Goal: Task Accomplishment & Management: Manage account settings

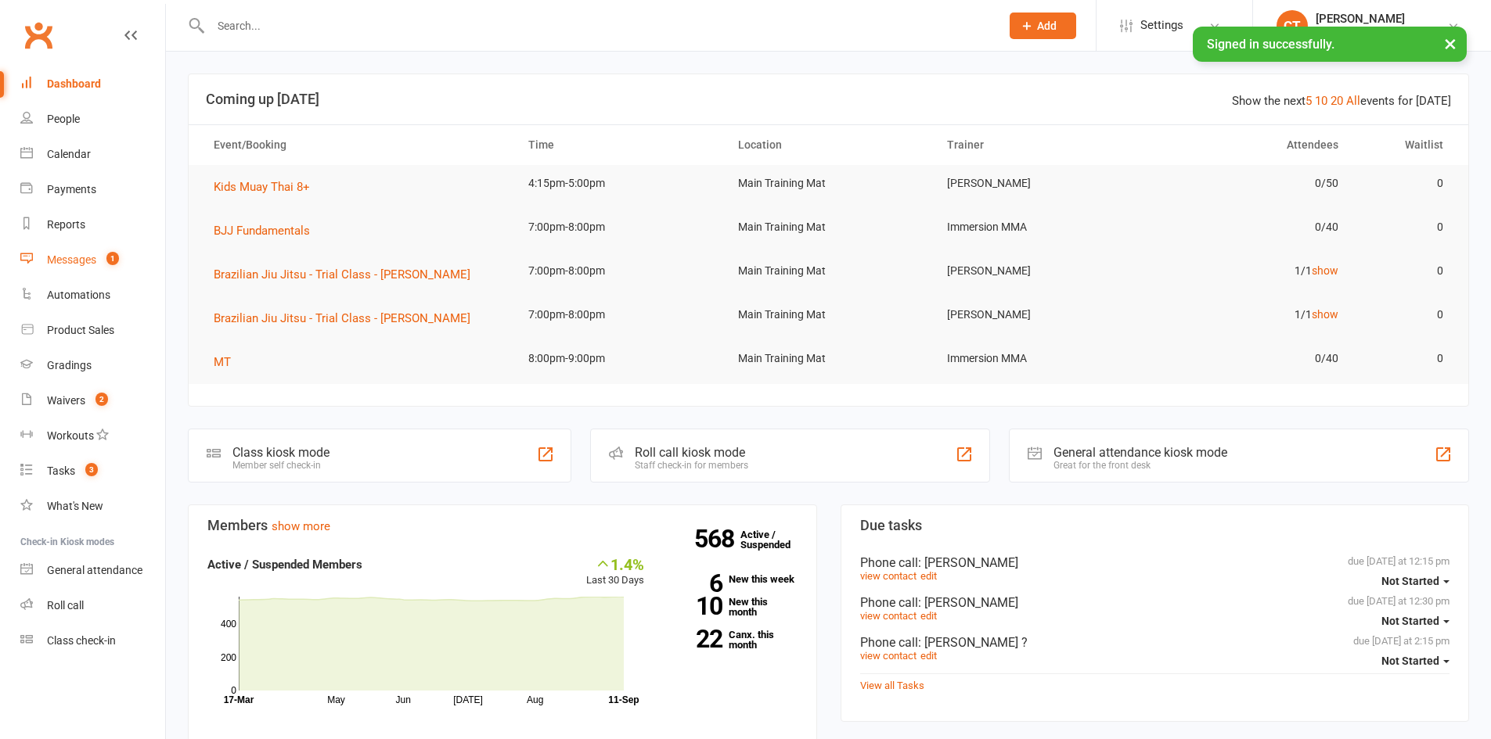
click at [41, 257] on link "Messages 1" at bounding box center [92, 260] width 145 height 35
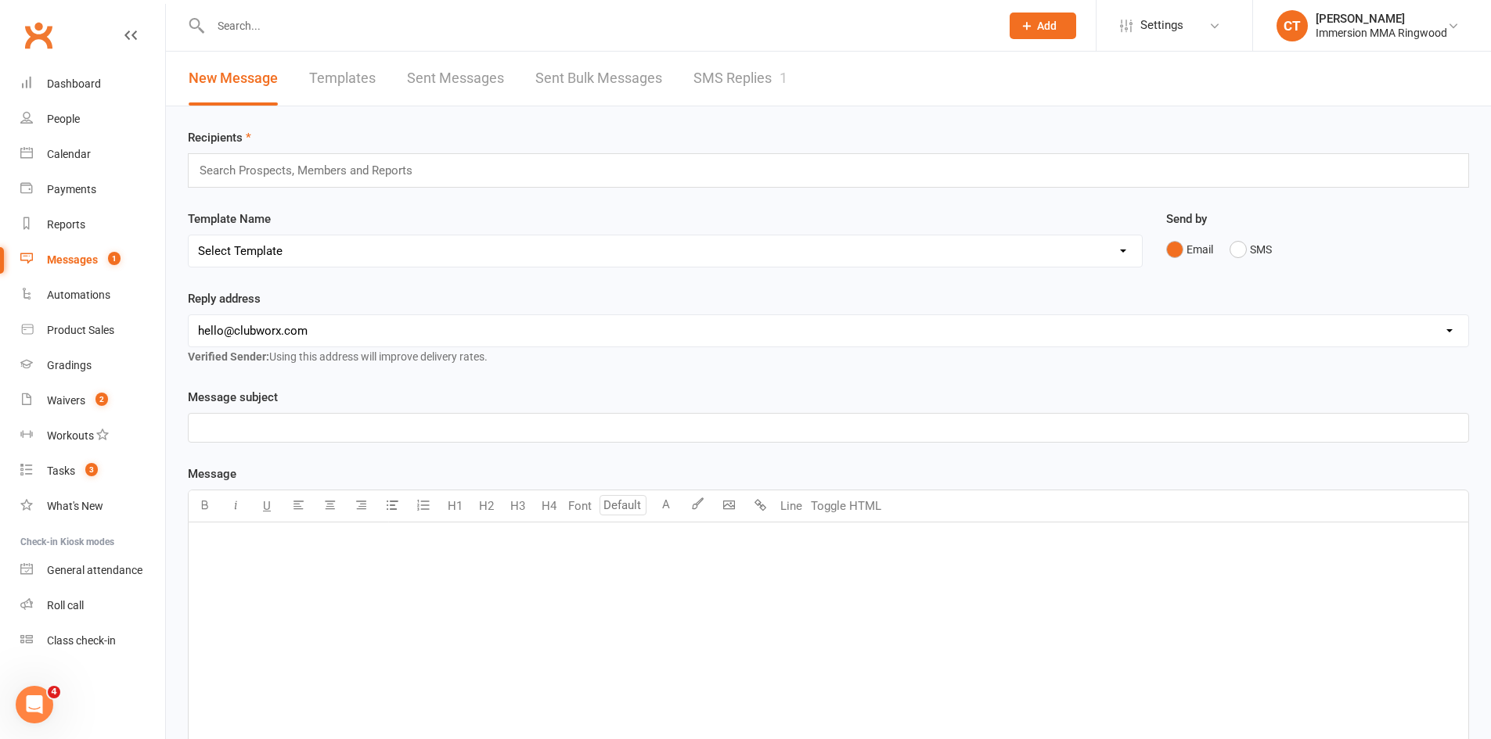
click at [748, 79] on link "SMS Replies 1" at bounding box center [740, 79] width 94 height 54
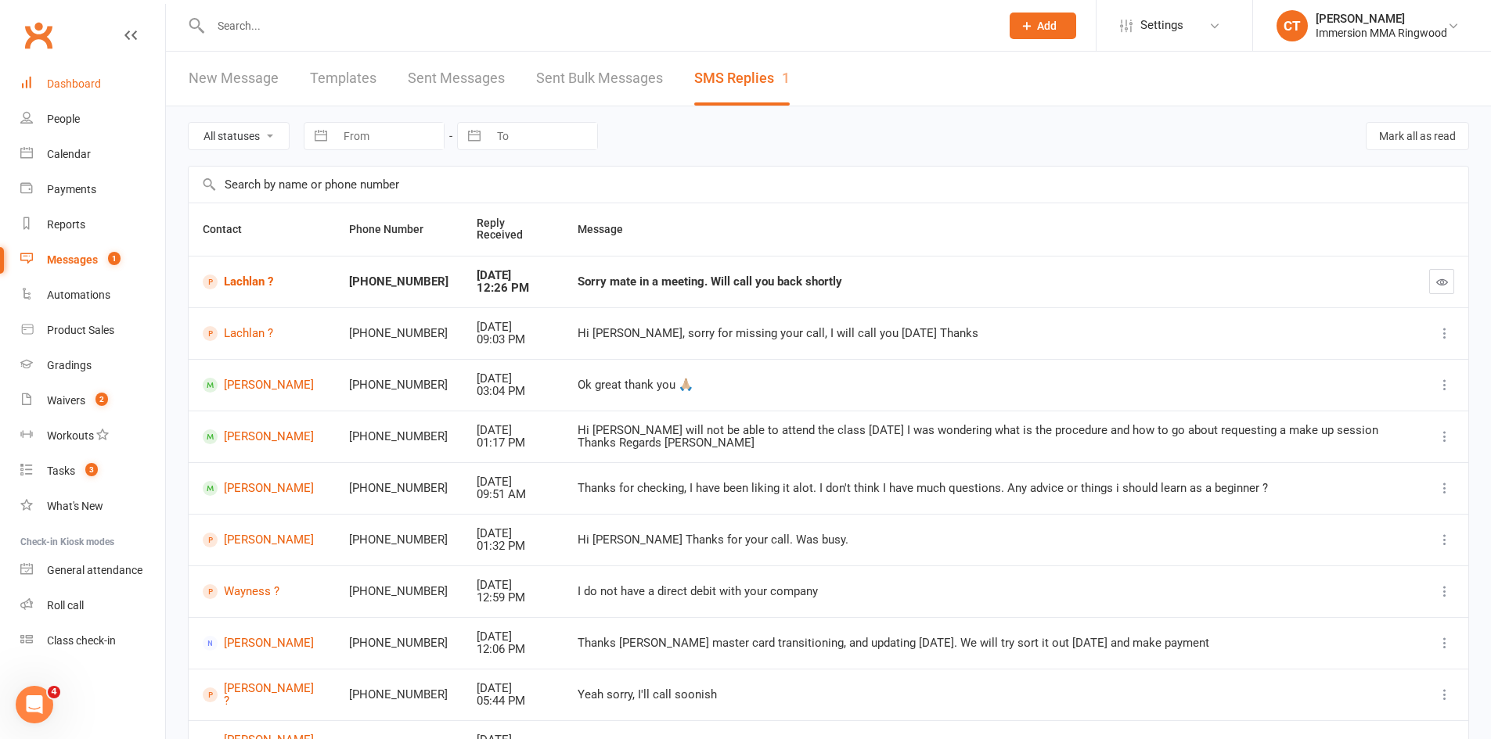
click at [81, 92] on link "Dashboard" at bounding box center [92, 84] width 145 height 35
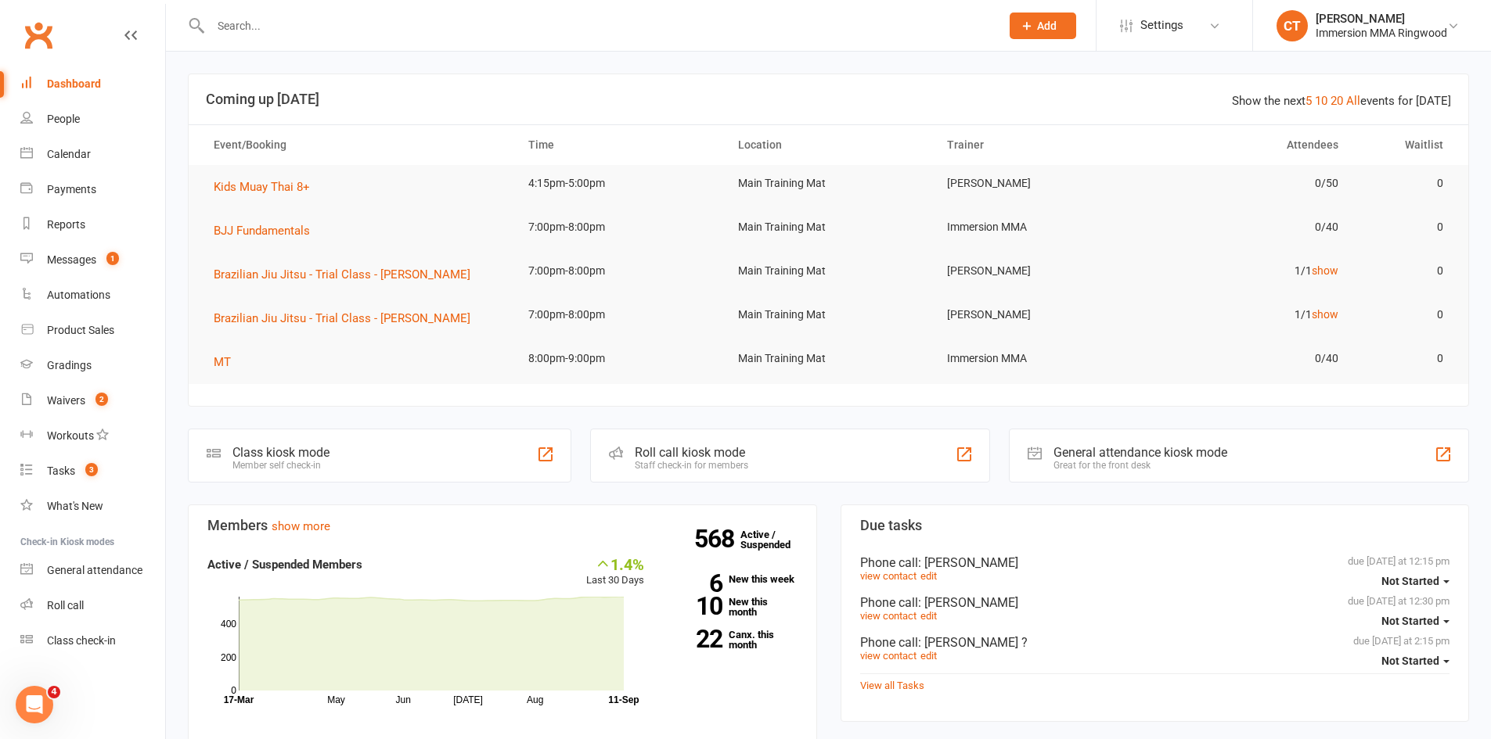
click at [688, 22] on input "text" at bounding box center [597, 26] width 783 height 22
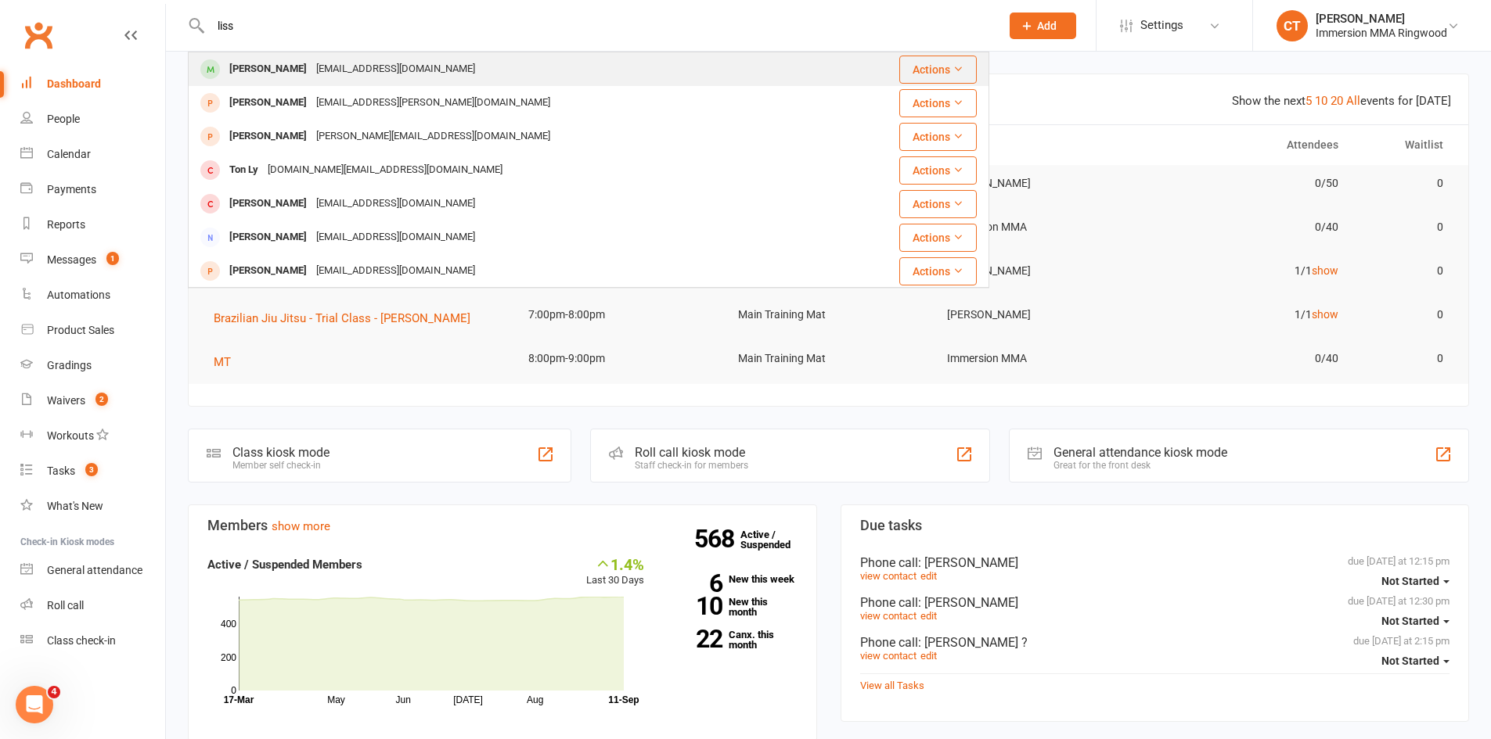
type input "liss"
click at [246, 77] on div "[PERSON_NAME]" at bounding box center [268, 69] width 87 height 23
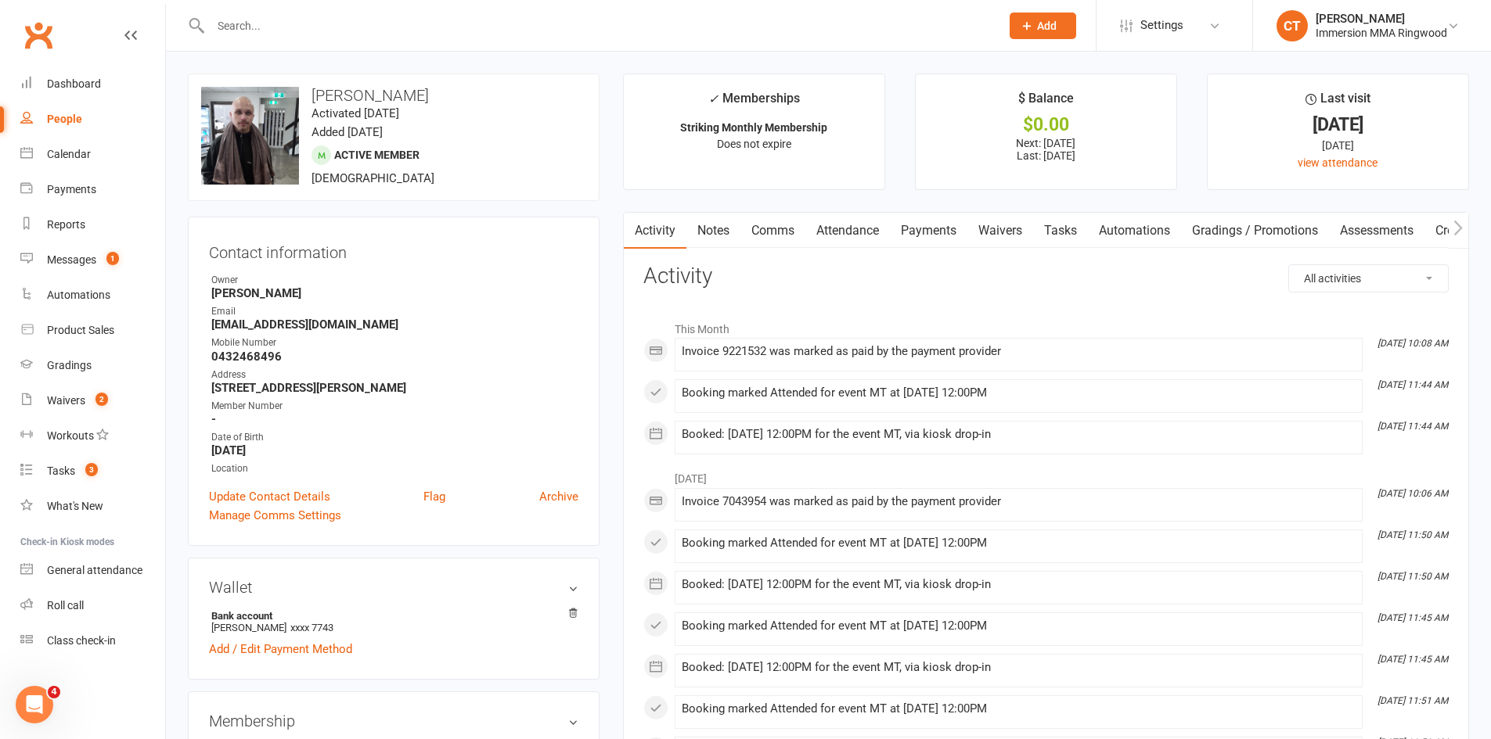
click at [1012, 227] on link "Waivers" at bounding box center [1000, 231] width 66 height 36
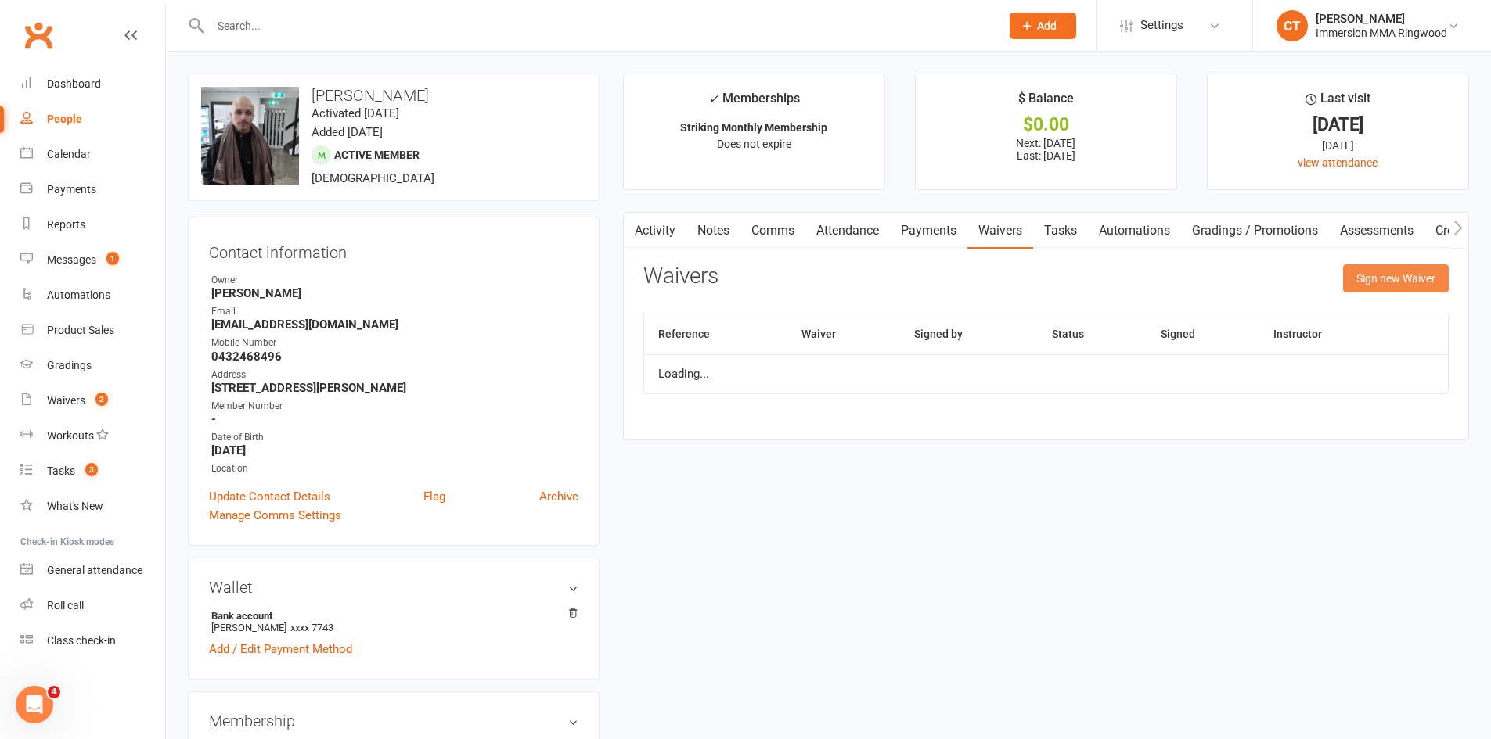
click at [1406, 269] on button "Sign new Waiver" at bounding box center [1396, 278] width 106 height 28
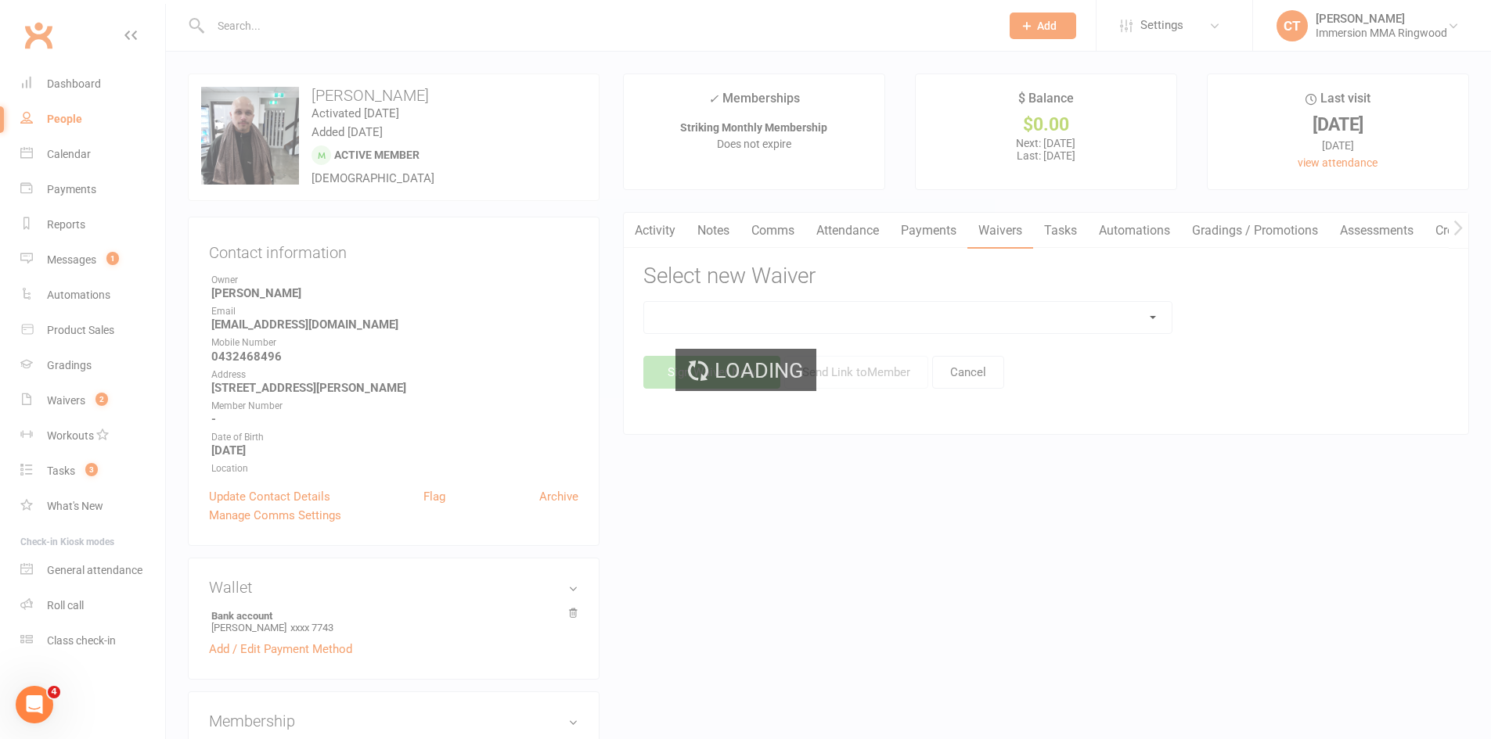
click at [747, 311] on div "Loading" at bounding box center [745, 369] width 1491 height 739
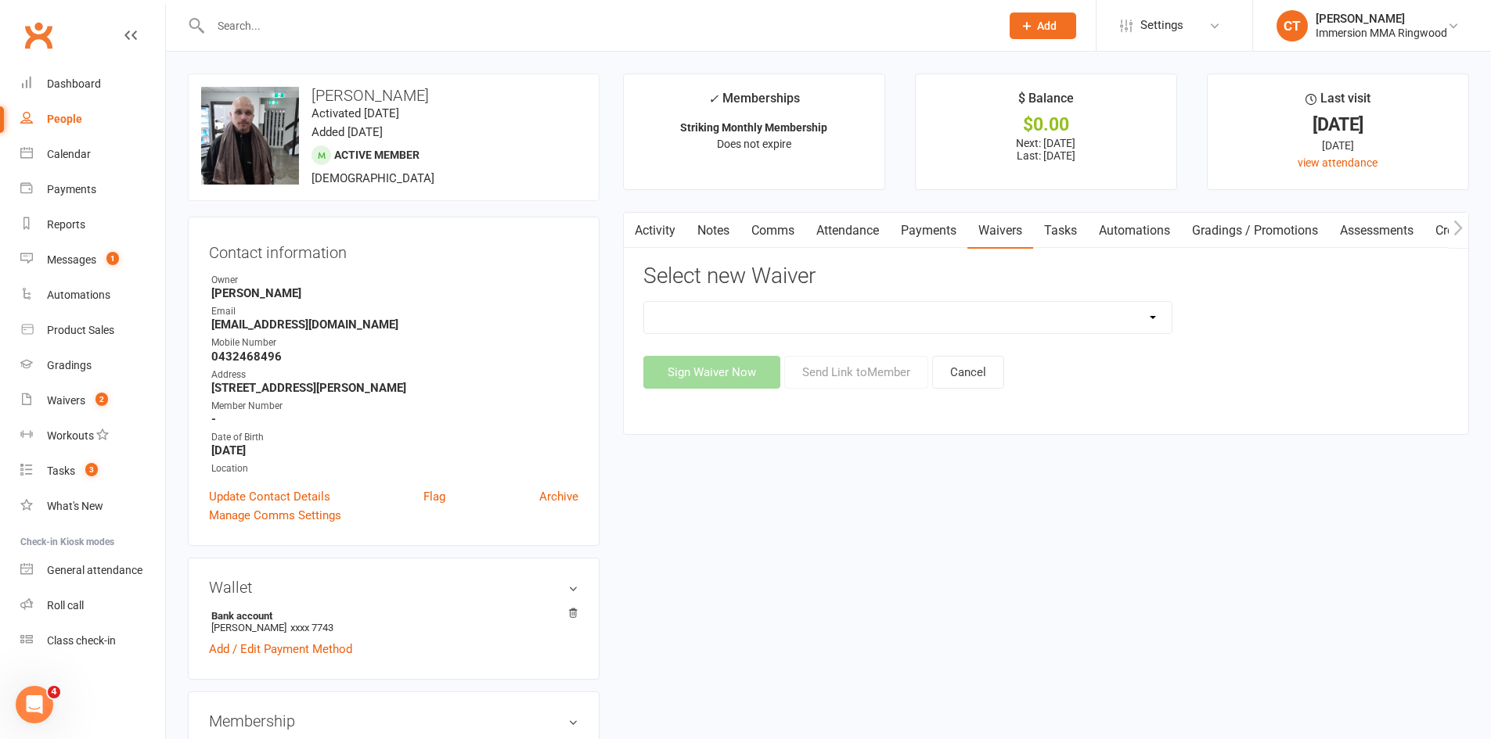
click at [733, 315] on select "Cancellation Waiver Lockdown Support Waiver Membership Waiver Direct Debit Memb…" at bounding box center [907, 317] width 527 height 31
select select "1168"
click at [644, 302] on select "Cancellation Waiver Lockdown Support Waiver Membership Waiver Direct Debit Memb…" at bounding box center [907, 317] width 527 height 31
click at [840, 360] on button "Send Link to Member" at bounding box center [856, 372] width 144 height 33
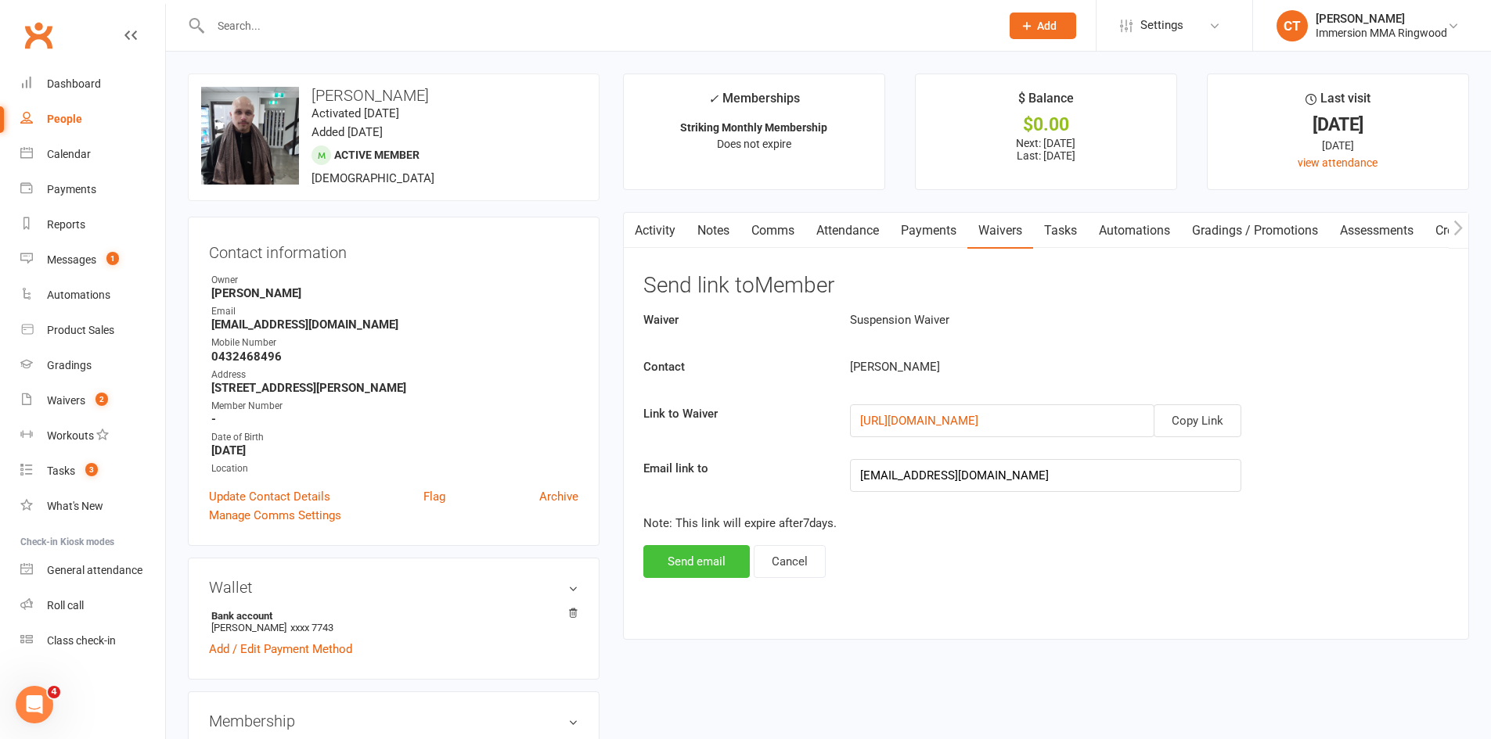
click at [681, 560] on button "Send email" at bounding box center [696, 561] width 106 height 33
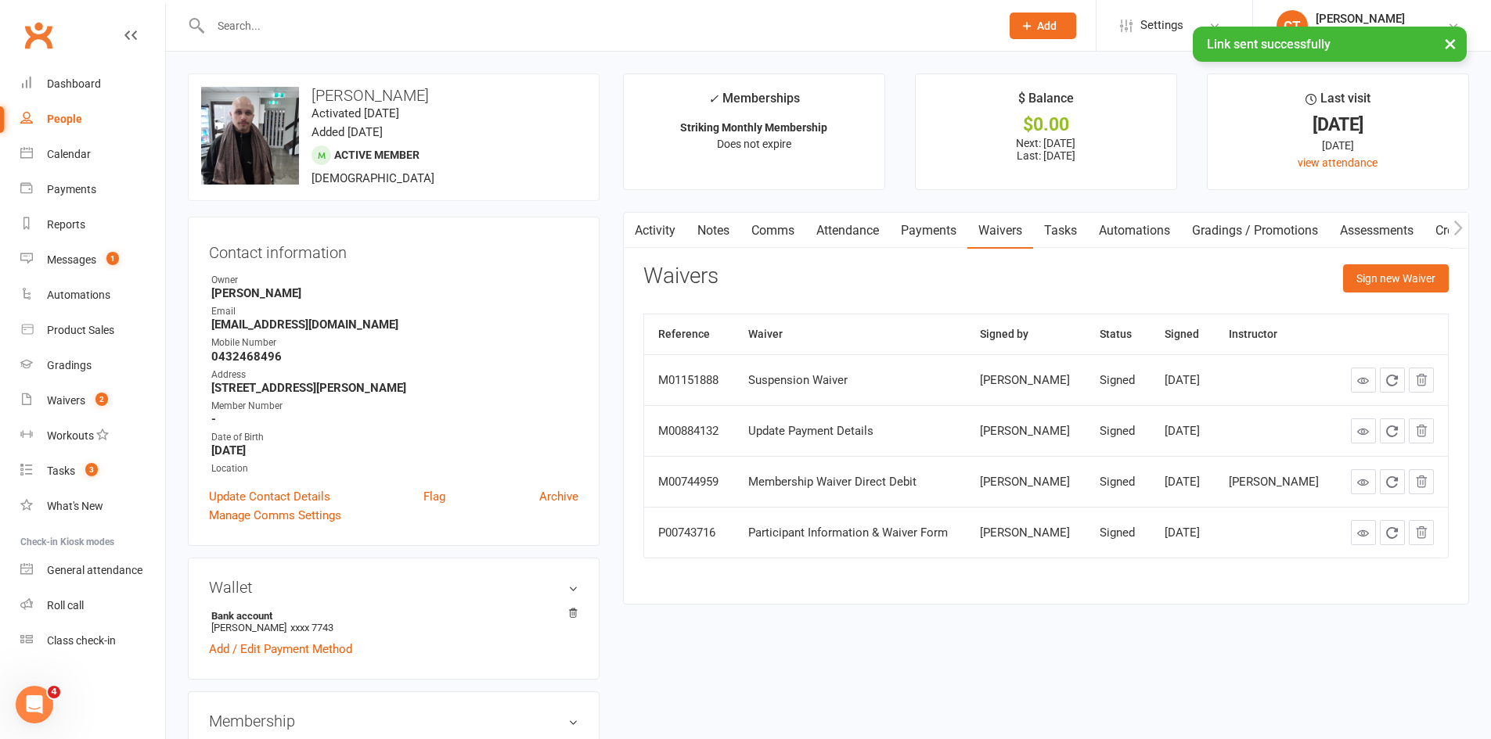
click at [772, 225] on link "Comms" at bounding box center [772, 231] width 65 height 36
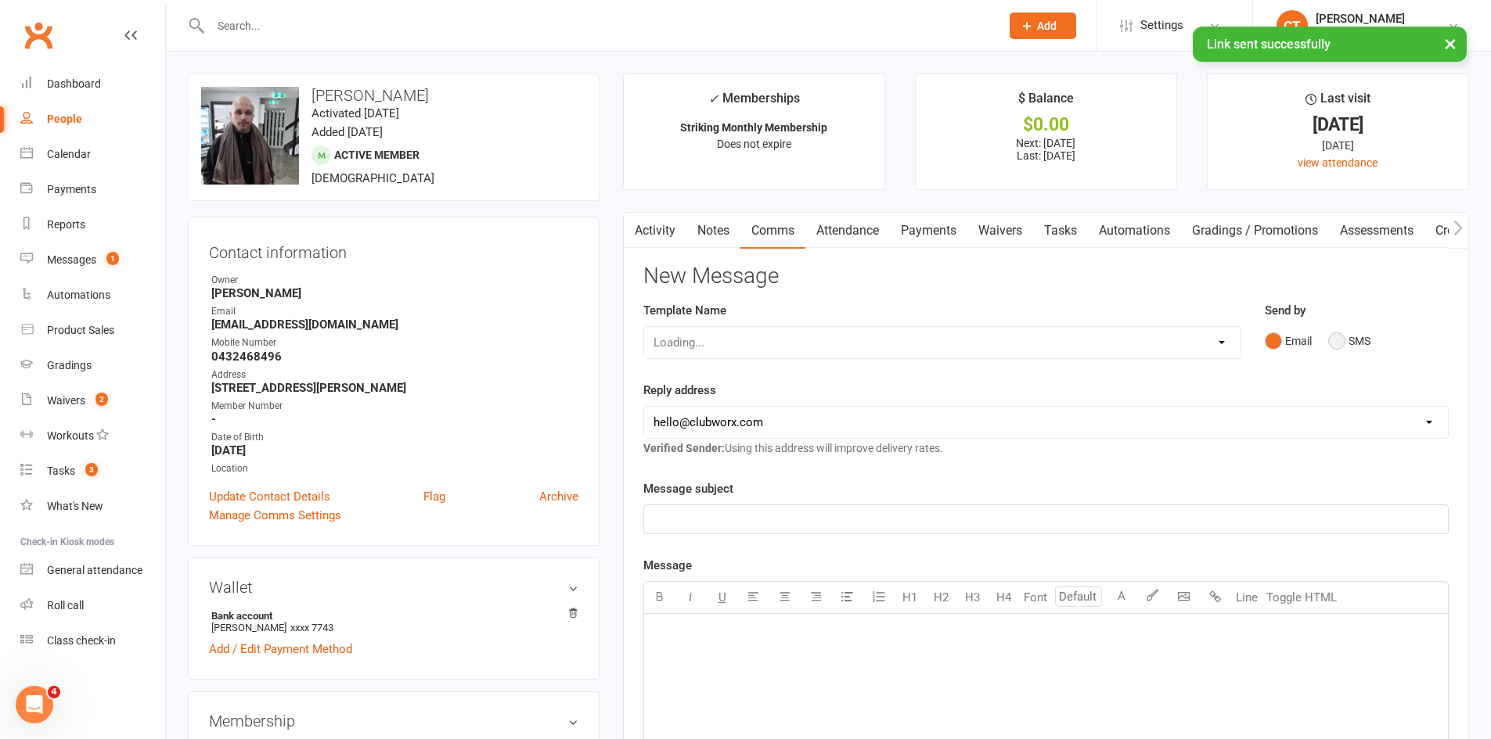
click at [1344, 352] on button "SMS" at bounding box center [1349, 341] width 42 height 30
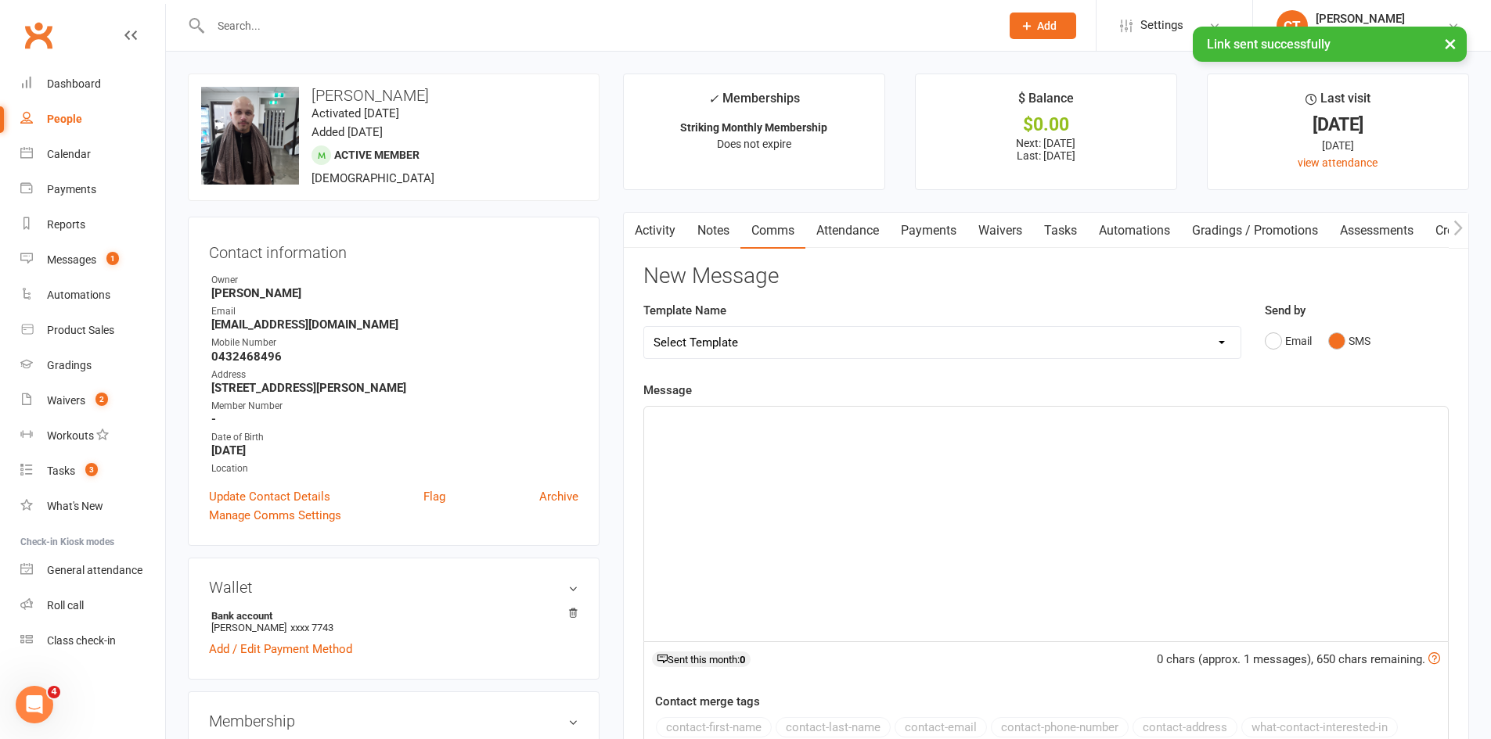
click at [1348, 488] on div "﻿" at bounding box center [1046, 524] width 804 height 235
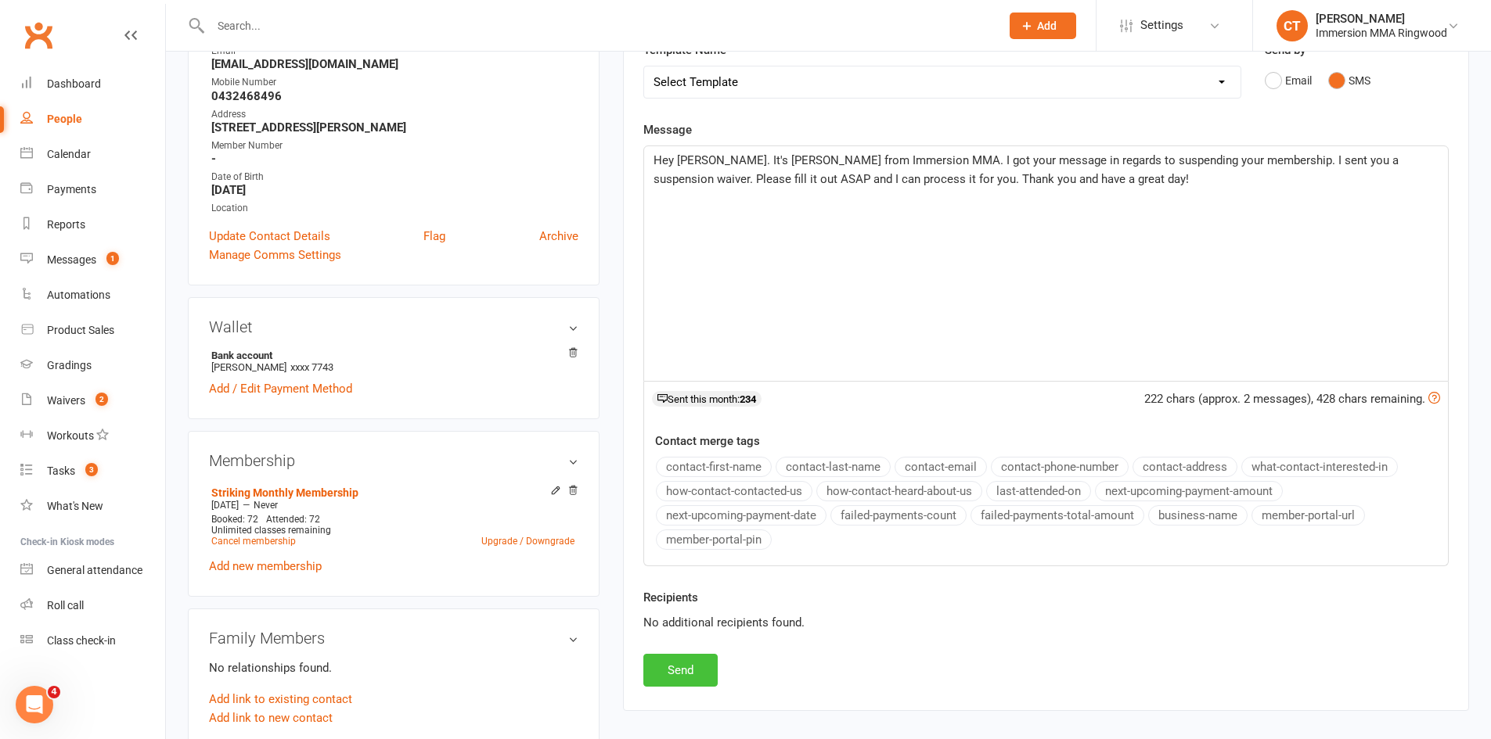
click at [676, 670] on button "Send" at bounding box center [680, 670] width 74 height 33
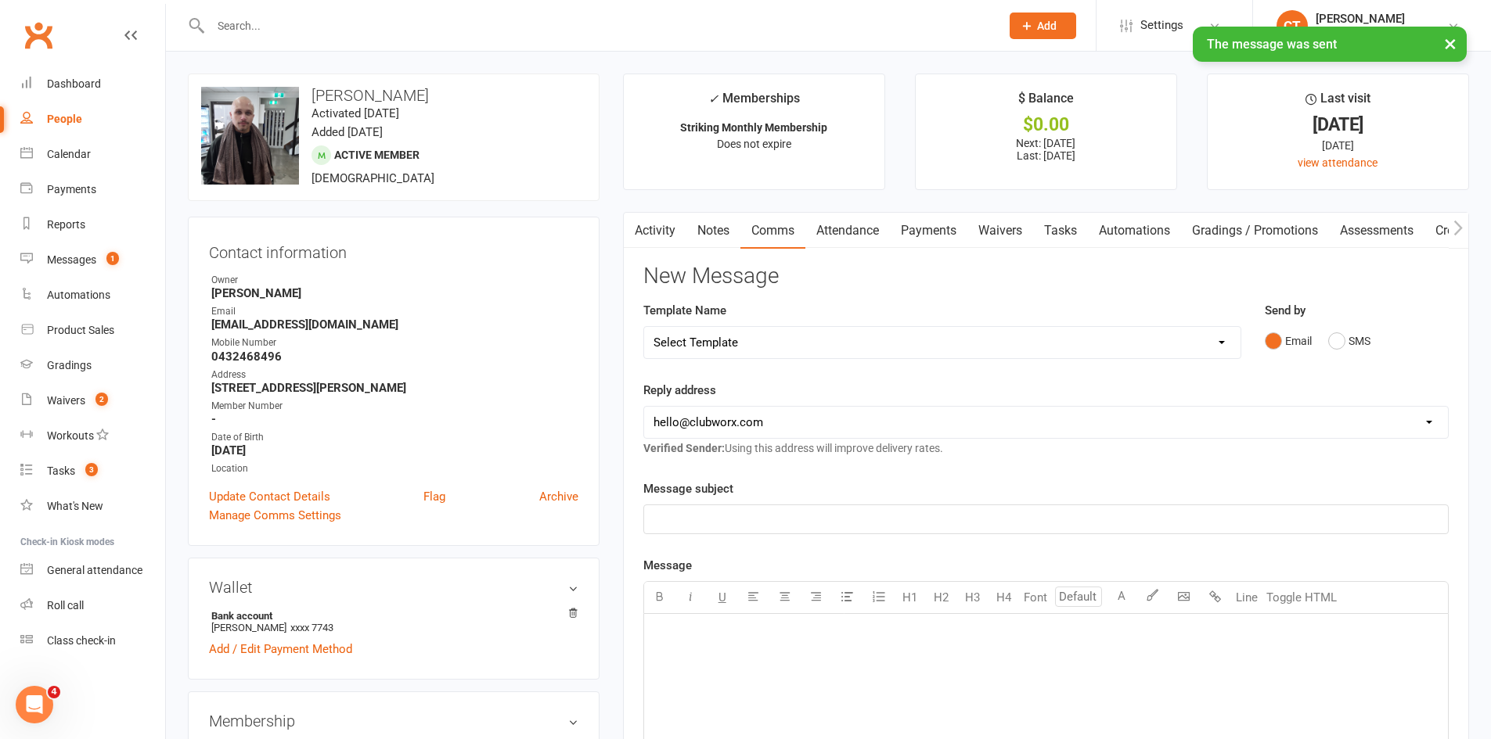
click at [1066, 225] on link "Tasks" at bounding box center [1060, 231] width 55 height 36
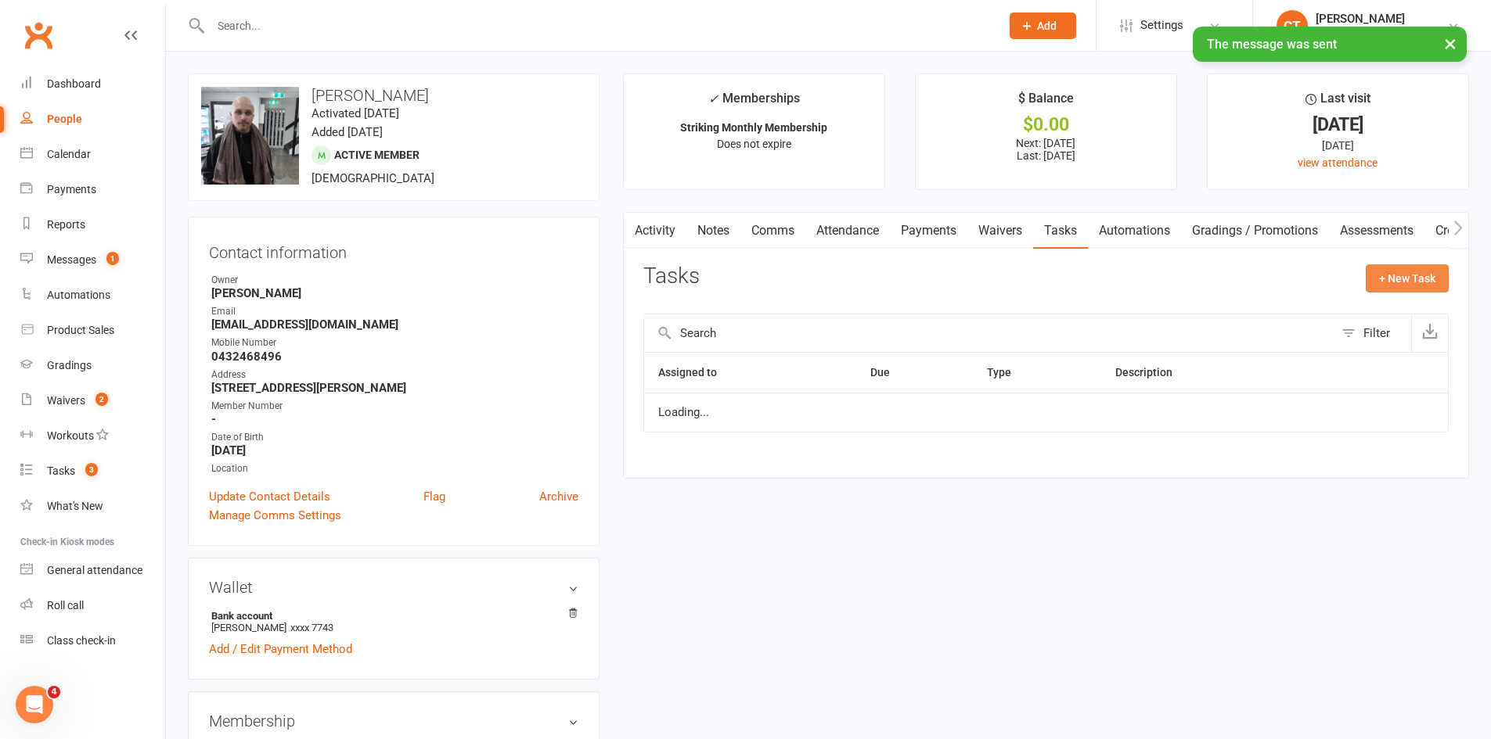
click at [1389, 274] on button "+ New Task" at bounding box center [1406, 278] width 83 height 28
select select "11984"
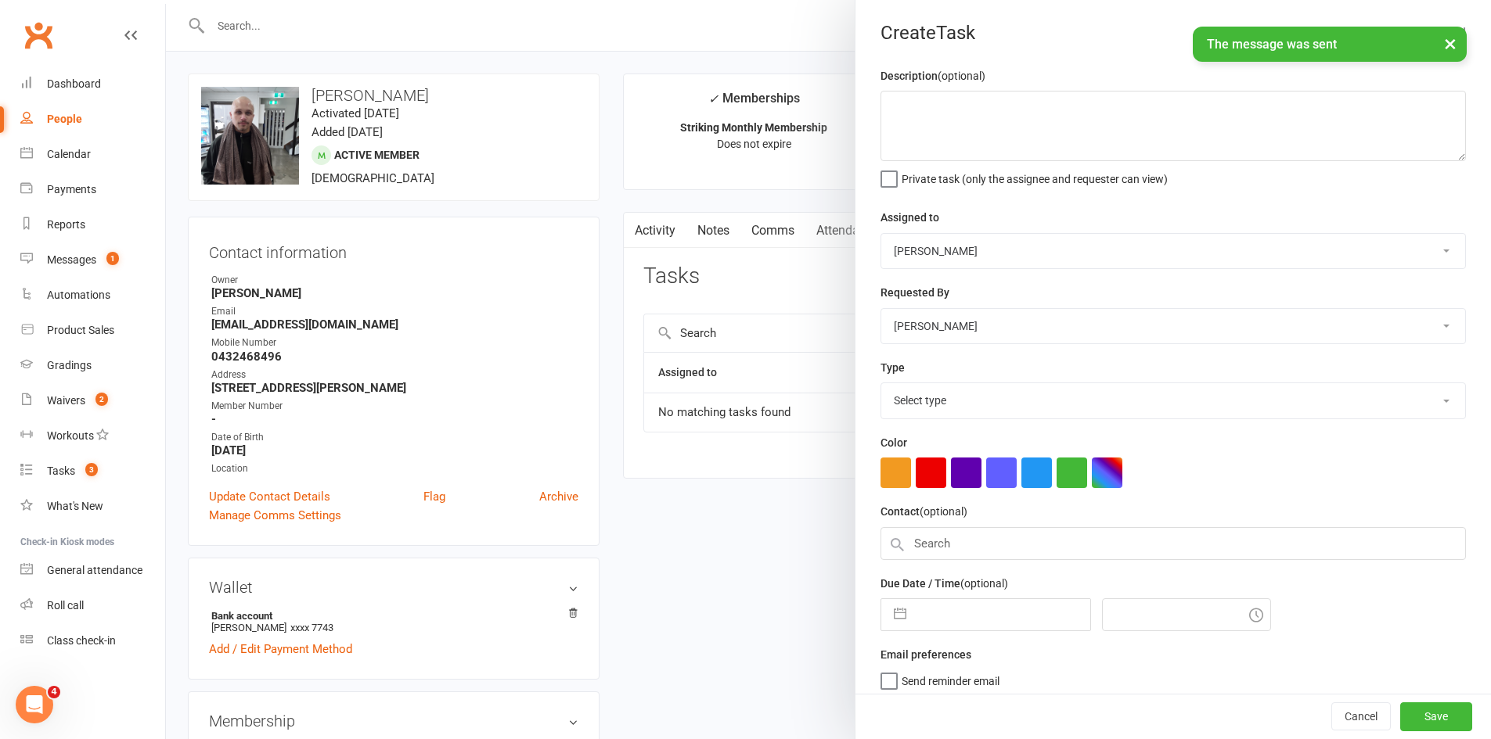
select select "7"
select select "2025"
select select "8"
select select "2025"
select select "9"
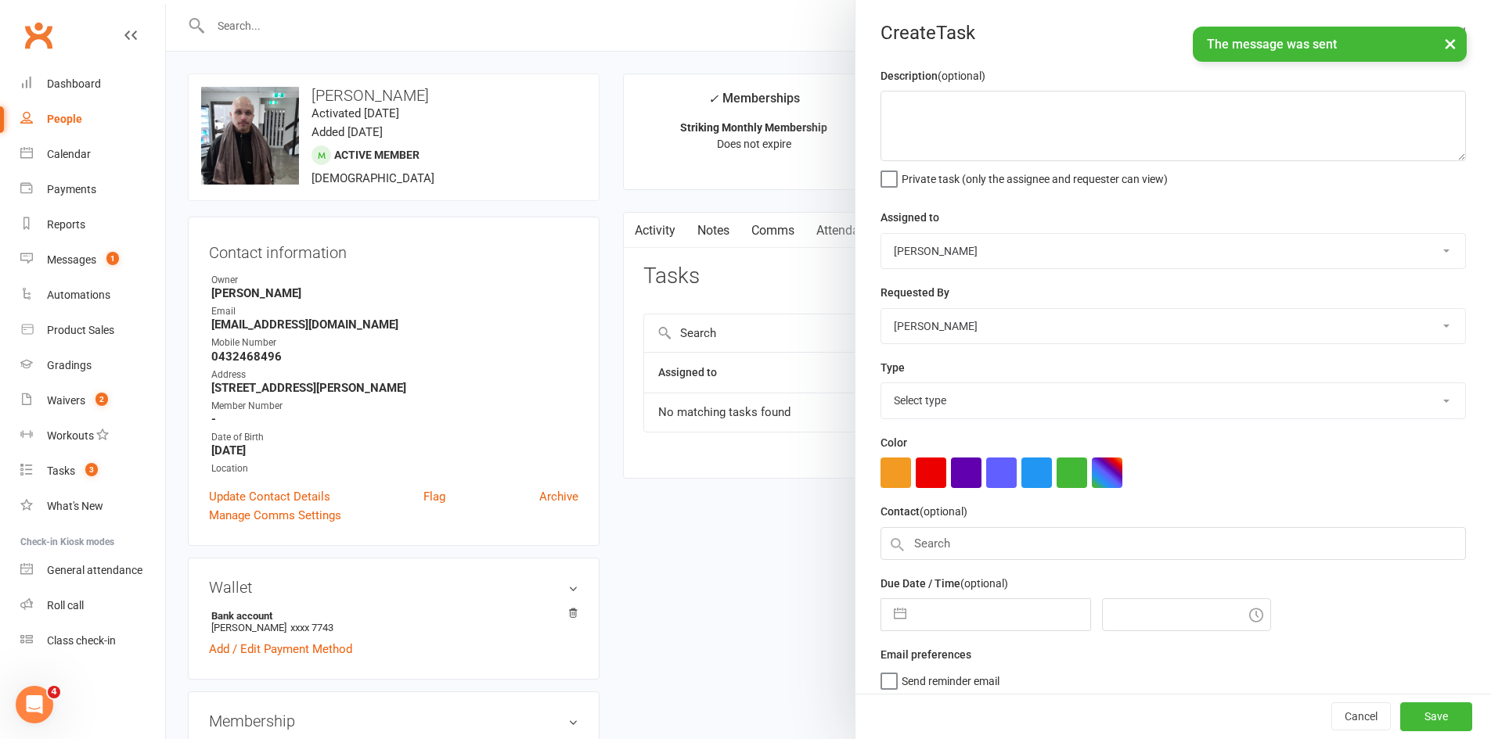
select select "2025"
click at [952, 623] on input "text" at bounding box center [1002, 610] width 176 height 31
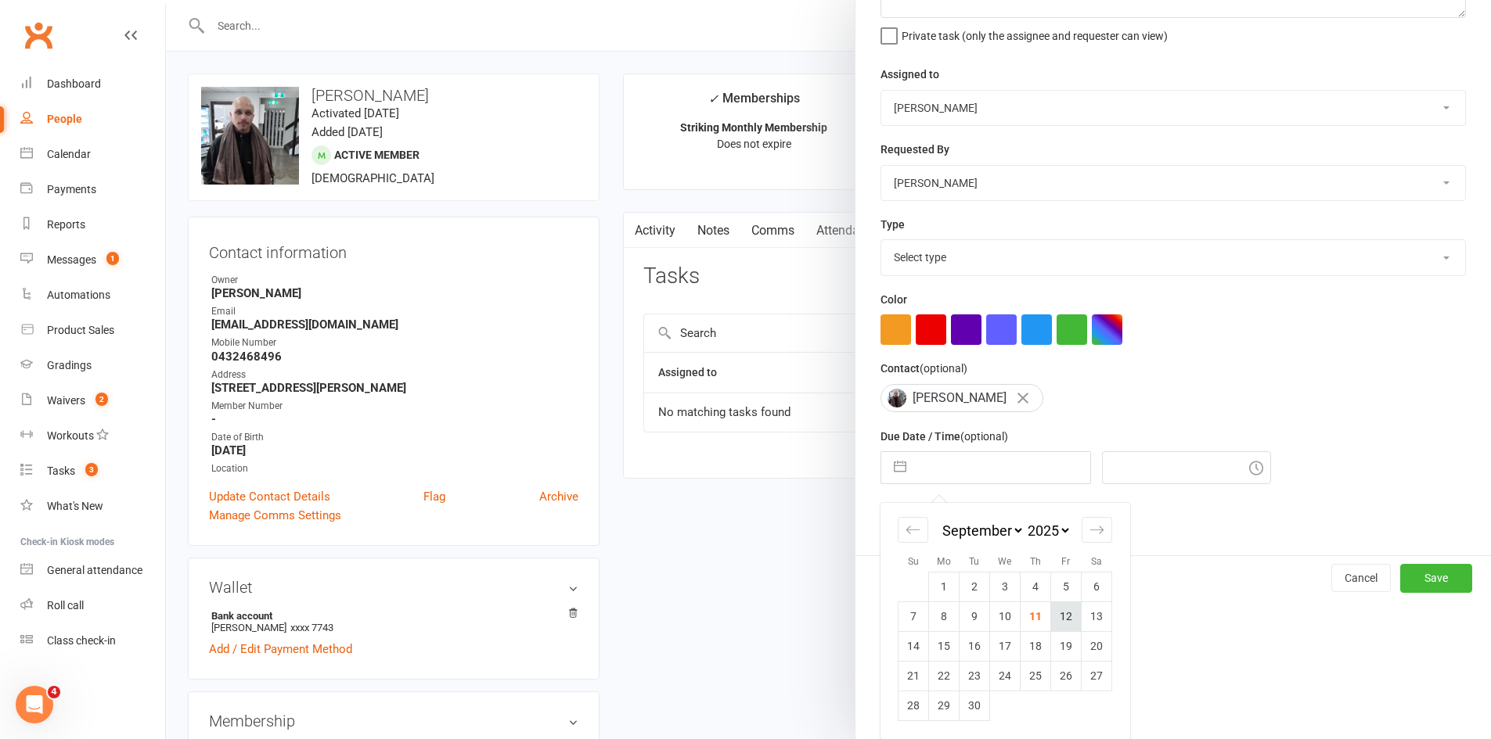
click at [1053, 617] on td "12" at bounding box center [1066, 617] width 31 height 30
type input "[DATE]"
type input "3:15pm"
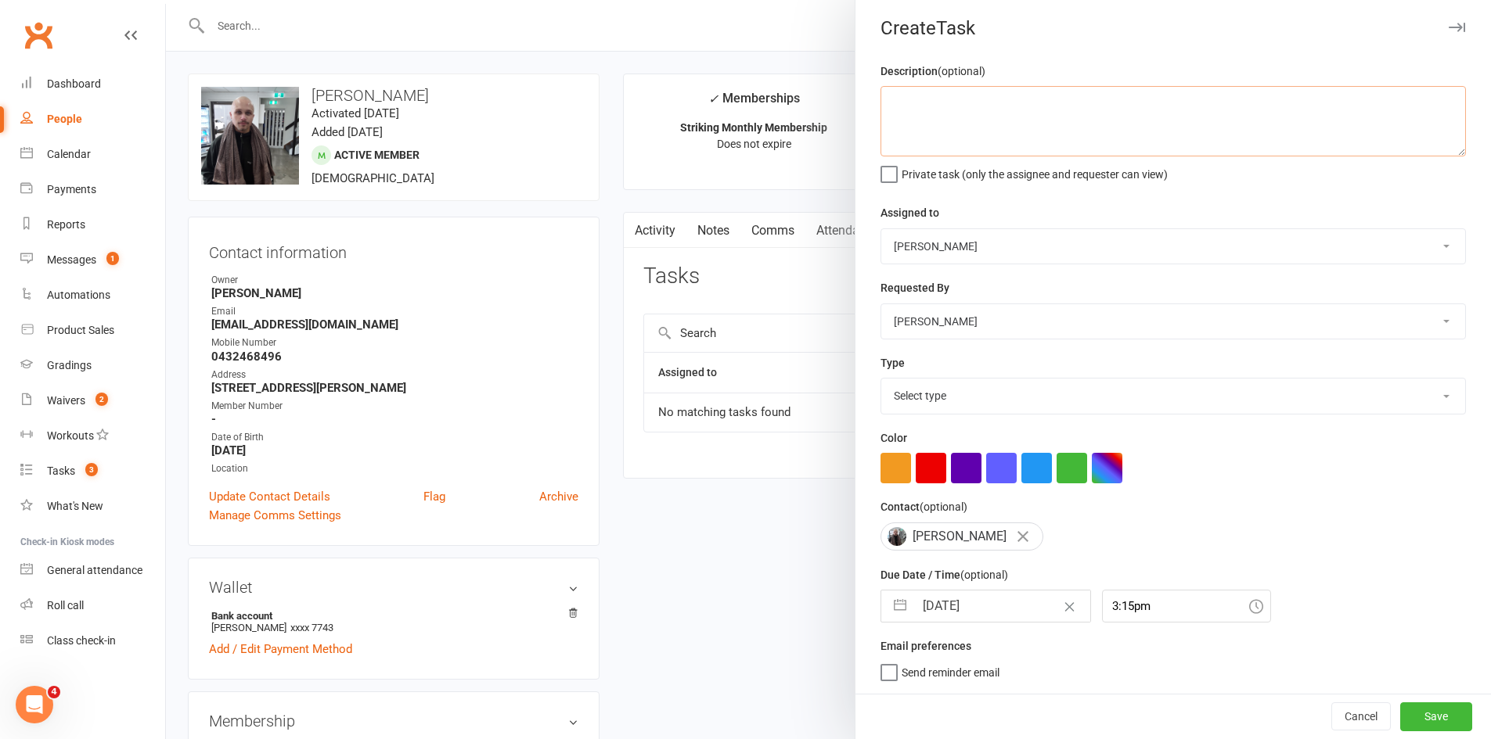
click at [1003, 129] on textarea at bounding box center [1172, 121] width 585 height 70
type textarea "did he fill out sus waiver"
click at [955, 398] on select "Select type Cmonnnn E-mail Financial Follow-up Help Just do it Letting ya know …" at bounding box center [1173, 396] width 584 height 34
select select "6641"
click at [881, 379] on select "Select type Cmonnnn E-mail Financial Follow-up Help Just do it Letting ya know …" at bounding box center [1173, 396] width 584 height 34
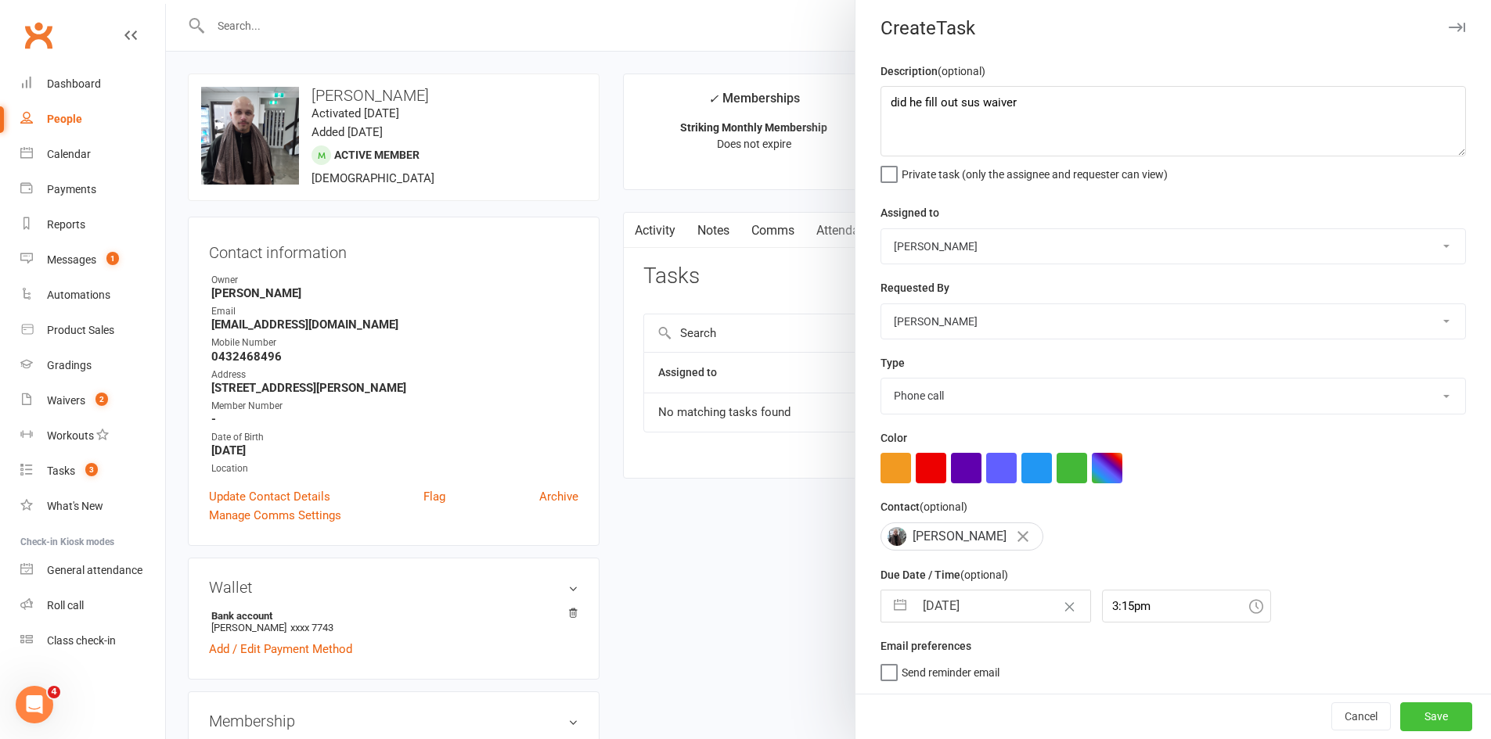
click at [1444, 714] on button "Save" at bounding box center [1436, 717] width 72 height 28
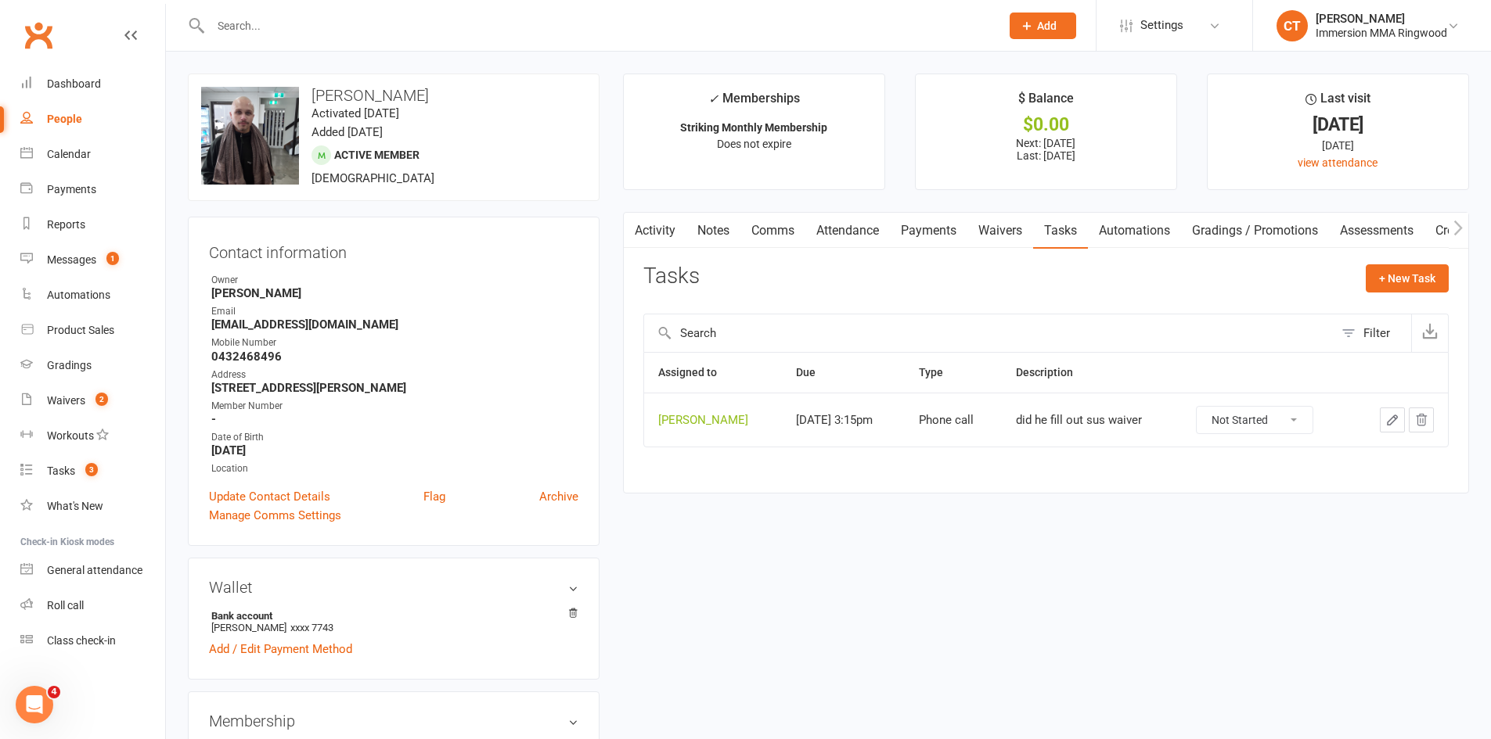
click at [1047, 20] on span "Add" at bounding box center [1047, 26] width 20 height 13
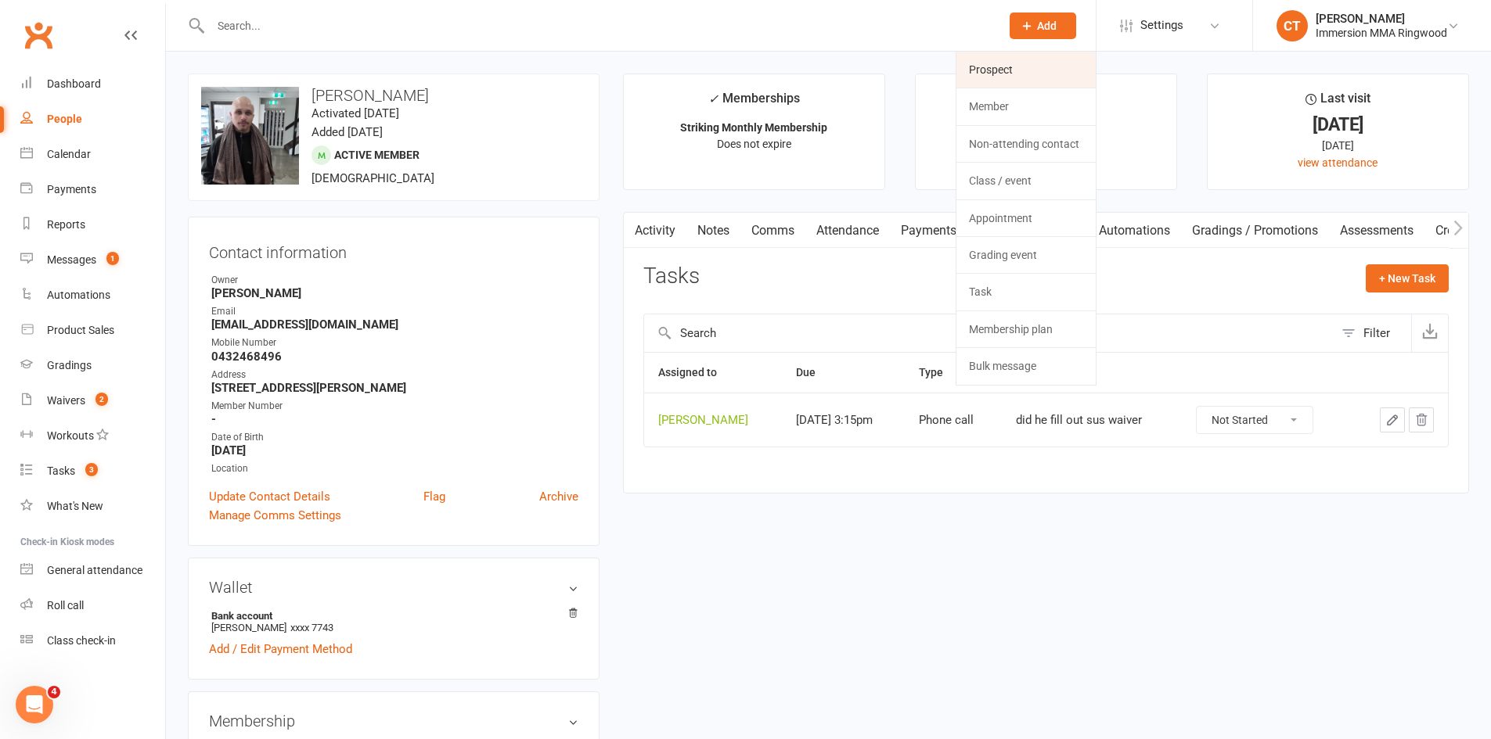
click at [1034, 63] on link "Prospect" at bounding box center [1025, 70] width 139 height 36
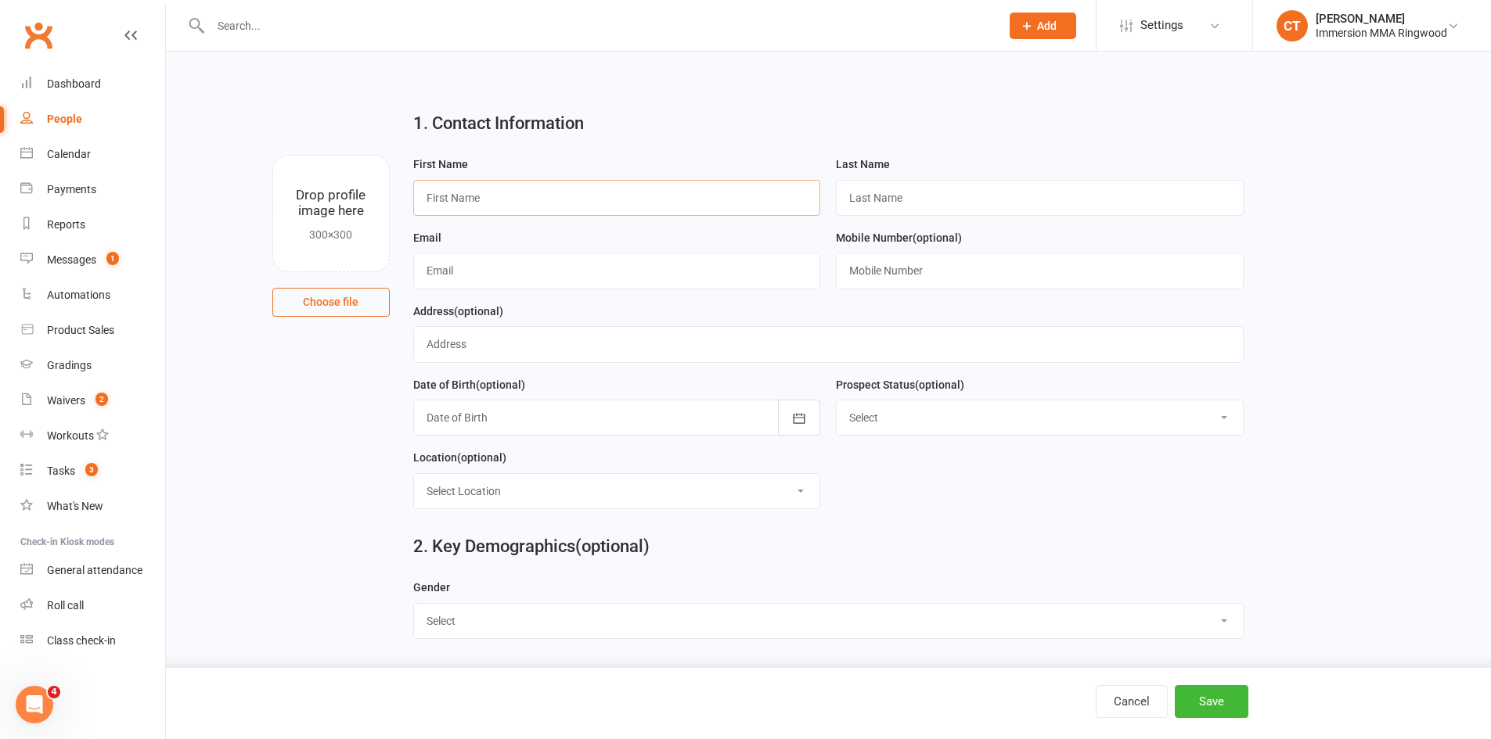
click at [622, 185] on input "text" at bounding box center [617, 198] width 408 height 36
paste input "[PERSON_NAME]"
type input "[PERSON_NAME]"
type input "?"
click at [888, 282] on input "text" at bounding box center [1040, 271] width 408 height 36
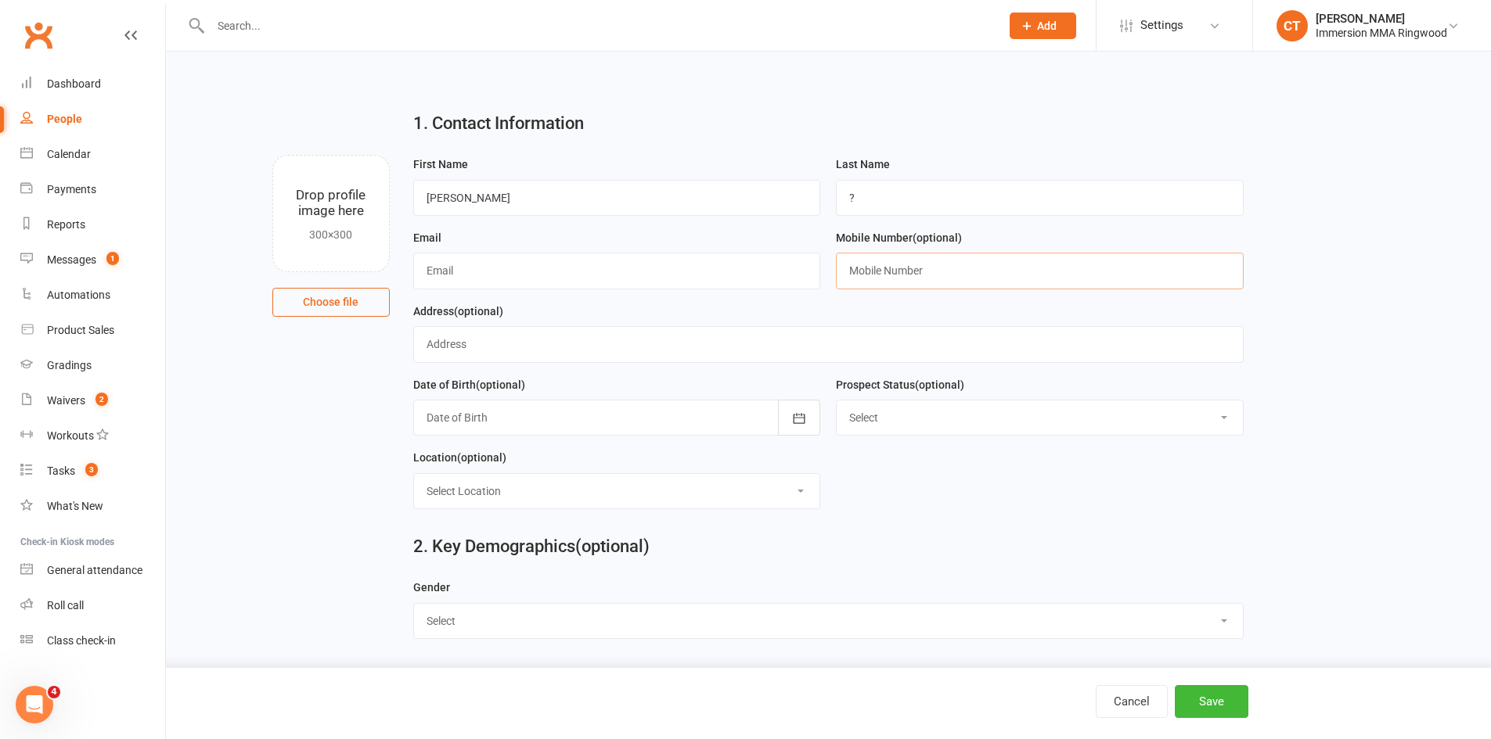
paste input "0478026925"
type input "0478026925"
click at [545, 272] on input "text" at bounding box center [617, 271] width 408 height 36
paste input "[EMAIL_ADDRESS][DOMAIN_NAME]"
type input "[EMAIL_ADDRESS][DOMAIN_NAME]"
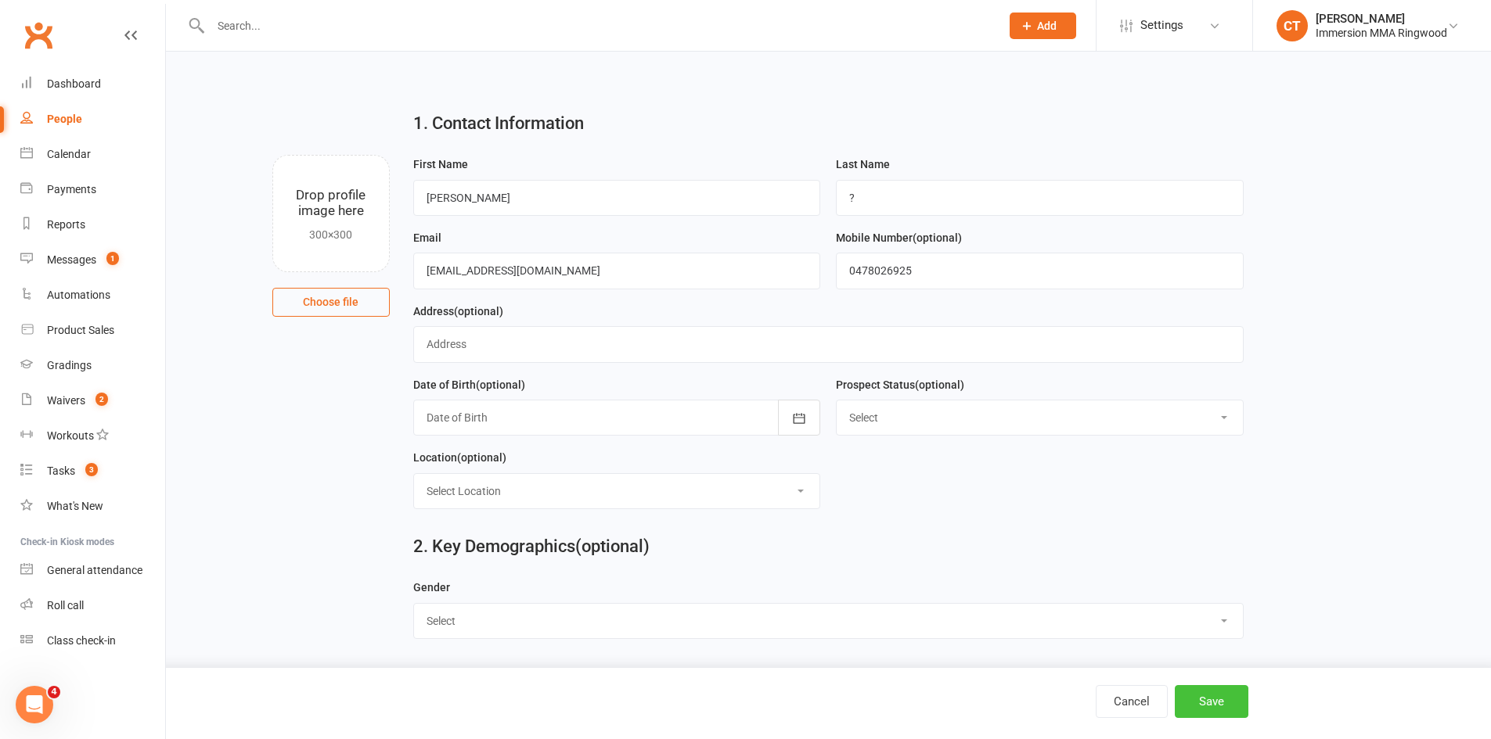
click at [1190, 708] on button "Save" at bounding box center [1211, 701] width 74 height 33
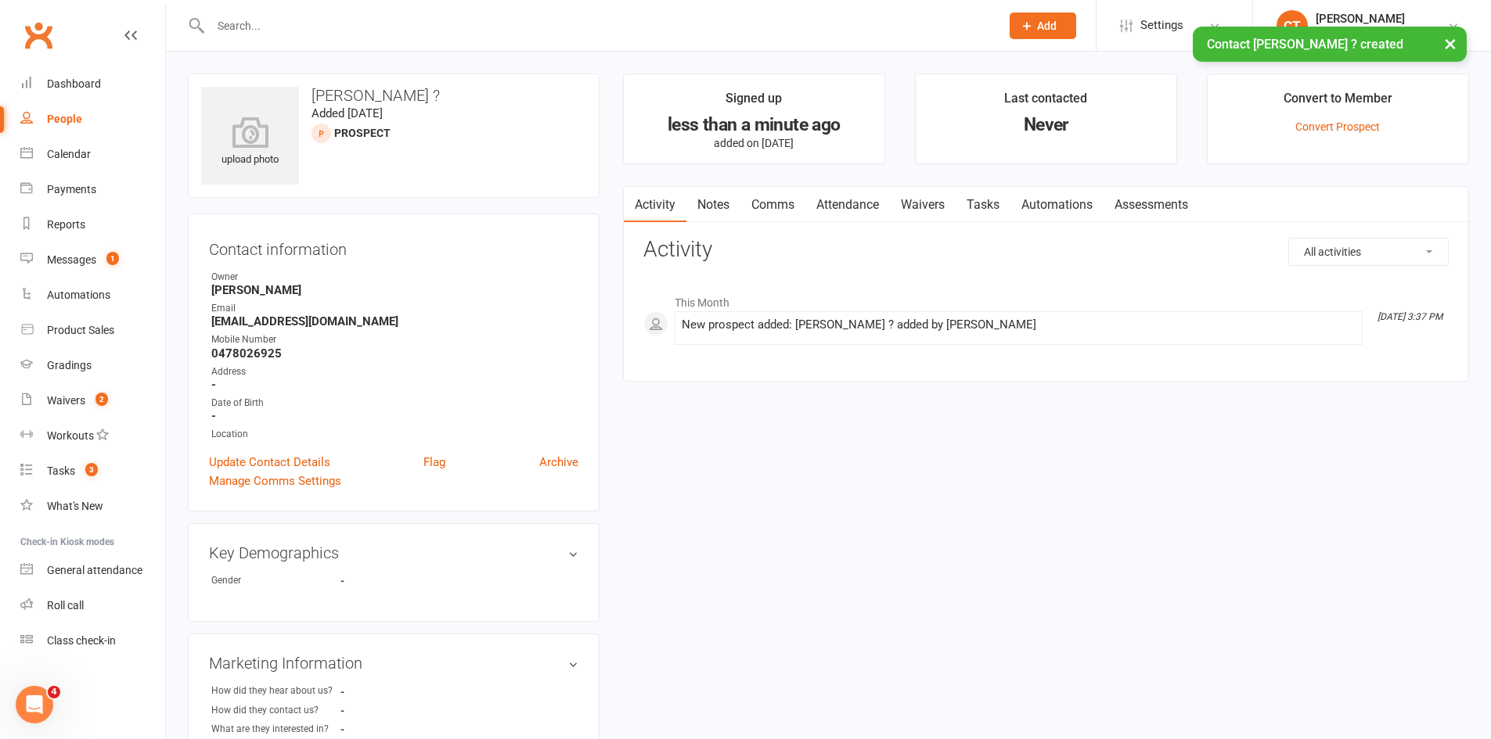
click at [709, 200] on link "Notes" at bounding box center [713, 205] width 54 height 36
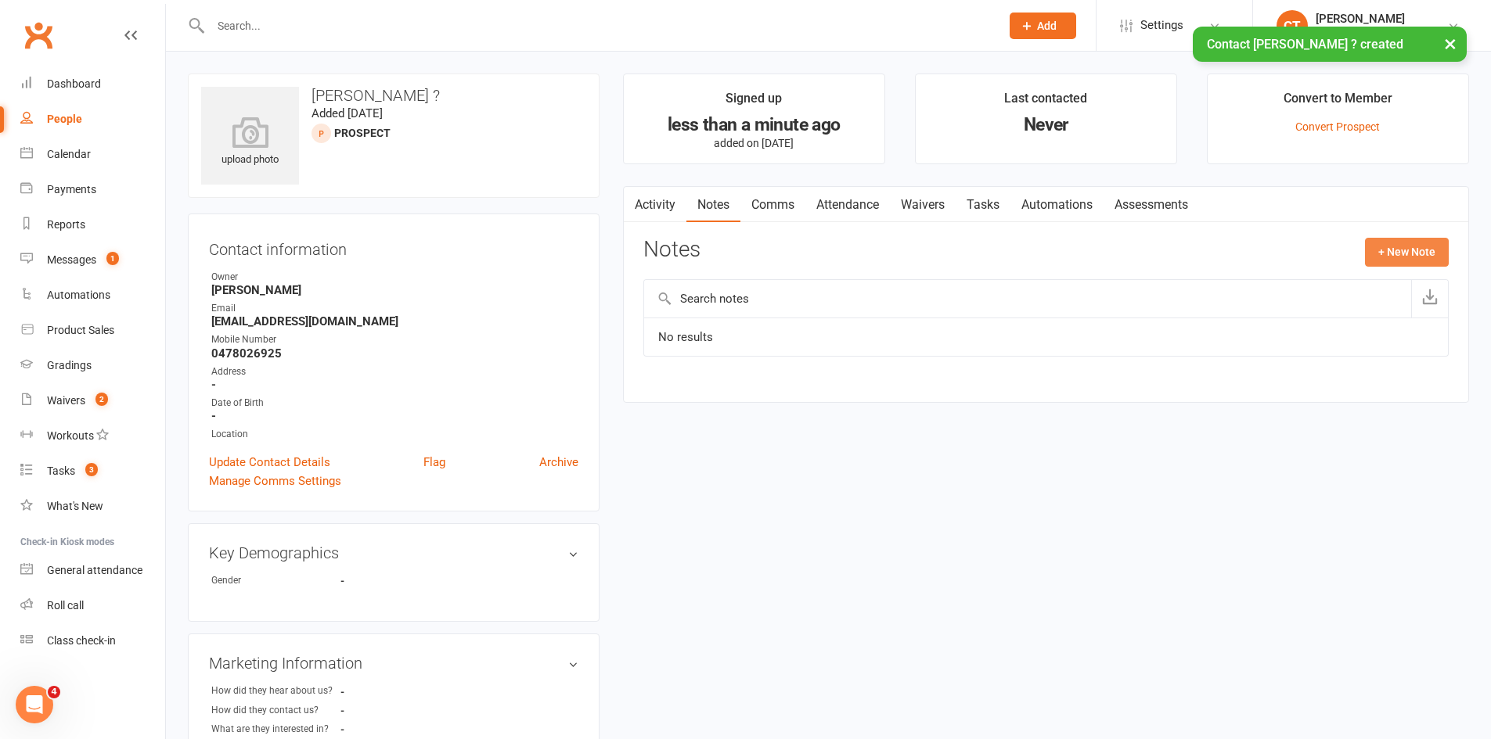
click at [1441, 245] on button "+ New Note" at bounding box center [1407, 252] width 84 height 28
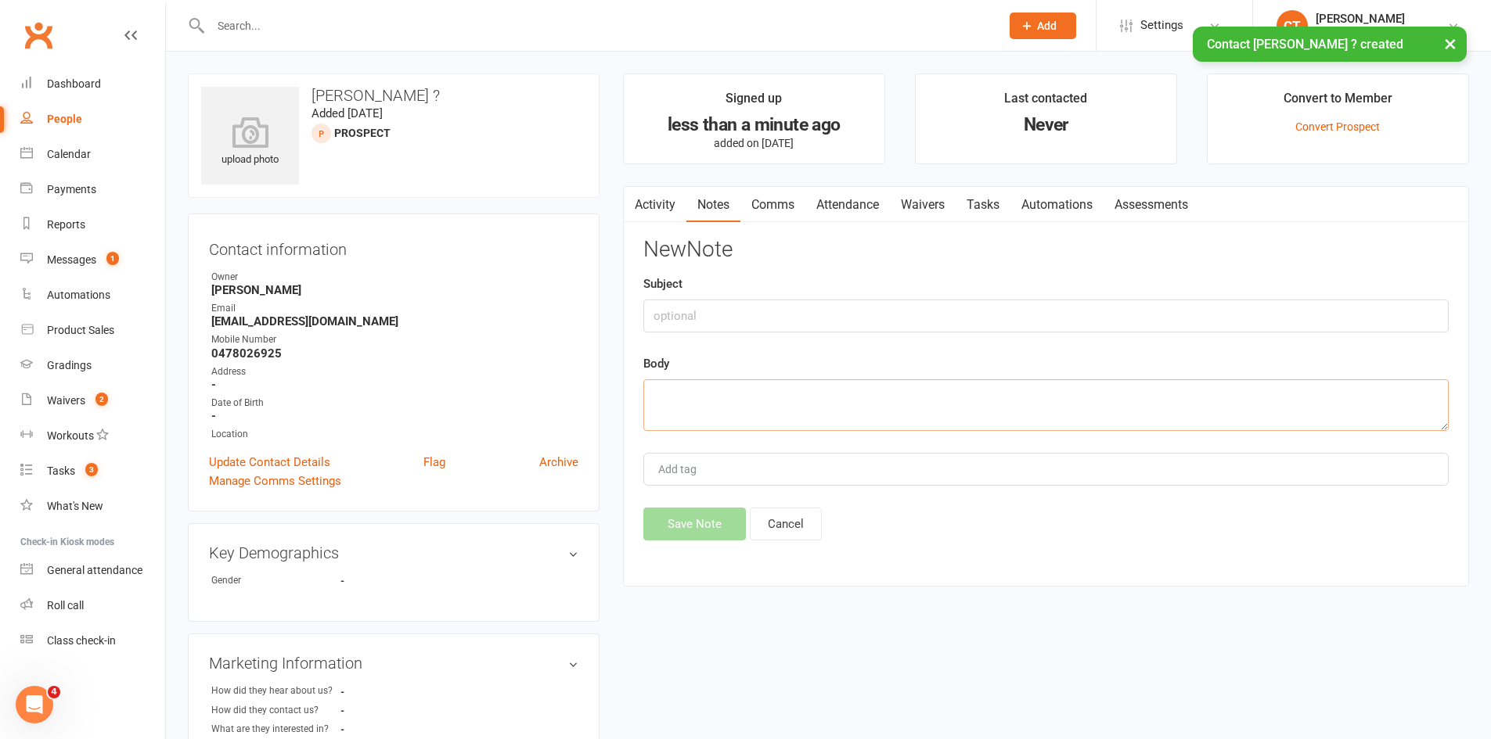
drag, startPoint x: 1239, startPoint y: 413, endPoint x: 1231, endPoint y: 412, distance: 8.7
click at [1237, 413] on textarea at bounding box center [1045, 405] width 805 height 52
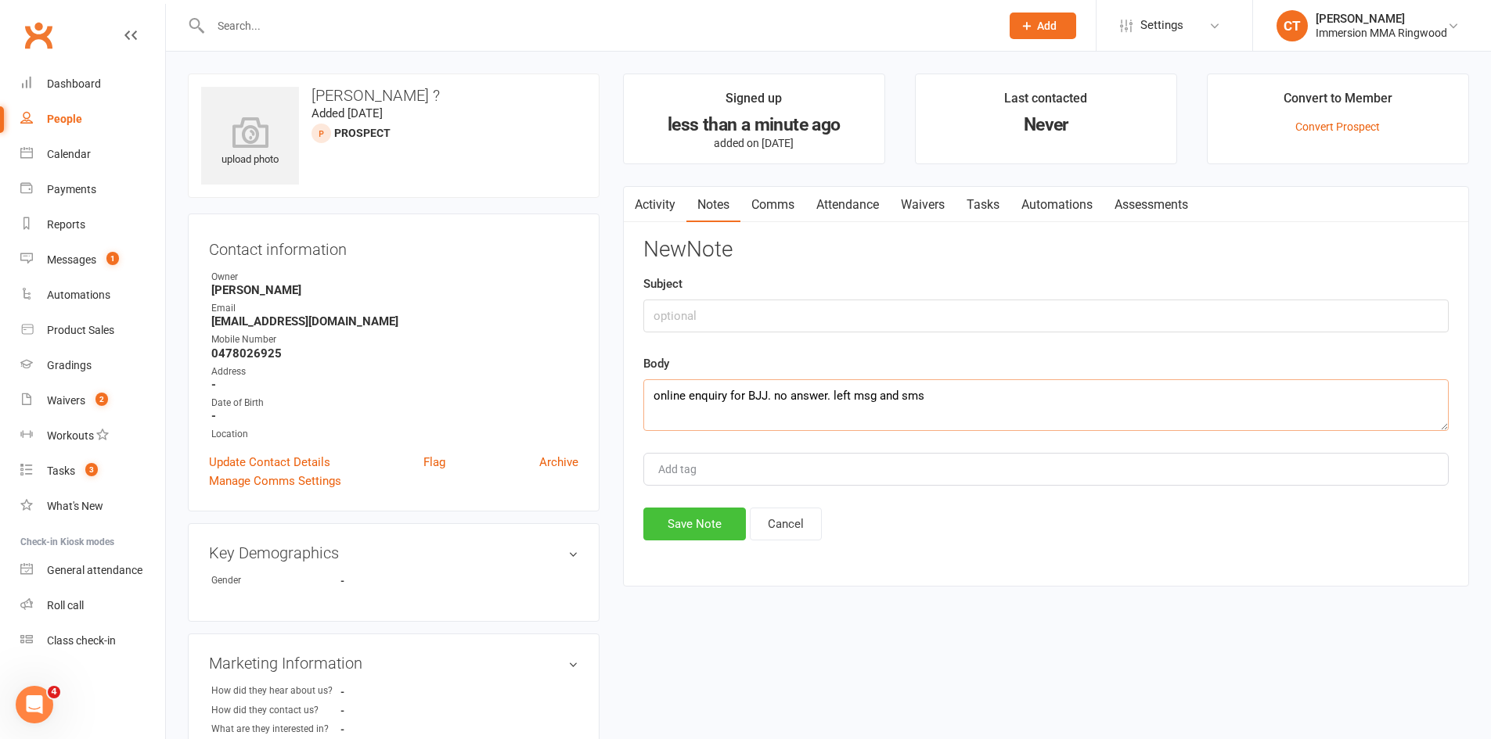
type textarea "online enquiry for BJJ. no answer. left msg and sms"
click at [688, 531] on button "Save Note" at bounding box center [694, 524] width 103 height 33
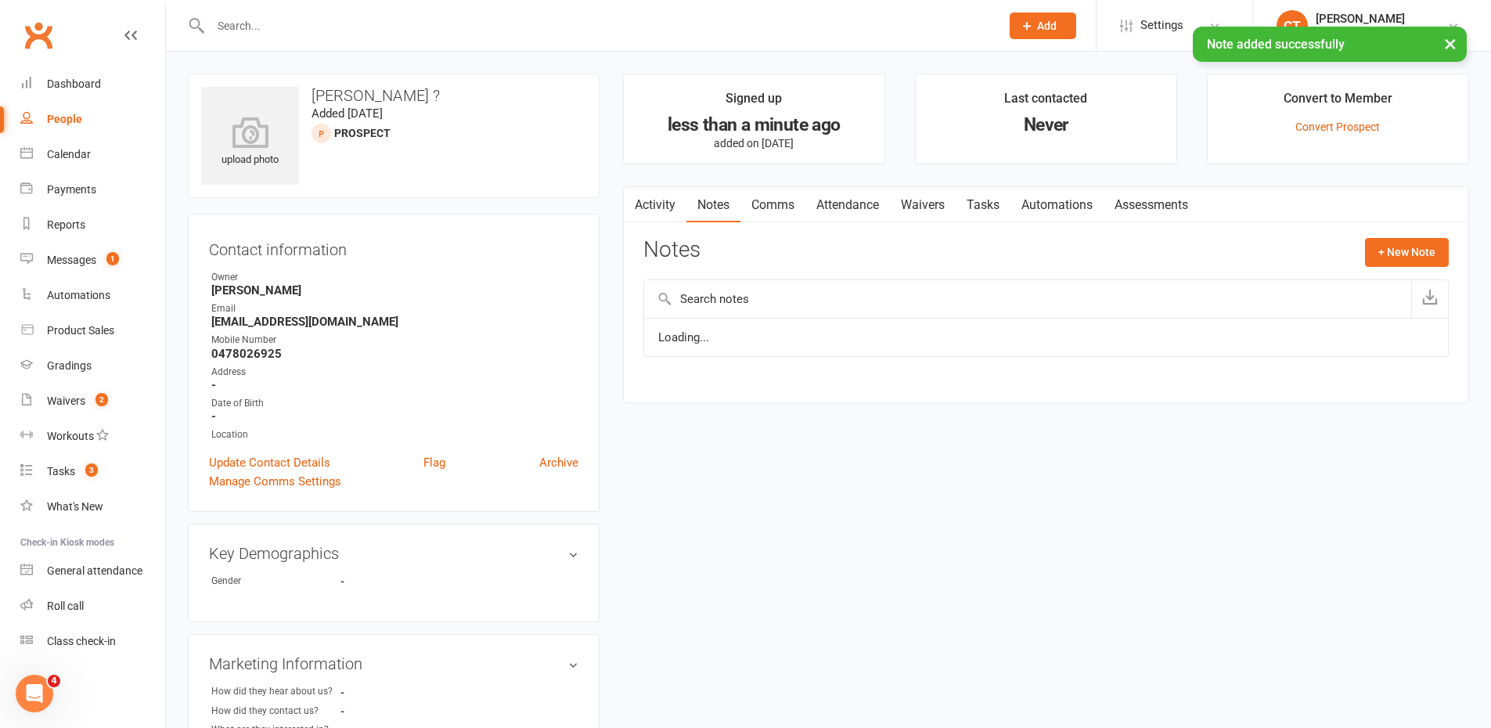
click at [775, 208] on link "Comms" at bounding box center [772, 205] width 65 height 36
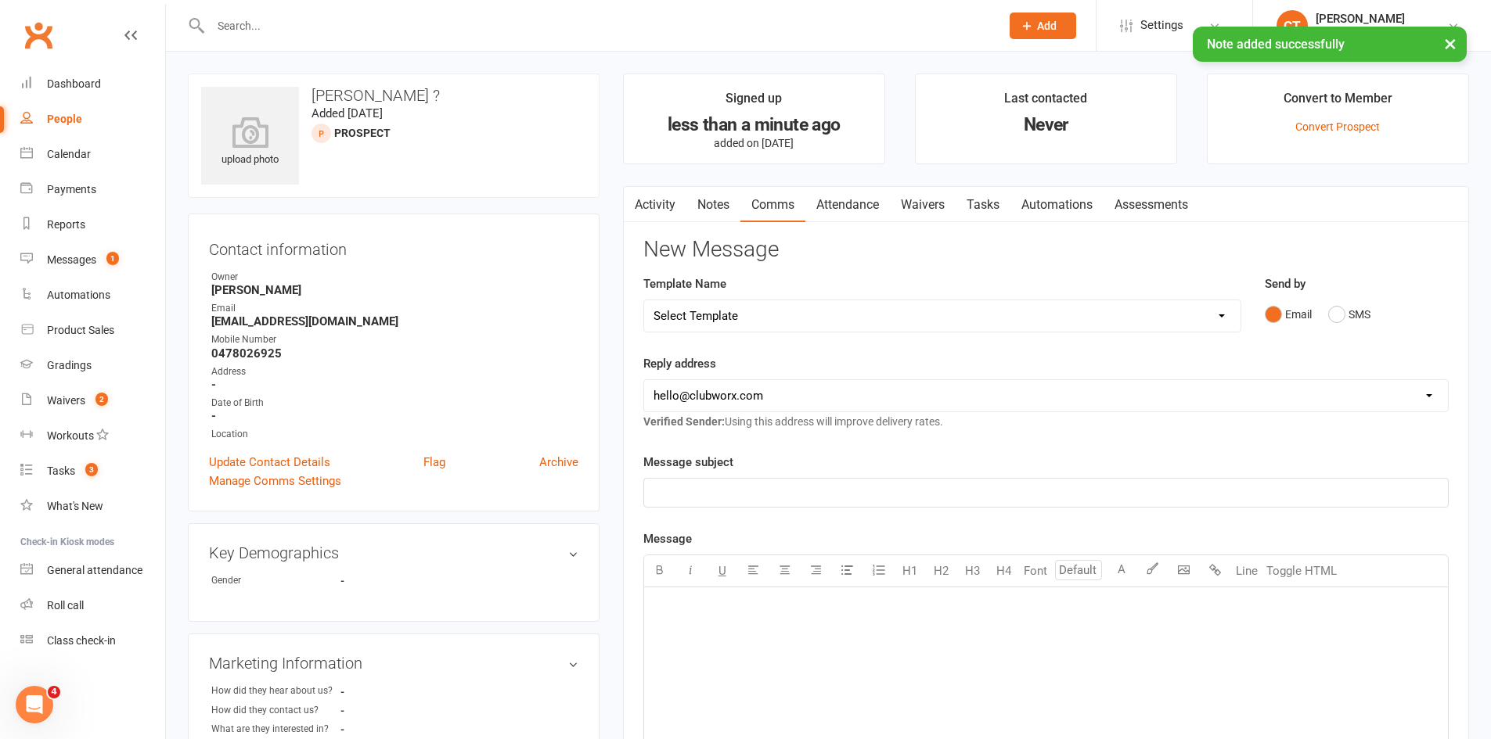
click at [757, 314] on select "Select Template [SMS] [PERSON_NAME] - Call back message [SMS] Mark- Call back m…" at bounding box center [942, 315] width 596 height 31
select select "0"
click at [644, 300] on select "Select Template [SMS] [PERSON_NAME] - Call back message [SMS] Mark- Call back m…" at bounding box center [942, 315] width 596 height 31
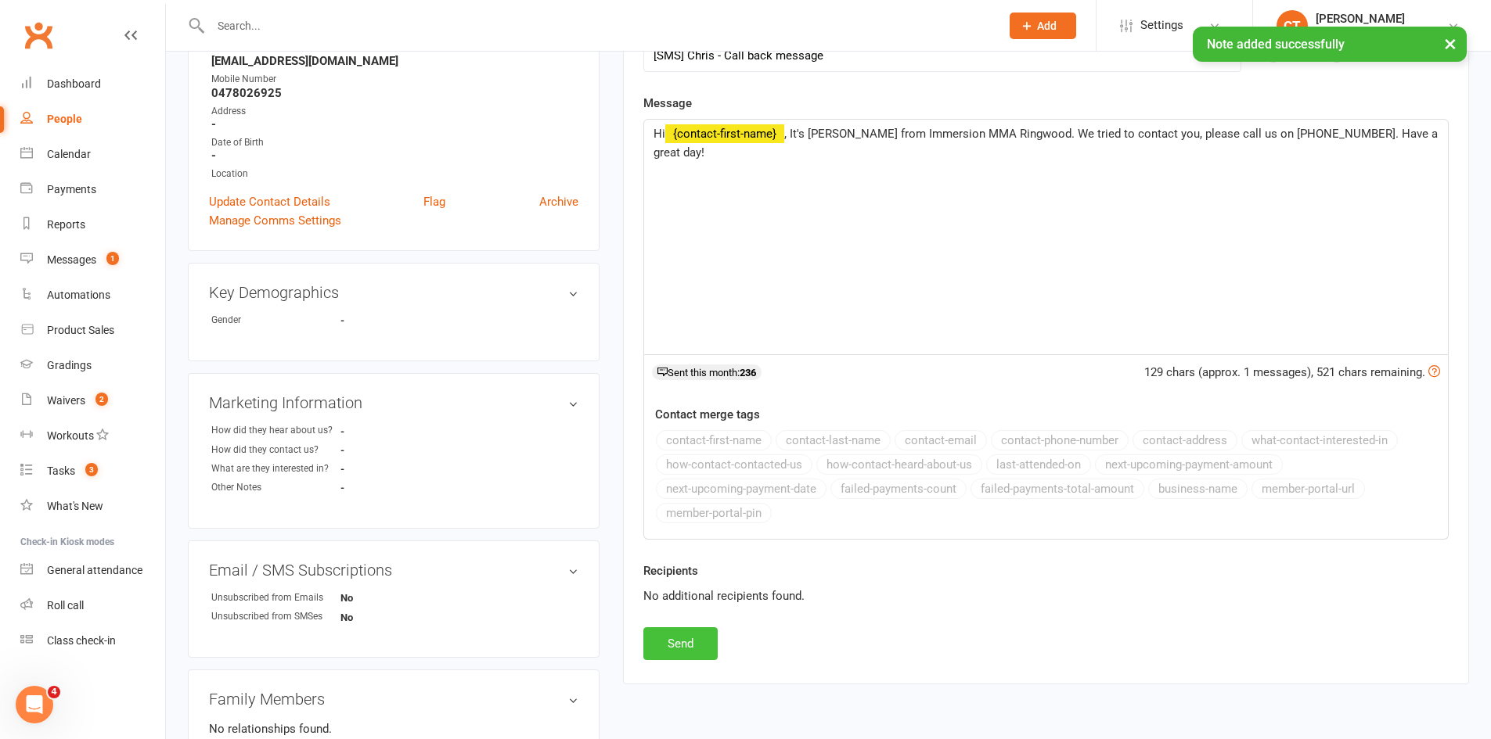
click at [689, 644] on button "Send" at bounding box center [680, 644] width 74 height 33
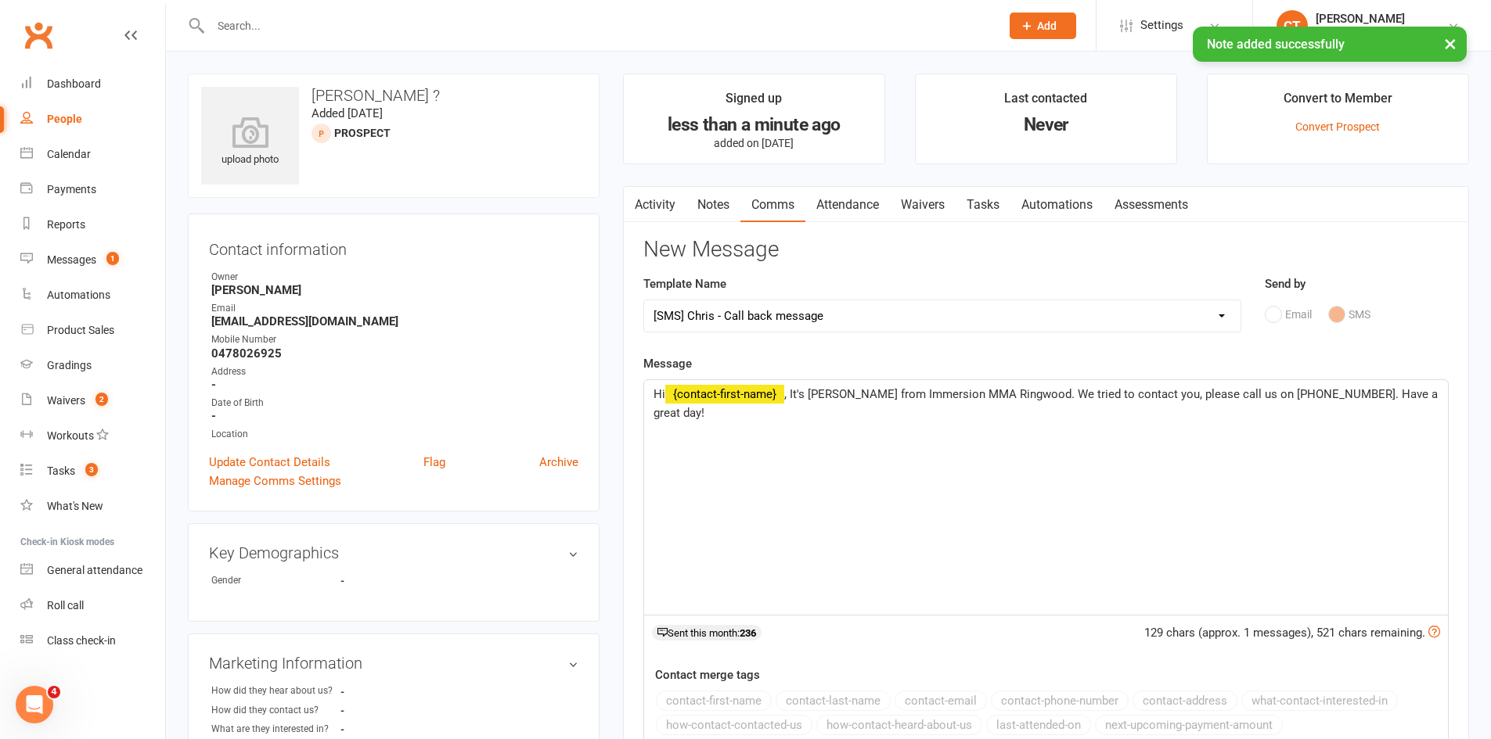
select select
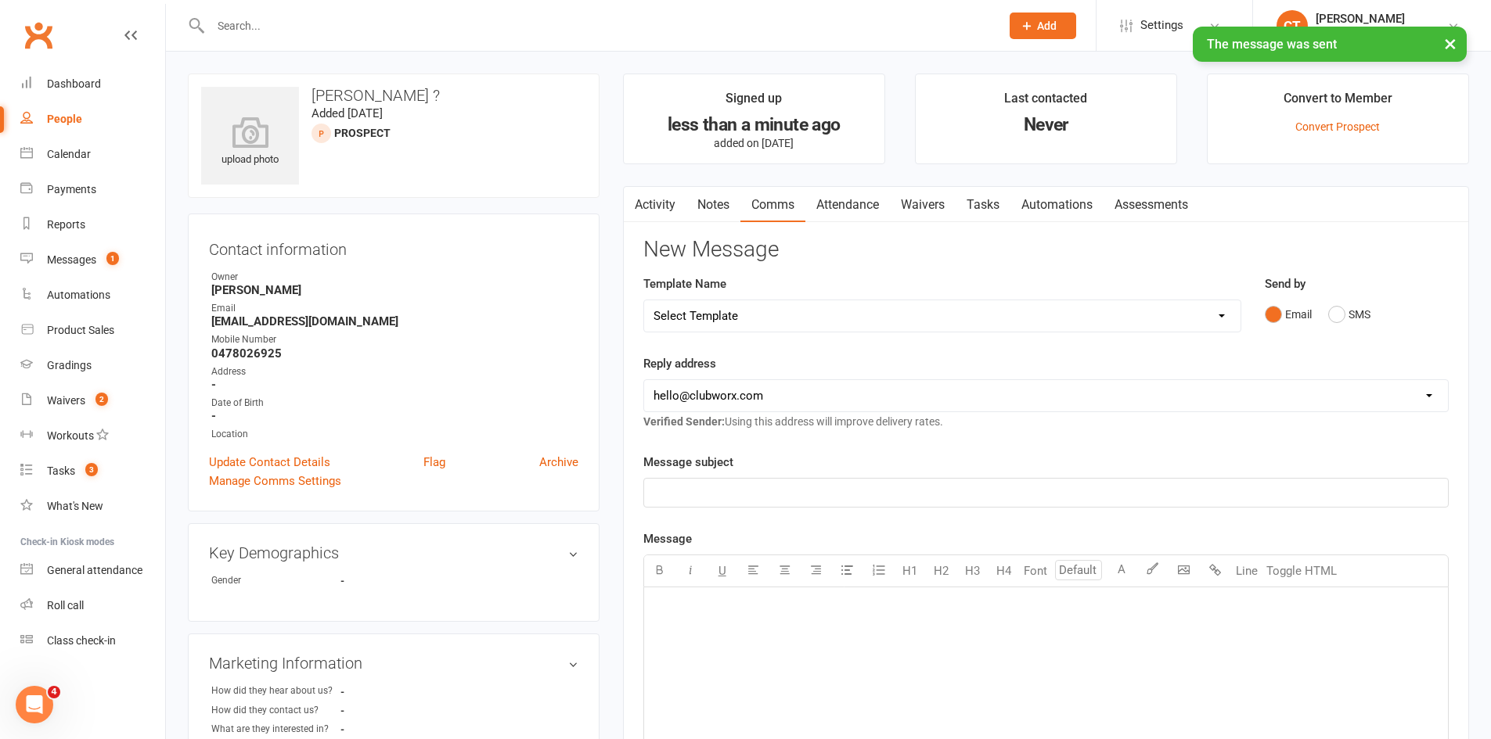
click at [994, 213] on link "Tasks" at bounding box center [982, 205] width 55 height 36
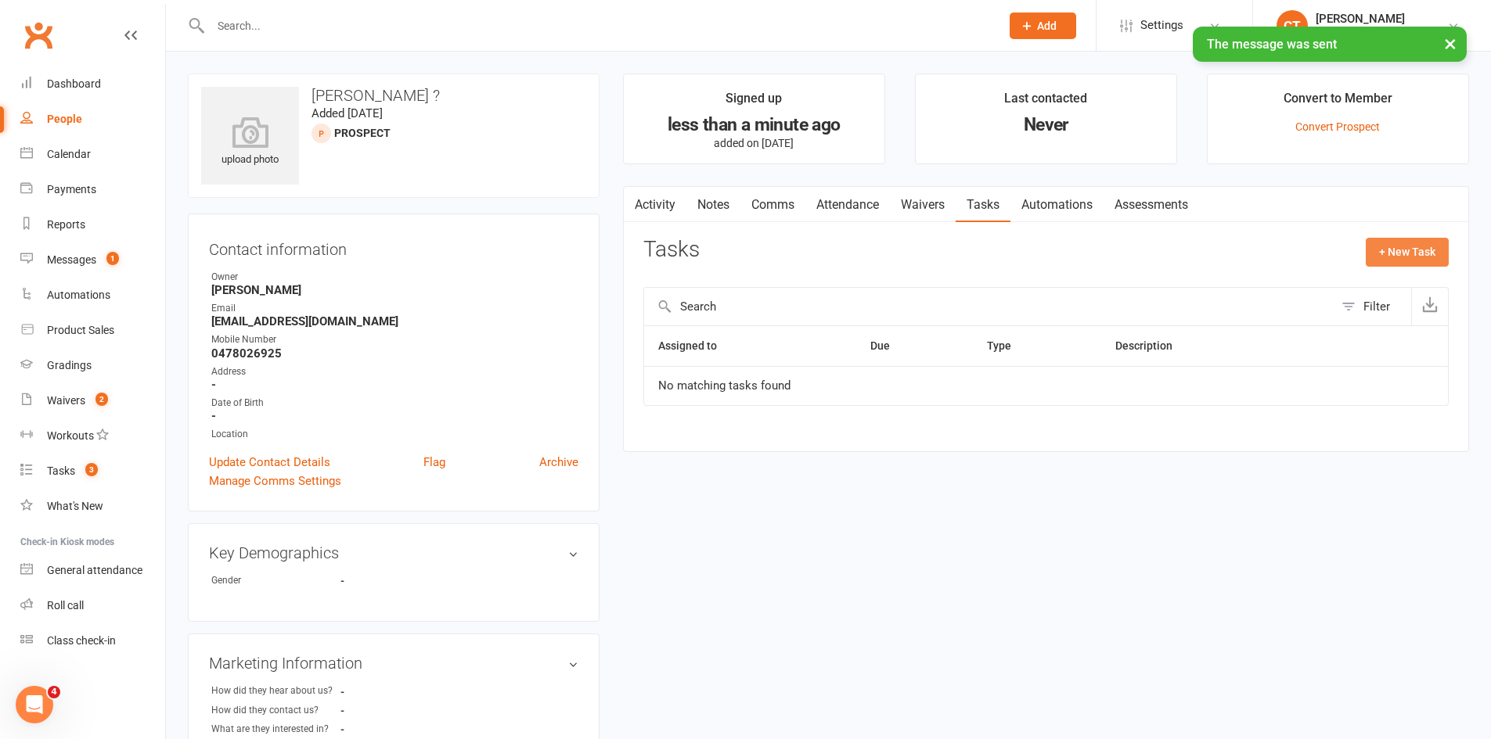
click at [1376, 251] on button "+ New Task" at bounding box center [1406, 252] width 83 height 28
select select "11984"
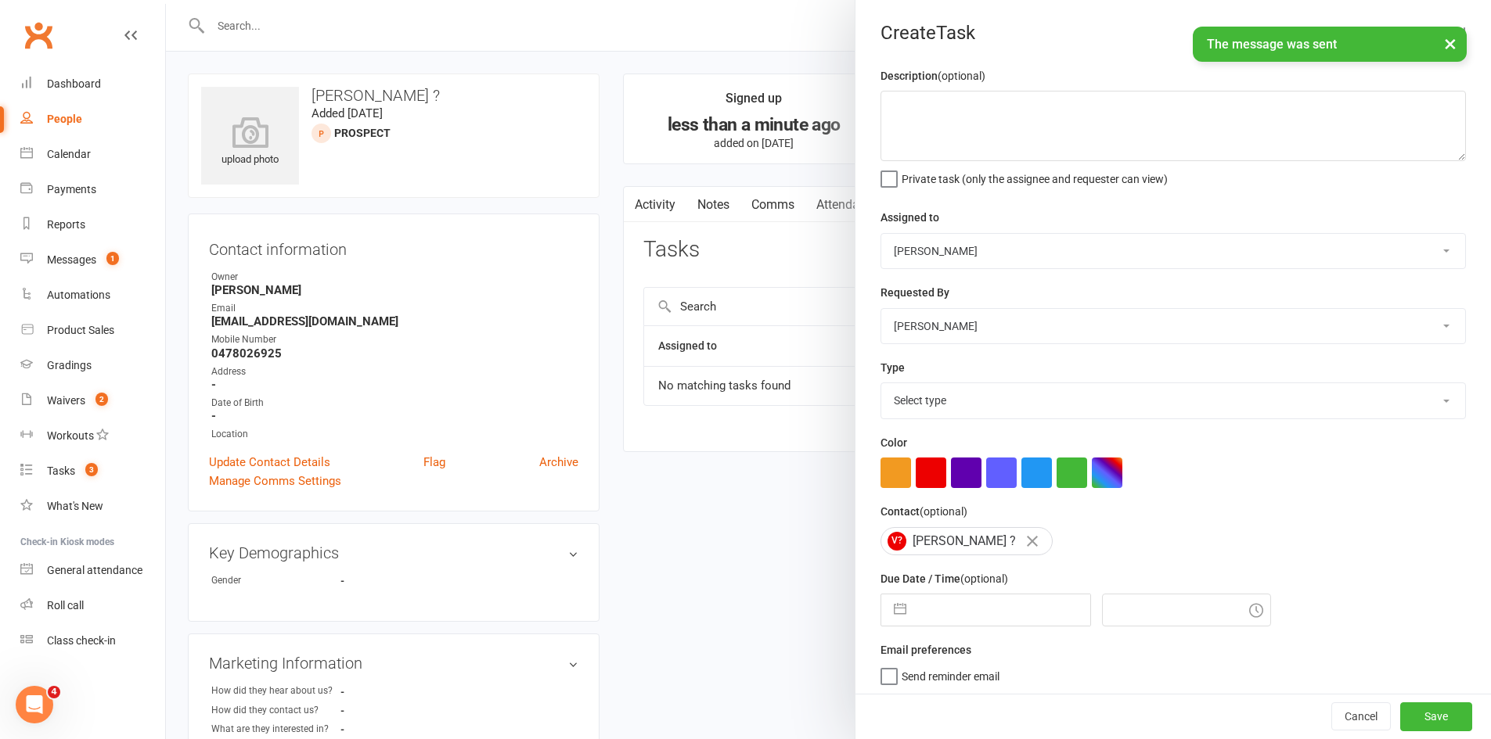
click at [985, 618] on input "text" at bounding box center [1002, 610] width 176 height 31
select select "7"
select select "2025"
select select "8"
select select "2025"
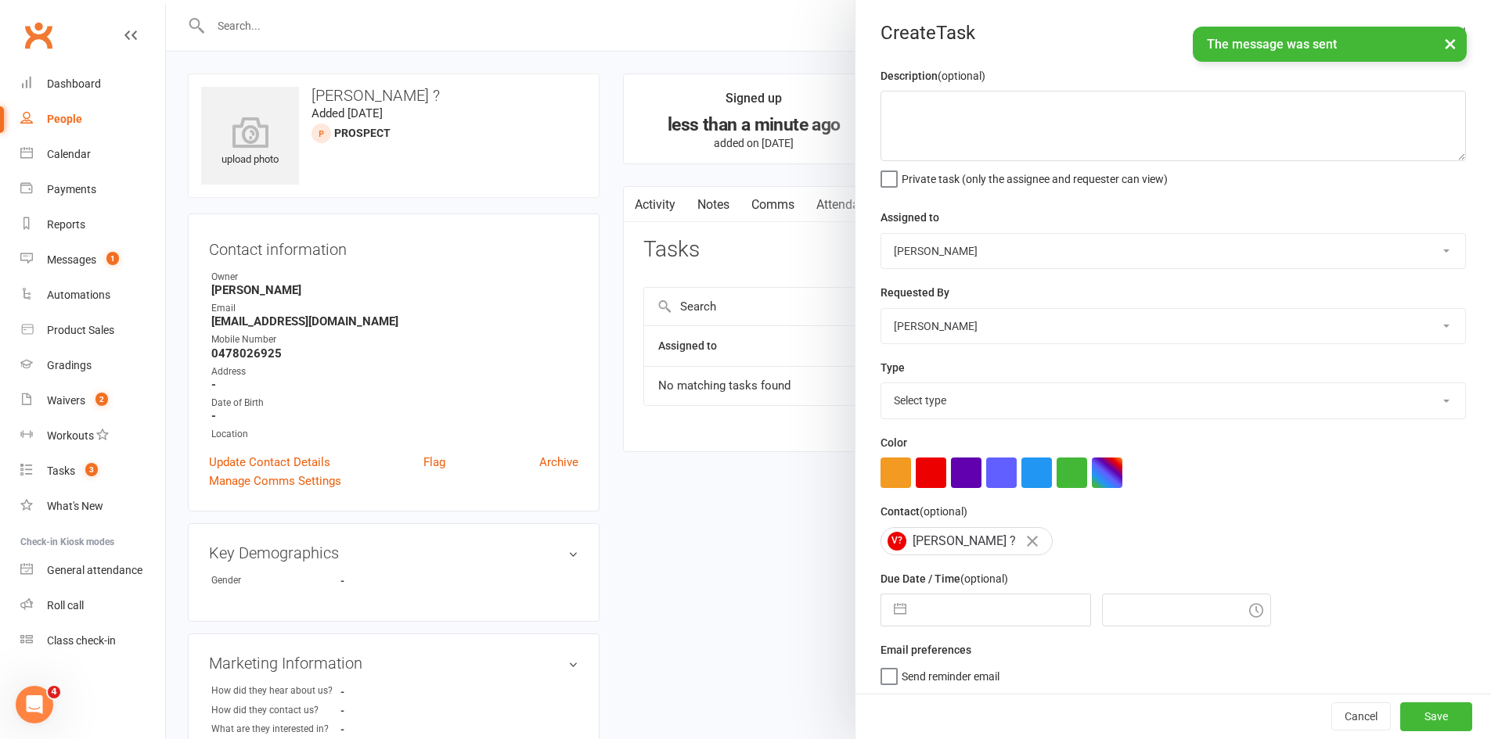
select select "9"
select select "2025"
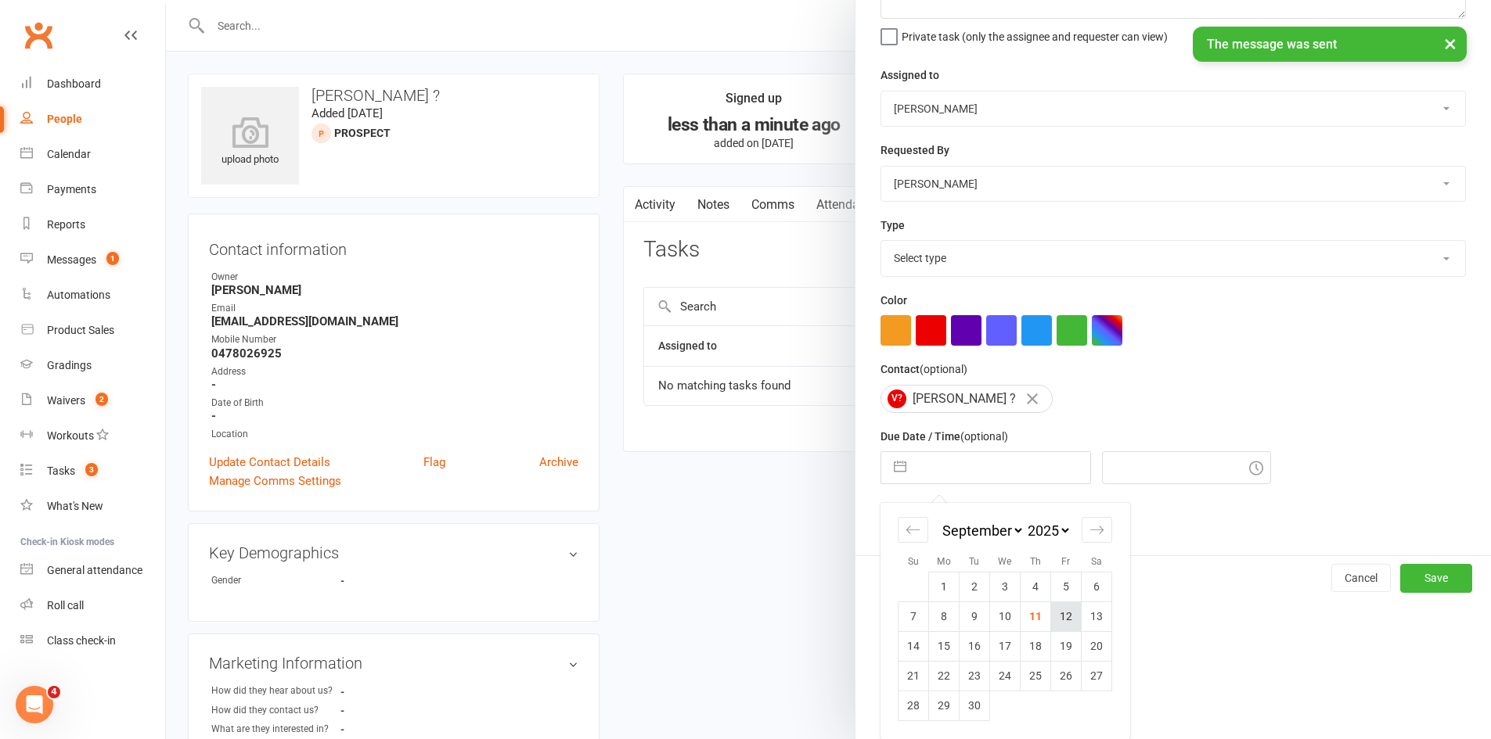
click at [1063, 622] on td "12" at bounding box center [1066, 617] width 31 height 30
type input "[DATE]"
type input "3:45pm"
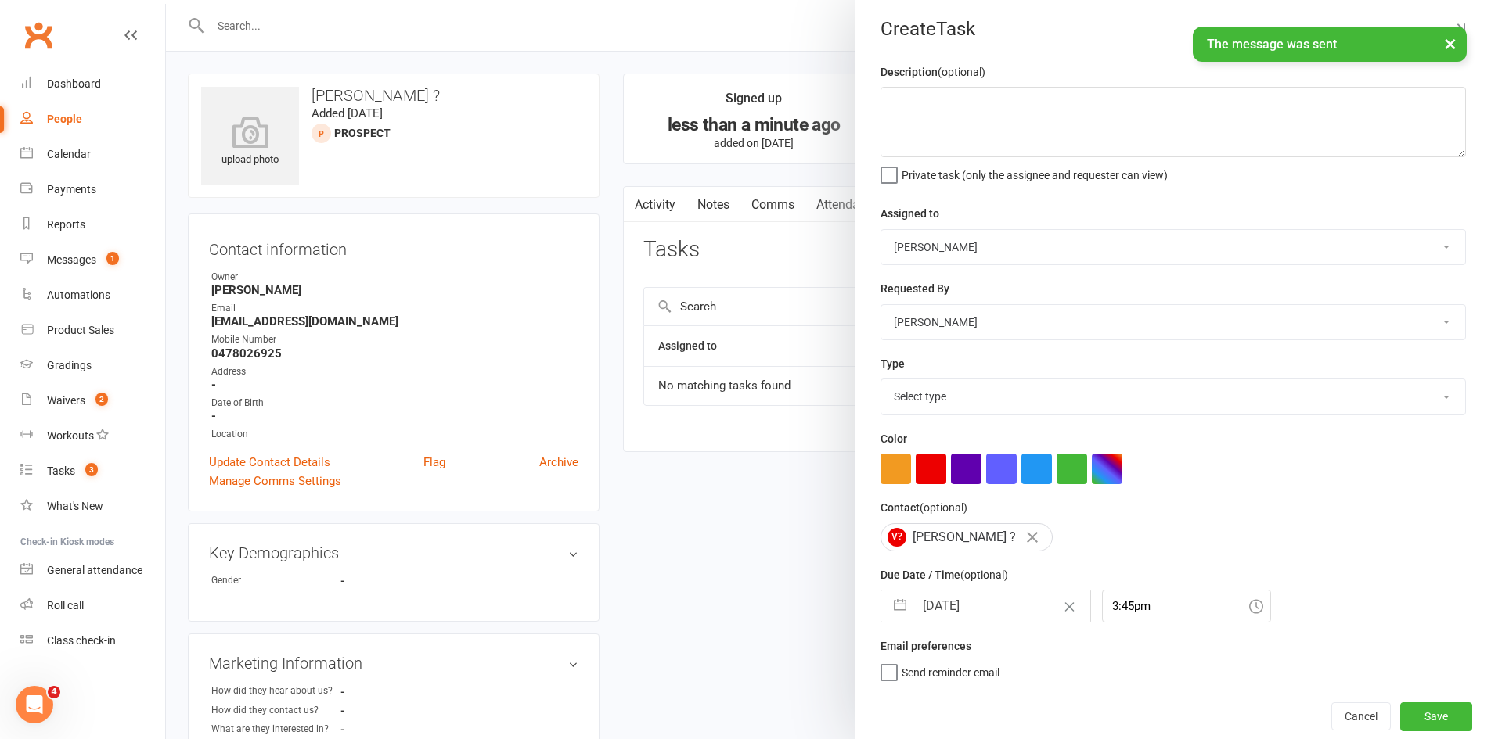
scroll to position [10, 0]
click at [993, 112] on textarea at bounding box center [1172, 122] width 585 height 70
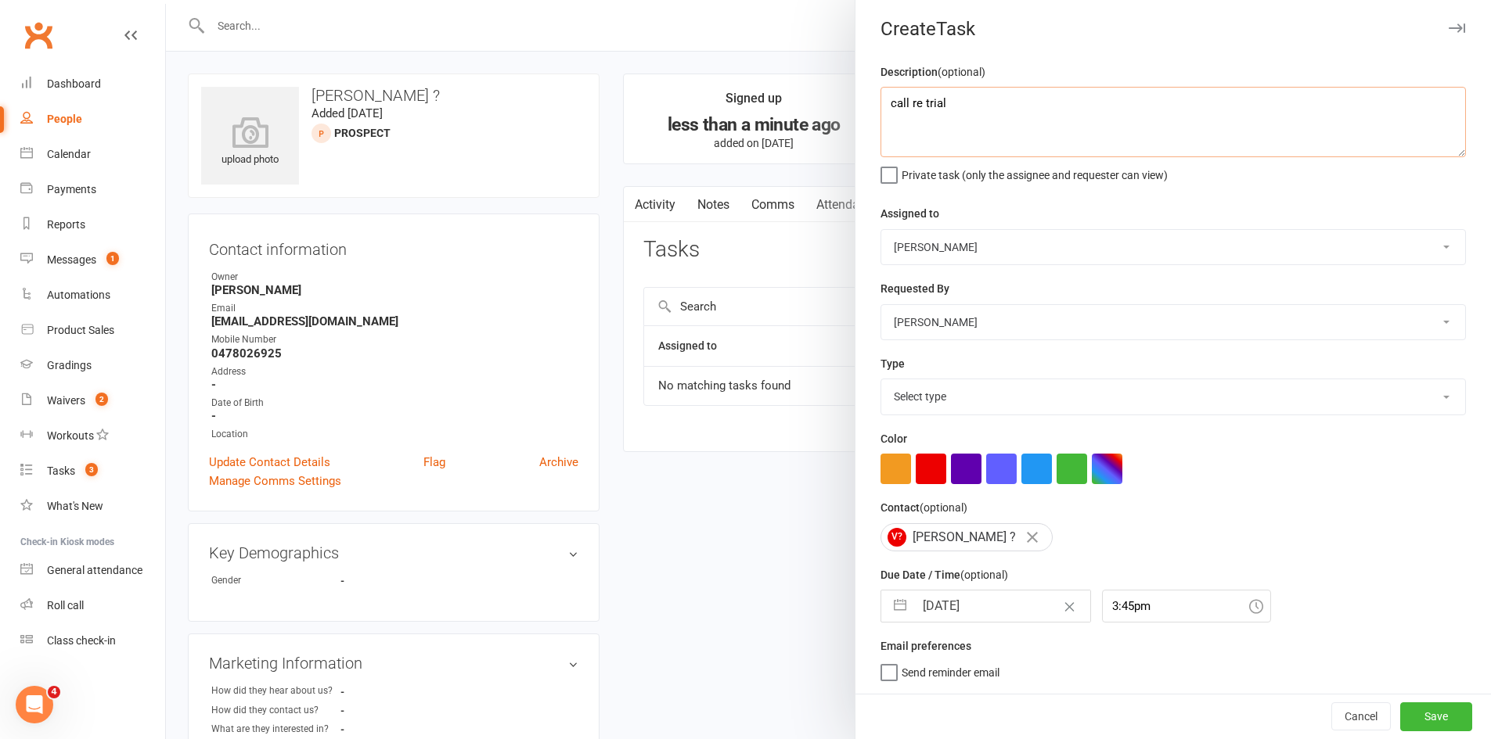
type textarea "call re trial"
click at [960, 387] on select "Select type Cmonnnn E-mail Financial Follow-up Help Just do it Letting ya know …" at bounding box center [1173, 396] width 584 height 34
select select "6641"
click at [881, 379] on select "Select type Cmonnnn E-mail Financial Follow-up Help Just do it Letting ya know …" at bounding box center [1173, 396] width 584 height 34
click at [1400, 709] on button "Save" at bounding box center [1436, 717] width 72 height 28
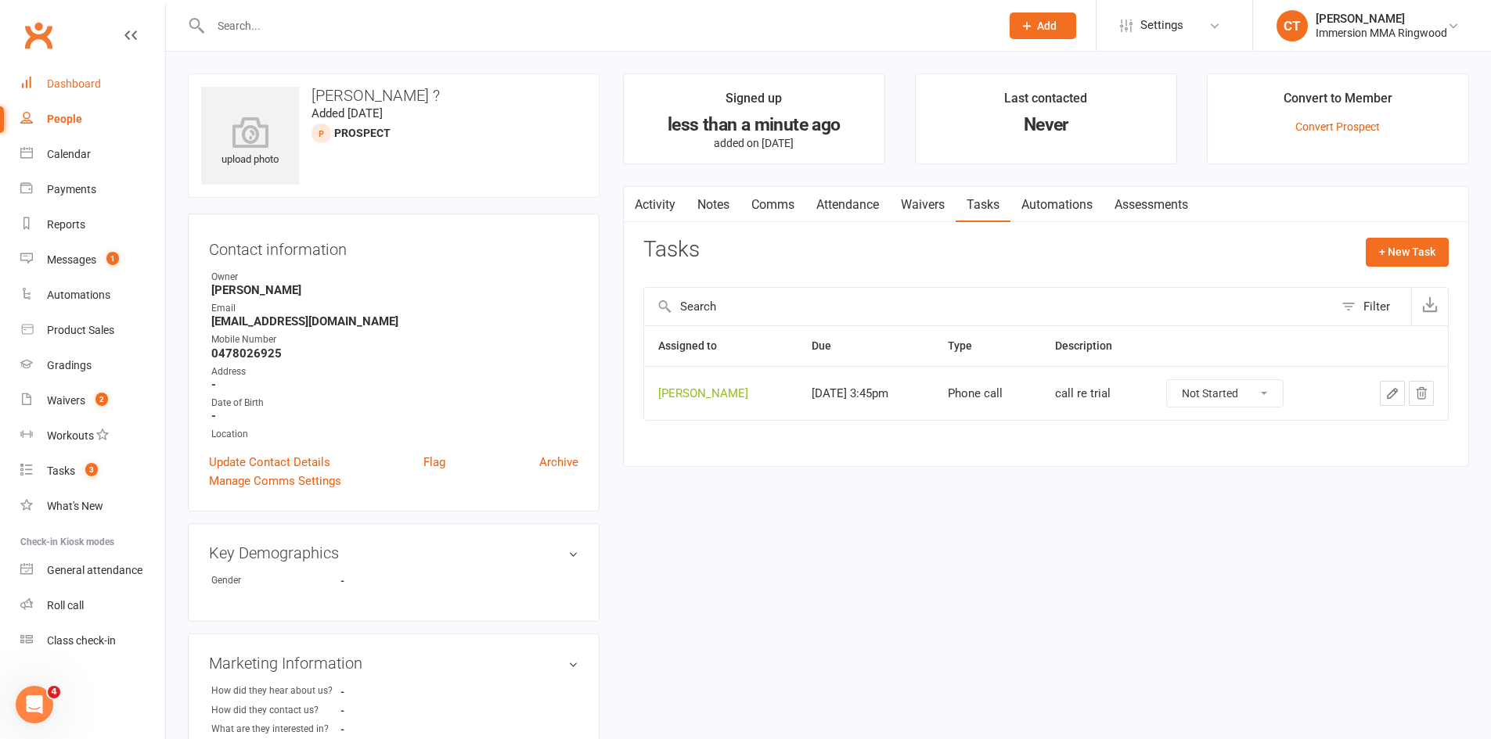
click at [95, 85] on div "Dashboard" at bounding box center [74, 83] width 54 height 13
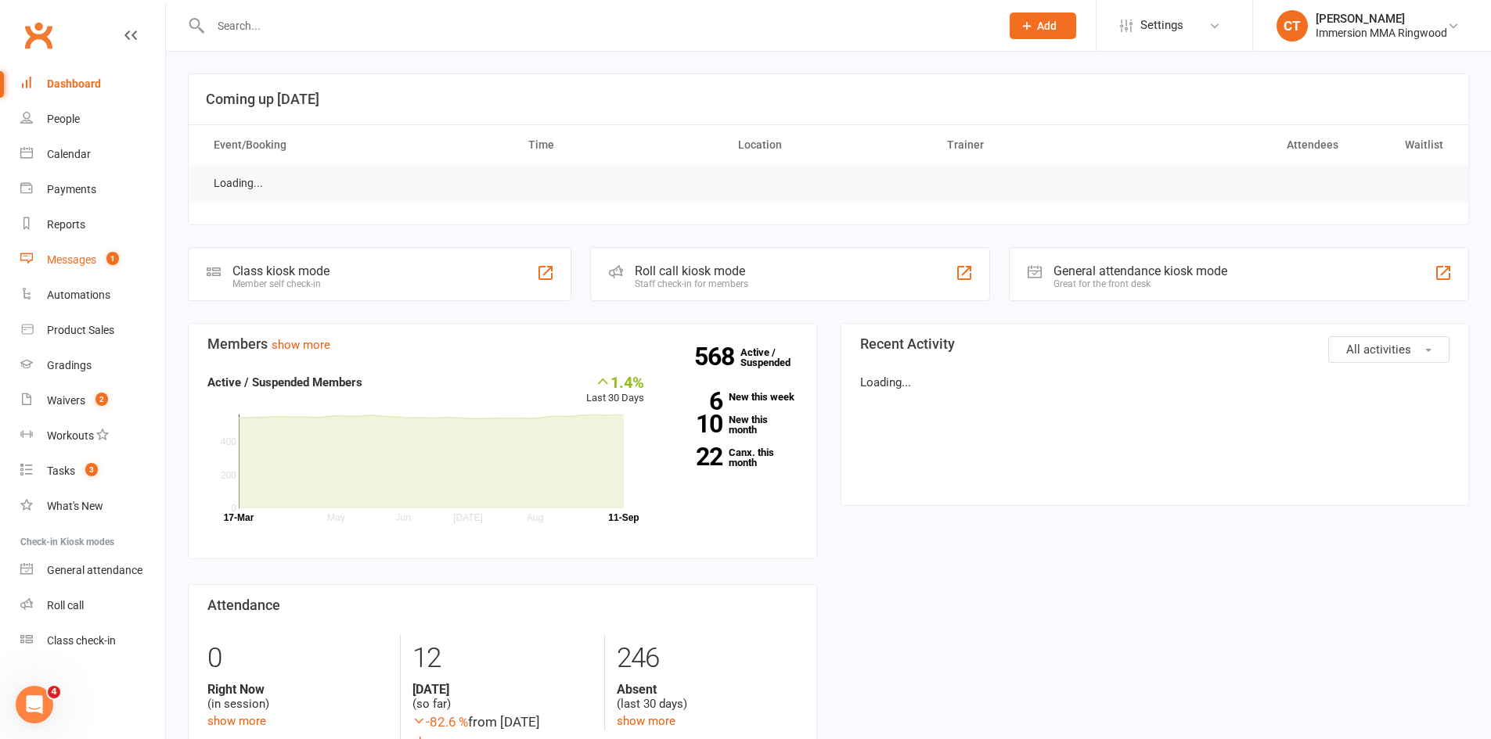
click at [100, 266] on count-badge "1" at bounding box center [109, 260] width 20 height 13
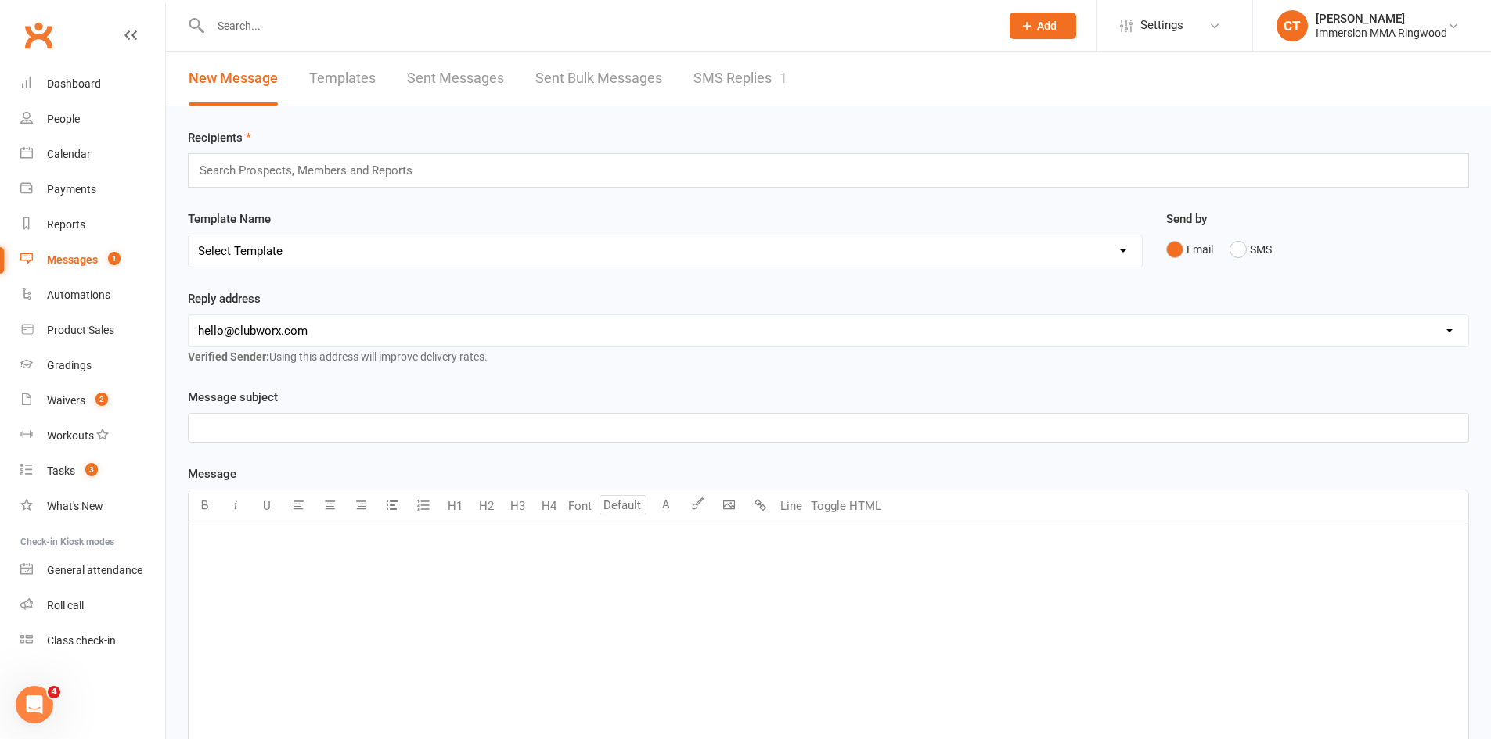
click at [720, 74] on link "SMS Replies 1" at bounding box center [740, 79] width 94 height 54
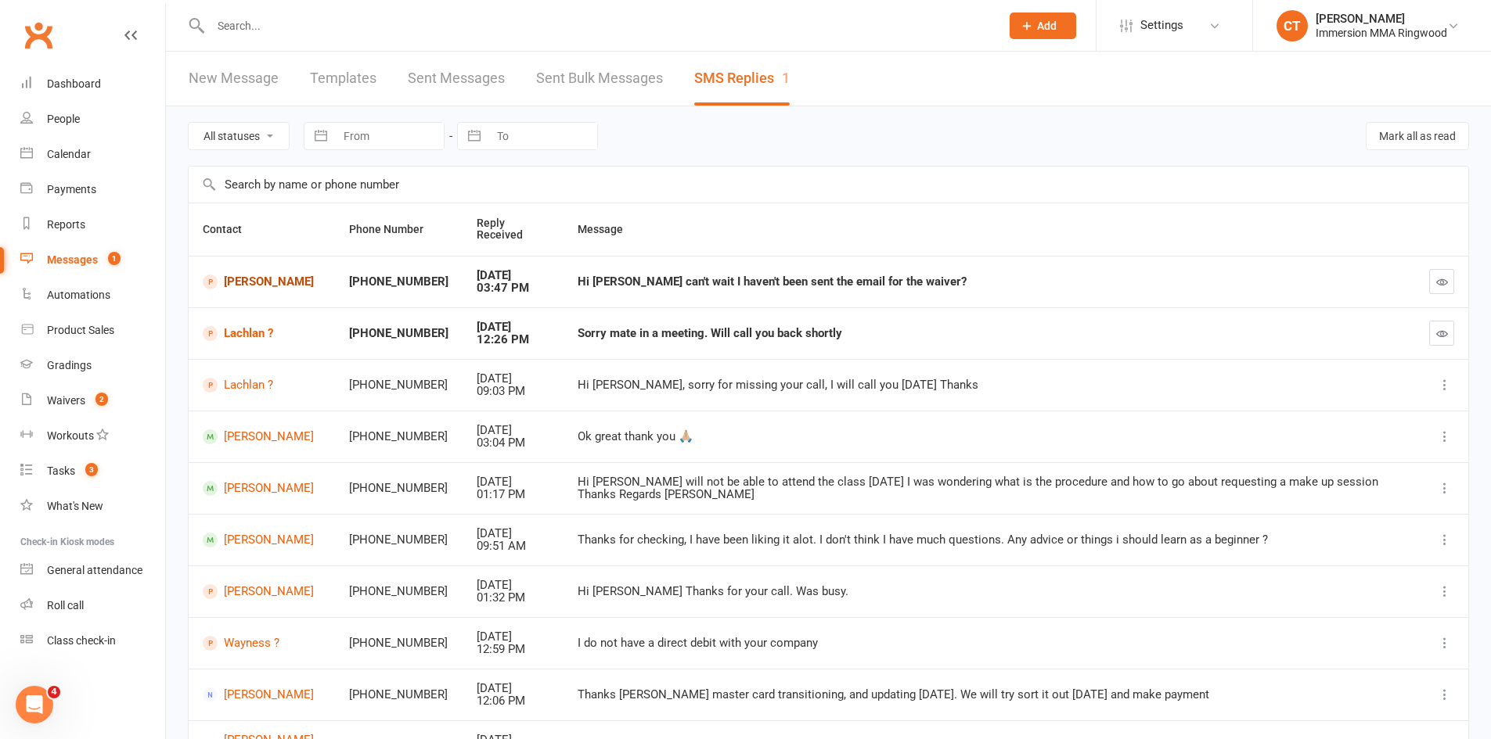
click at [210, 279] on span at bounding box center [210, 282] width 15 height 15
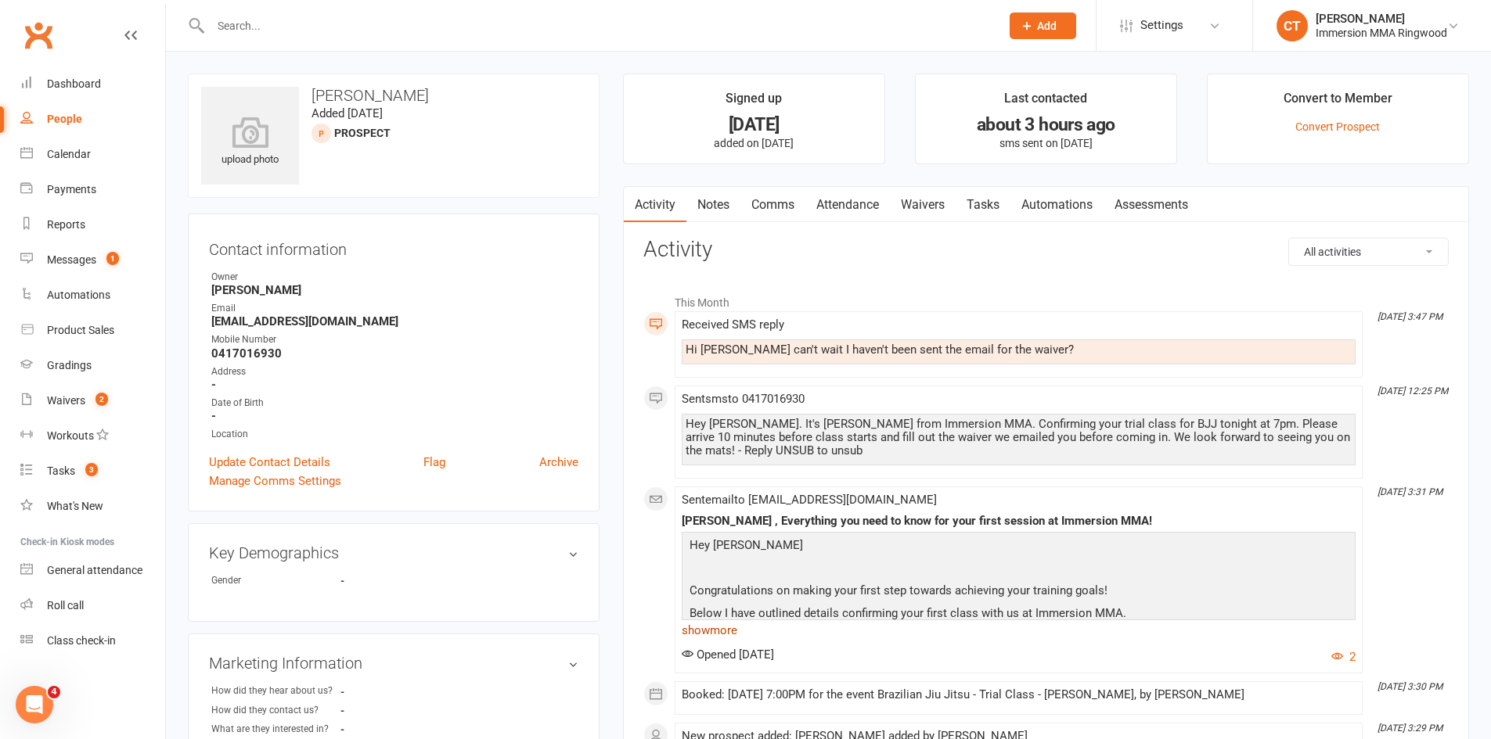
click at [721, 641] on link "show more" at bounding box center [1019, 631] width 674 height 22
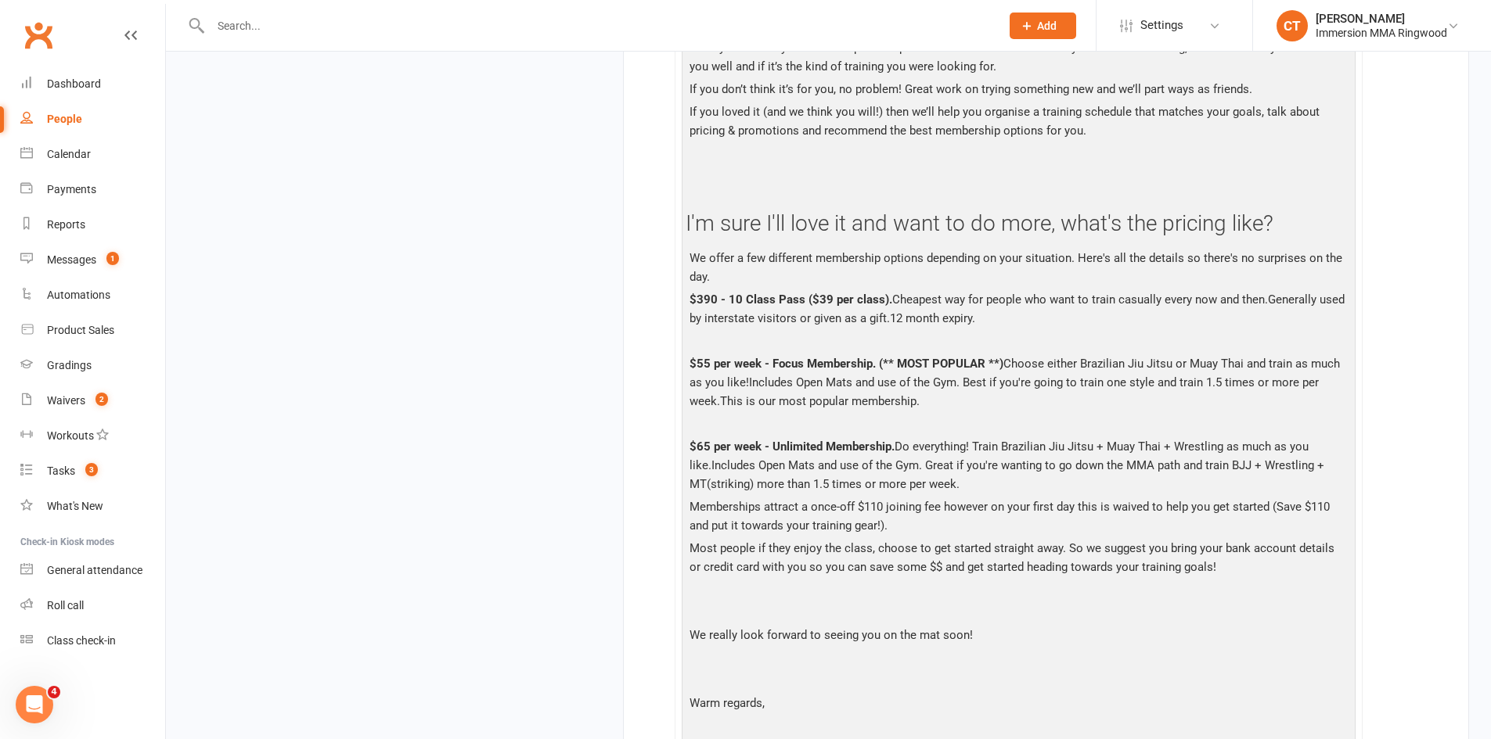
scroll to position [2869, 0]
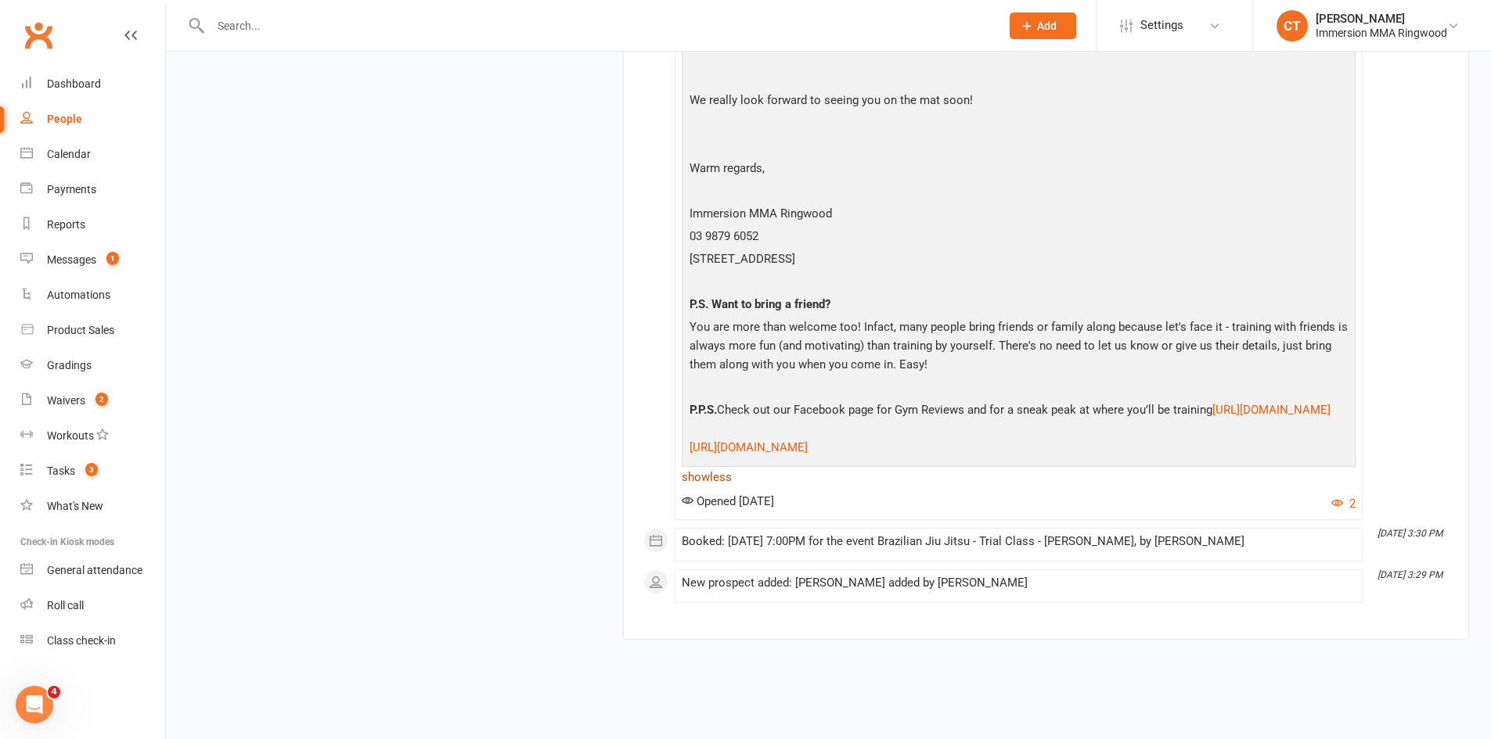
click at [721, 488] on link "show less" at bounding box center [1019, 477] width 674 height 22
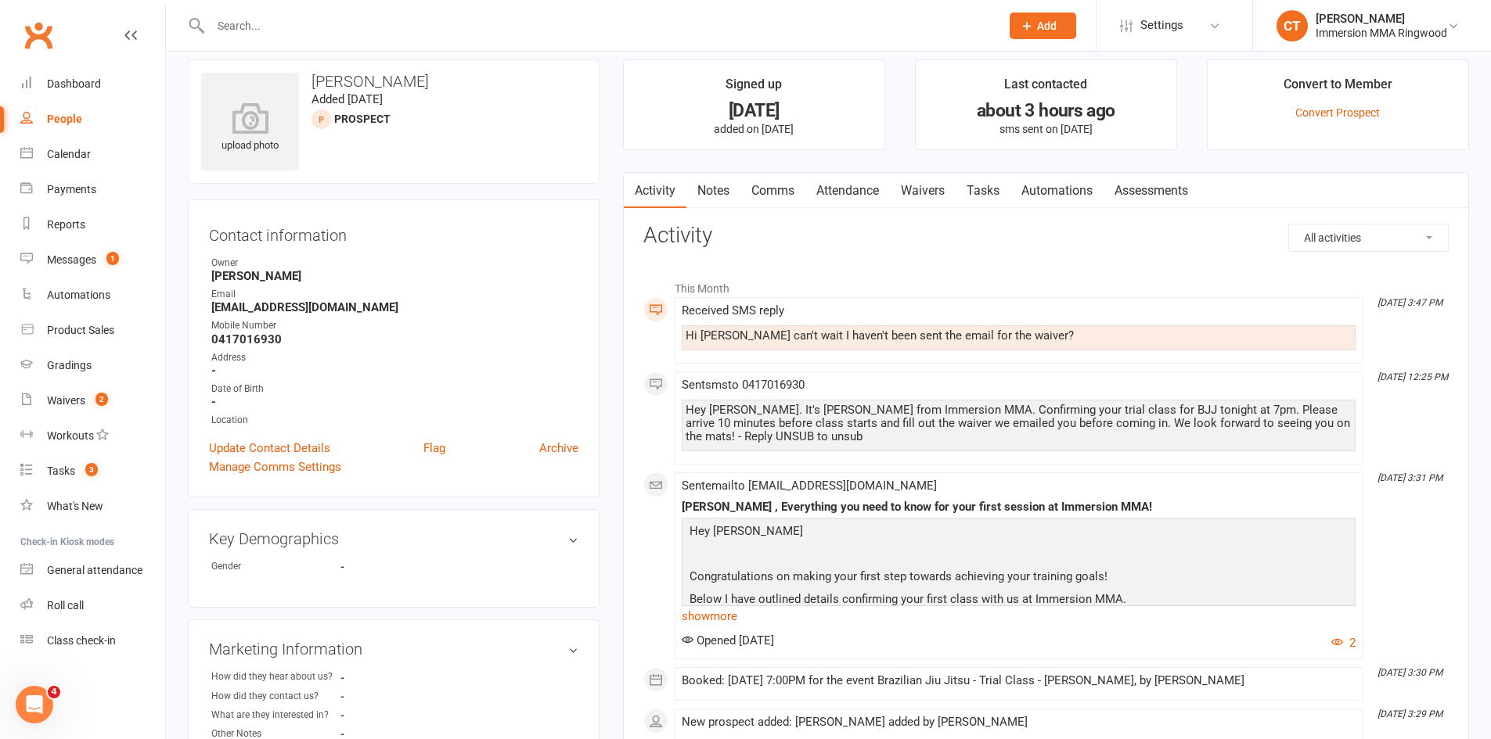
scroll to position [0, 0]
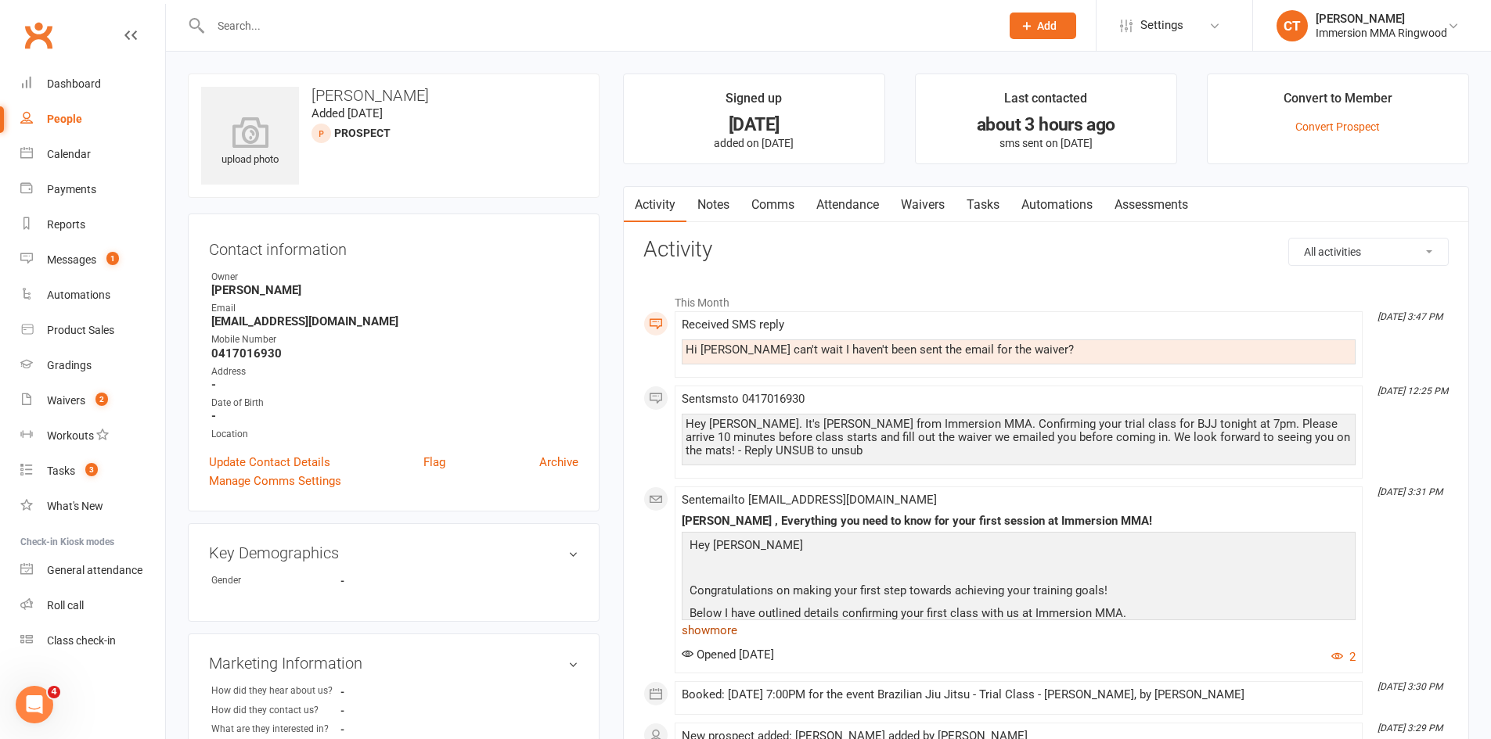
click at [707, 635] on link "show more" at bounding box center [1019, 631] width 674 height 22
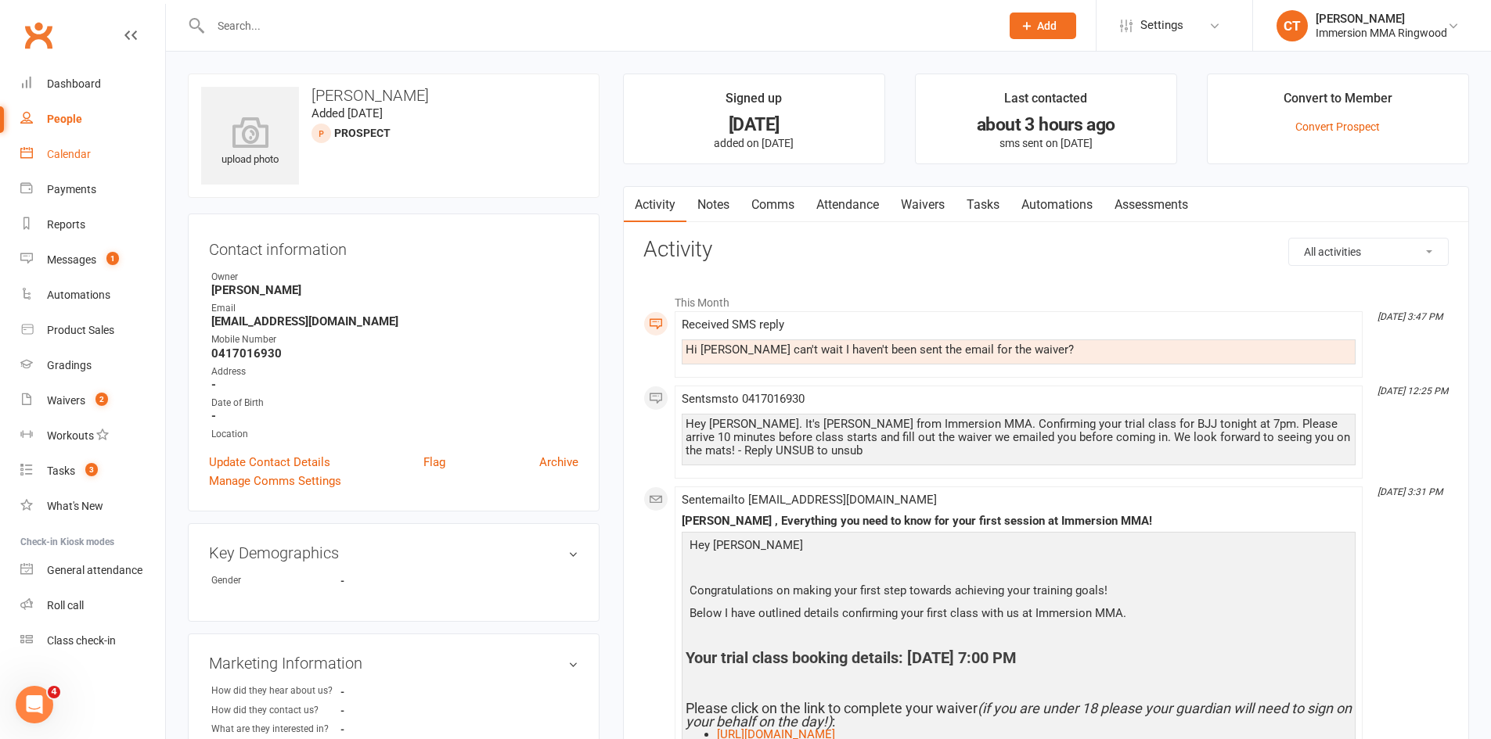
click at [34, 142] on link "Calendar" at bounding box center [92, 154] width 145 height 35
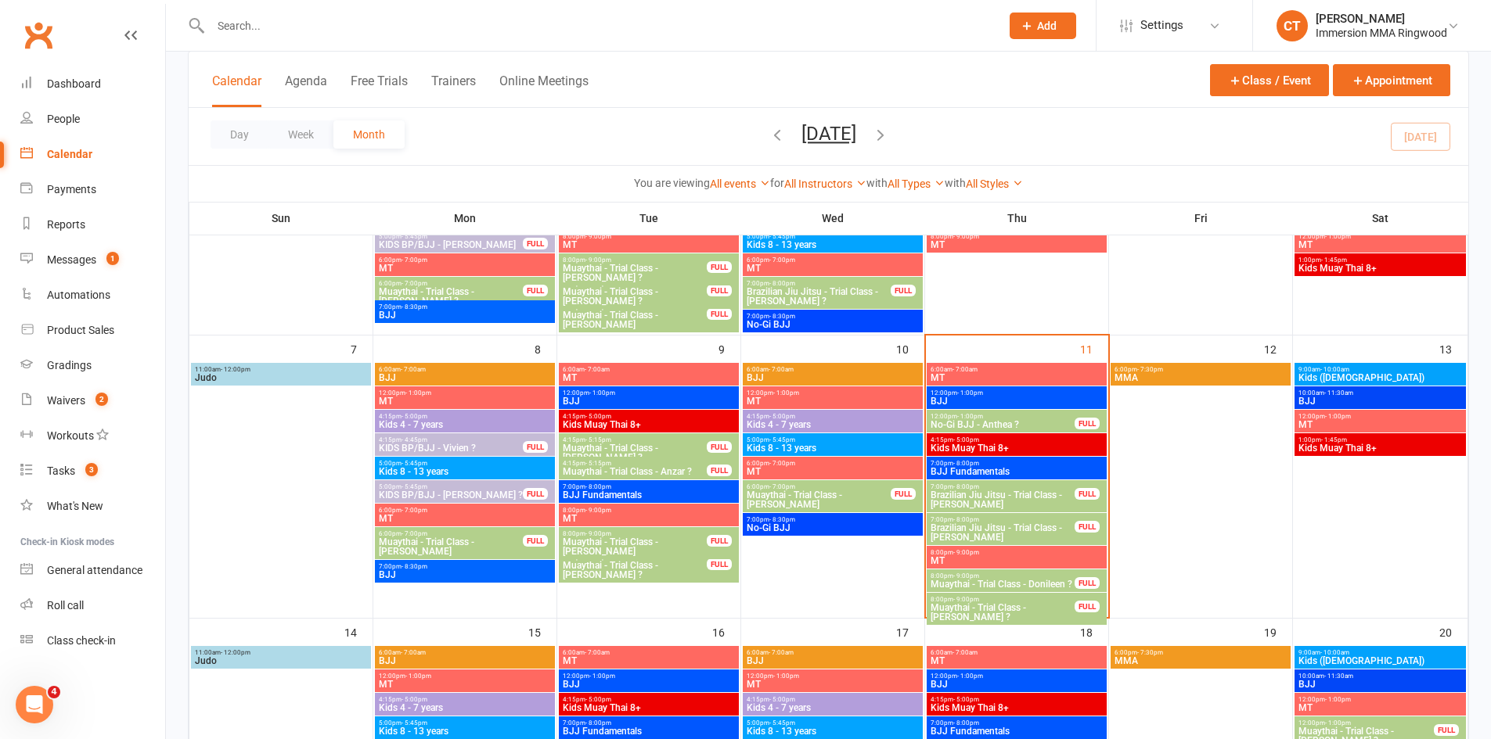
scroll to position [261, 0]
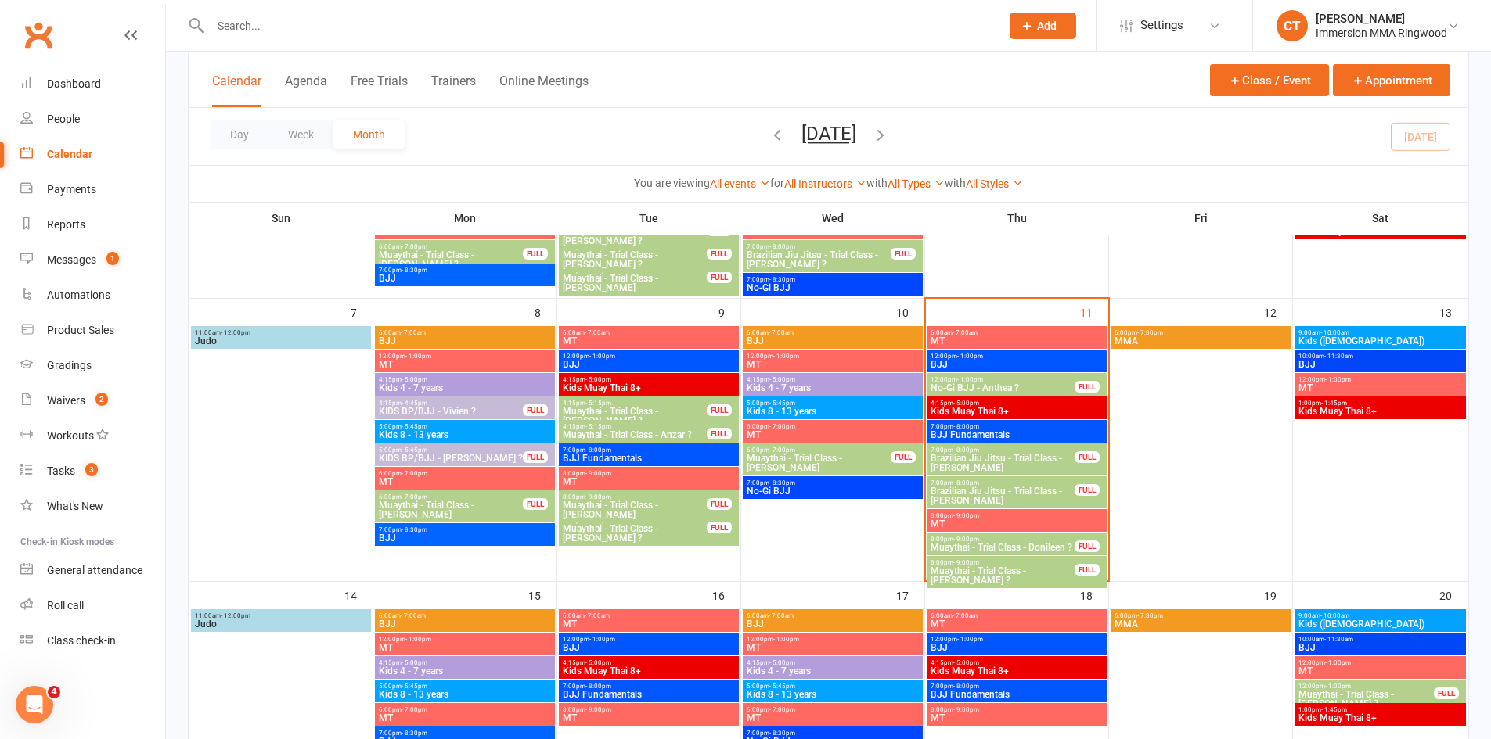
click at [998, 487] on span "Brazilian Jiu Jitsu - Trial Class - [PERSON_NAME]" at bounding box center [1003, 496] width 146 height 19
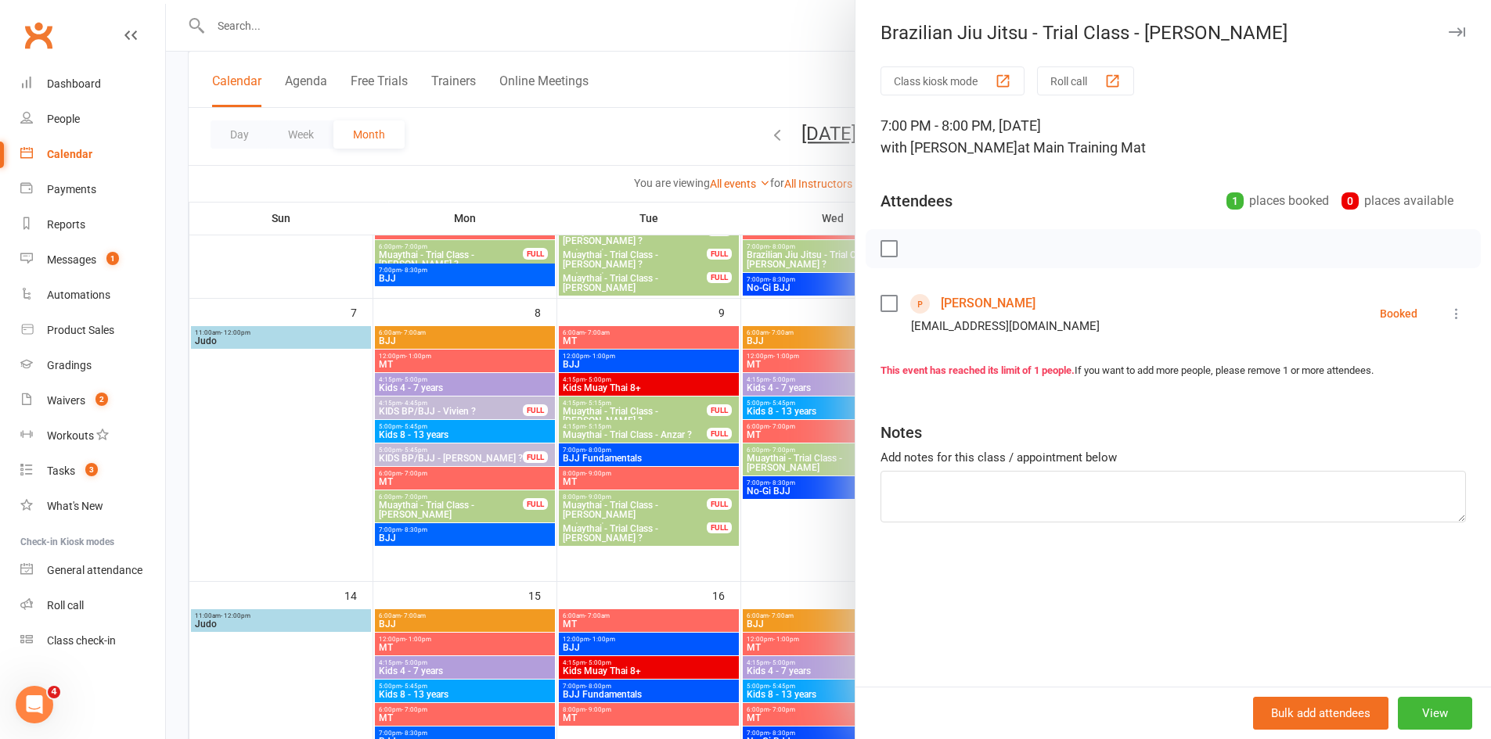
click at [1448, 319] on icon at bounding box center [1456, 314] width 16 height 16
click at [1388, 473] on link "Send message" at bounding box center [1387, 469] width 155 height 31
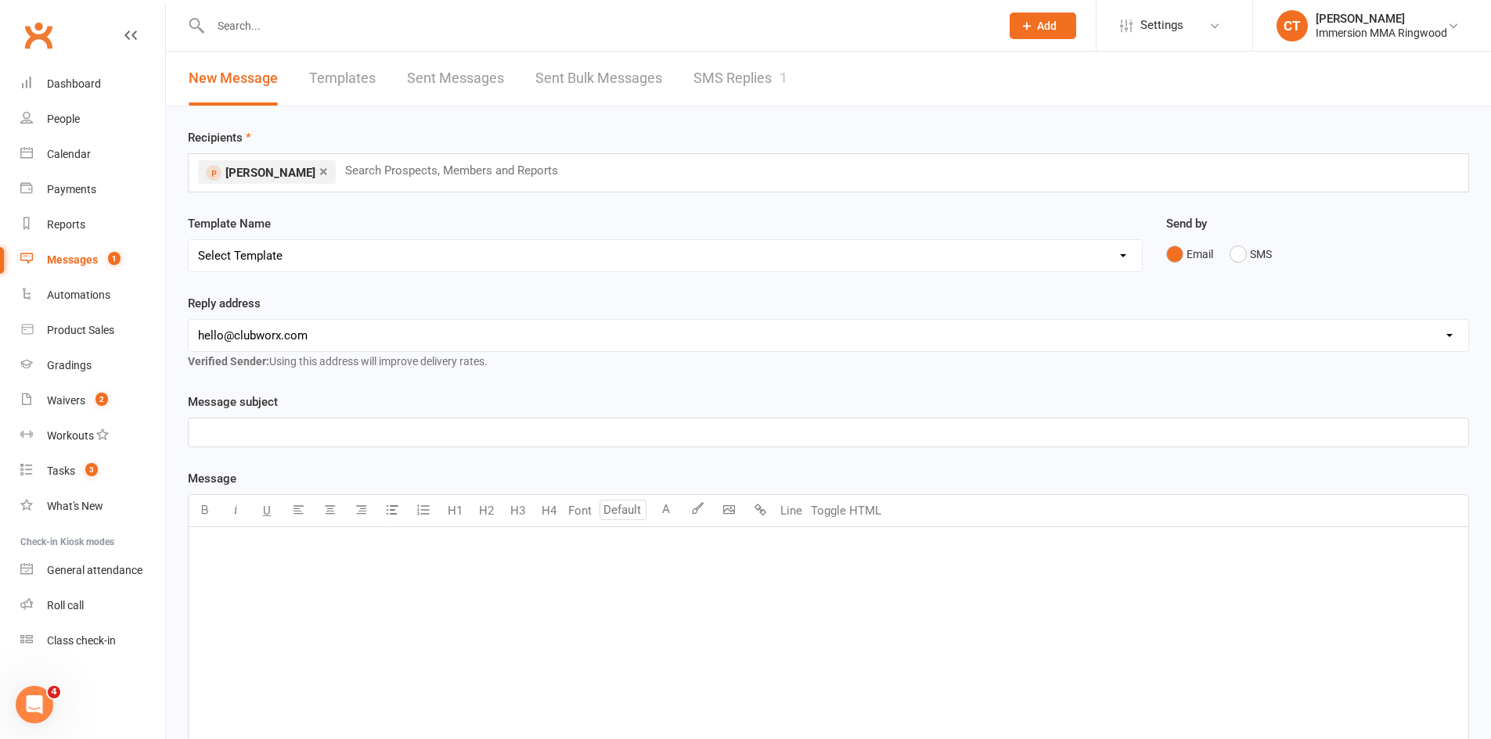
click at [421, 256] on select "Select Template [SMS] [PERSON_NAME] - Call back message [SMS] Mark- Call back m…" at bounding box center [665, 255] width 953 height 31
select select "3"
click at [189, 240] on select "Select Template [SMS] [PERSON_NAME] - Call back message [SMS] Mark- Call back m…" at bounding box center [665, 255] width 953 height 31
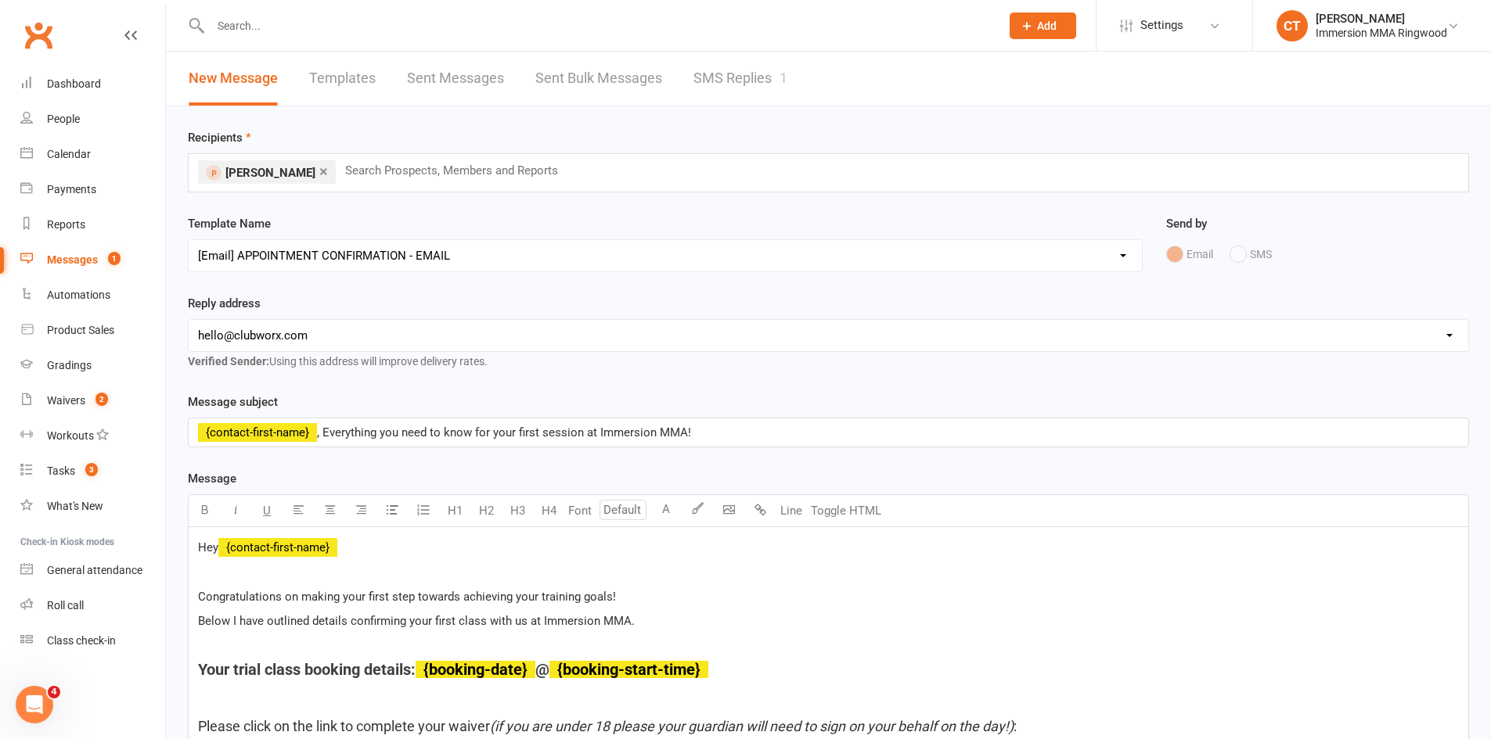
click at [284, 345] on select "[EMAIL_ADDRESS][DOMAIN_NAME] [EMAIL_ADDRESS][DOMAIN_NAME] [PERSON_NAME][EMAIL_A…" at bounding box center [828, 335] width 1279 height 31
select select "1"
click at [189, 320] on select "[EMAIL_ADDRESS][DOMAIN_NAME] [EMAIL_ADDRESS][DOMAIN_NAME] [PERSON_NAME][EMAIL_A…" at bounding box center [828, 335] width 1279 height 31
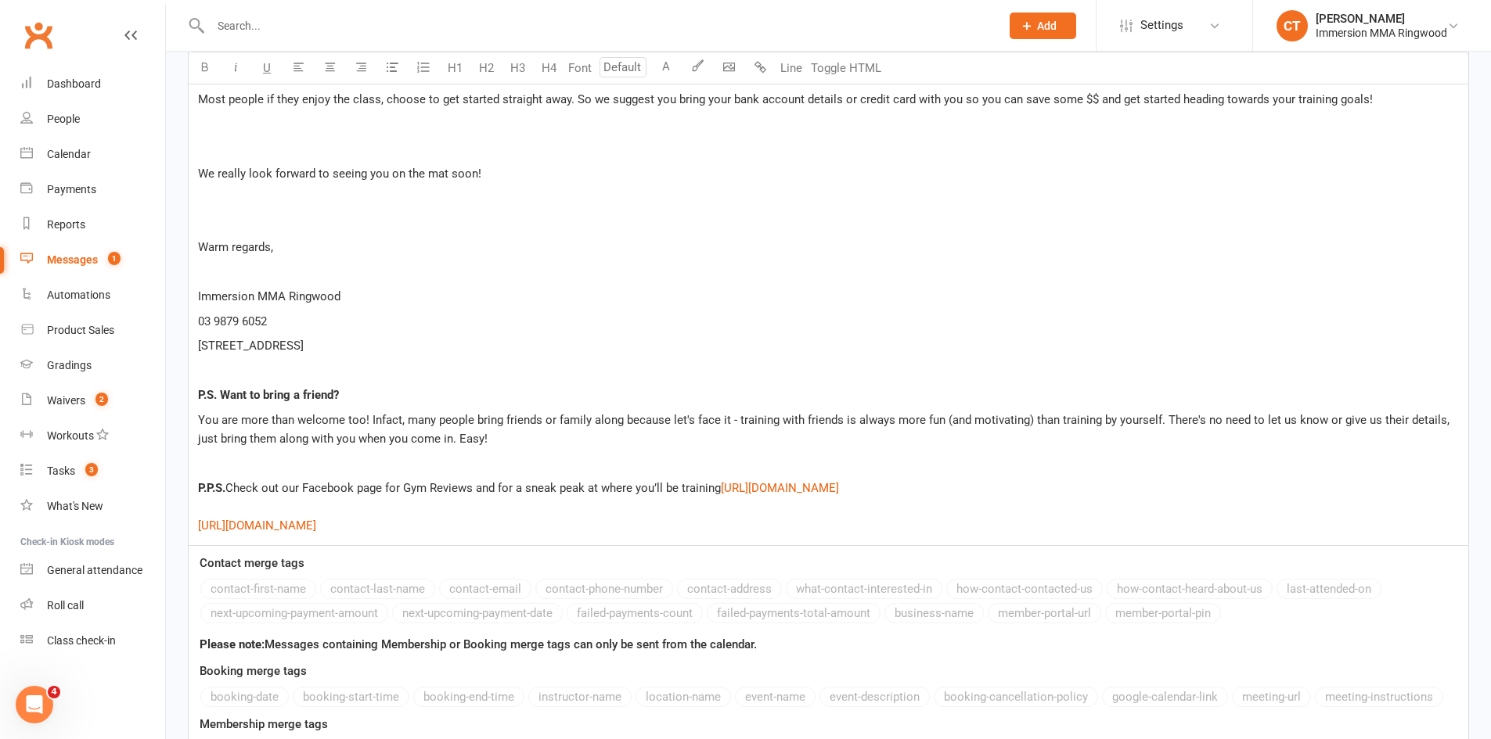
scroll to position [2843, 0]
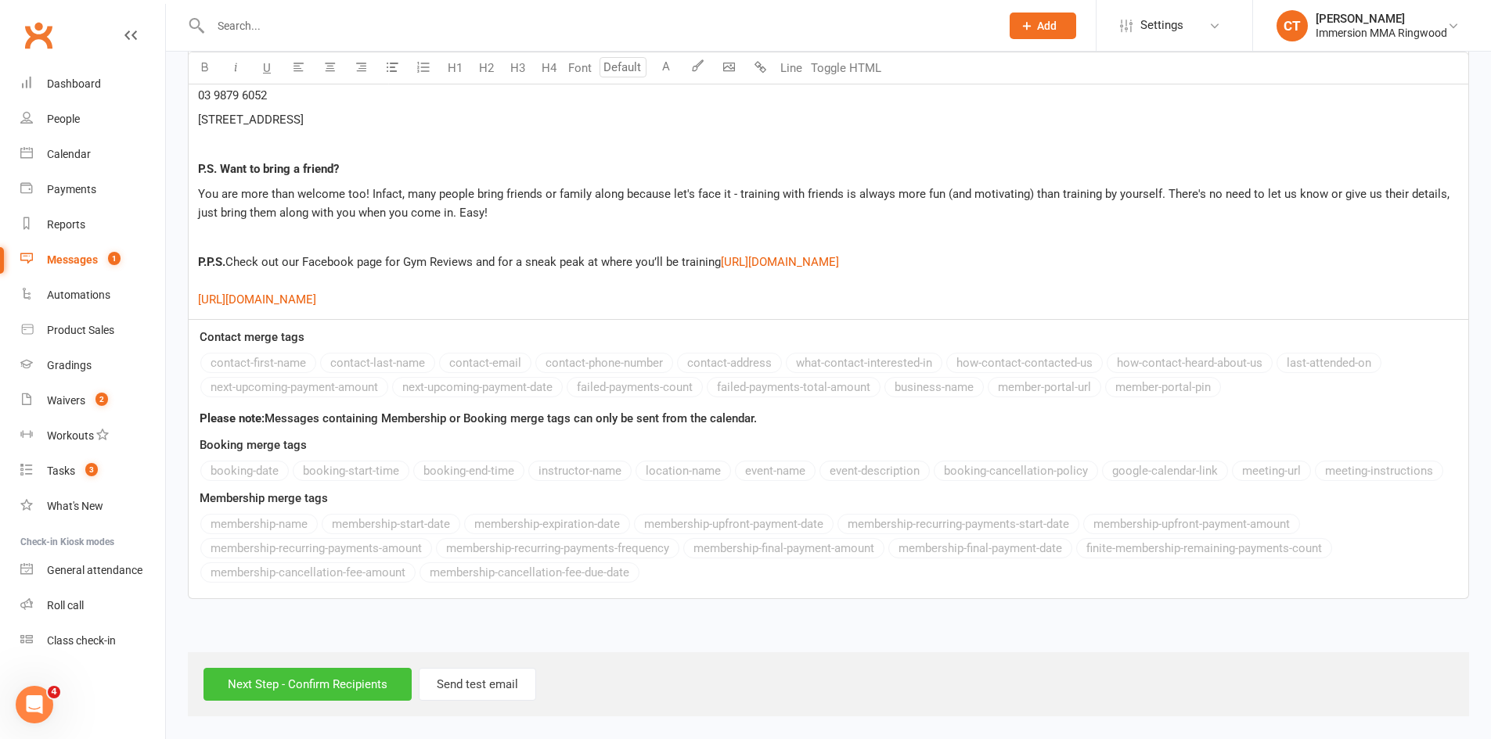
click at [315, 680] on input "Next Step - Confirm Recipients" at bounding box center [307, 684] width 208 height 33
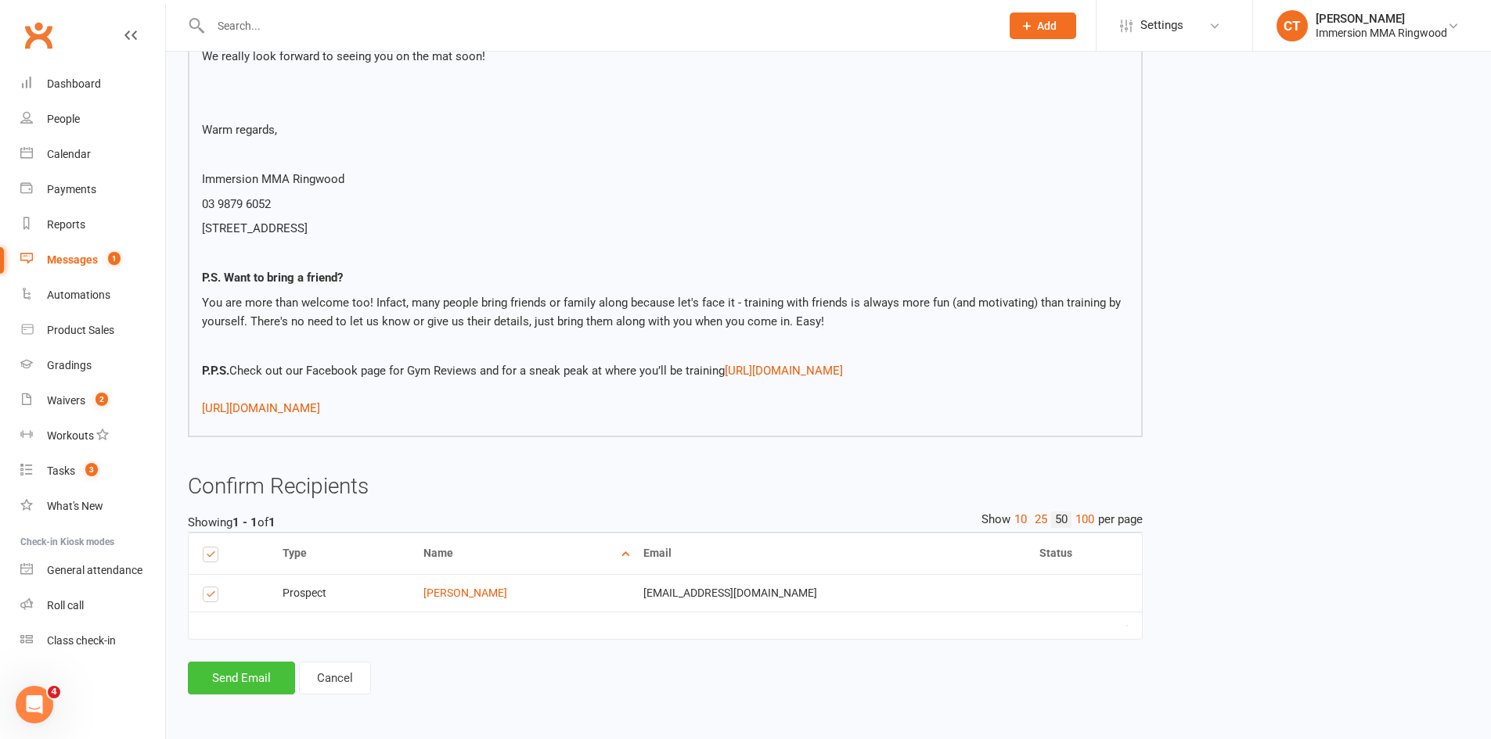
scroll to position [2603, 0]
click at [241, 693] on button "Send Email" at bounding box center [241, 678] width 107 height 33
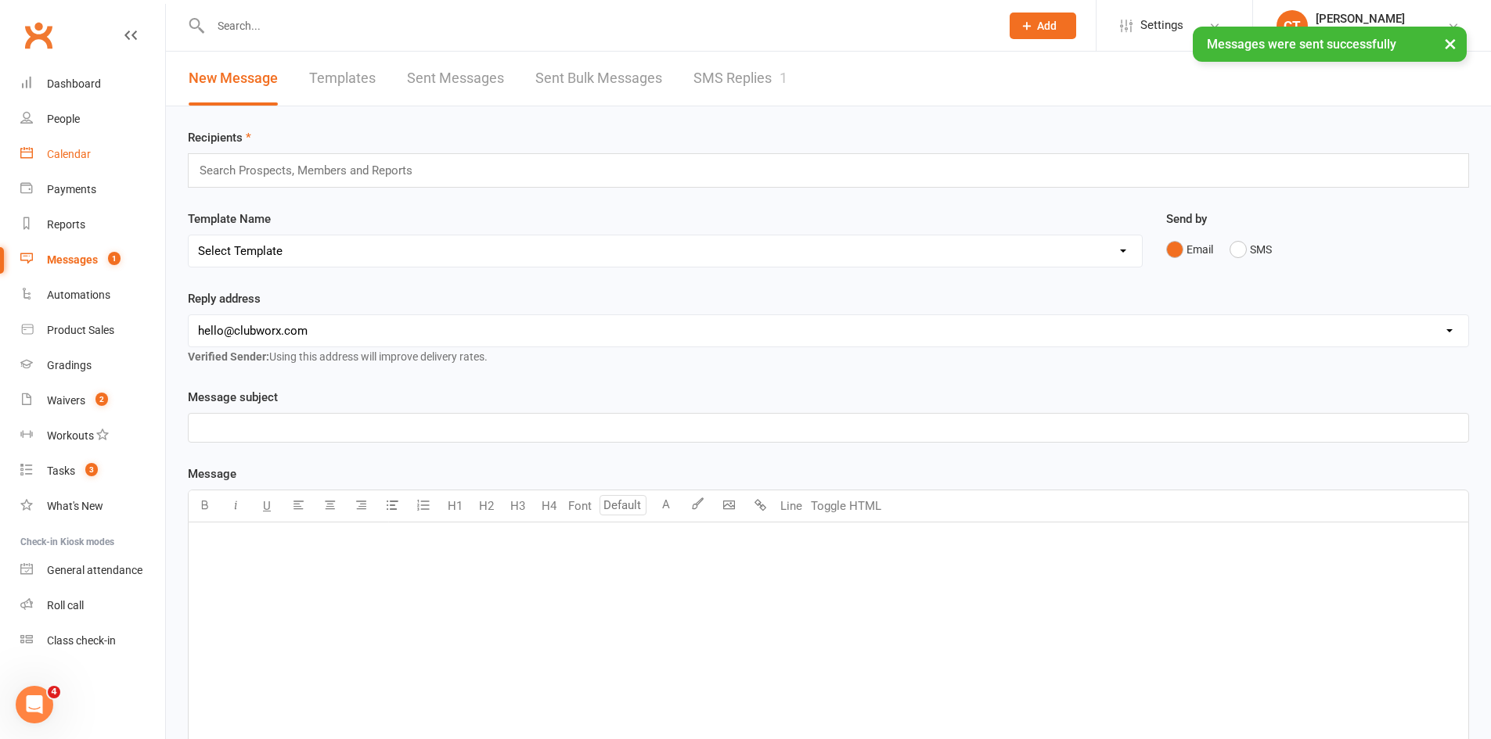
click at [58, 152] on div "Calendar" at bounding box center [69, 154] width 44 height 13
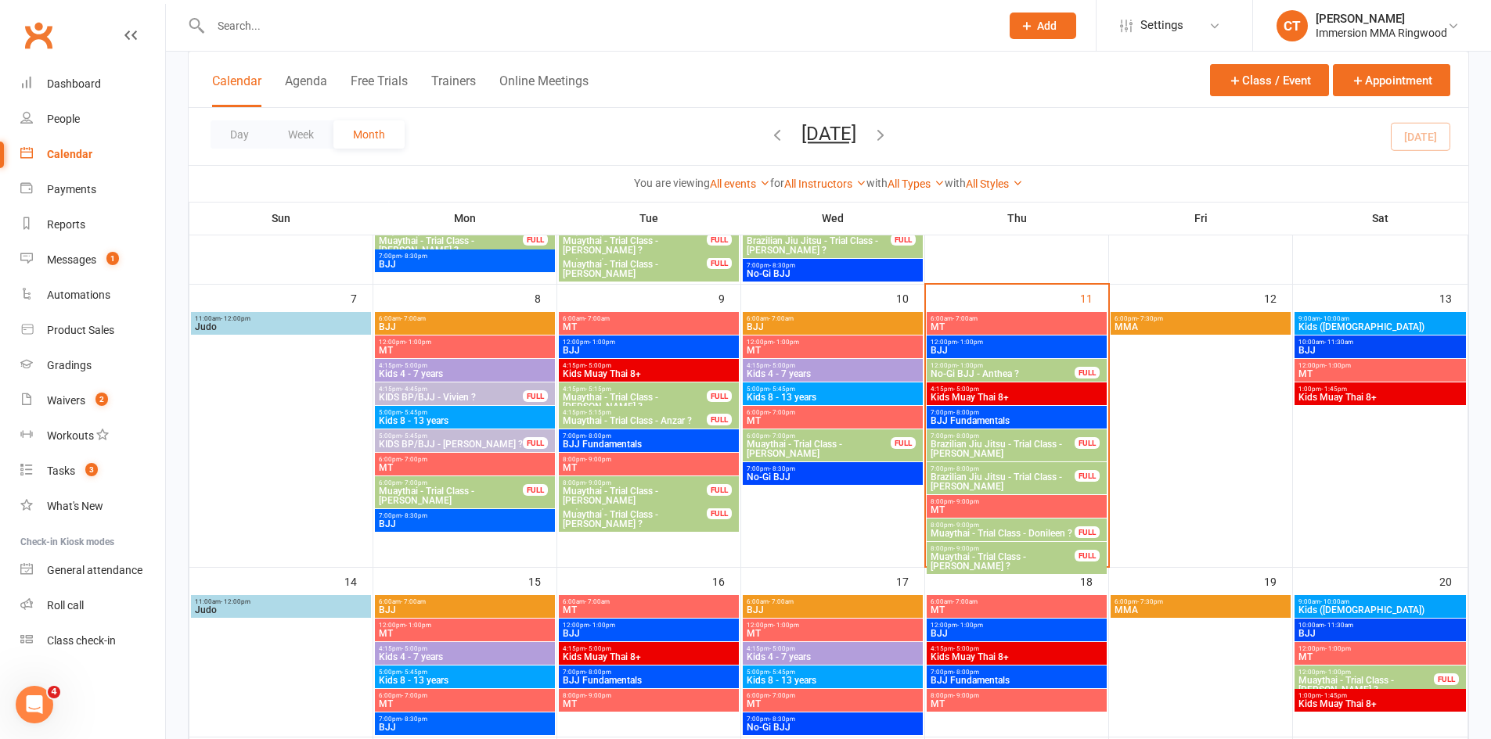
scroll to position [261, 0]
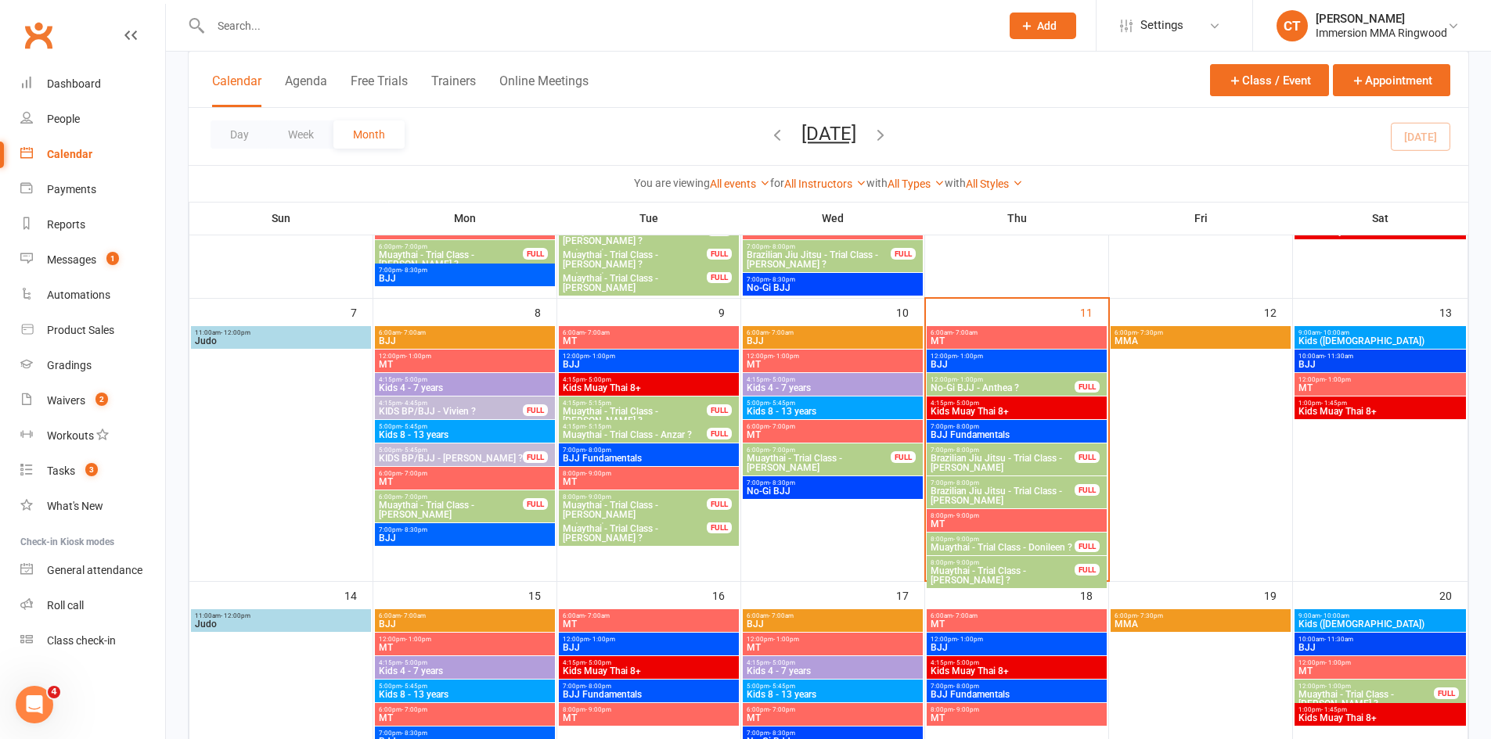
click at [991, 489] on span "Brazilian Jiu Jitsu - Trial Class - [PERSON_NAME]" at bounding box center [1003, 496] width 146 height 19
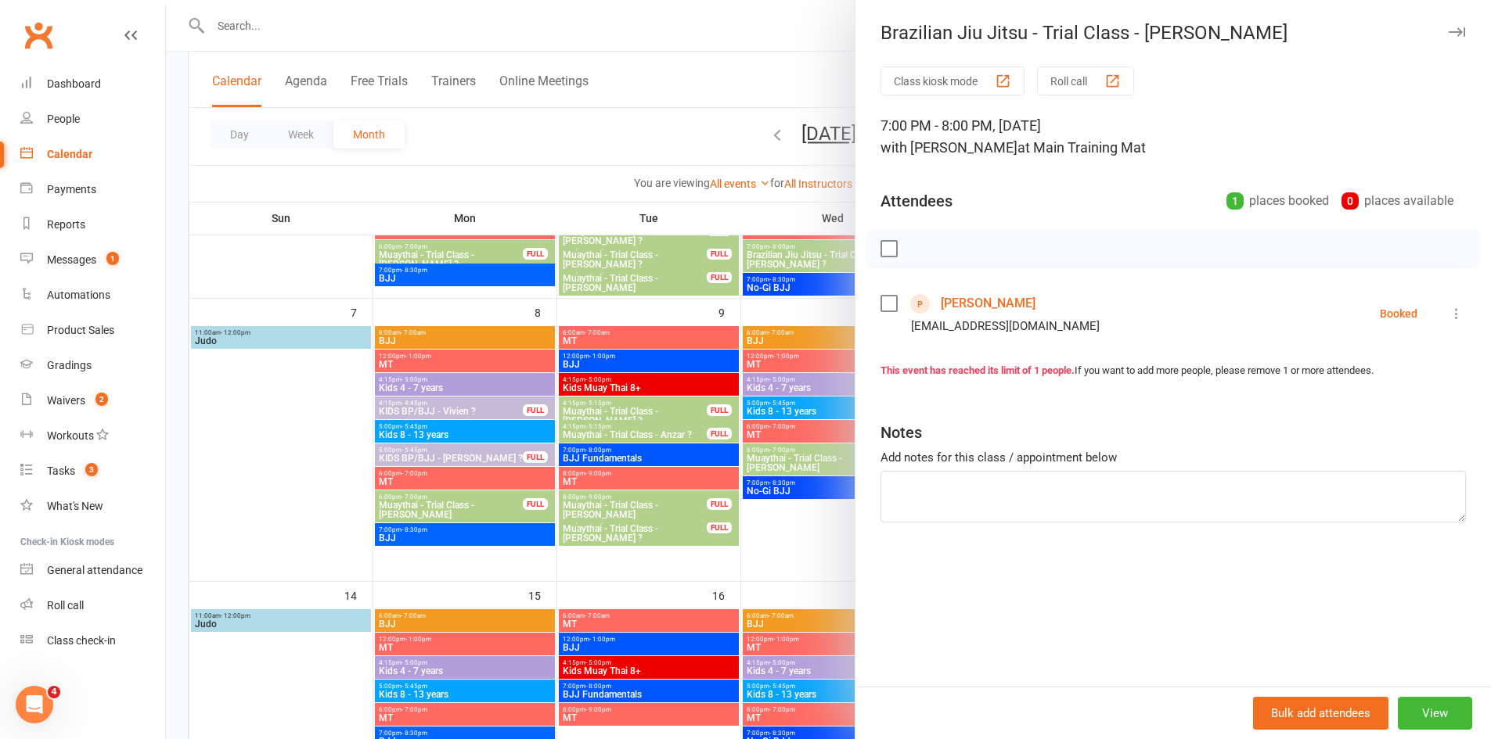
click at [967, 299] on link "[PERSON_NAME]" at bounding box center [988, 303] width 95 height 25
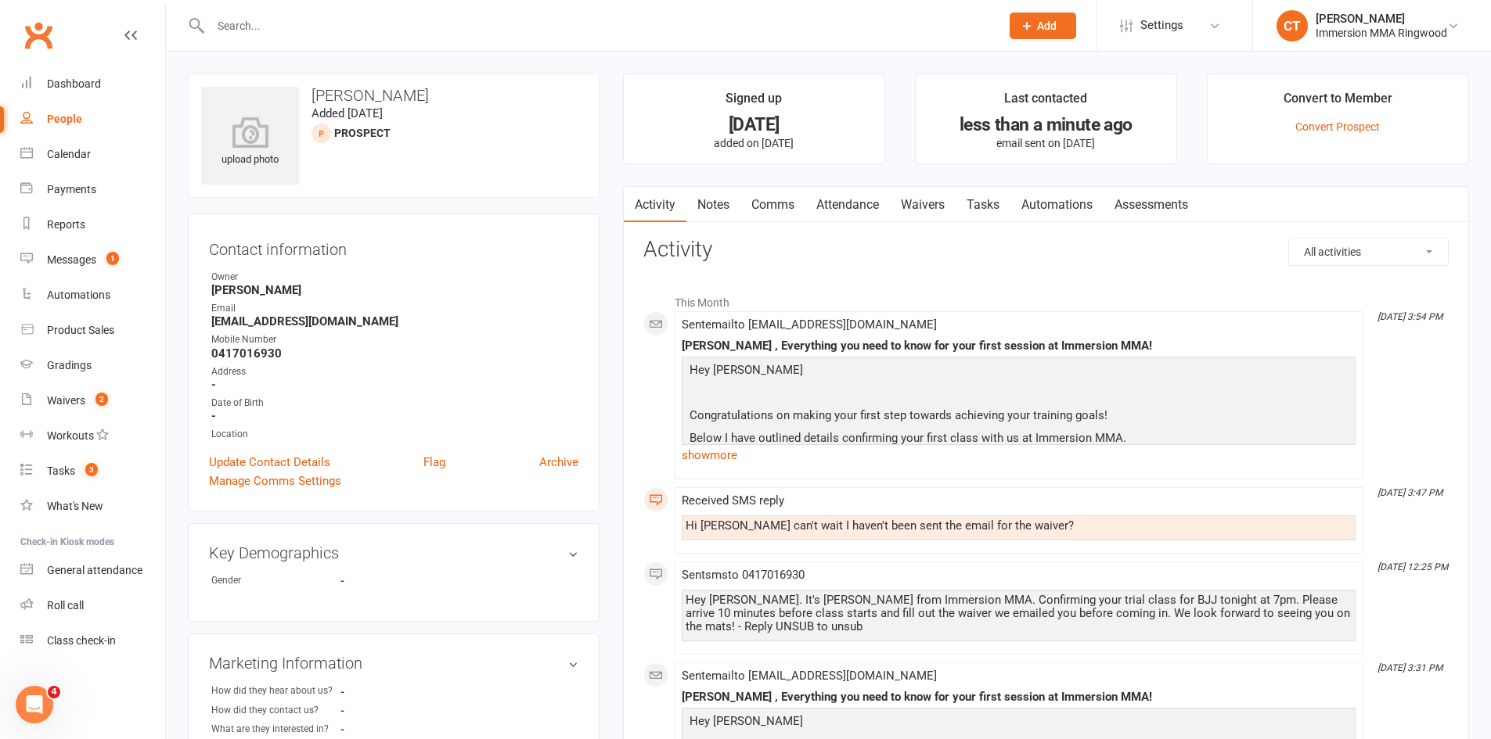
click at [775, 200] on link "Comms" at bounding box center [772, 205] width 65 height 36
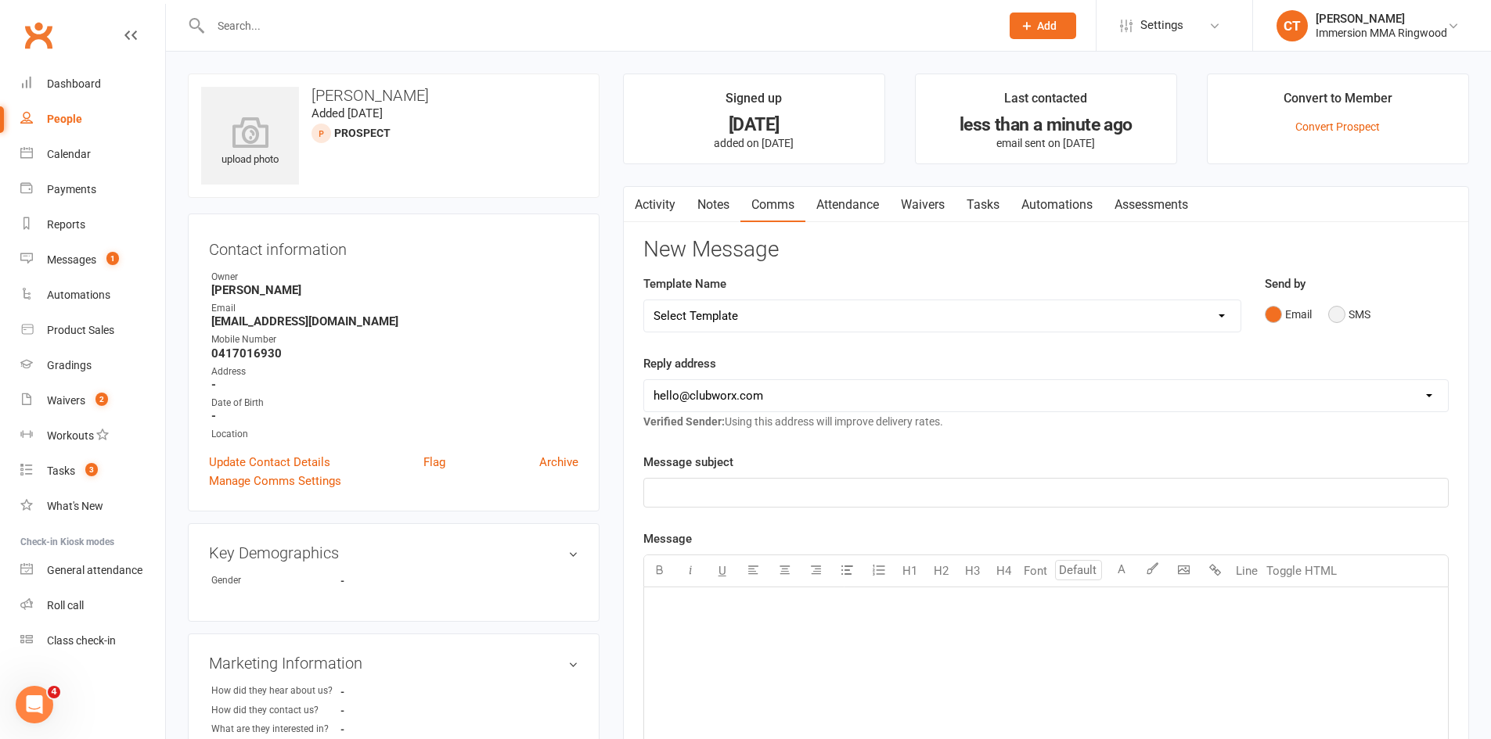
click at [1338, 318] on button "SMS" at bounding box center [1349, 315] width 42 height 30
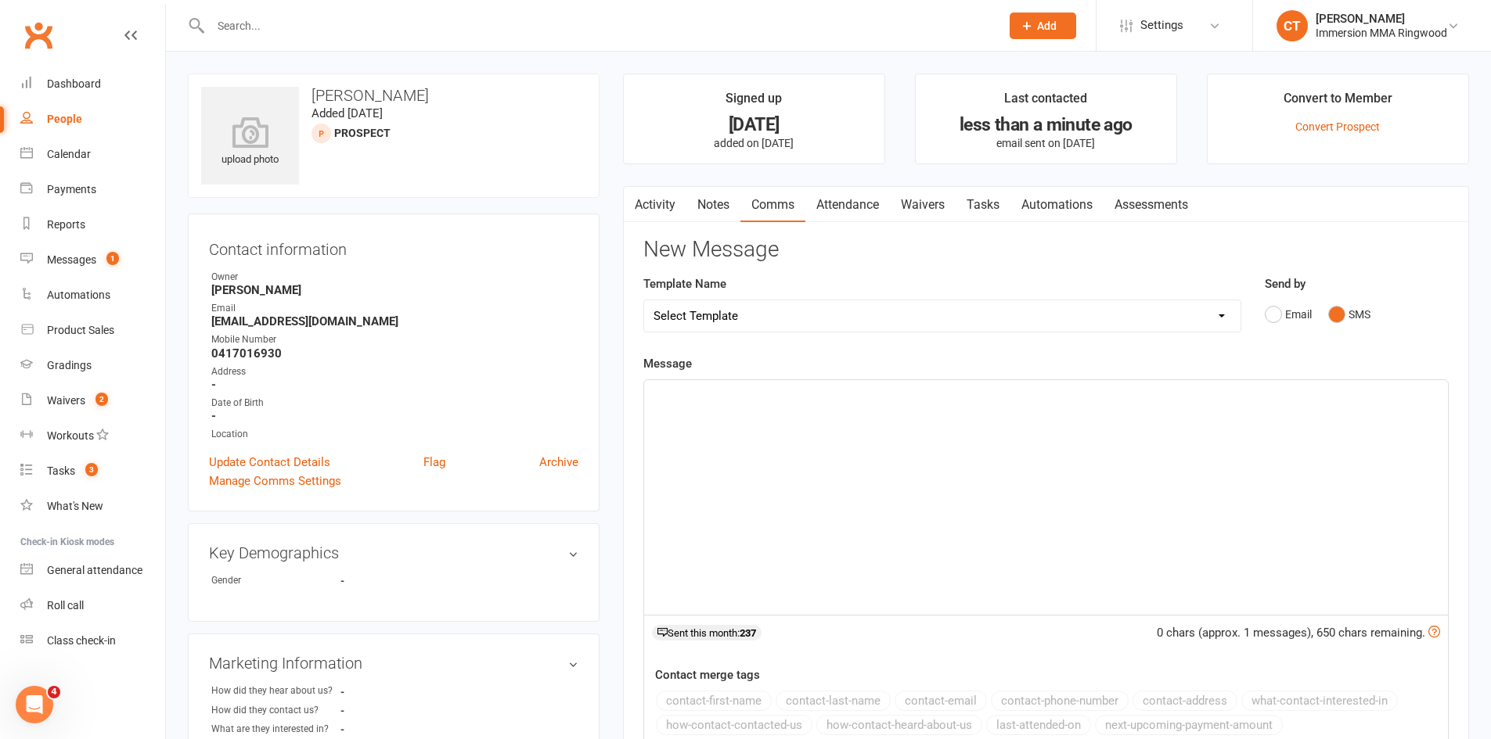
click at [1348, 439] on div "﻿" at bounding box center [1046, 497] width 804 height 235
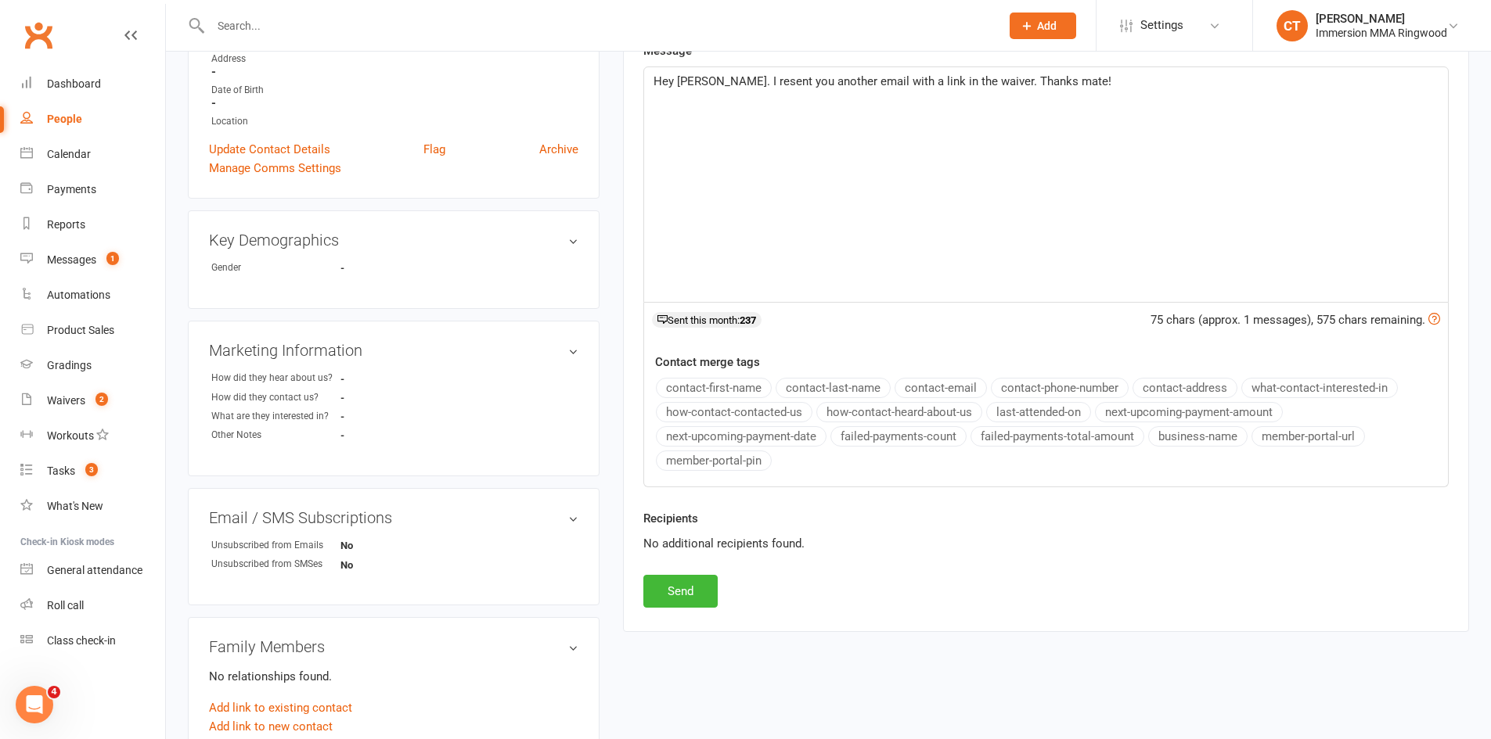
scroll to position [442, 0]
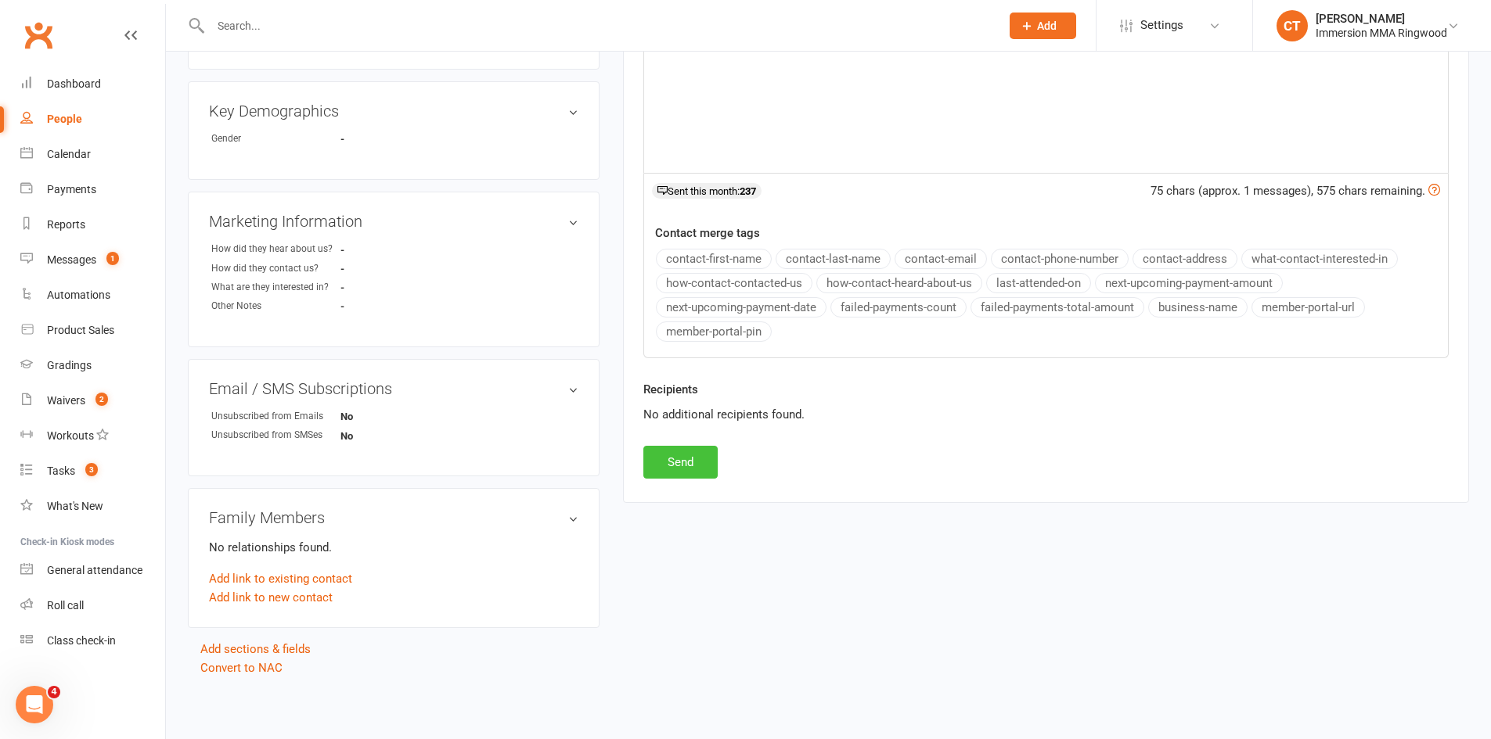
click at [711, 467] on button "Send" at bounding box center [680, 462] width 74 height 33
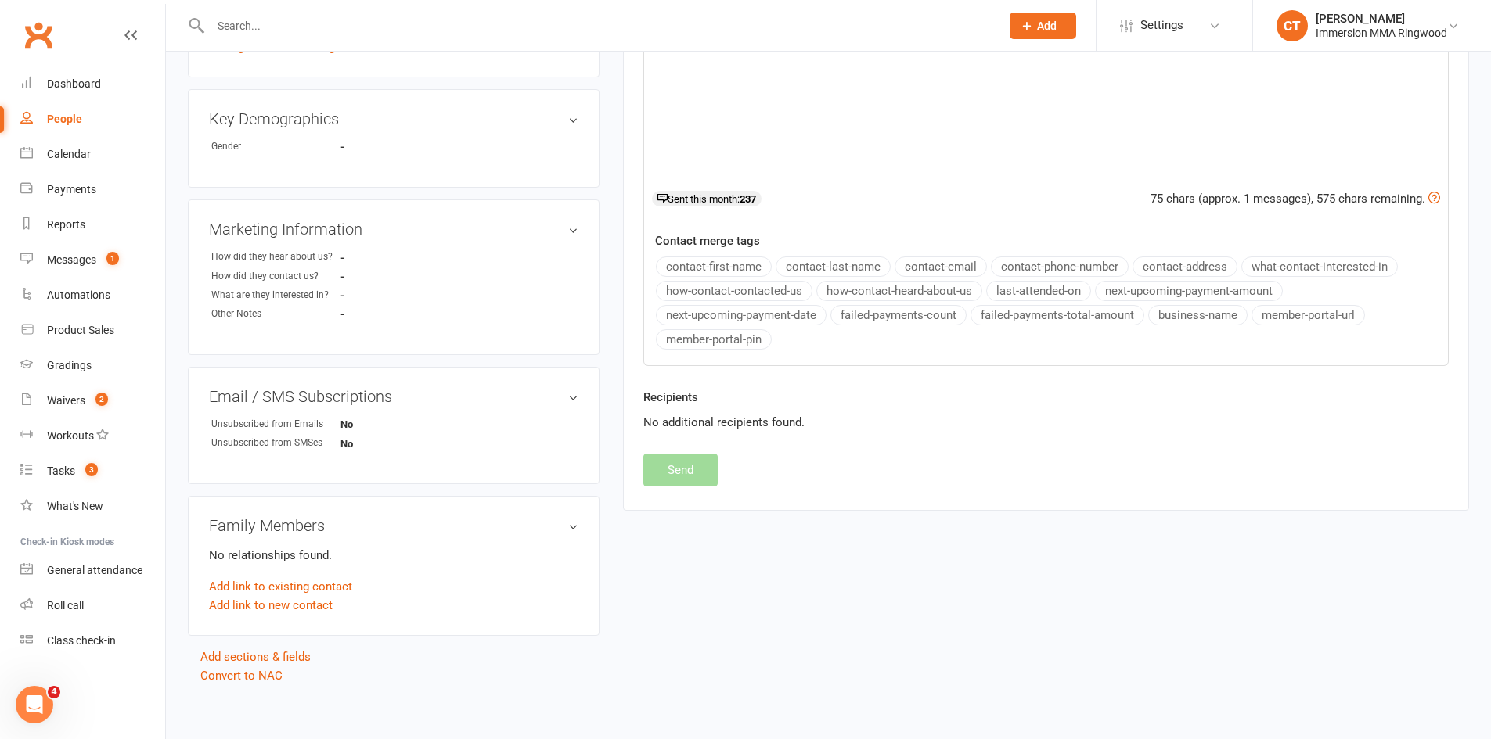
scroll to position [0, 0]
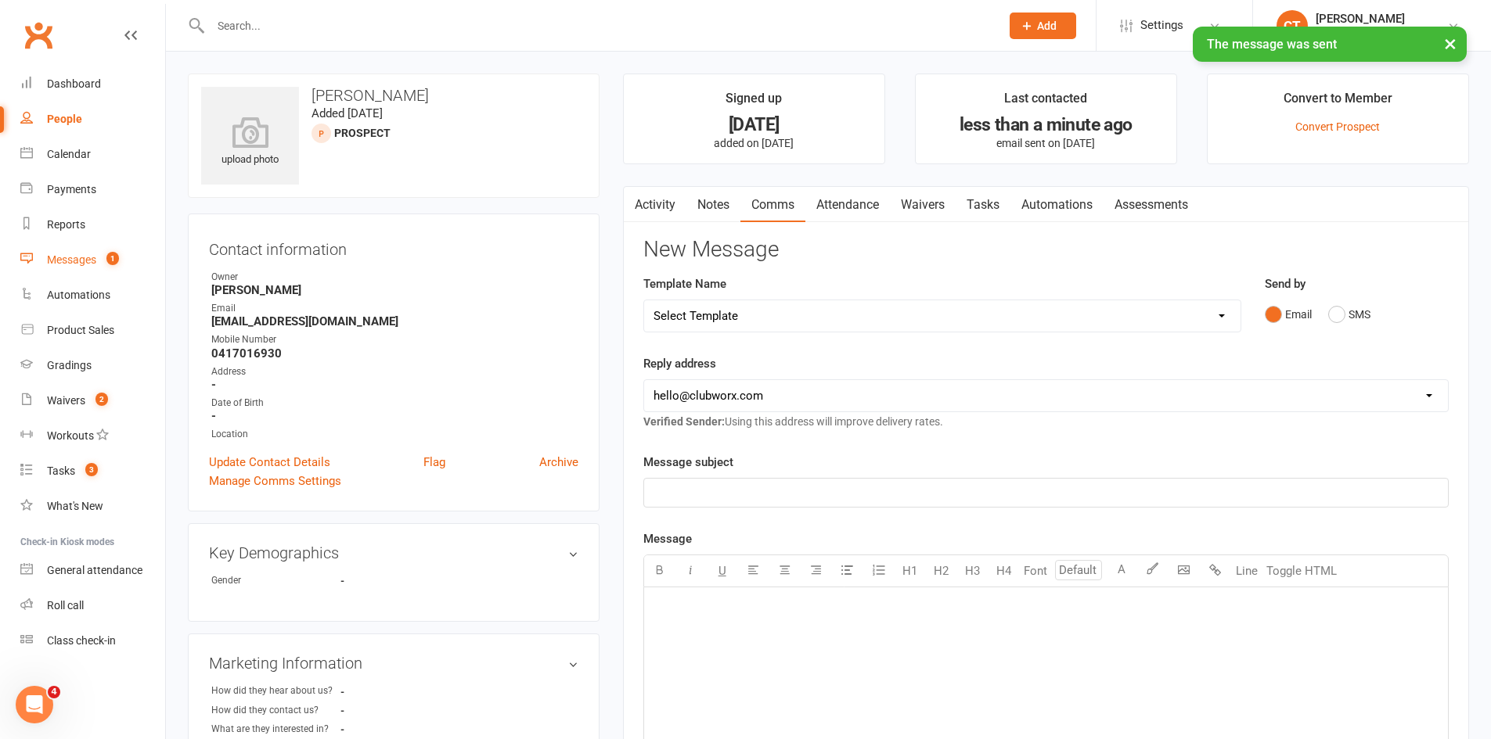
click at [67, 253] on link "Messages 1" at bounding box center [92, 260] width 145 height 35
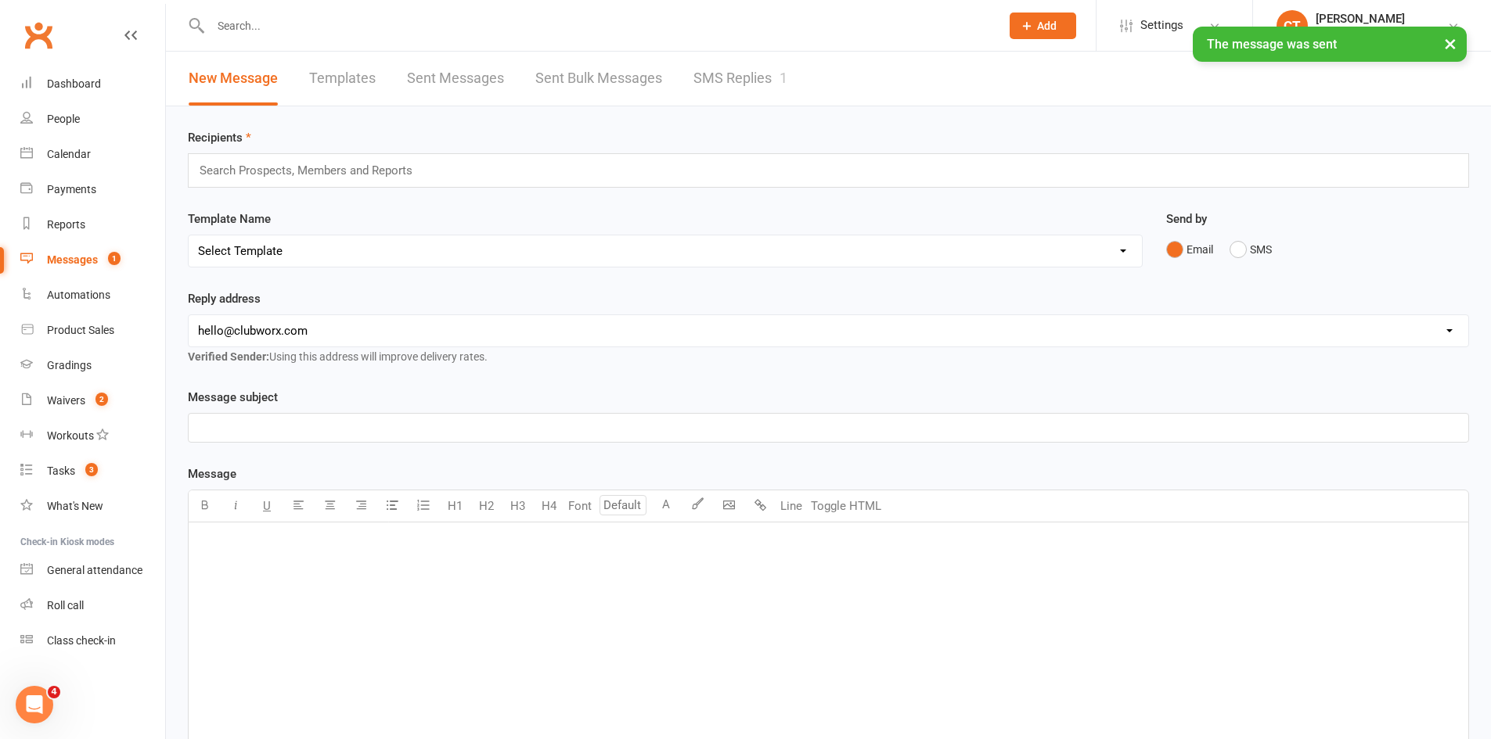
click at [744, 74] on link "SMS Replies 1" at bounding box center [740, 79] width 94 height 54
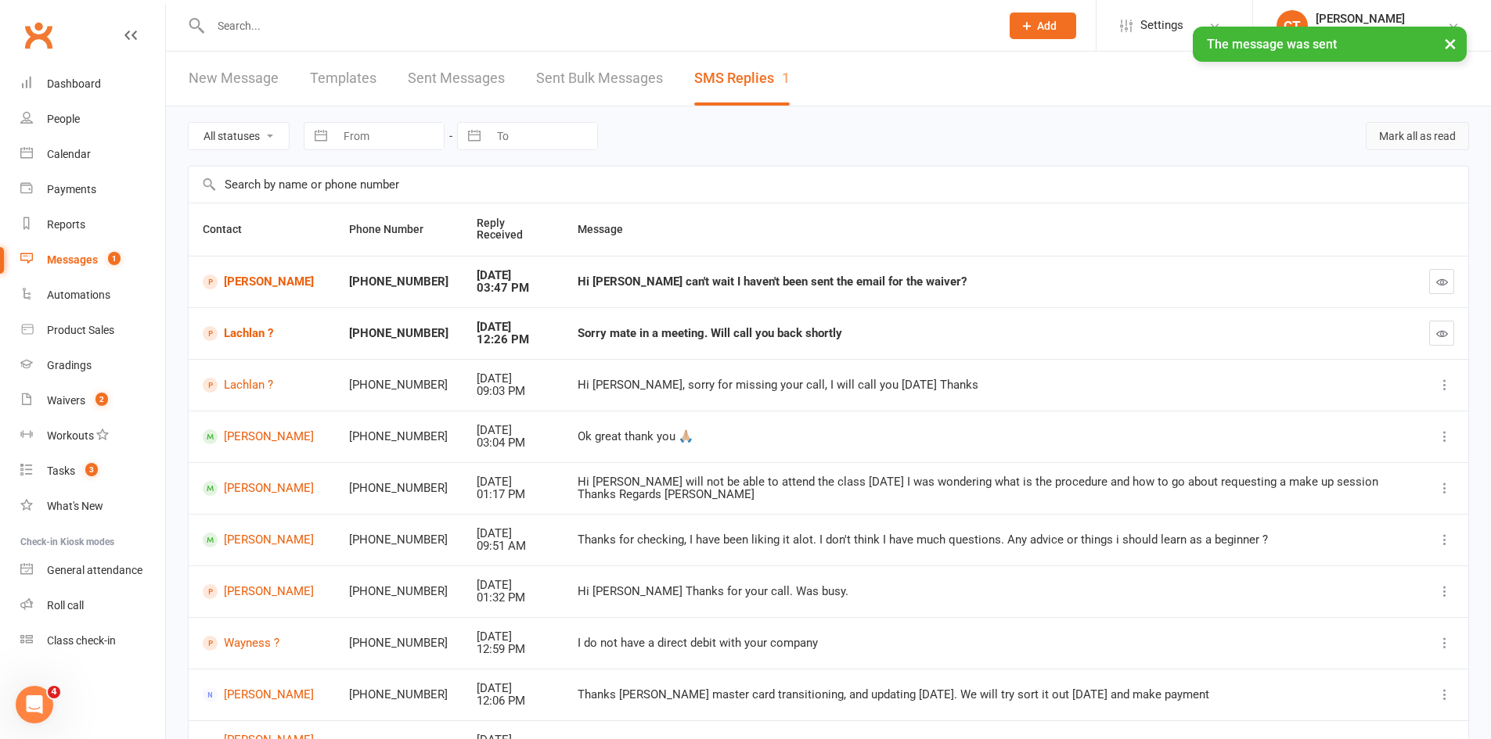
click at [1387, 131] on button "Mark all as read" at bounding box center [1416, 136] width 103 height 28
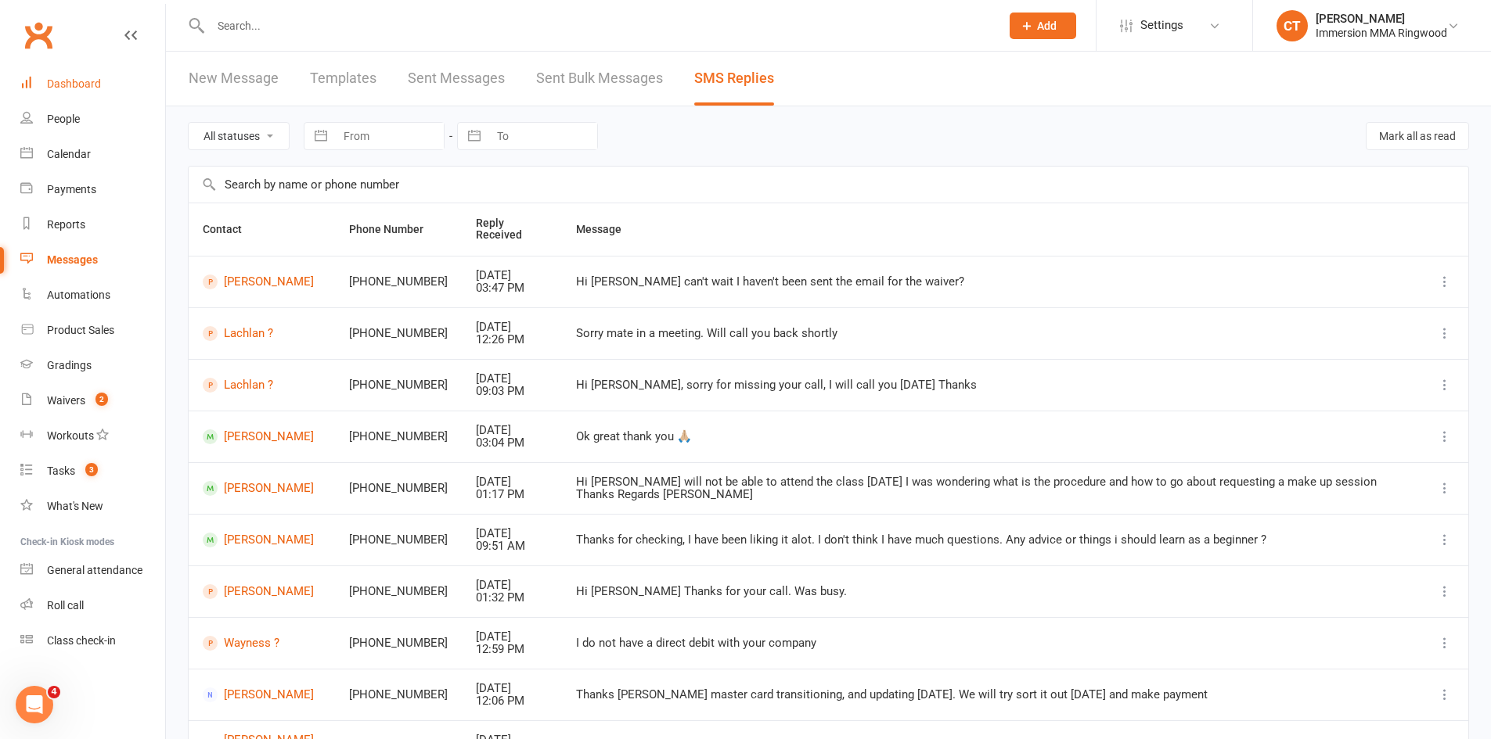
click at [31, 91] on link "Dashboard" at bounding box center [92, 84] width 145 height 35
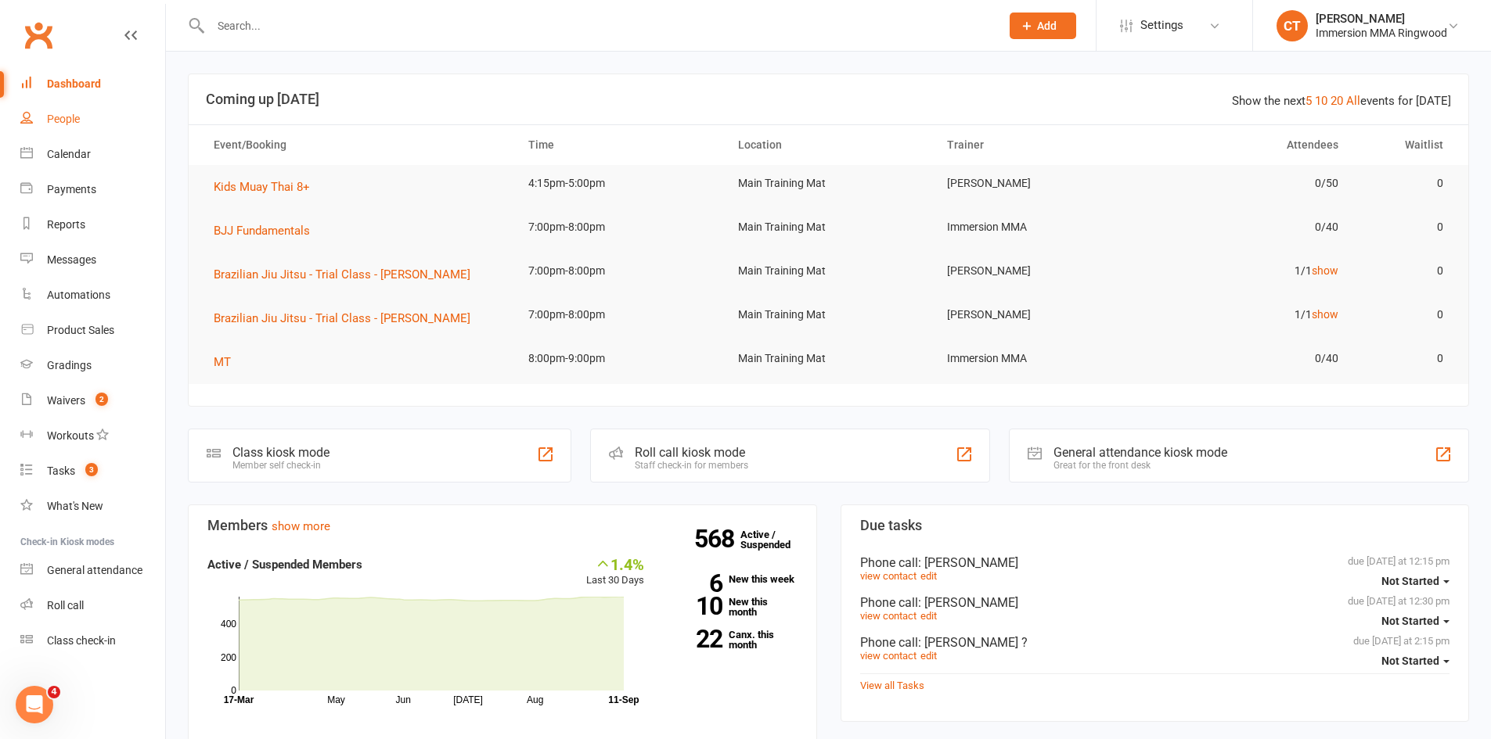
click at [51, 134] on link "People" at bounding box center [92, 119] width 145 height 35
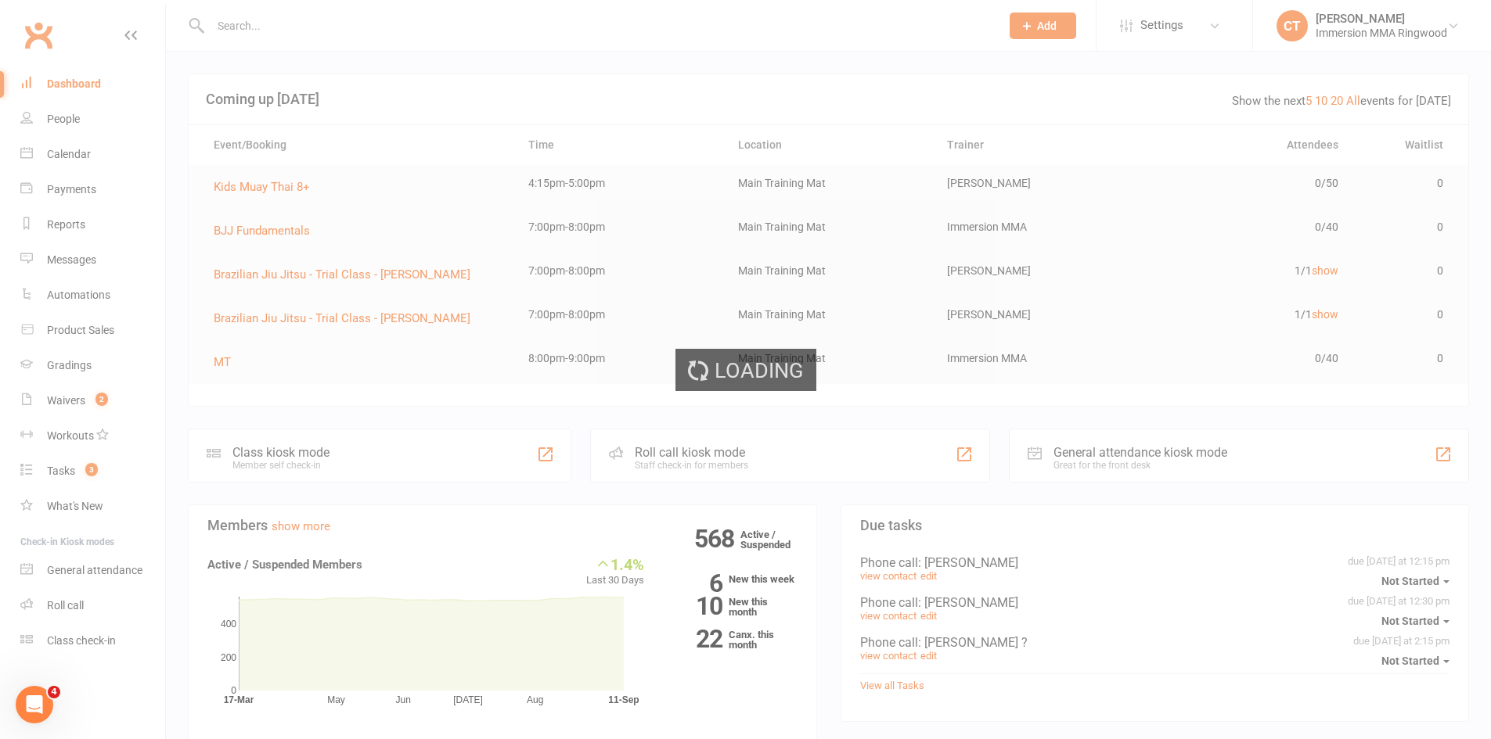
click at [57, 146] on div "Loading" at bounding box center [745, 369] width 1491 height 739
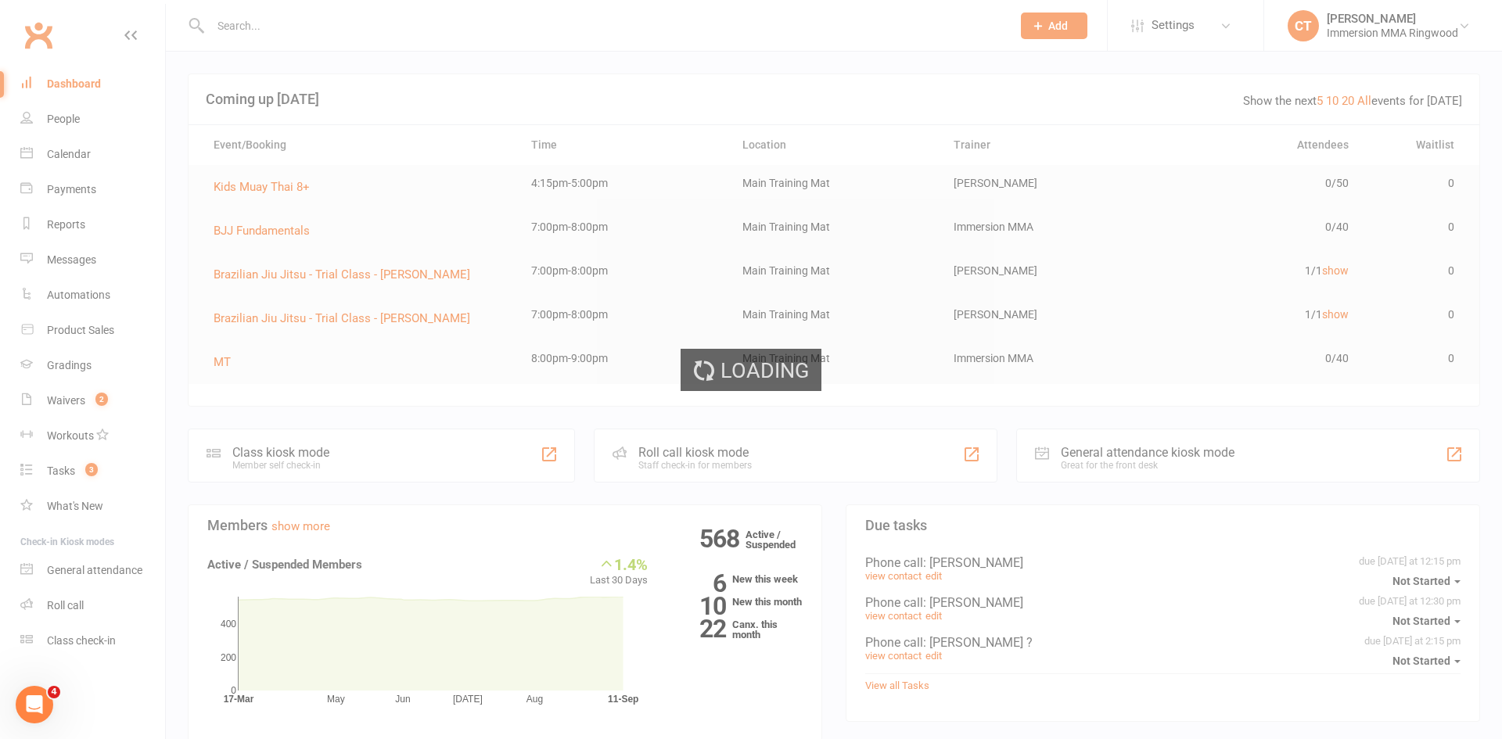
select select "25"
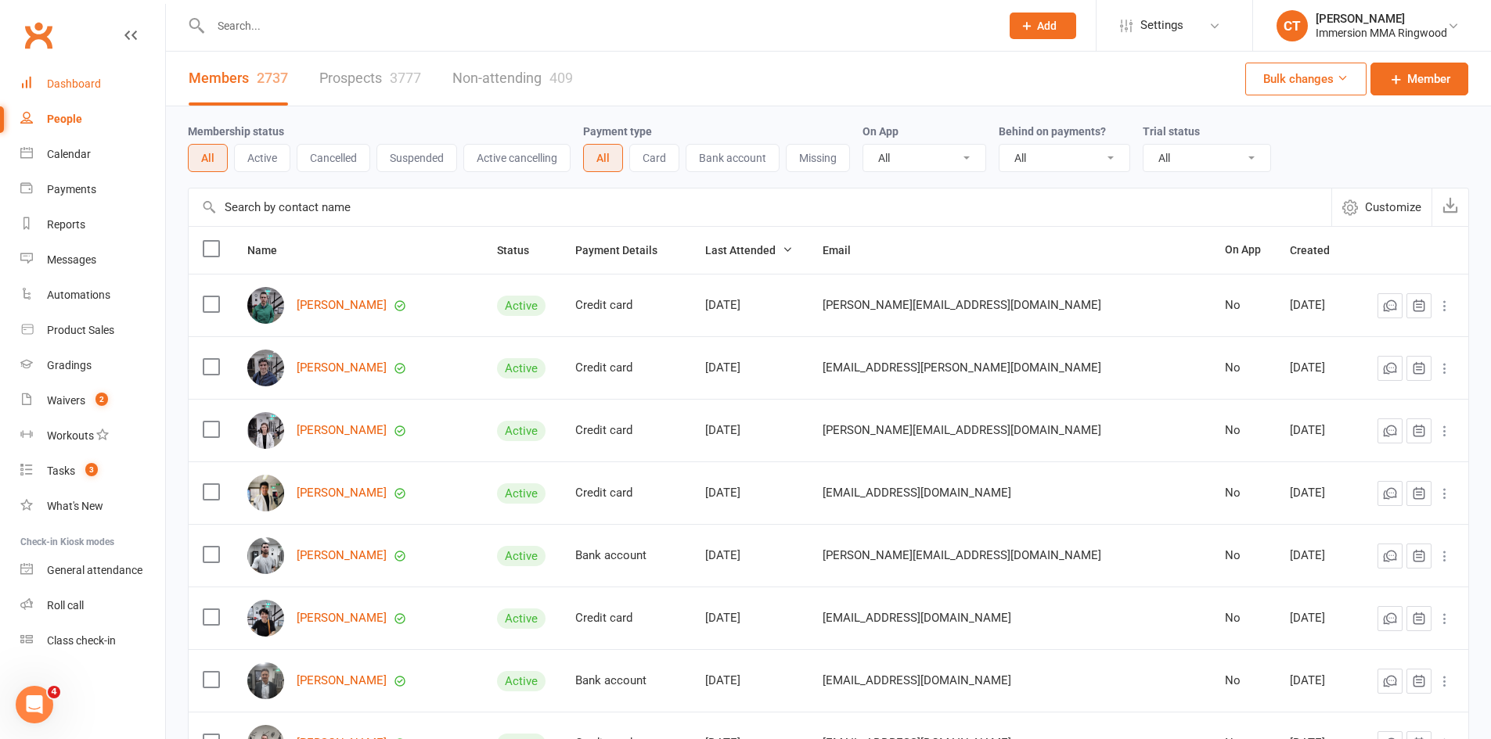
click at [41, 85] on link "Dashboard" at bounding box center [92, 84] width 145 height 35
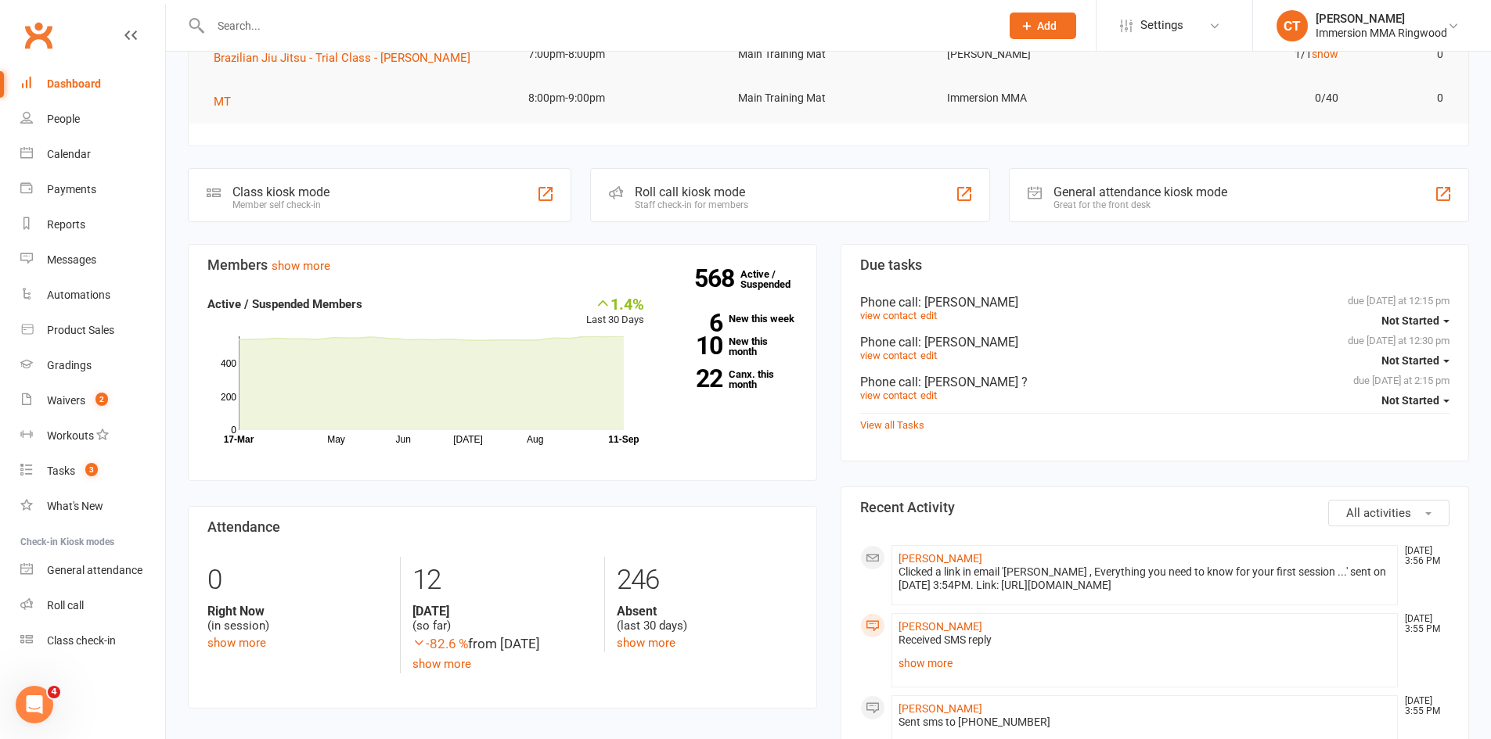
scroll to position [522, 0]
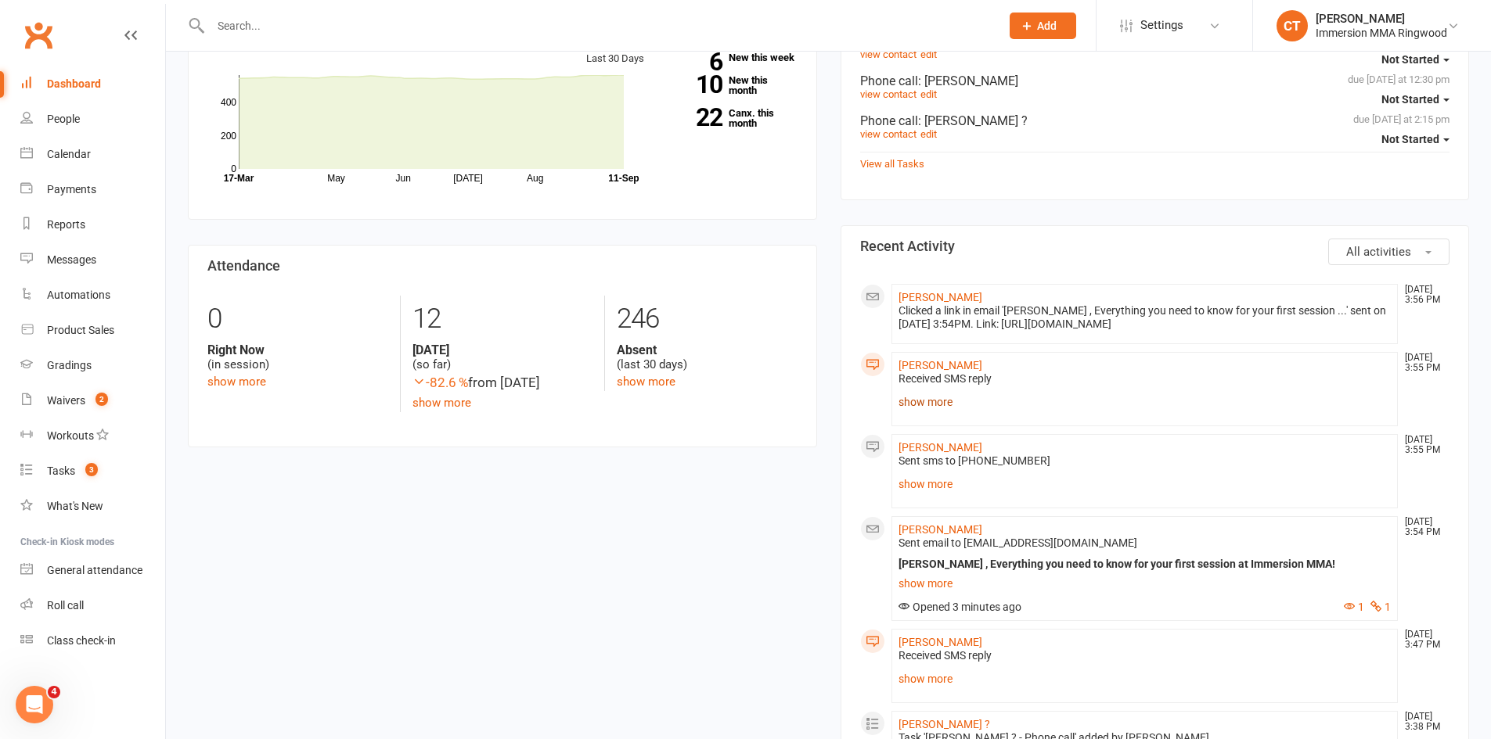
click at [935, 413] on link "show more" at bounding box center [1144, 402] width 493 height 22
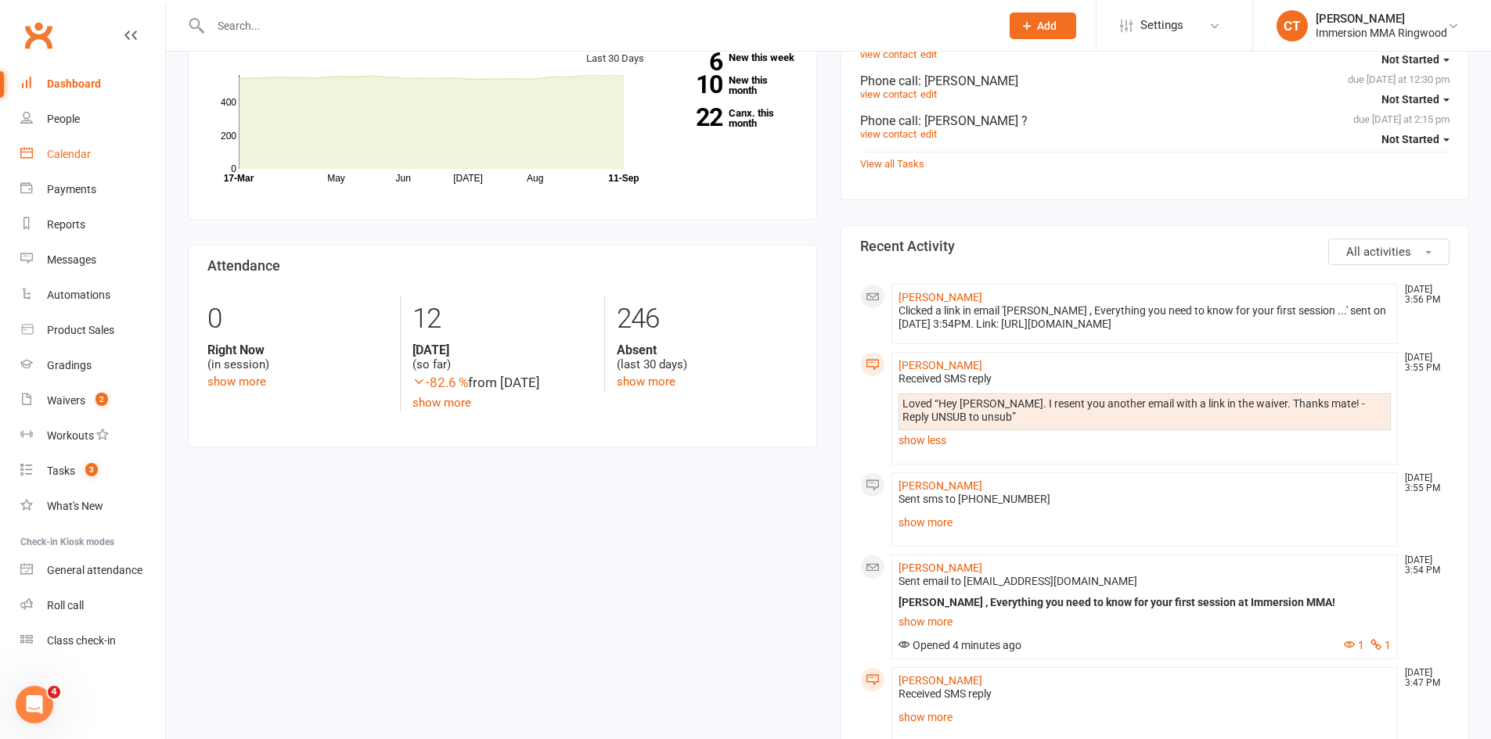
drag, startPoint x: 75, startPoint y: 156, endPoint x: 121, endPoint y: 185, distance: 54.5
click at [75, 156] on div "Calendar" at bounding box center [69, 154] width 44 height 13
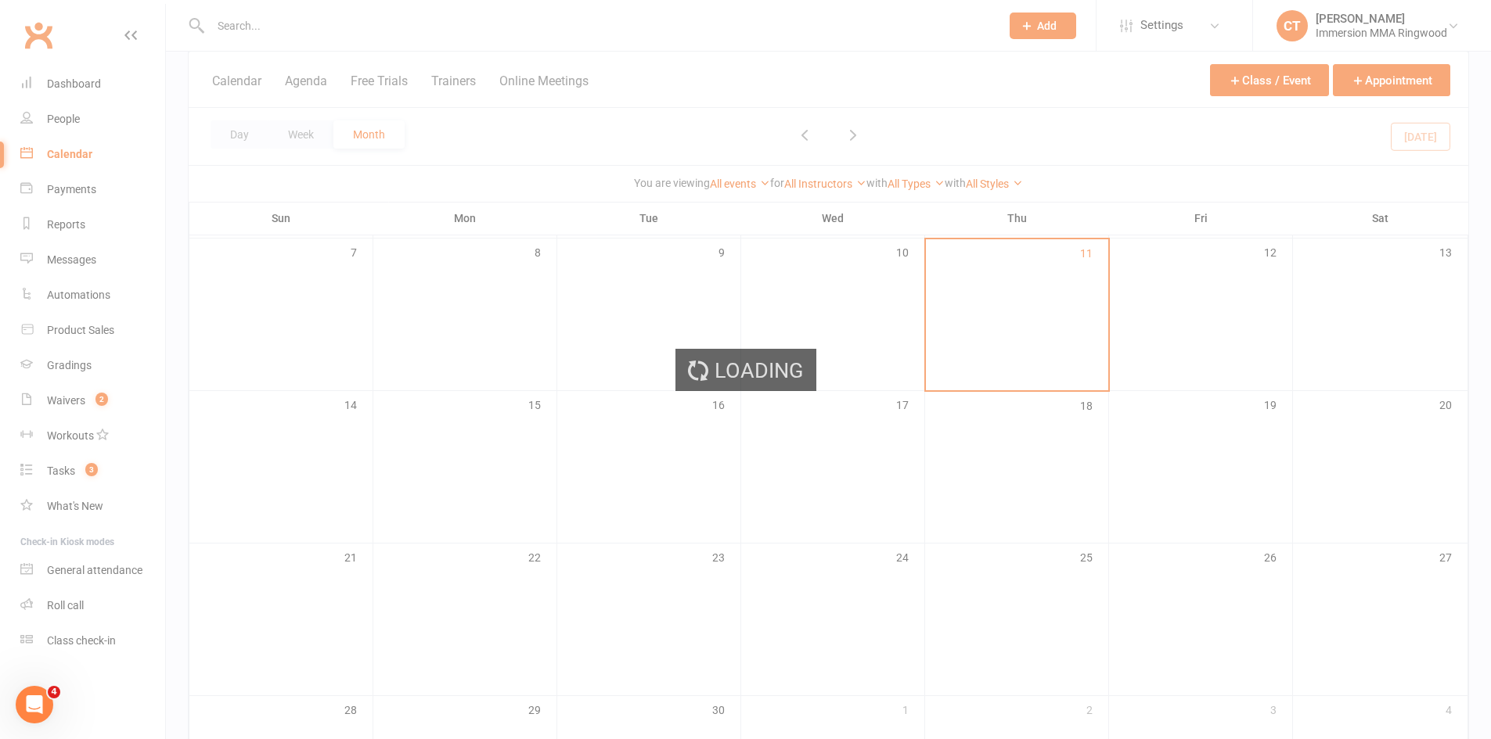
scroll to position [261, 0]
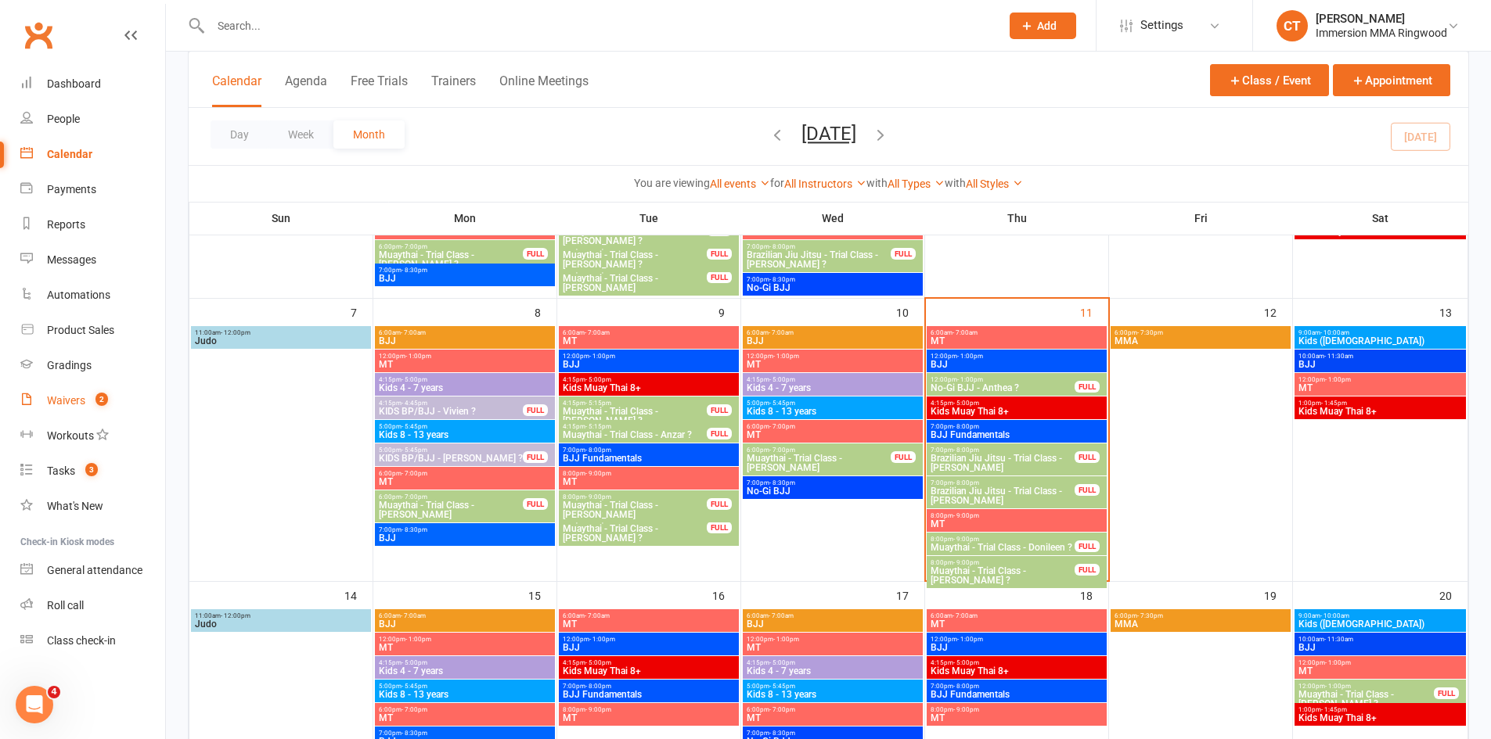
click at [80, 408] on link "Waivers 2" at bounding box center [92, 400] width 145 height 35
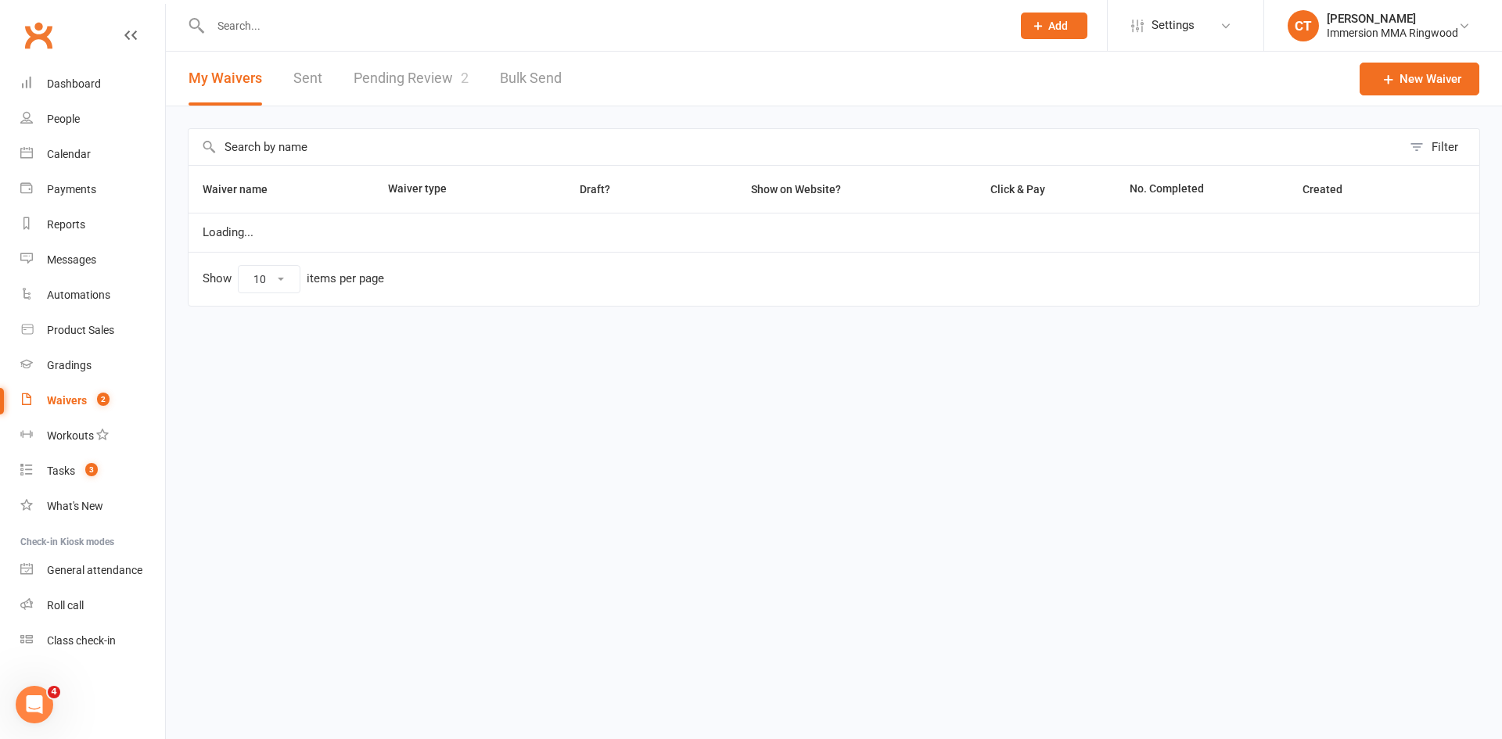
select select "25"
click at [455, 81] on link "Pending Review 2" at bounding box center [411, 79] width 115 height 54
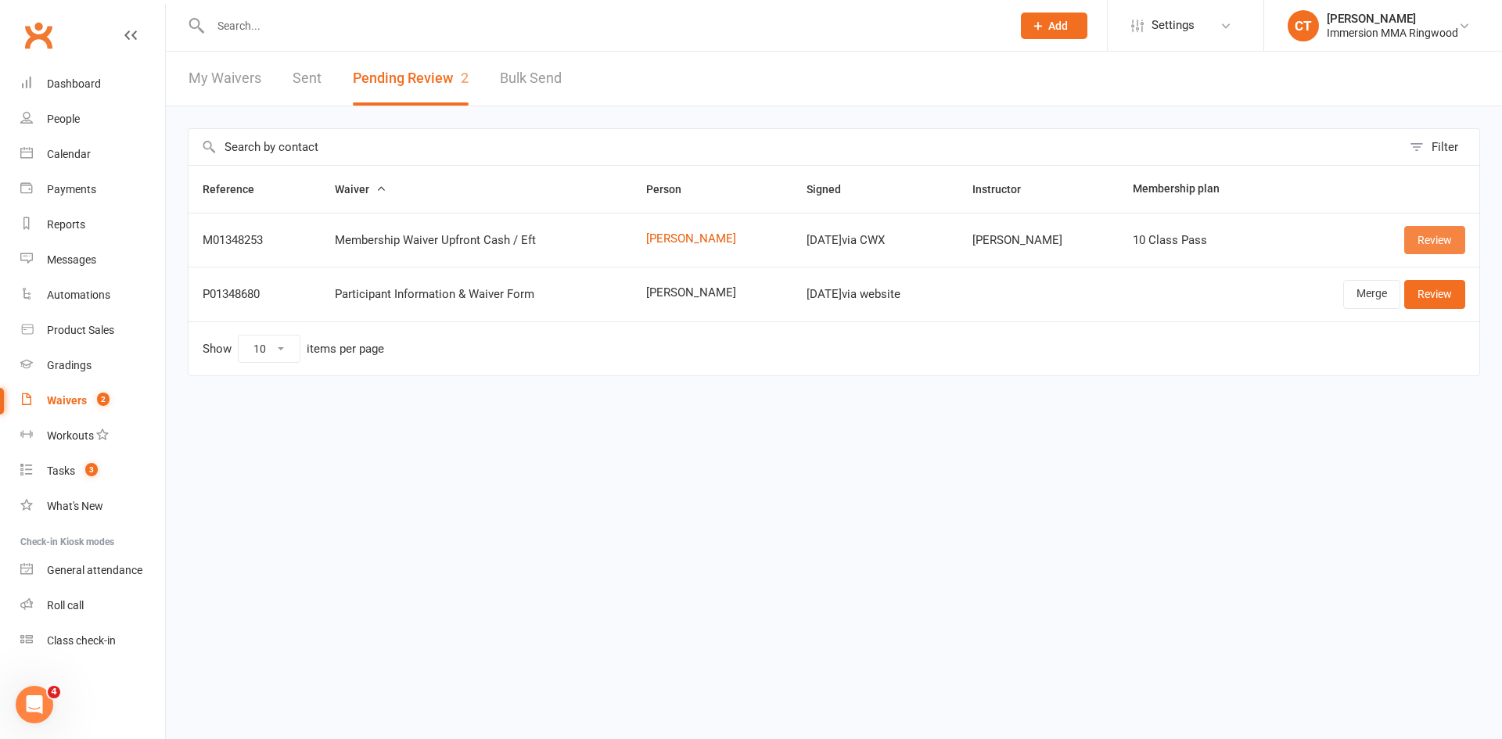
click at [1446, 234] on link "Review" at bounding box center [1434, 240] width 61 height 28
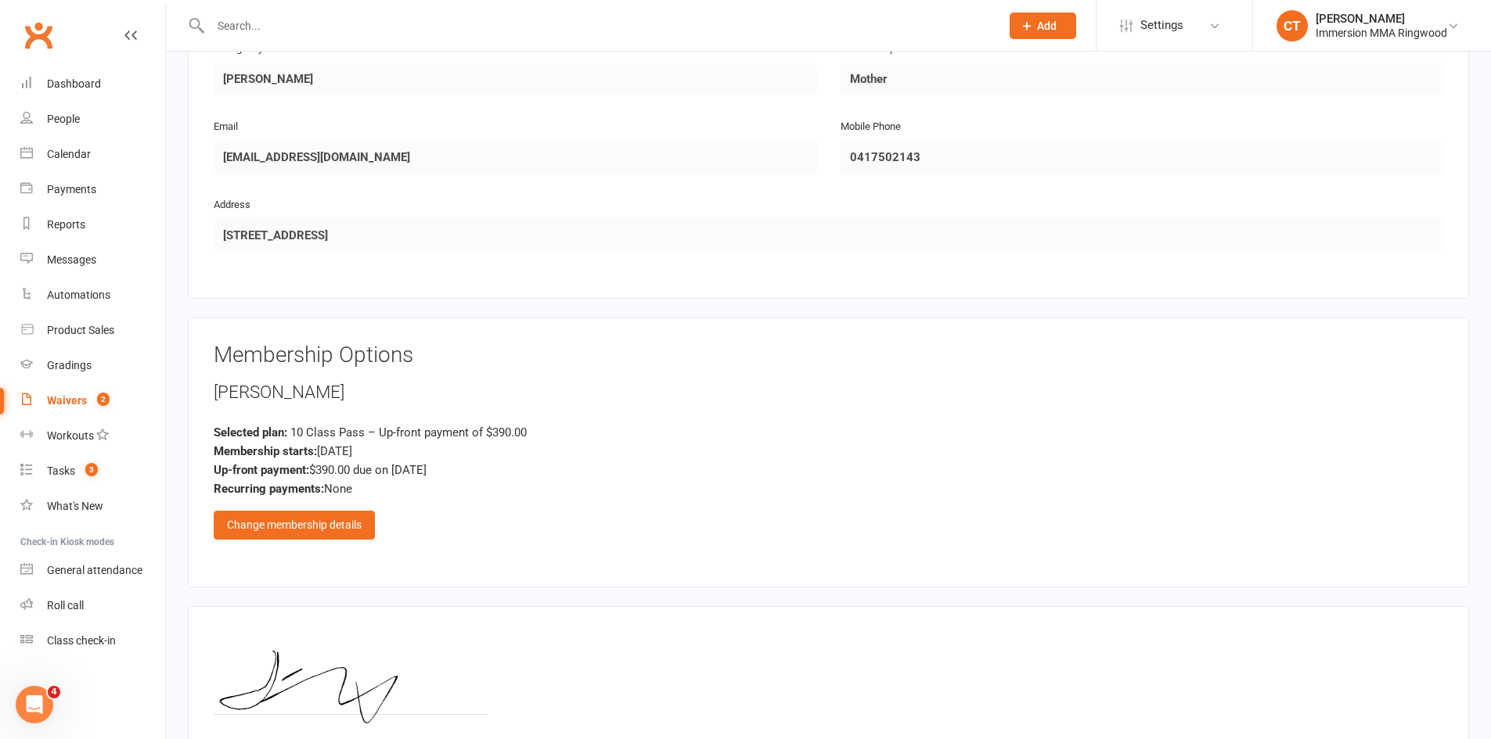
scroll to position [963, 0]
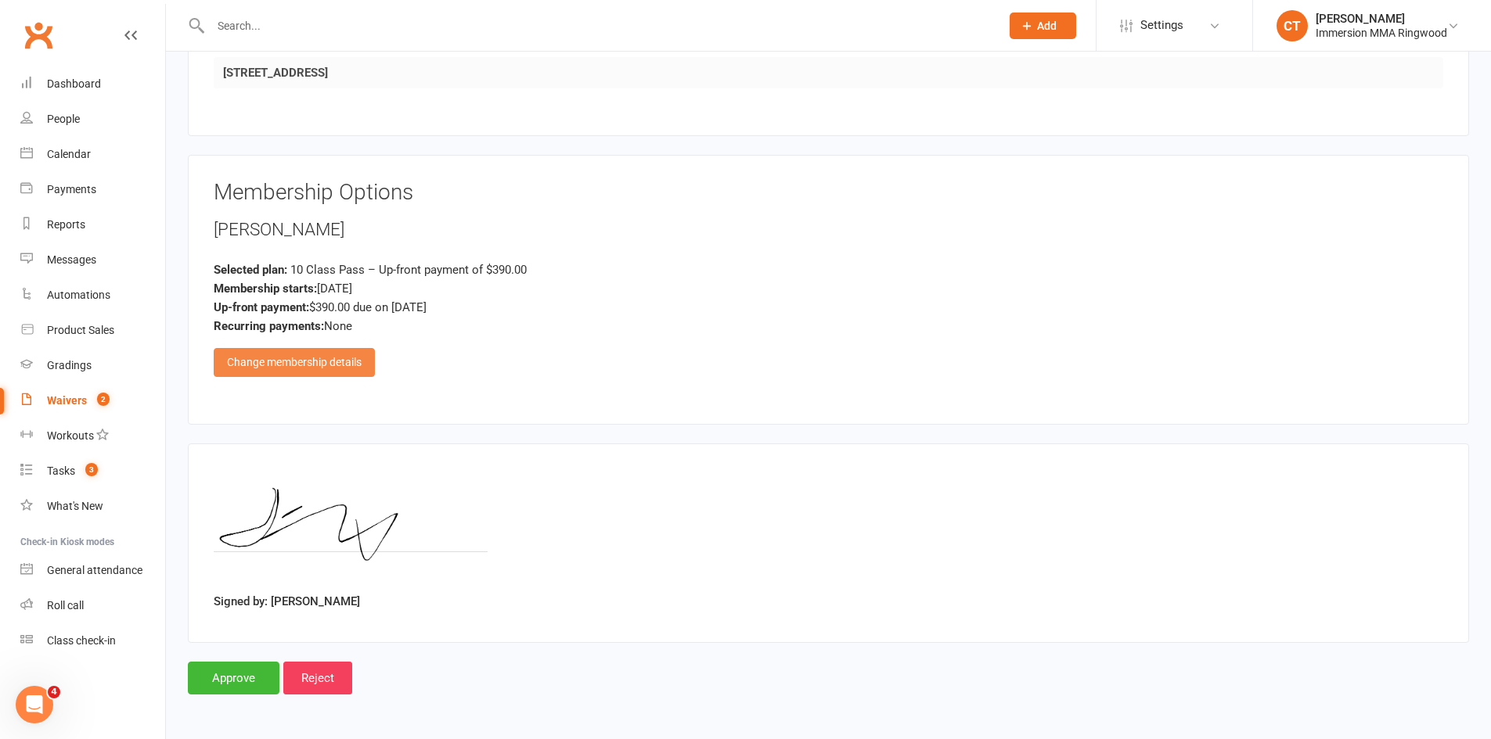
click at [272, 361] on div "Change membership details" at bounding box center [294, 362] width 161 height 28
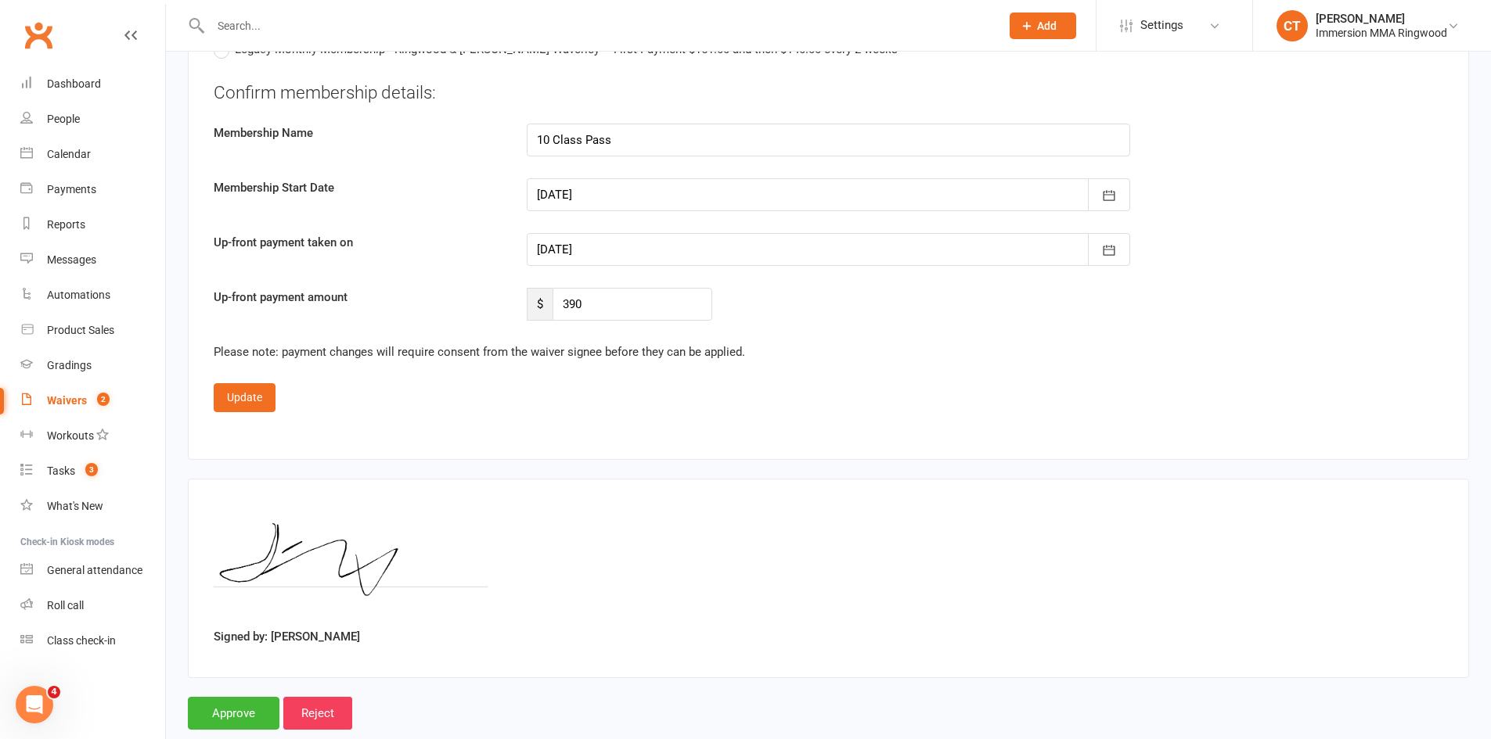
scroll to position [1824, 0]
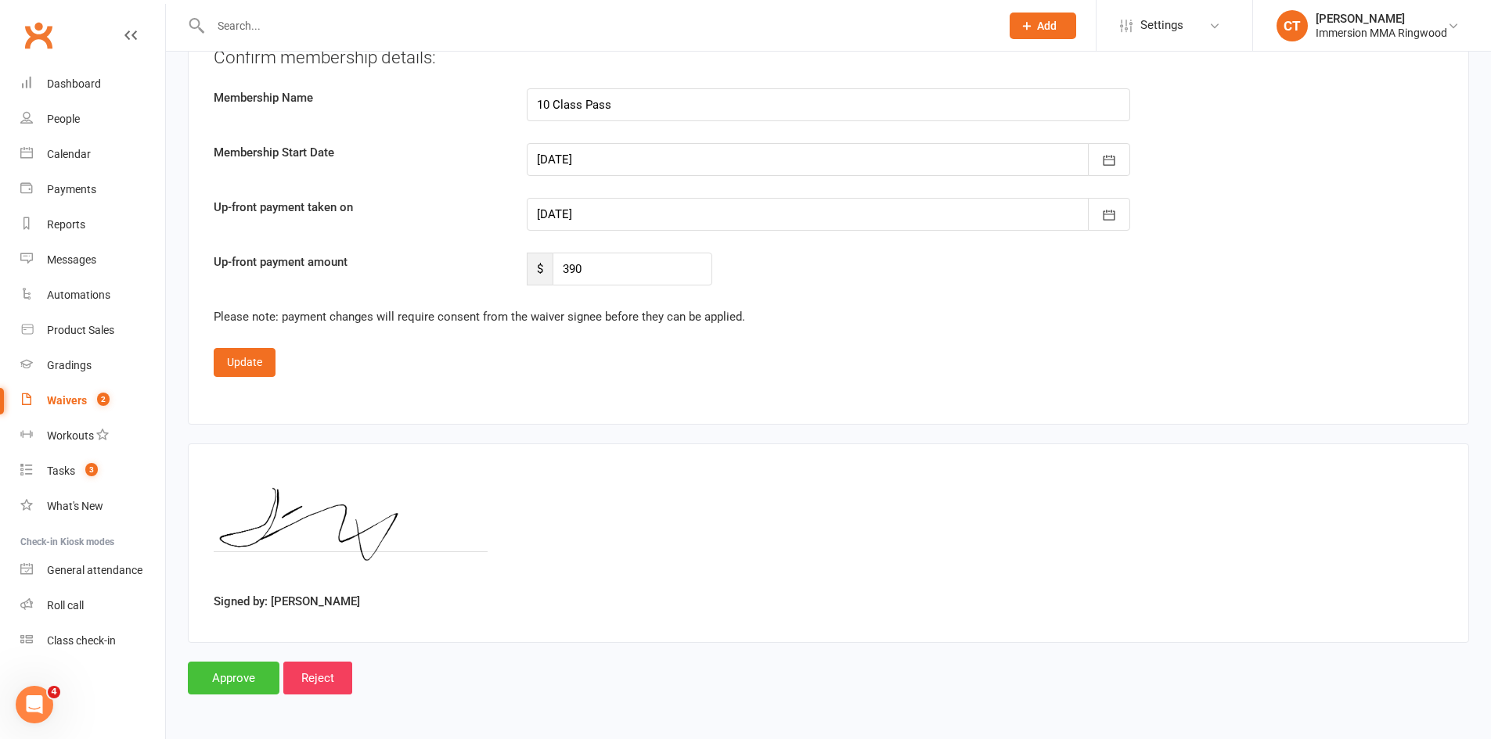
click at [234, 677] on input "Approve" at bounding box center [234, 678] width 92 height 33
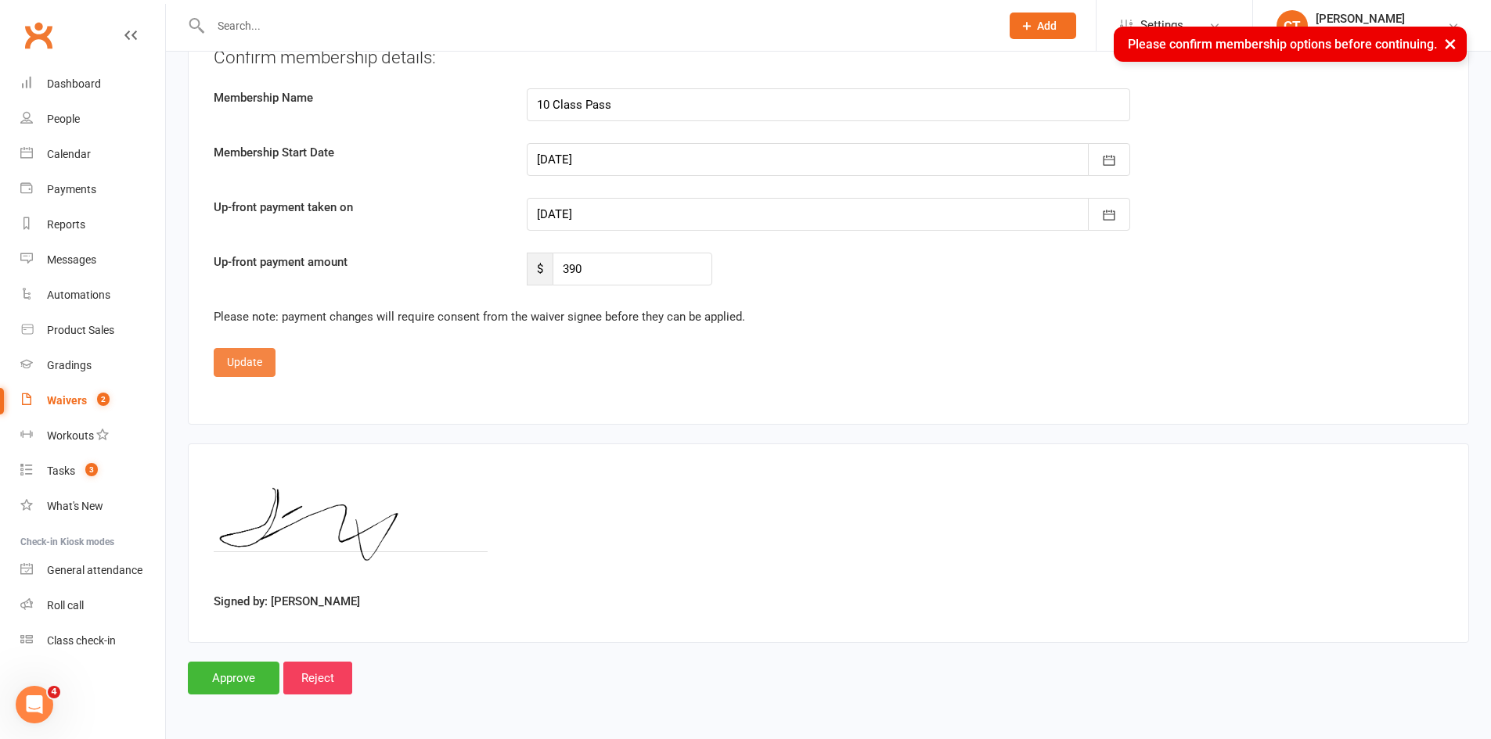
click at [253, 360] on button "Update" at bounding box center [245, 362] width 62 height 28
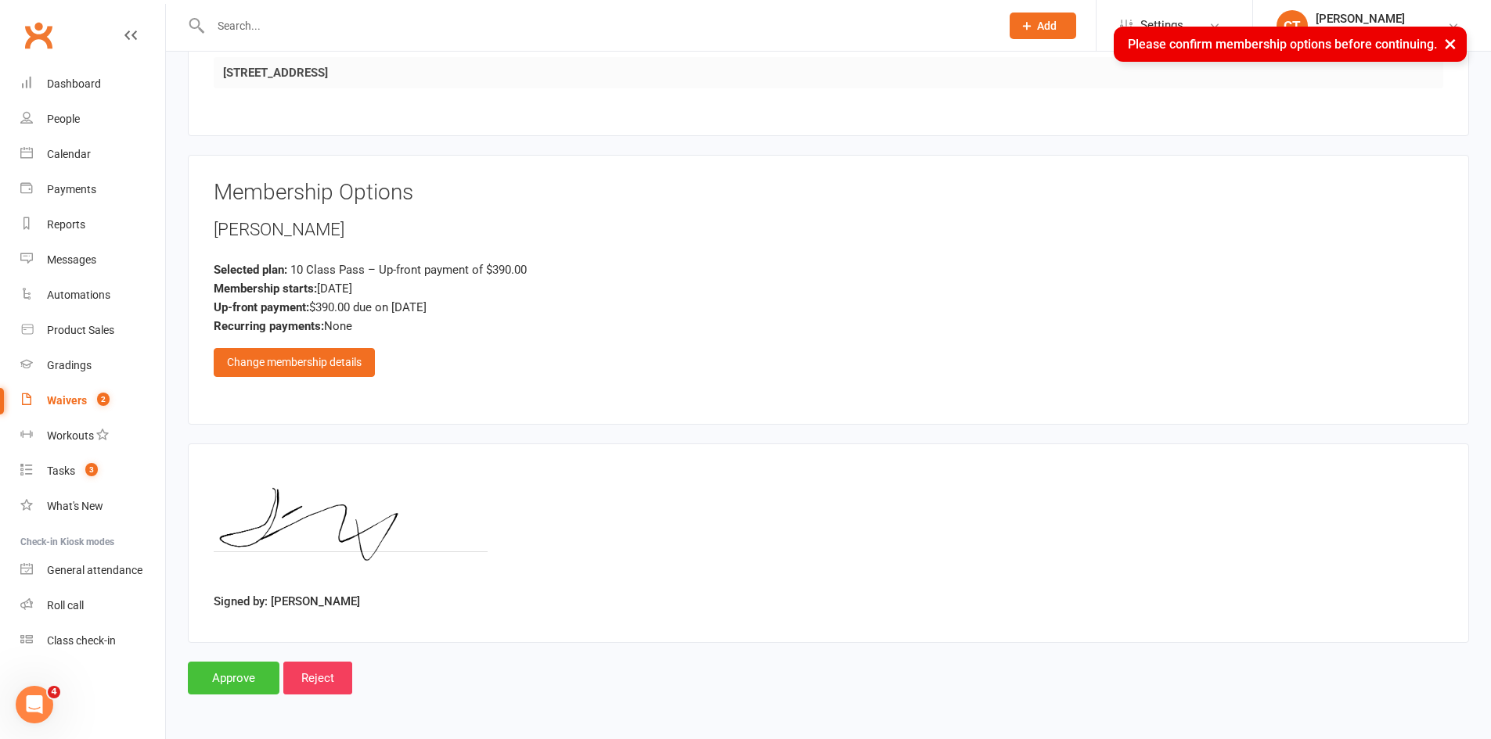
click at [233, 682] on input "Approve" at bounding box center [234, 678] width 92 height 33
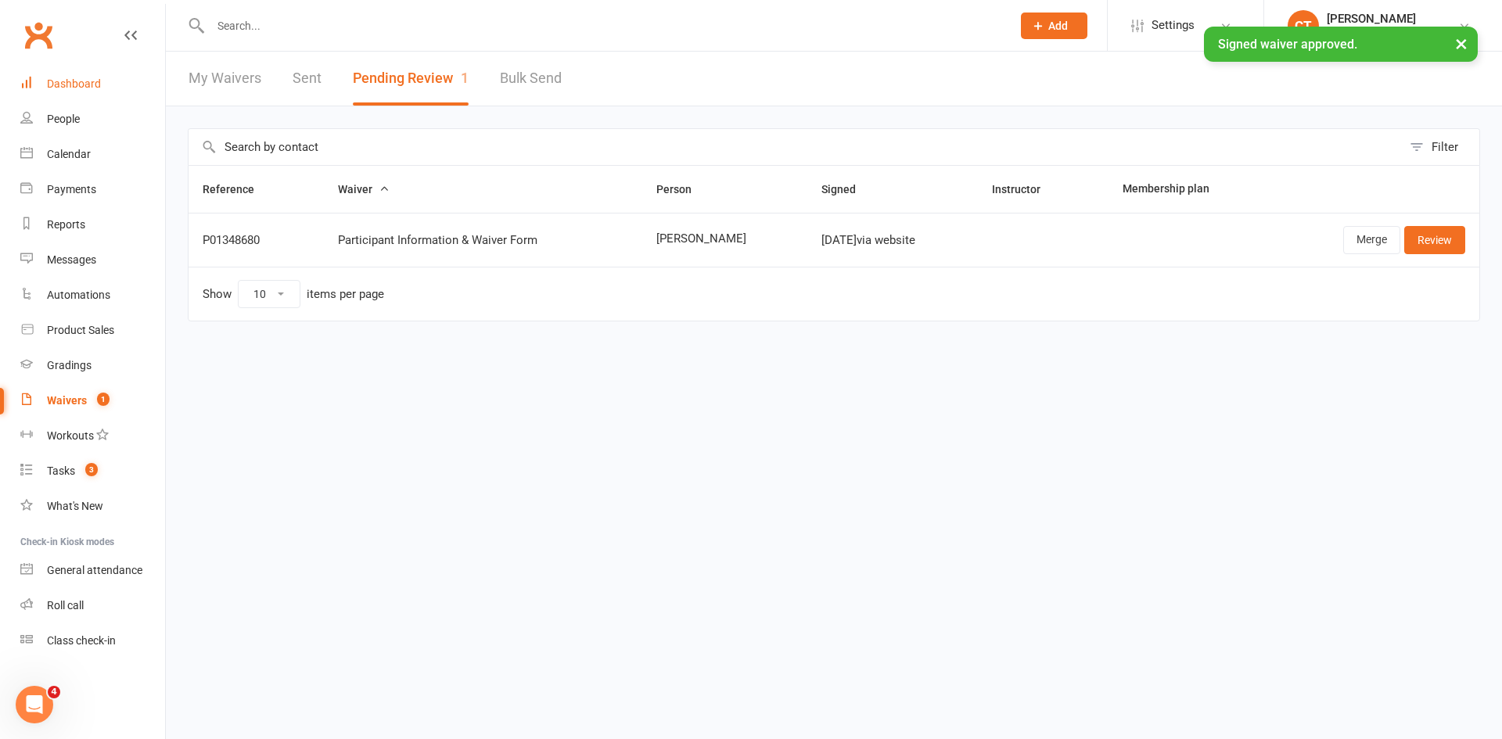
click at [82, 94] on link "Dashboard" at bounding box center [92, 84] width 145 height 35
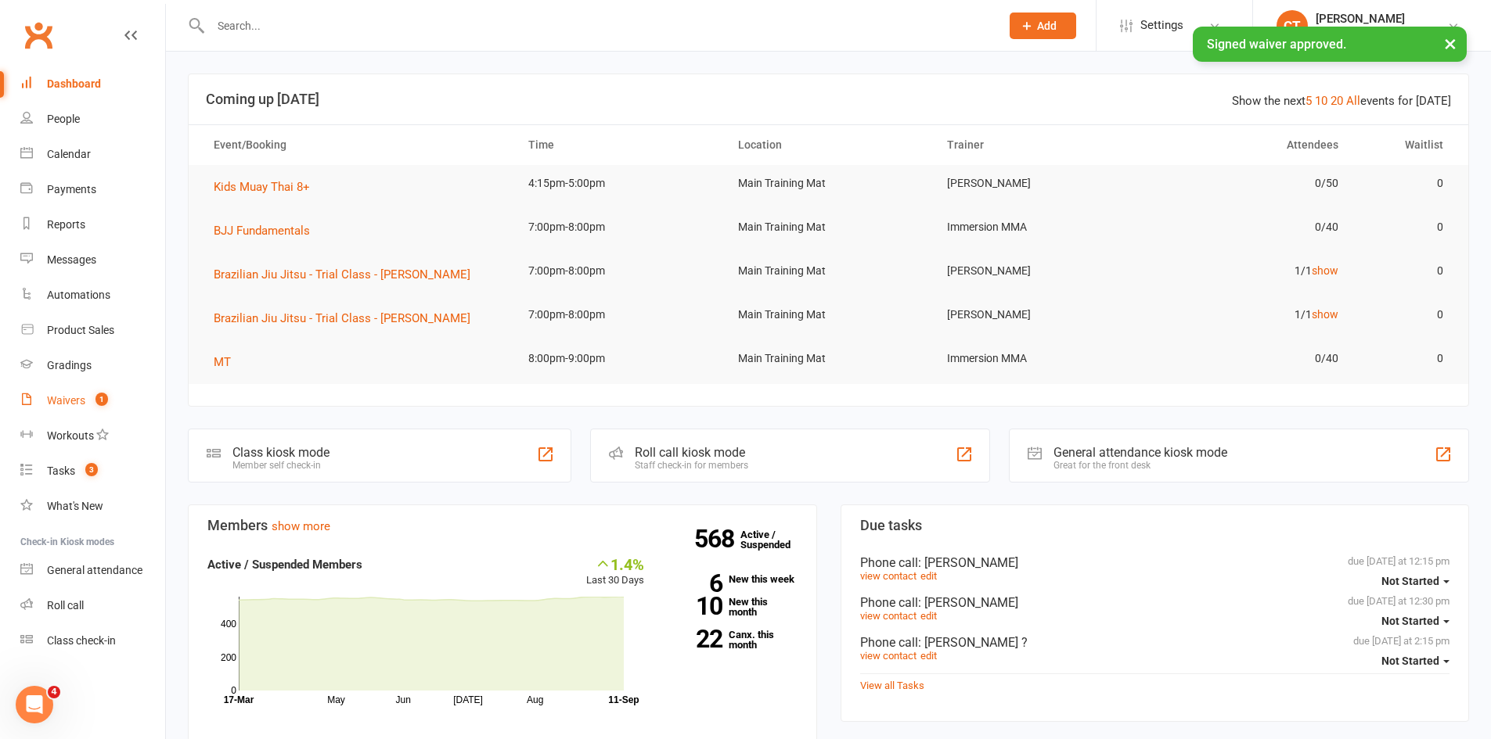
click at [89, 408] on link "Waivers 1" at bounding box center [92, 400] width 145 height 35
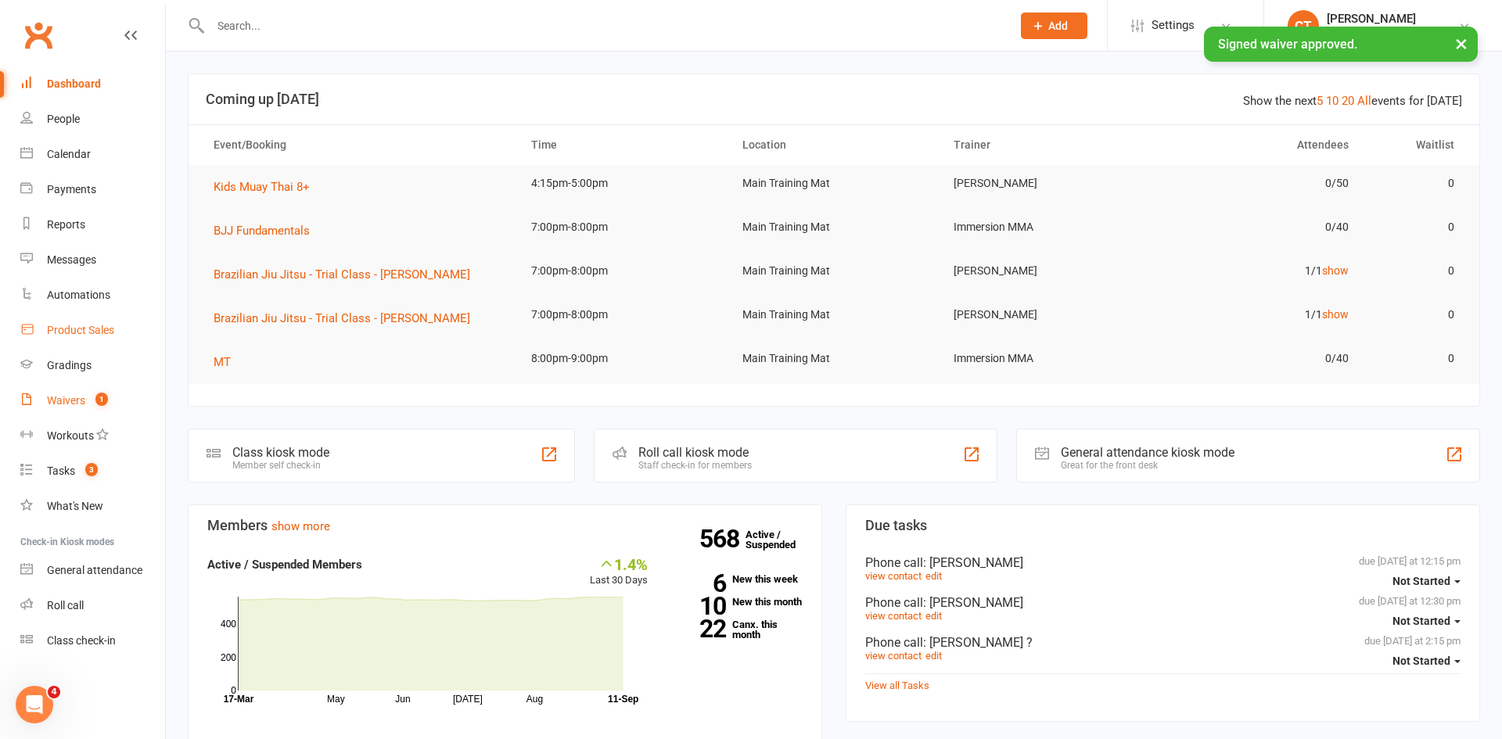
select select "25"
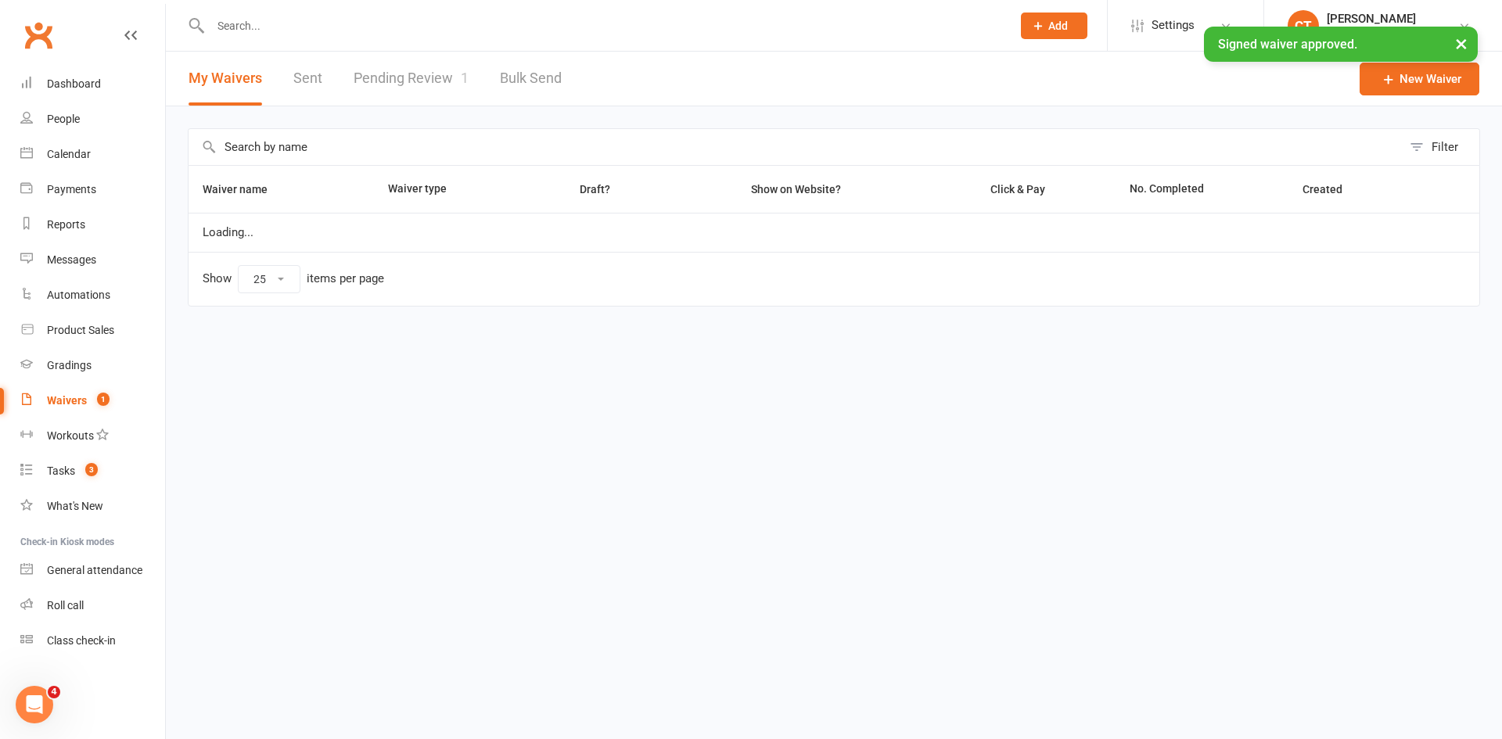
click at [397, 75] on link "Pending Review 1" at bounding box center [411, 79] width 115 height 54
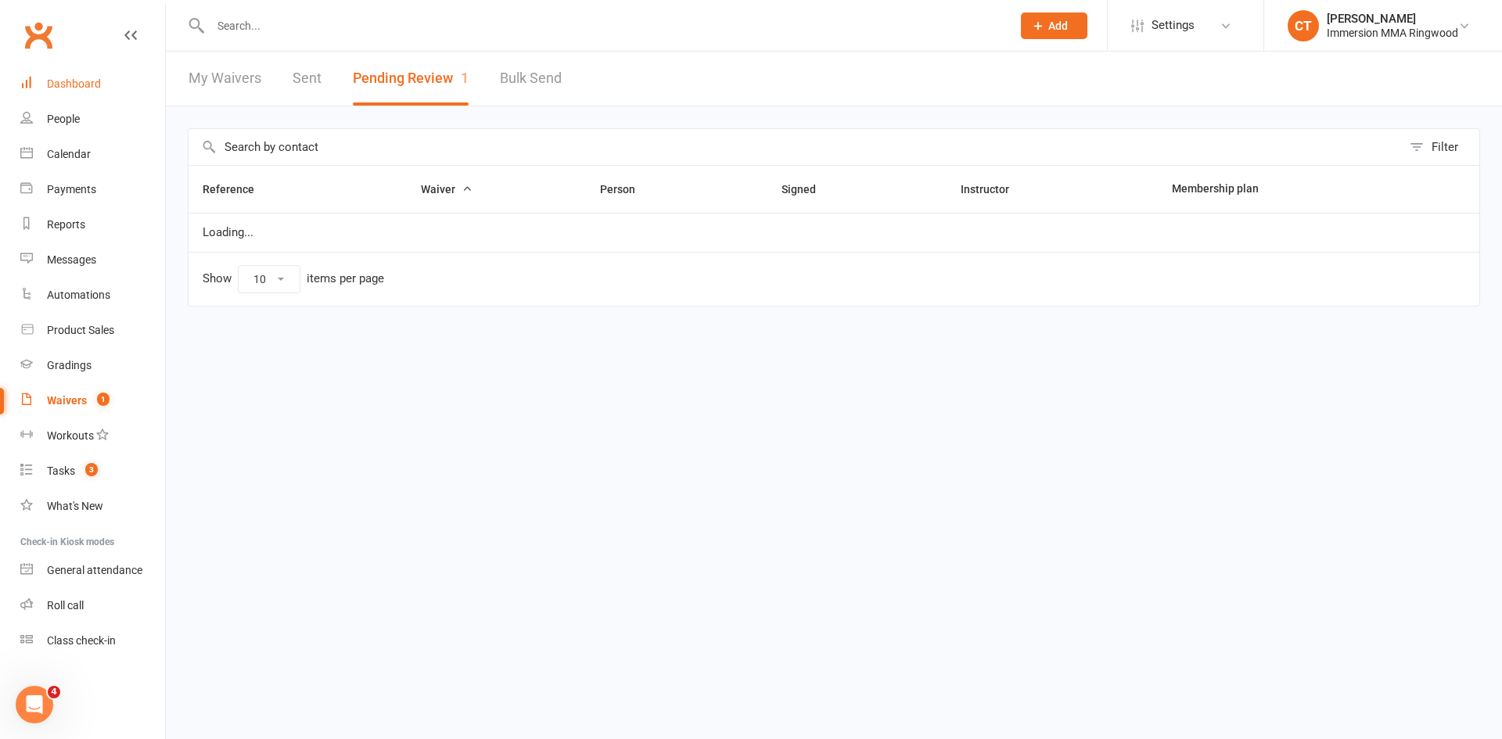
click at [56, 86] on div "Dashboard" at bounding box center [74, 83] width 54 height 13
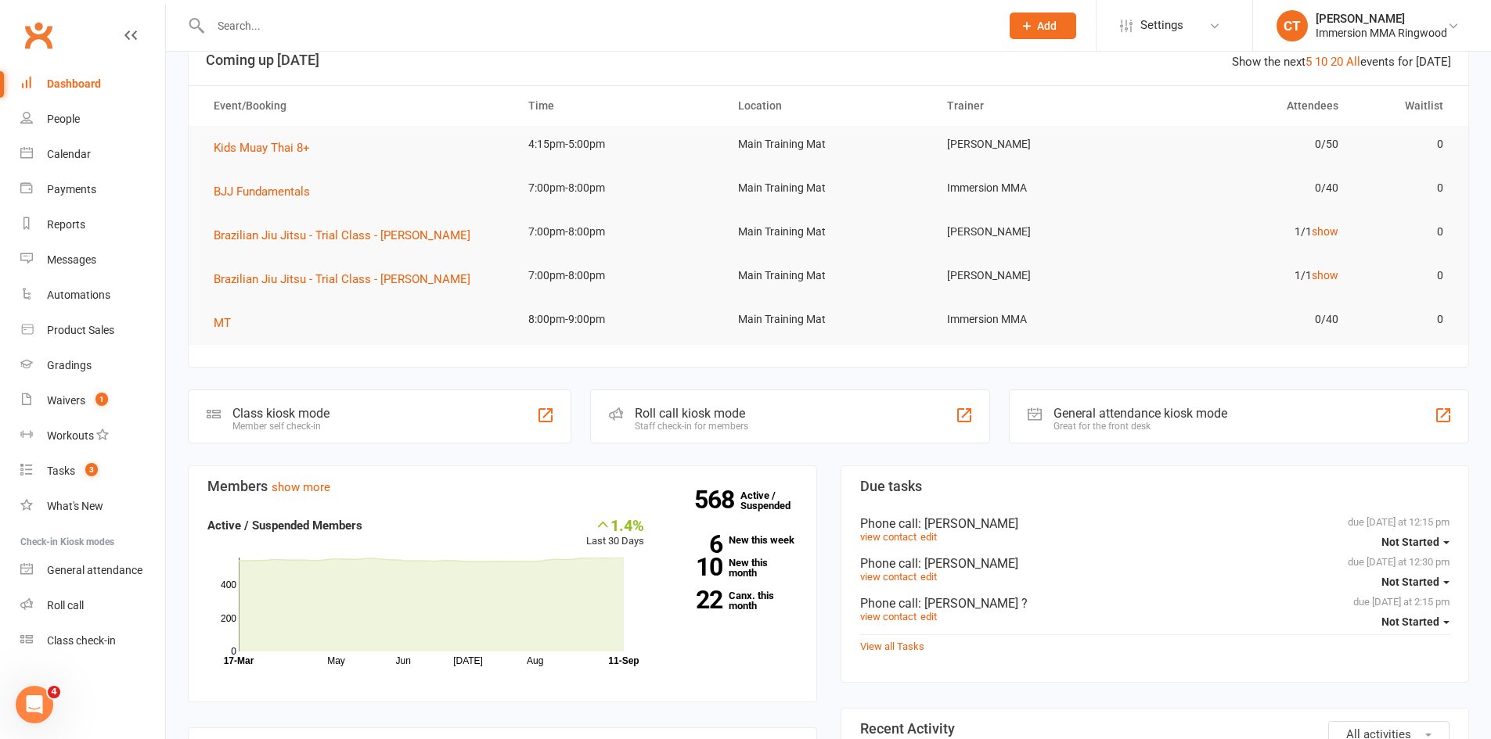
scroll to position [300, 0]
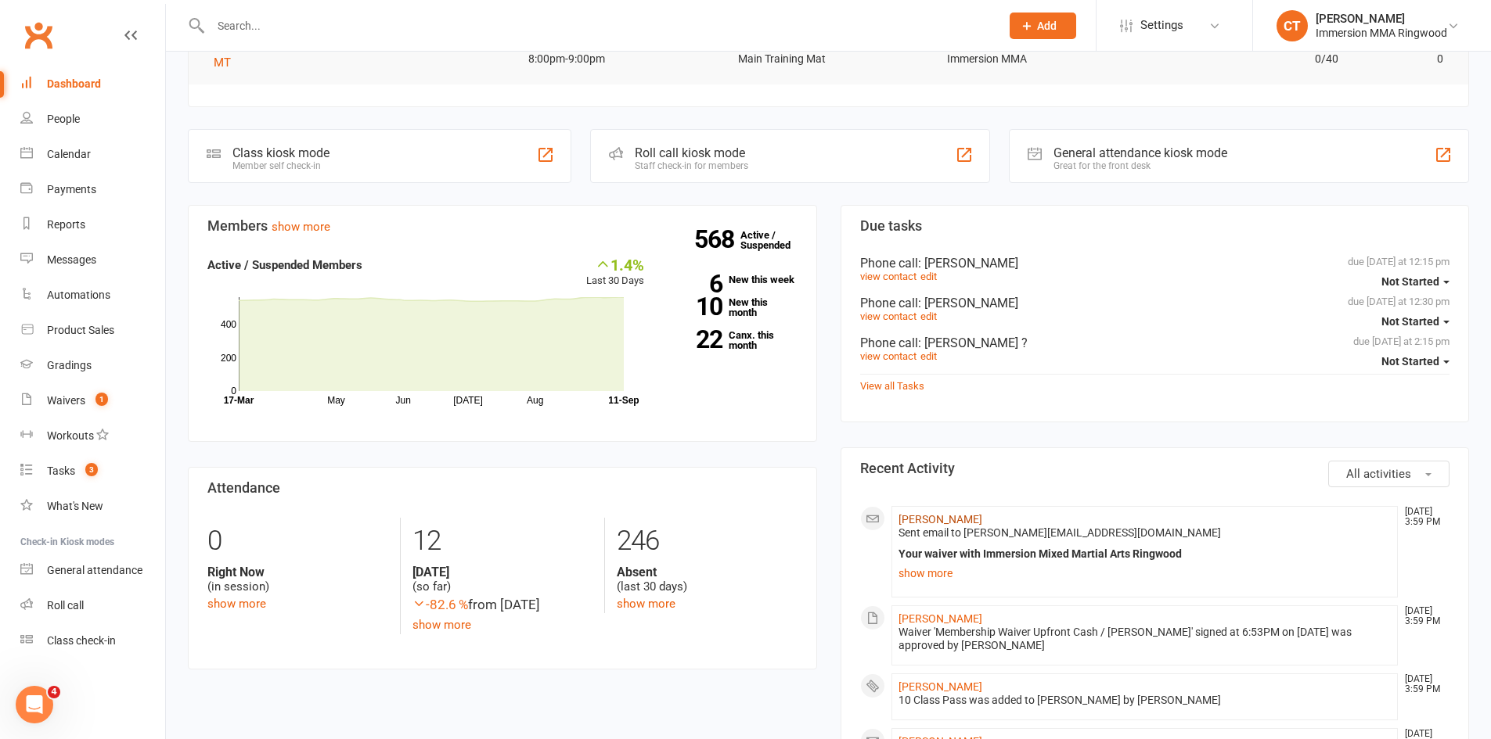
click at [926, 521] on link "[PERSON_NAME]" at bounding box center [940, 519] width 84 height 13
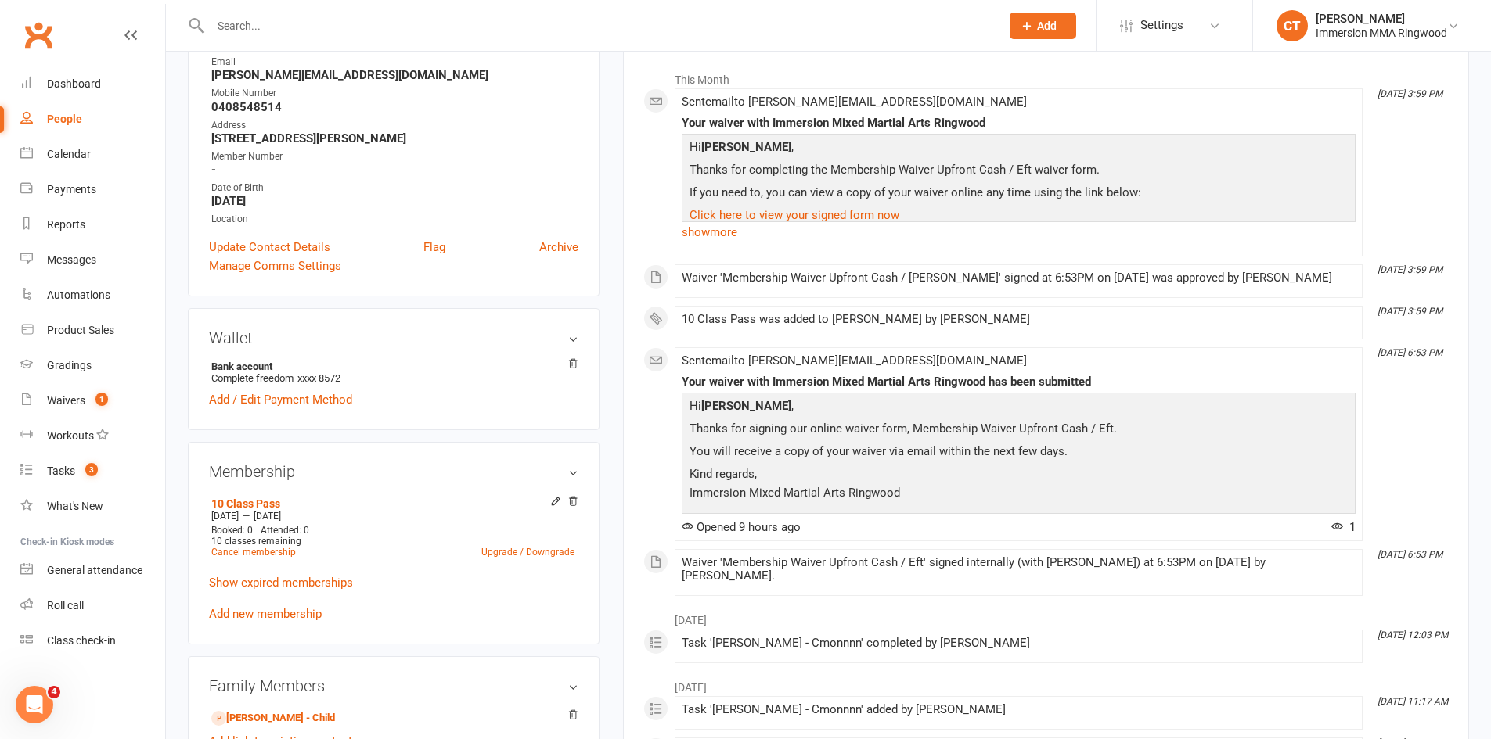
scroll to position [261, 0]
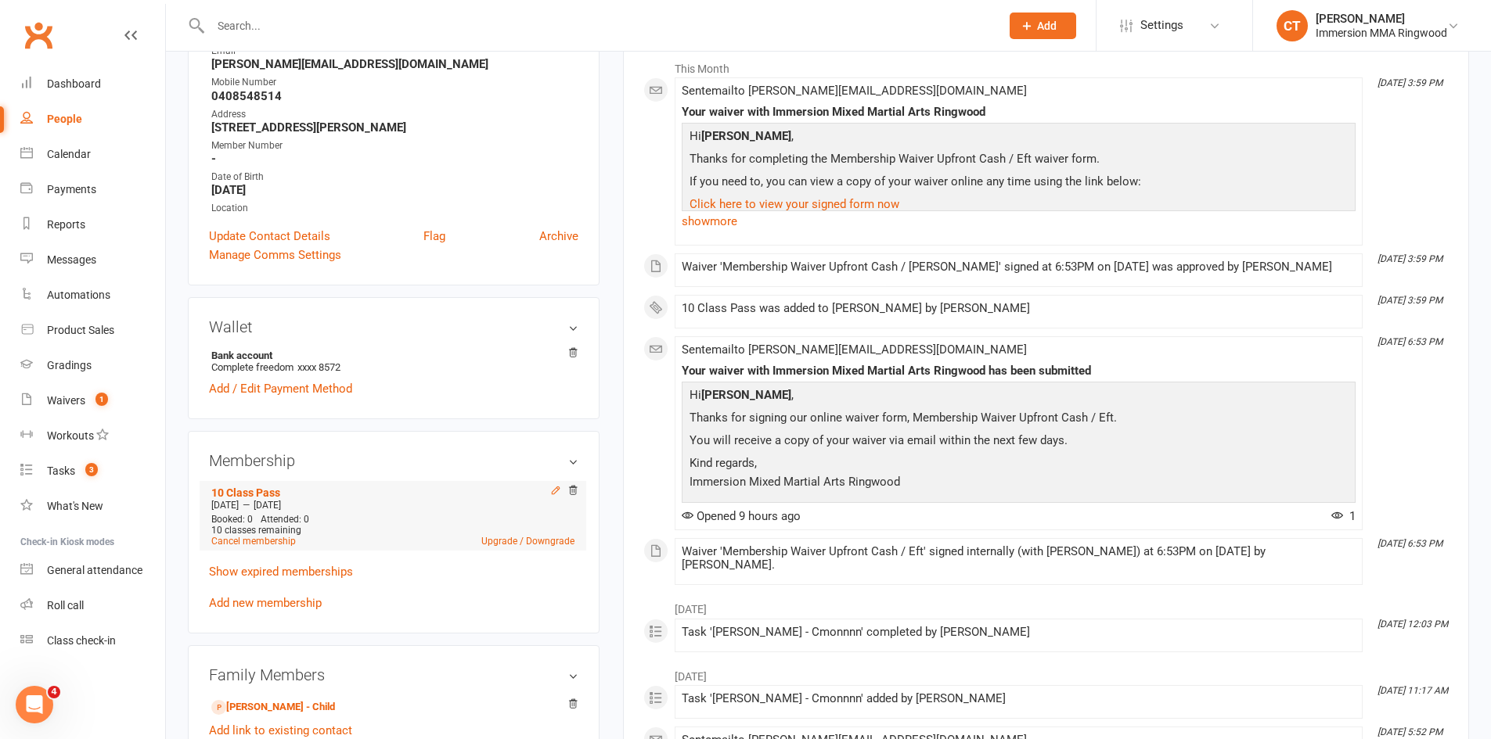
click at [552, 489] on icon at bounding box center [555, 490] width 11 height 11
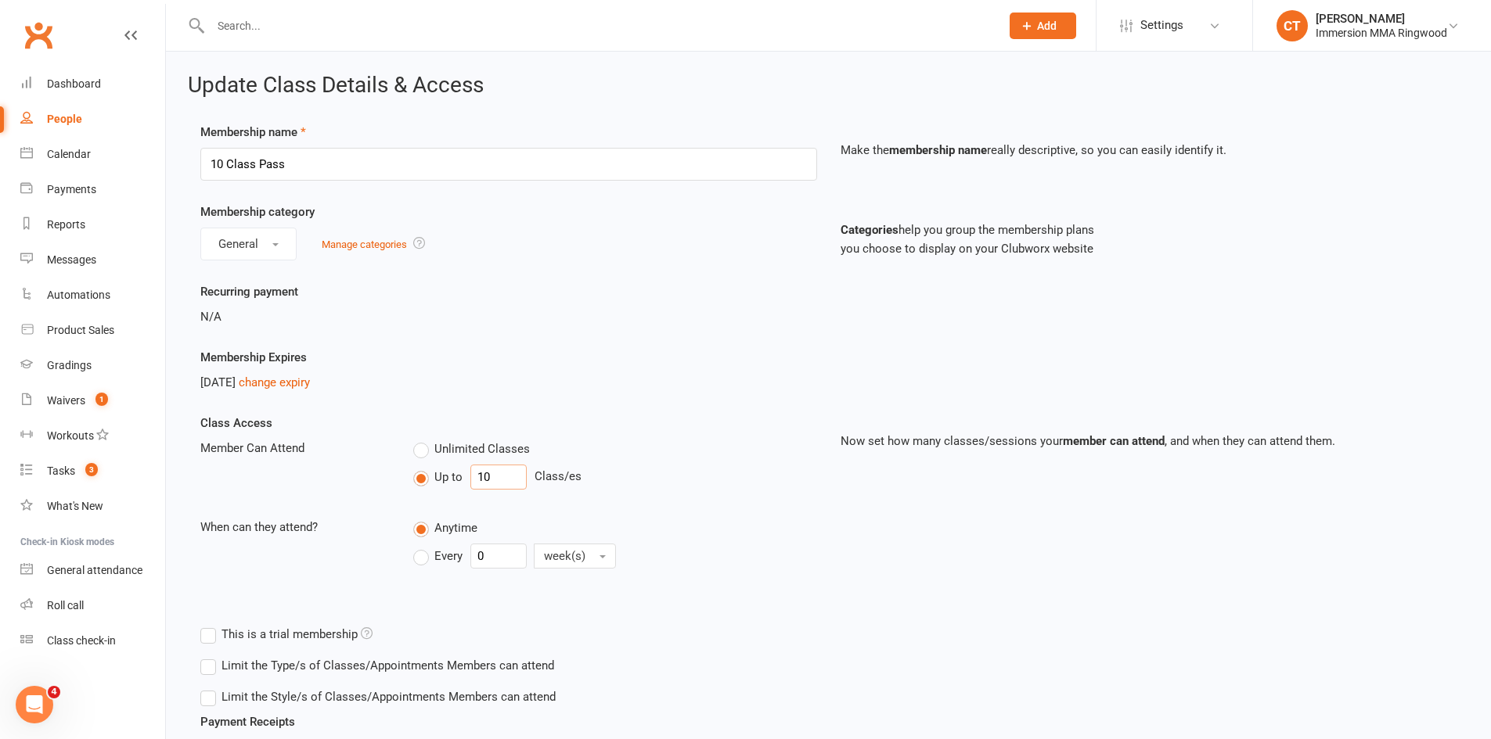
drag, startPoint x: 490, startPoint y: 476, endPoint x: 464, endPoint y: 469, distance: 26.8
click at [466, 469] on div "Up to 10 Class/es" at bounding box center [614, 477] width 403 height 25
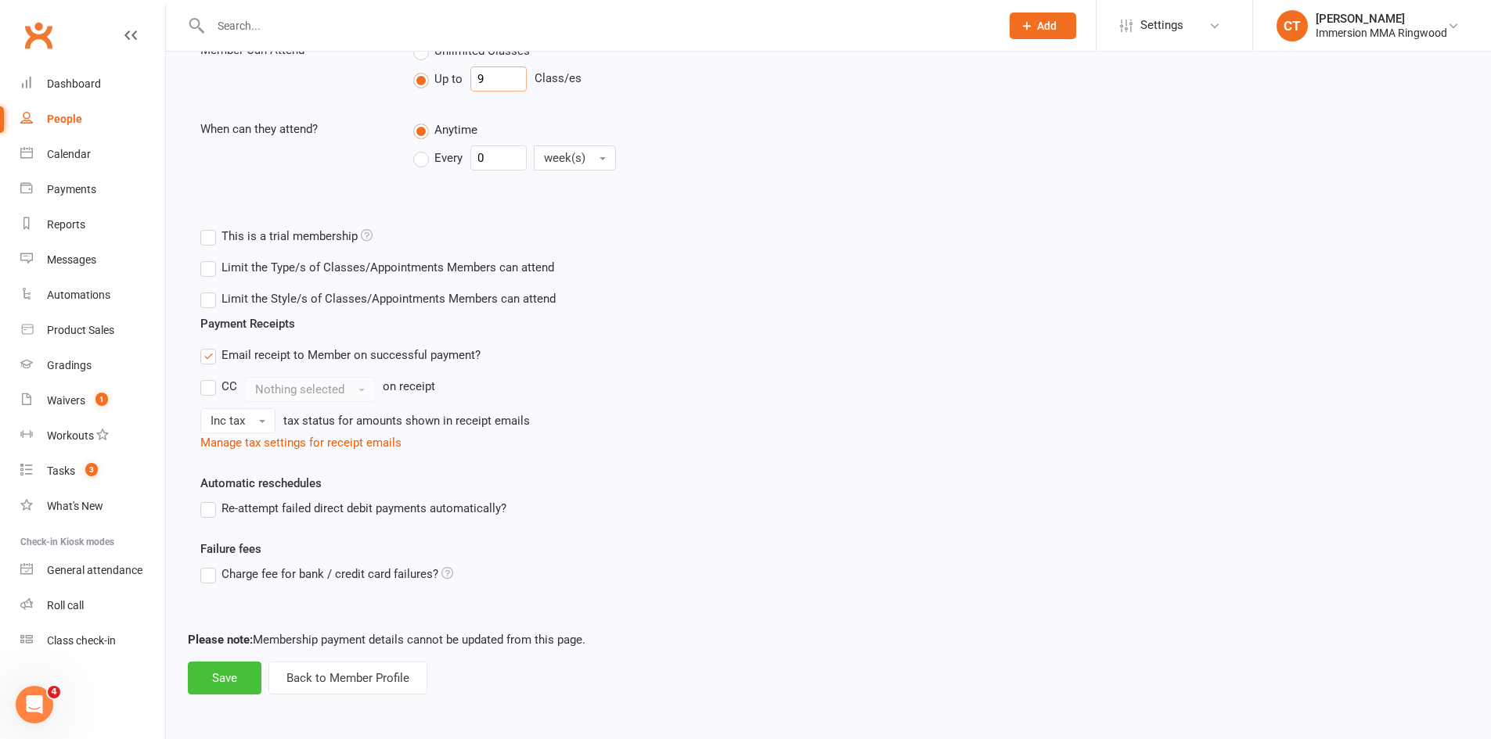
type input "9"
click at [206, 668] on button "Save" at bounding box center [225, 678] width 74 height 33
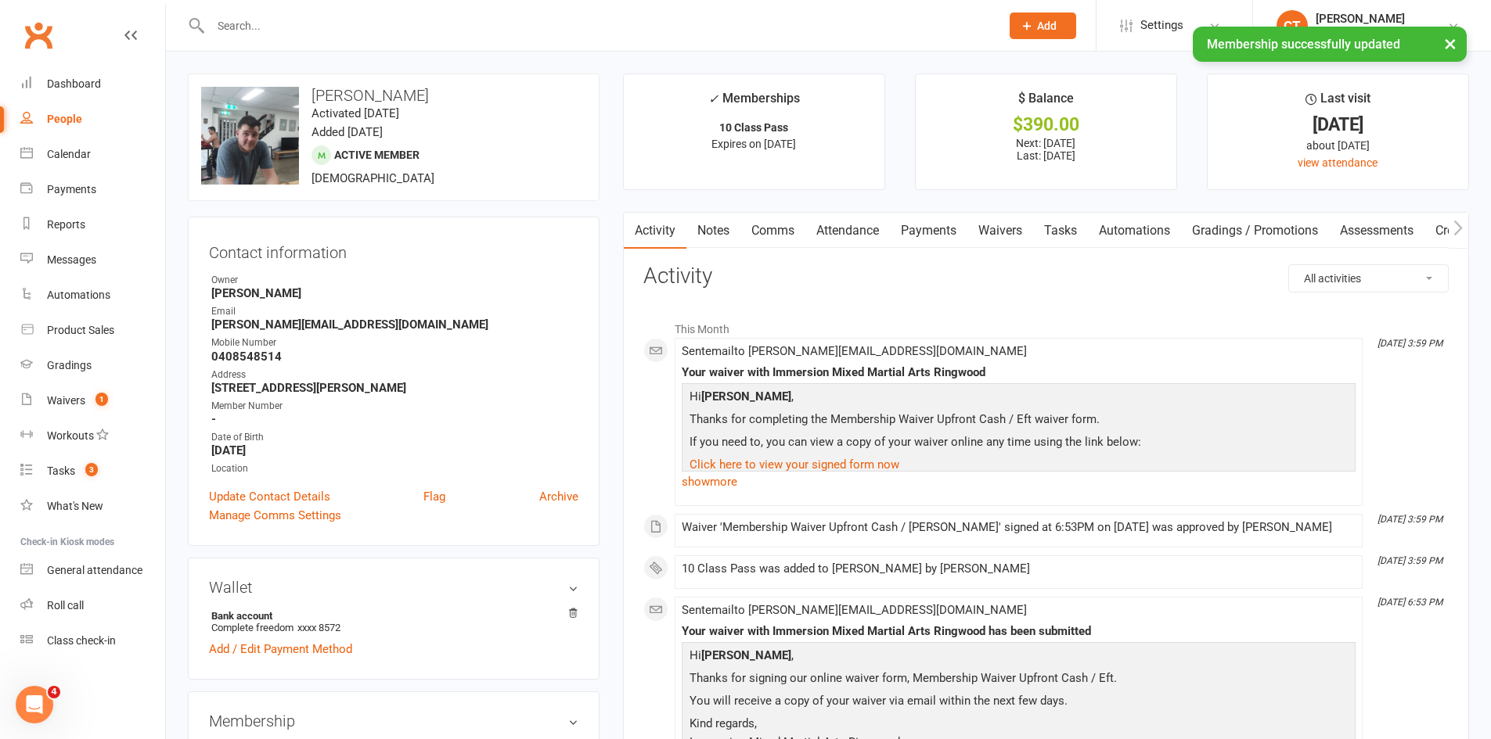
click at [707, 233] on link "Notes" at bounding box center [713, 231] width 54 height 36
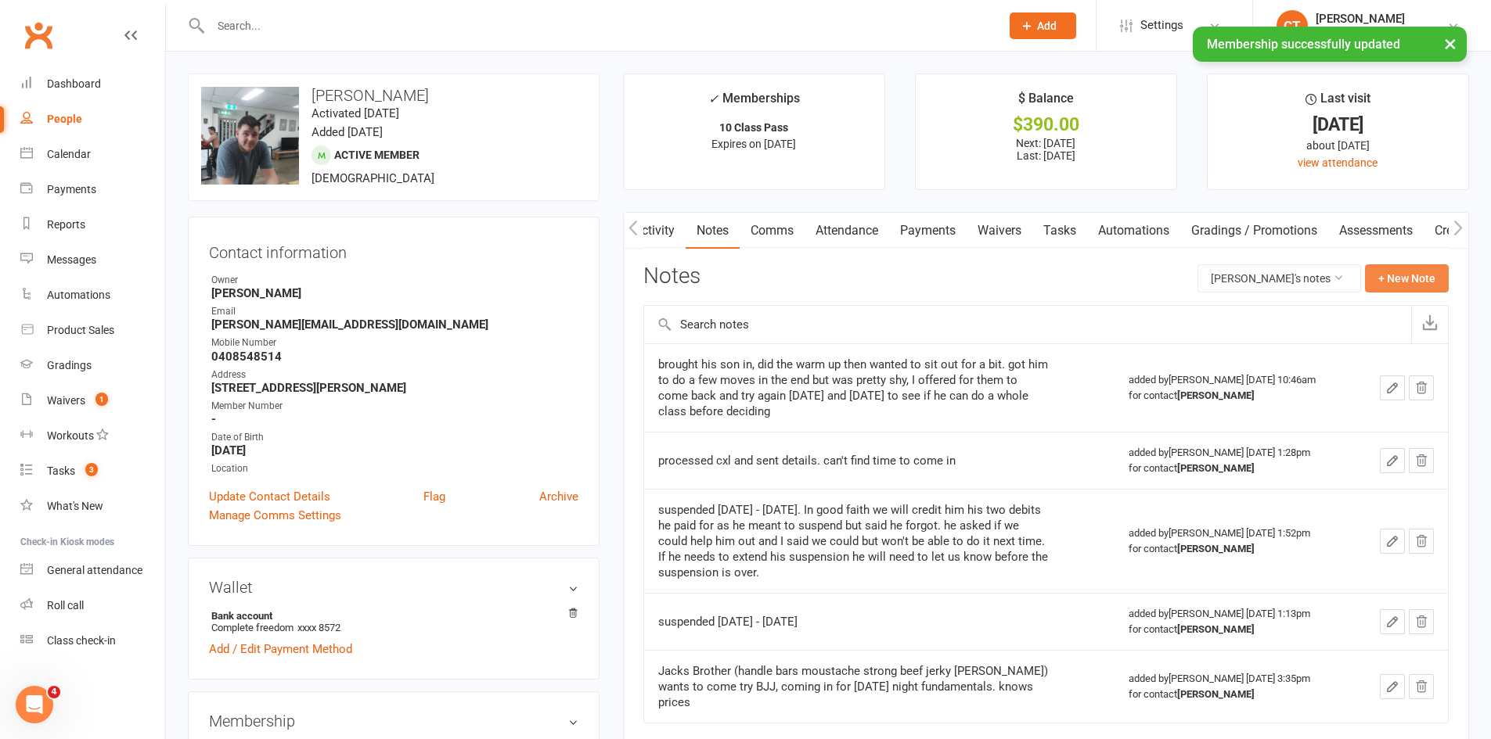
click at [1405, 288] on button "+ New Note" at bounding box center [1407, 278] width 84 height 28
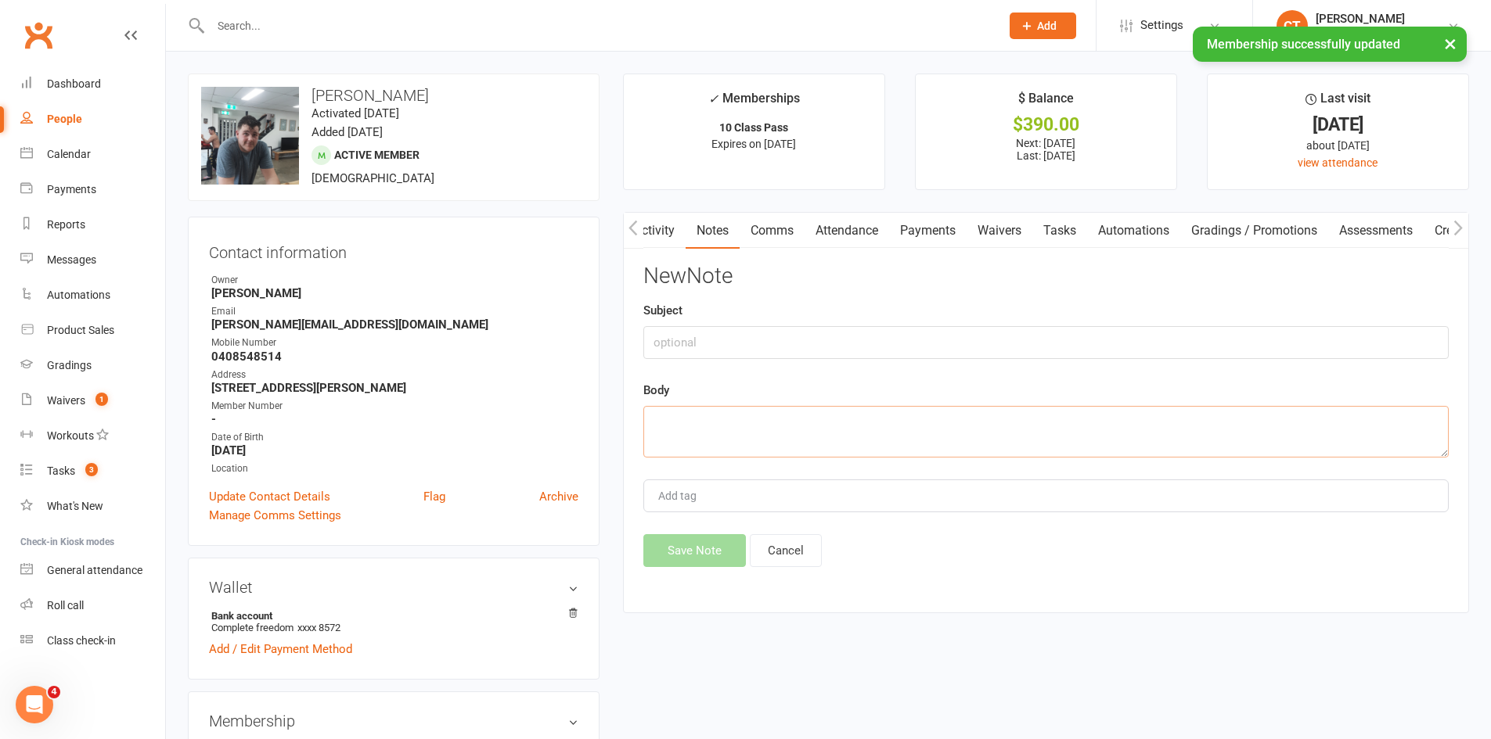
click at [1035, 453] on textarea at bounding box center [1045, 432] width 805 height 52
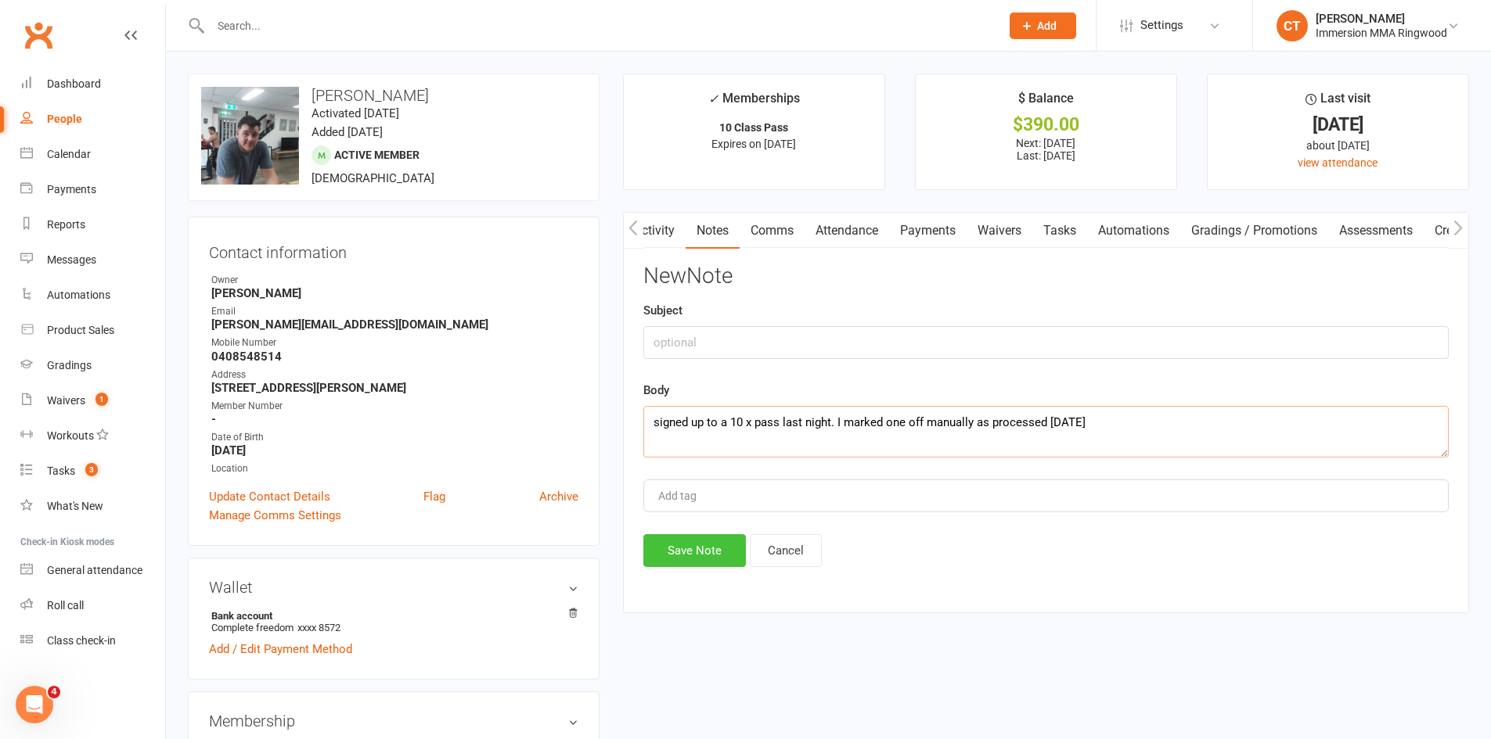
type textarea "signed up to a 10 x pass last night. I marked one off manually as processed [DA…"
click at [697, 538] on button "Save Note" at bounding box center [694, 550] width 103 height 33
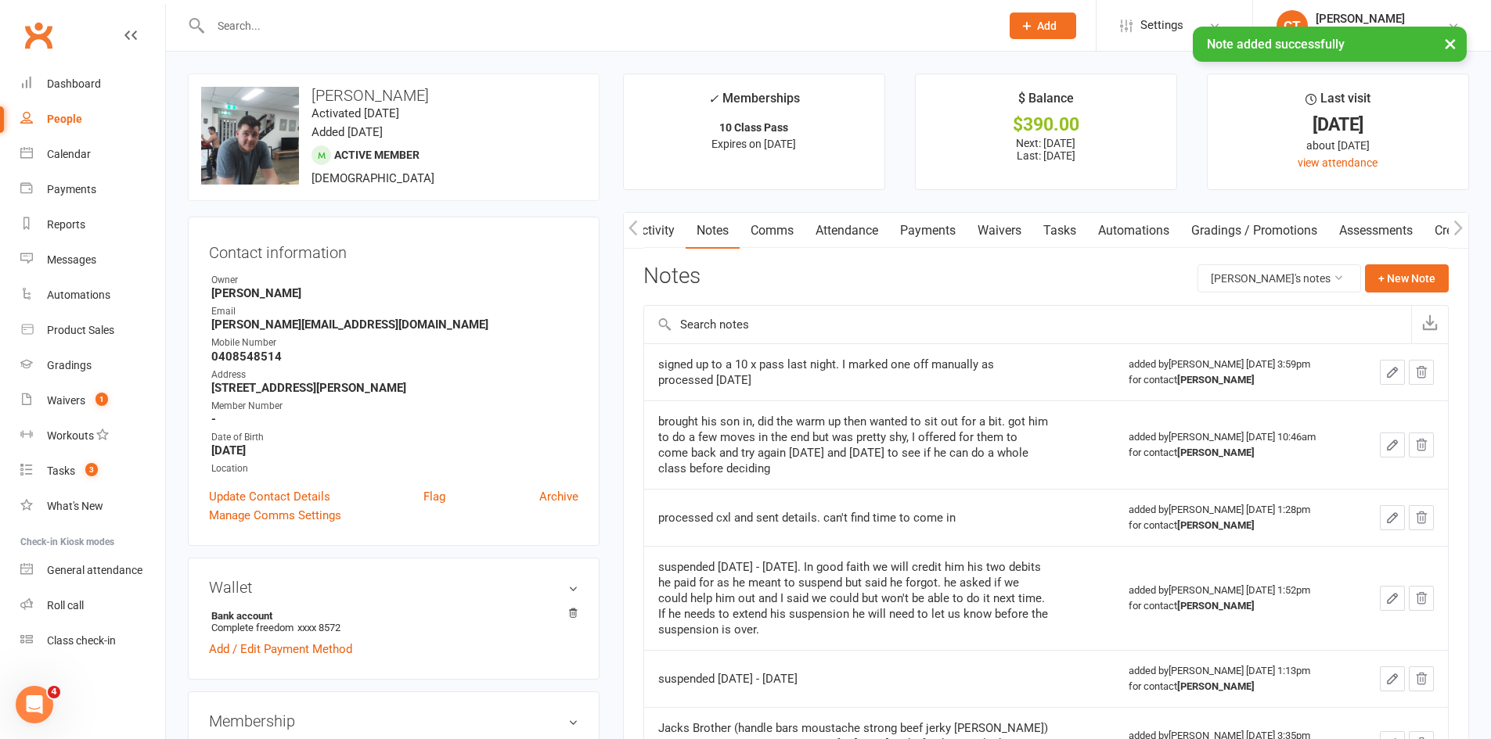
click at [1077, 234] on link "Tasks" at bounding box center [1059, 231] width 55 height 36
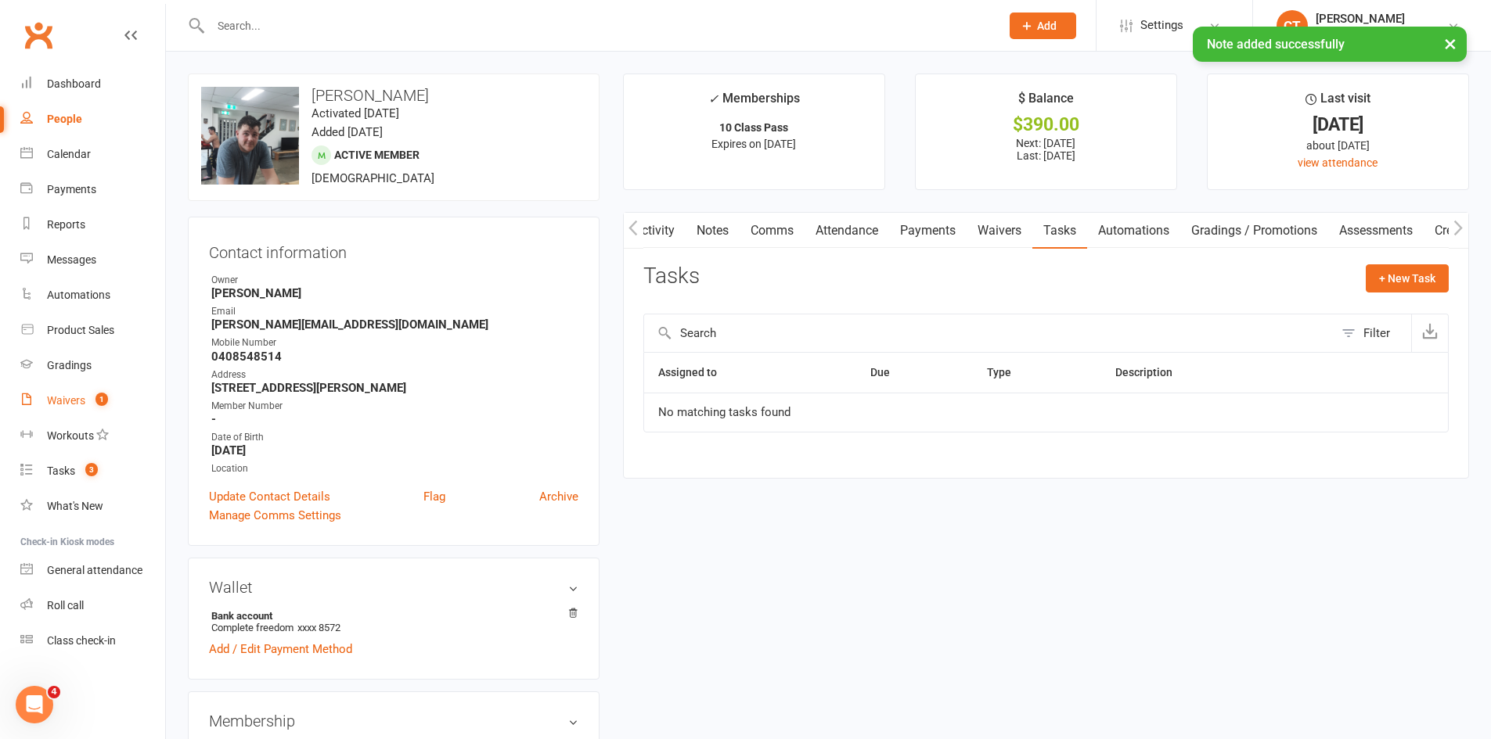
click at [67, 396] on div "Waivers" at bounding box center [66, 400] width 38 height 13
select select "25"
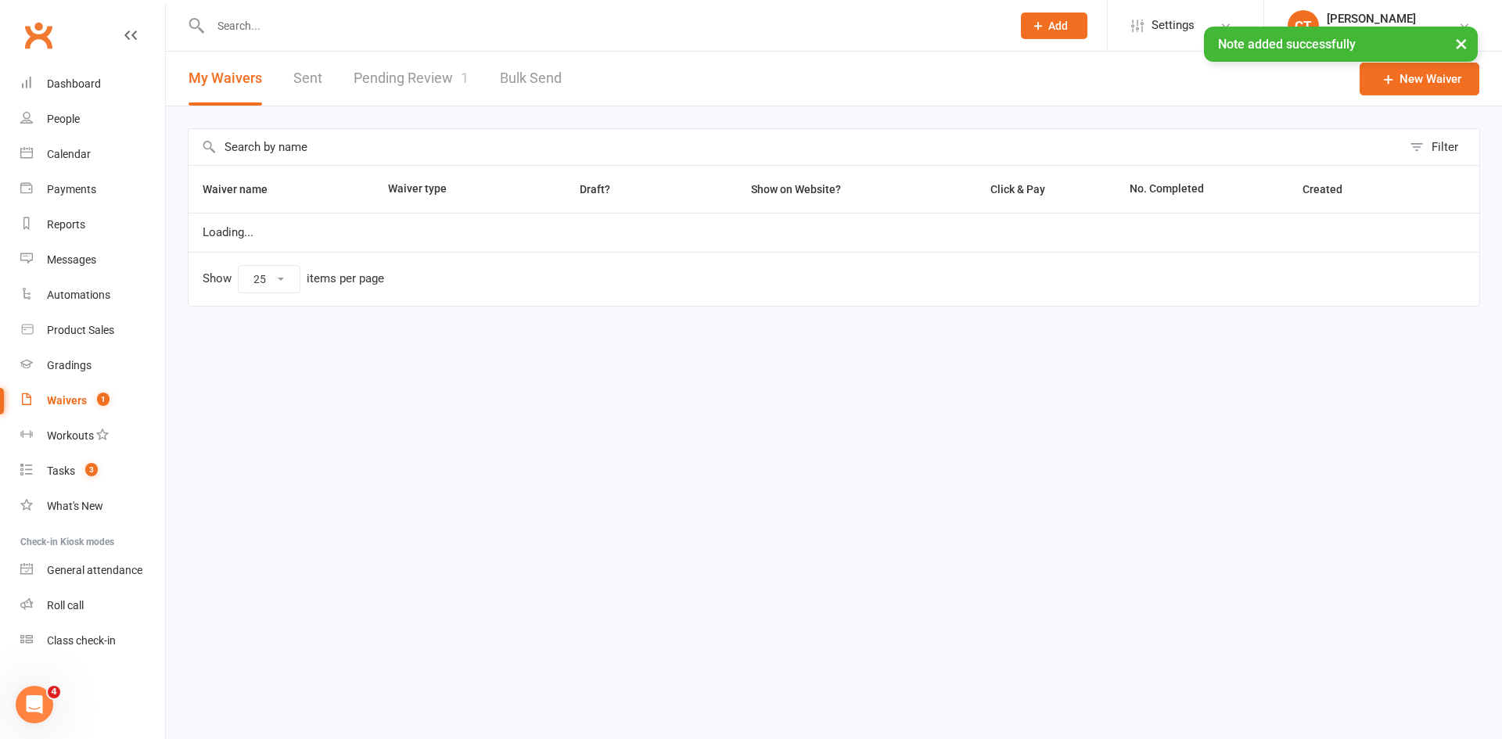
click at [356, 86] on link "Pending Review 1" at bounding box center [411, 79] width 115 height 54
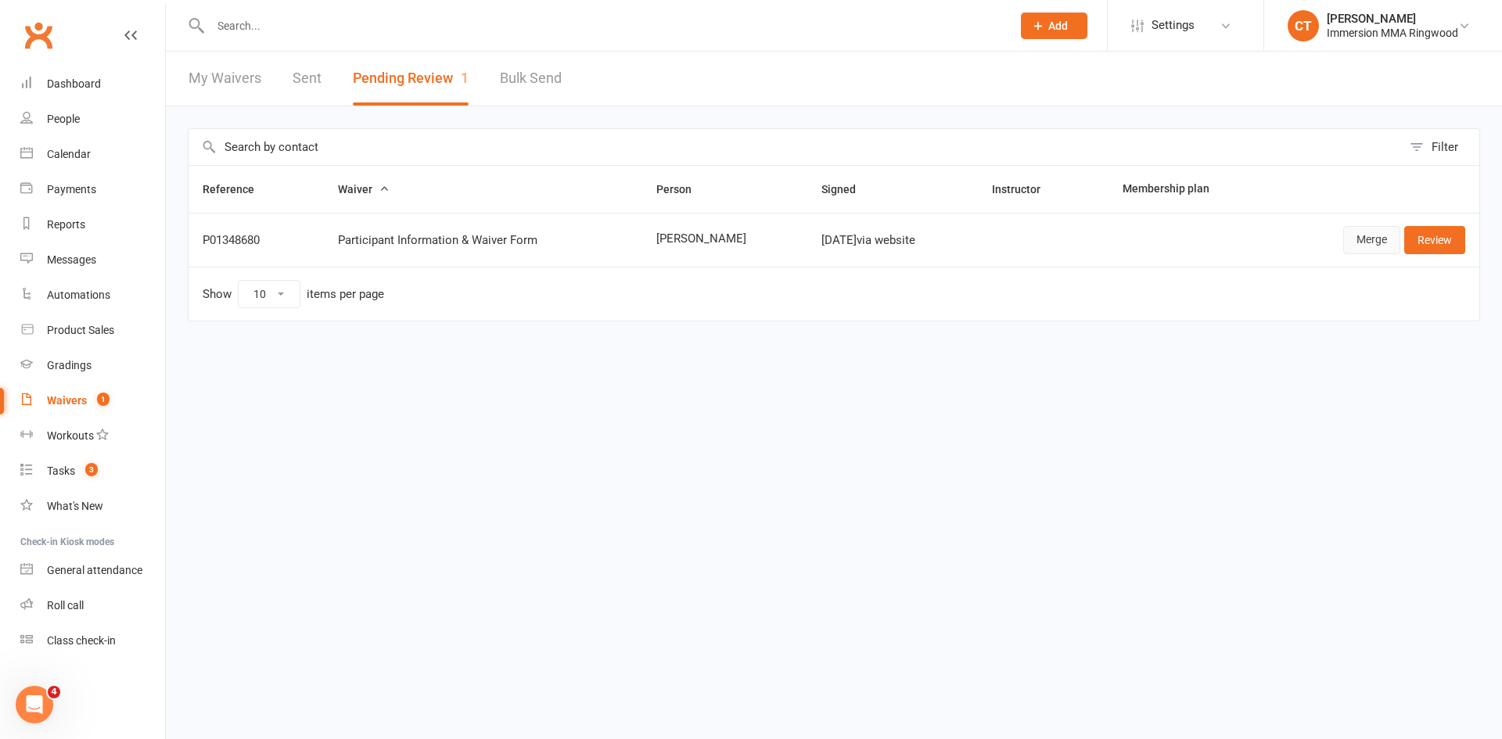
click at [1362, 239] on link "Merge" at bounding box center [1371, 240] width 57 height 28
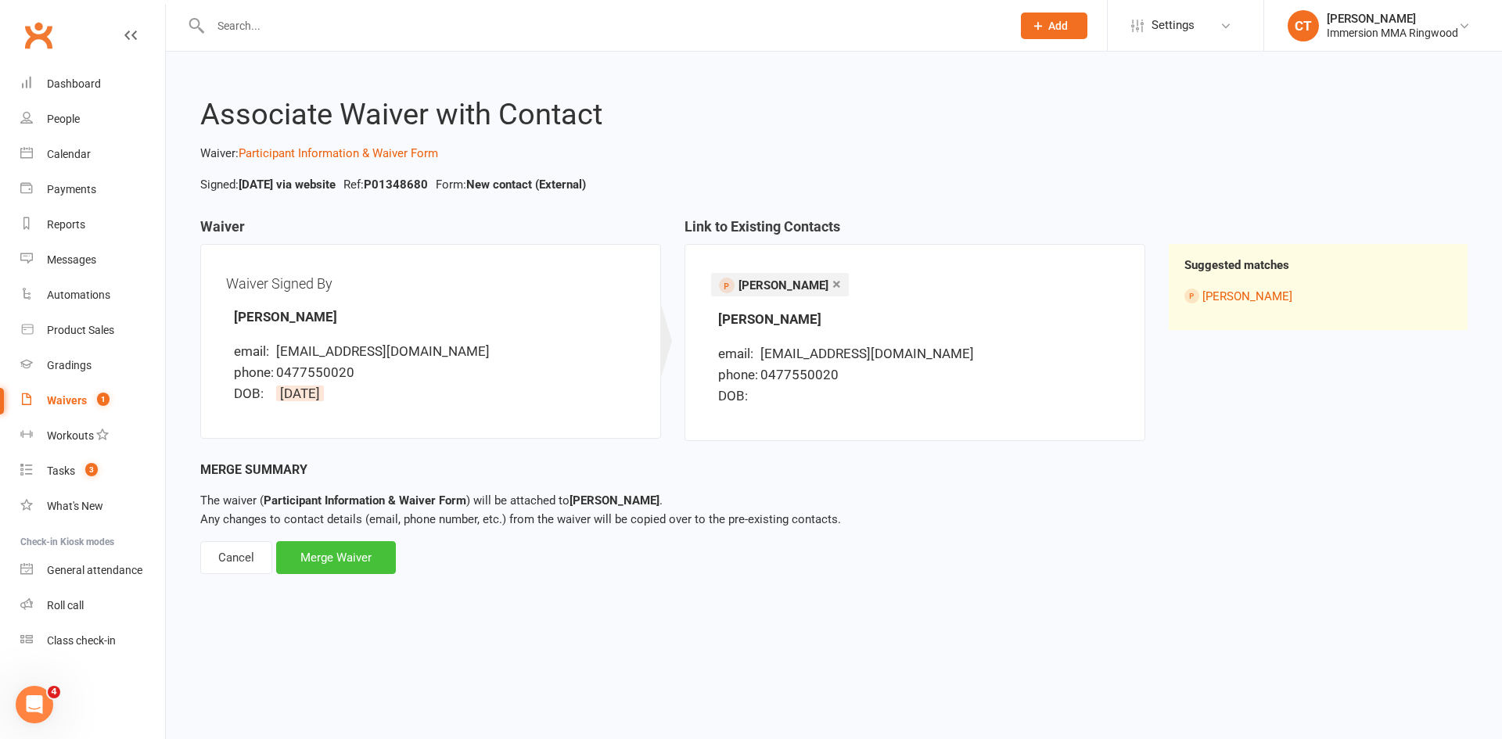
click at [347, 554] on div "Merge Waiver" at bounding box center [336, 557] width 120 height 33
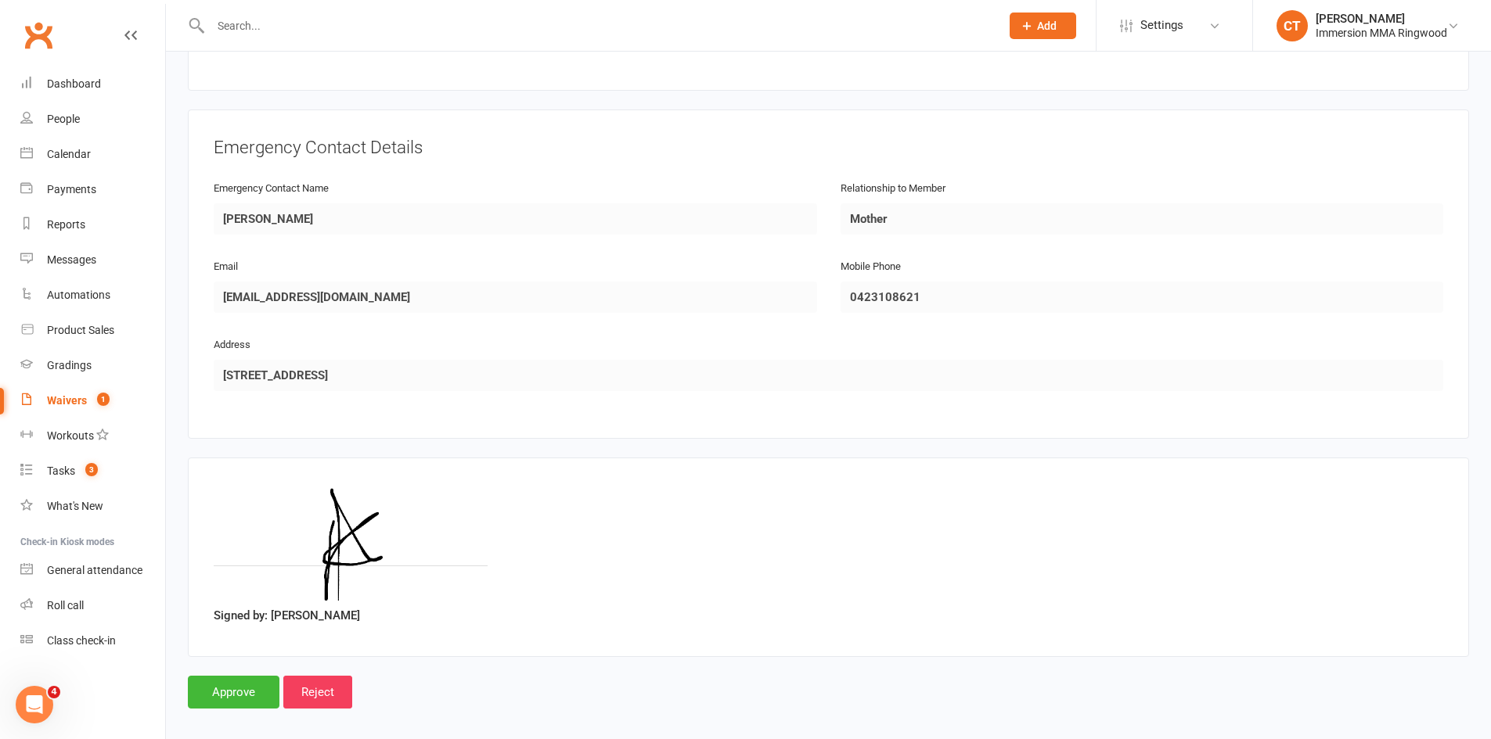
scroll to position [674, 0]
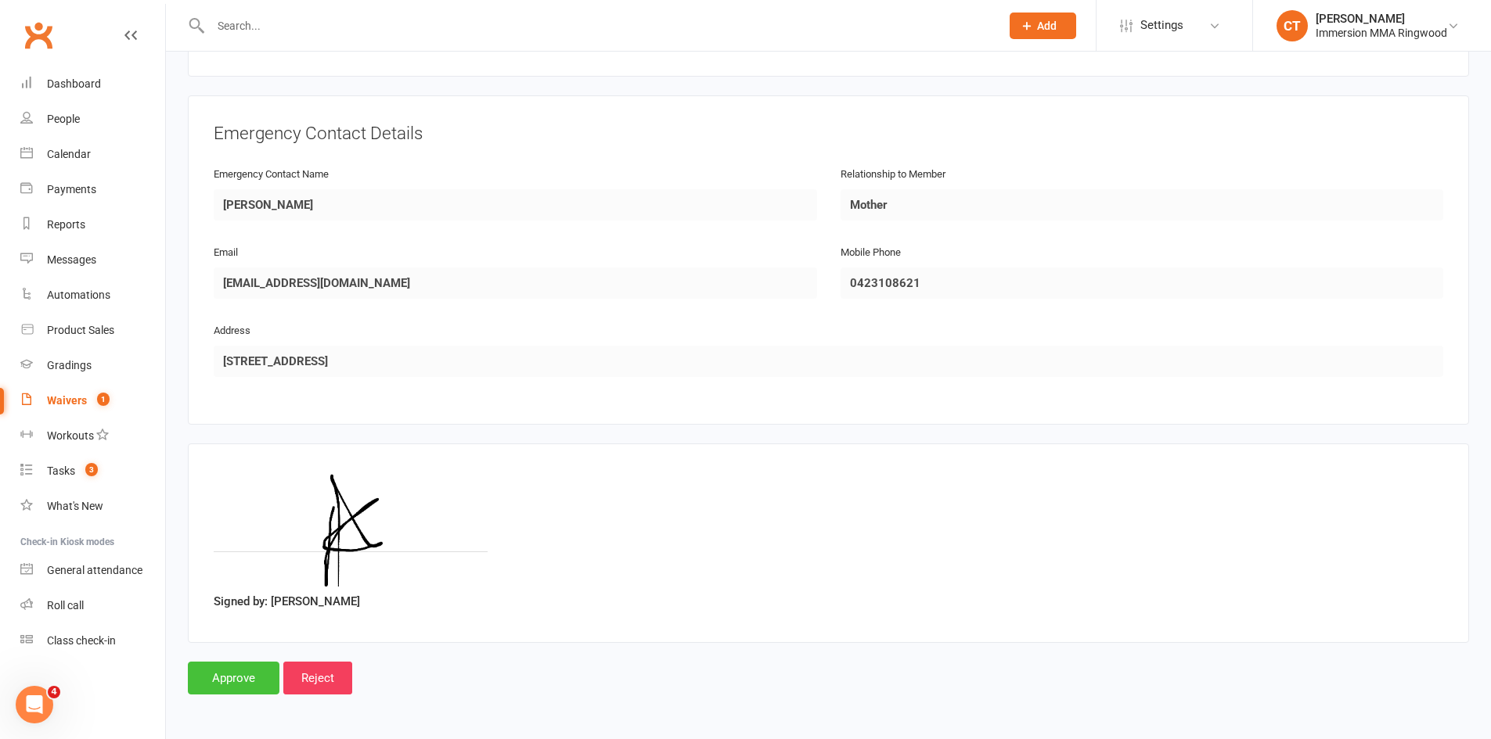
click at [243, 675] on input "Approve" at bounding box center [234, 678] width 92 height 33
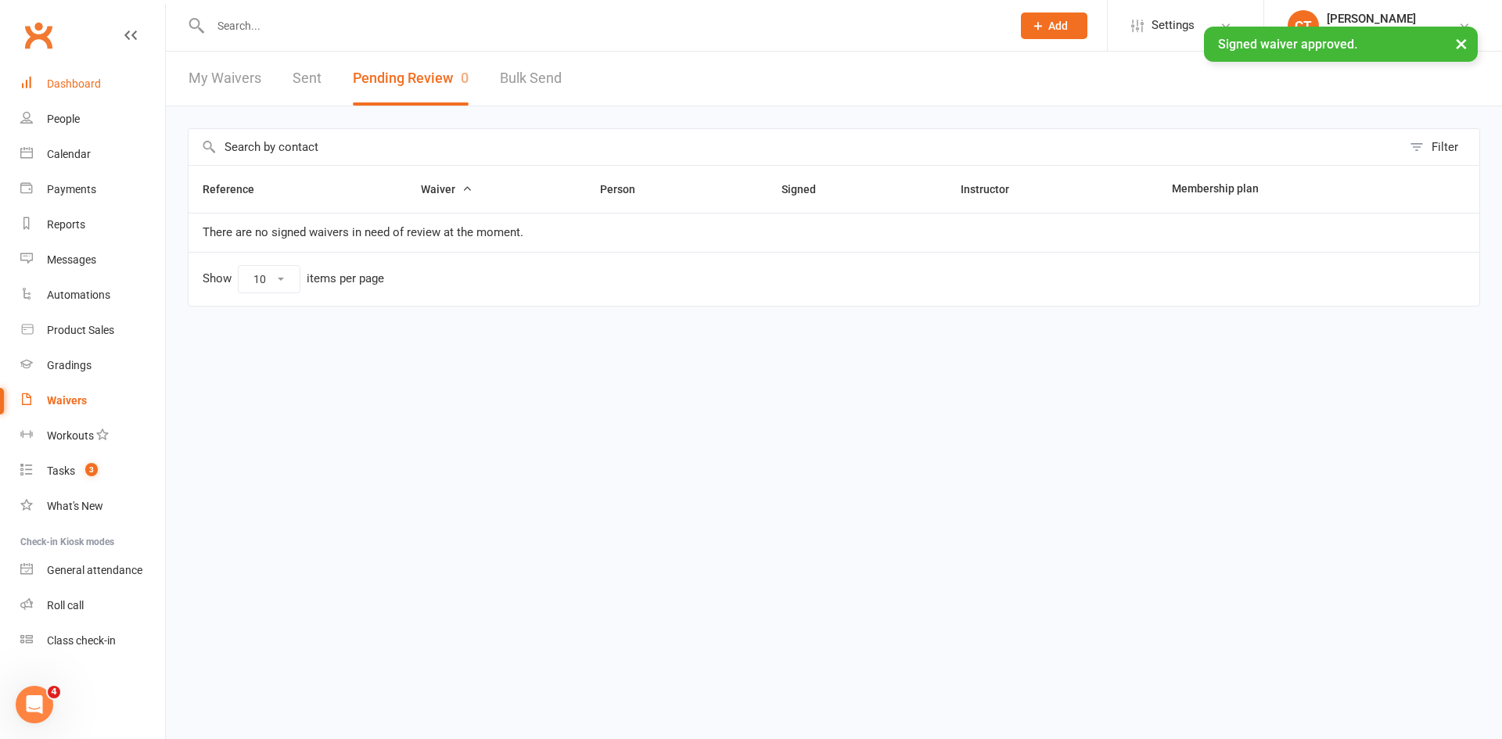
click at [54, 94] on link "Dashboard" at bounding box center [92, 84] width 145 height 35
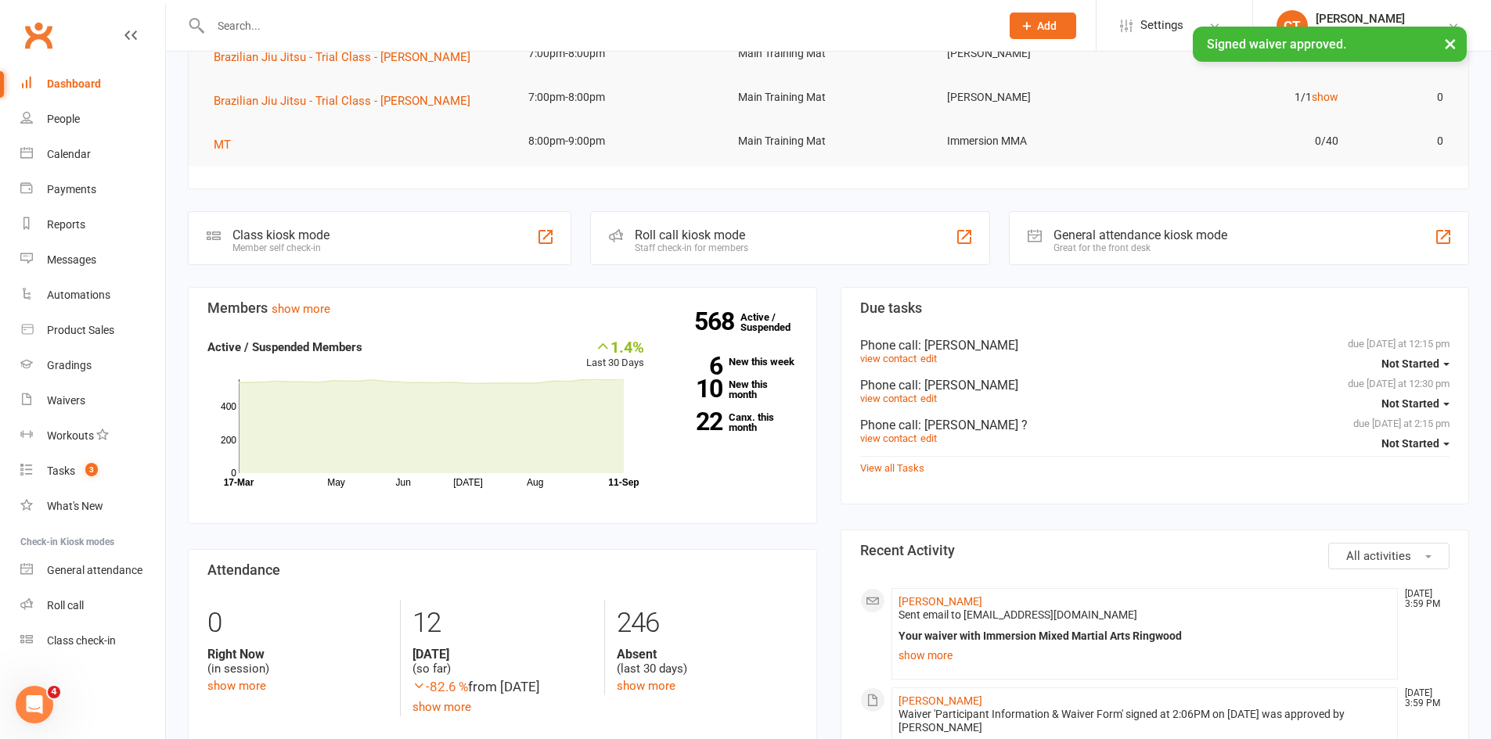
scroll to position [318, 0]
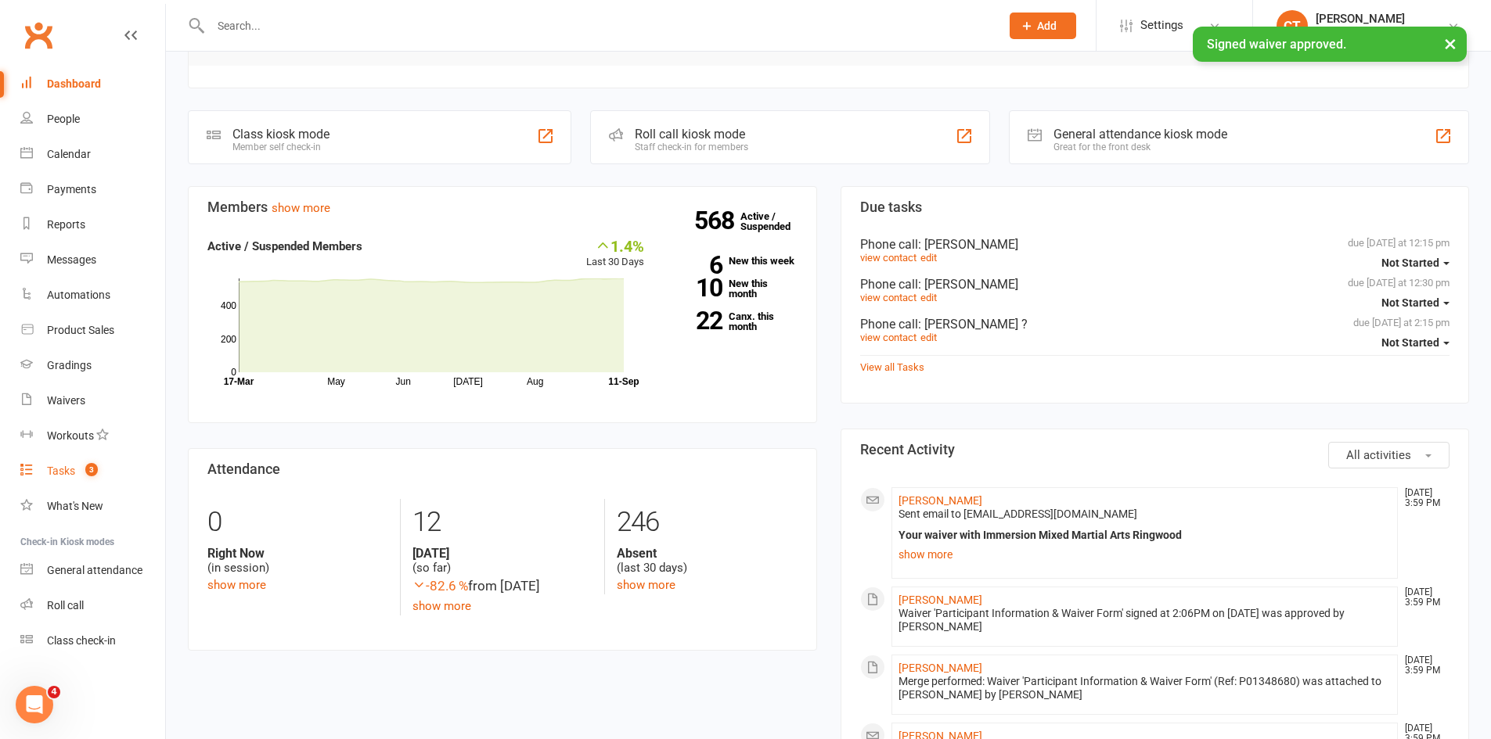
click at [67, 477] on div "Tasks" at bounding box center [61, 471] width 28 height 13
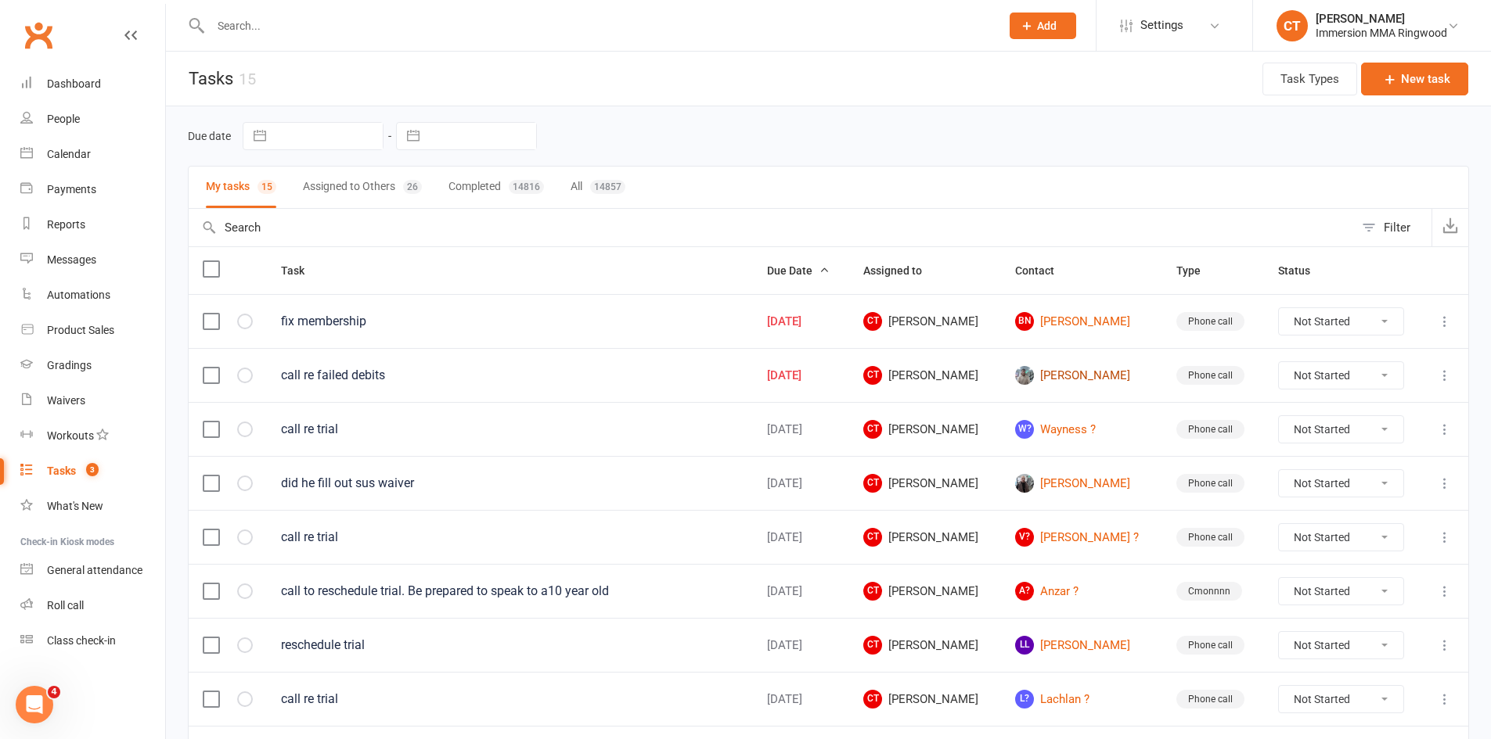
click at [1106, 376] on link "[PERSON_NAME]" at bounding box center [1081, 375] width 133 height 19
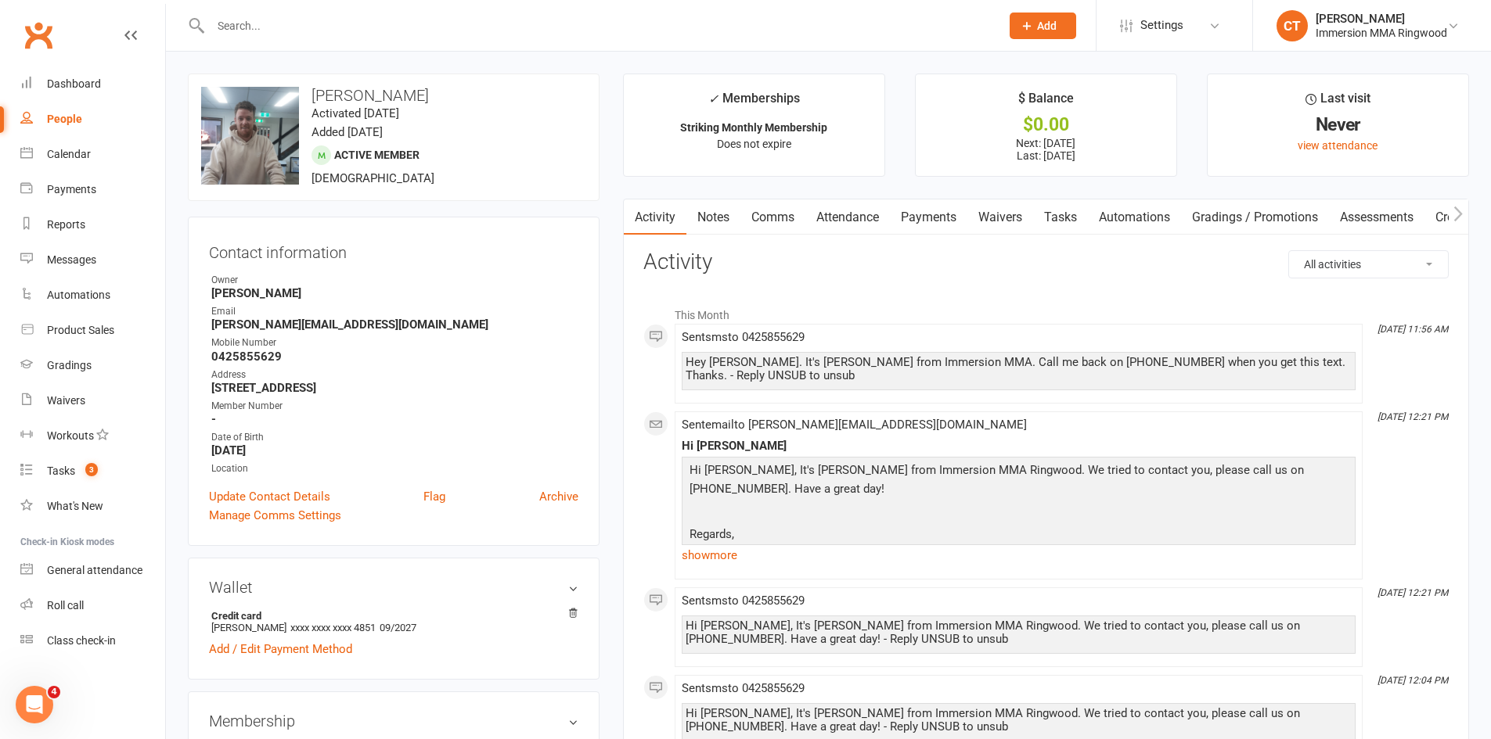
click at [1079, 218] on link "Tasks" at bounding box center [1060, 218] width 55 height 36
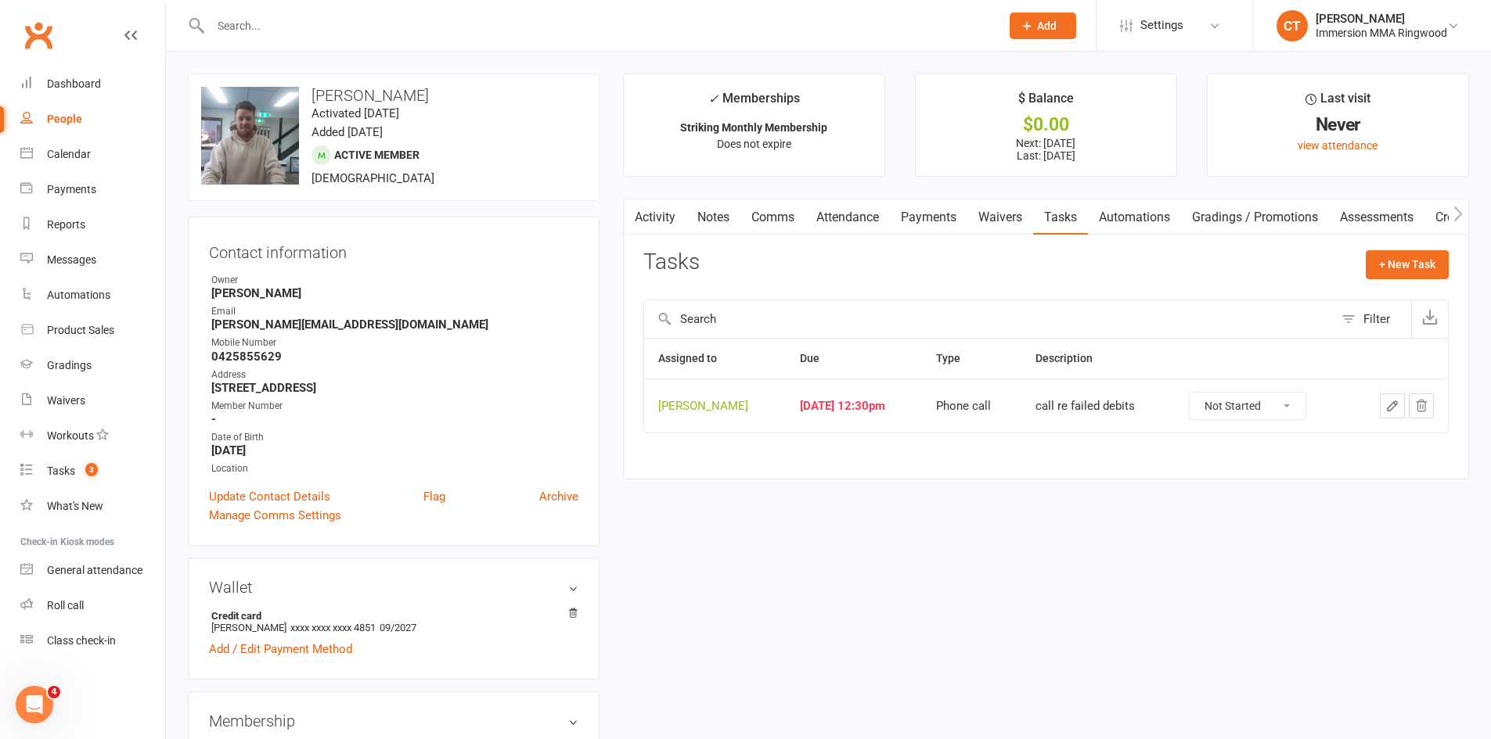
click at [640, 207] on button "button" at bounding box center [634, 217] width 20 height 35
click at [648, 218] on link "Activity" at bounding box center [655, 218] width 63 height 36
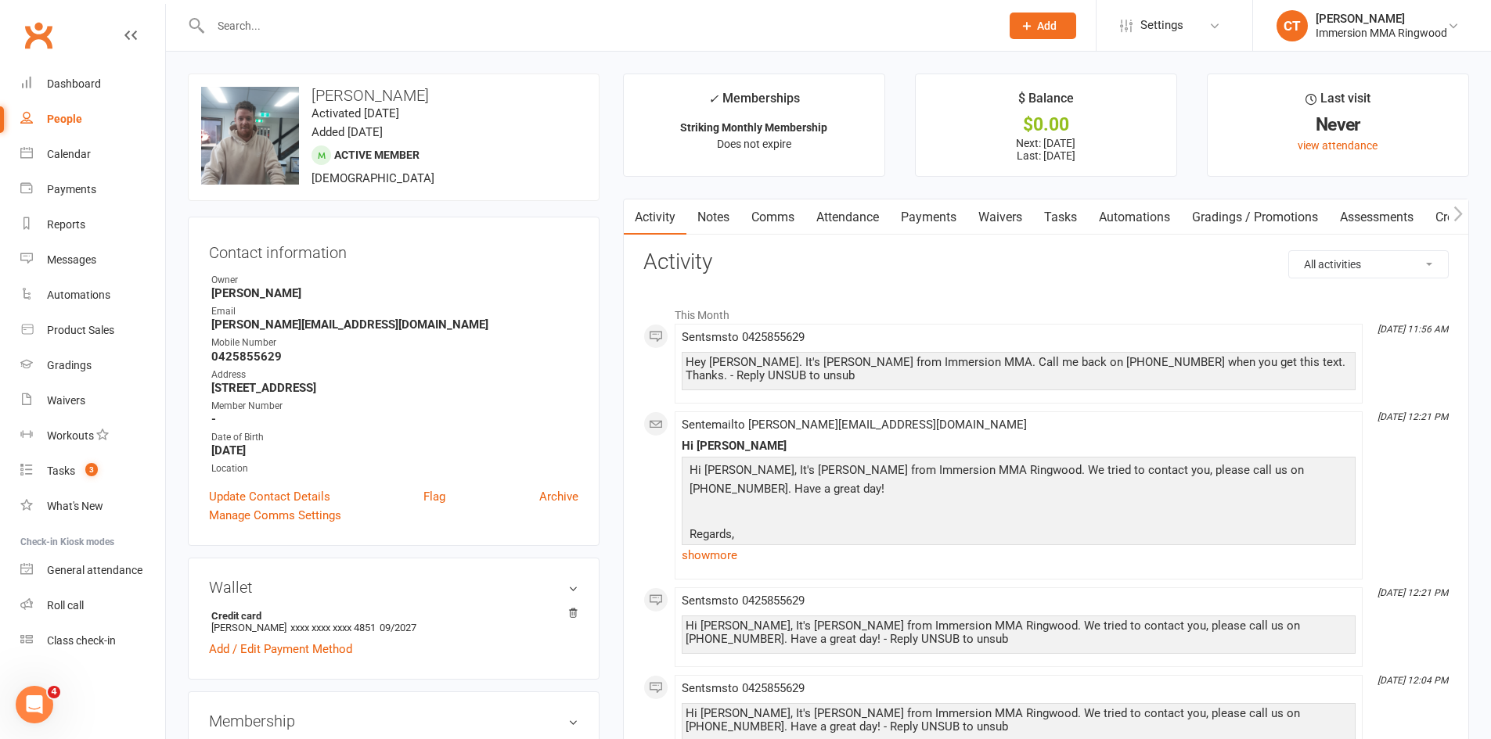
click at [710, 221] on link "Notes" at bounding box center [713, 218] width 54 height 36
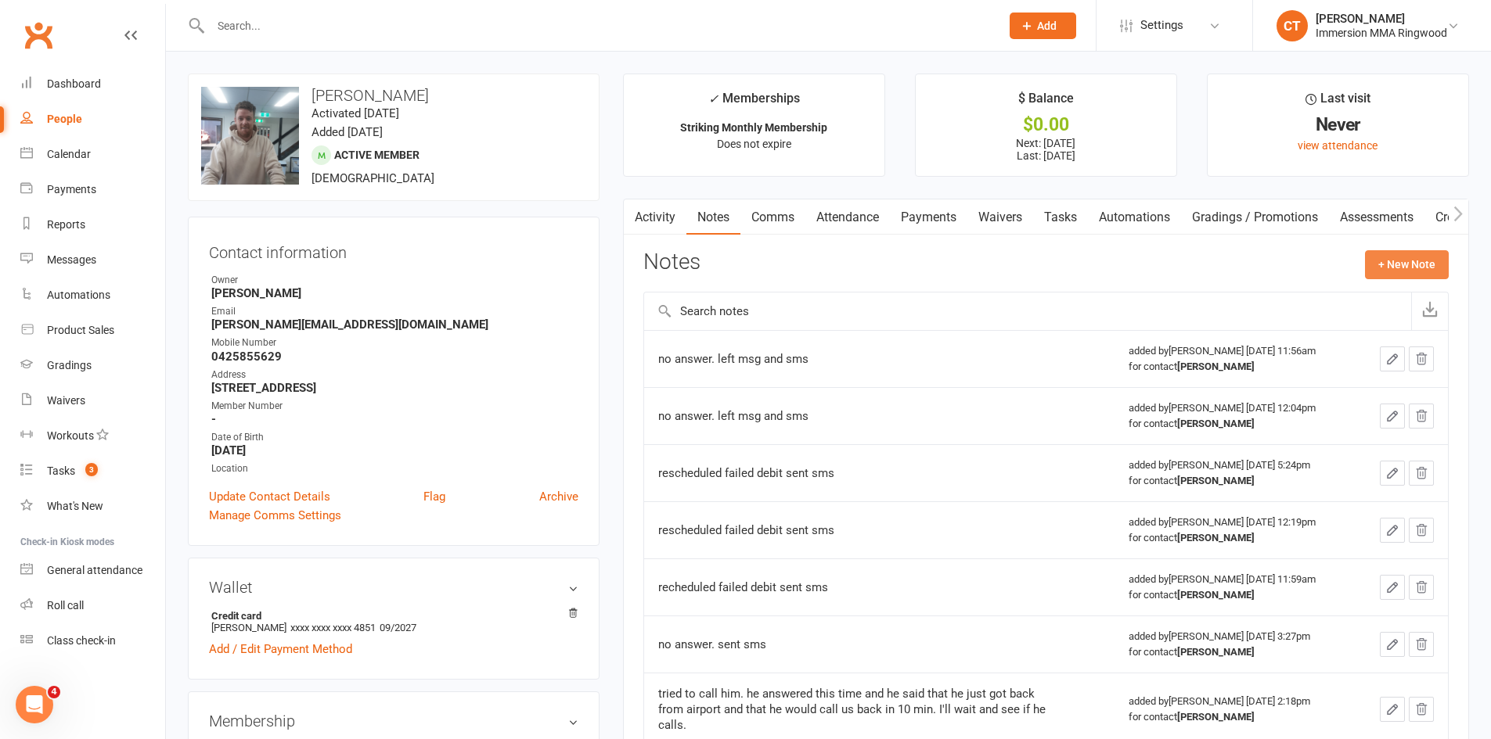
click at [1401, 278] on button "+ New Note" at bounding box center [1407, 264] width 84 height 28
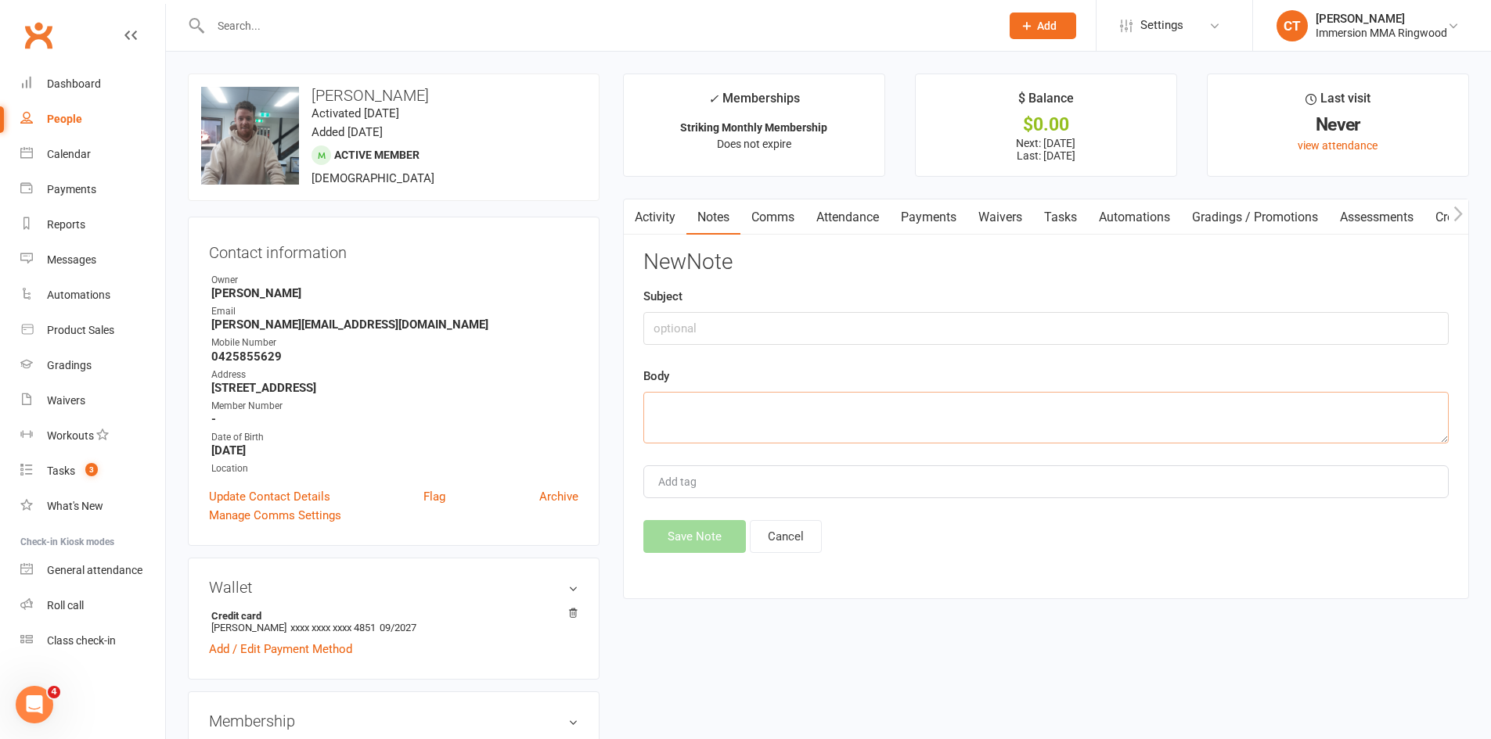
drag, startPoint x: 1107, startPoint y: 424, endPoint x: 1105, endPoint y: 415, distance: 8.9
click at [1105, 420] on textarea at bounding box center [1045, 418] width 805 height 52
type textarea "no answer. left msg and sms"
click at [696, 527] on button "Save Note" at bounding box center [694, 536] width 103 height 33
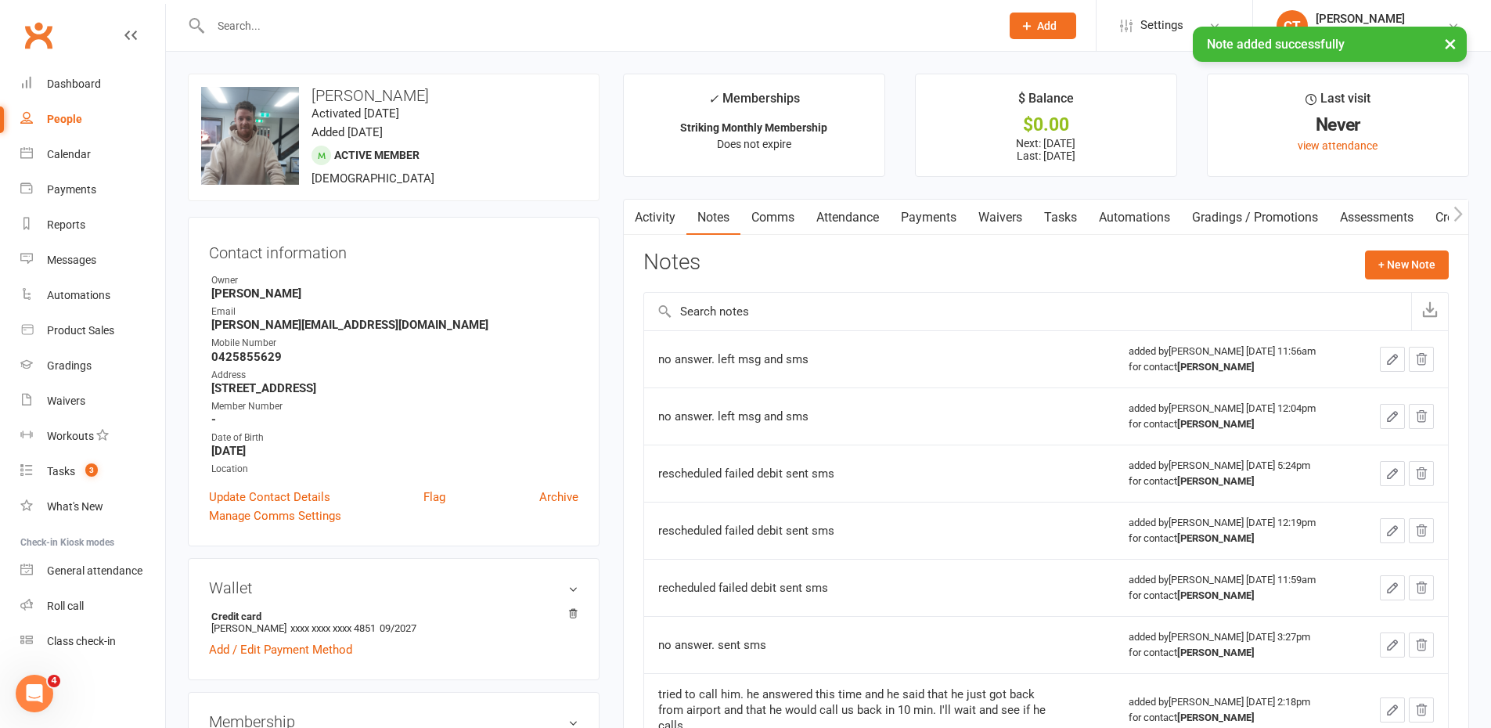
click at [1052, 214] on link "Tasks" at bounding box center [1060, 218] width 55 height 36
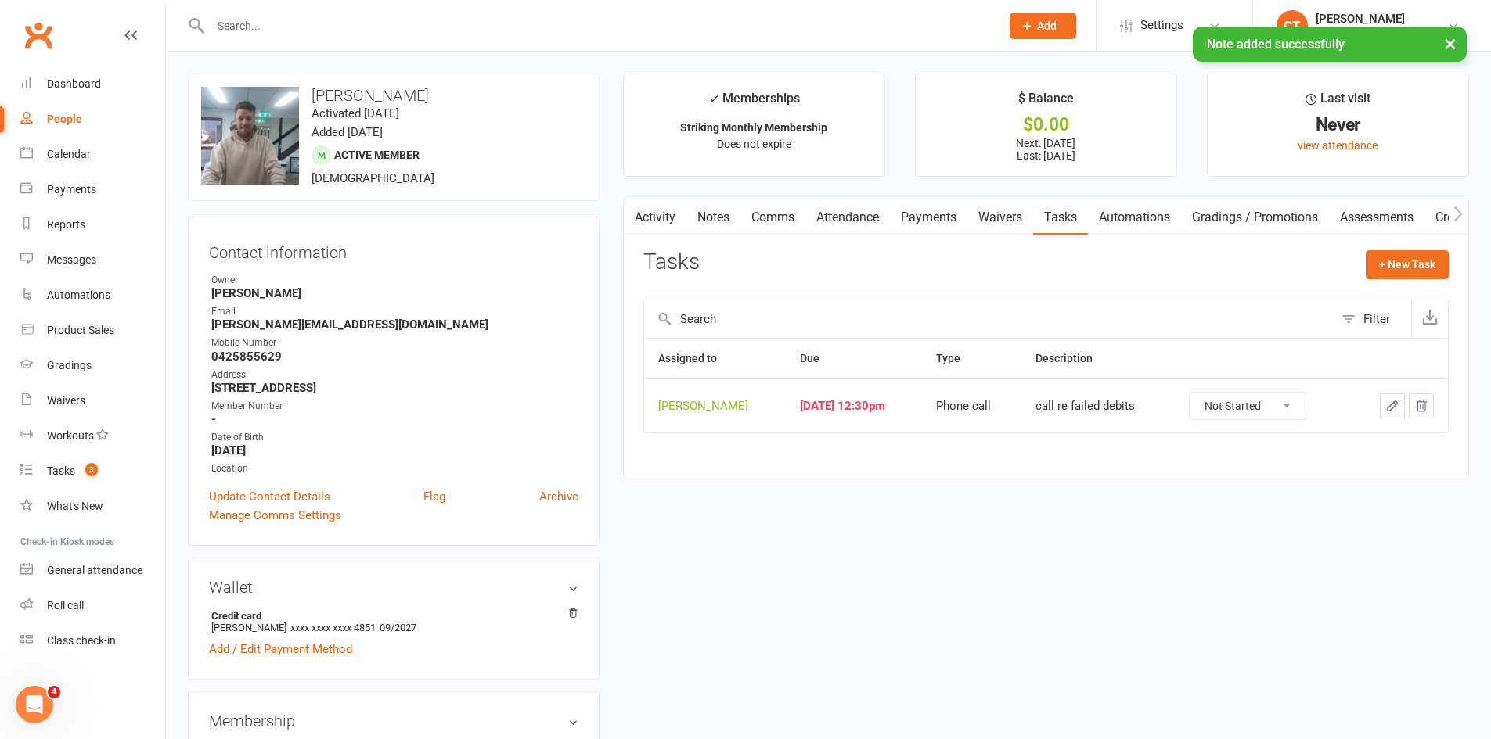
click at [1383, 406] on button "button" at bounding box center [1391, 406] width 25 height 25
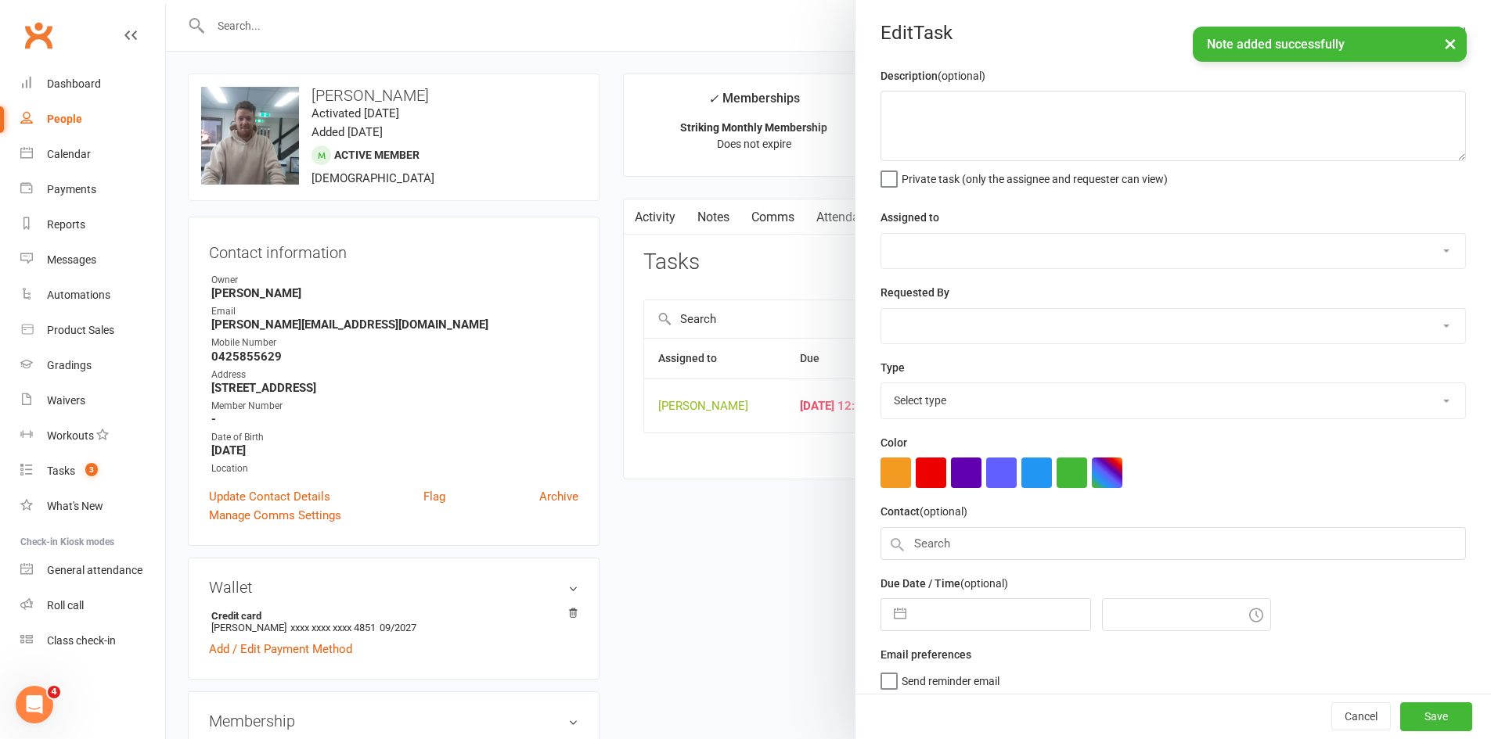
type textarea "call re failed debits"
select select "11984"
type input "[DATE]"
type input "12:30pm"
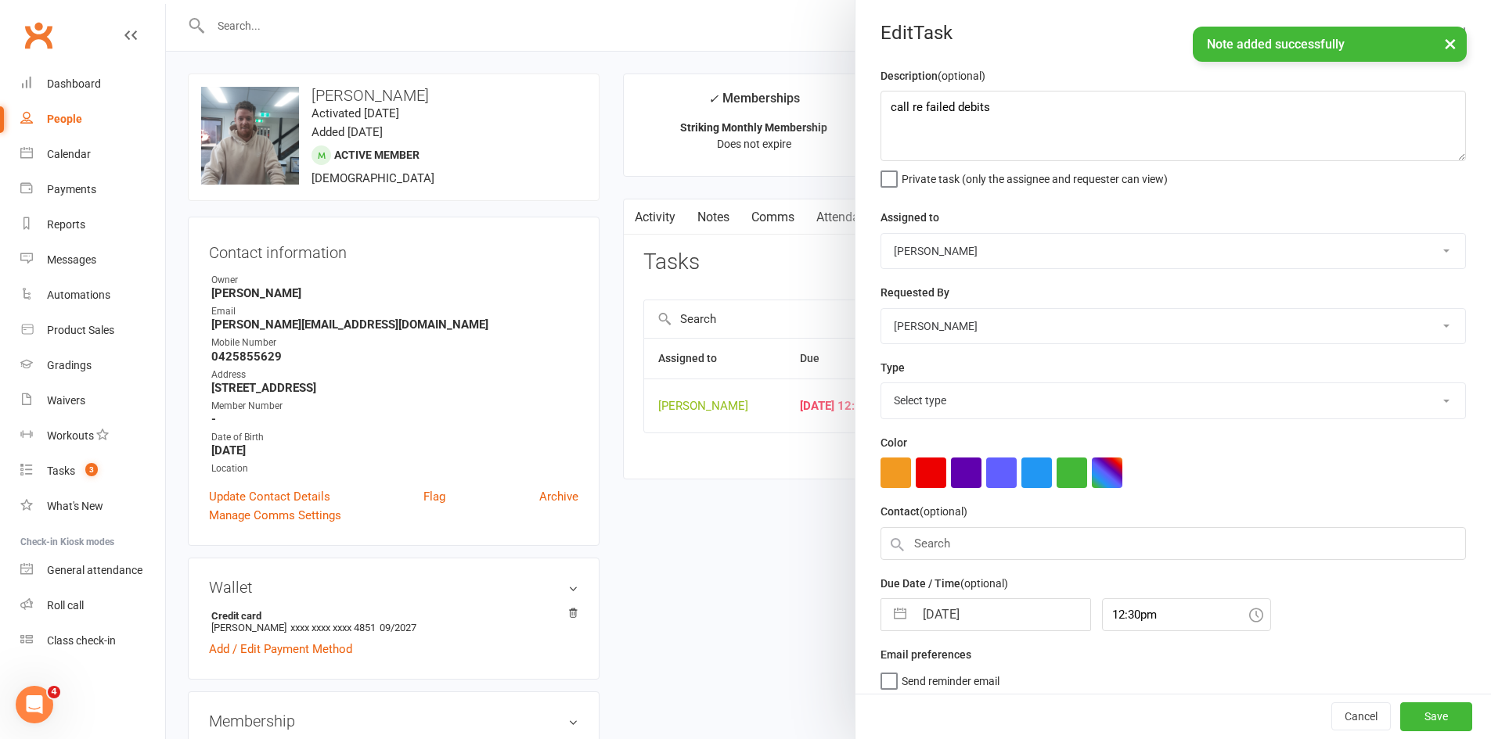
select select "6641"
select select "7"
select select "2025"
select select "8"
select select "2025"
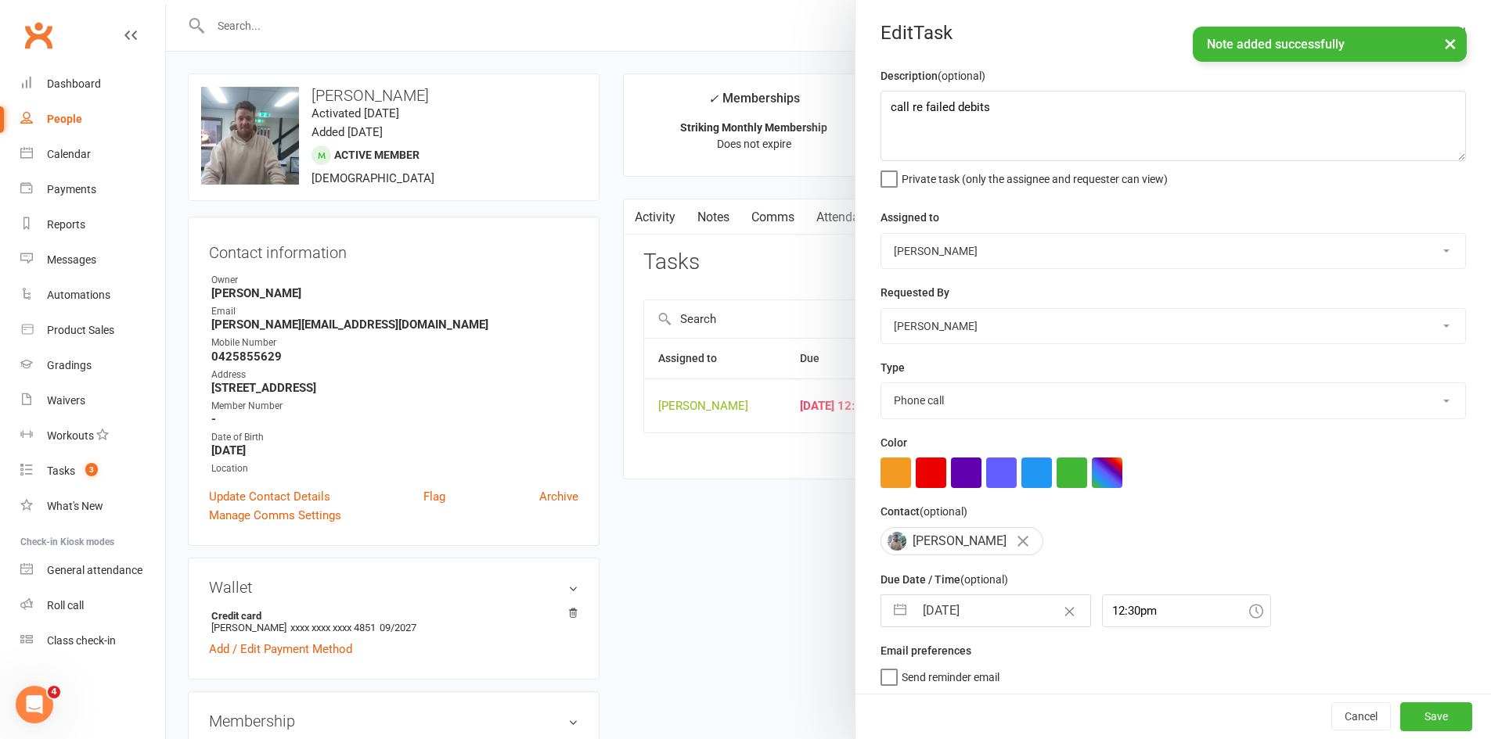
select select "9"
select select "2025"
click at [962, 608] on input "[DATE]" at bounding box center [1002, 610] width 176 height 31
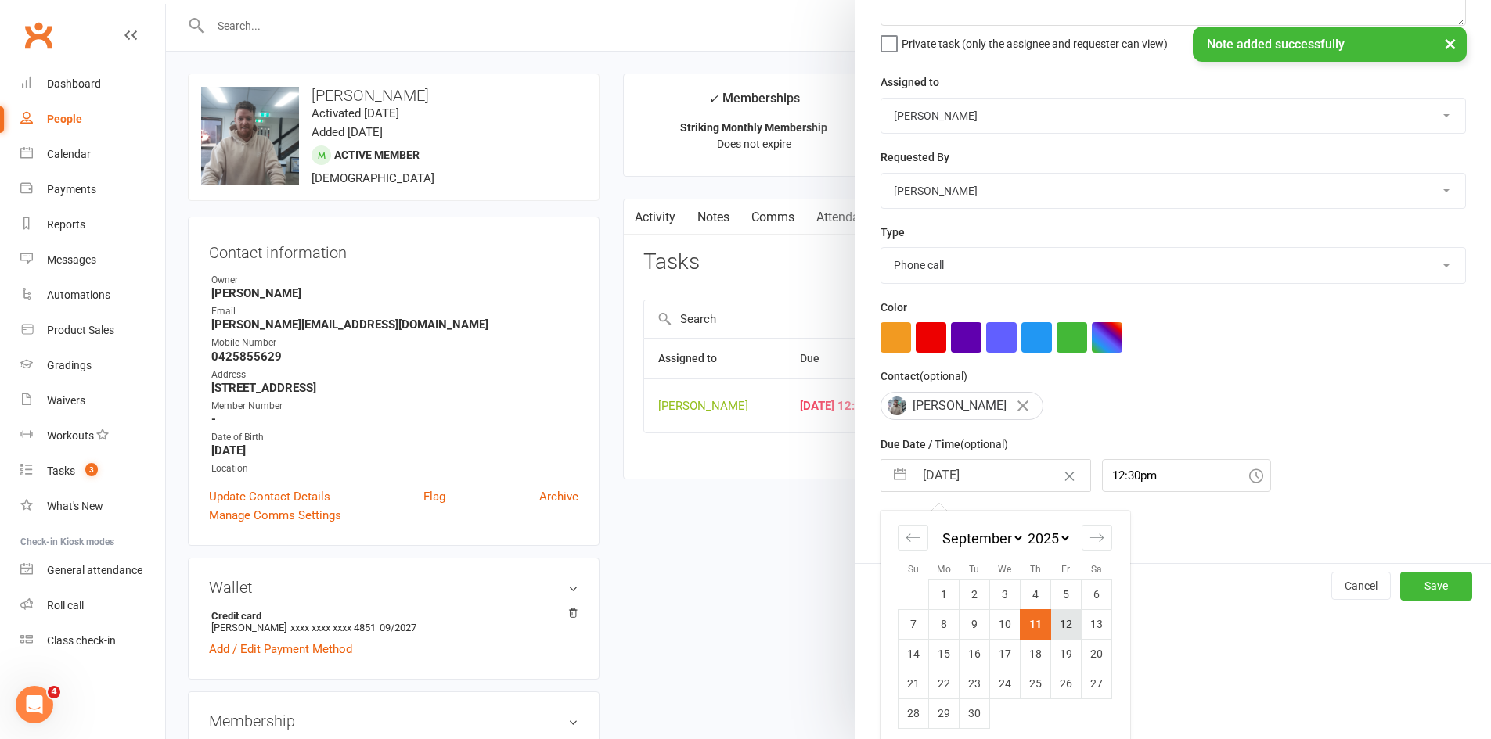
click at [1052, 622] on td "12" at bounding box center [1066, 625] width 31 height 30
type input "[DATE]"
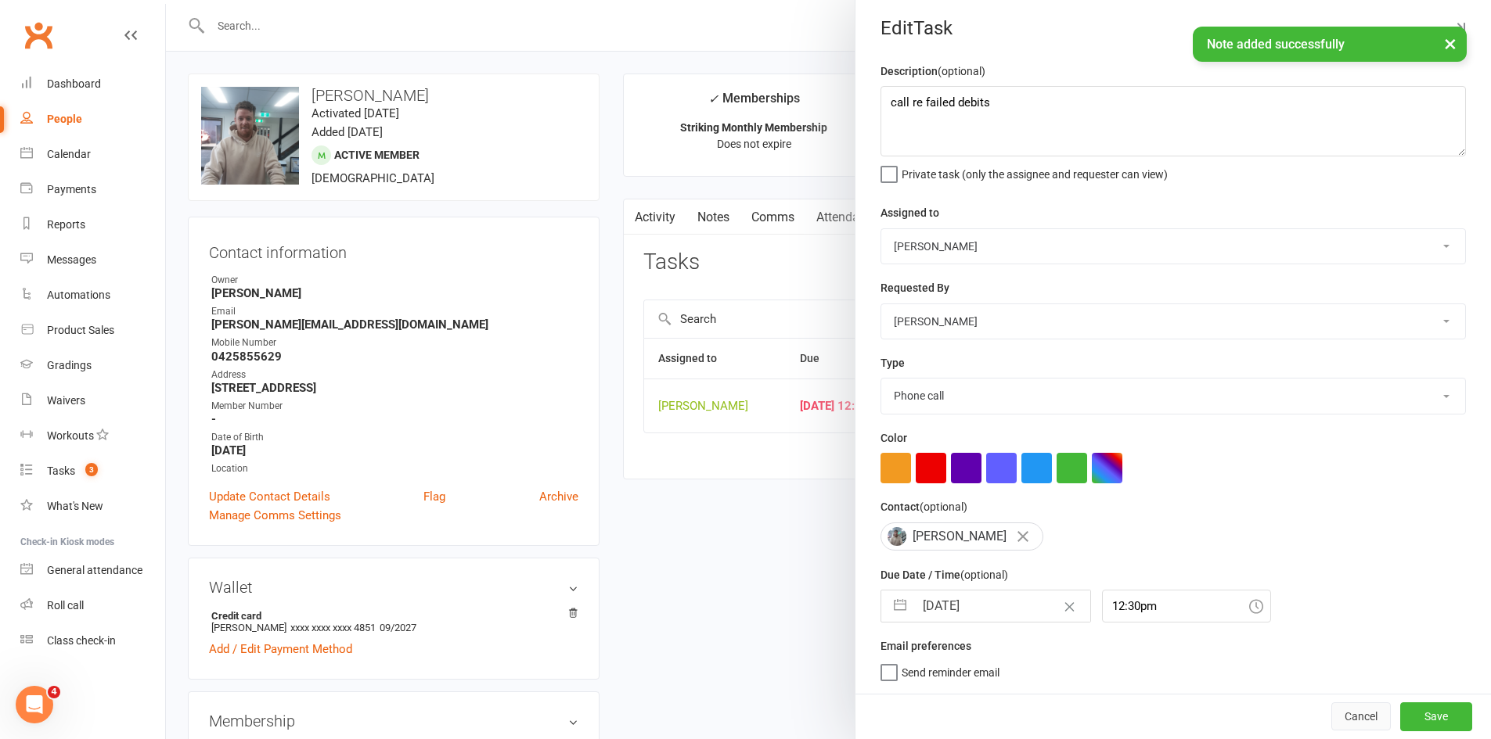
scroll to position [11, 0]
click at [1426, 712] on button "Save" at bounding box center [1436, 717] width 72 height 28
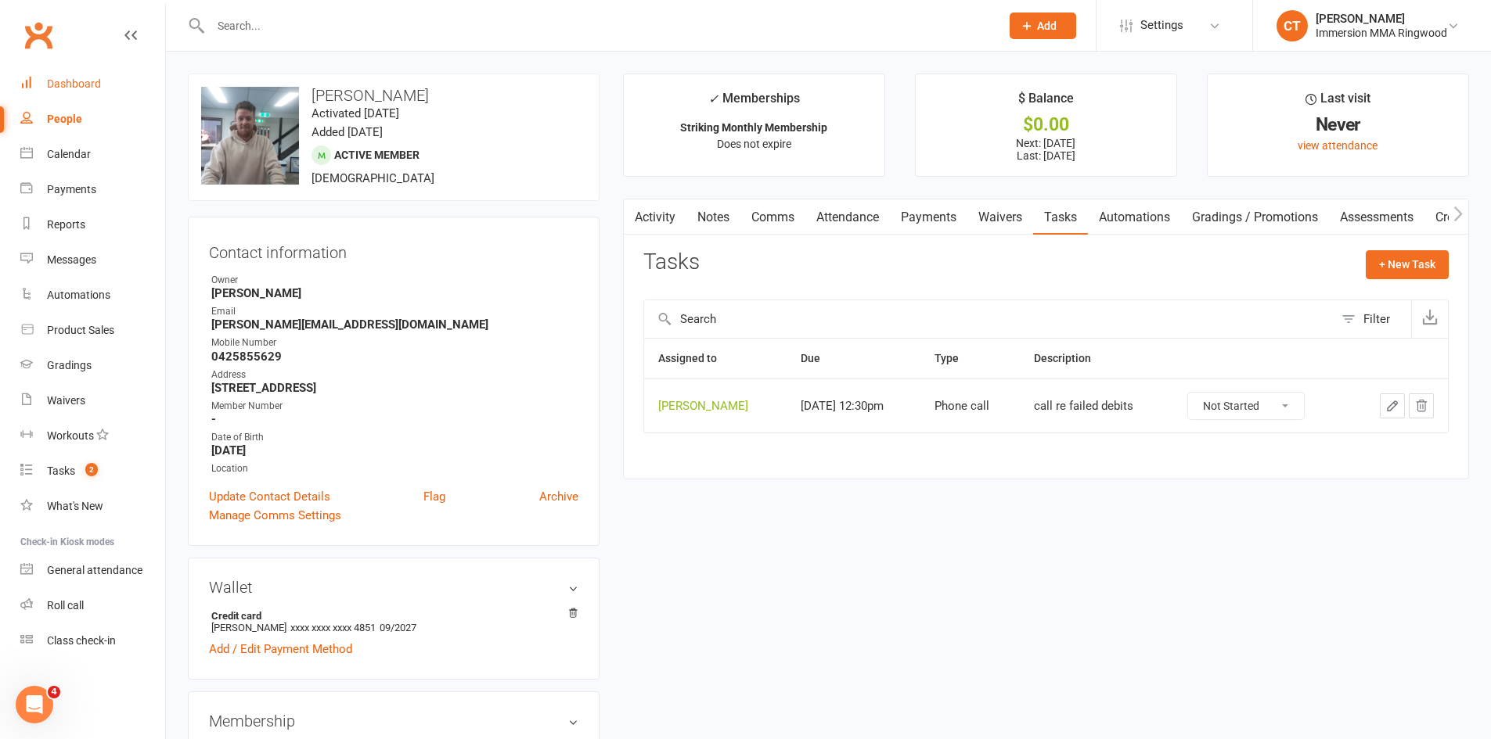
click at [90, 97] on link "Dashboard" at bounding box center [92, 84] width 145 height 35
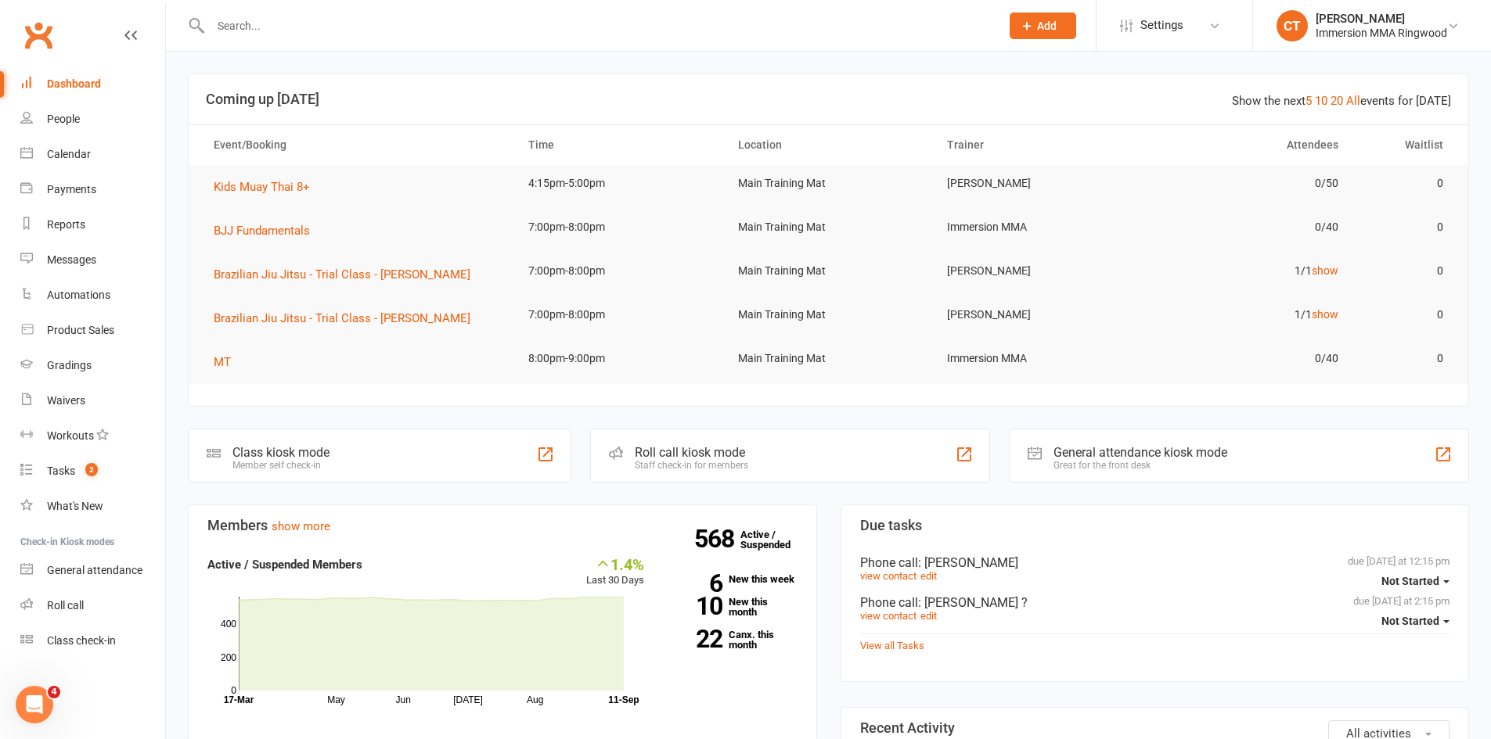
scroll to position [261, 0]
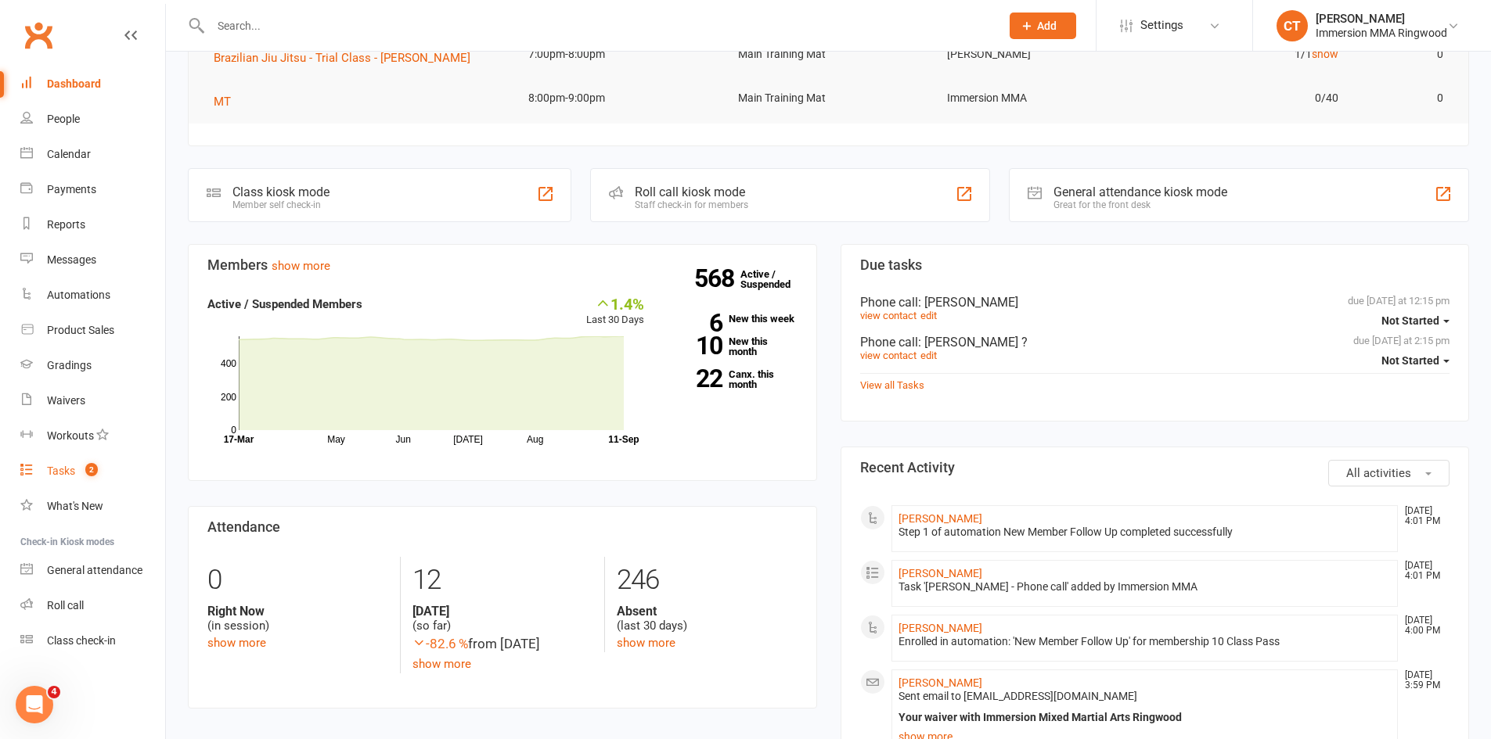
click at [97, 469] on span "2" at bounding box center [91, 469] width 13 height 13
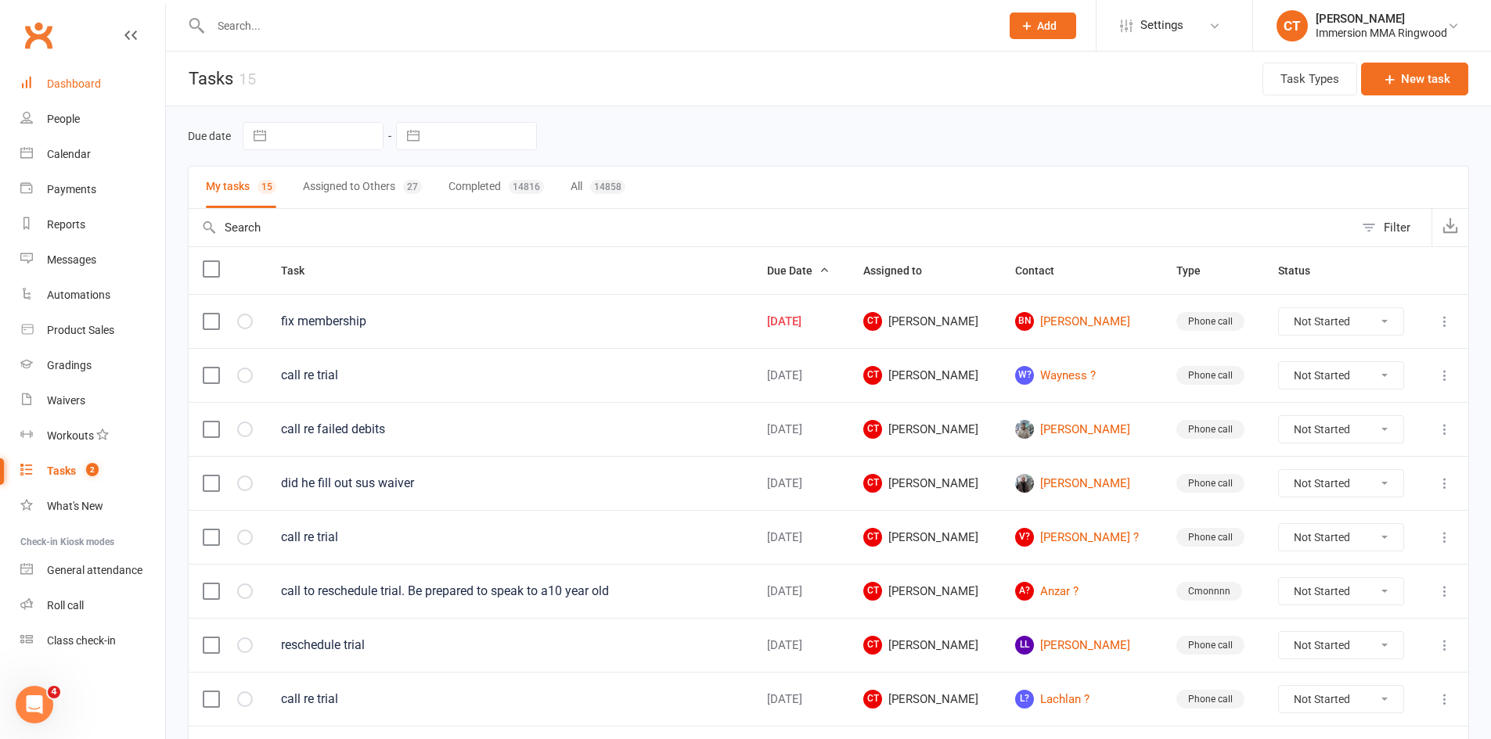
click at [91, 85] on div "Dashboard" at bounding box center [74, 83] width 54 height 13
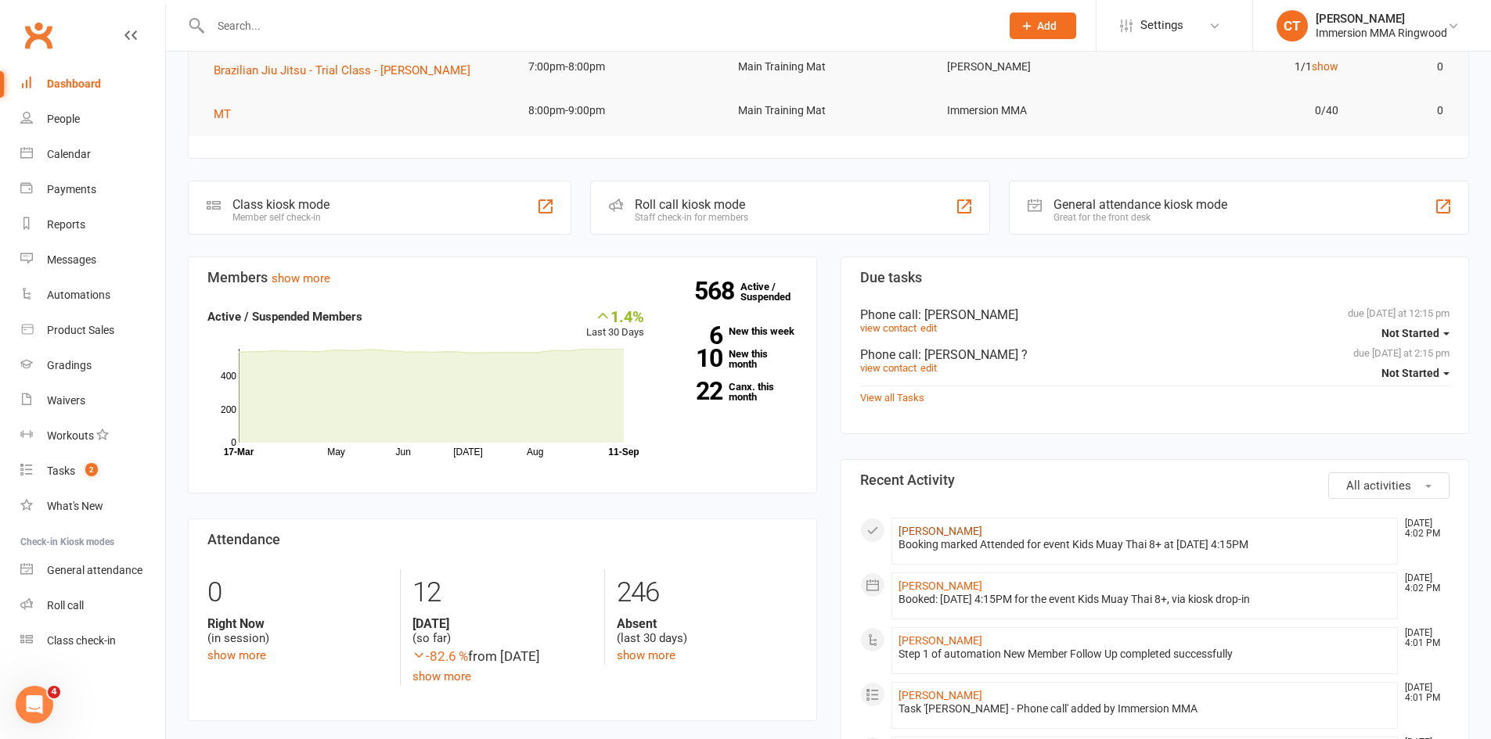
scroll to position [261, 0]
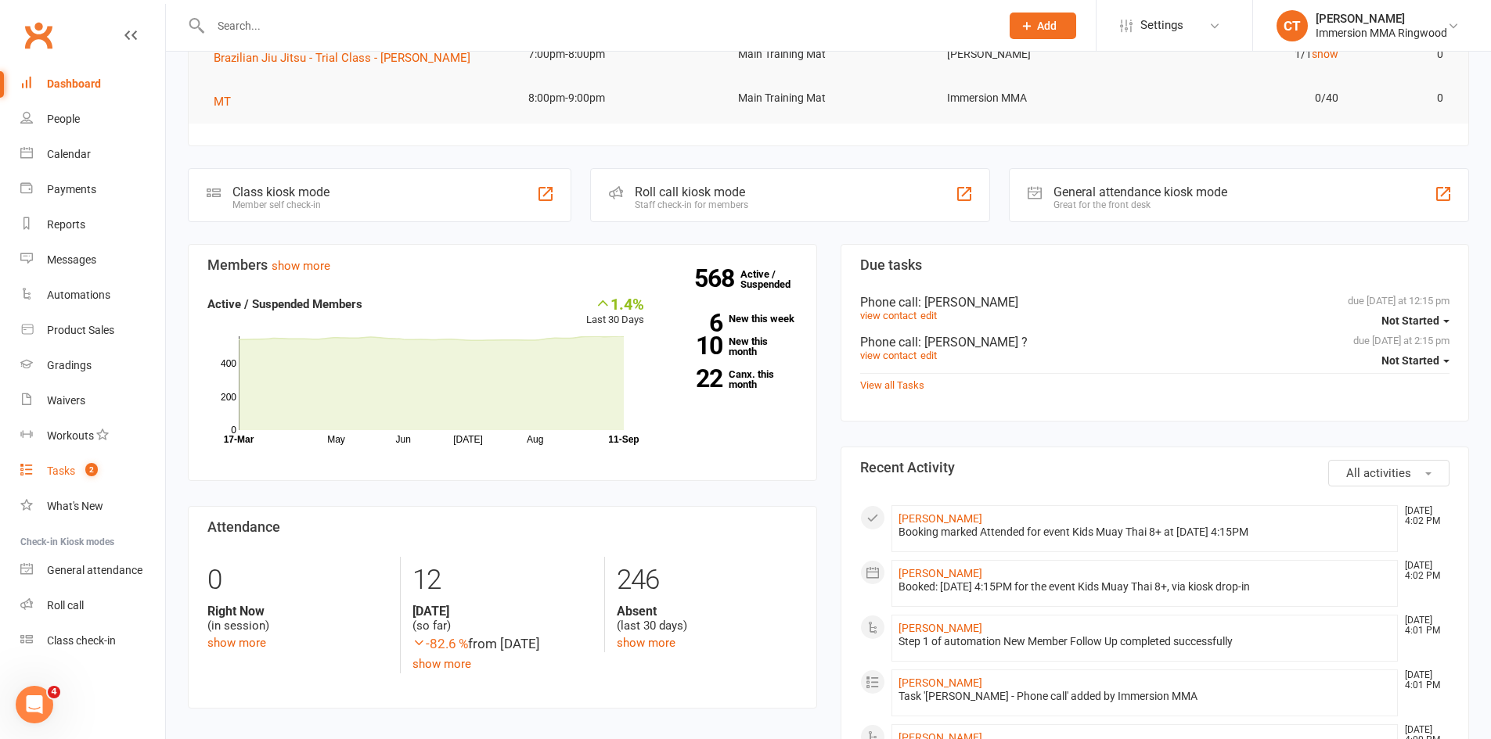
click at [48, 462] on link "Tasks 2" at bounding box center [92, 471] width 145 height 35
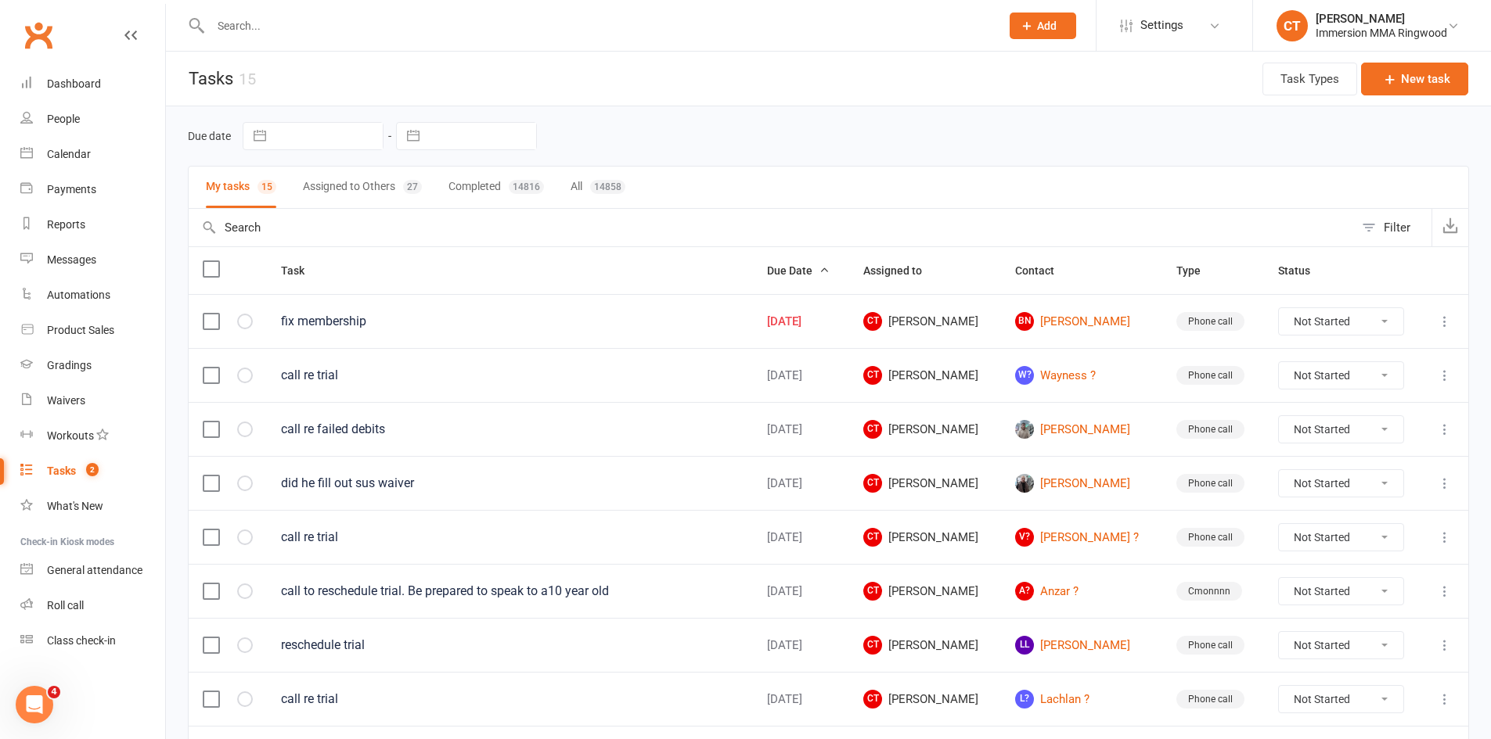
click at [341, 179] on button "Assigned to Others 27" at bounding box center [362, 187] width 119 height 41
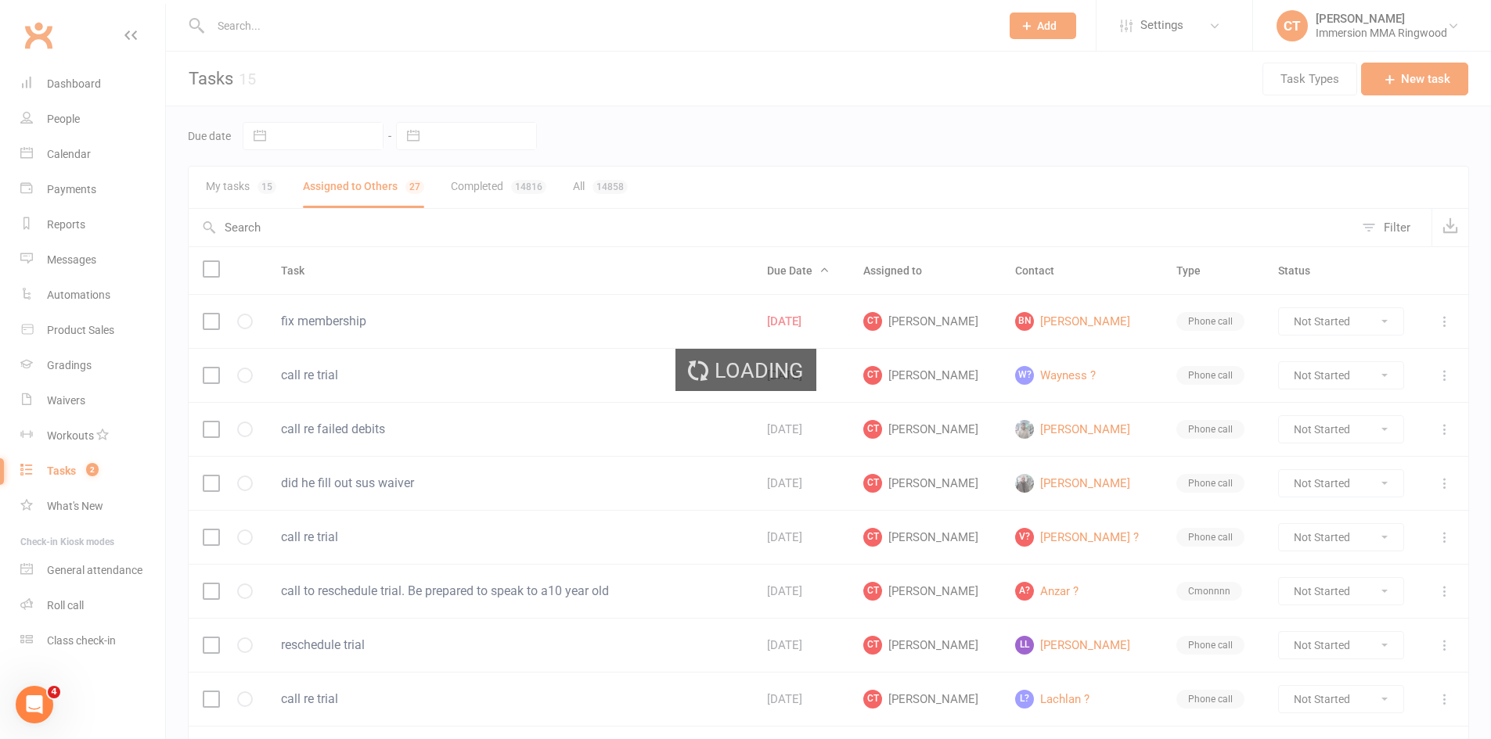
click at [230, 181] on div "Loading" at bounding box center [745, 369] width 1491 height 739
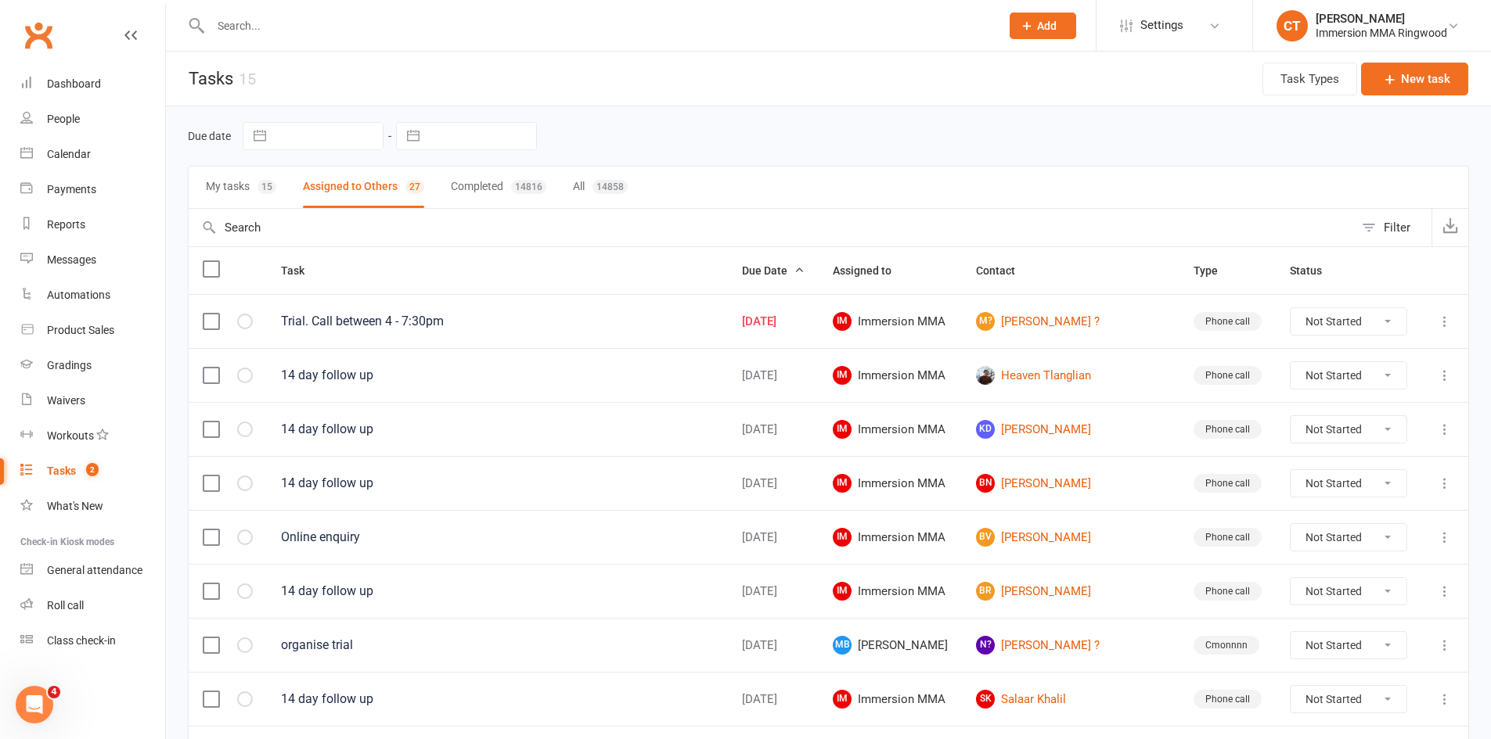
click at [232, 188] on button "My tasks 15" at bounding box center [241, 187] width 70 height 41
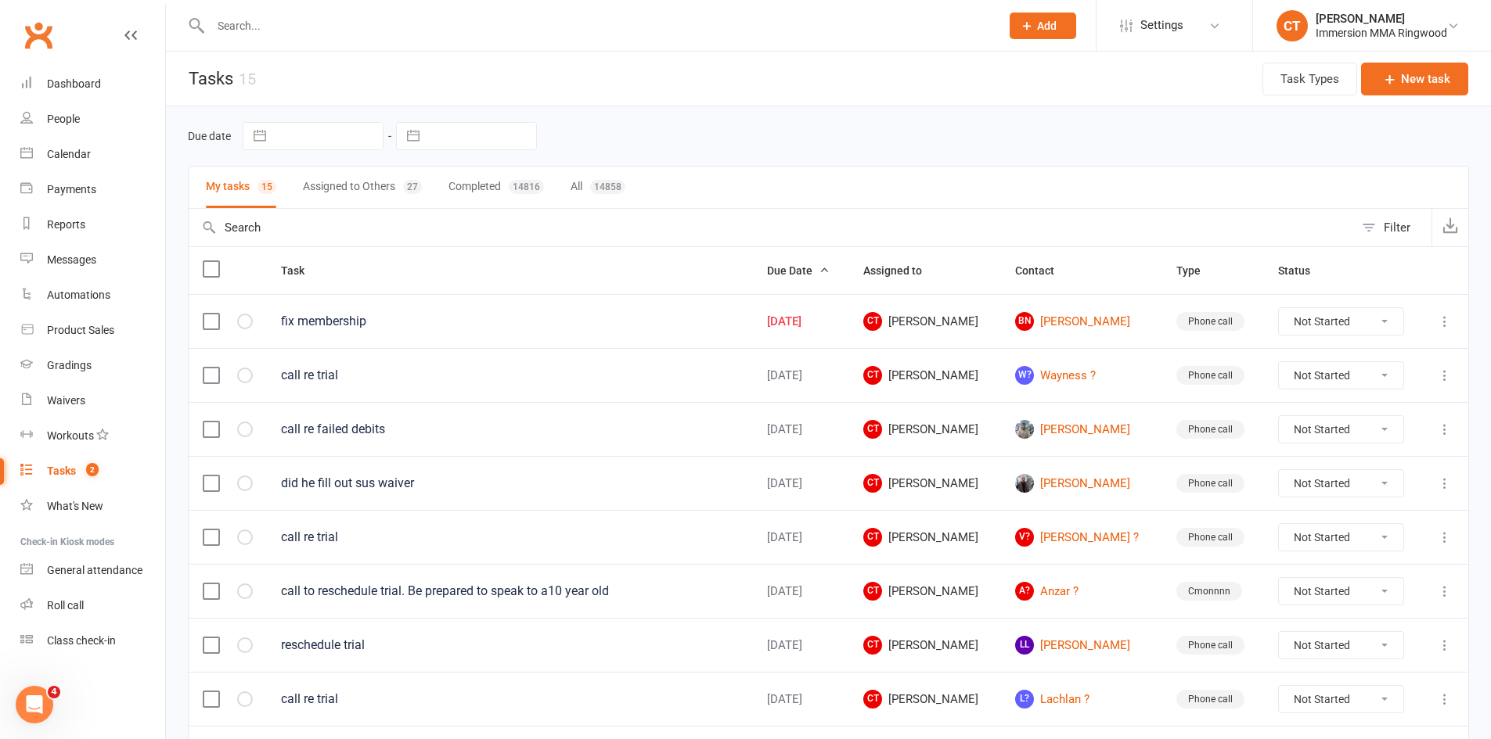
click at [1439, 325] on icon at bounding box center [1445, 322] width 16 height 16
click at [1351, 372] on link "Edit" at bounding box center [1363, 382] width 155 height 31
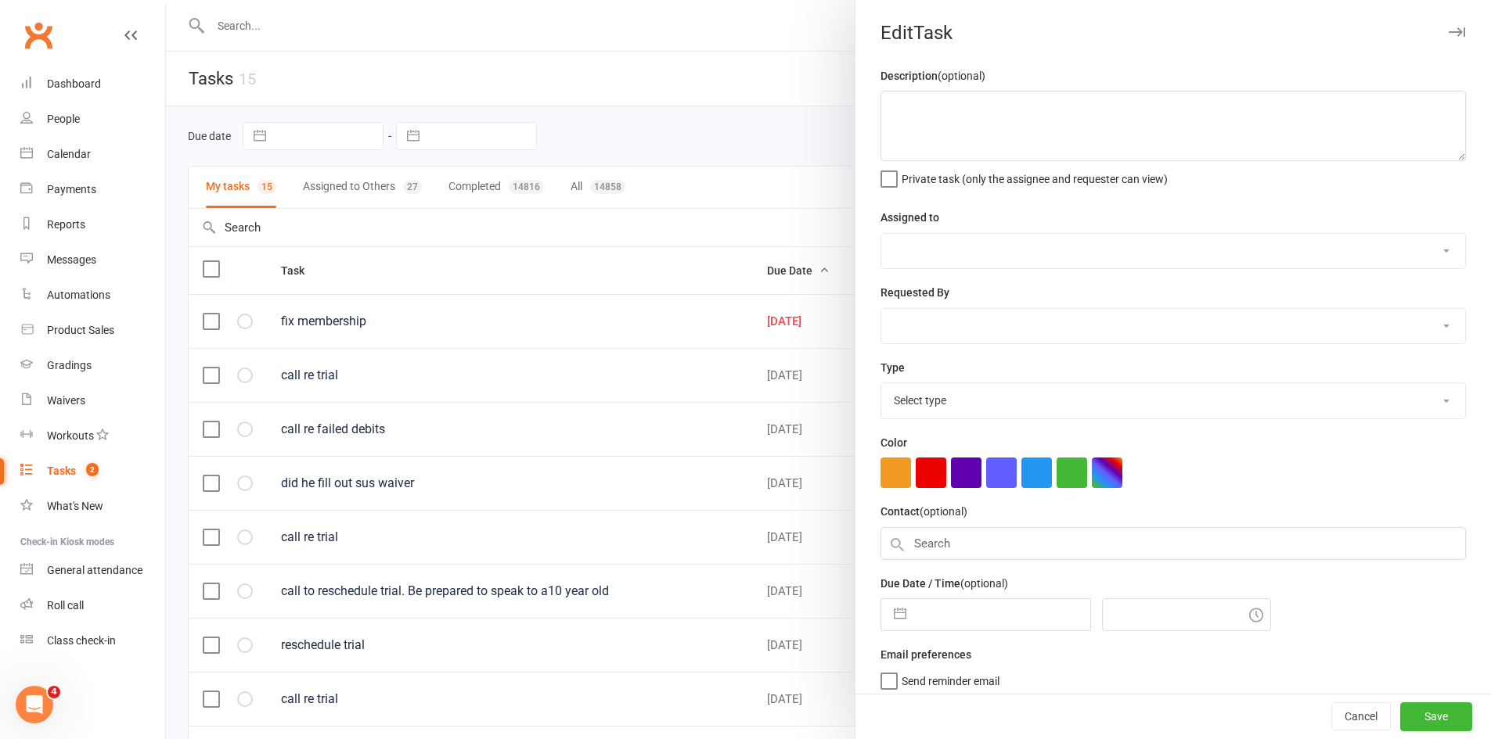
type textarea "fix membership"
select select "11984"
type input "[DATE]"
type input "12:15pm"
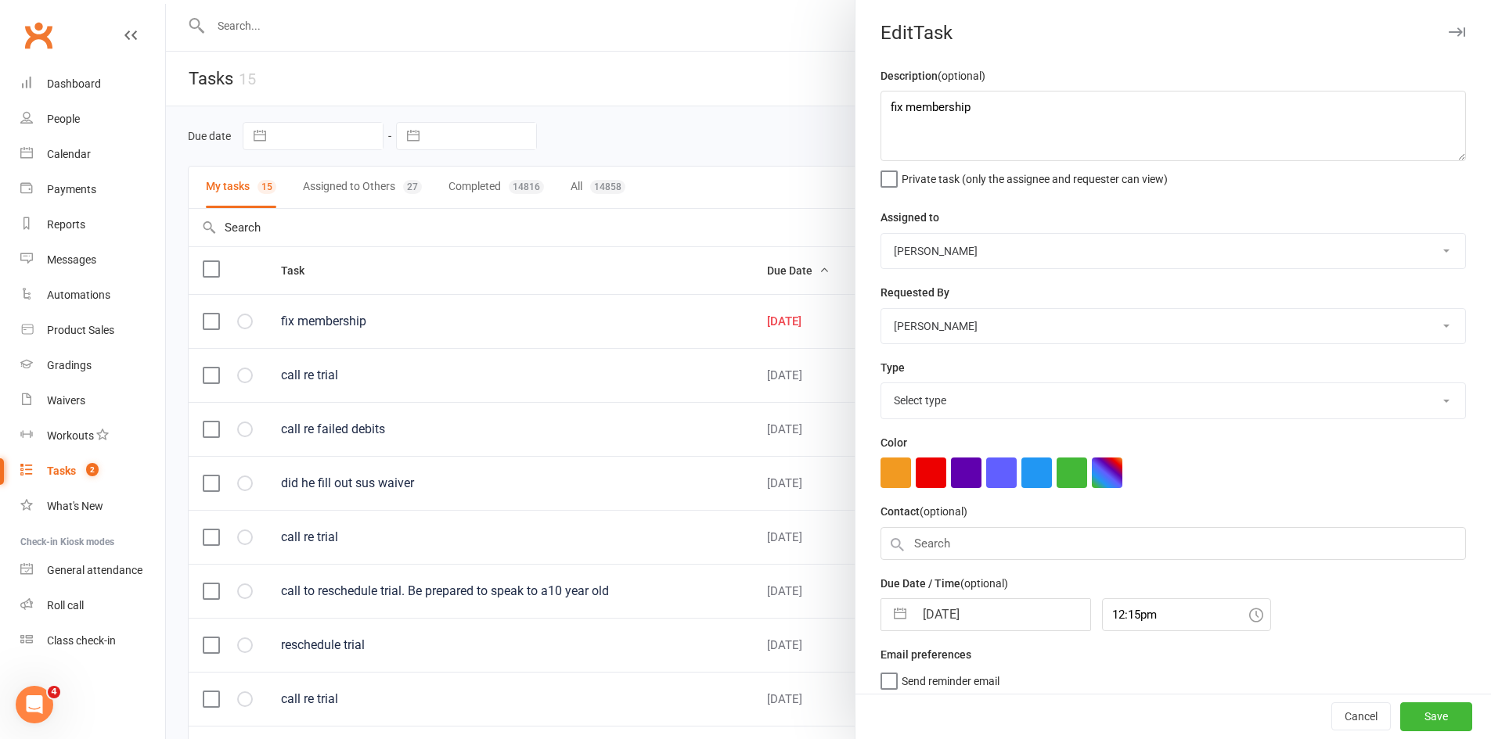
select select "6641"
click at [959, 613] on input "[DATE]" at bounding box center [1002, 610] width 176 height 31
select select "7"
select select "2025"
select select "8"
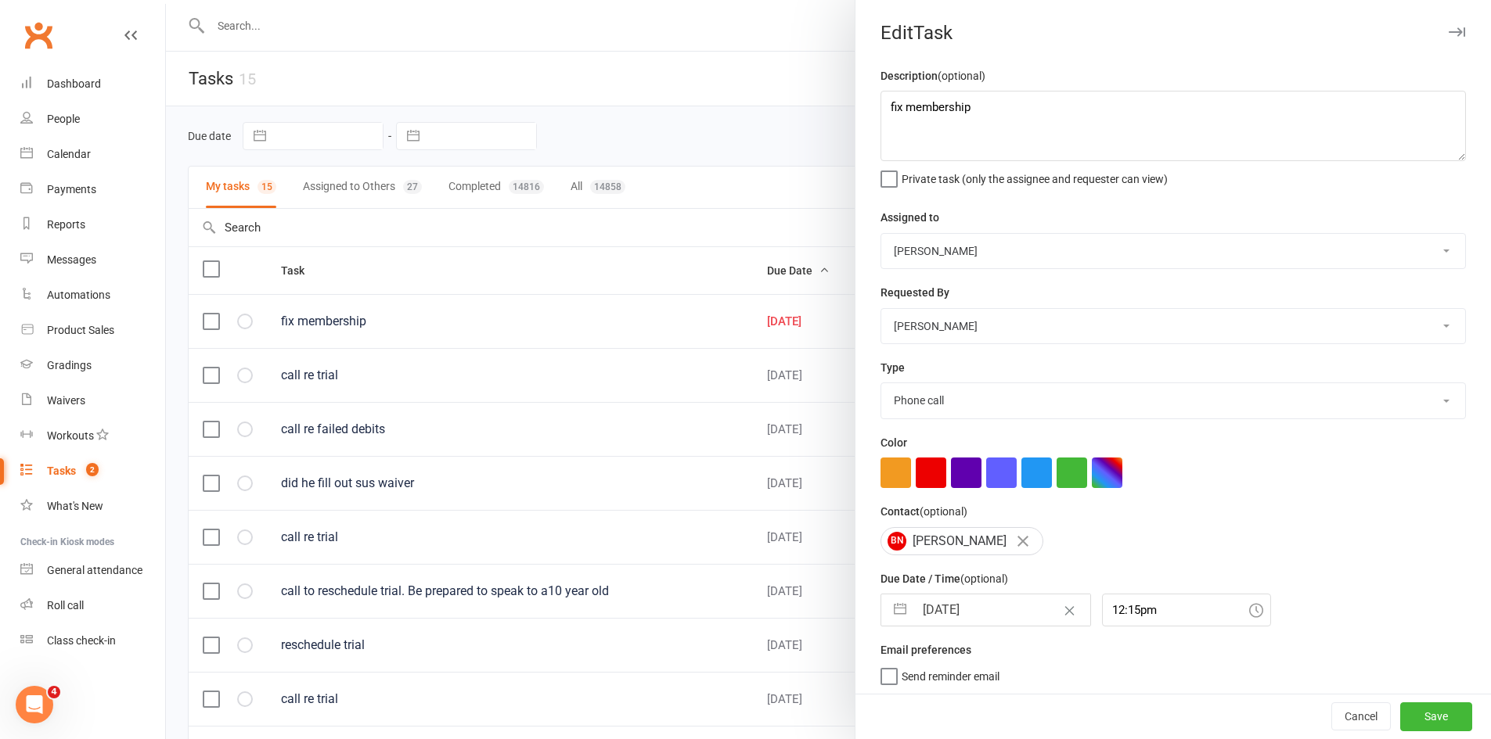
select select "2025"
select select "9"
select select "2025"
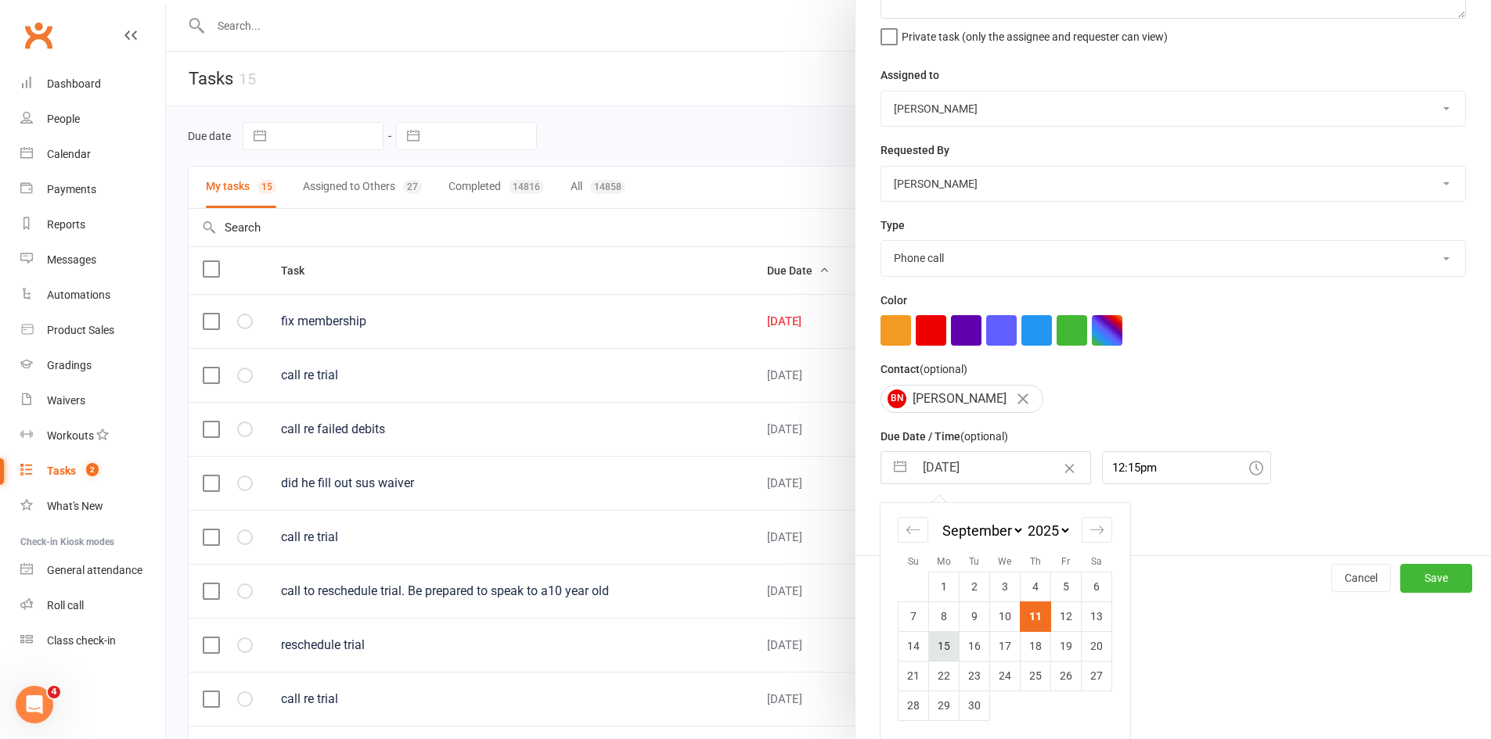
click at [937, 641] on td "15" at bounding box center [944, 646] width 31 height 30
type input "[DATE]"
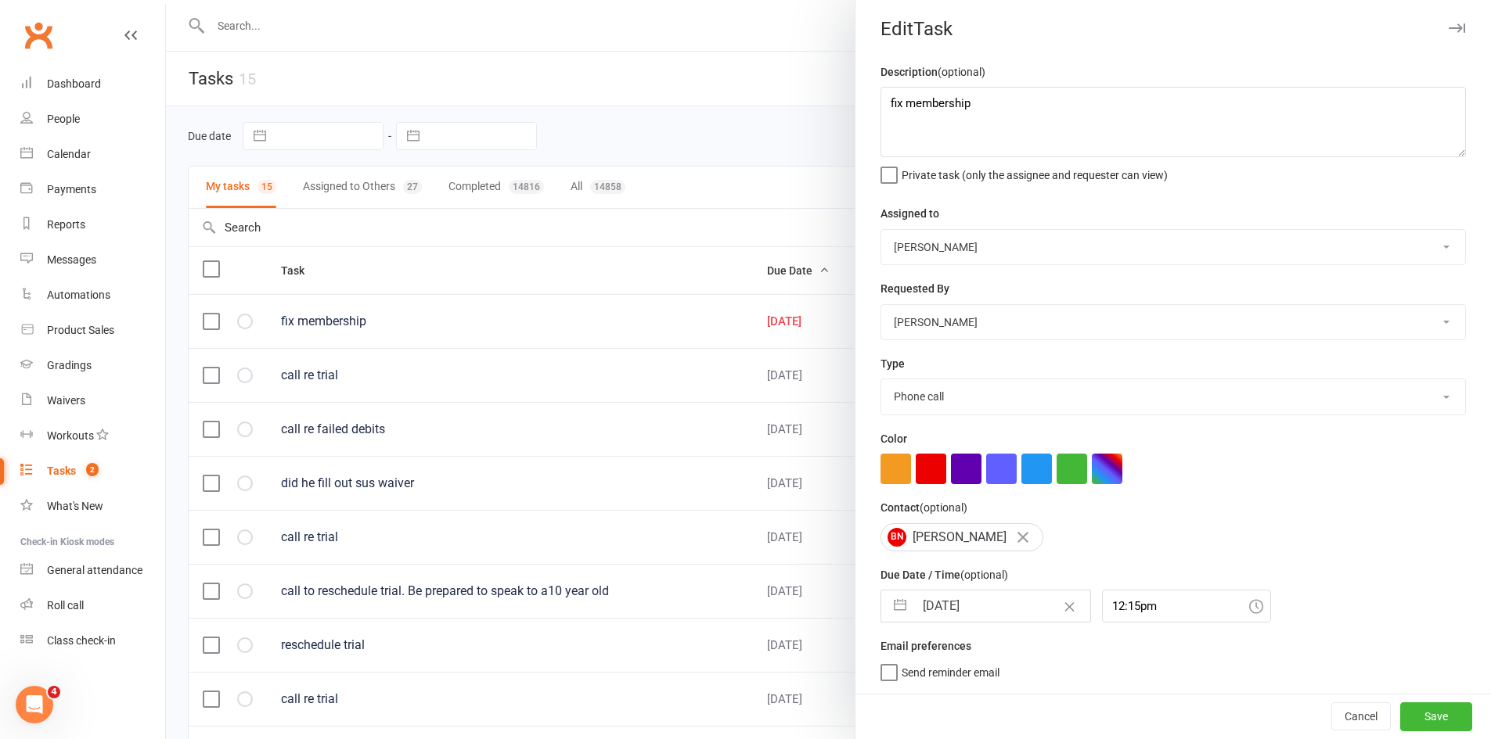
scroll to position [10, 0]
click at [1434, 709] on button "Save" at bounding box center [1436, 717] width 72 height 28
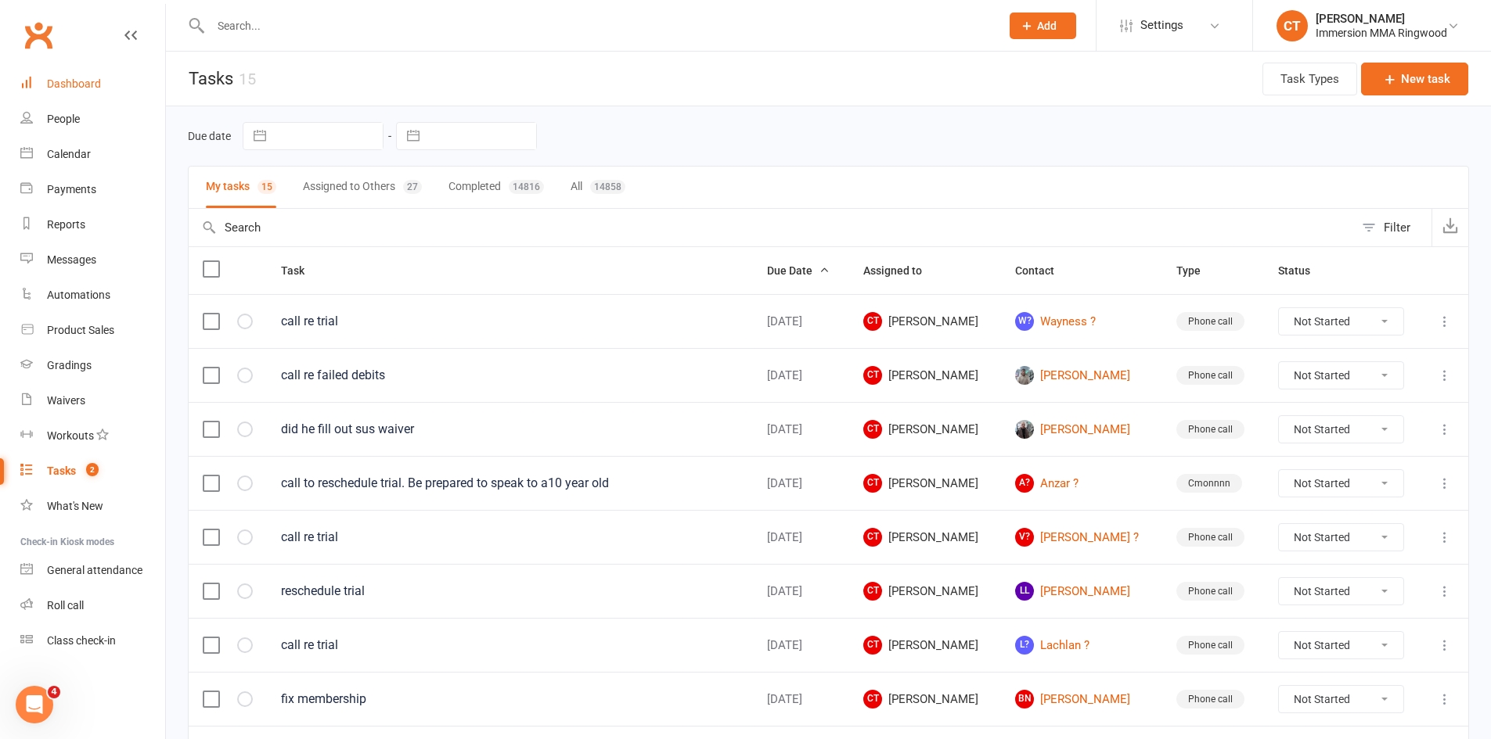
click at [89, 89] on div "Dashboard" at bounding box center [74, 83] width 54 height 13
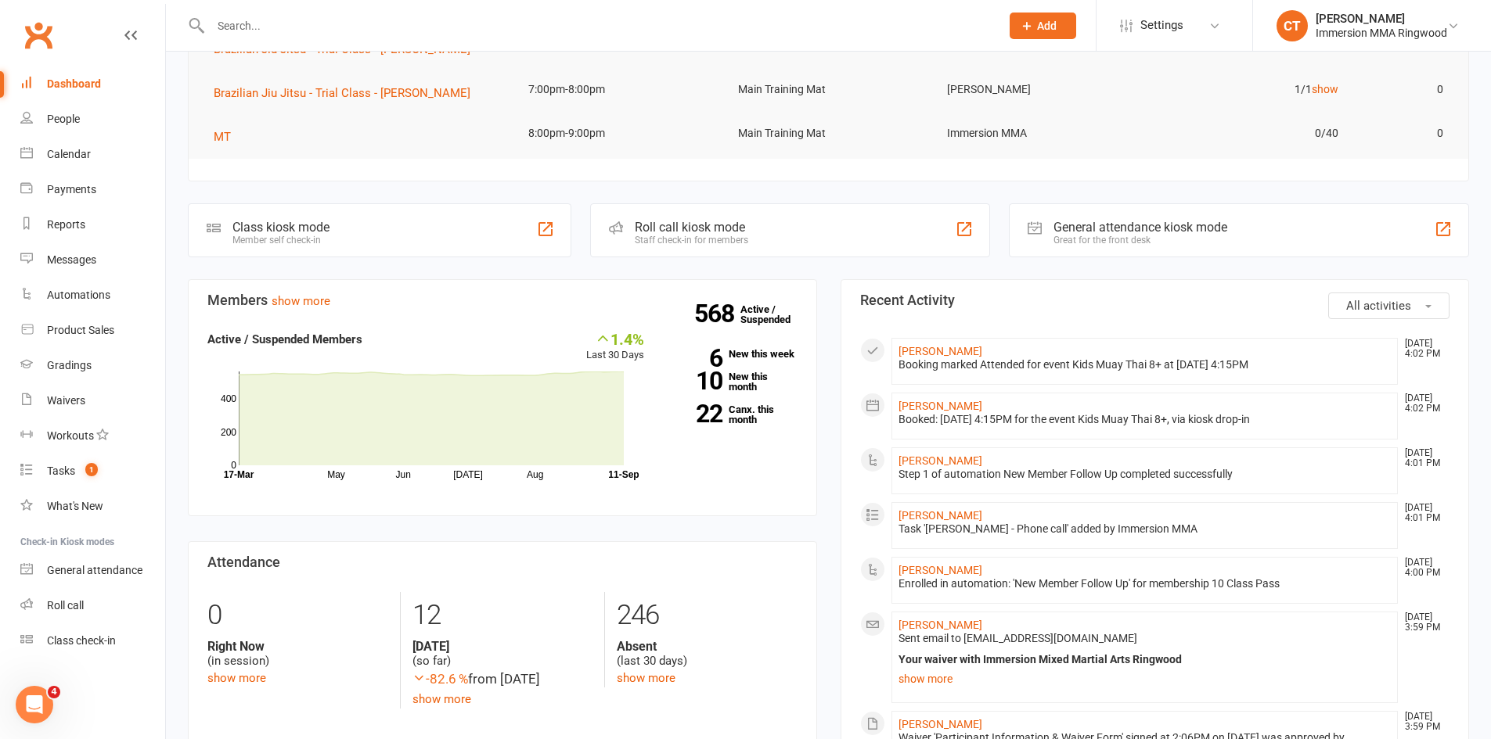
scroll to position [261, 0]
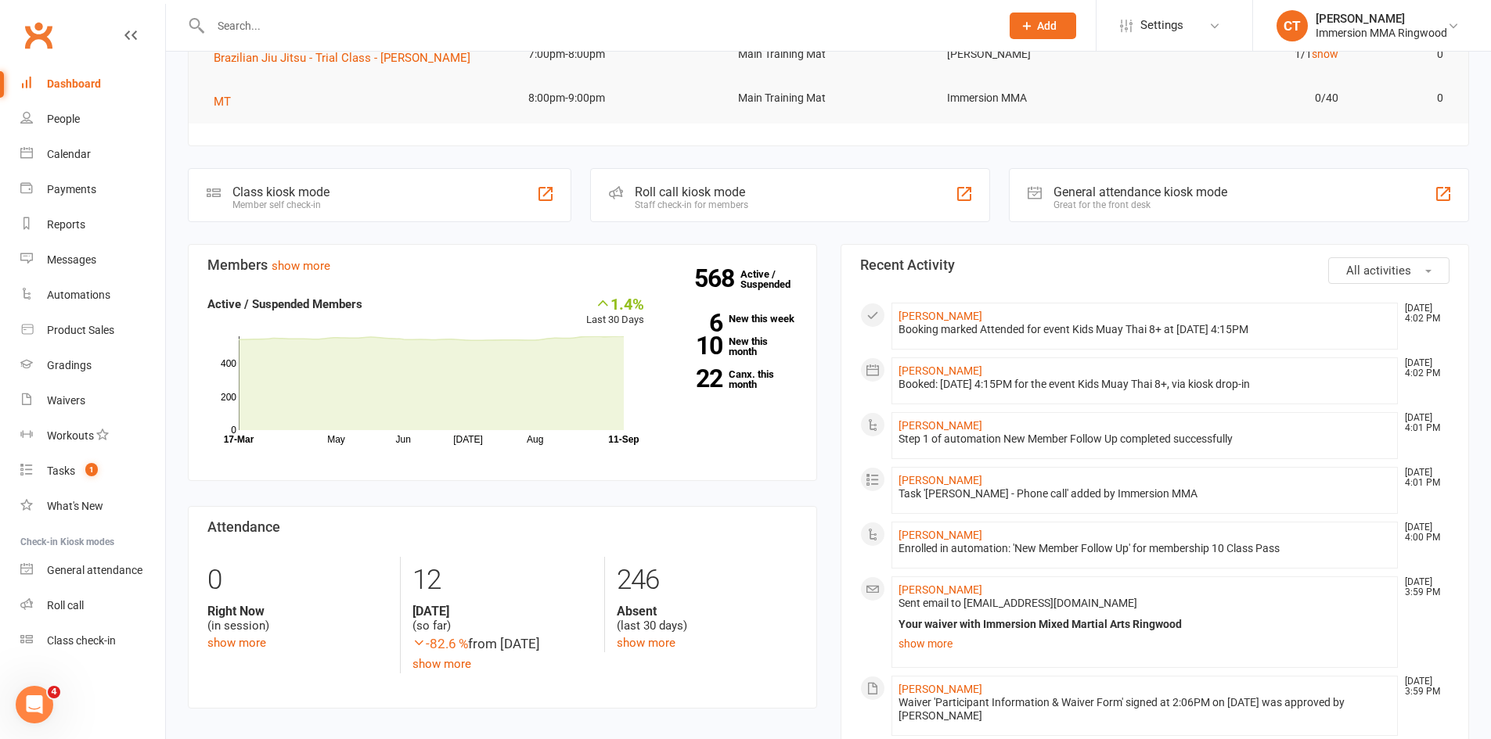
click at [405, 20] on input "text" at bounding box center [597, 26] width 783 height 22
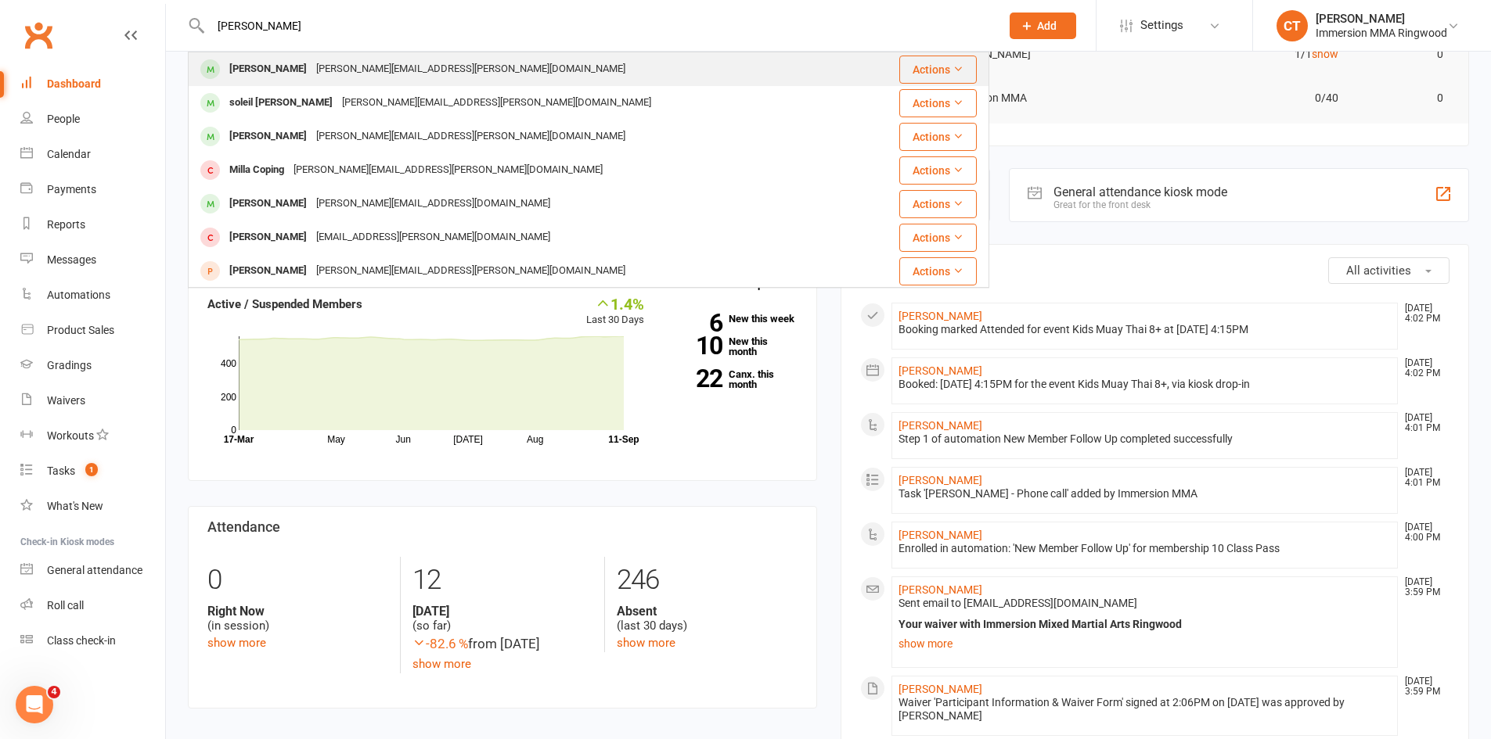
type input "[PERSON_NAME]"
click at [392, 74] on div "[PERSON_NAME][EMAIL_ADDRESS][PERSON_NAME][DOMAIN_NAME]" at bounding box center [470, 69] width 318 height 23
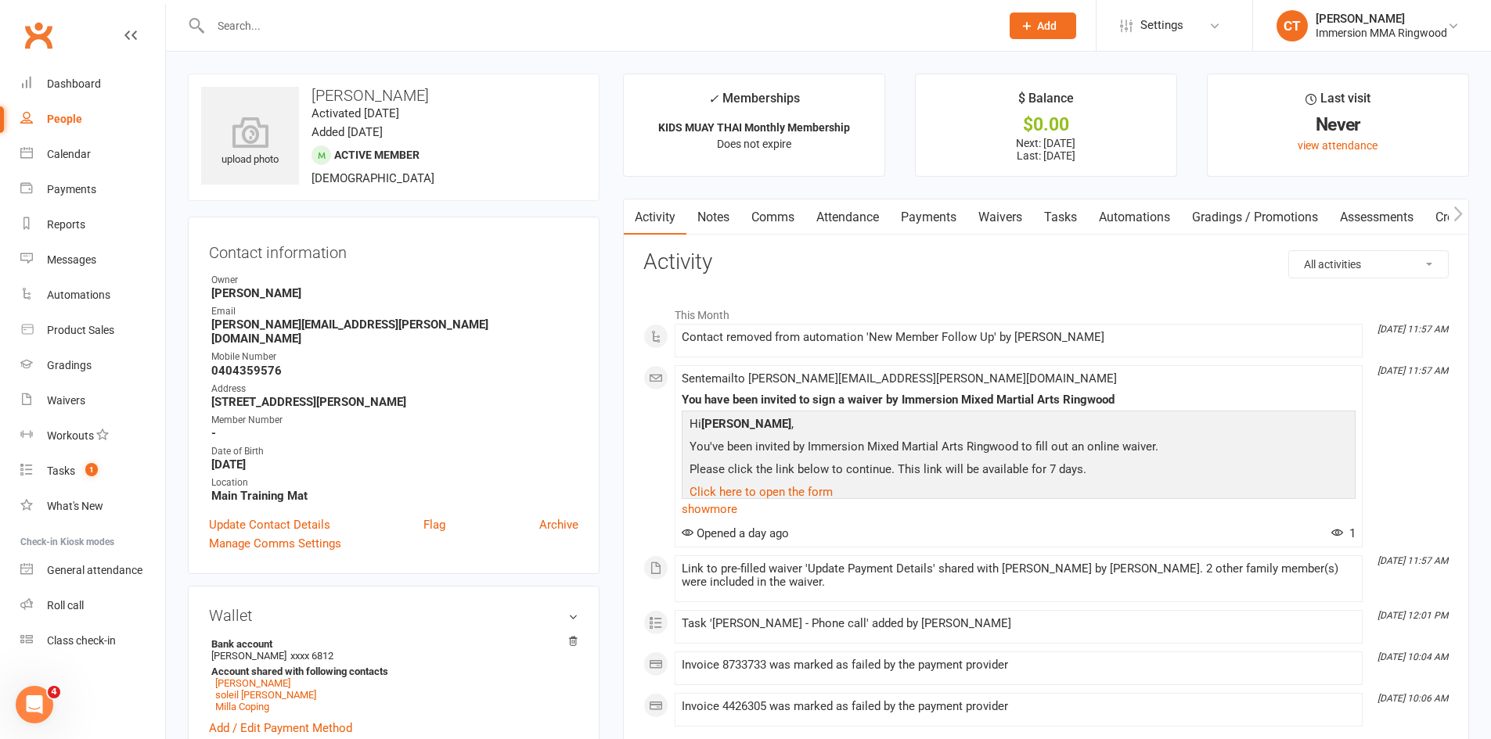
click at [941, 214] on link "Payments" at bounding box center [928, 218] width 77 height 36
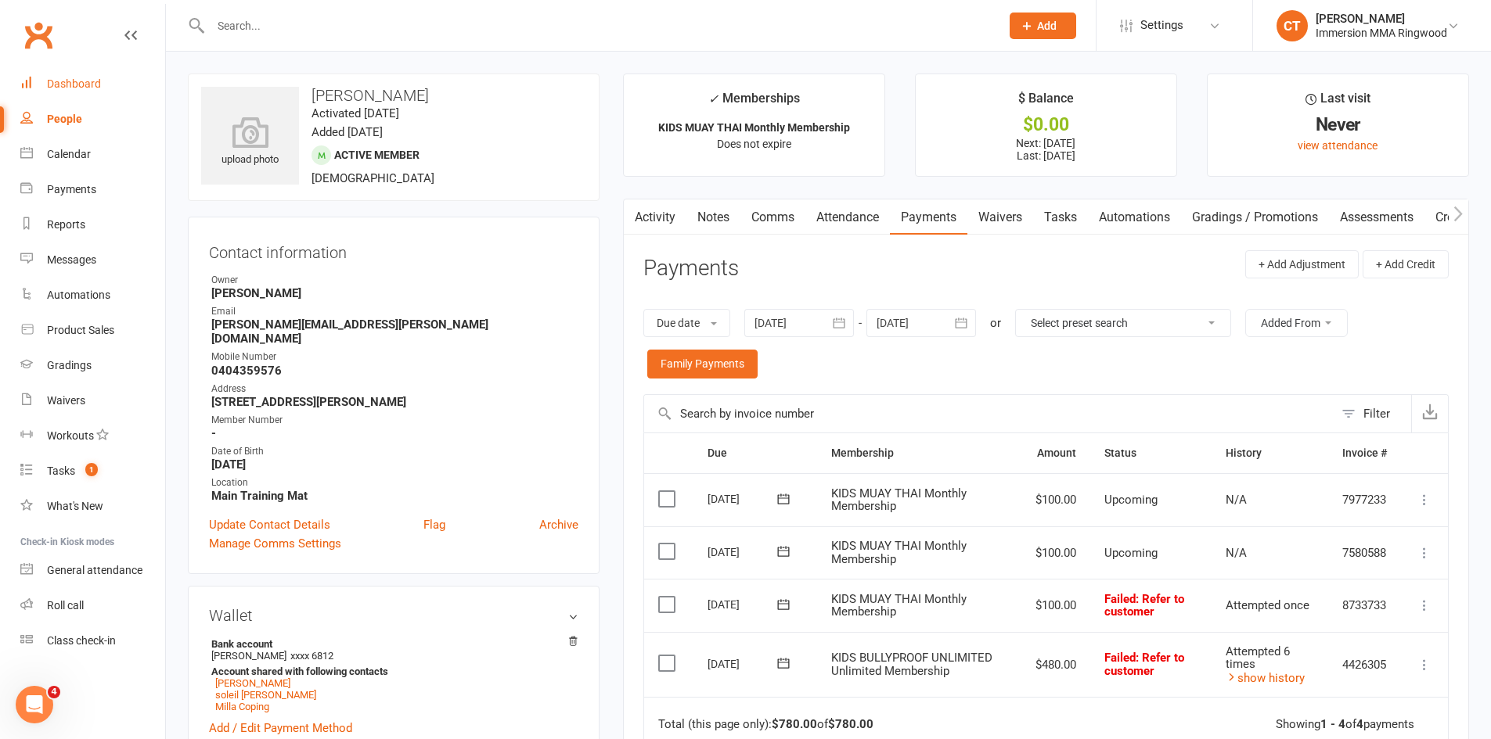
click at [53, 85] on div "Dashboard" at bounding box center [74, 83] width 54 height 13
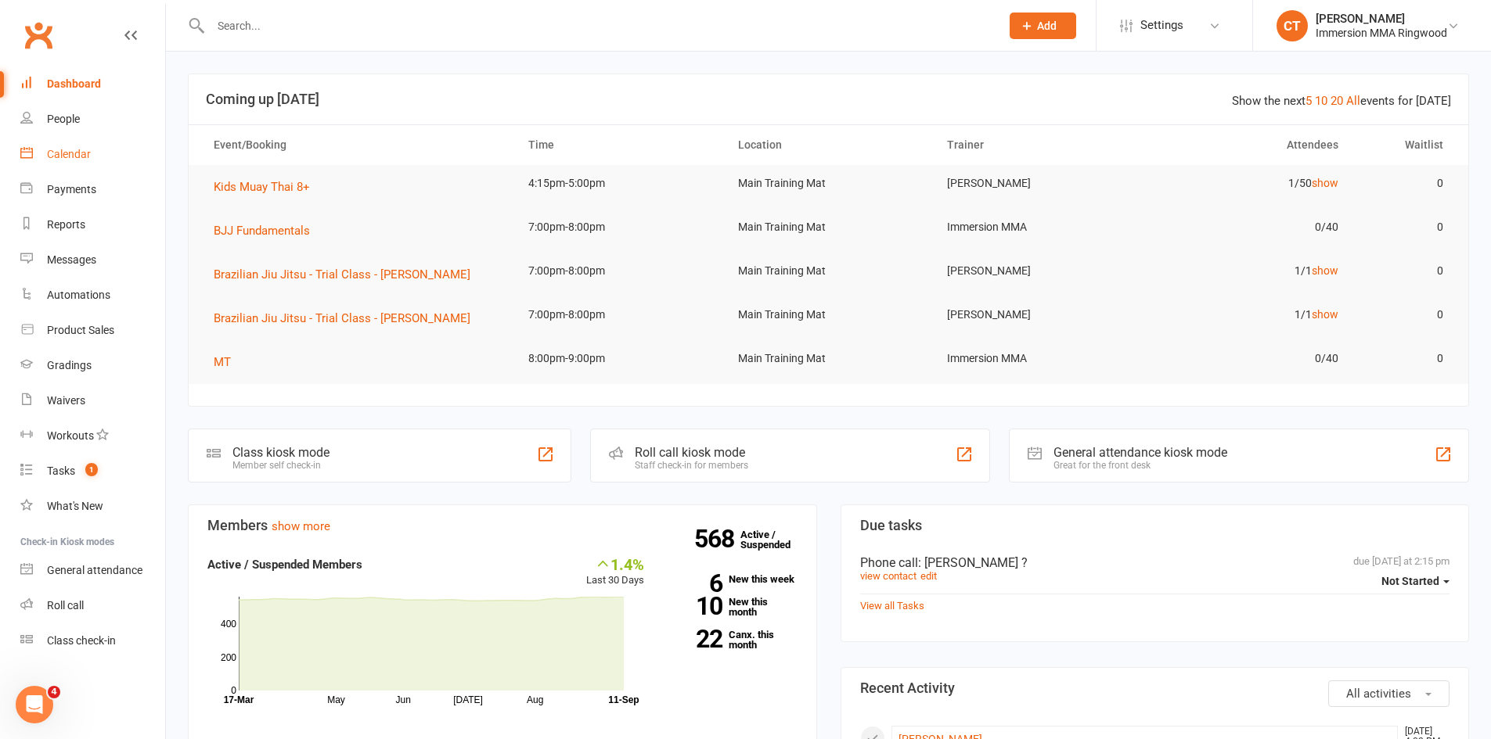
drag, startPoint x: 81, startPoint y: 156, endPoint x: 137, endPoint y: 171, distance: 58.1
click at [81, 156] on div "Calendar" at bounding box center [69, 154] width 44 height 13
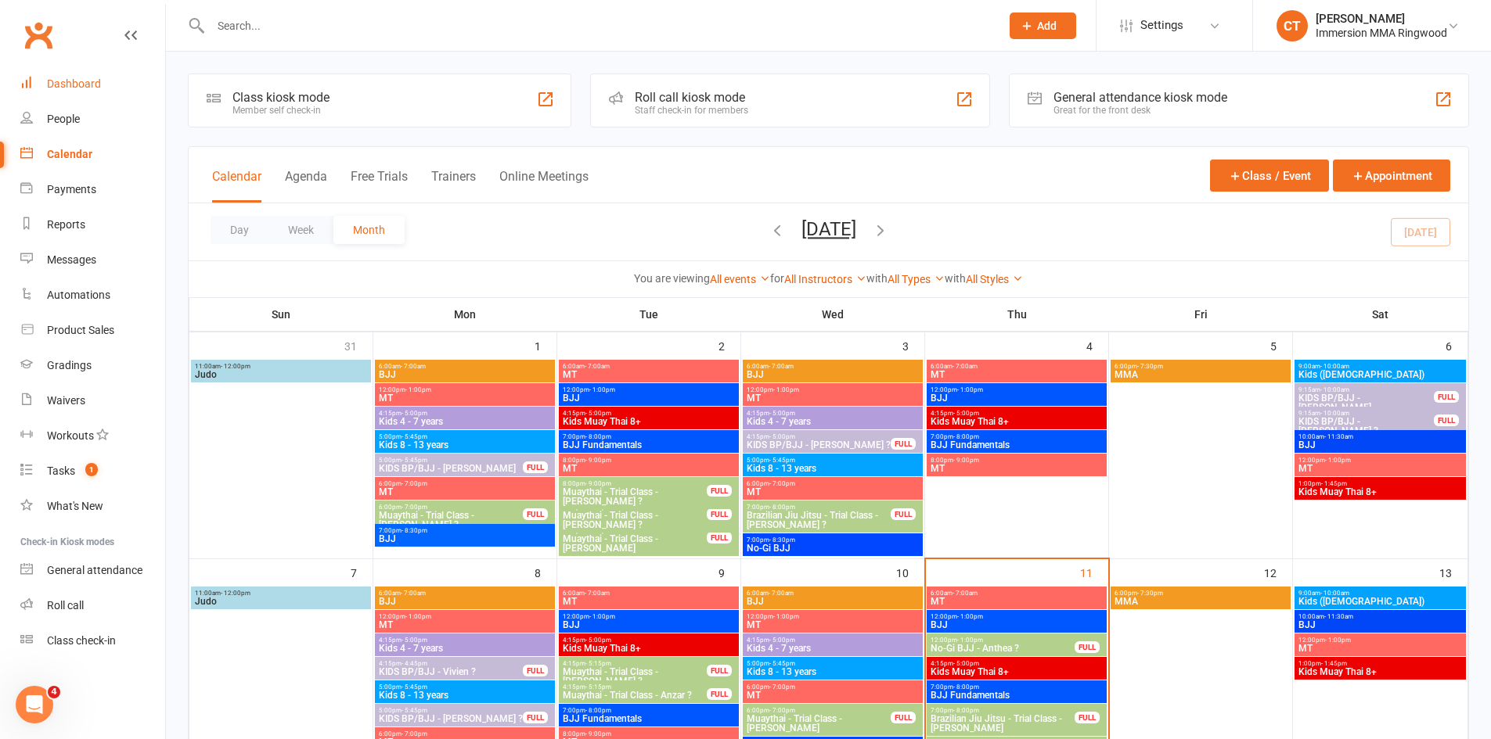
click at [76, 69] on link "Dashboard" at bounding box center [92, 84] width 145 height 35
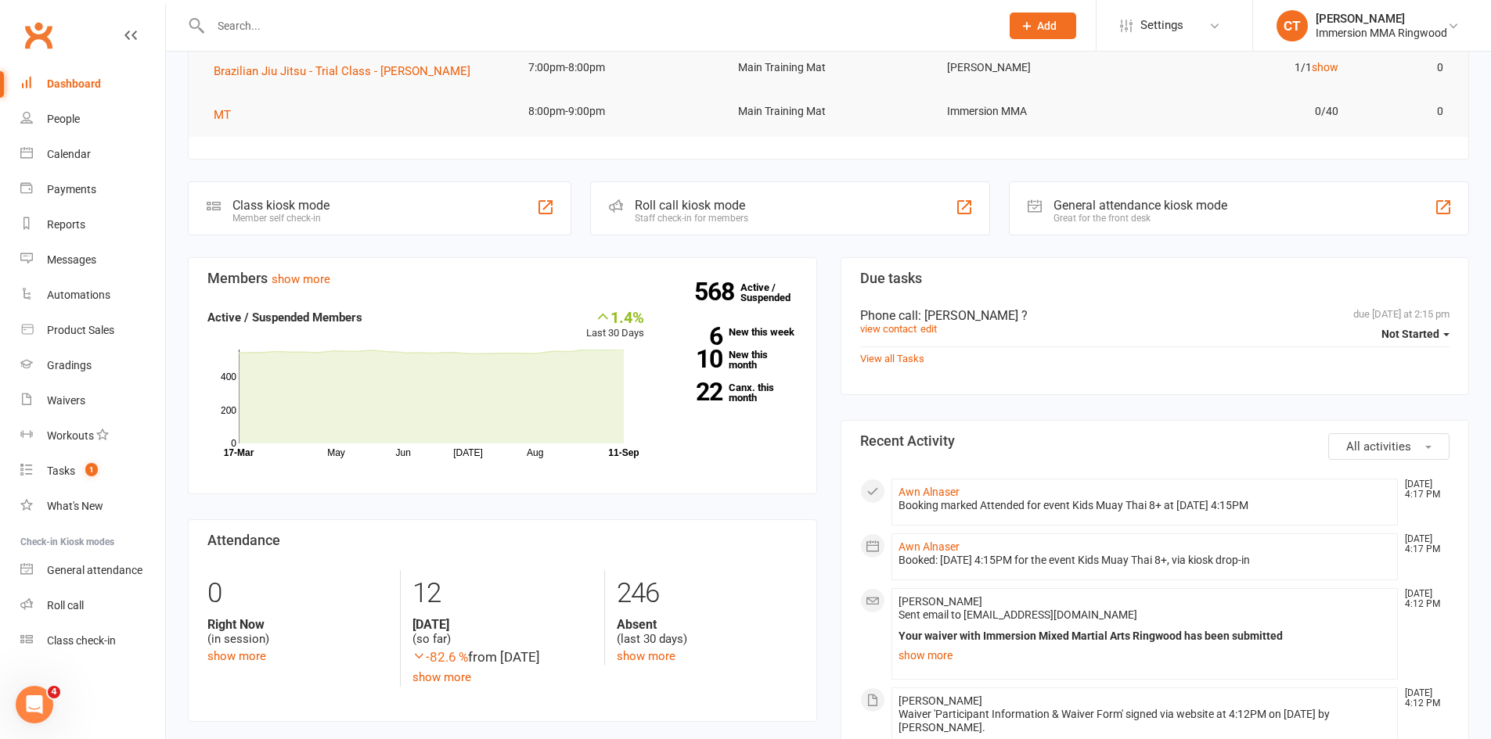
scroll to position [261, 0]
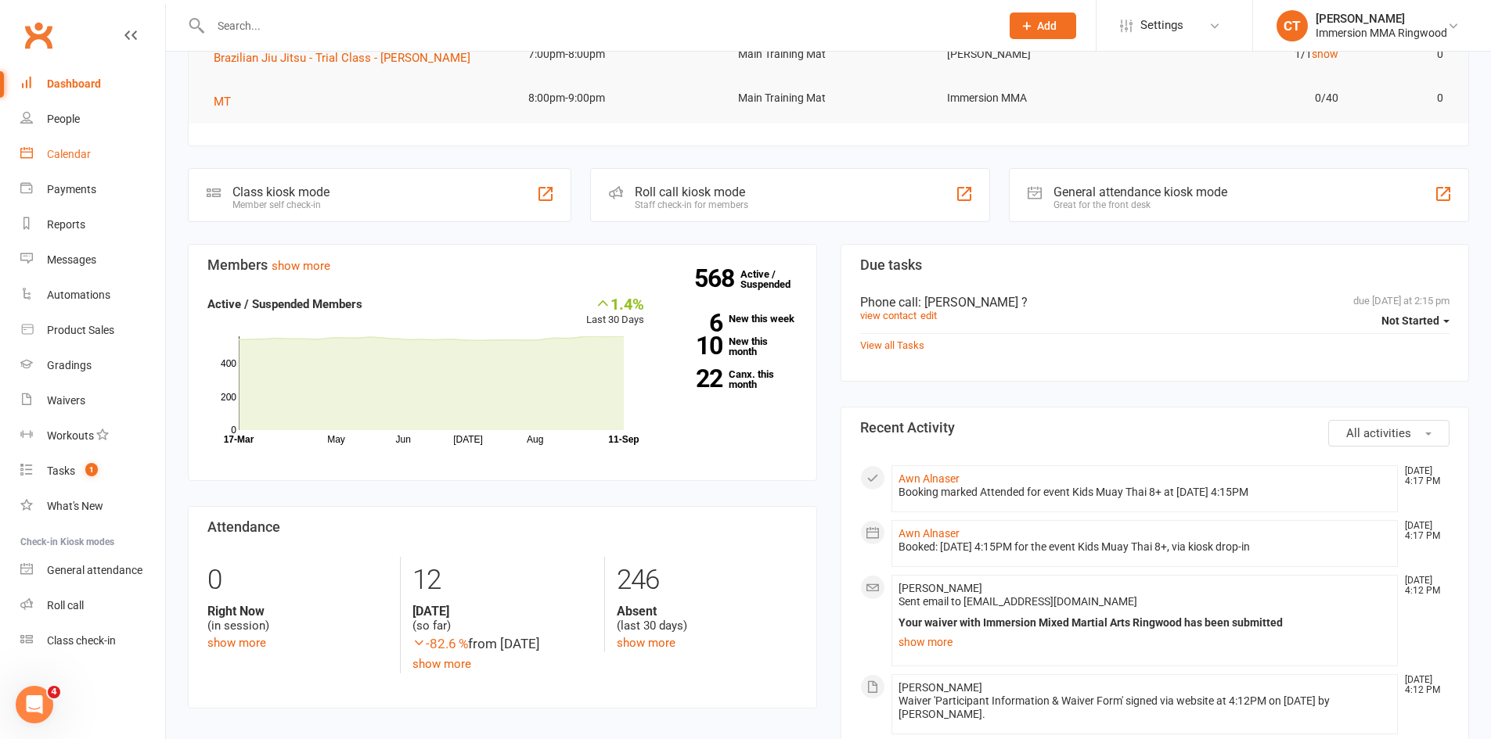
click at [81, 153] on div "Calendar" at bounding box center [69, 154] width 44 height 13
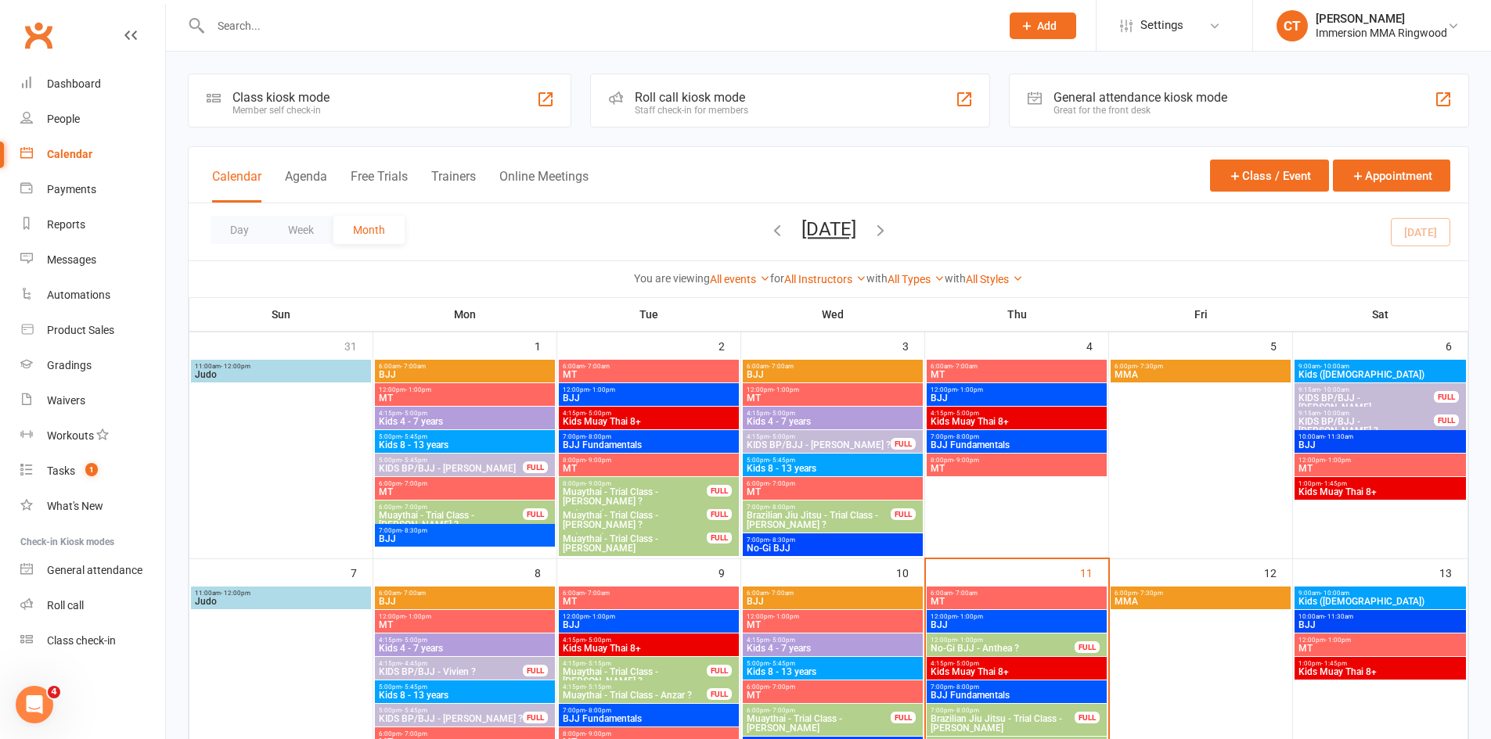
click at [553, 20] on input "text" at bounding box center [597, 26] width 783 height 22
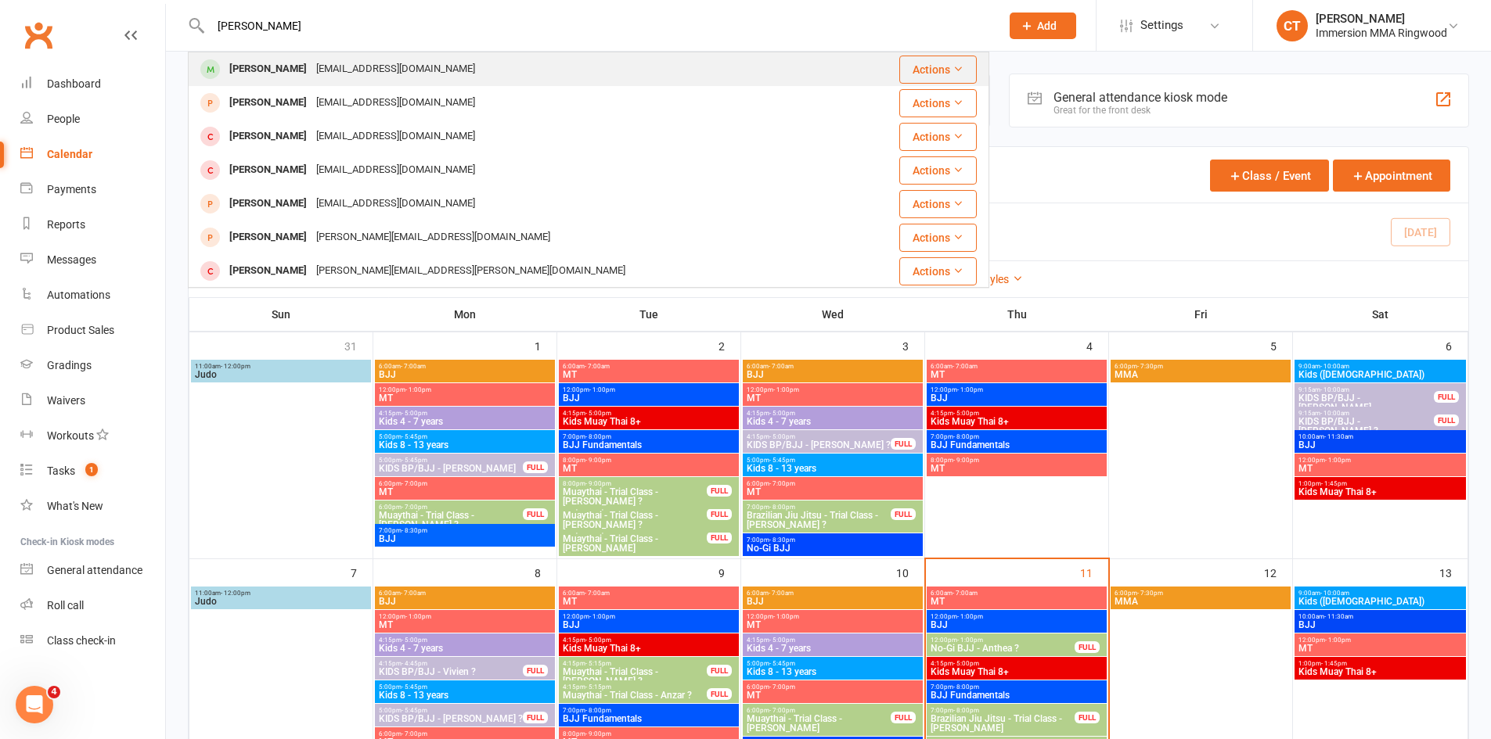
type input "[PERSON_NAME]"
click at [415, 58] on div "[EMAIL_ADDRESS][DOMAIN_NAME]" at bounding box center [395, 69] width 168 height 23
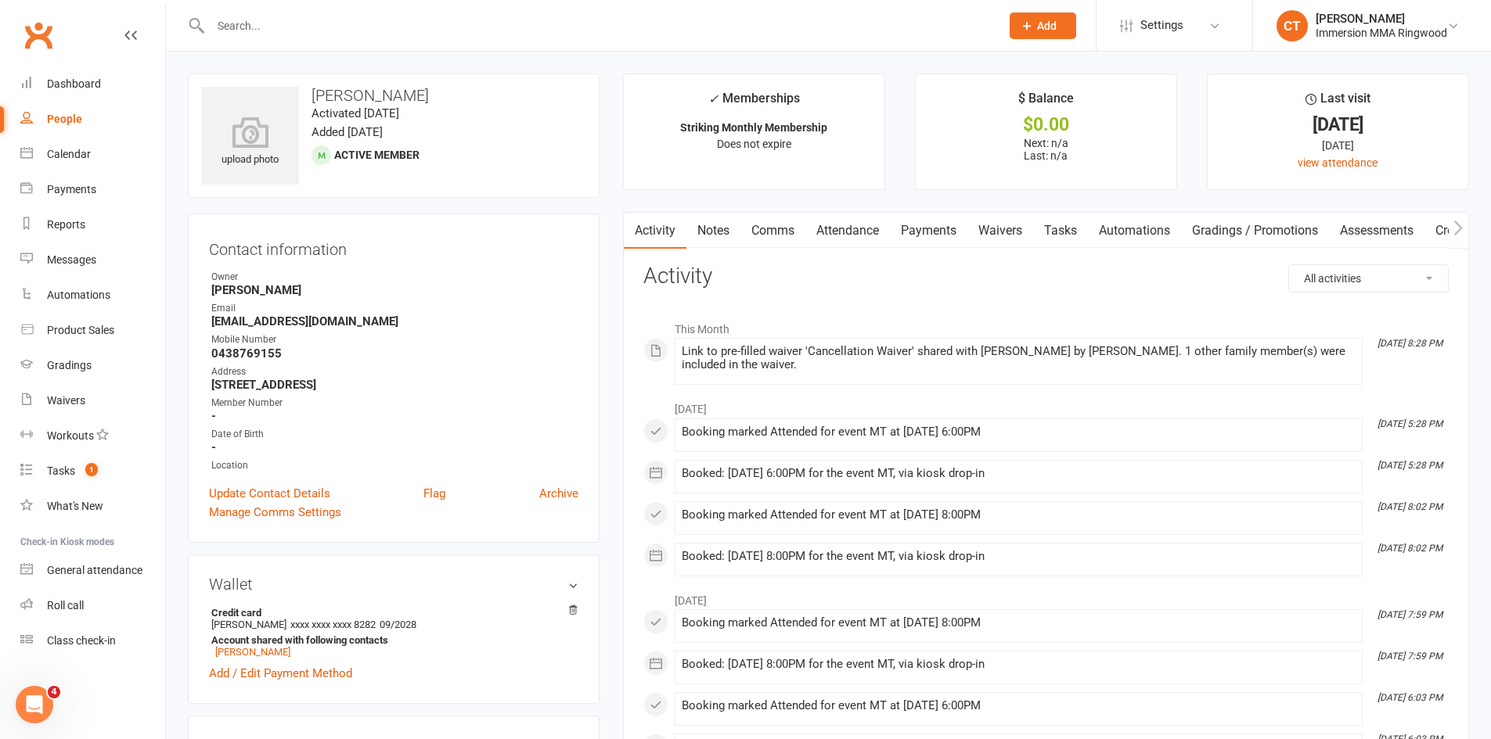
click at [1001, 230] on link "Waivers" at bounding box center [1000, 231] width 66 height 36
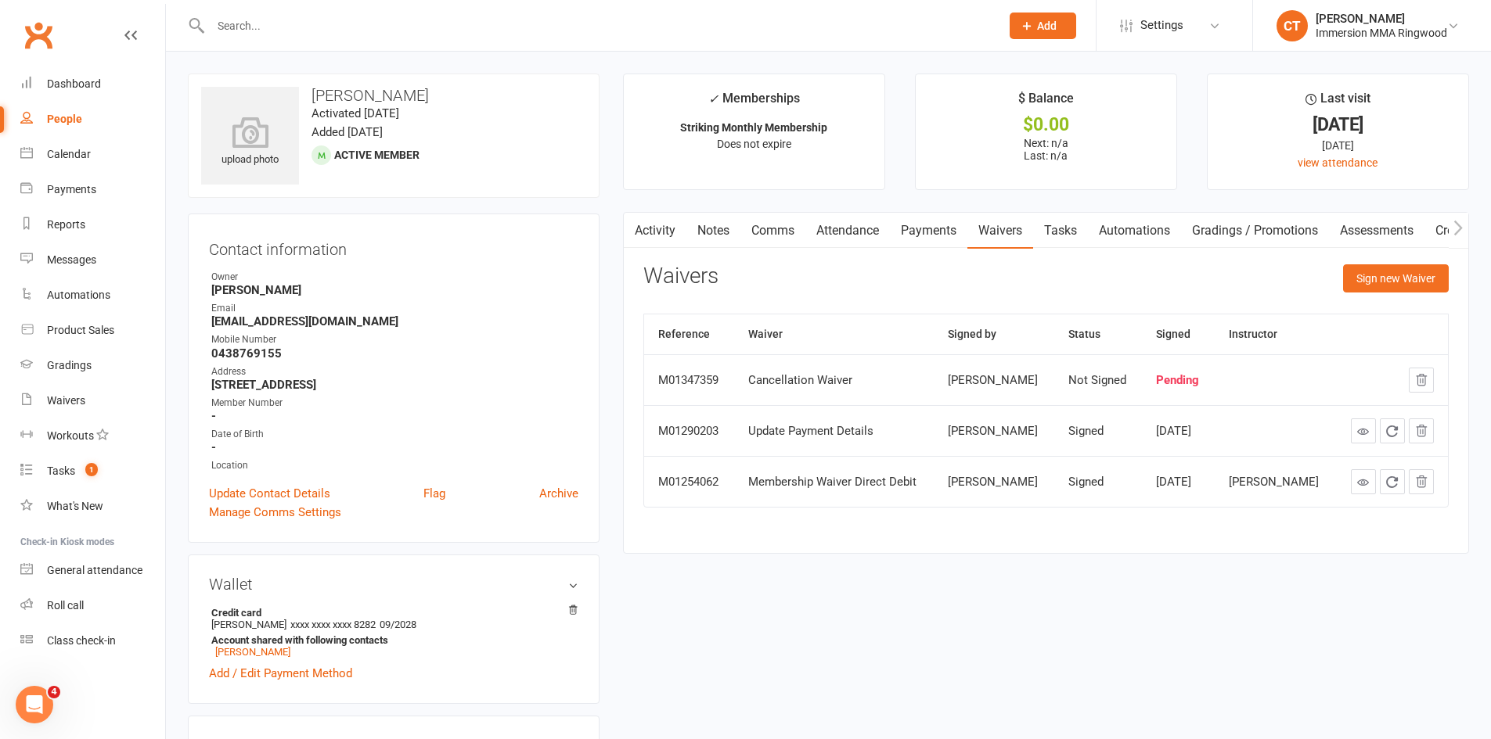
click at [666, 228] on link "Activity" at bounding box center [655, 231] width 63 height 36
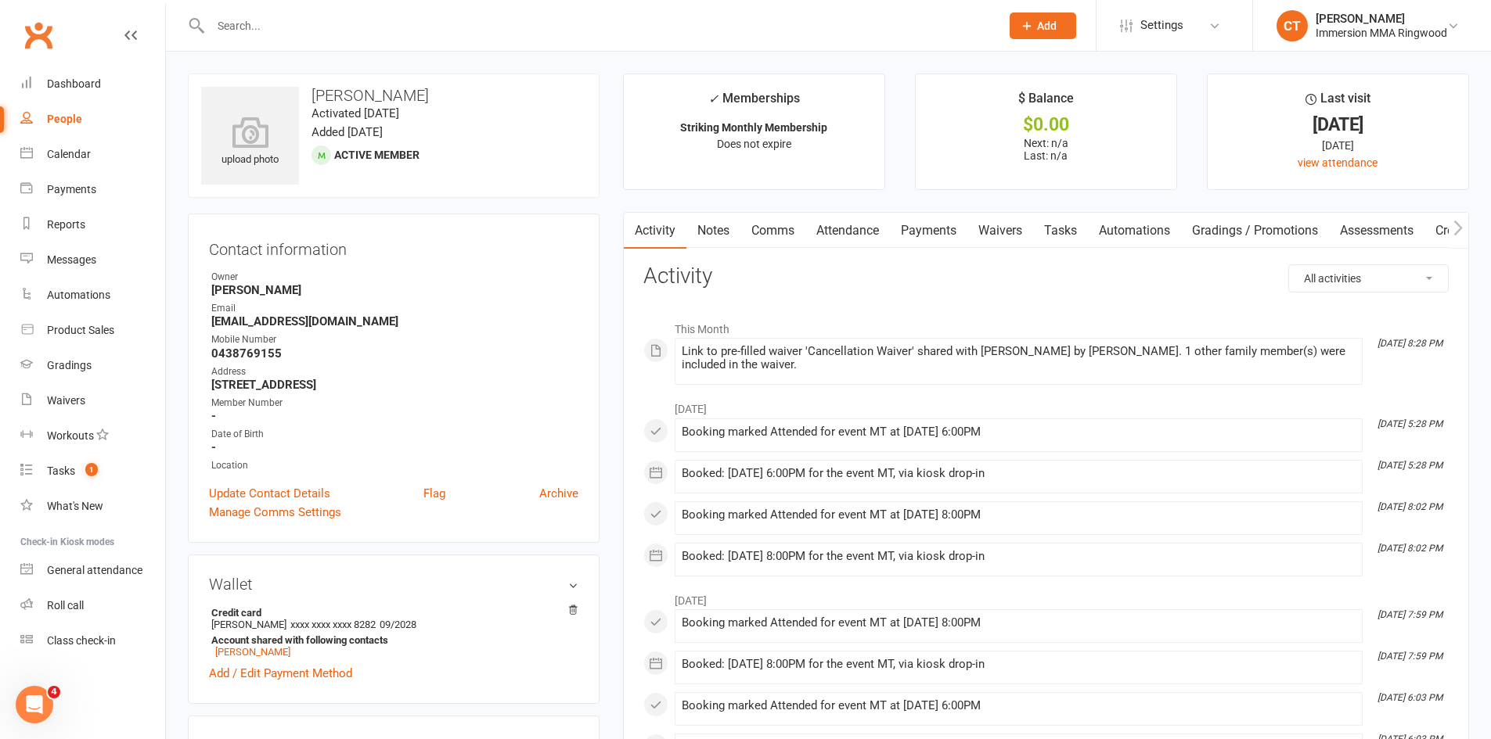
click at [947, 236] on link "Payments" at bounding box center [928, 231] width 77 height 36
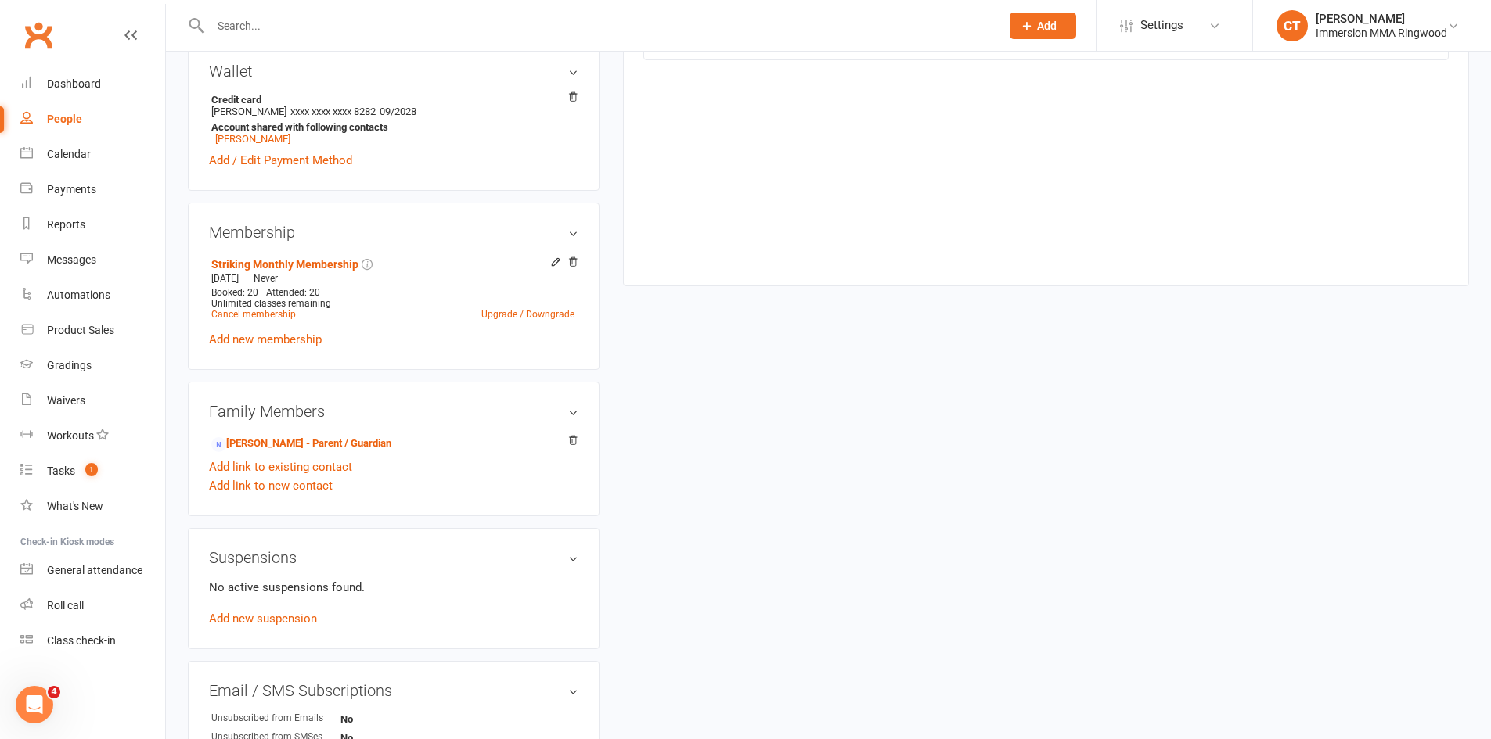
scroll to position [522, 0]
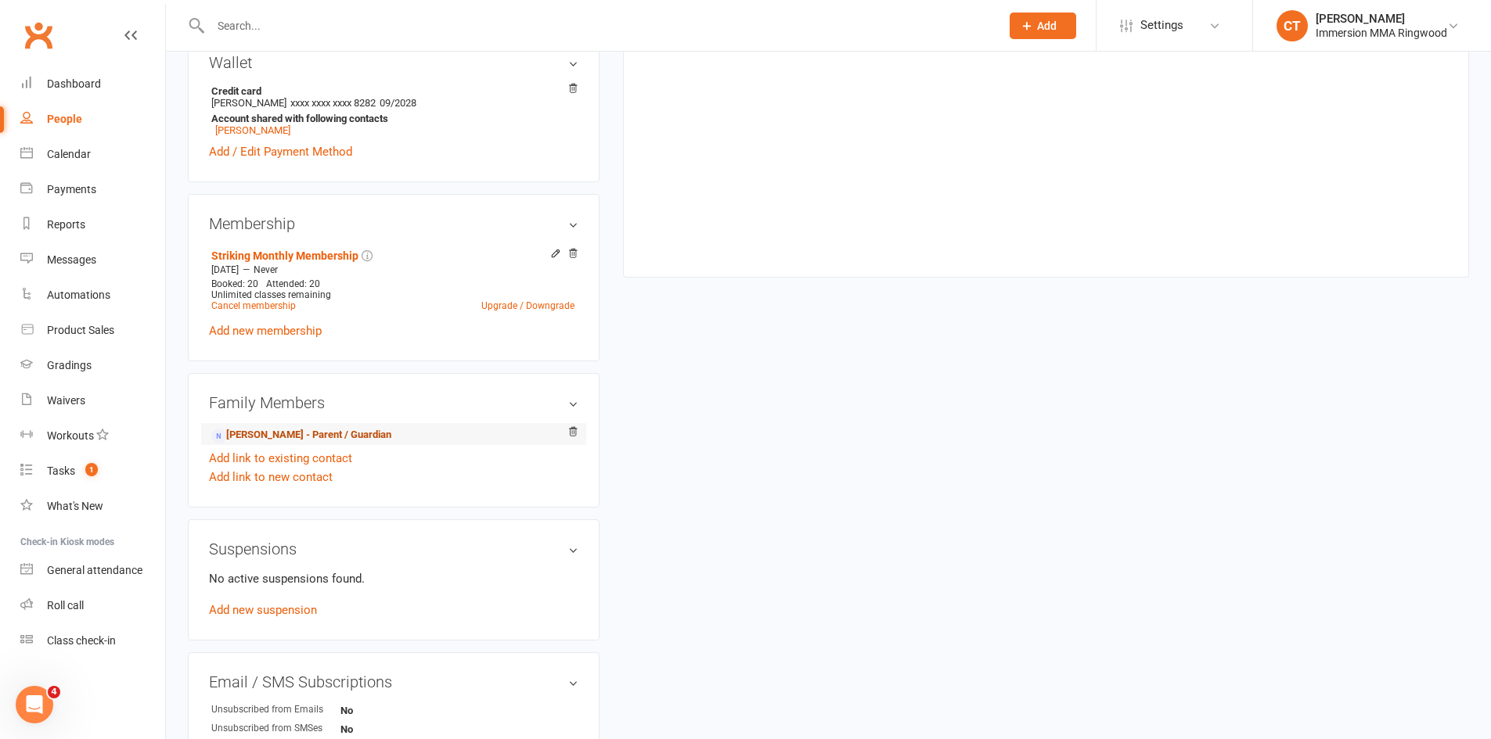
click at [335, 433] on link "[PERSON_NAME] - Parent / Guardian" at bounding box center [301, 435] width 180 height 16
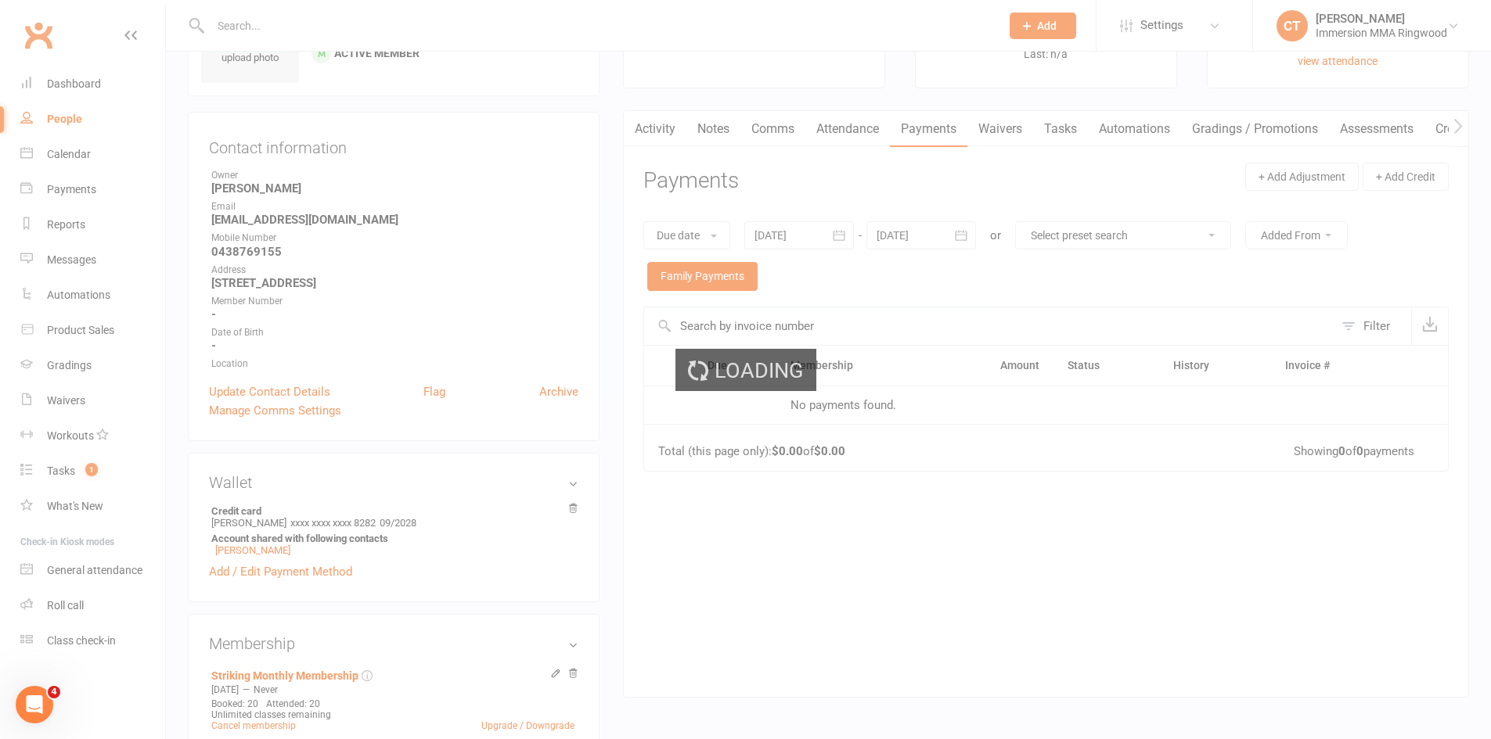
scroll to position [0, 0]
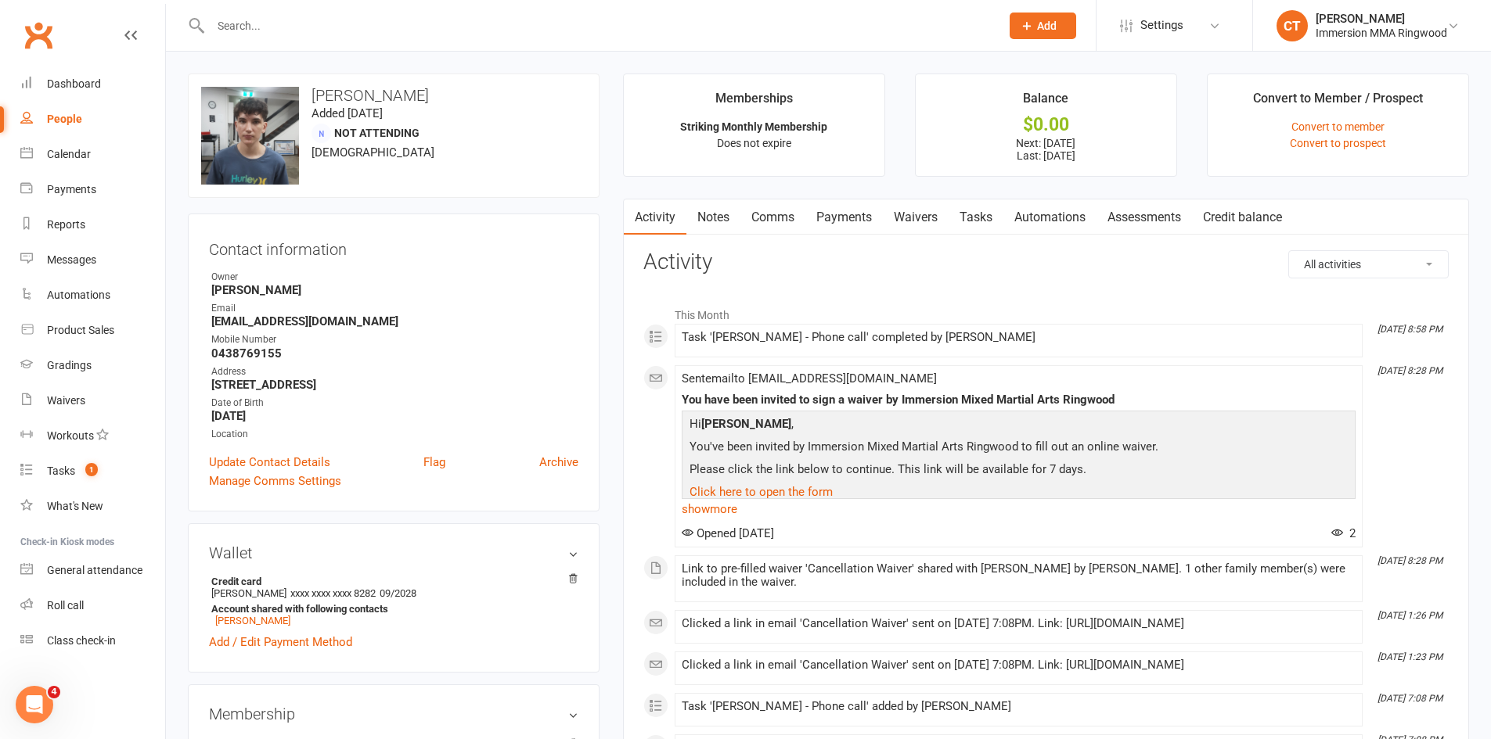
click at [930, 217] on link "Waivers" at bounding box center [916, 218] width 66 height 36
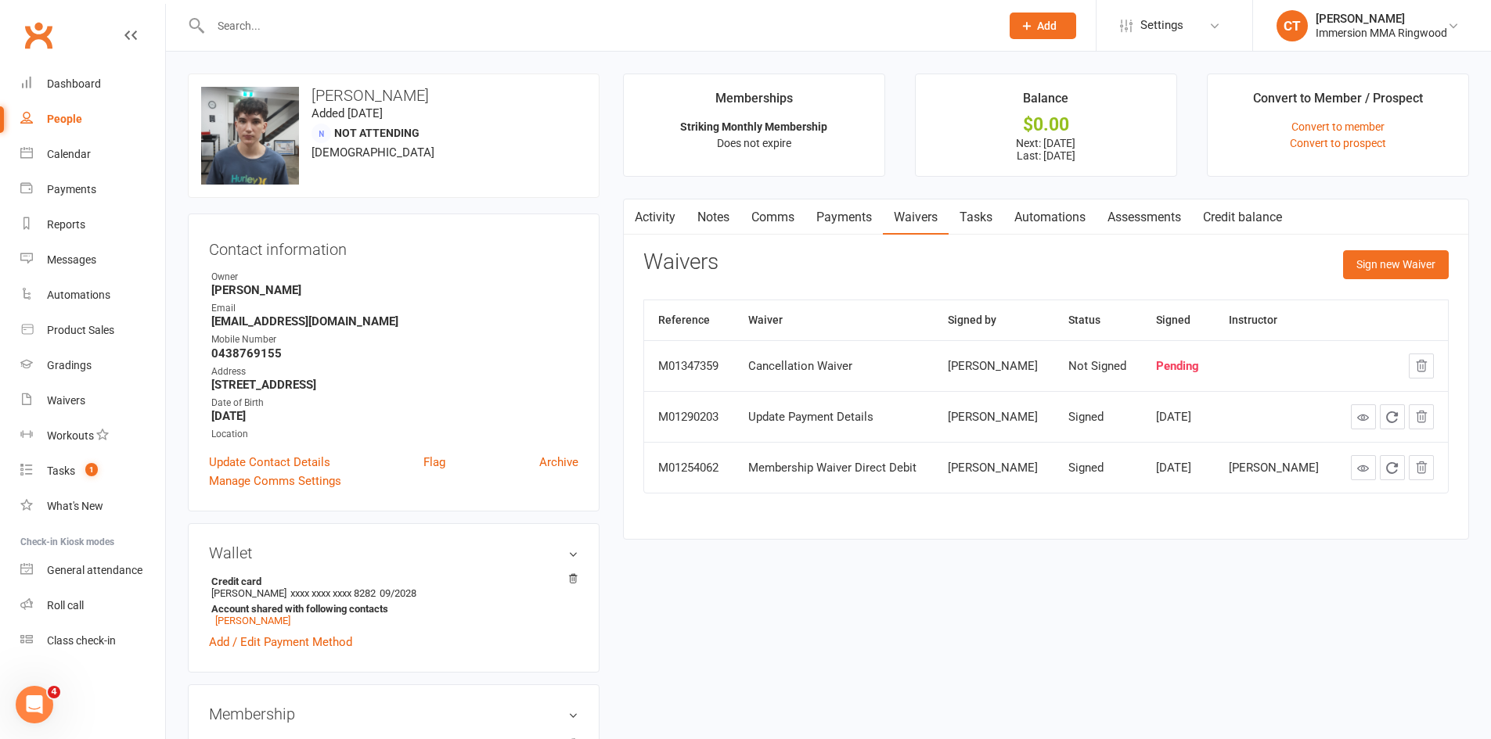
click at [849, 214] on link "Payments" at bounding box center [843, 218] width 77 height 36
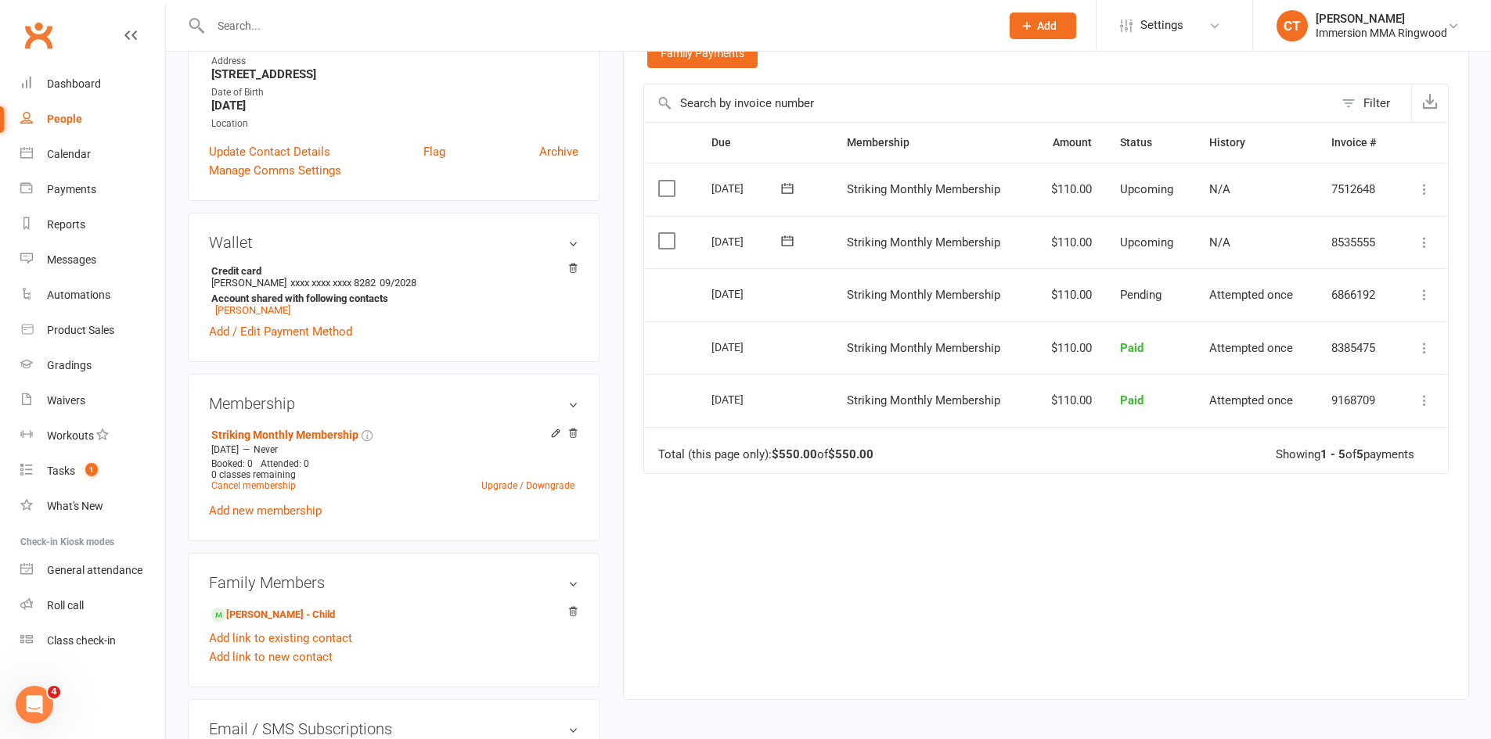
scroll to position [480, 0]
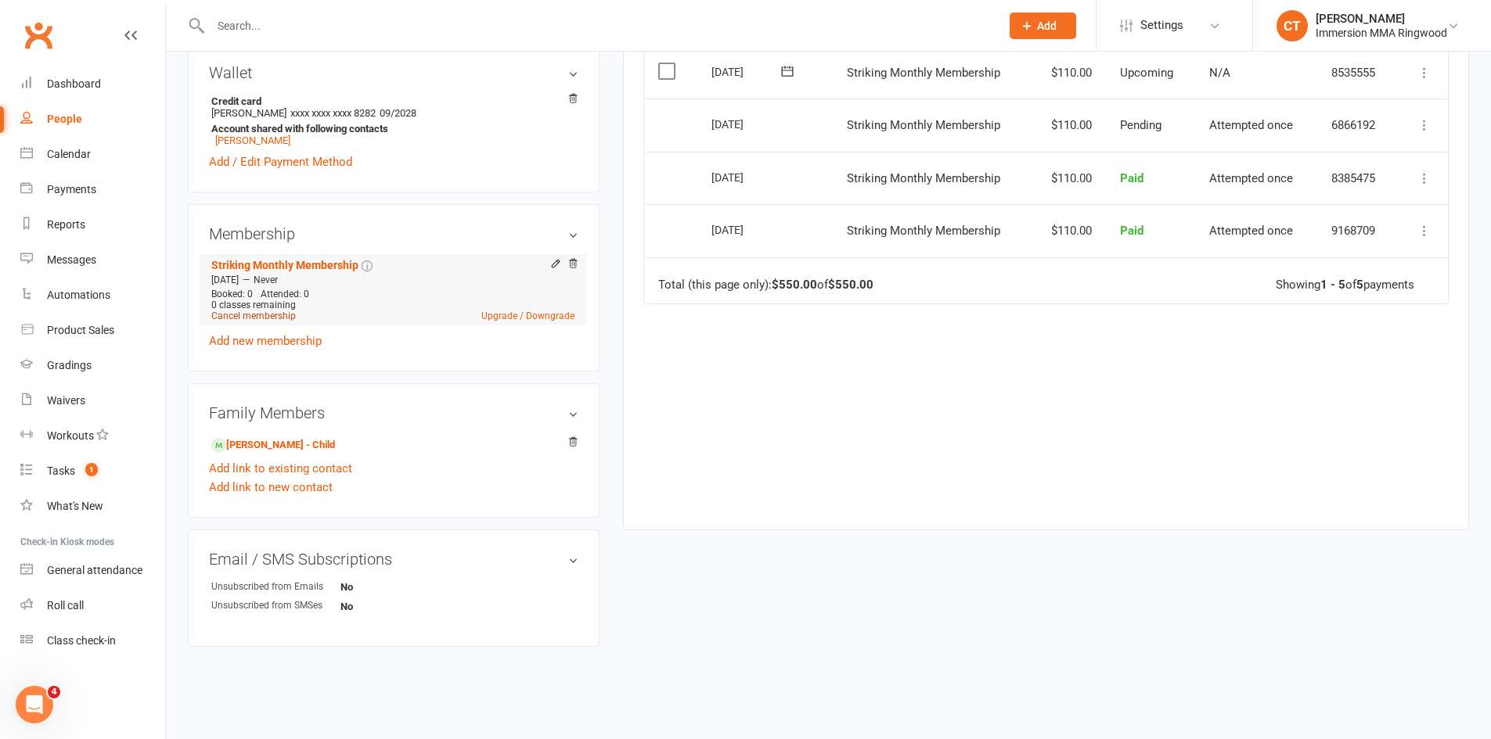
click at [239, 316] on link "Cancel membership" at bounding box center [253, 316] width 85 height 11
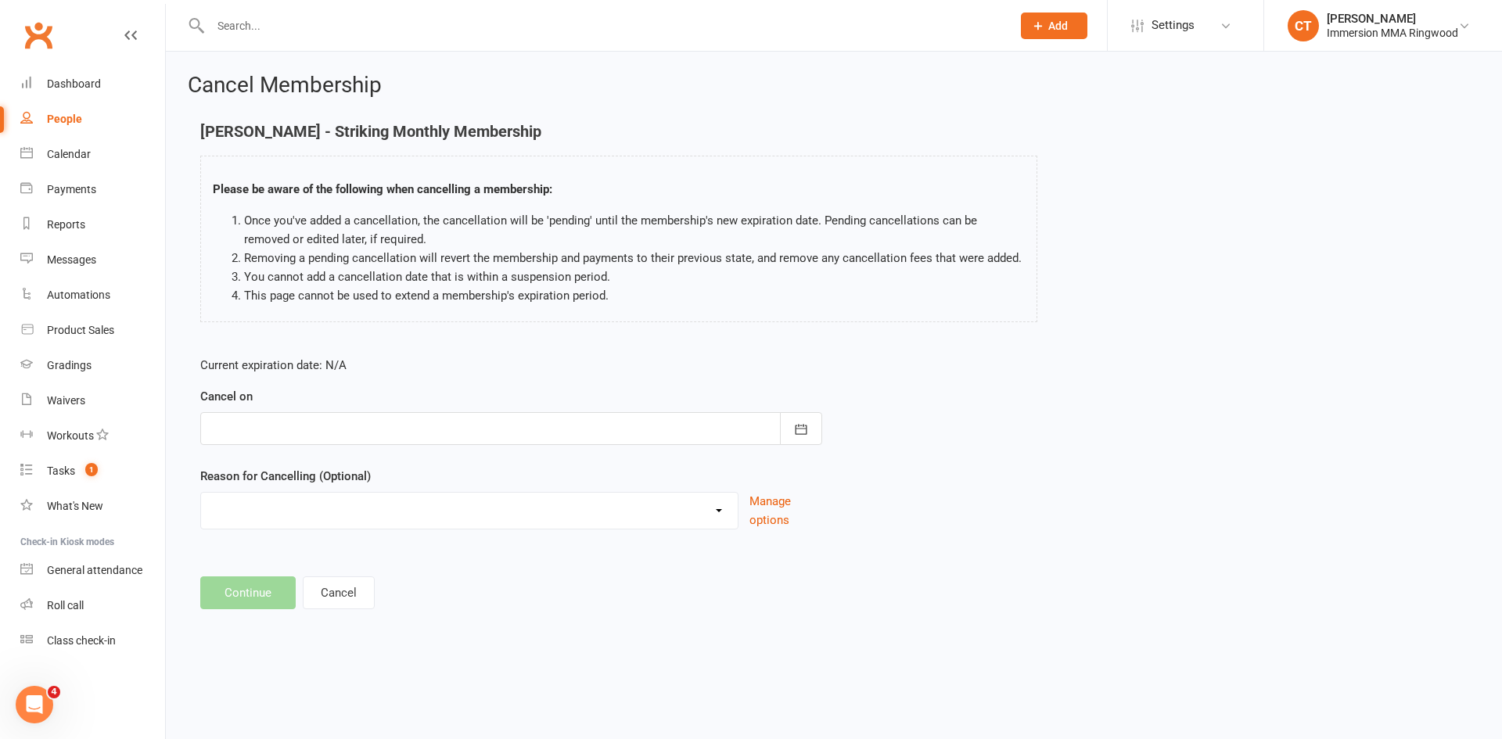
click at [347, 431] on div at bounding box center [511, 428] width 622 height 33
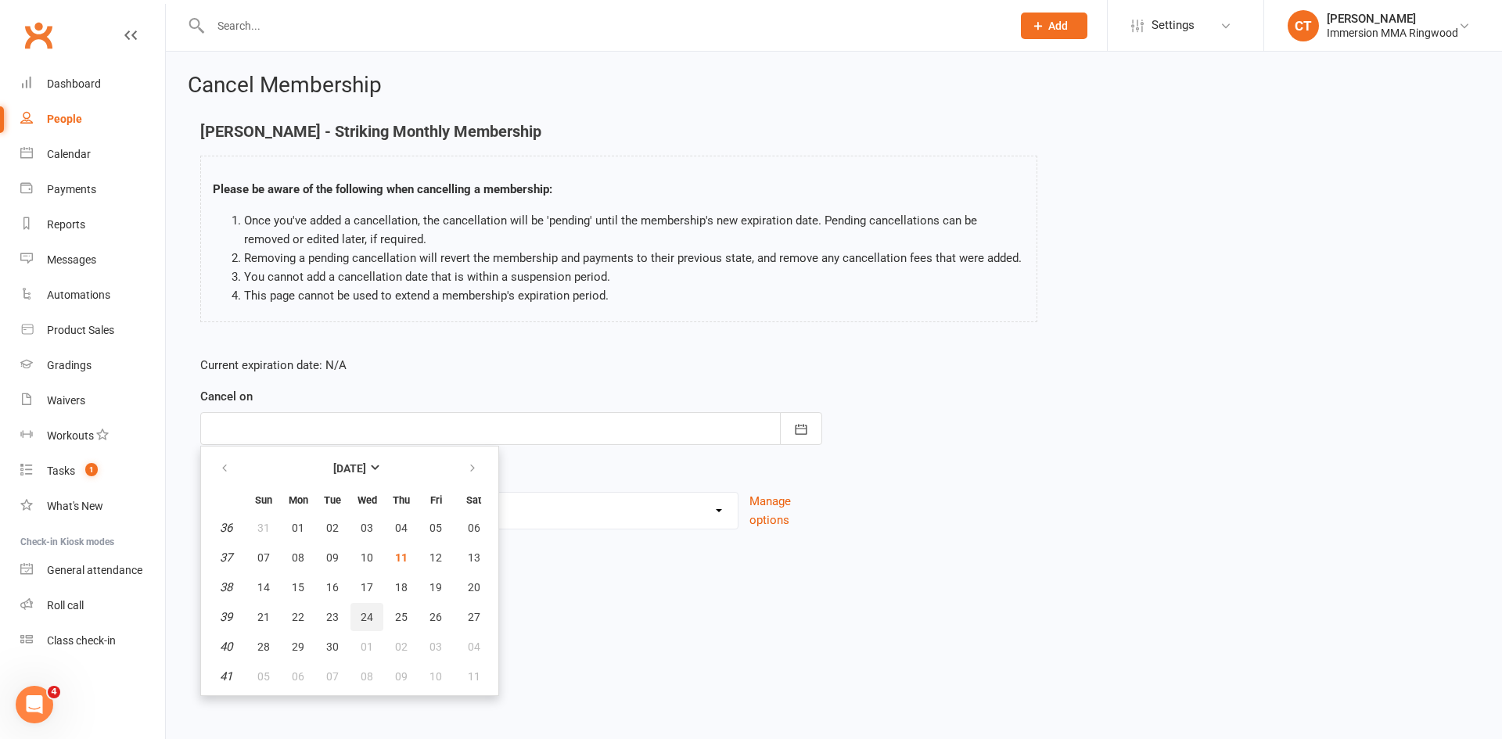
click at [365, 620] on span "24" at bounding box center [367, 617] width 13 height 13
type input "[DATE]"
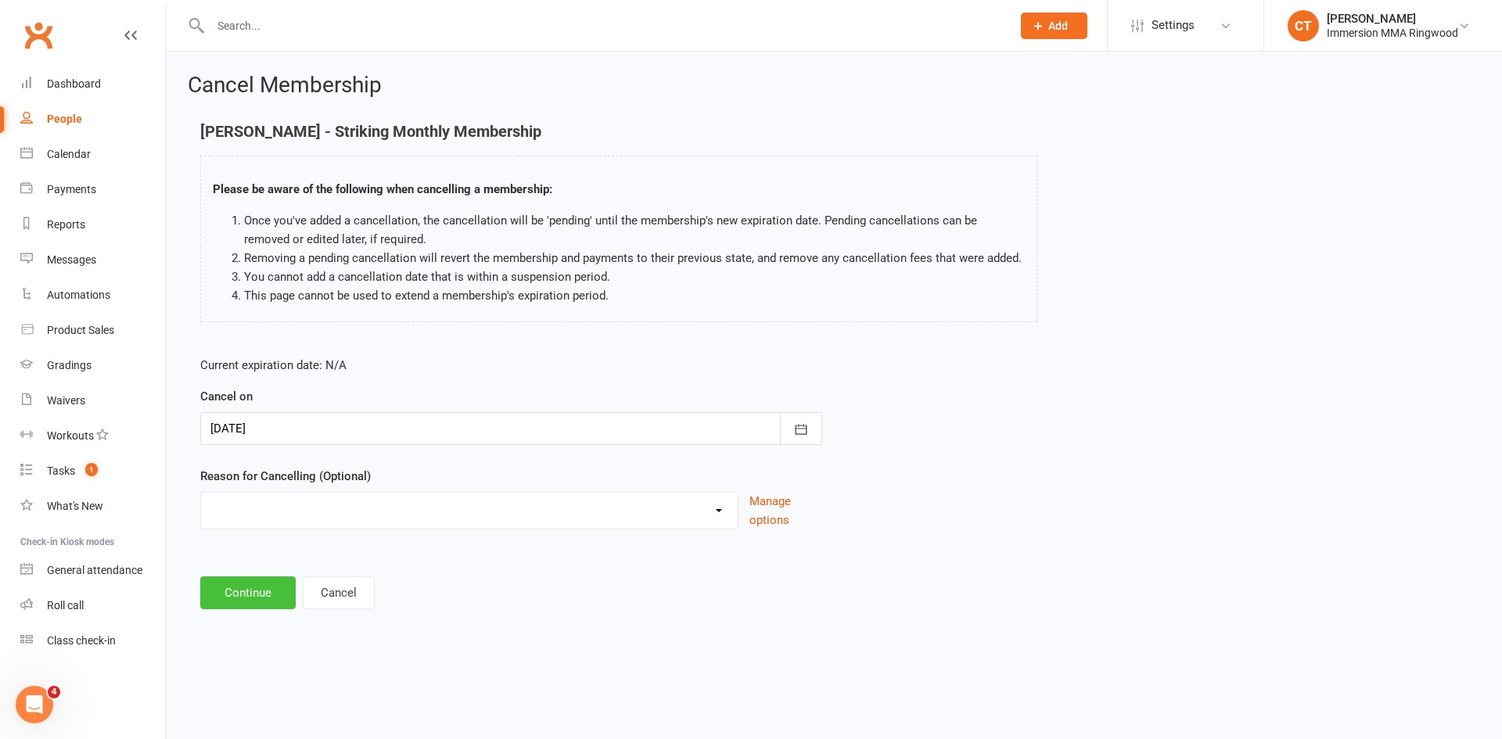
click at [246, 584] on button "Continue" at bounding box center [247, 593] width 95 height 33
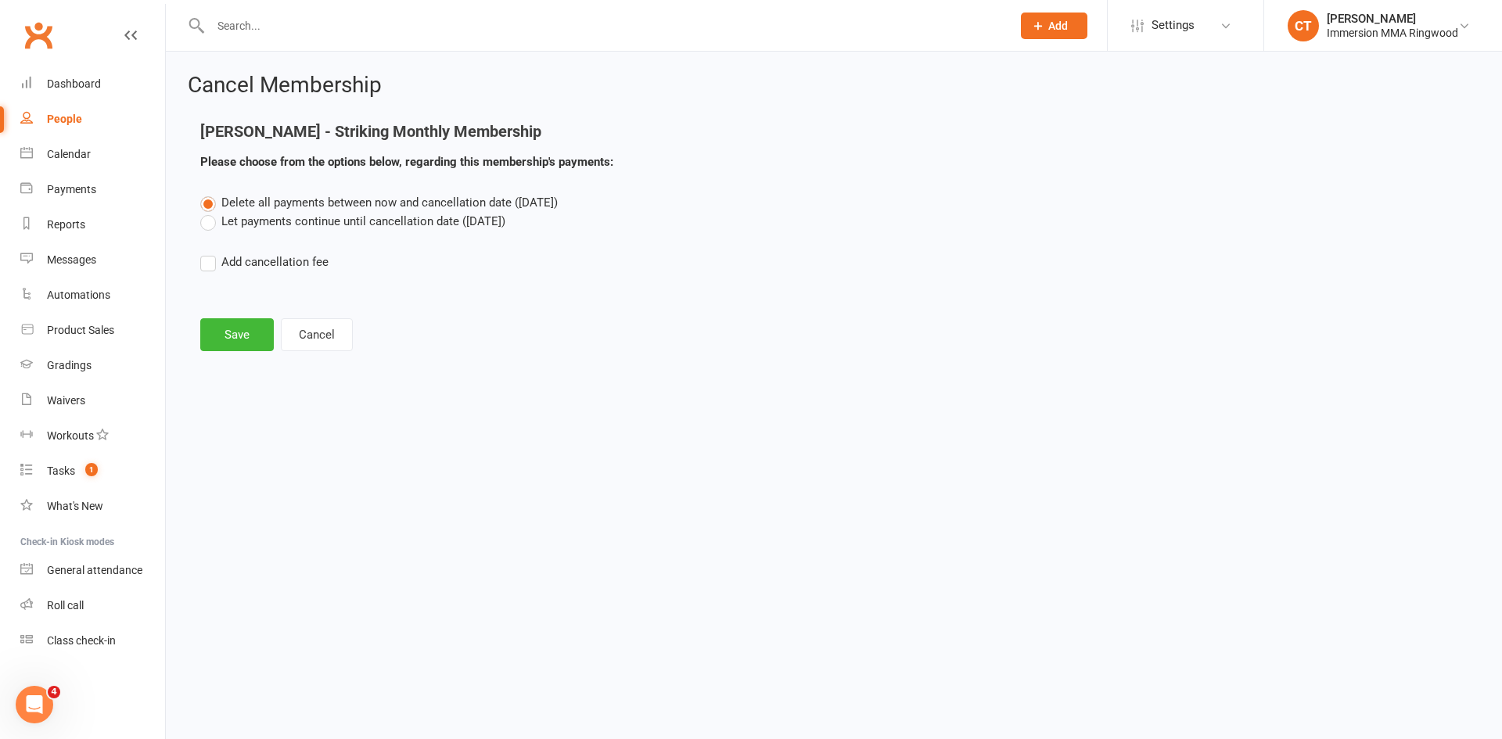
click at [301, 217] on label "Let payments continue until cancellation date ([DATE])" at bounding box center [352, 221] width 305 height 19
click at [210, 212] on input "Let payments continue until cancellation date ([DATE])" at bounding box center [205, 212] width 10 height 0
click at [235, 334] on button "Save" at bounding box center [237, 334] width 74 height 33
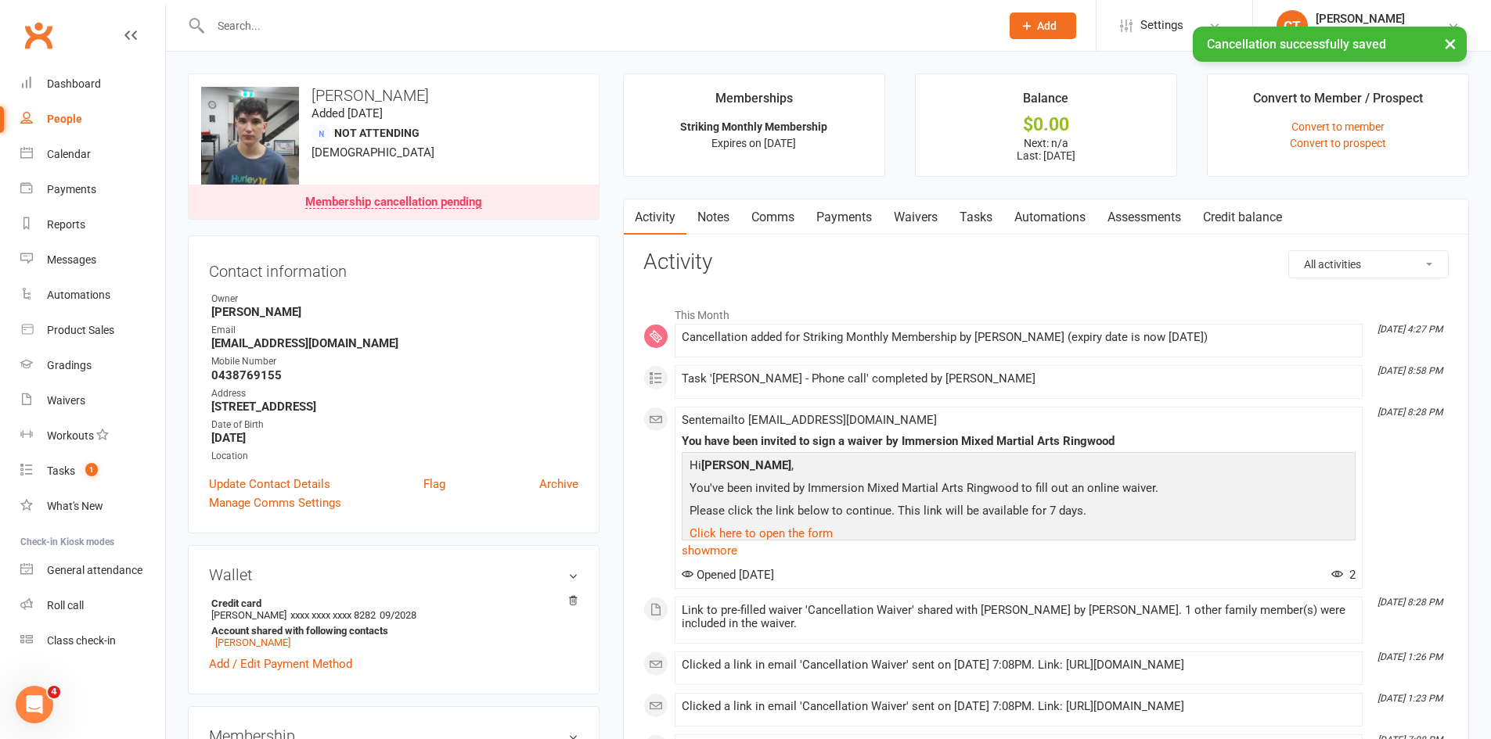
click at [708, 209] on link "Notes" at bounding box center [713, 218] width 54 height 36
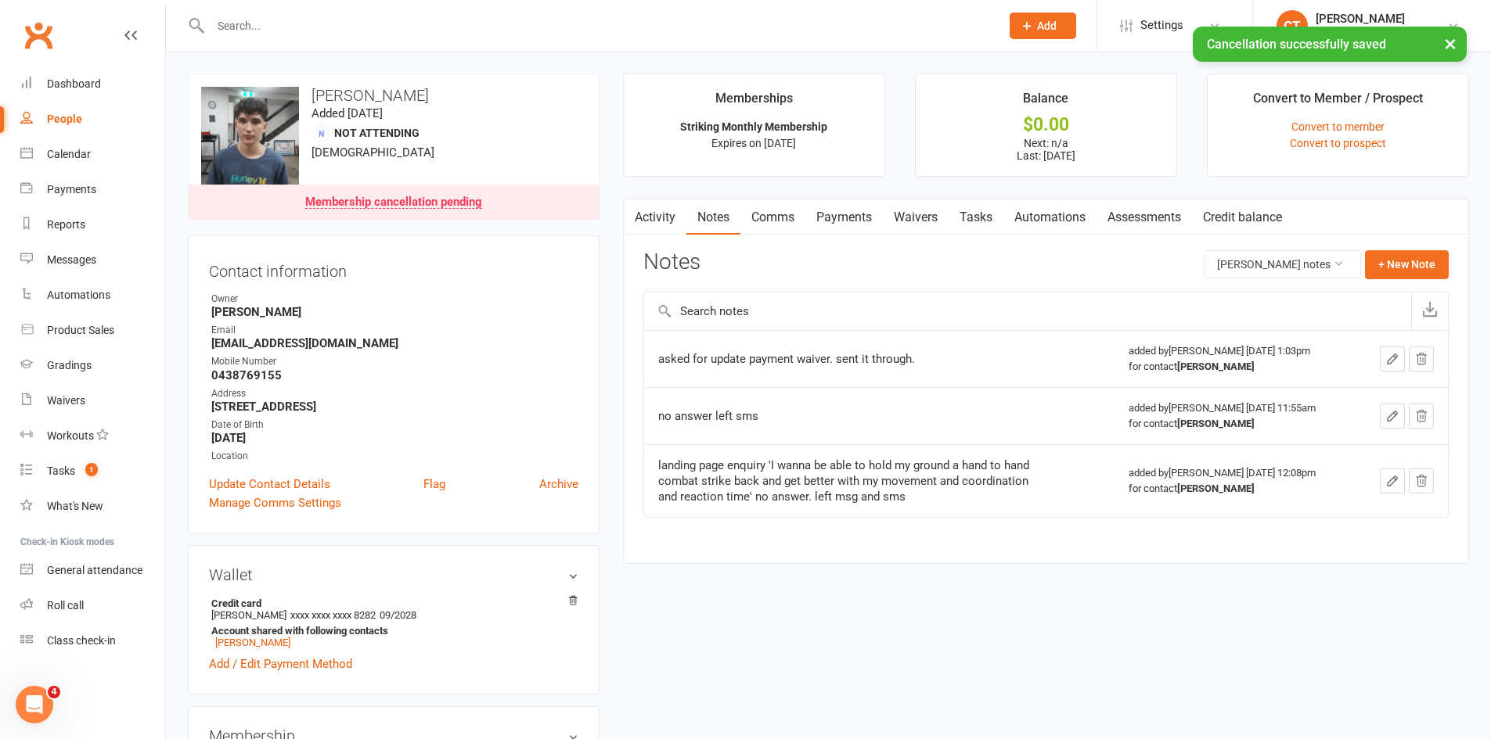
click at [649, 210] on link "Activity" at bounding box center [655, 218] width 63 height 36
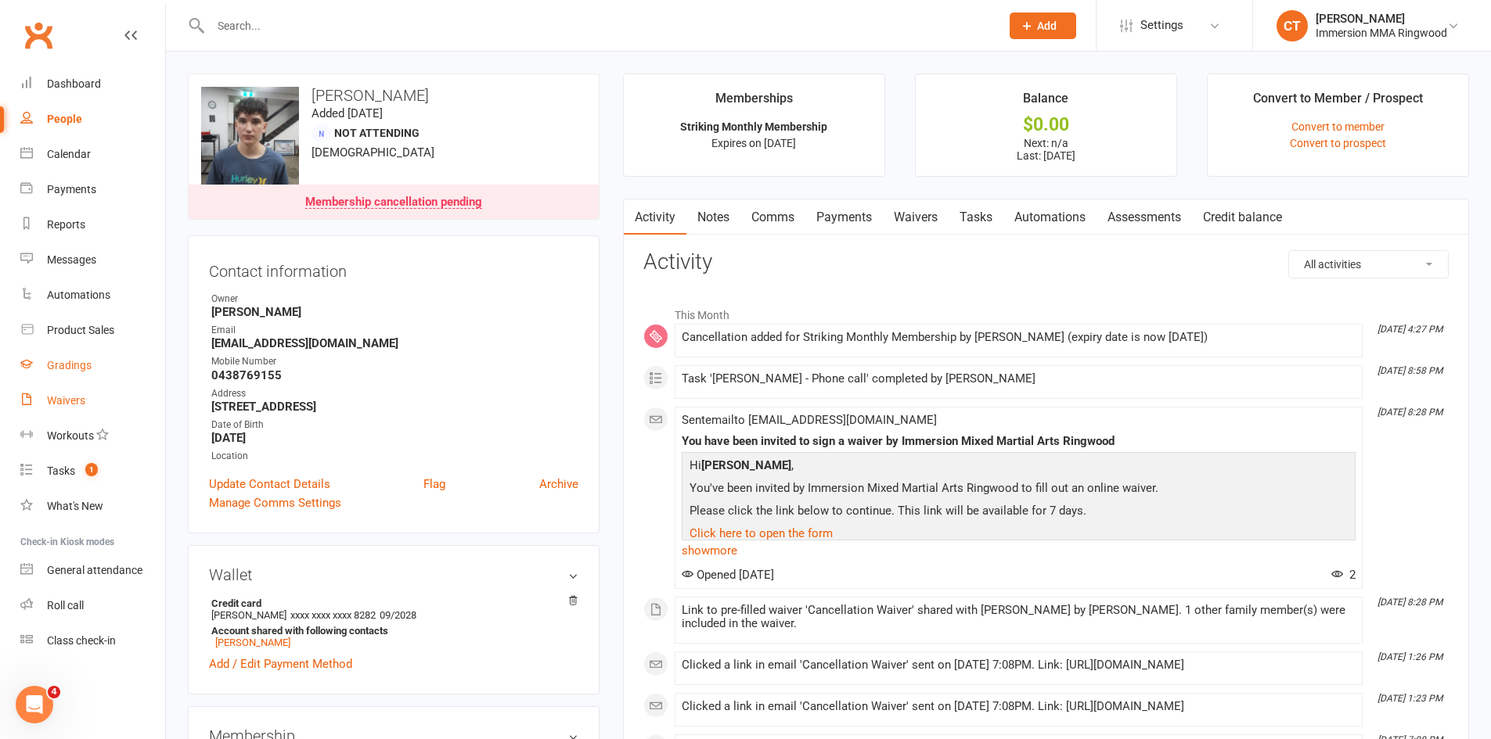
drag, startPoint x: 86, startPoint y: 408, endPoint x: 138, endPoint y: 376, distance: 61.1
click at [86, 408] on link "Waivers" at bounding box center [92, 400] width 145 height 35
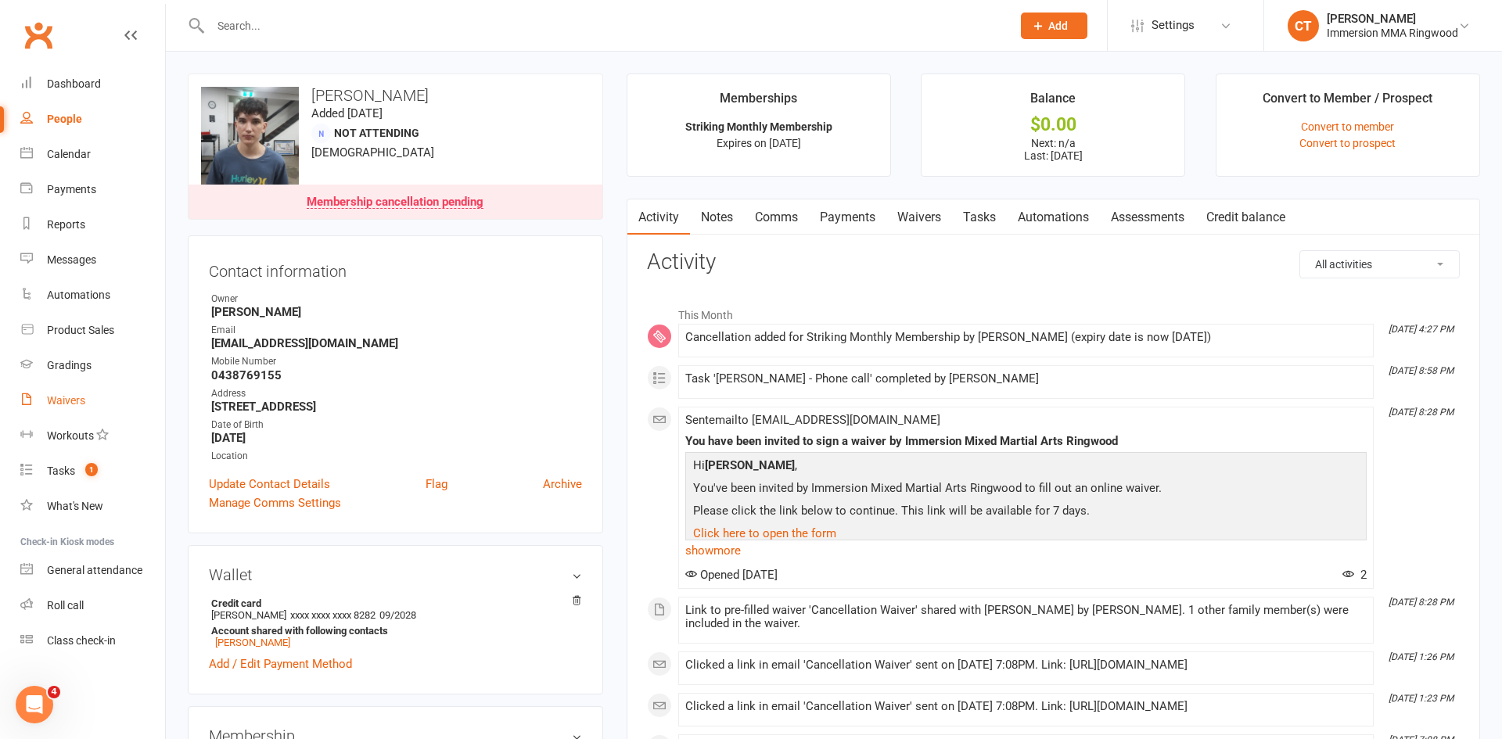
select select "25"
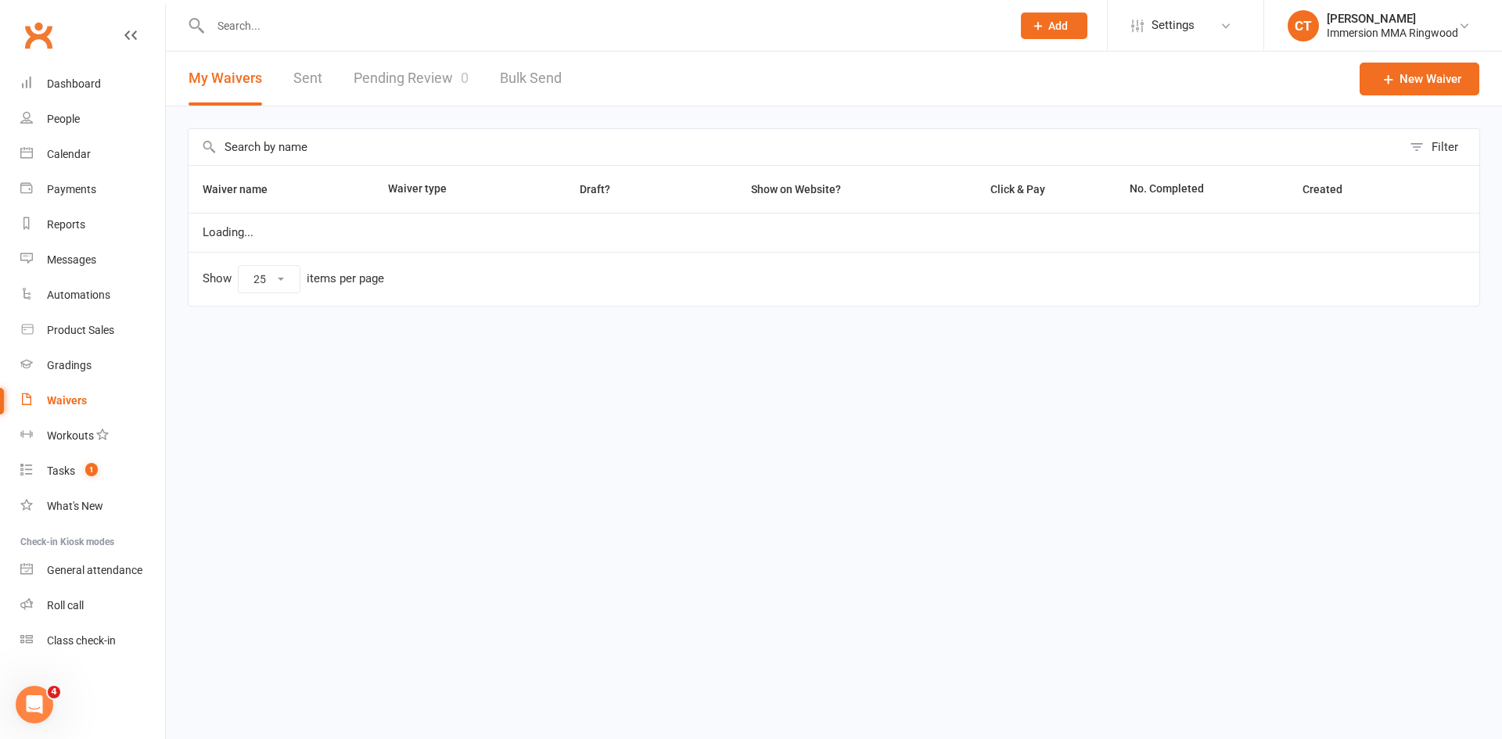
click at [451, 74] on link "Pending Review 0" at bounding box center [411, 79] width 115 height 54
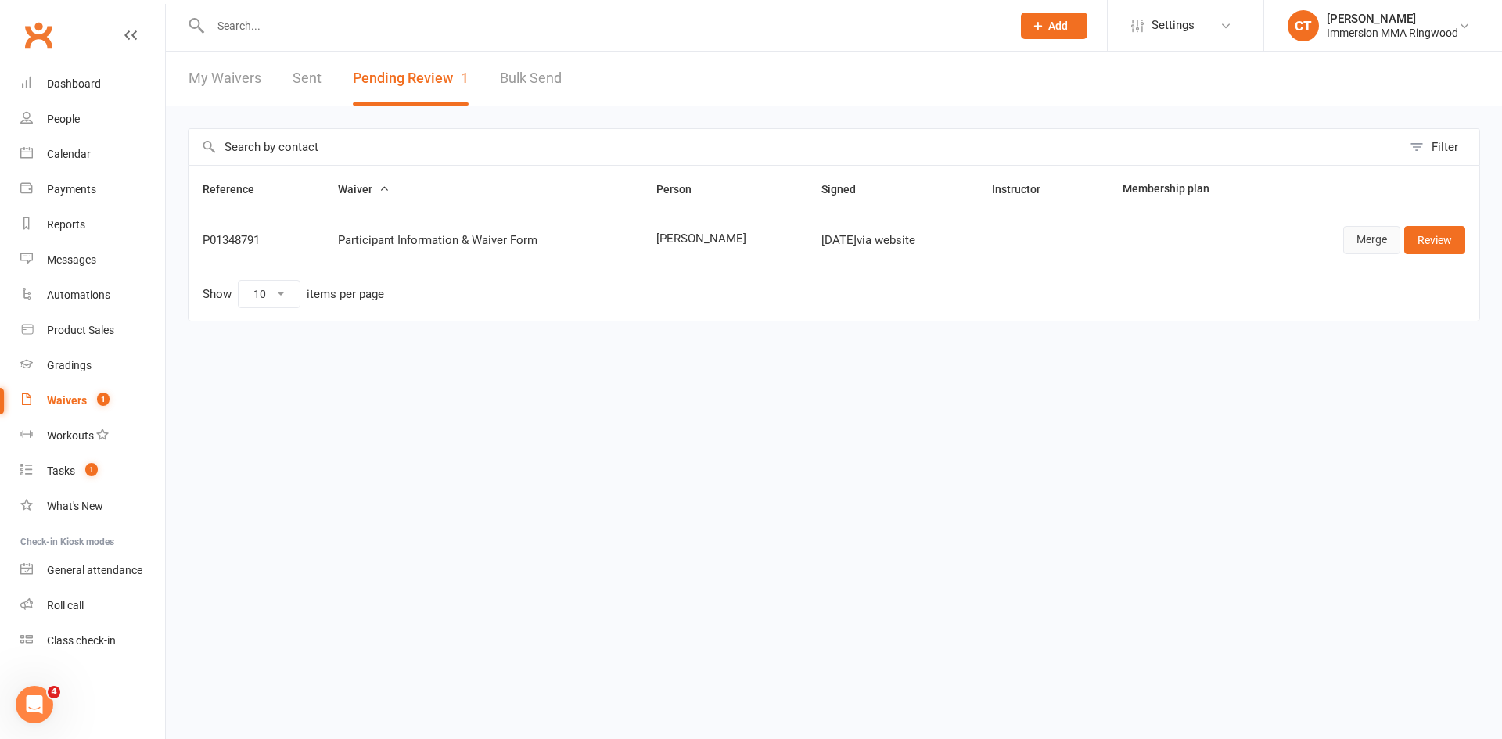
click at [1356, 236] on link "Merge" at bounding box center [1371, 240] width 57 height 28
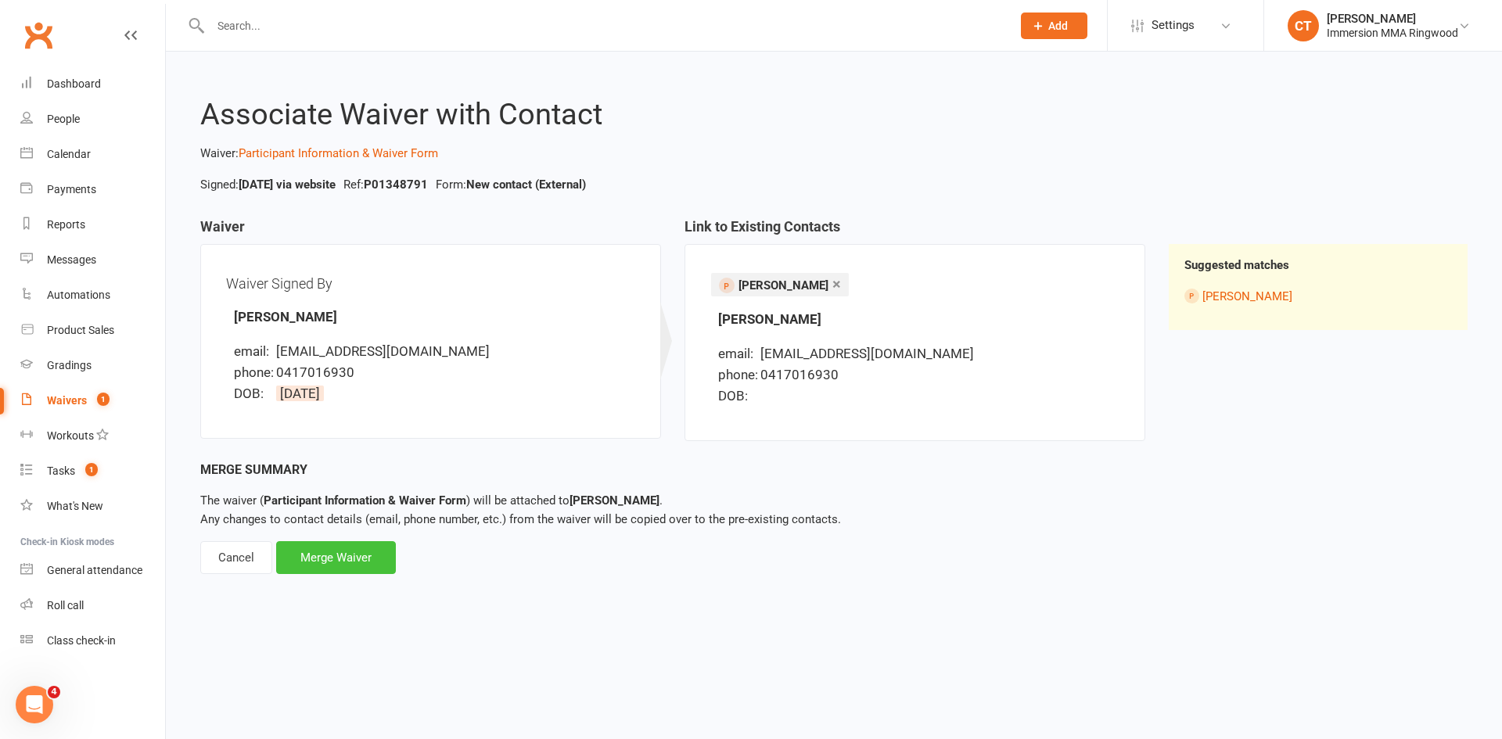
click at [365, 568] on div "Merge Waiver" at bounding box center [336, 557] width 120 height 33
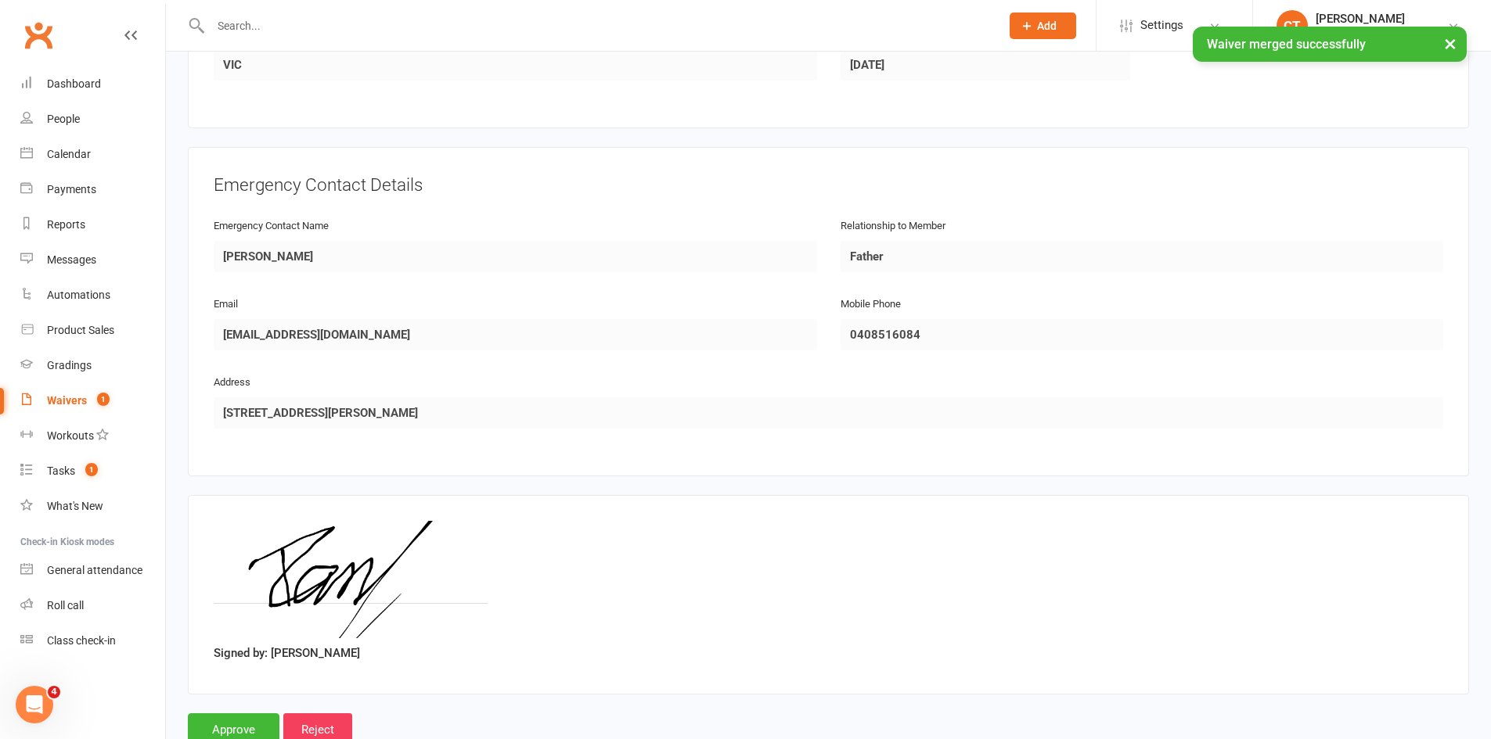
scroll to position [674, 0]
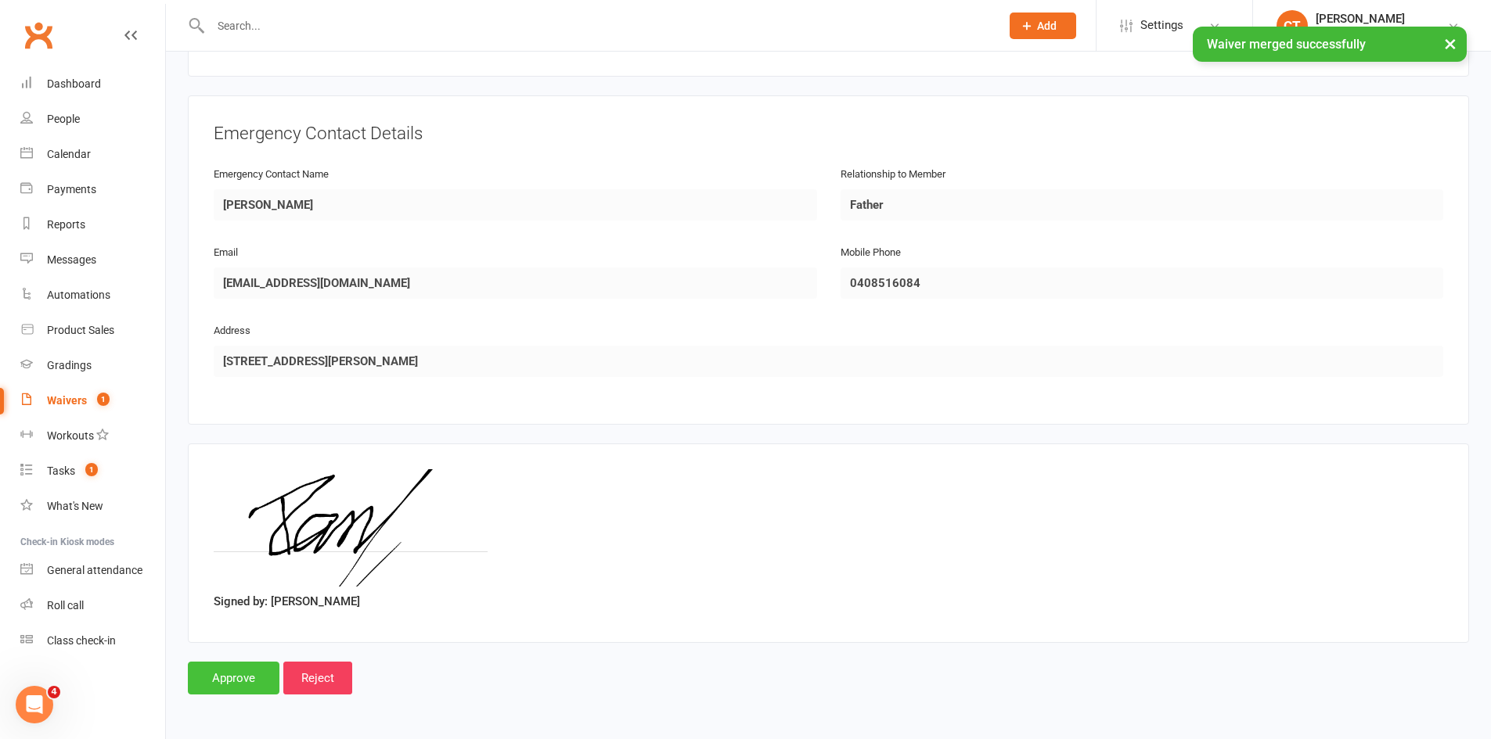
click at [245, 672] on input "Approve" at bounding box center [234, 678] width 92 height 33
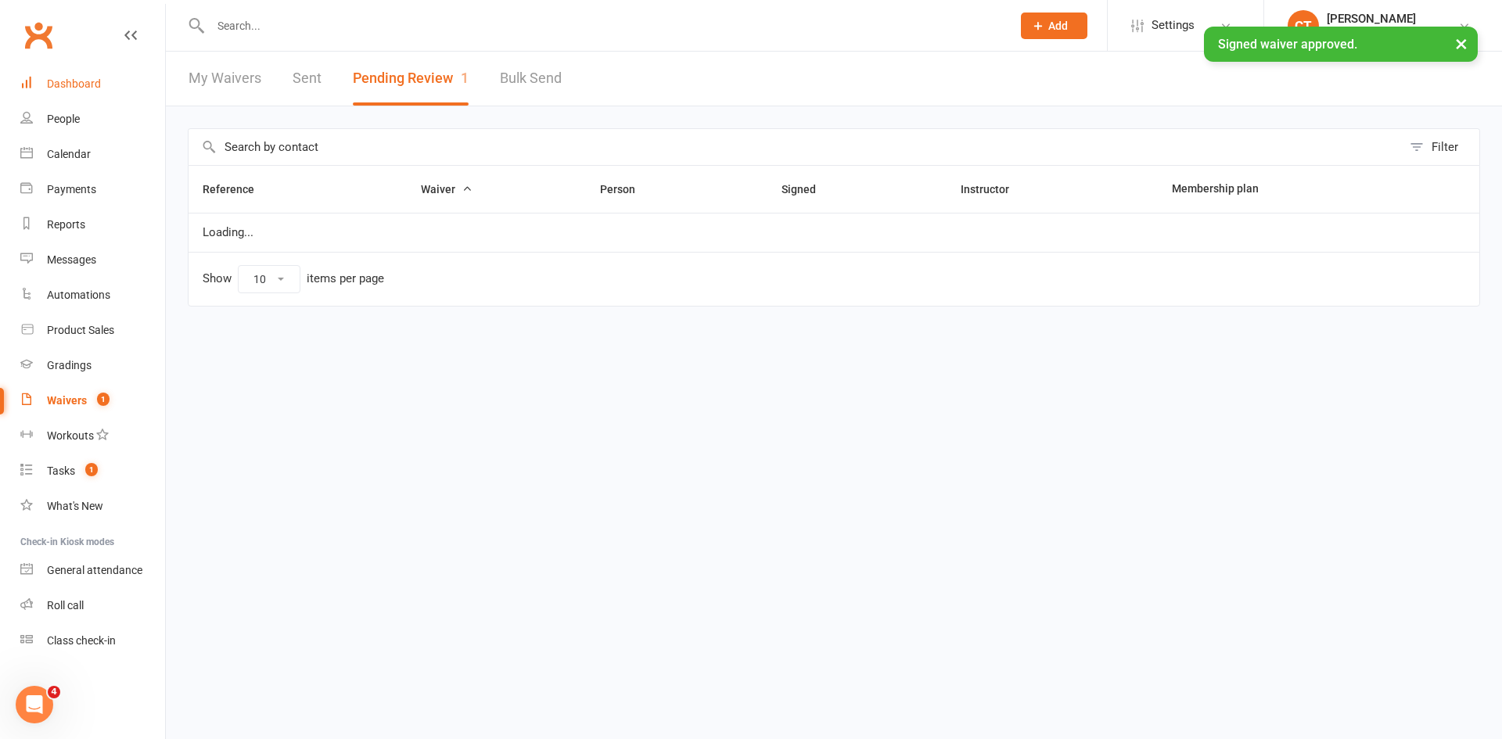
click at [100, 87] on link "Dashboard" at bounding box center [92, 84] width 145 height 35
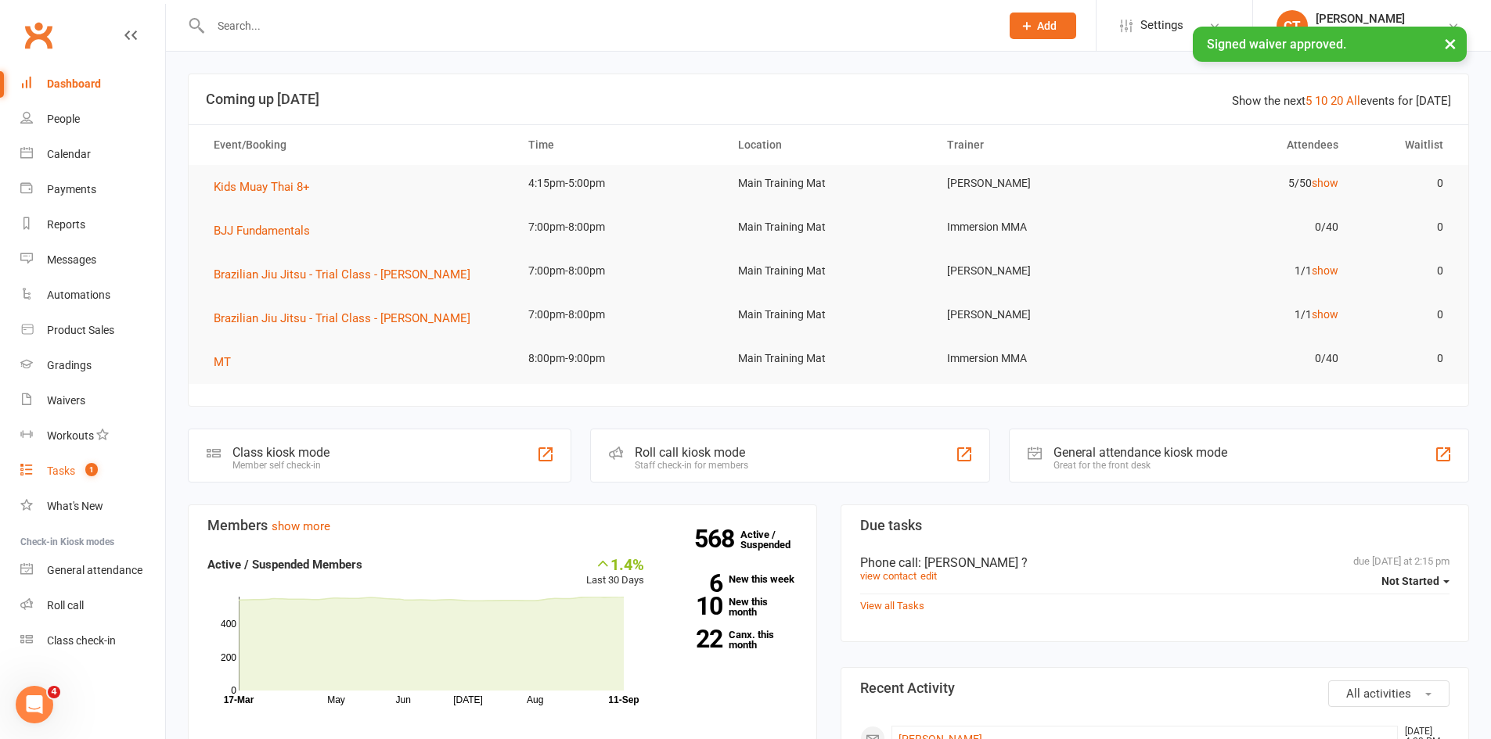
click at [85, 475] on count-badge "1" at bounding box center [87, 471] width 20 height 13
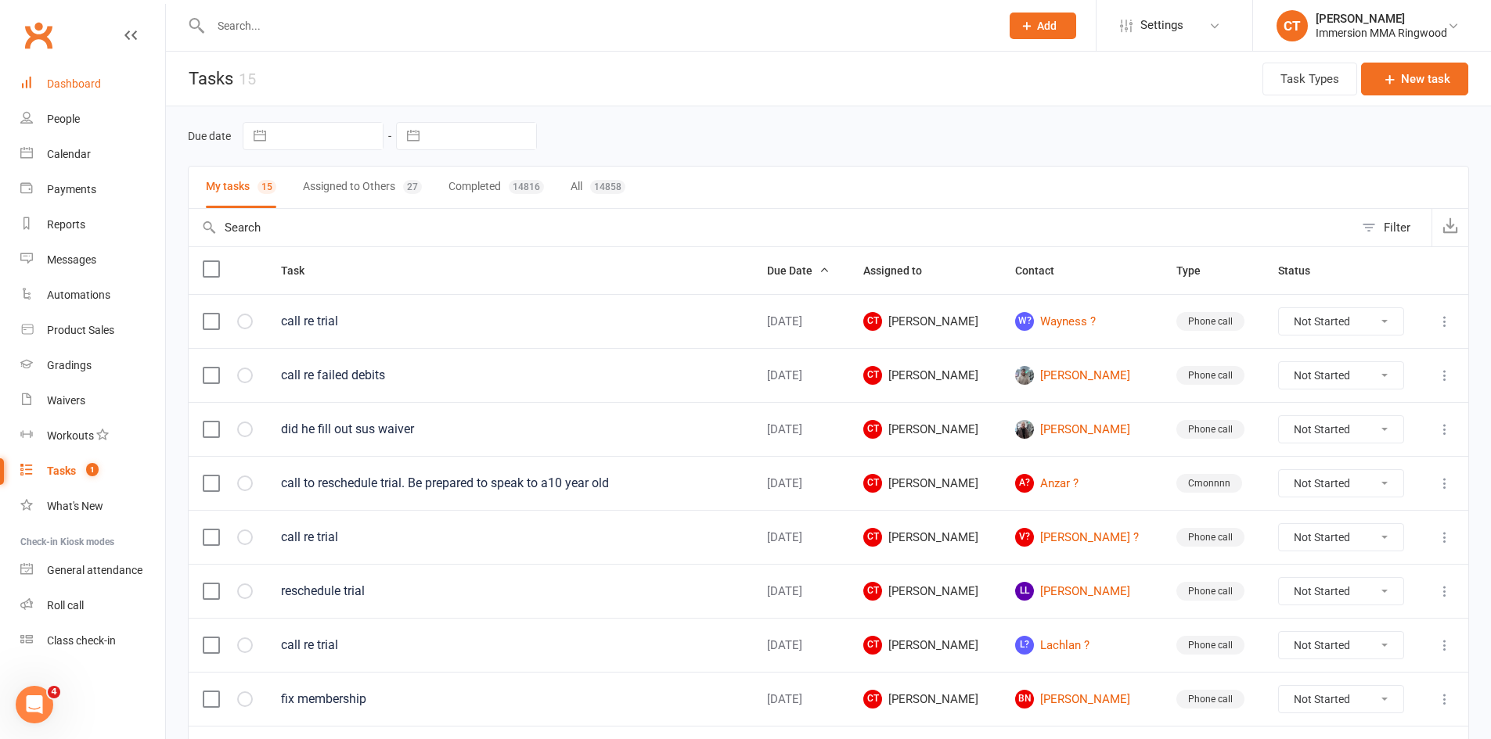
click at [64, 92] on link "Dashboard" at bounding box center [92, 84] width 145 height 35
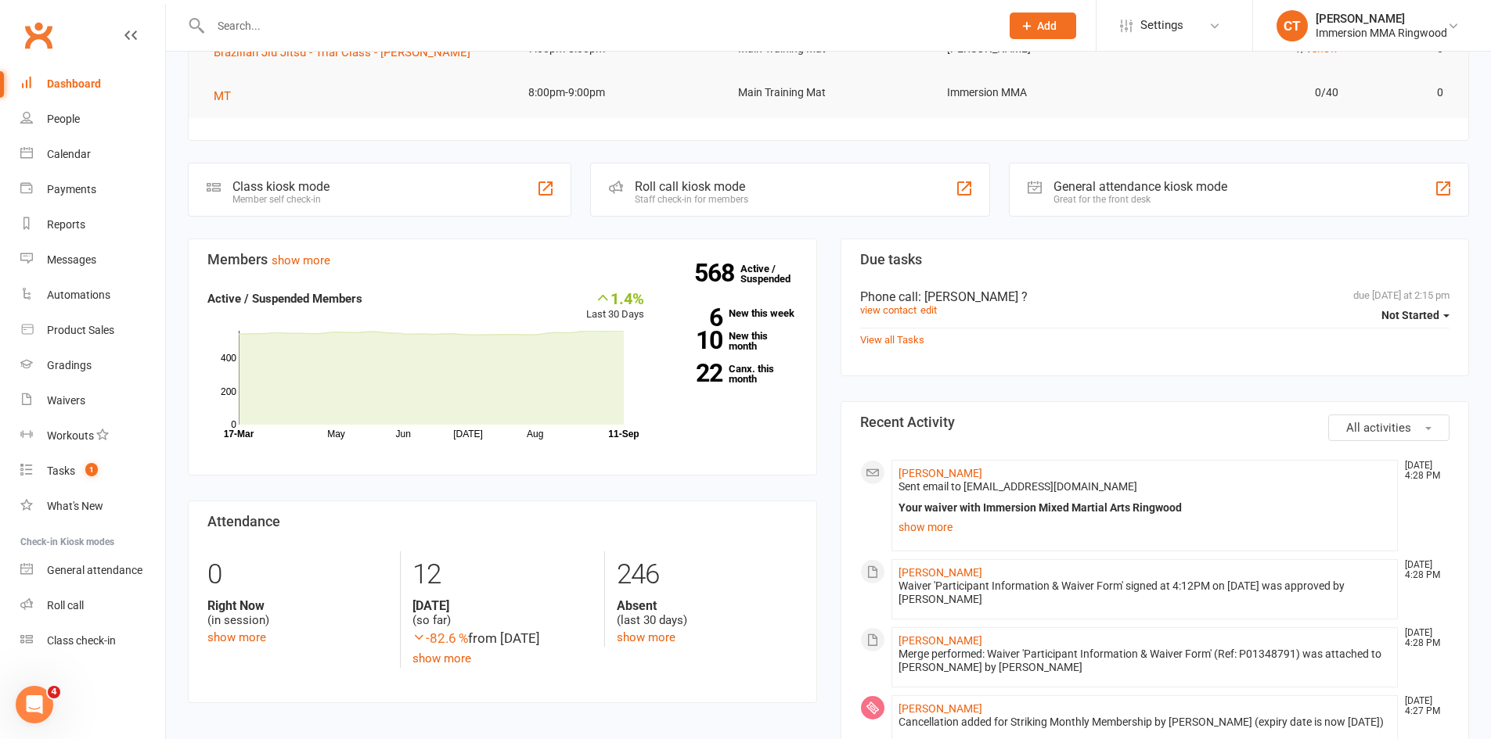
scroll to position [522, 0]
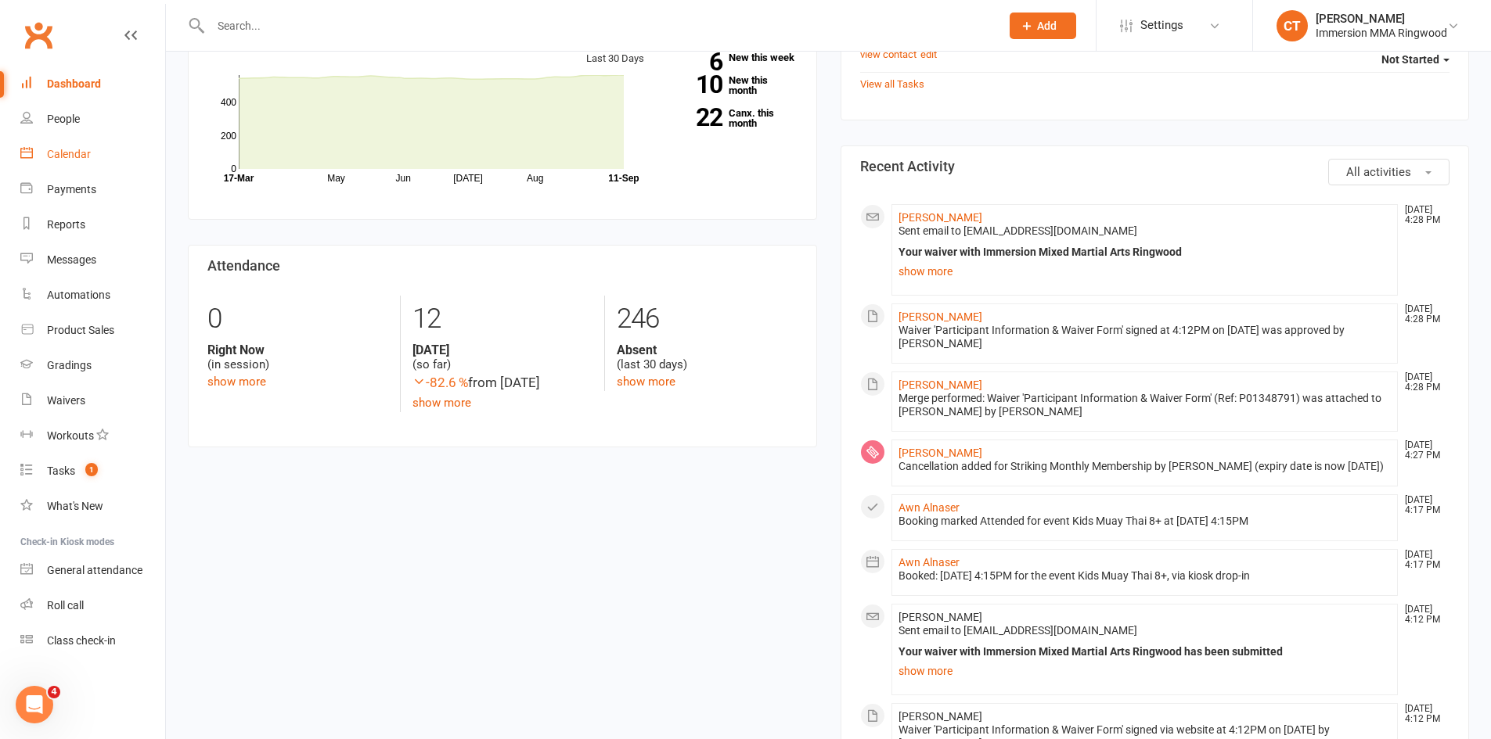
click at [50, 153] on div "Calendar" at bounding box center [69, 154] width 44 height 13
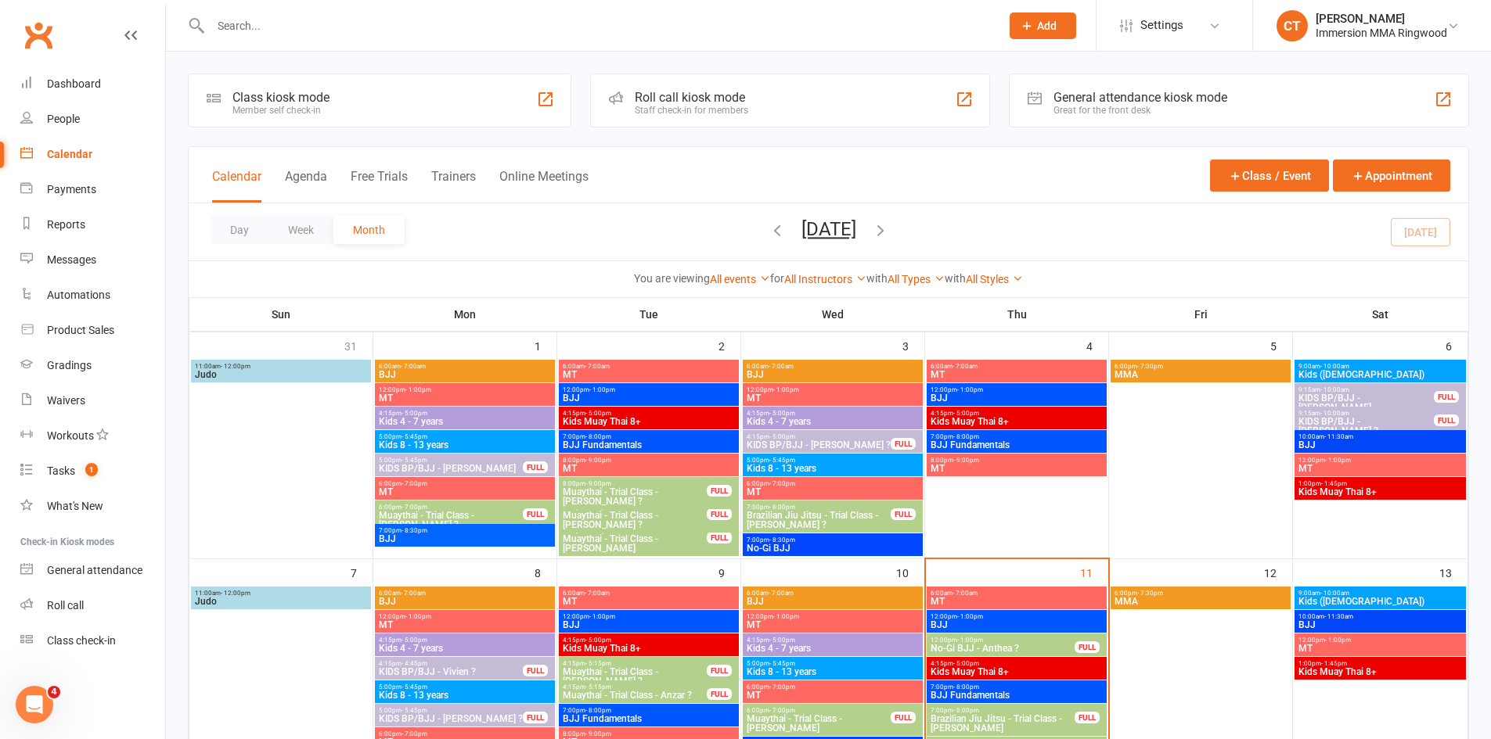
click at [360, 15] on input "text" at bounding box center [597, 26] width 783 height 22
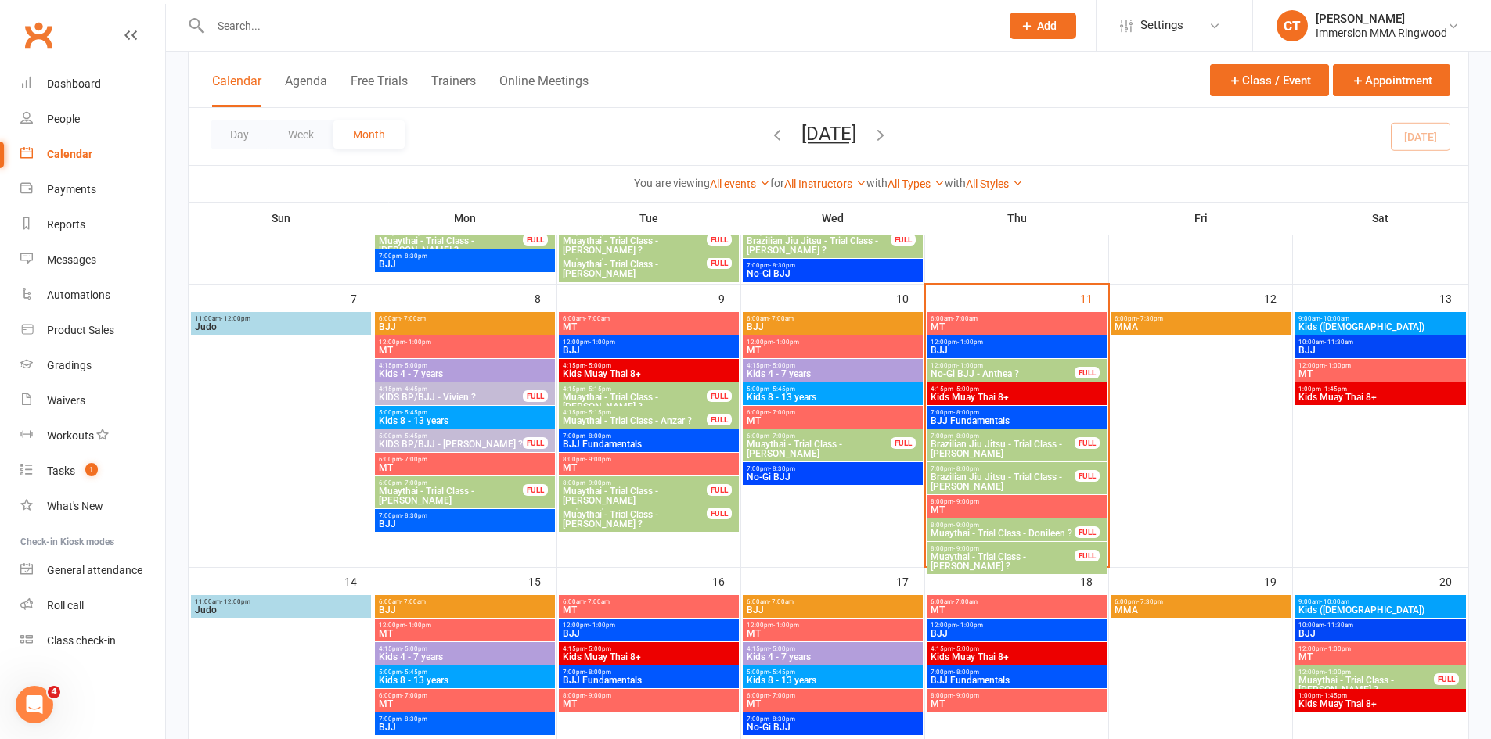
scroll to position [261, 0]
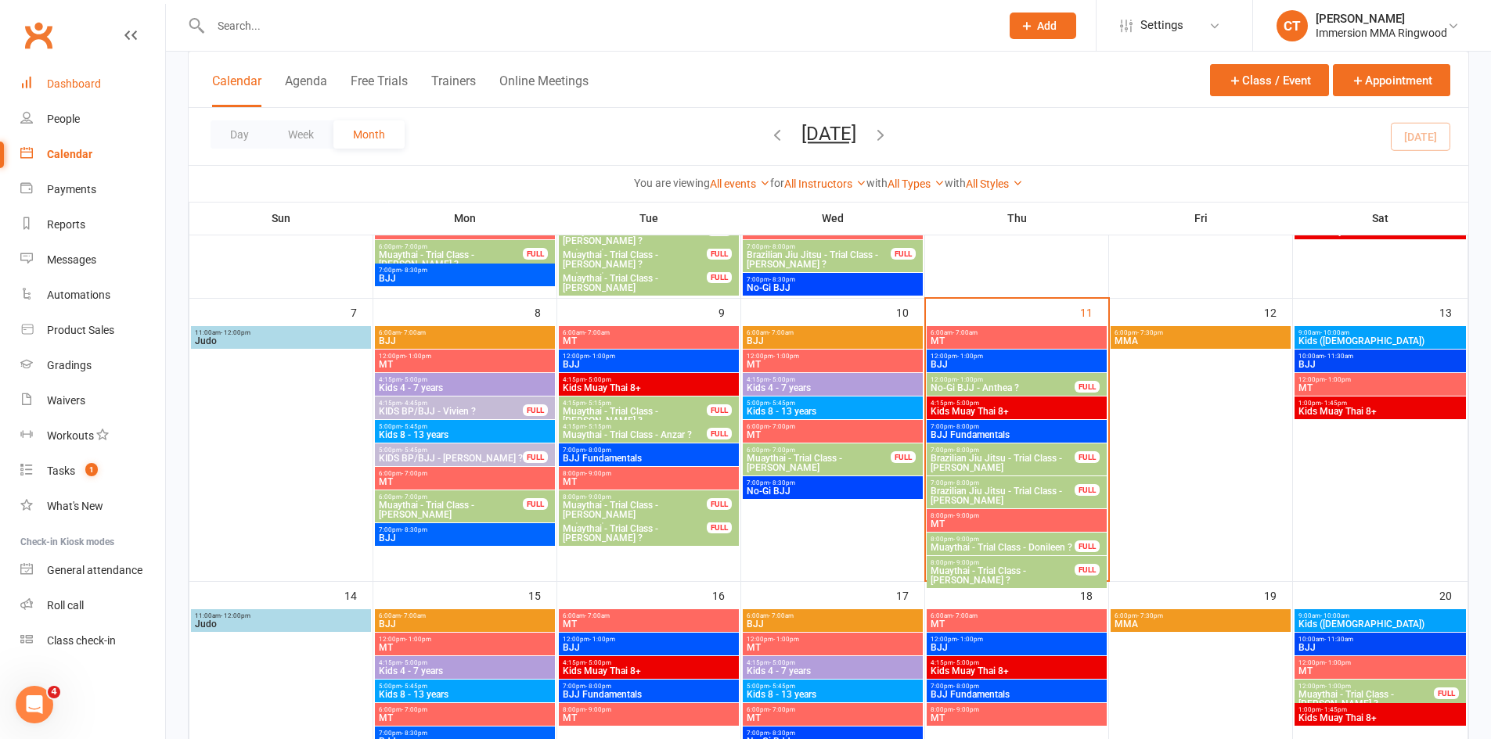
click at [99, 85] on div "Dashboard" at bounding box center [74, 83] width 54 height 13
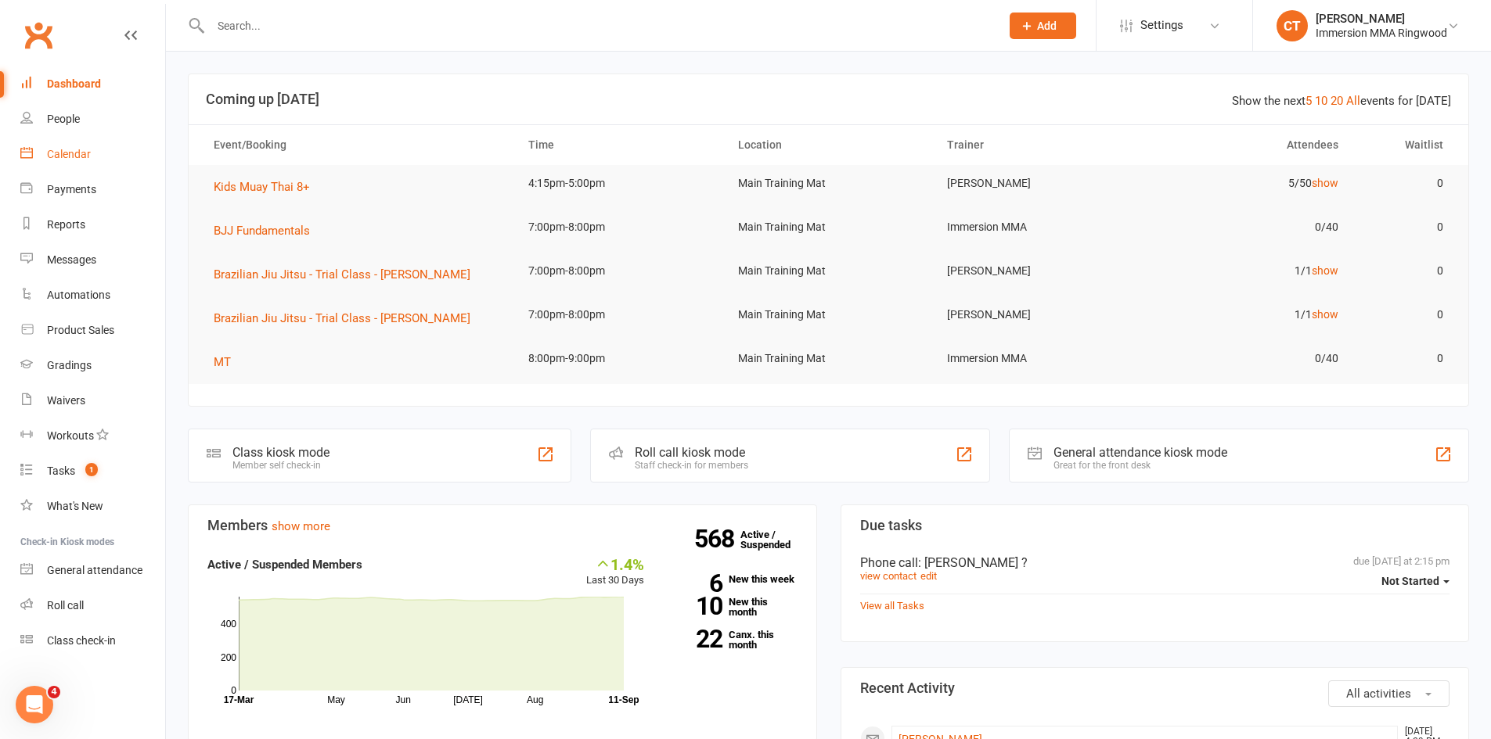
click at [43, 151] on link "Calendar" at bounding box center [92, 154] width 145 height 35
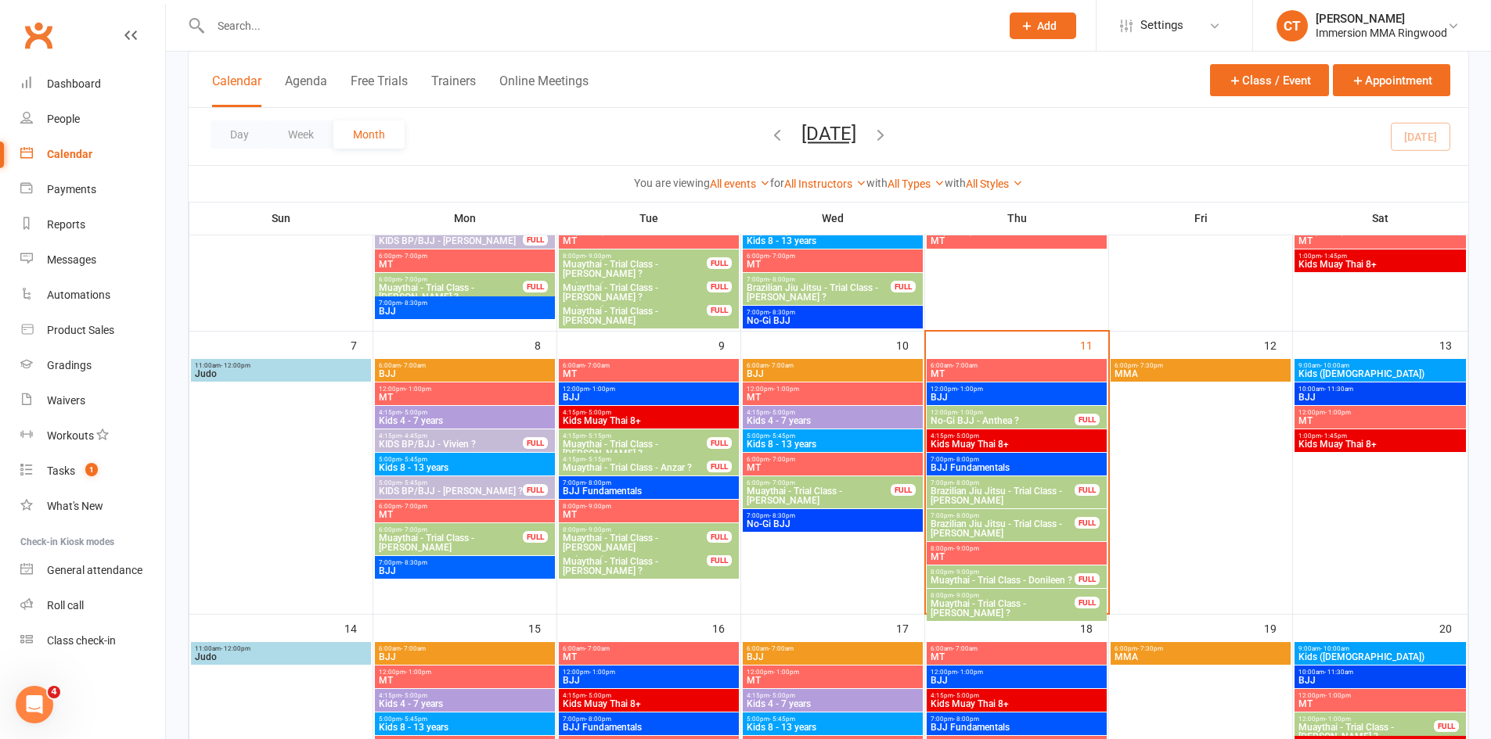
scroll to position [261, 0]
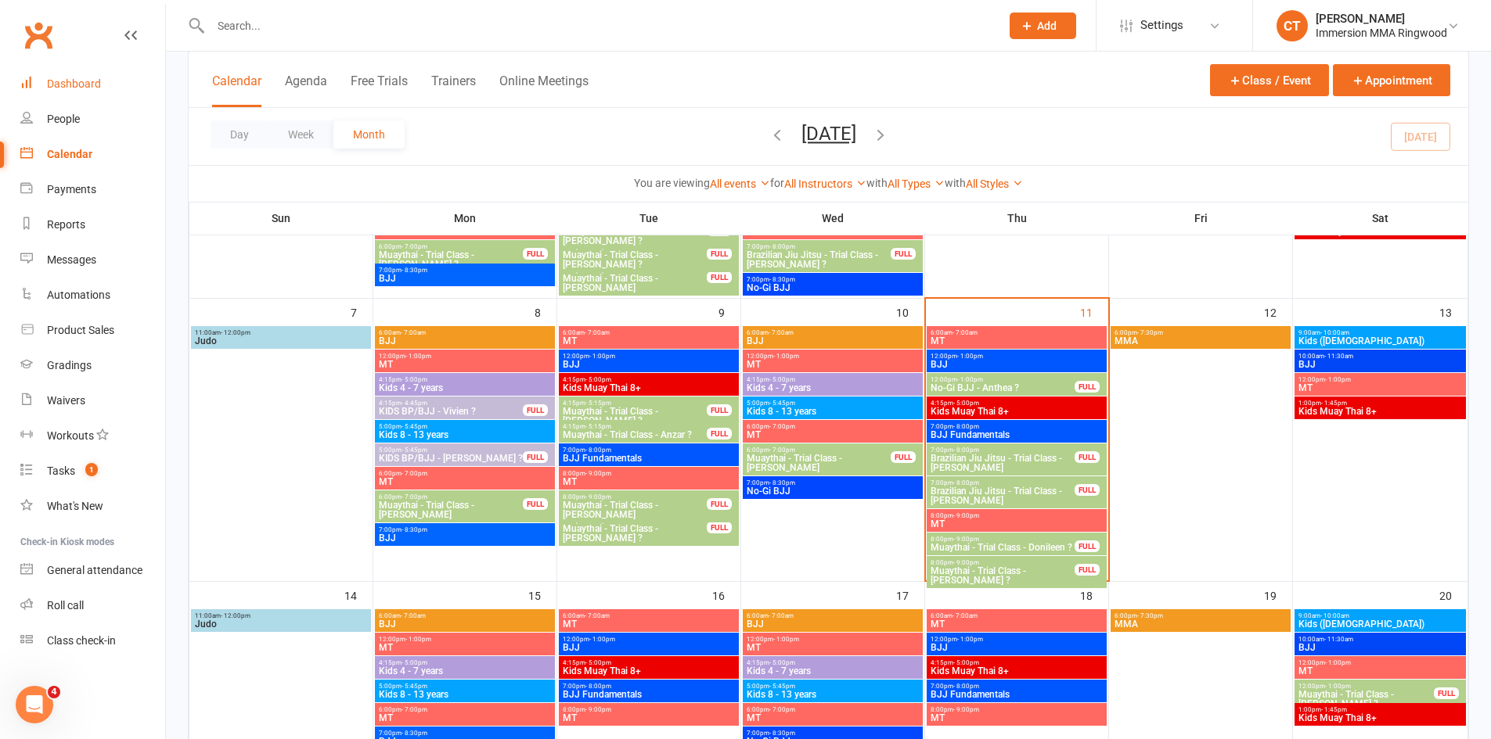
click at [50, 77] on link "Dashboard" at bounding box center [92, 84] width 145 height 35
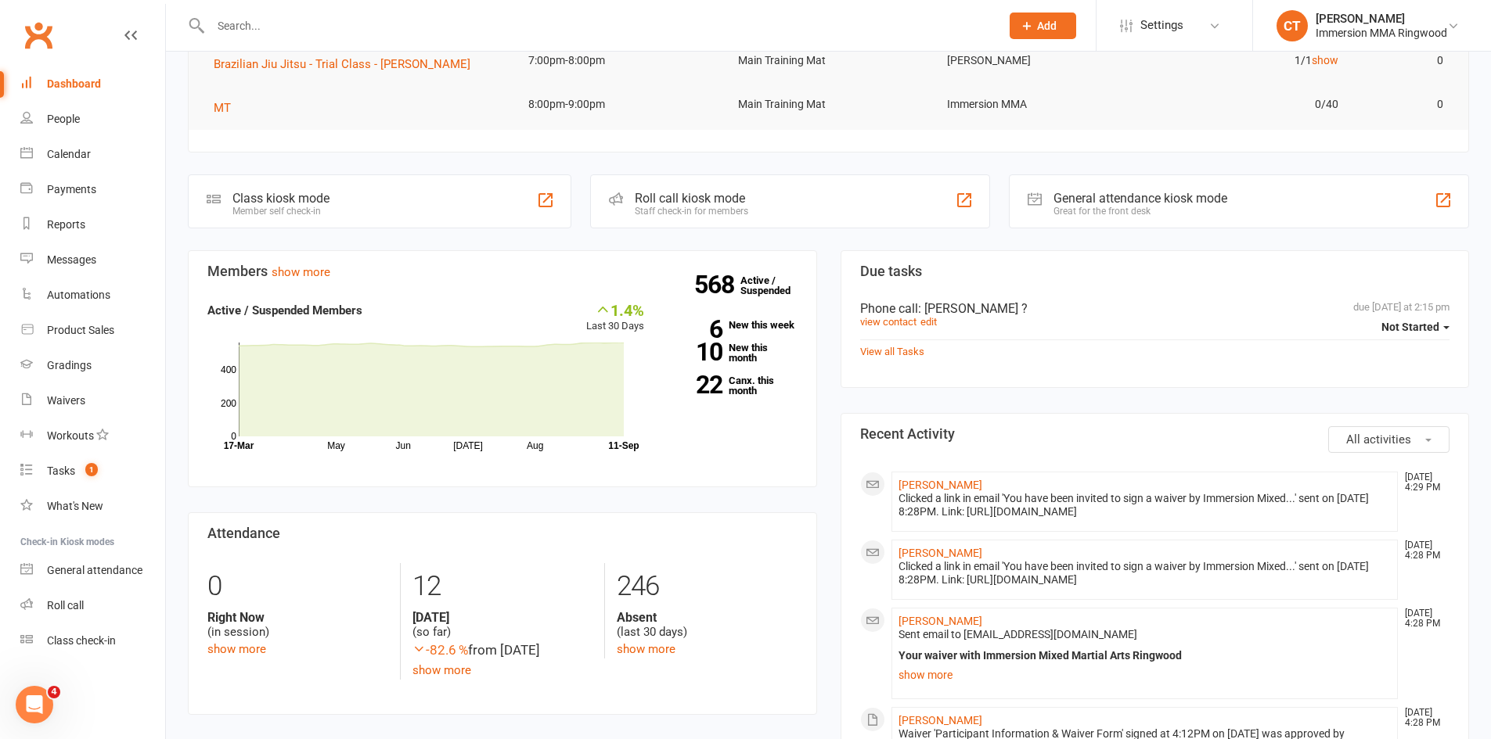
scroll to position [261, 0]
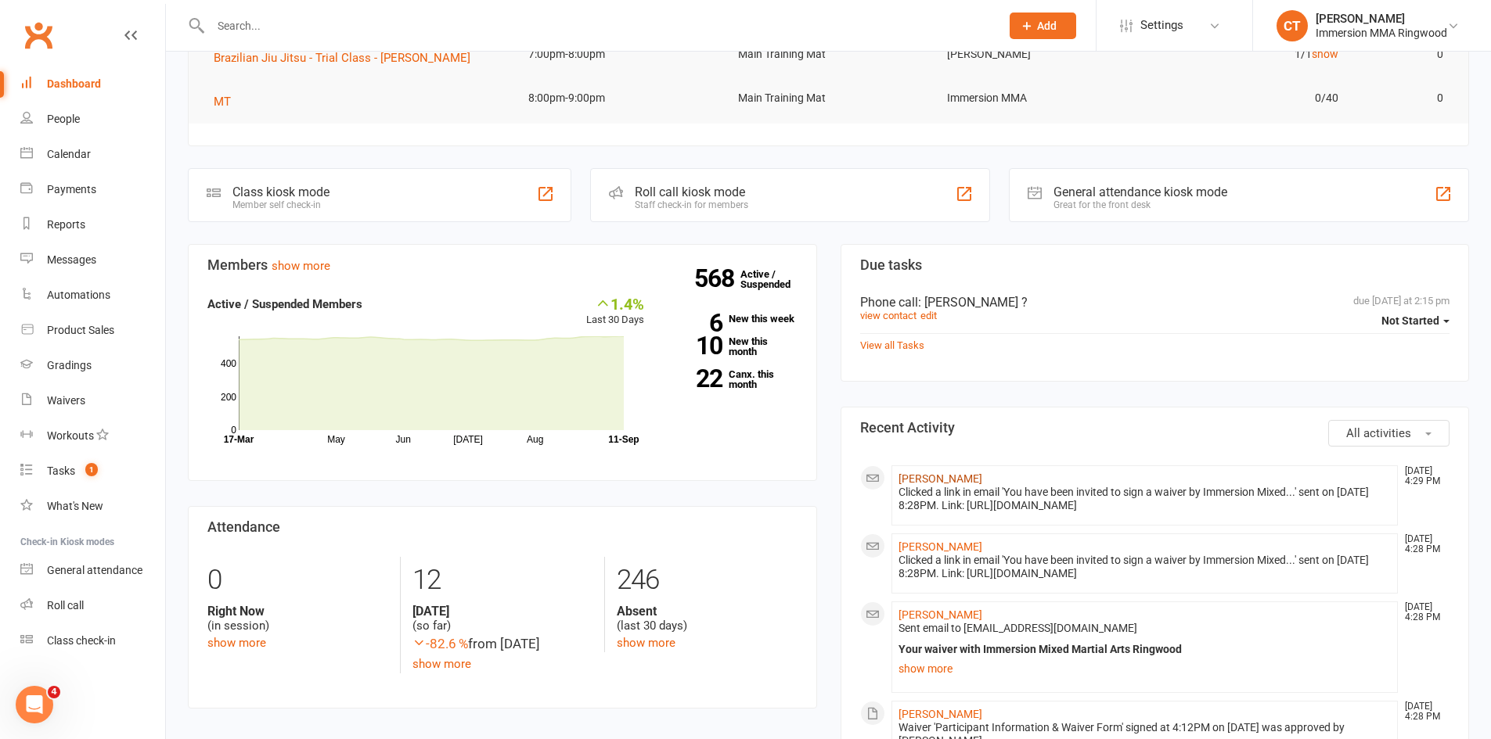
click at [930, 473] on link "[PERSON_NAME]" at bounding box center [940, 479] width 84 height 13
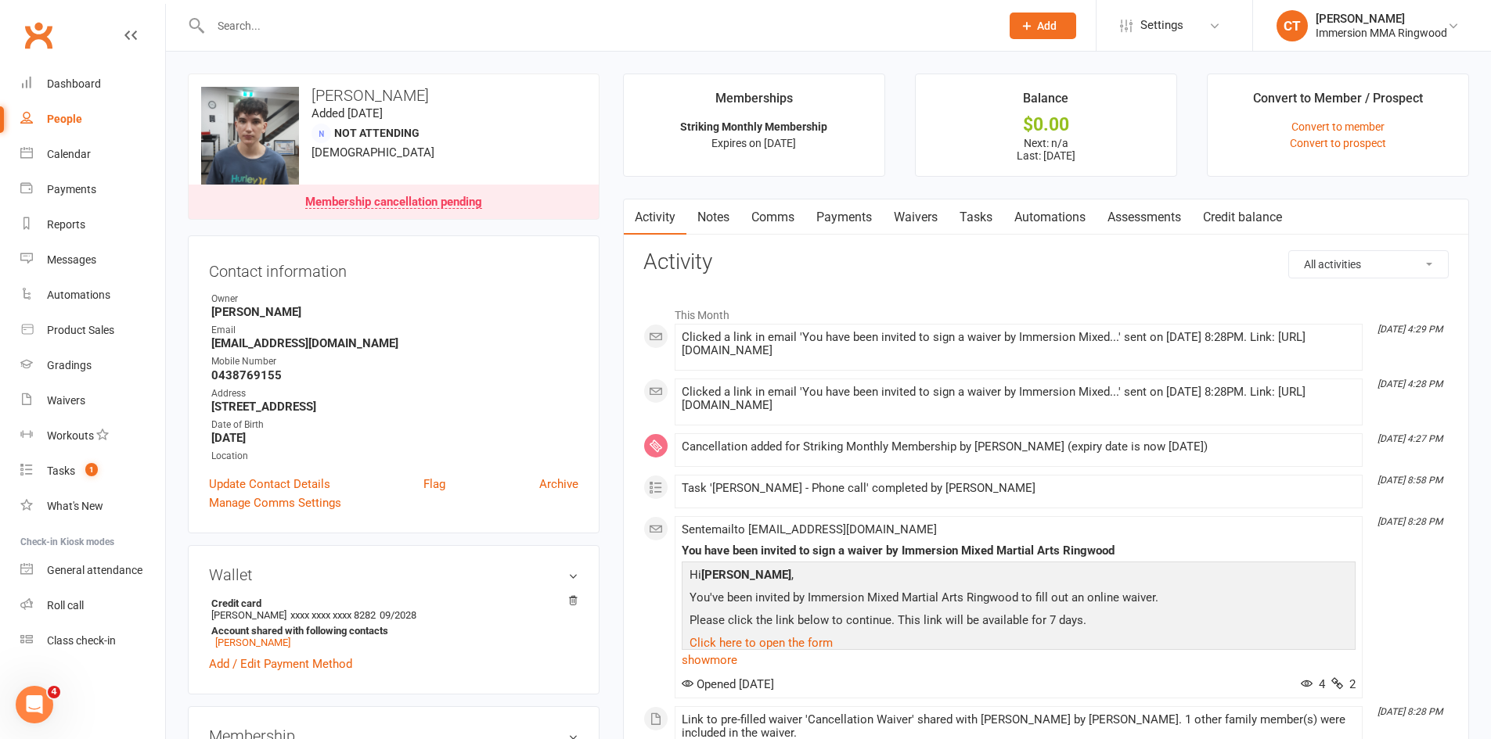
click at [843, 220] on link "Payments" at bounding box center [843, 218] width 77 height 36
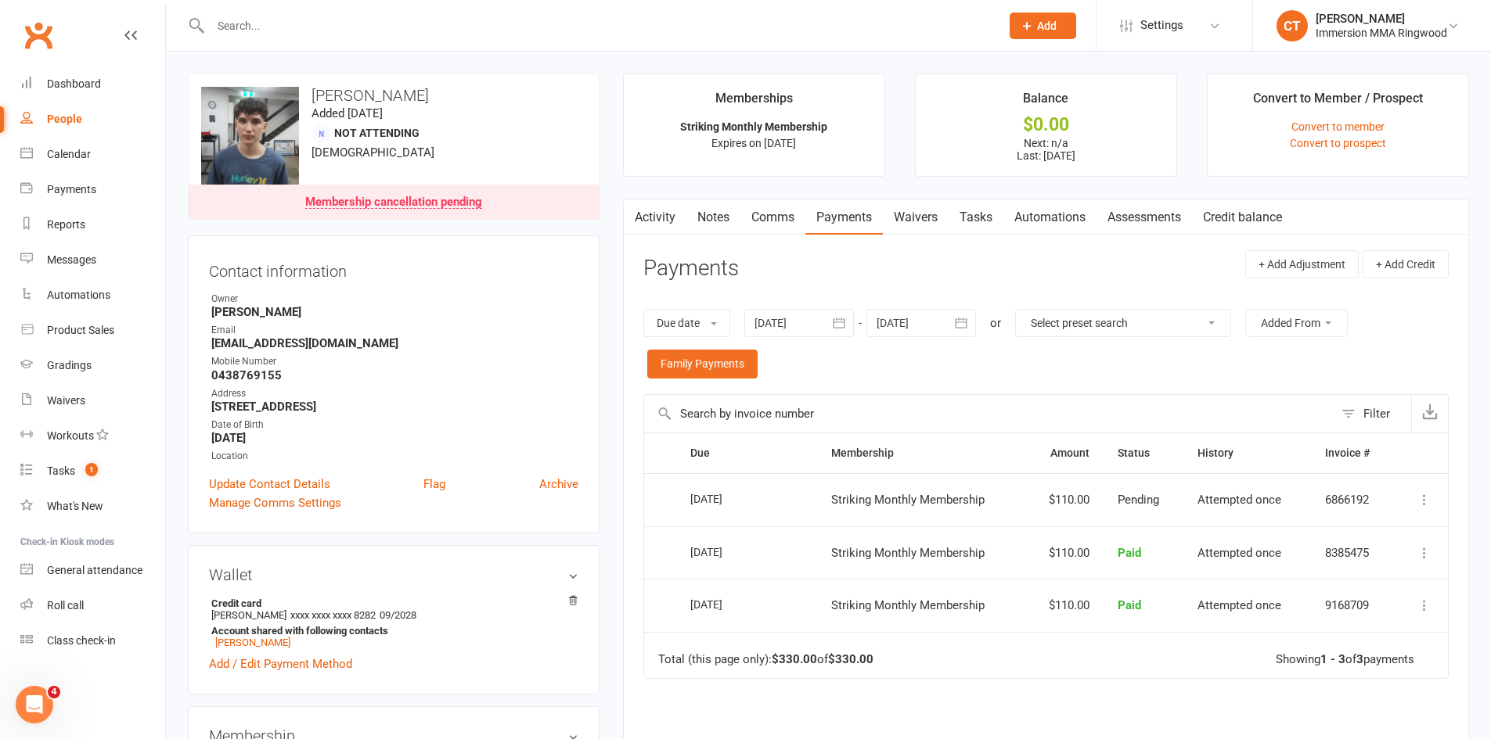
click at [715, 200] on link "Notes" at bounding box center [713, 218] width 54 height 36
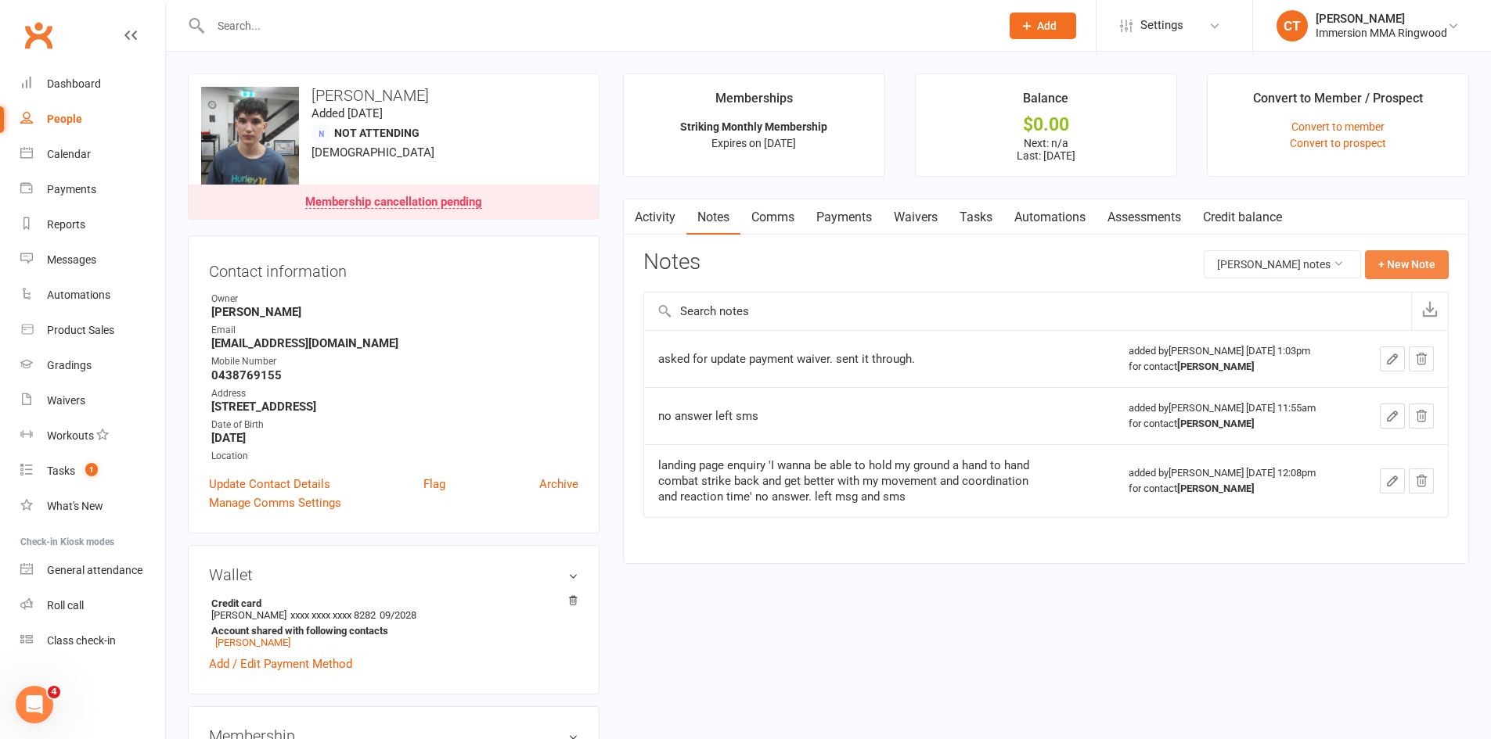
click at [1382, 263] on button "+ New Note" at bounding box center [1407, 264] width 84 height 28
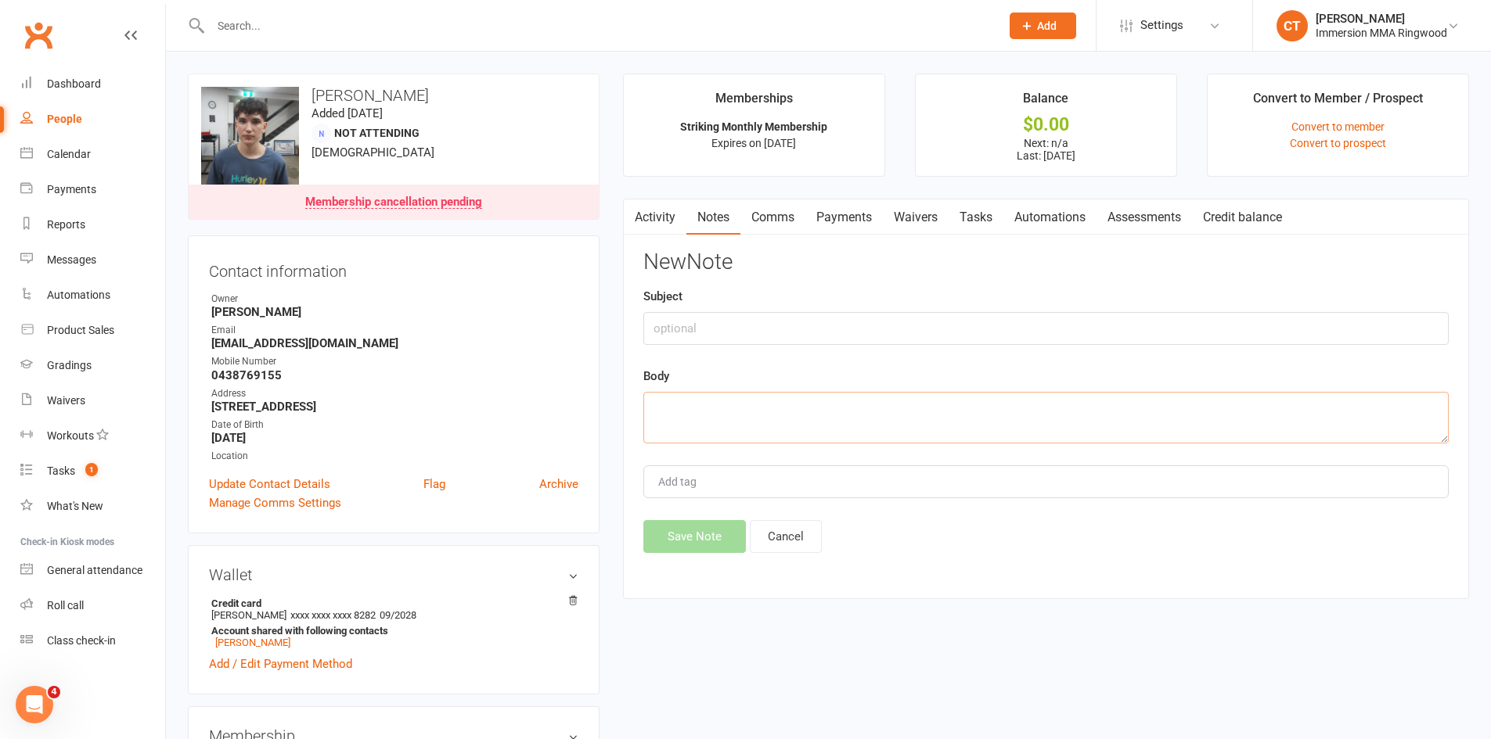
click at [882, 393] on textarea at bounding box center [1045, 418] width 805 height 52
type textarea "cancelled because of money reasons"
click at [689, 527] on button "Save Note" at bounding box center [694, 536] width 103 height 33
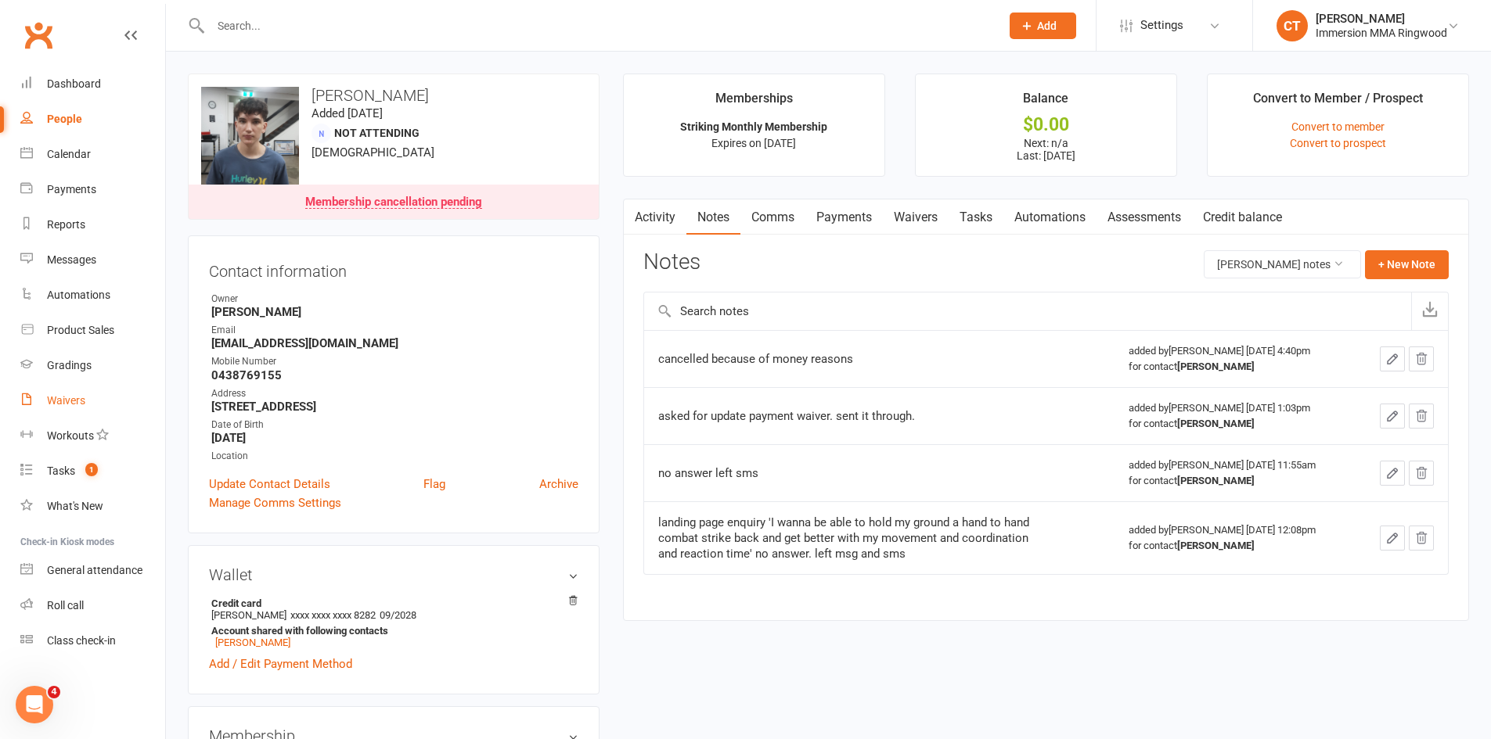
click at [83, 406] on div "Waivers" at bounding box center [66, 400] width 38 height 13
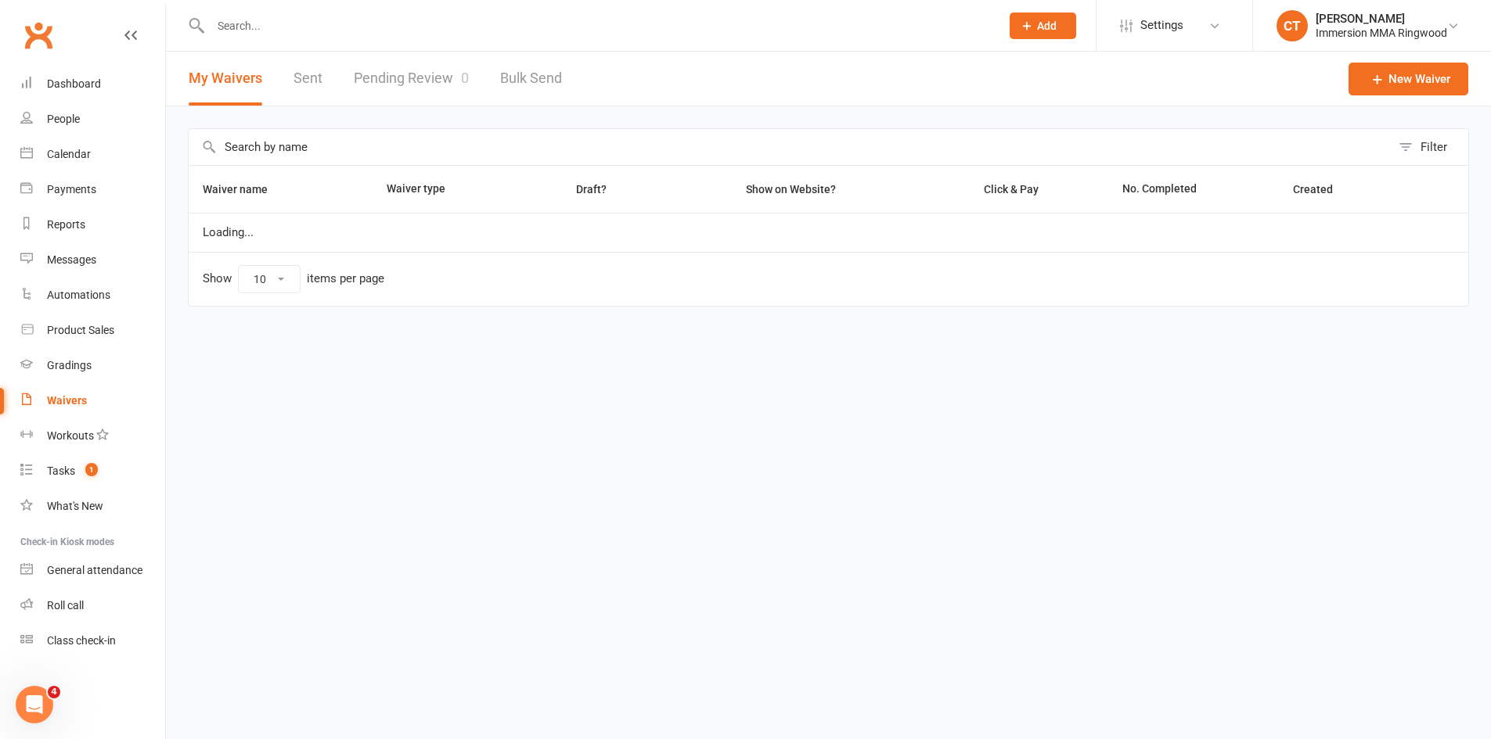
select select "25"
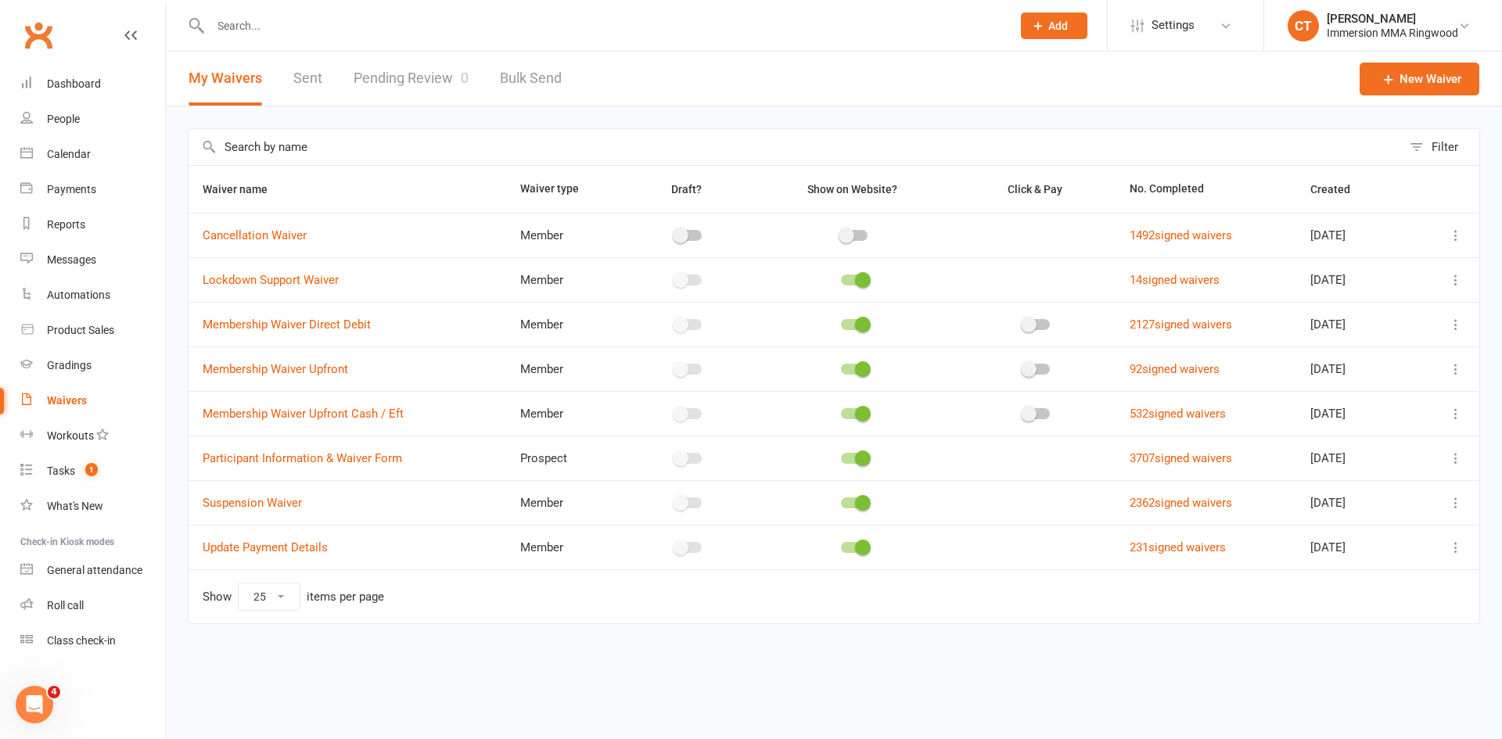
click at [424, 94] on link "Pending Review 0" at bounding box center [411, 79] width 115 height 54
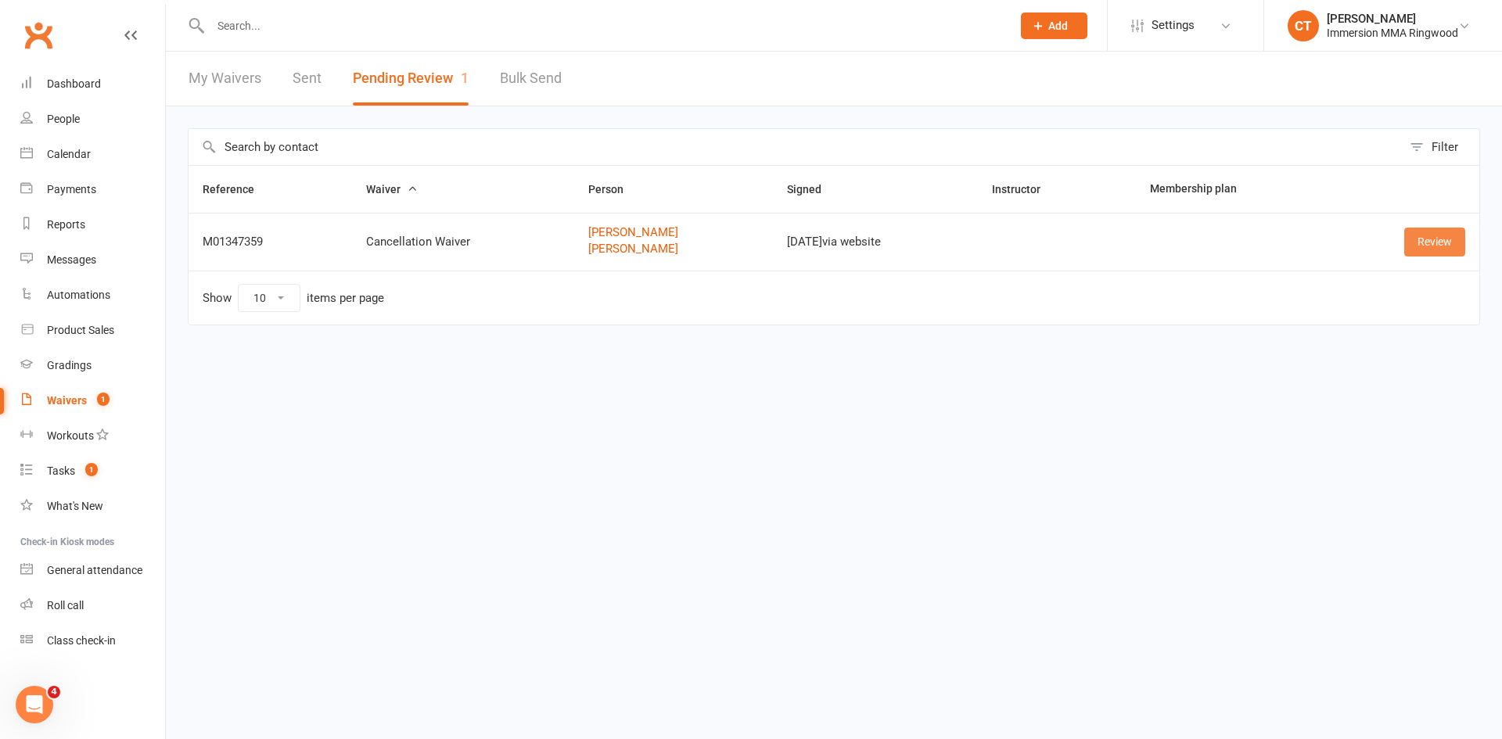
click at [1448, 238] on link "Review" at bounding box center [1434, 242] width 61 height 28
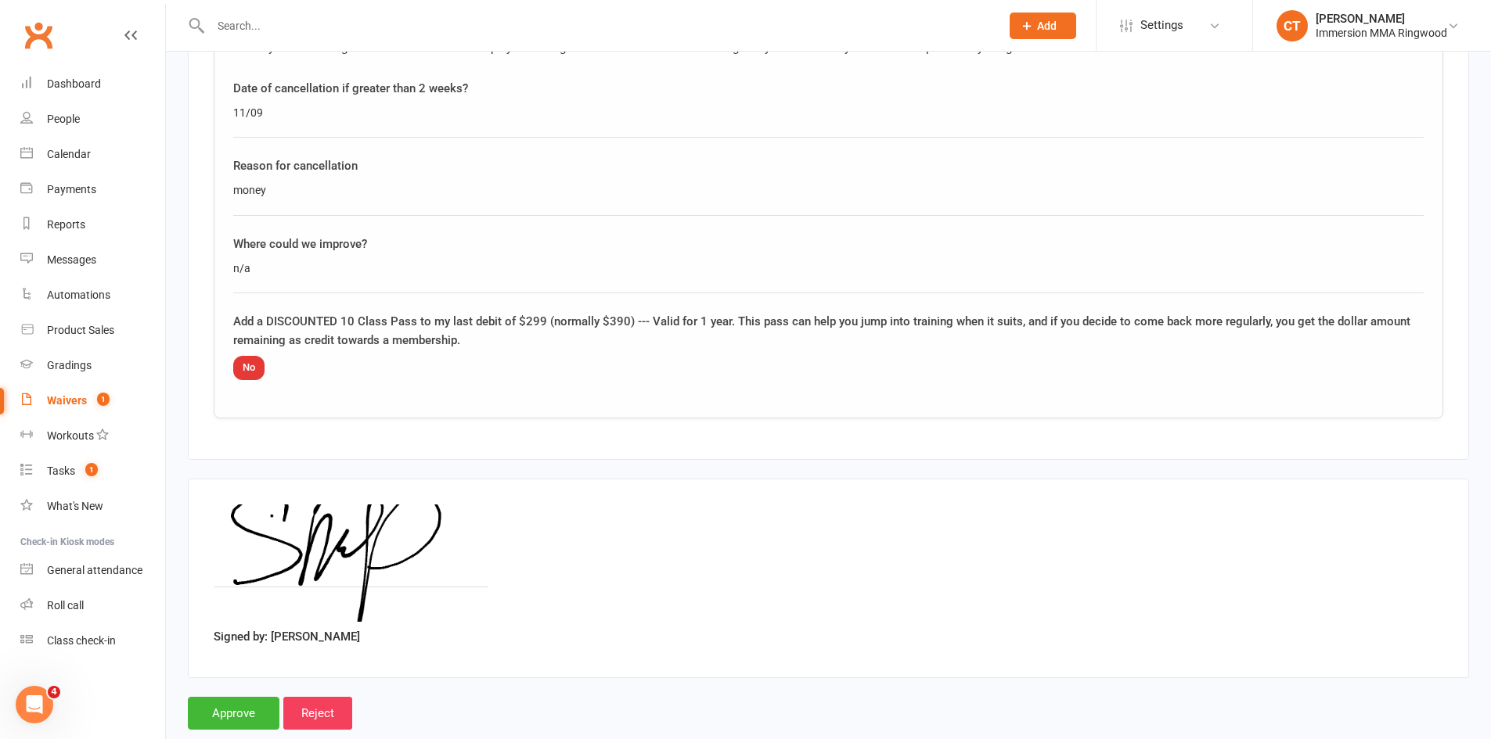
scroll to position [1469, 0]
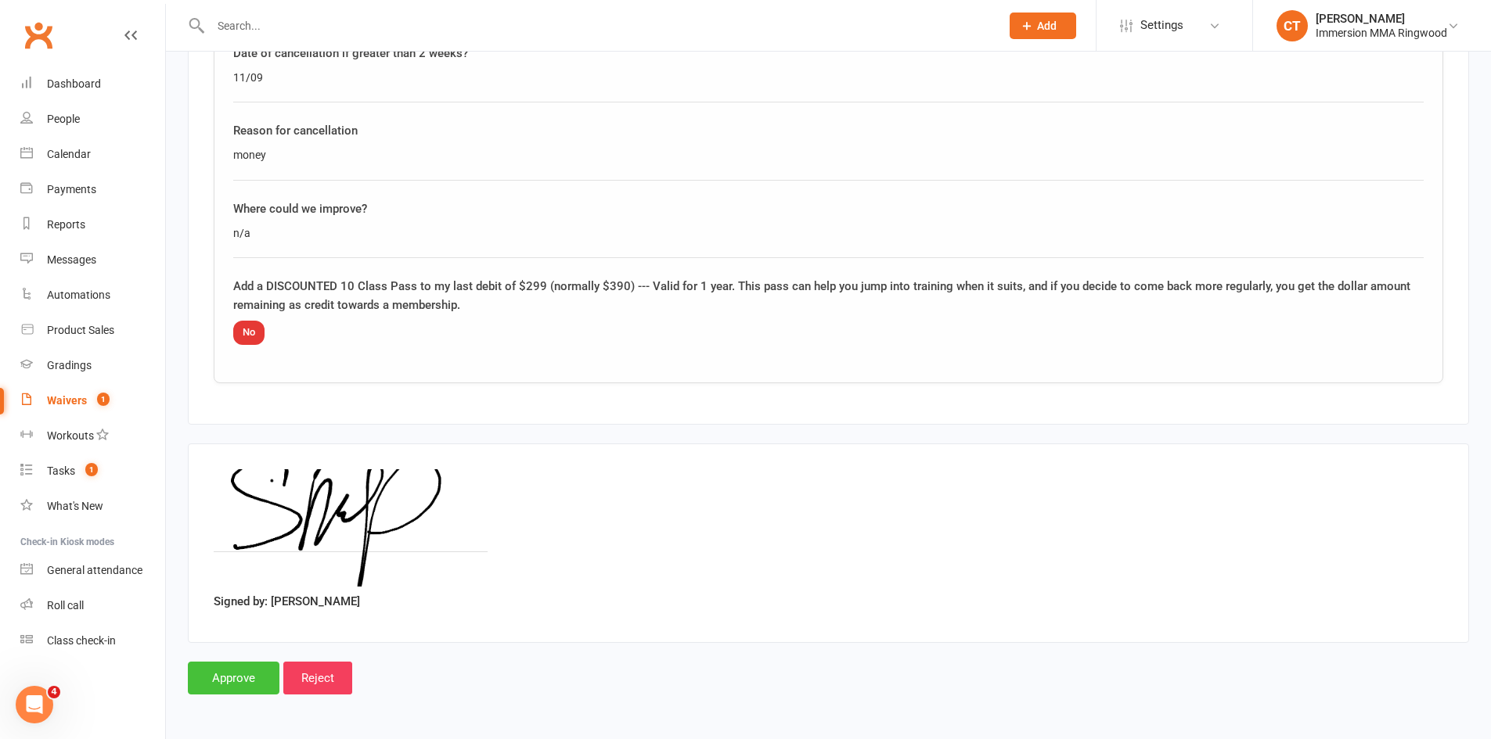
click at [231, 669] on input "Approve" at bounding box center [234, 678] width 92 height 33
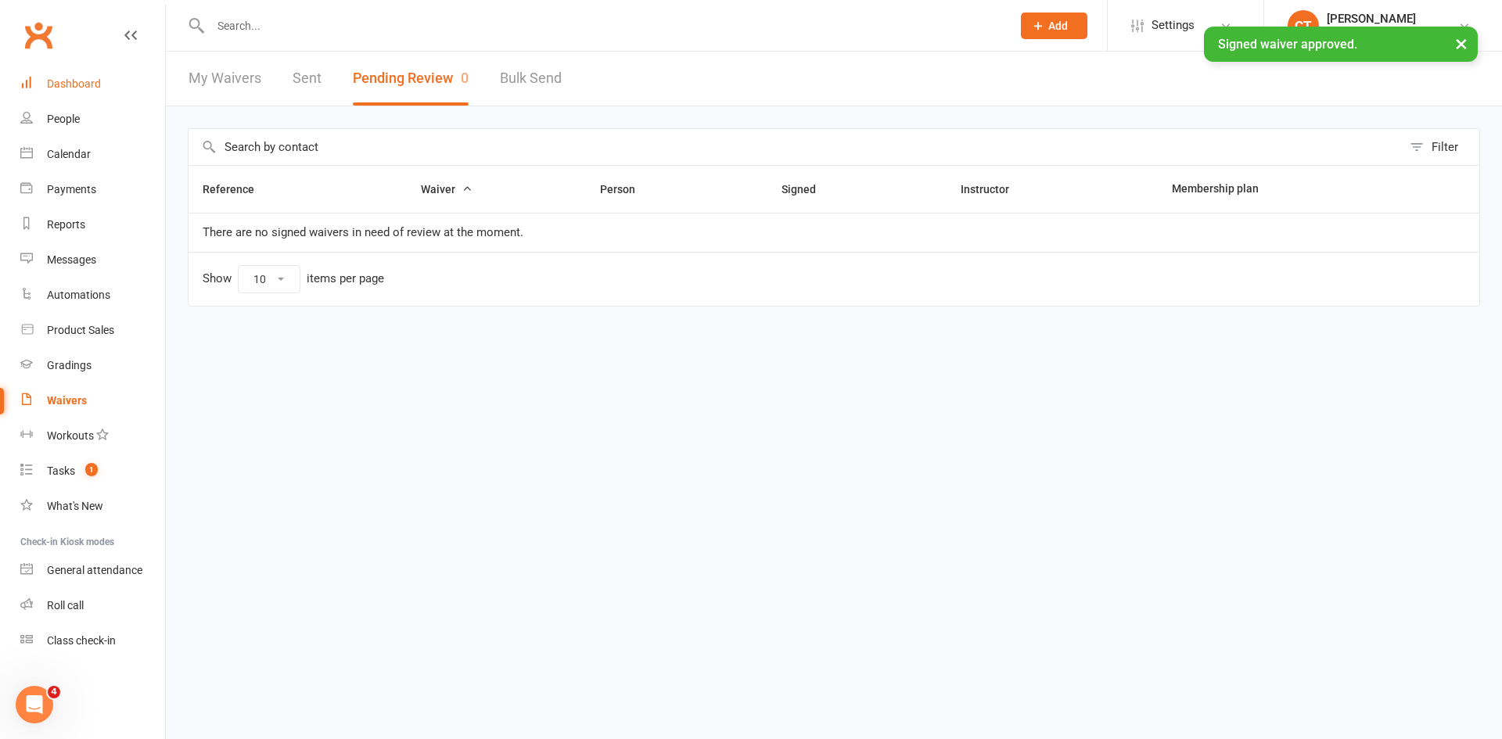
click at [83, 97] on link "Dashboard" at bounding box center [92, 84] width 145 height 35
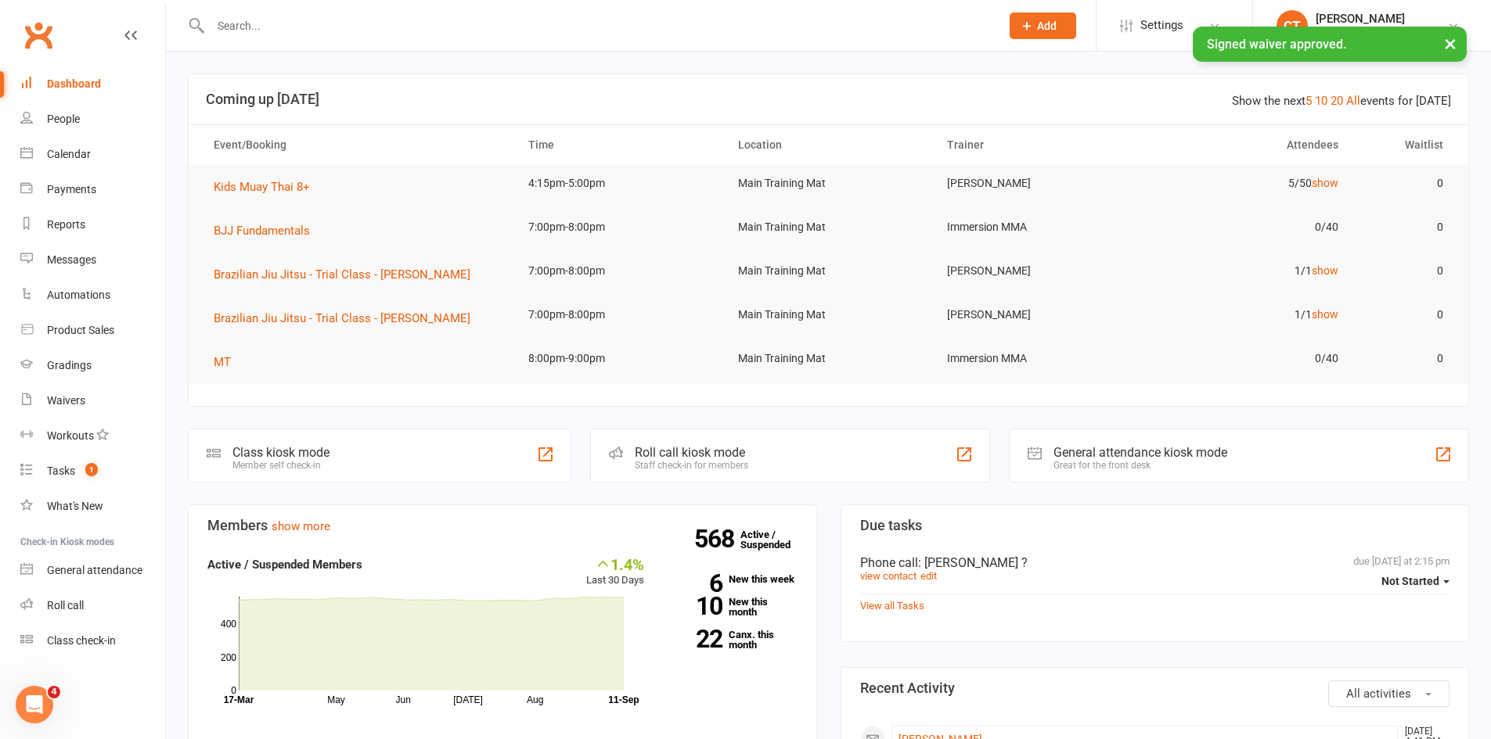
scroll to position [522, 0]
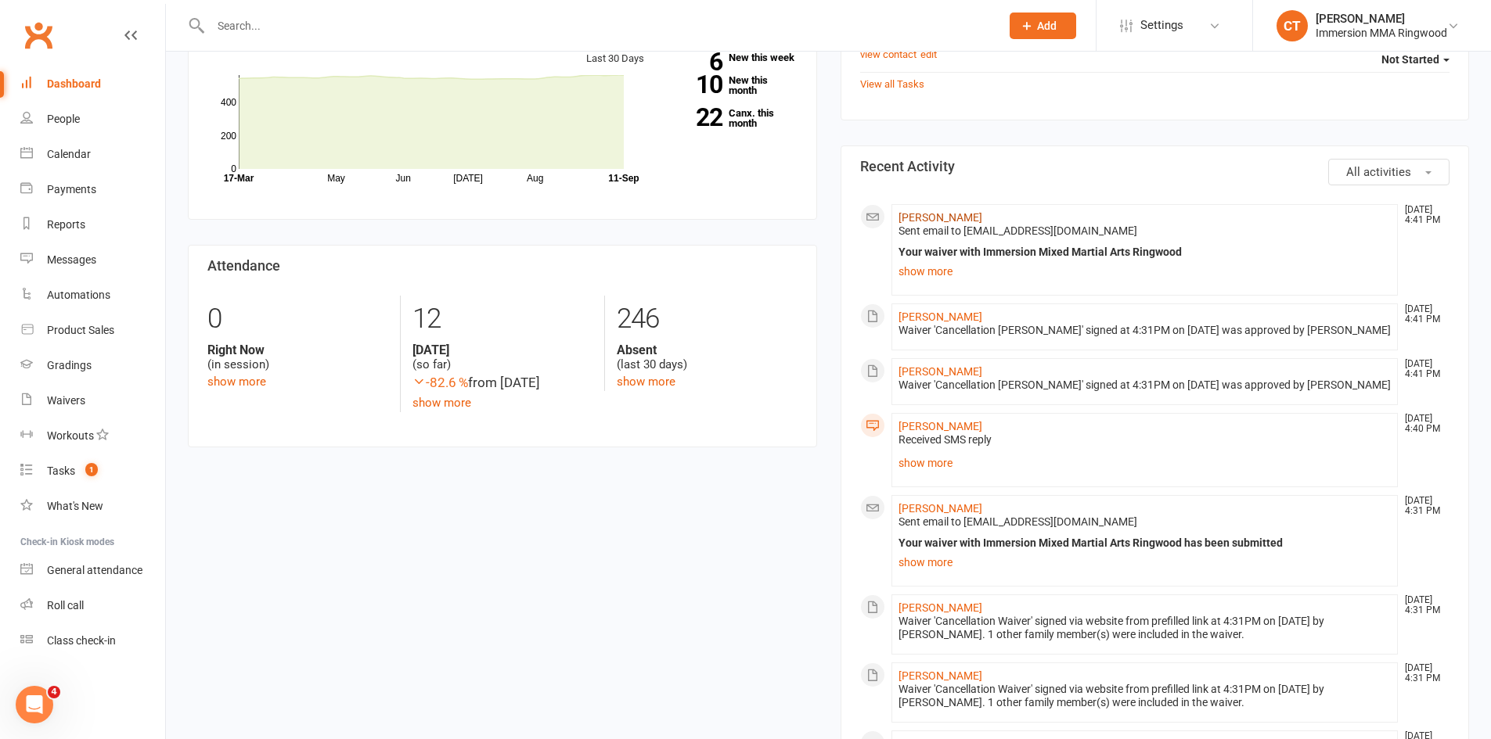
drag, startPoint x: 919, startPoint y: 228, endPoint x: 922, endPoint y: 220, distance: 9.2
click at [920, 225] on span "Sent email to [EMAIL_ADDRESS][DOMAIN_NAME]" at bounding box center [1017, 231] width 239 height 13
click at [922, 220] on link "[PERSON_NAME]" at bounding box center [940, 217] width 84 height 13
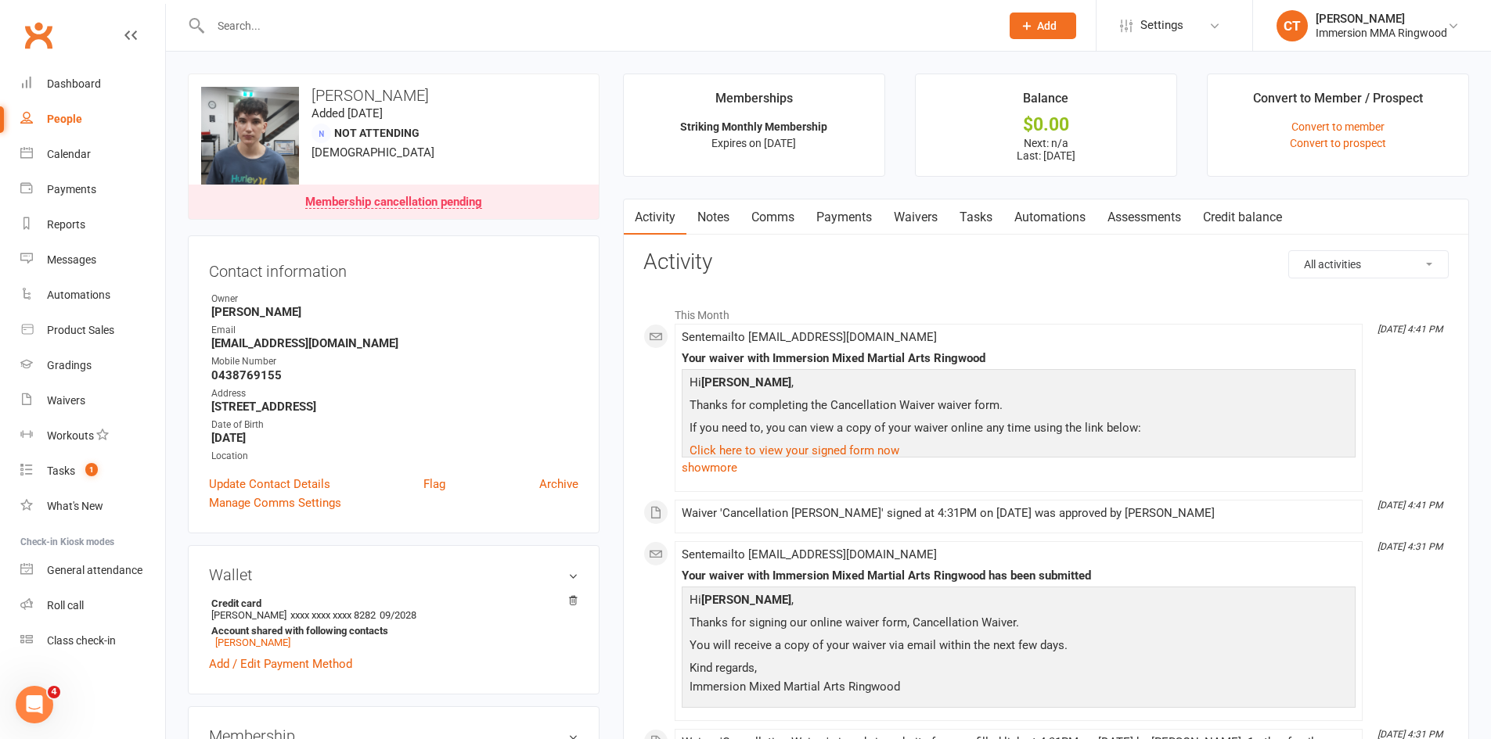
click at [789, 206] on link "Comms" at bounding box center [772, 218] width 65 height 36
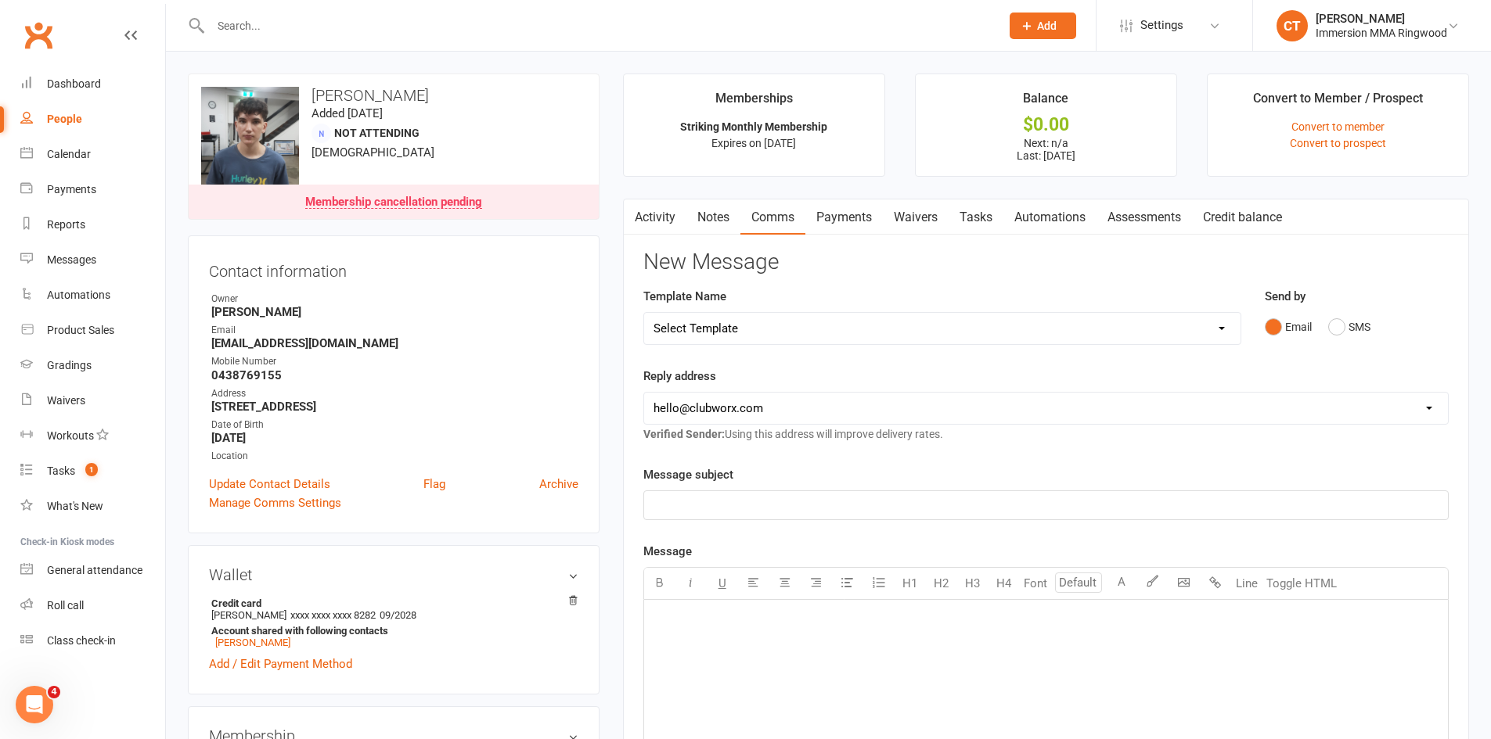
click at [644, 213] on link "Activity" at bounding box center [655, 218] width 63 height 36
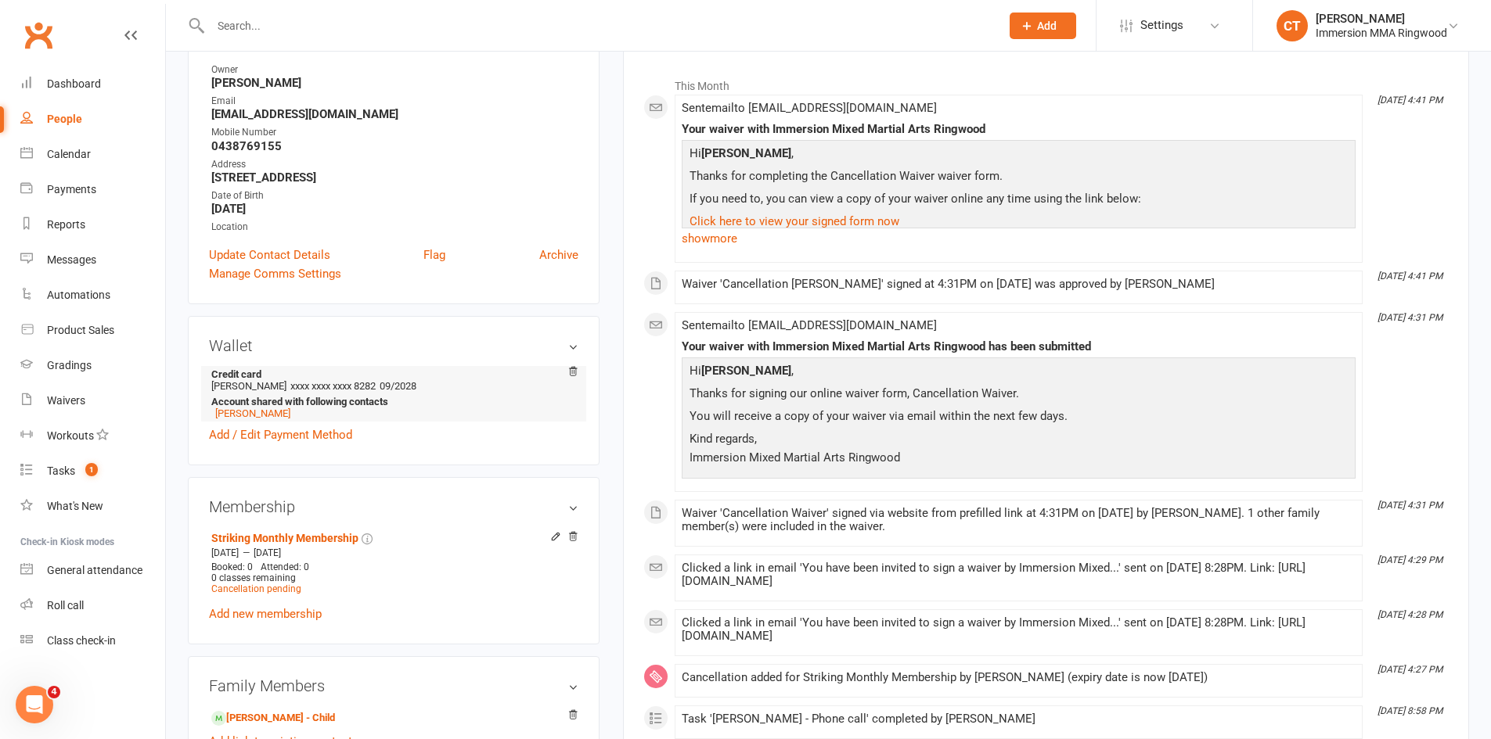
scroll to position [261, 0]
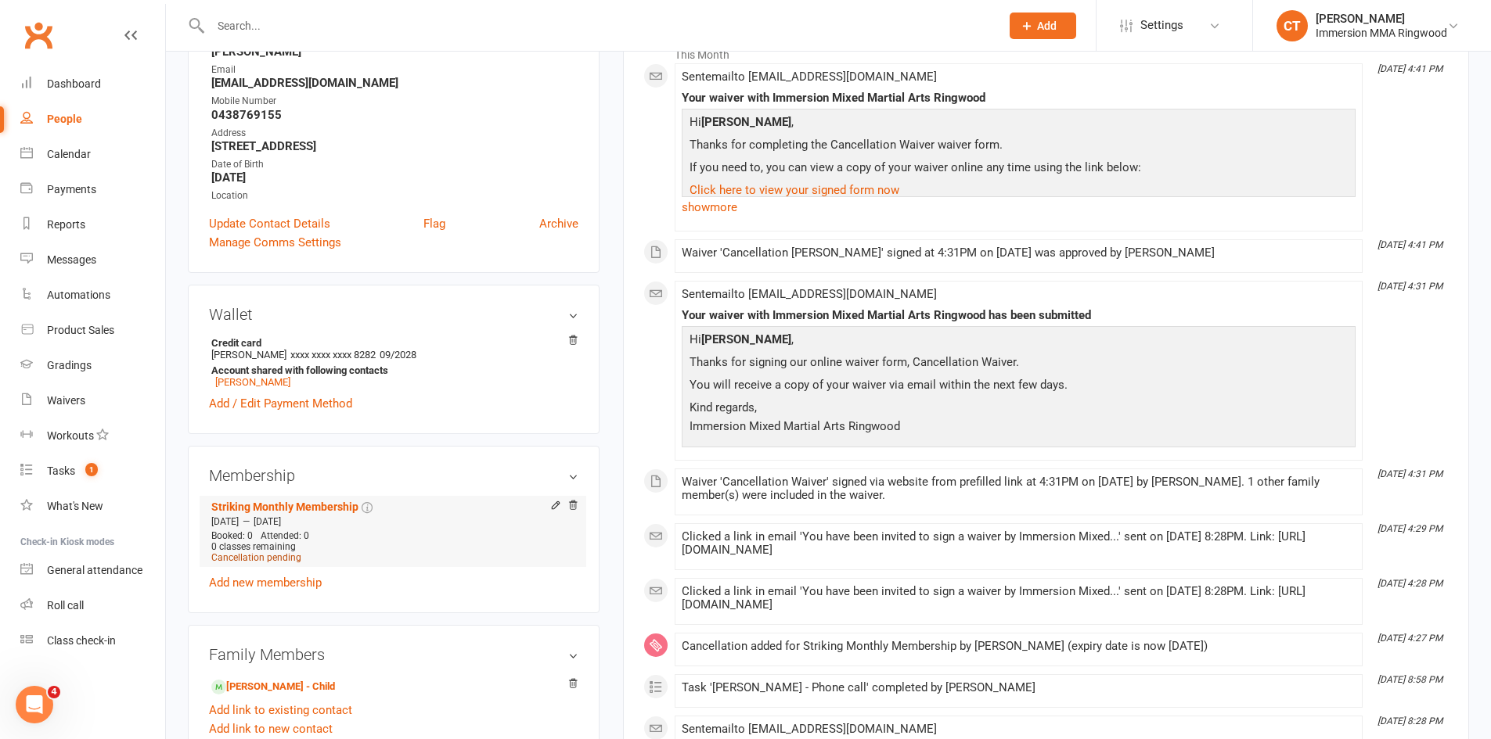
click at [279, 556] on span "Cancellation pending" at bounding box center [256, 557] width 90 height 11
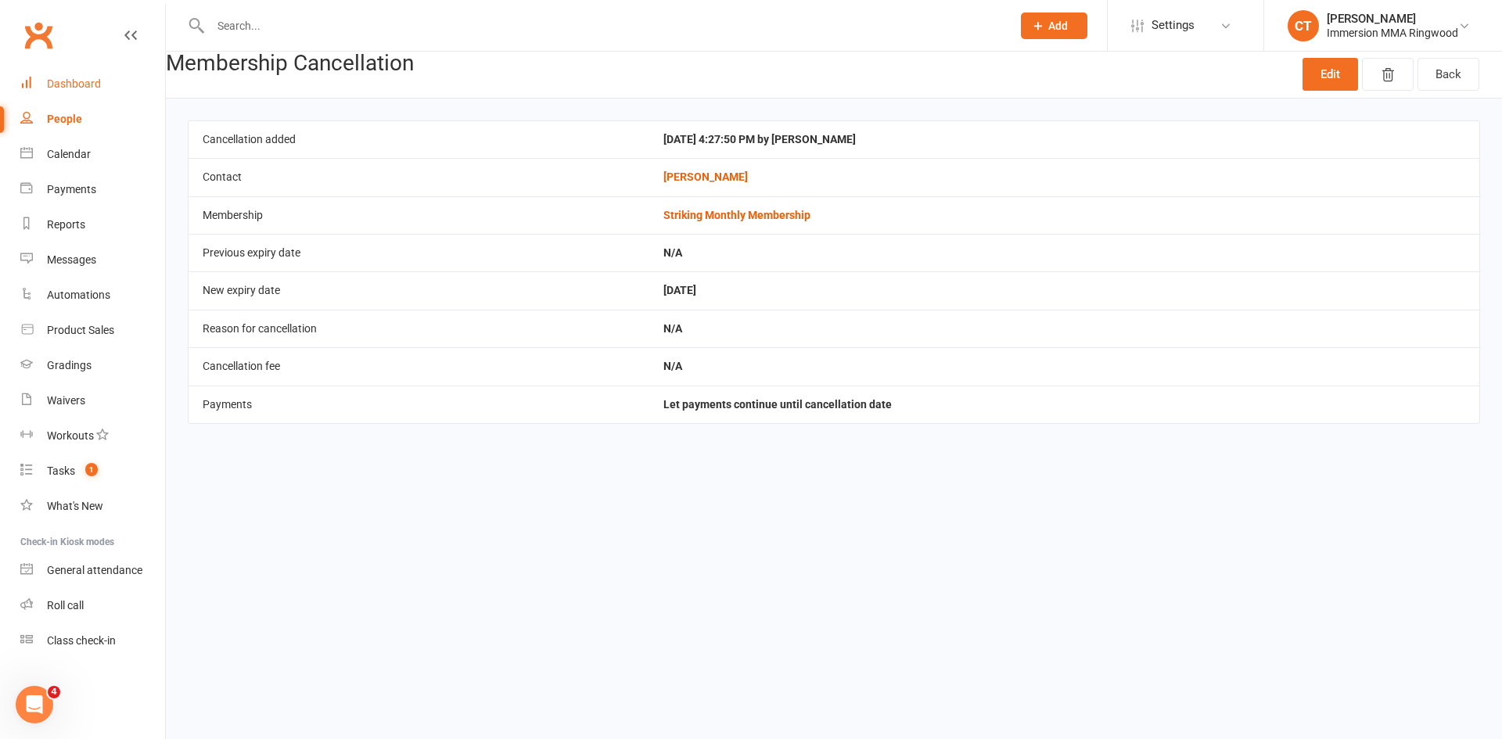
click at [67, 92] on link "Dashboard" at bounding box center [92, 84] width 145 height 35
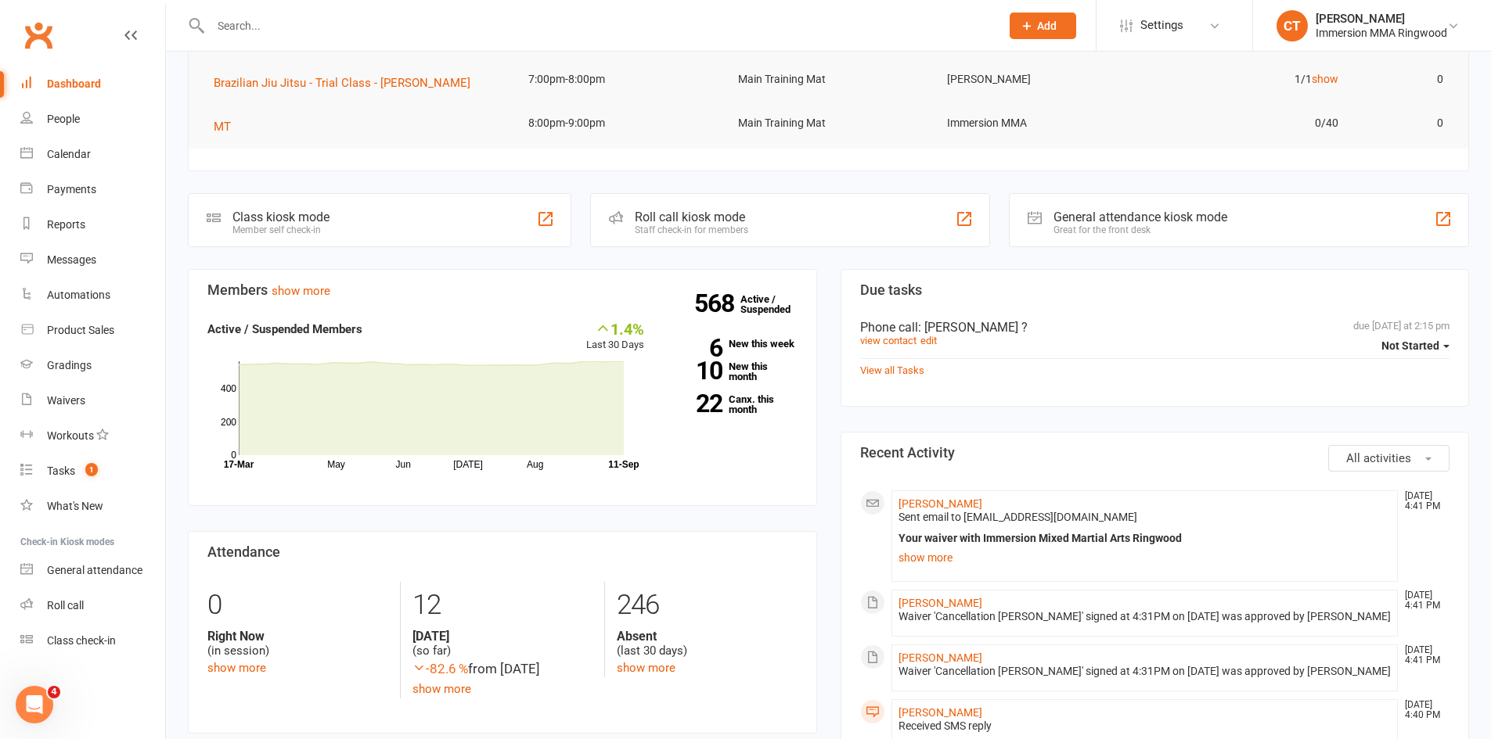
scroll to position [261, 0]
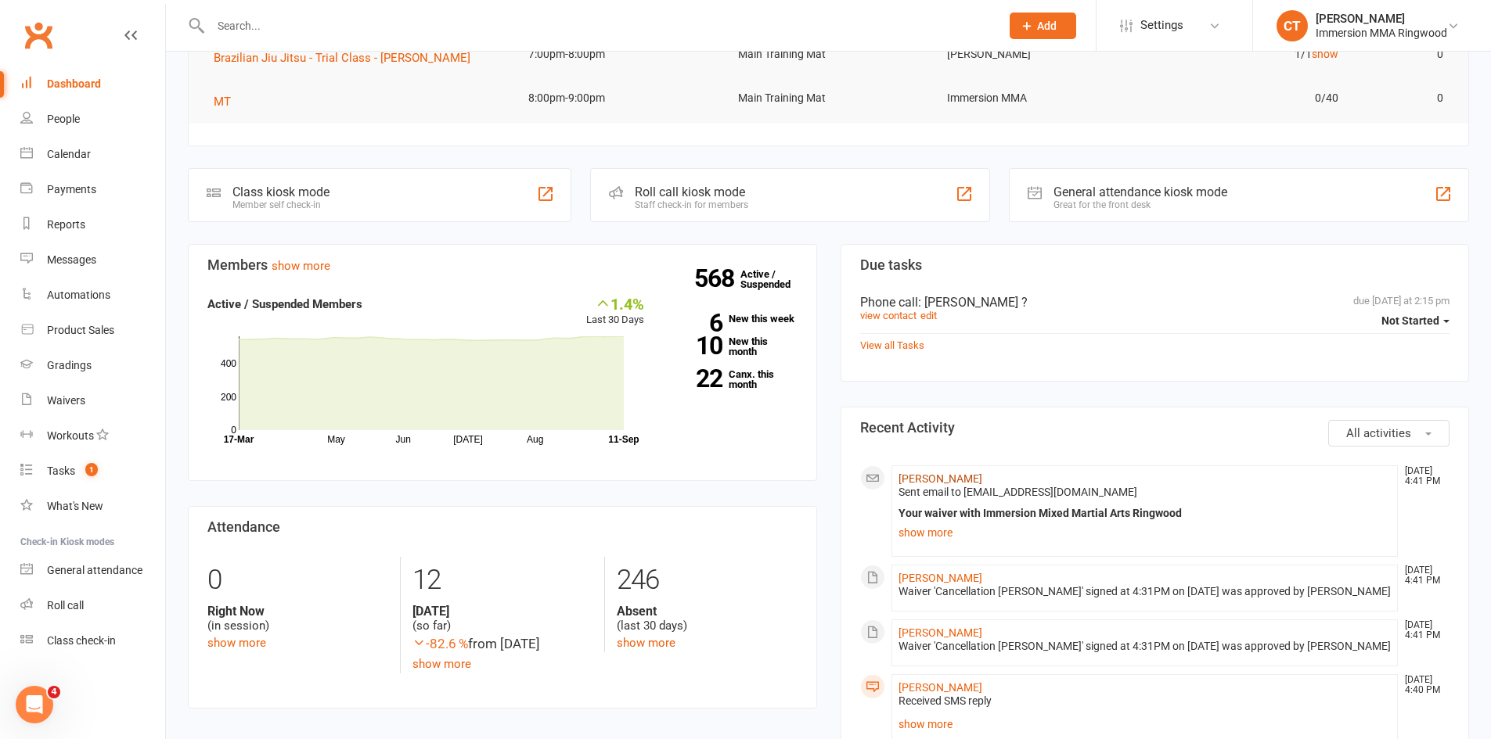
click at [958, 479] on link "[PERSON_NAME]" at bounding box center [940, 479] width 84 height 13
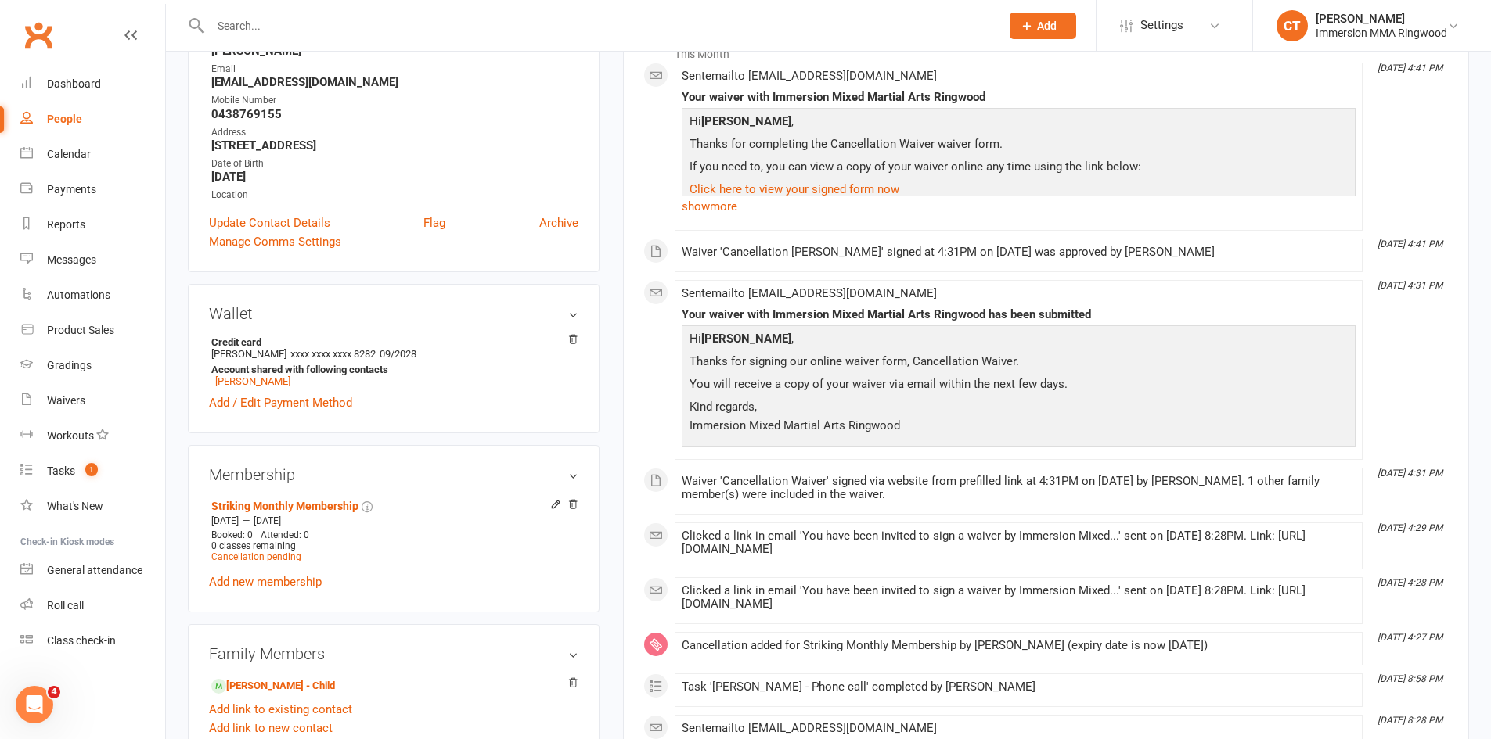
scroll to position [522, 0]
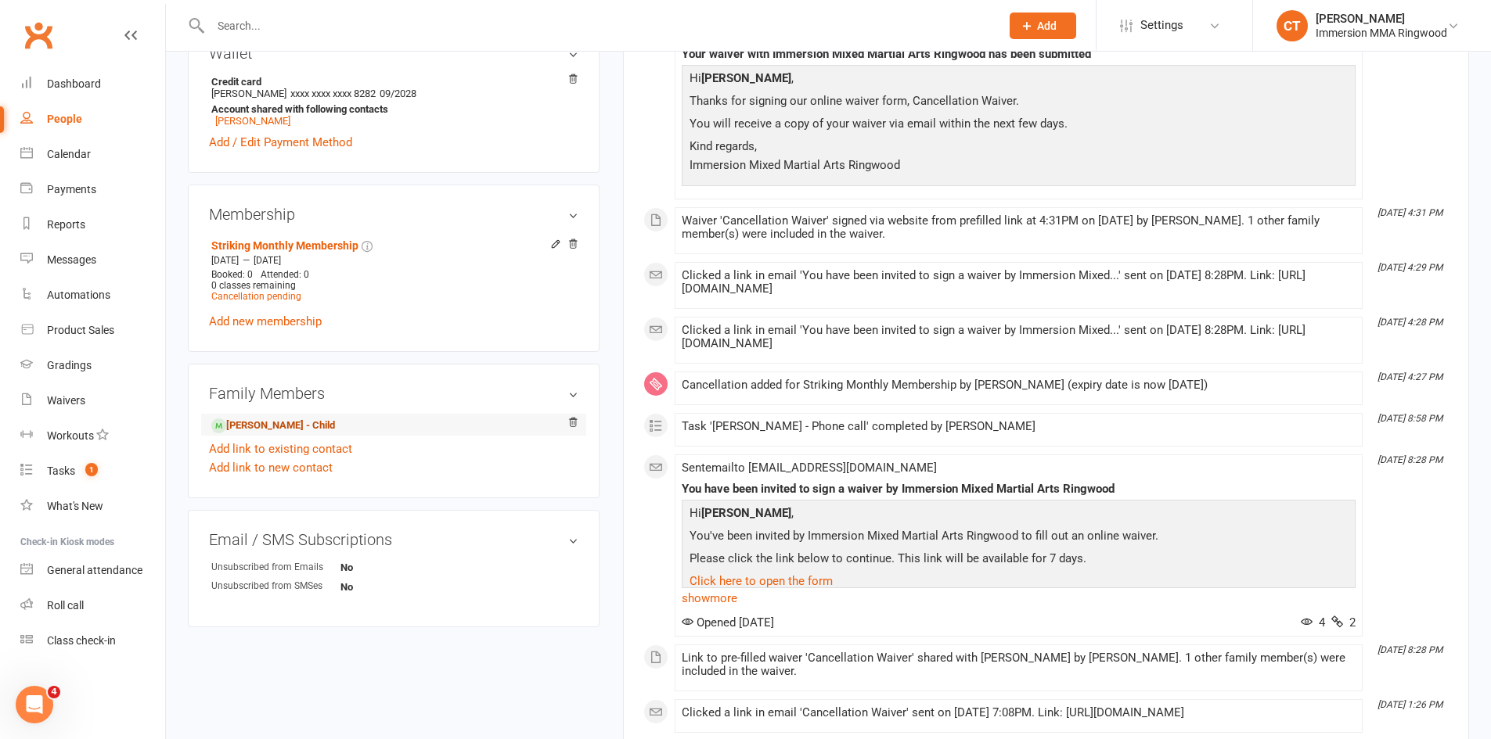
click at [303, 419] on link "[PERSON_NAME] - Child" at bounding box center [273, 426] width 124 height 16
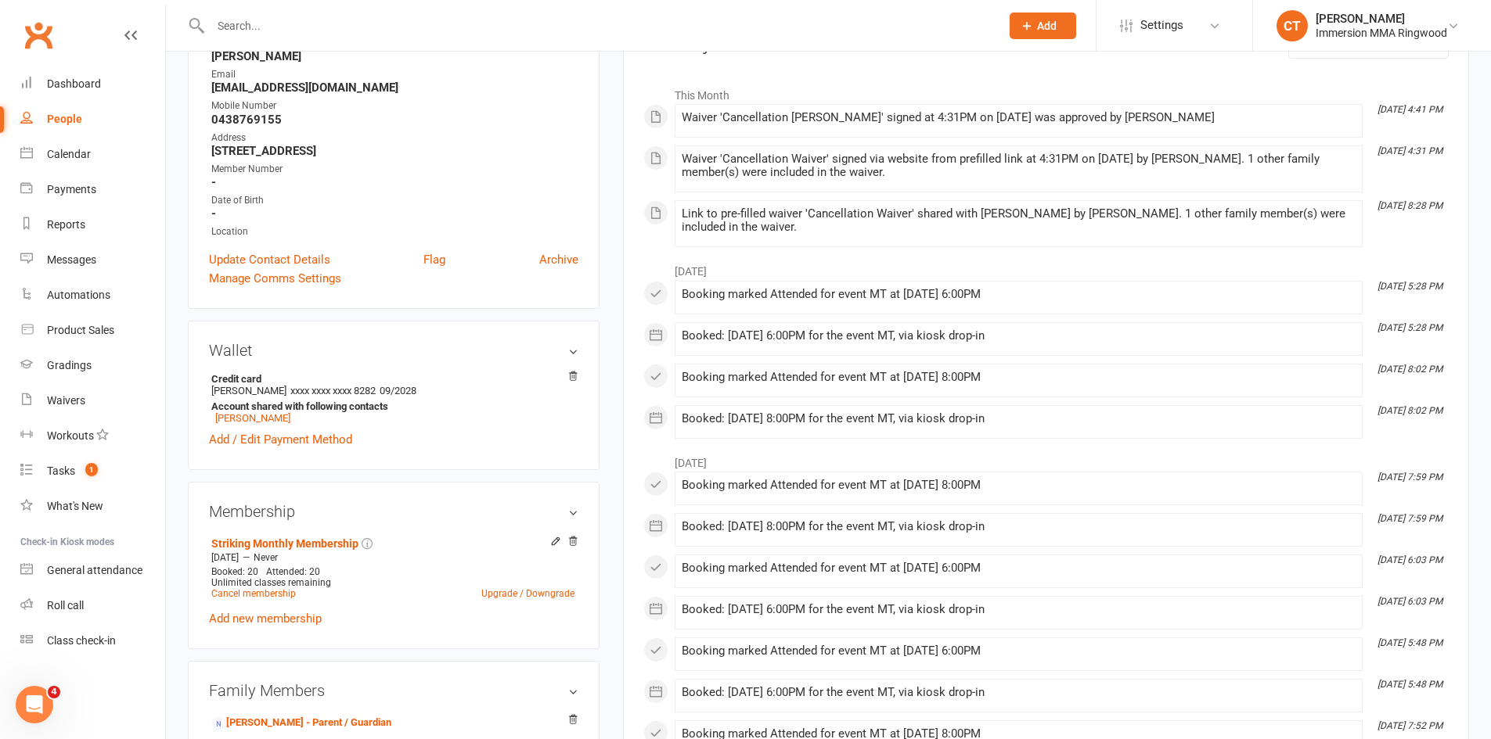
scroll to position [261, 0]
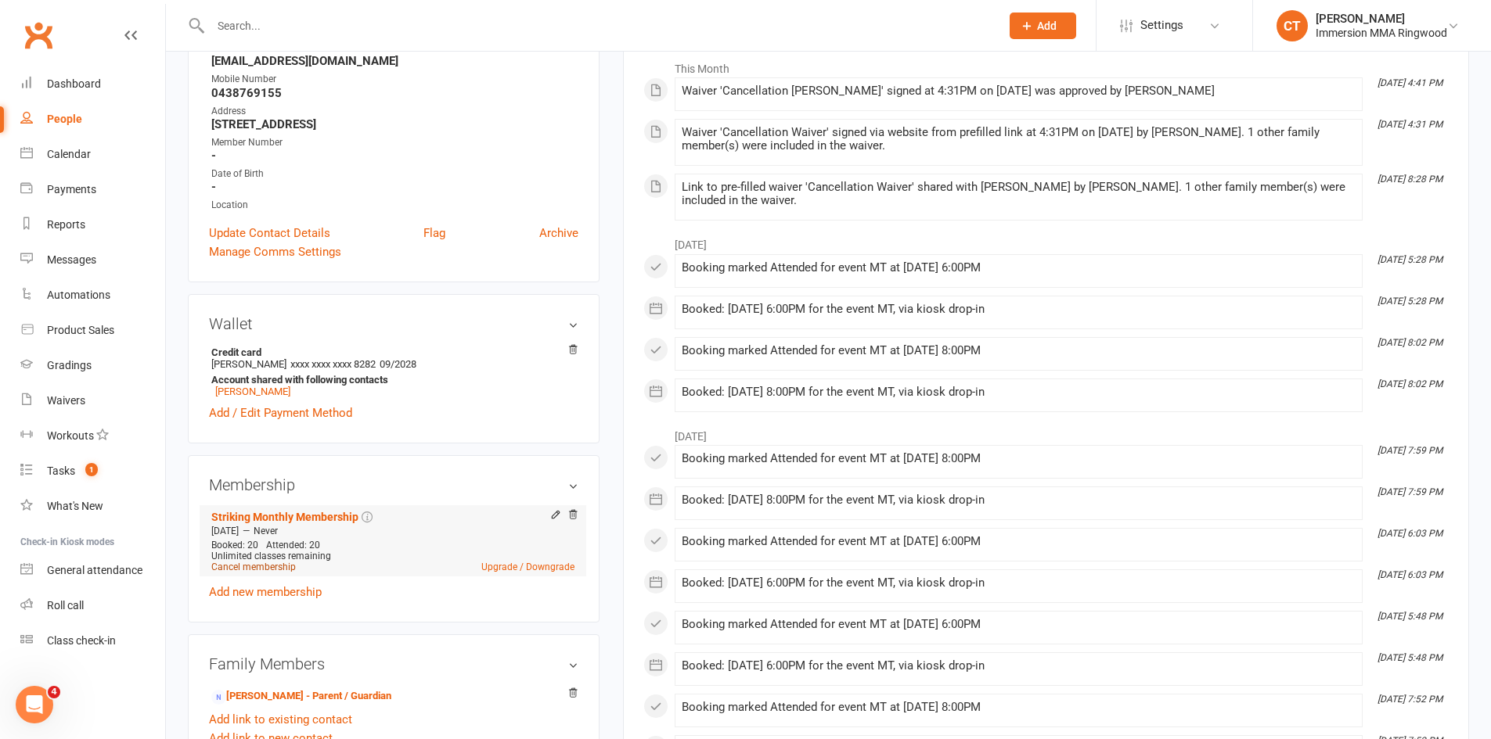
click at [268, 563] on link "Cancel membership" at bounding box center [253, 567] width 85 height 11
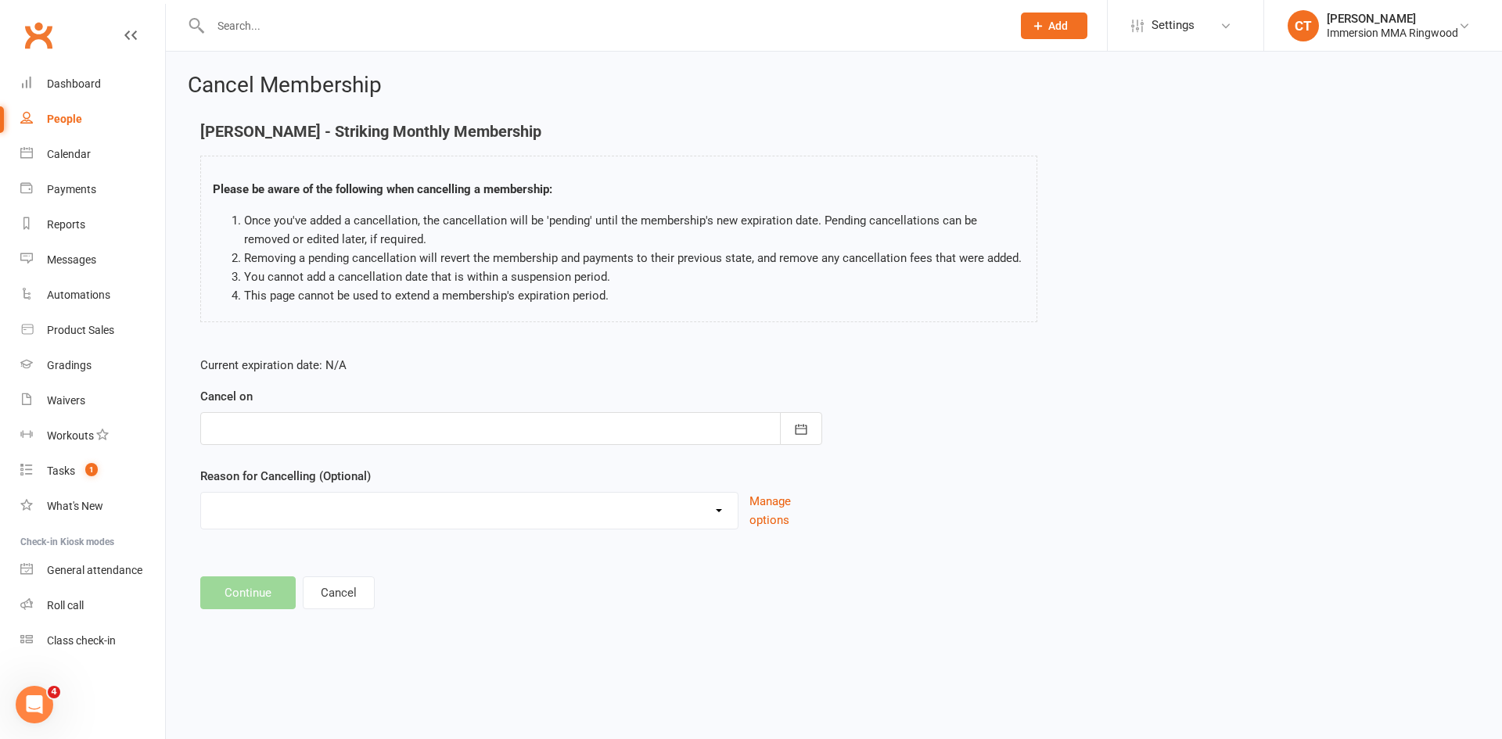
click at [371, 432] on div at bounding box center [511, 428] width 622 height 33
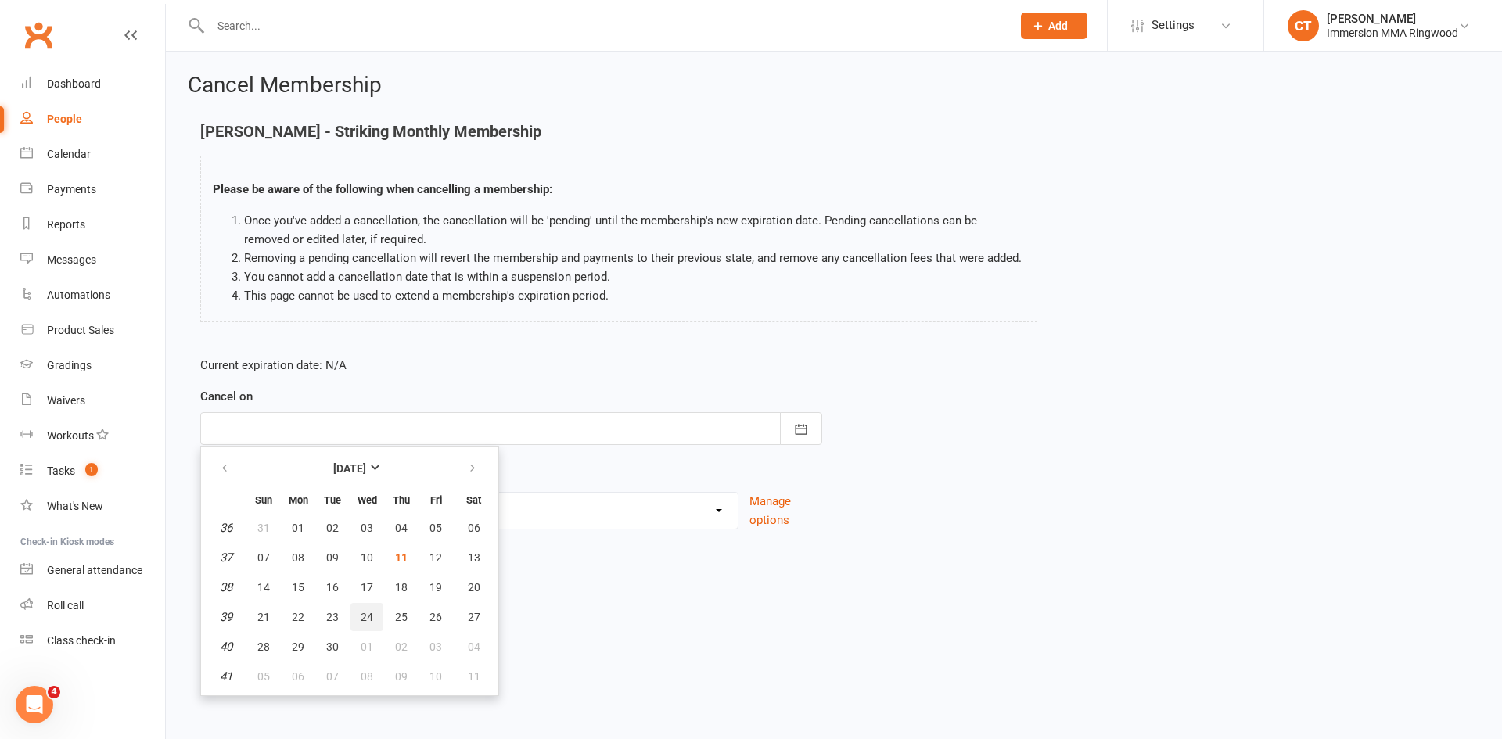
click at [376, 611] on button "24" at bounding box center [367, 617] width 33 height 28
type input "[DATE]"
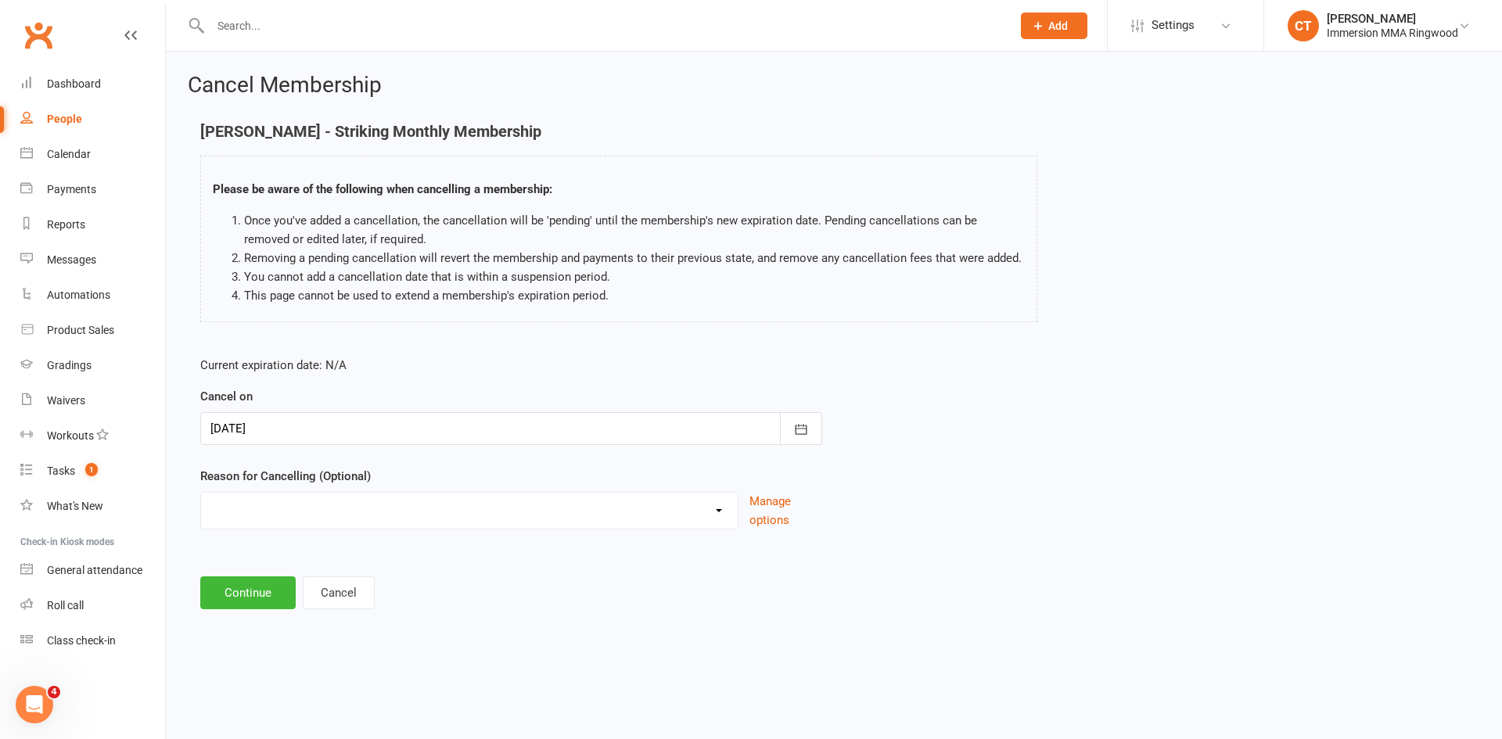
click at [349, 423] on div at bounding box center [511, 428] width 622 height 33
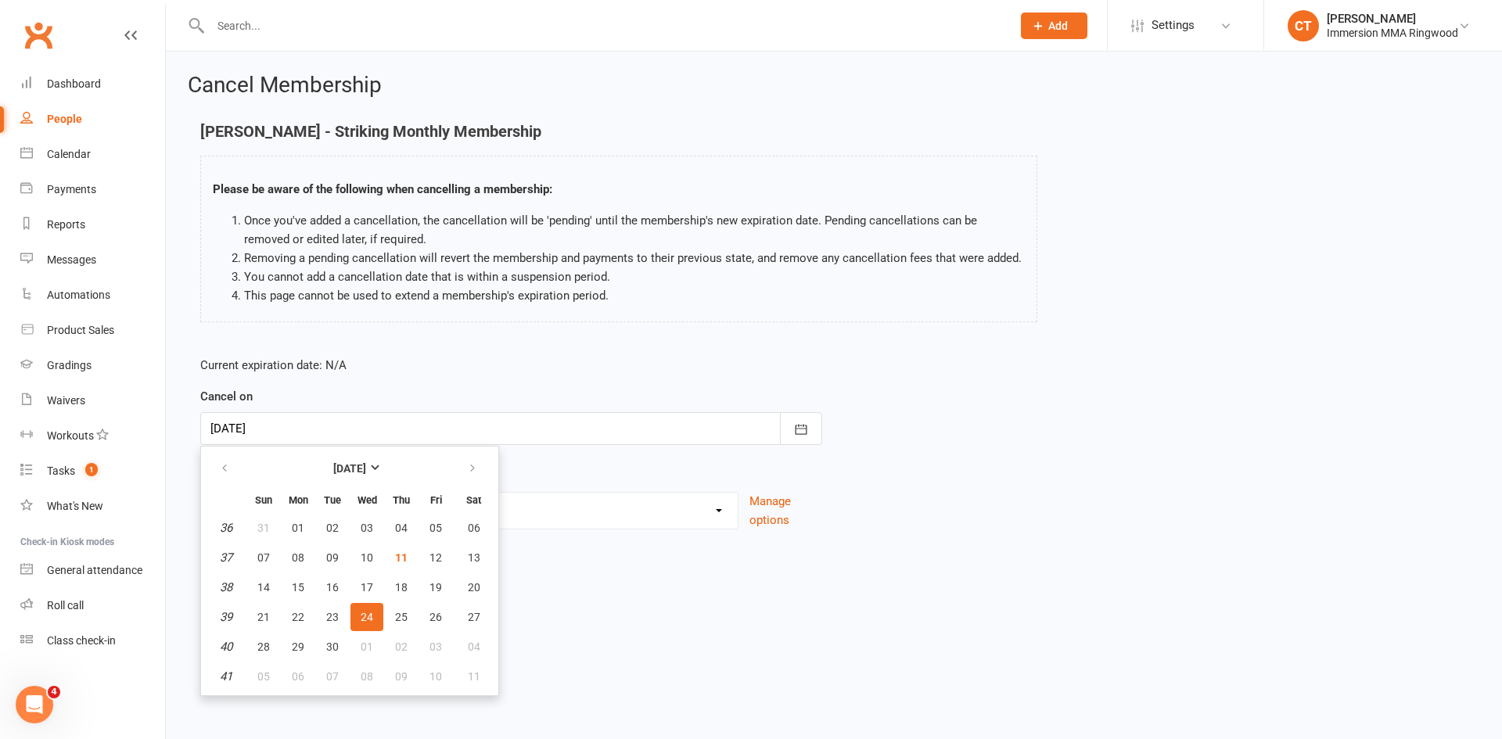
drag, startPoint x: 653, startPoint y: 654, endPoint x: 542, endPoint y: 637, distance: 111.7
click at [646, 654] on html "Prospect Member Non-attending contact Class / event Appointment Grading event T…" at bounding box center [751, 328] width 1502 height 656
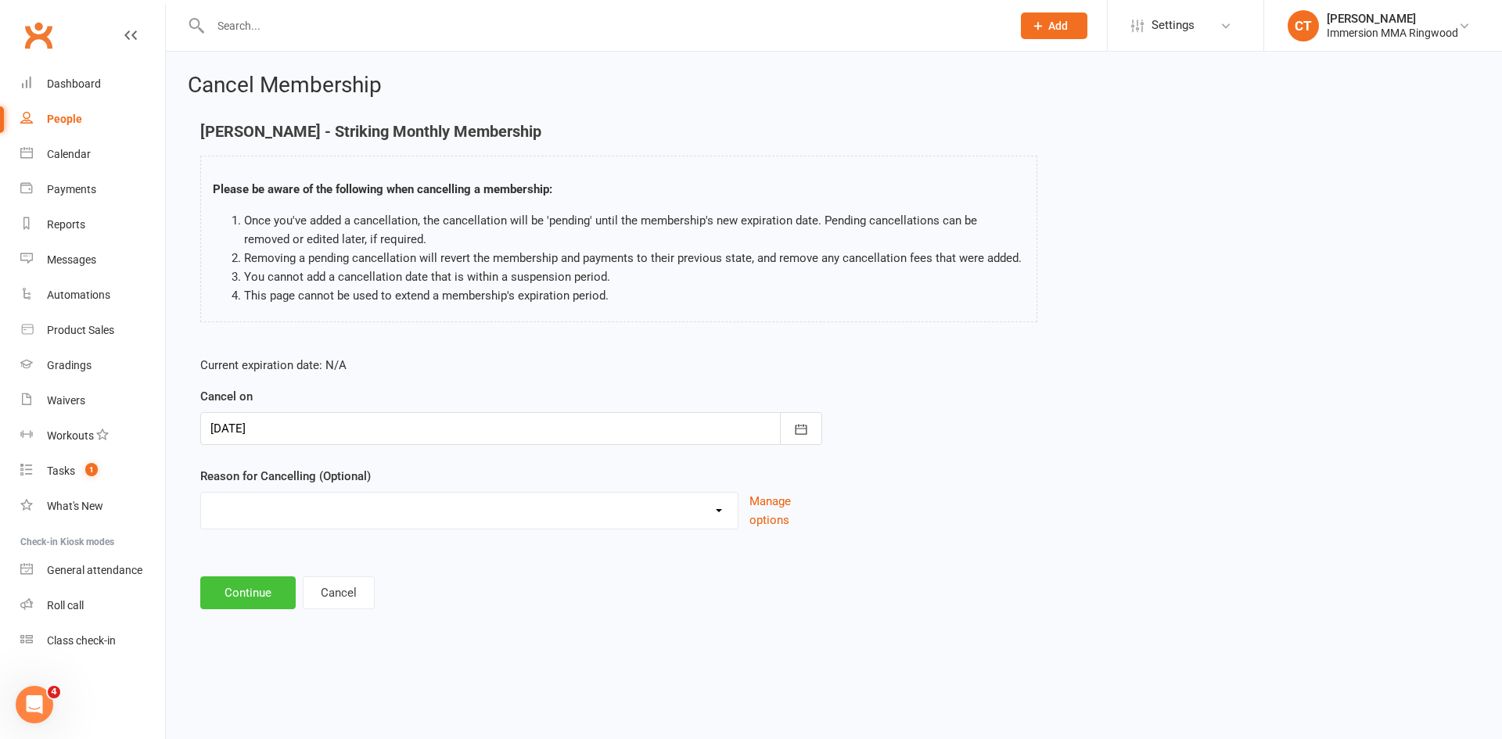
click at [284, 602] on button "Continue" at bounding box center [247, 593] width 95 height 33
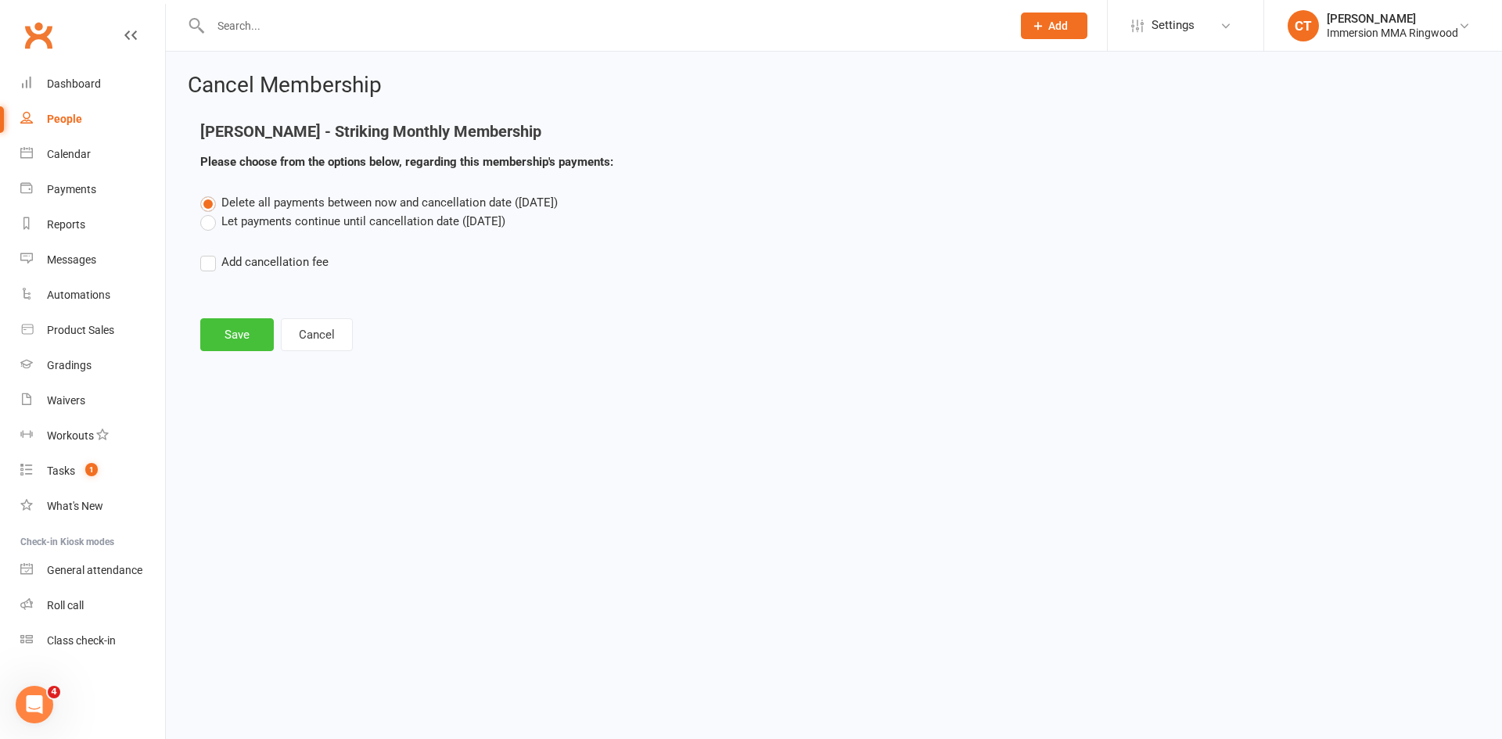
click at [238, 330] on button "Save" at bounding box center [237, 334] width 74 height 33
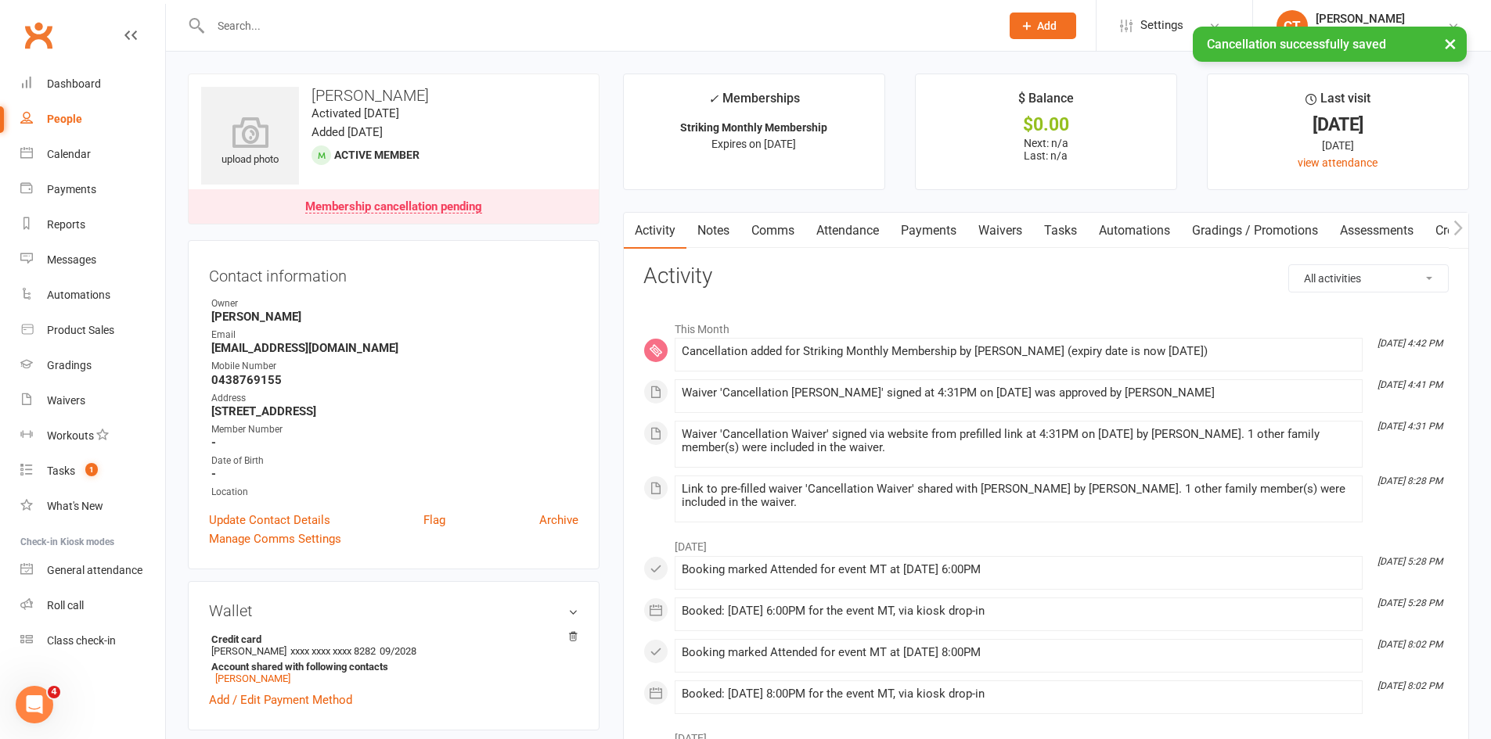
click at [911, 231] on link "Payments" at bounding box center [928, 231] width 77 height 36
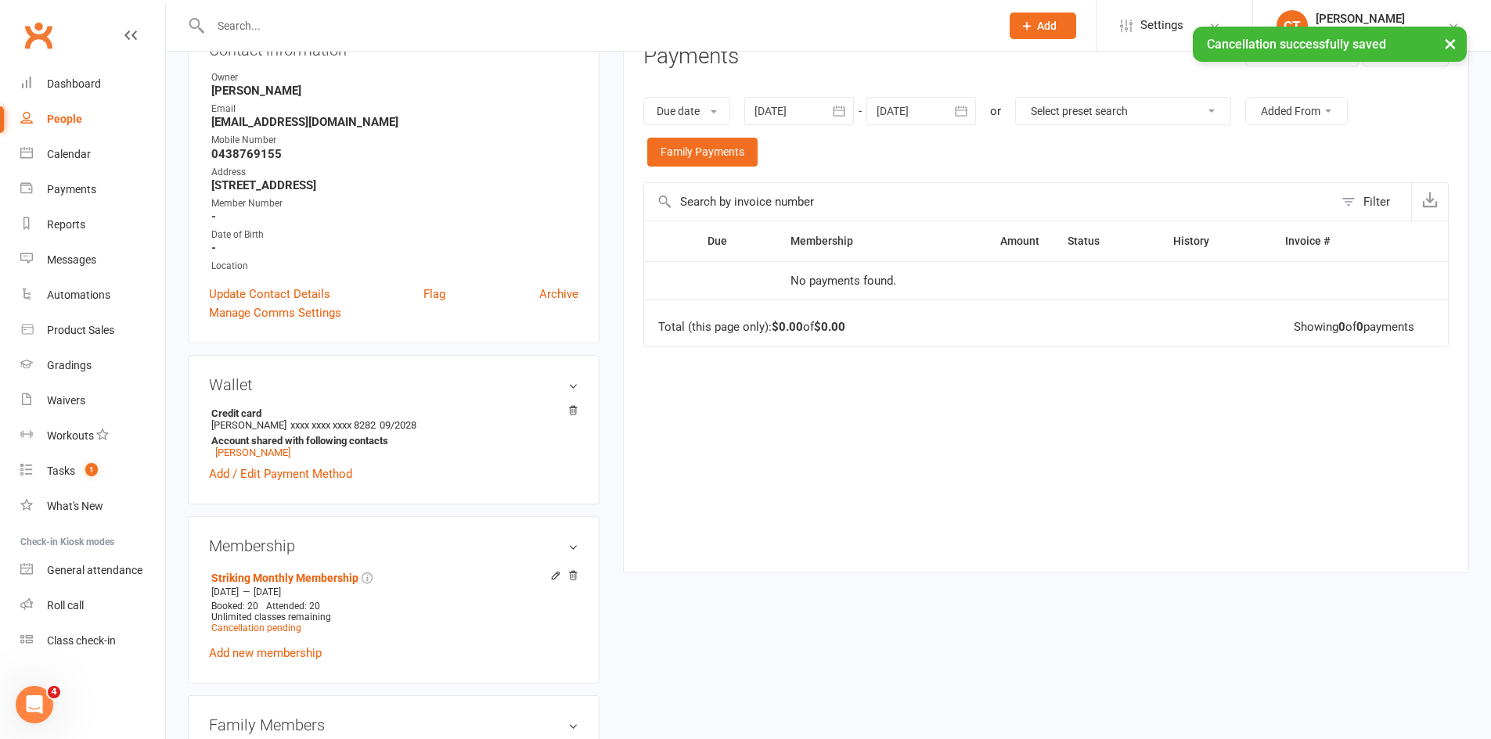
scroll to position [522, 0]
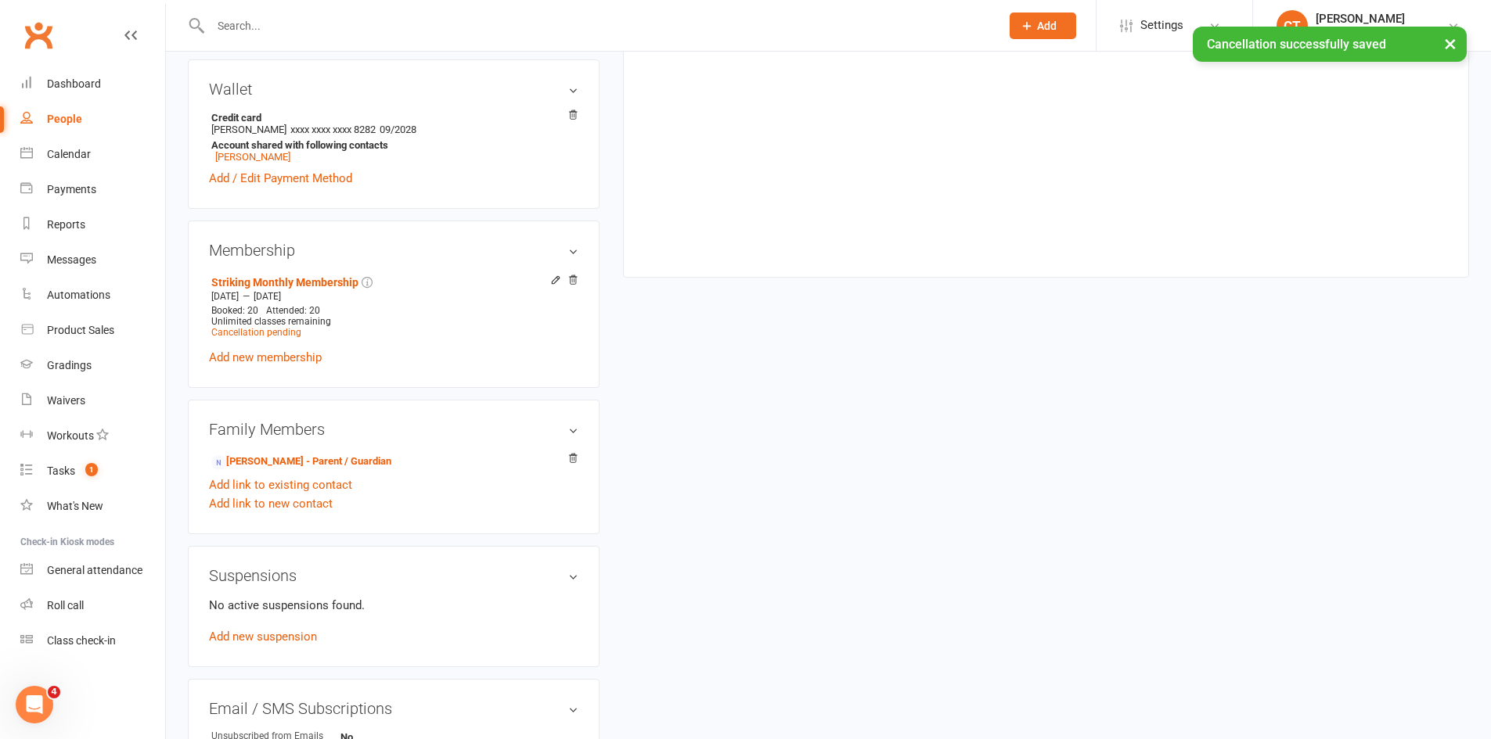
click at [318, 449] on div "Family Members [PERSON_NAME] - Parent / Guardian Add link to existing contact A…" at bounding box center [394, 467] width 412 height 135
click at [318, 452] on li "[PERSON_NAME] - Parent / Guardian" at bounding box center [393, 461] width 369 height 22
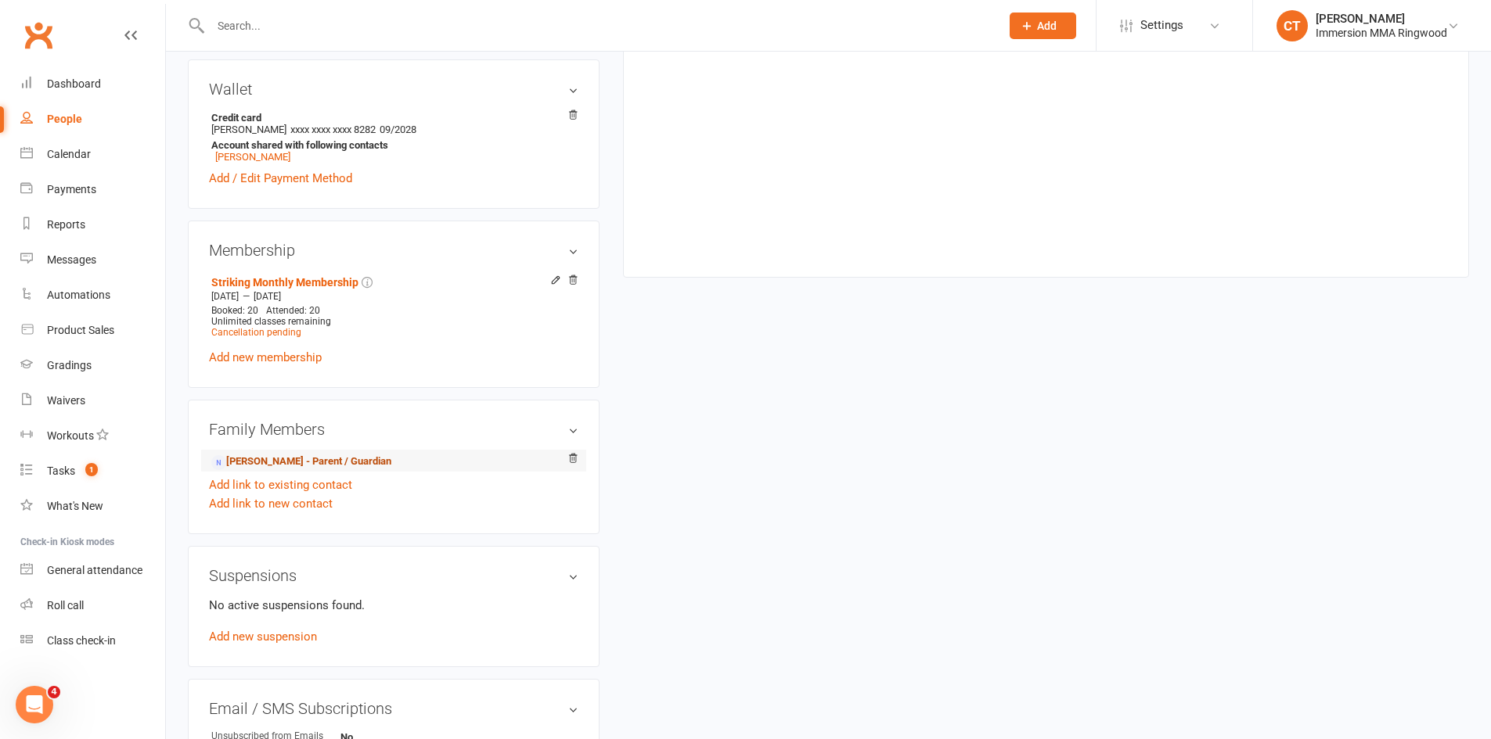
click at [333, 465] on link "[PERSON_NAME] - Parent / Guardian" at bounding box center [301, 462] width 180 height 16
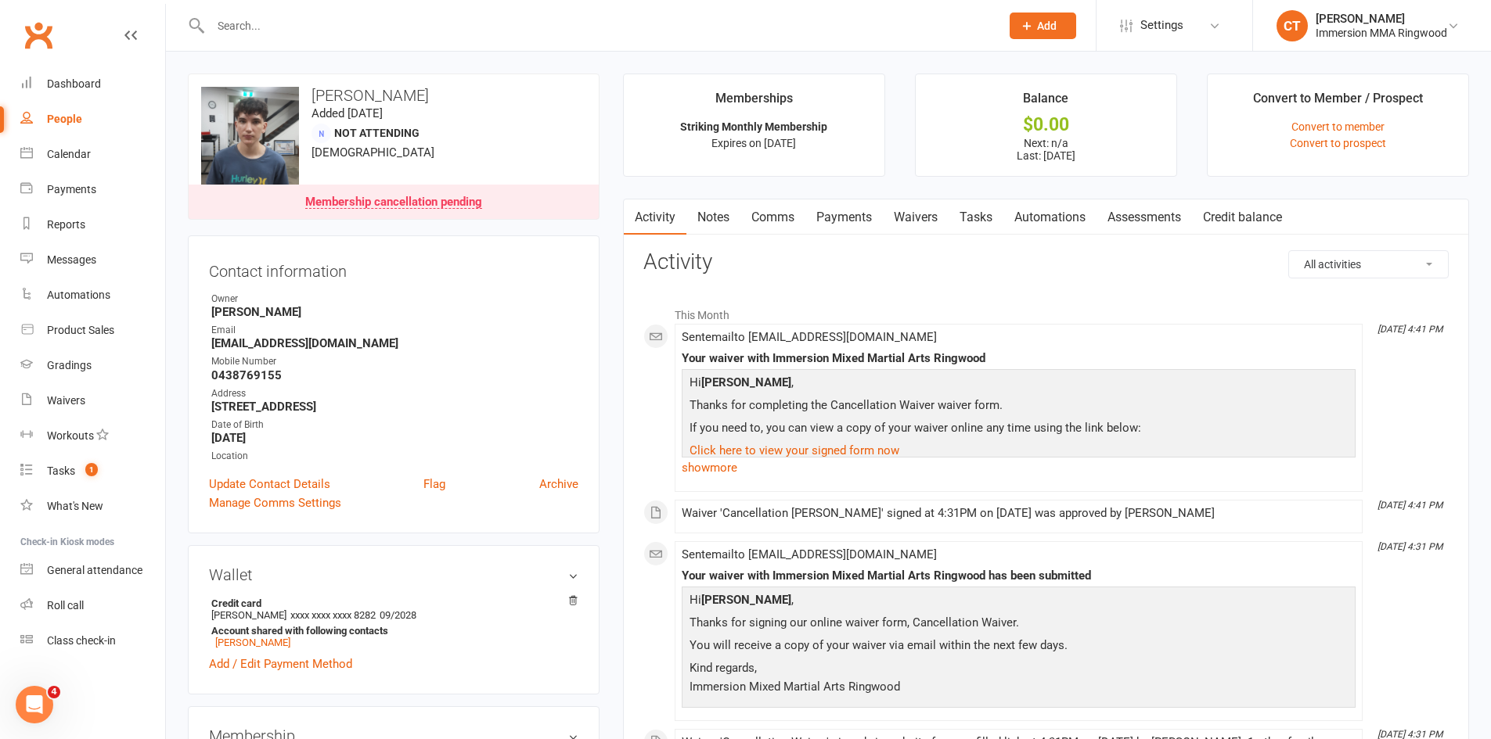
click at [840, 216] on link "Payments" at bounding box center [843, 218] width 77 height 36
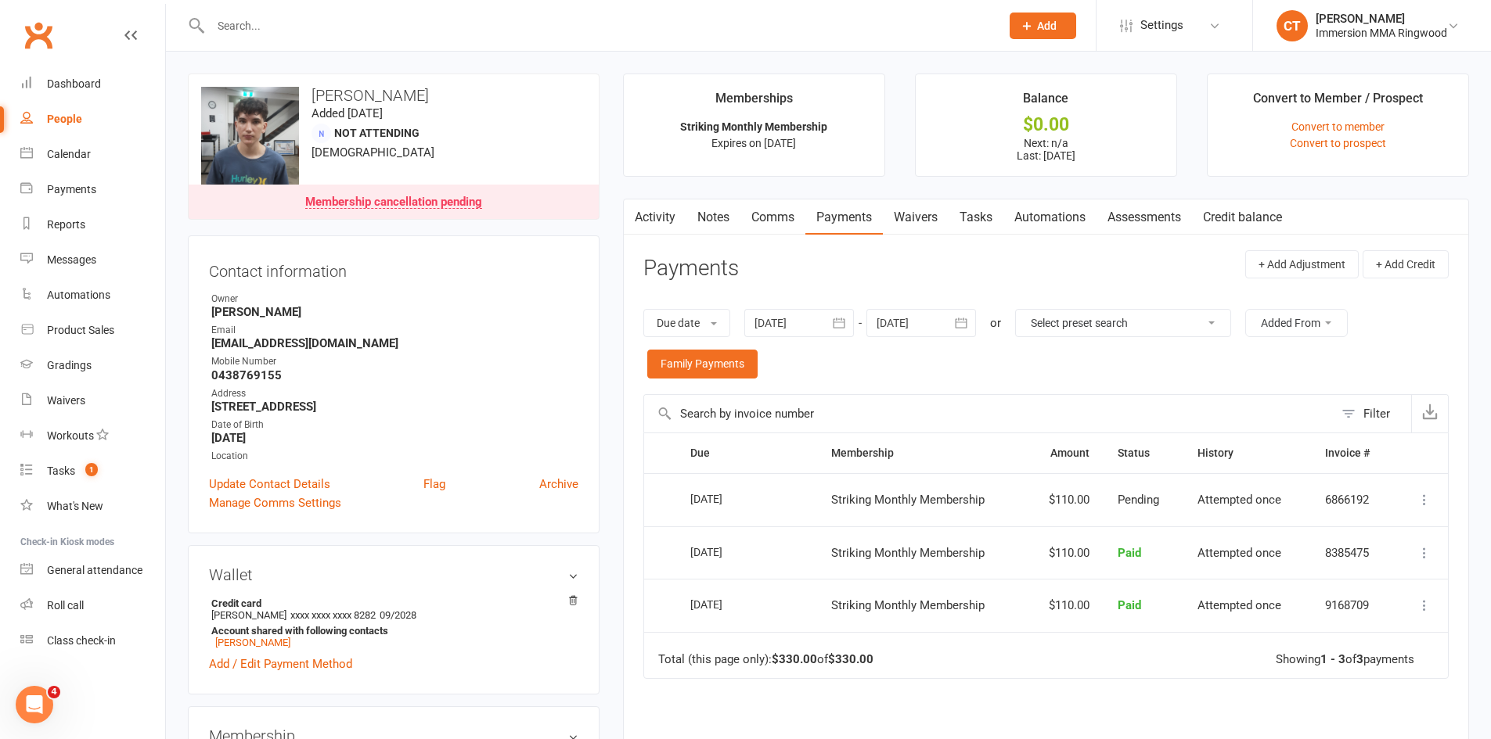
click at [777, 214] on link "Comms" at bounding box center [772, 218] width 65 height 36
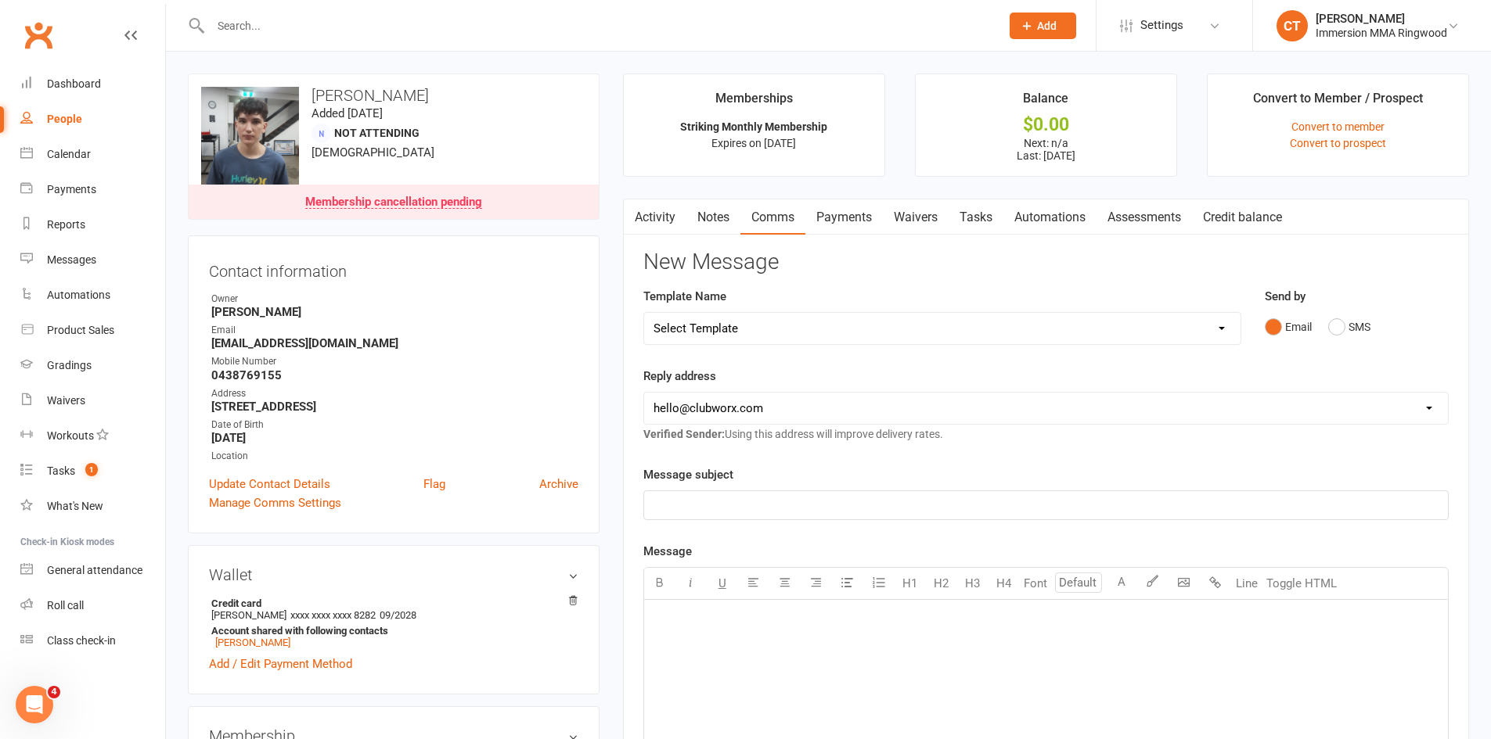
click at [742, 215] on link "Comms" at bounding box center [772, 218] width 65 height 36
click at [708, 222] on link "Notes" at bounding box center [713, 218] width 54 height 36
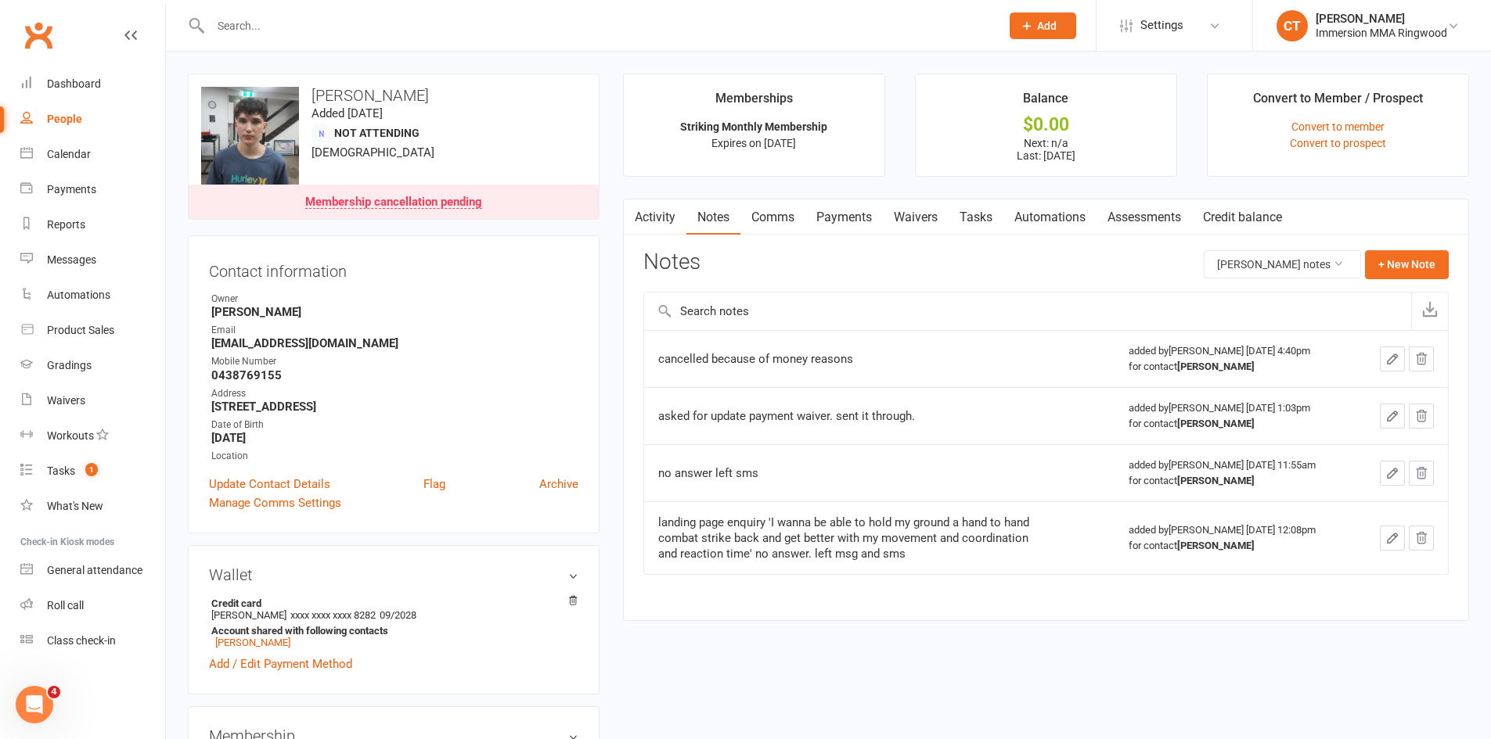
click at [646, 218] on link "Activity" at bounding box center [655, 218] width 63 height 36
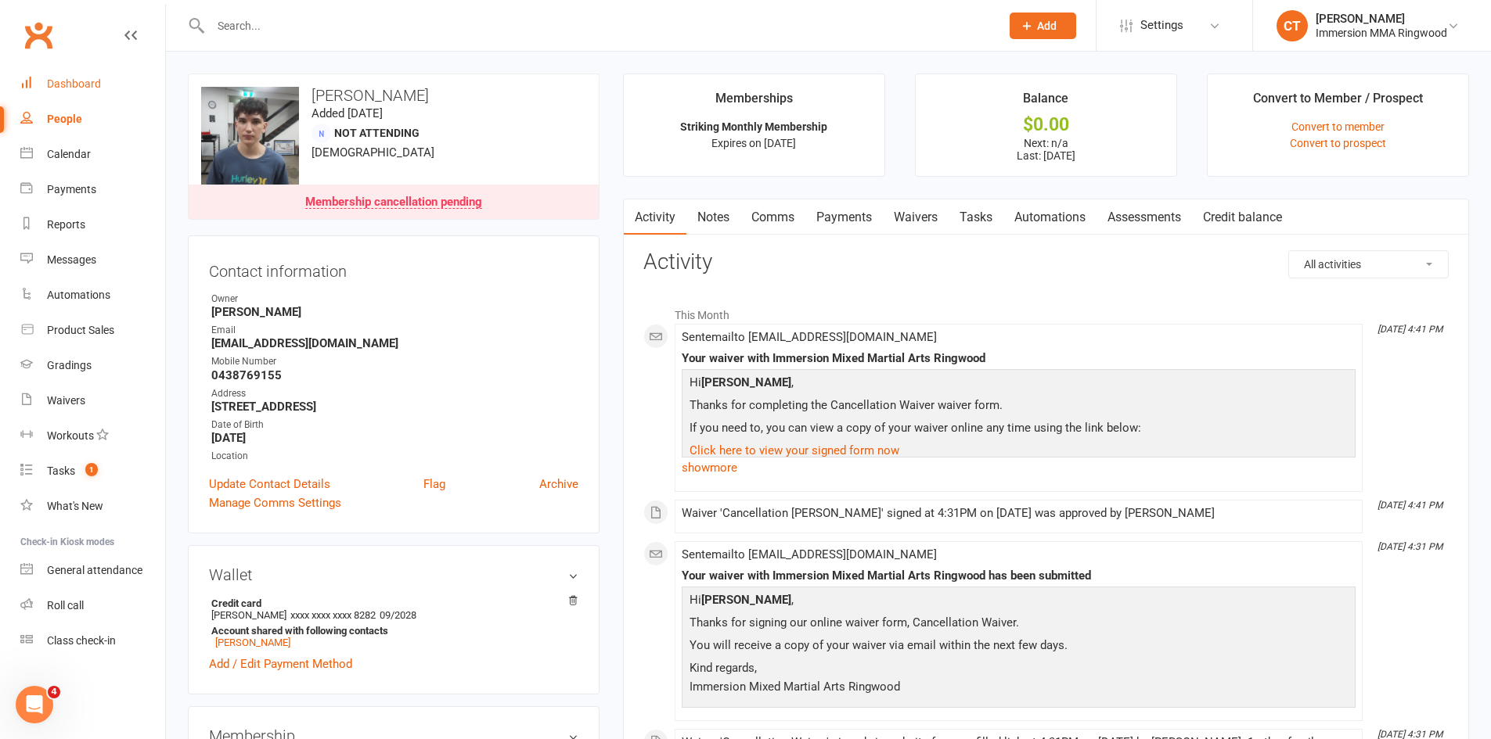
click at [45, 90] on link "Dashboard" at bounding box center [92, 84] width 145 height 35
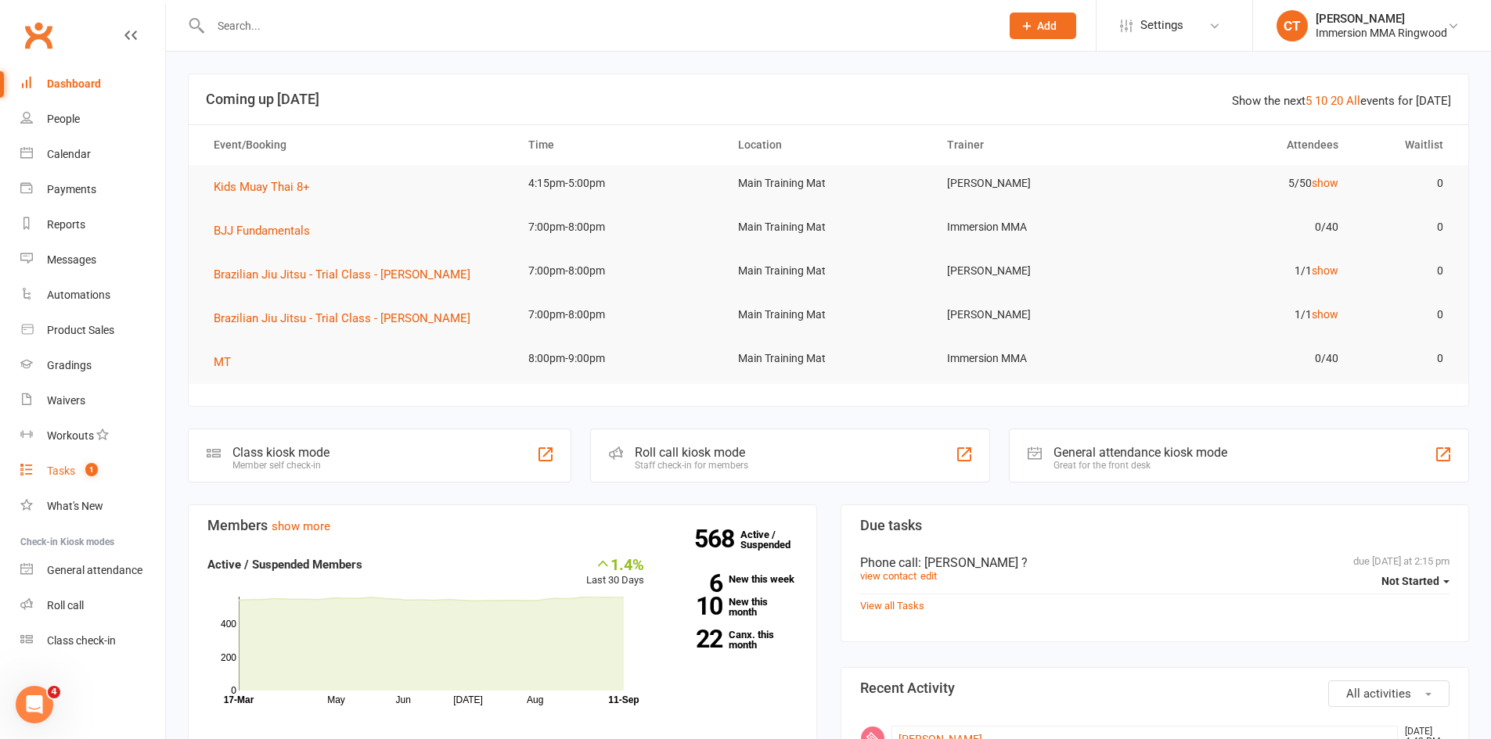
click at [87, 476] on count-badge "1" at bounding box center [87, 471] width 20 height 13
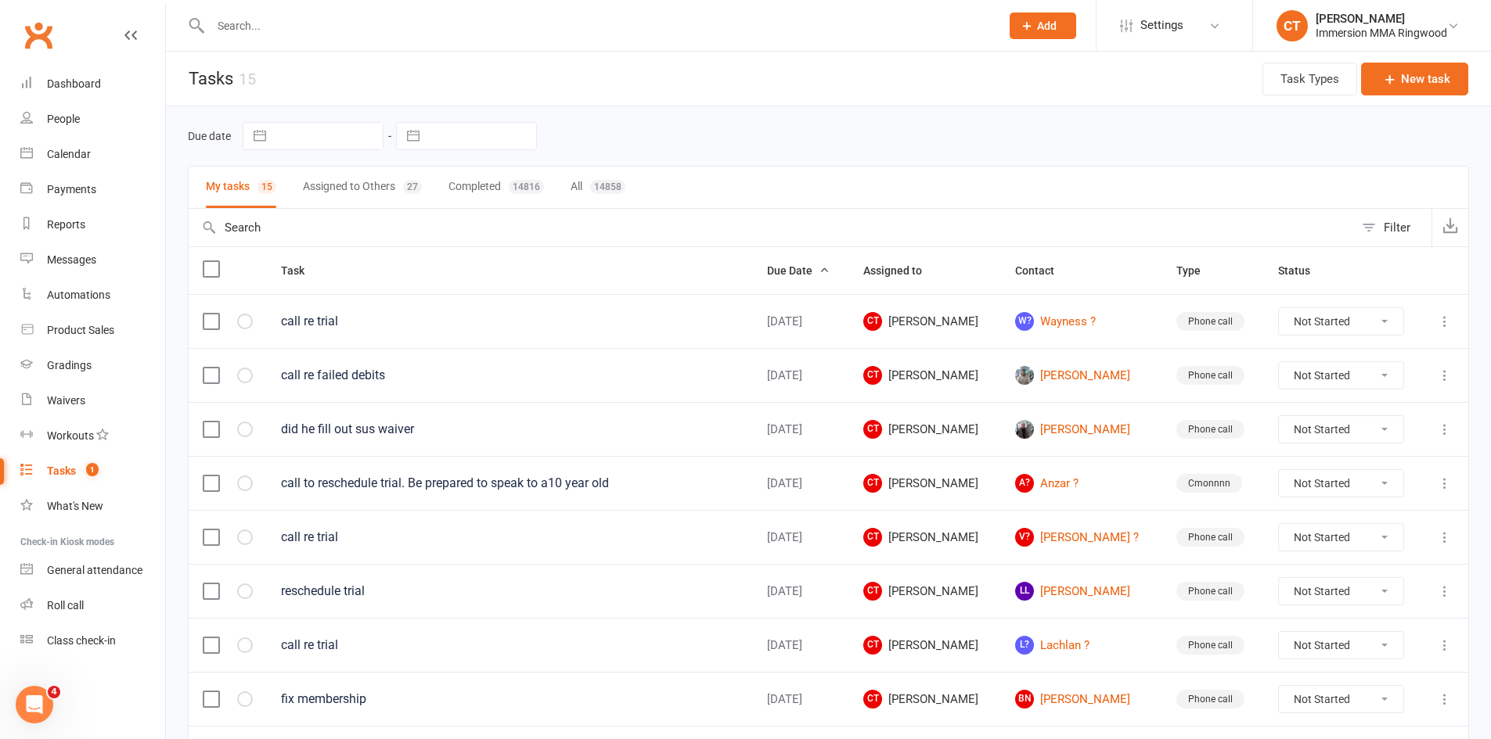
click at [401, 167] on button "Assigned to Others 27" at bounding box center [362, 187] width 119 height 41
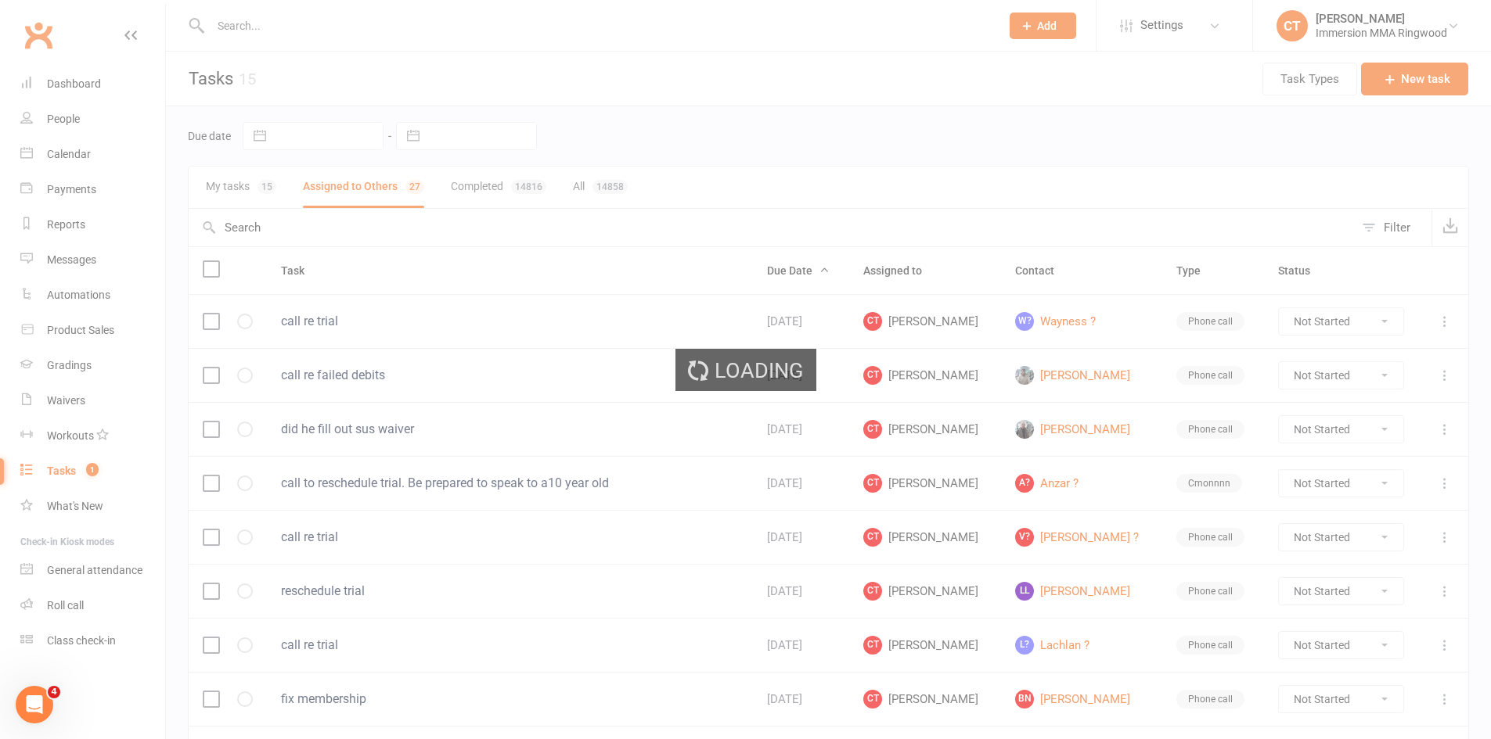
click at [394, 189] on div "Loading" at bounding box center [745, 369] width 1491 height 739
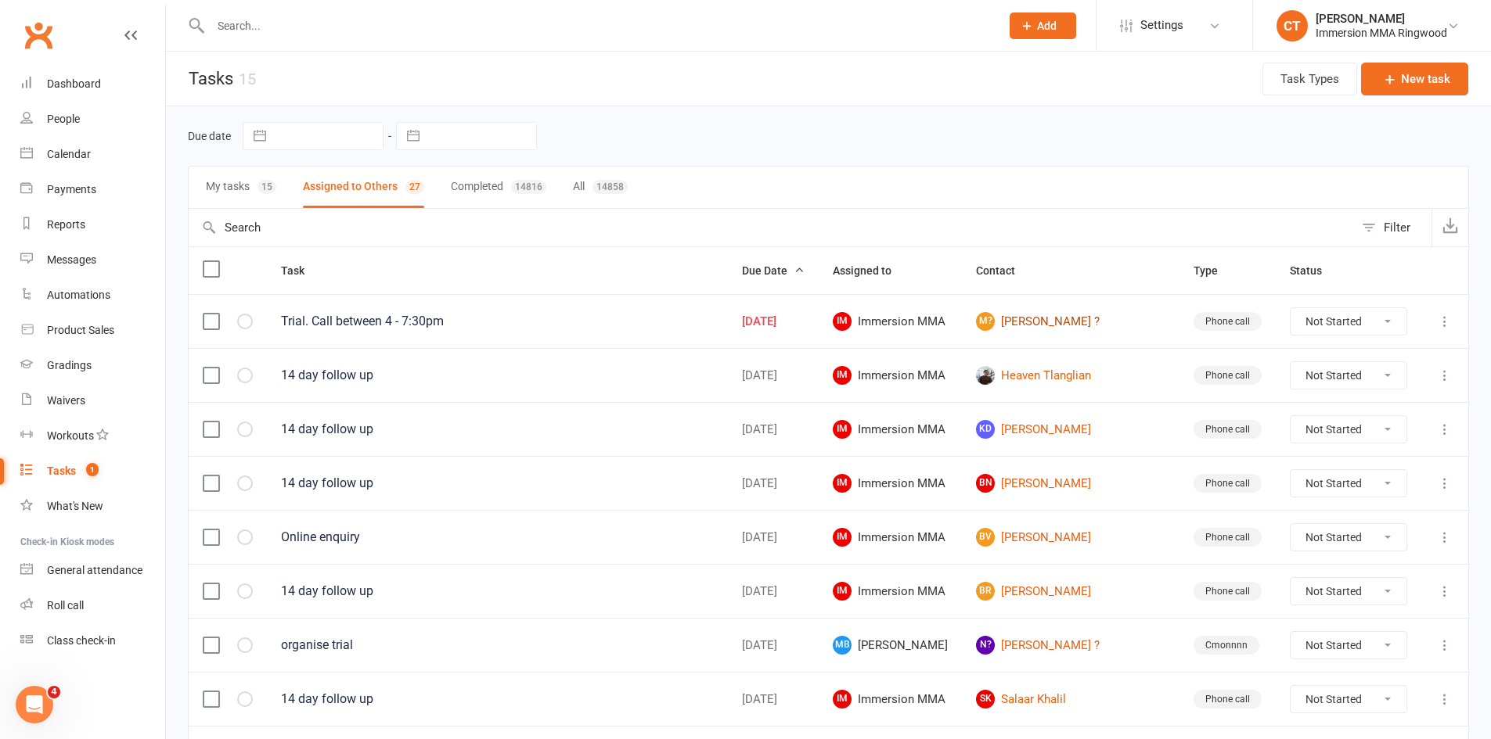
click at [1056, 327] on link "M? [PERSON_NAME] ?" at bounding box center [1070, 321] width 189 height 19
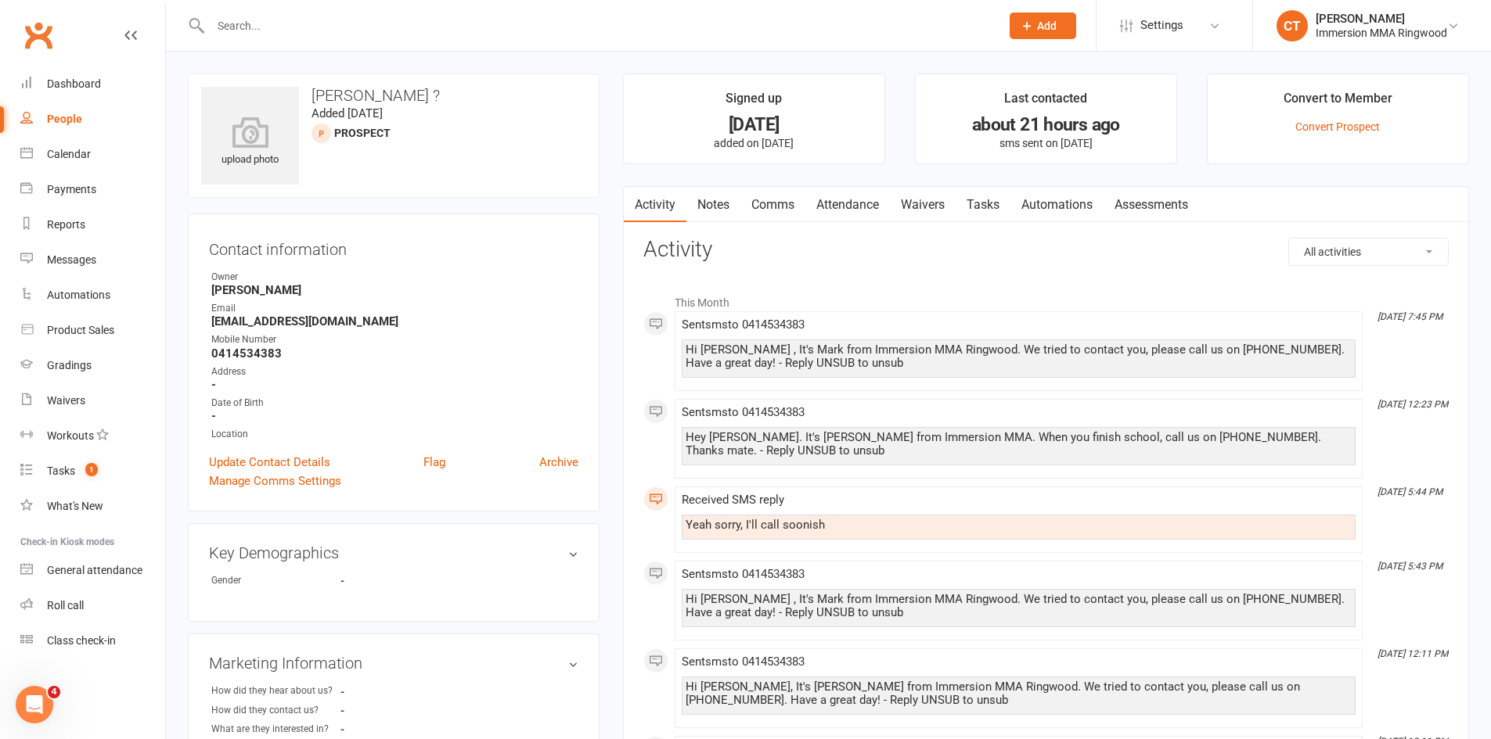
click at [707, 209] on link "Notes" at bounding box center [713, 205] width 54 height 36
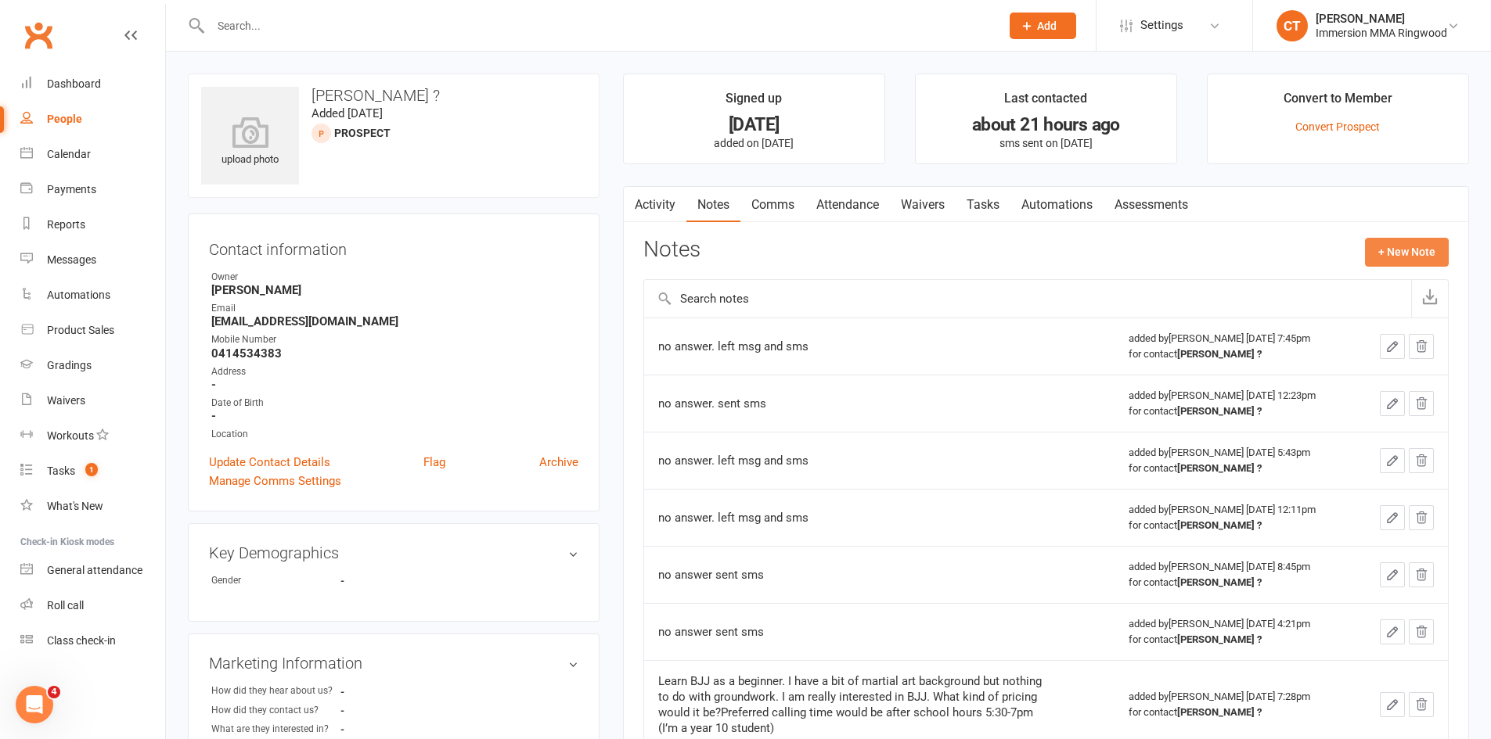
click at [1371, 263] on button "+ New Note" at bounding box center [1407, 252] width 84 height 28
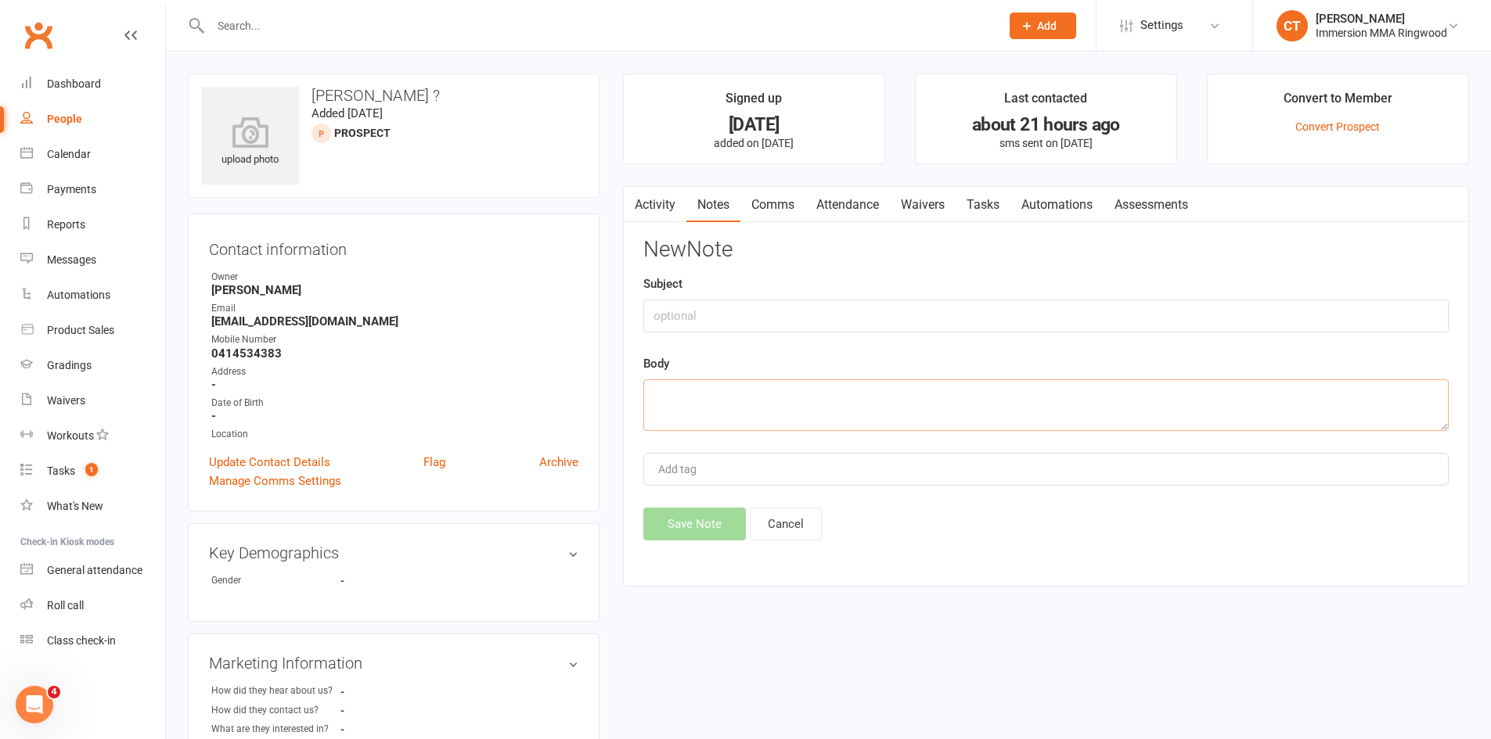
click at [817, 396] on textarea at bounding box center [1045, 405] width 805 height 52
type textarea "no answer sent sms"
click at [718, 521] on button "Save Note" at bounding box center [694, 524] width 103 height 33
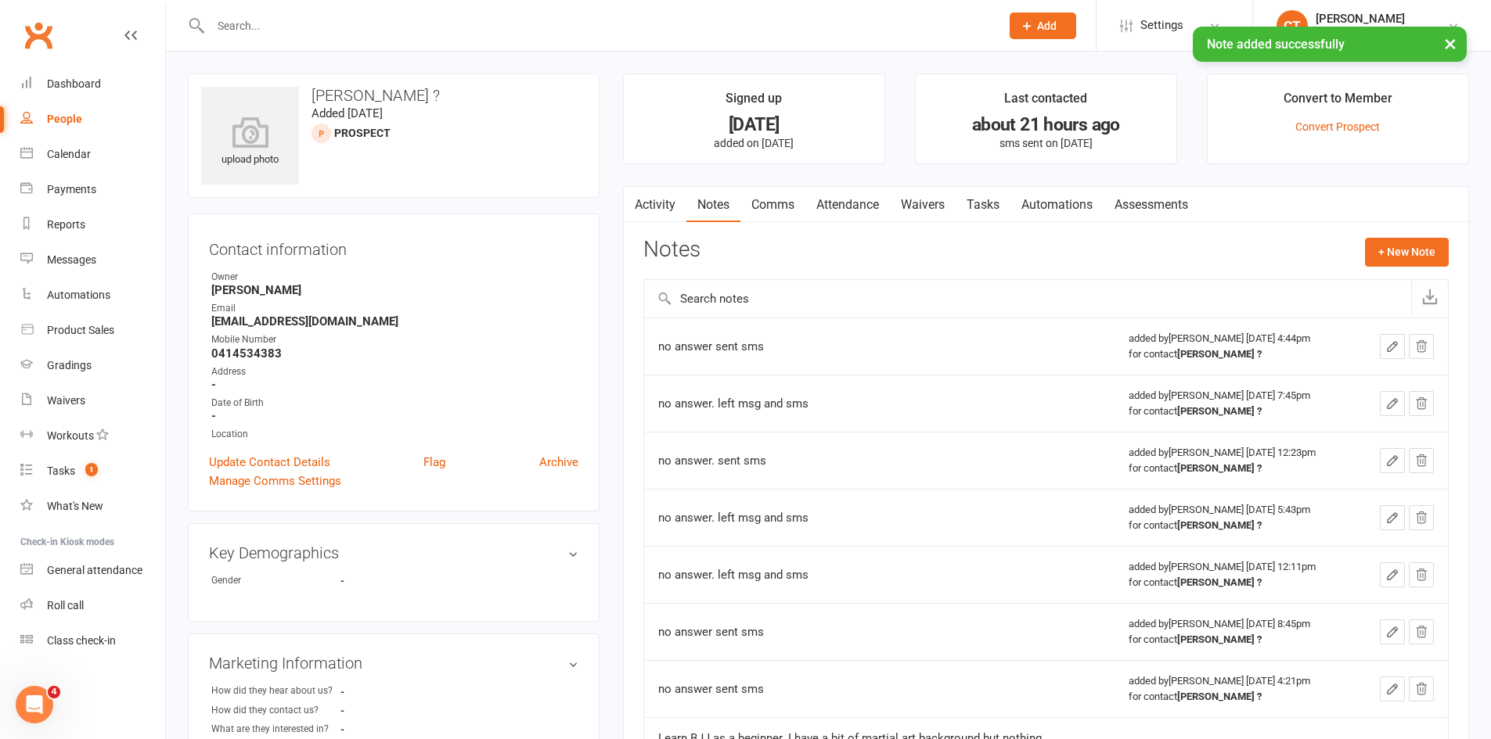
drag, startPoint x: 802, startPoint y: 196, endPoint x: 806, endPoint y: 210, distance: 14.6
click at [802, 200] on link "Comms" at bounding box center [772, 205] width 65 height 36
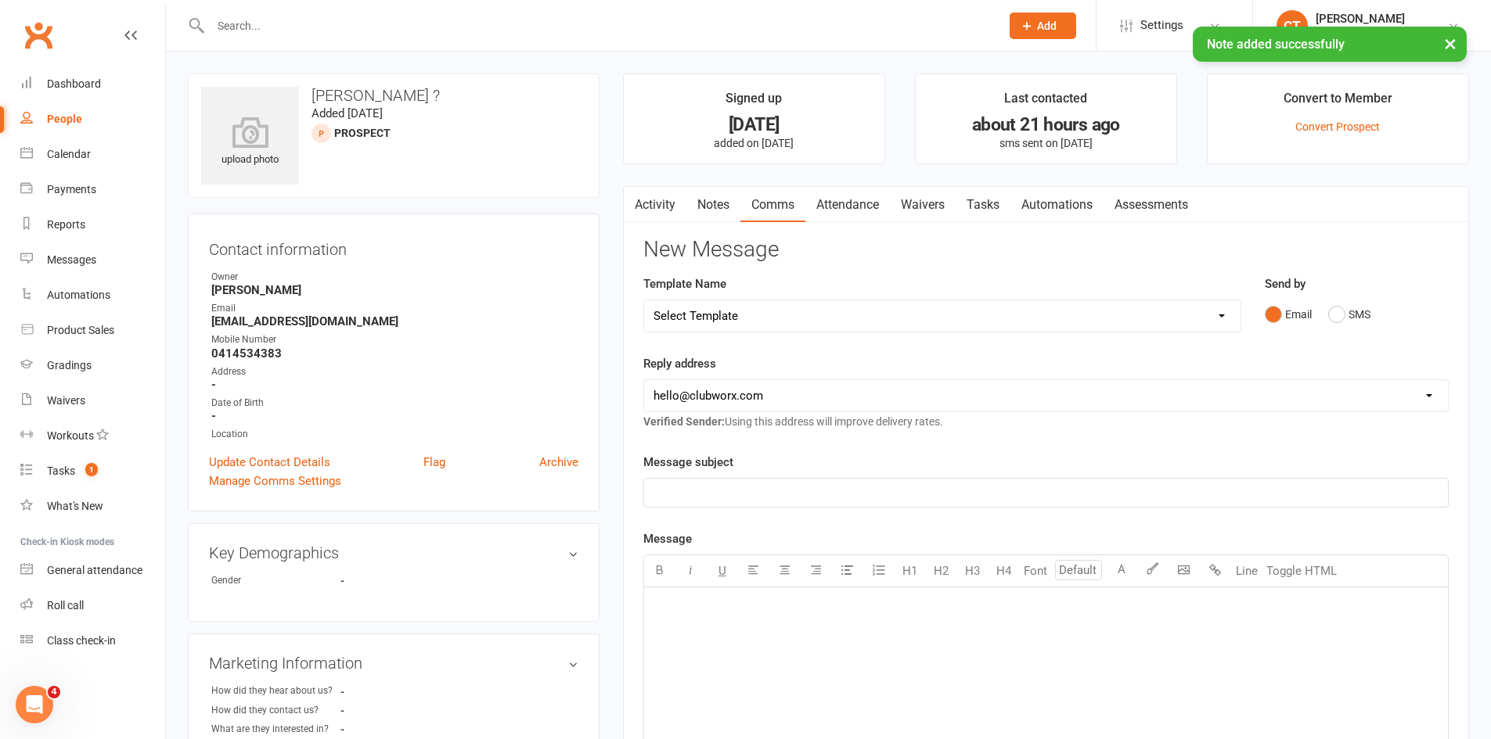
click at [791, 310] on select "Select Template [SMS] [PERSON_NAME] - Call back message [SMS] Mark- Call back m…" at bounding box center [942, 315] width 596 height 31
select select "0"
click at [644, 300] on select "Select Template [SMS] [PERSON_NAME] - Call back message [SMS] Mark- Call back m…" at bounding box center [942, 315] width 596 height 31
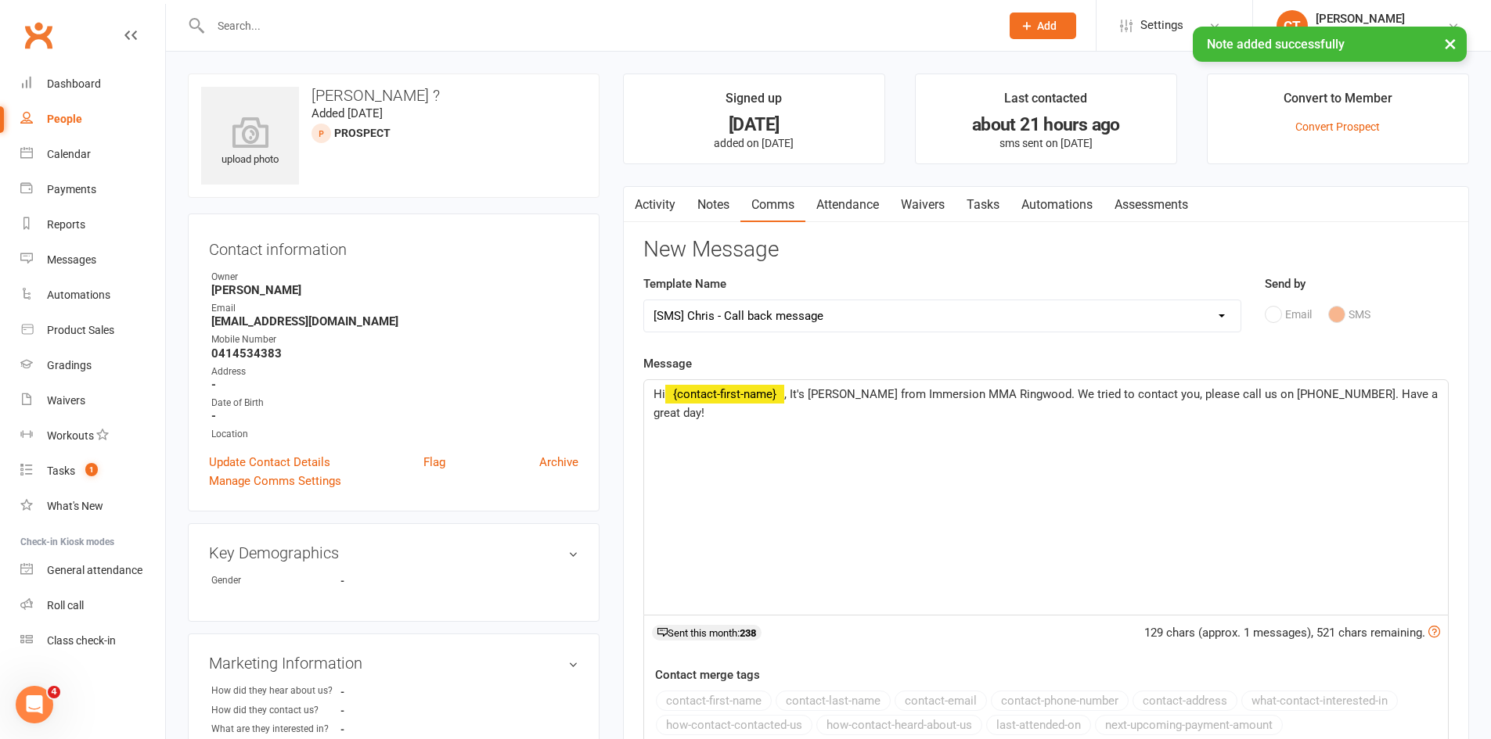
scroll to position [442, 0]
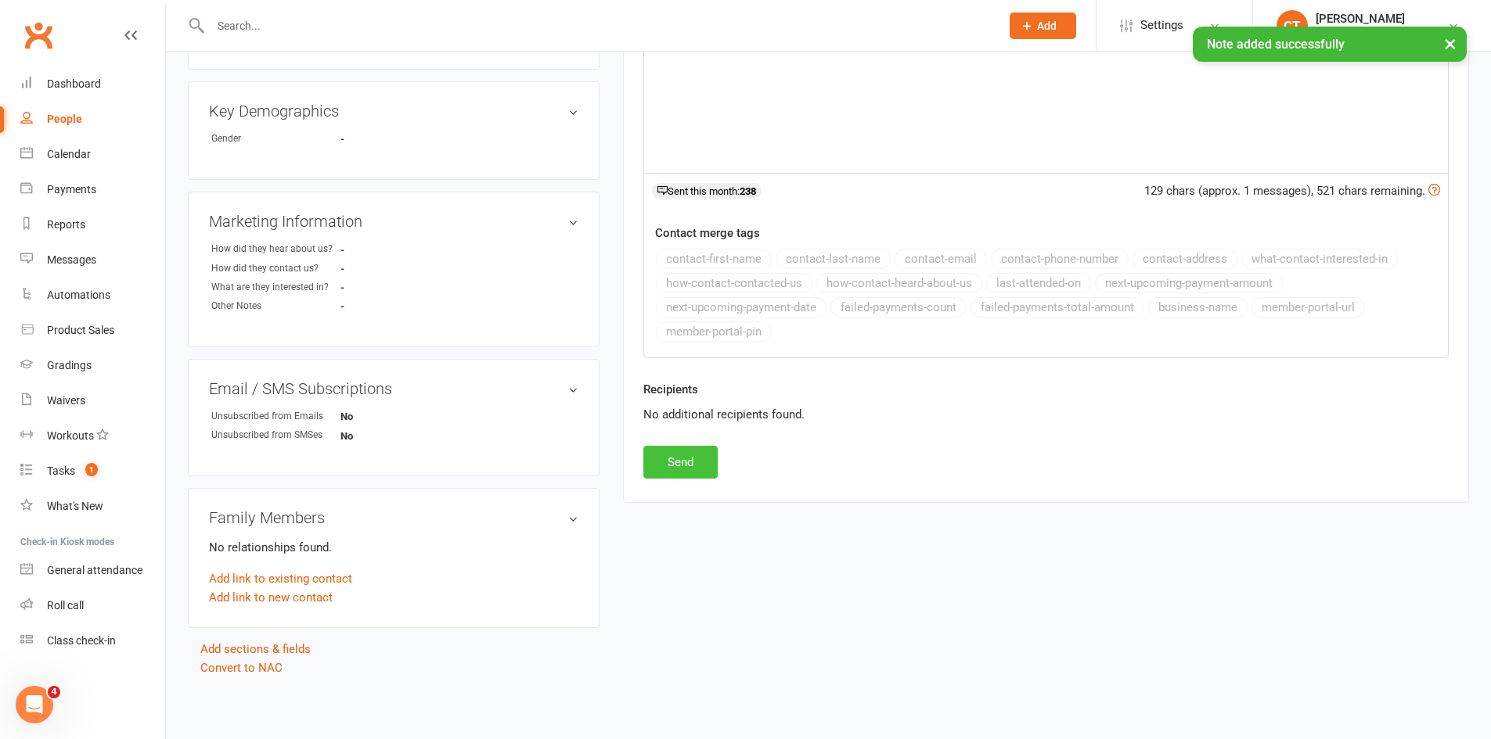
click at [700, 457] on button "Send" at bounding box center [680, 462] width 74 height 33
select select
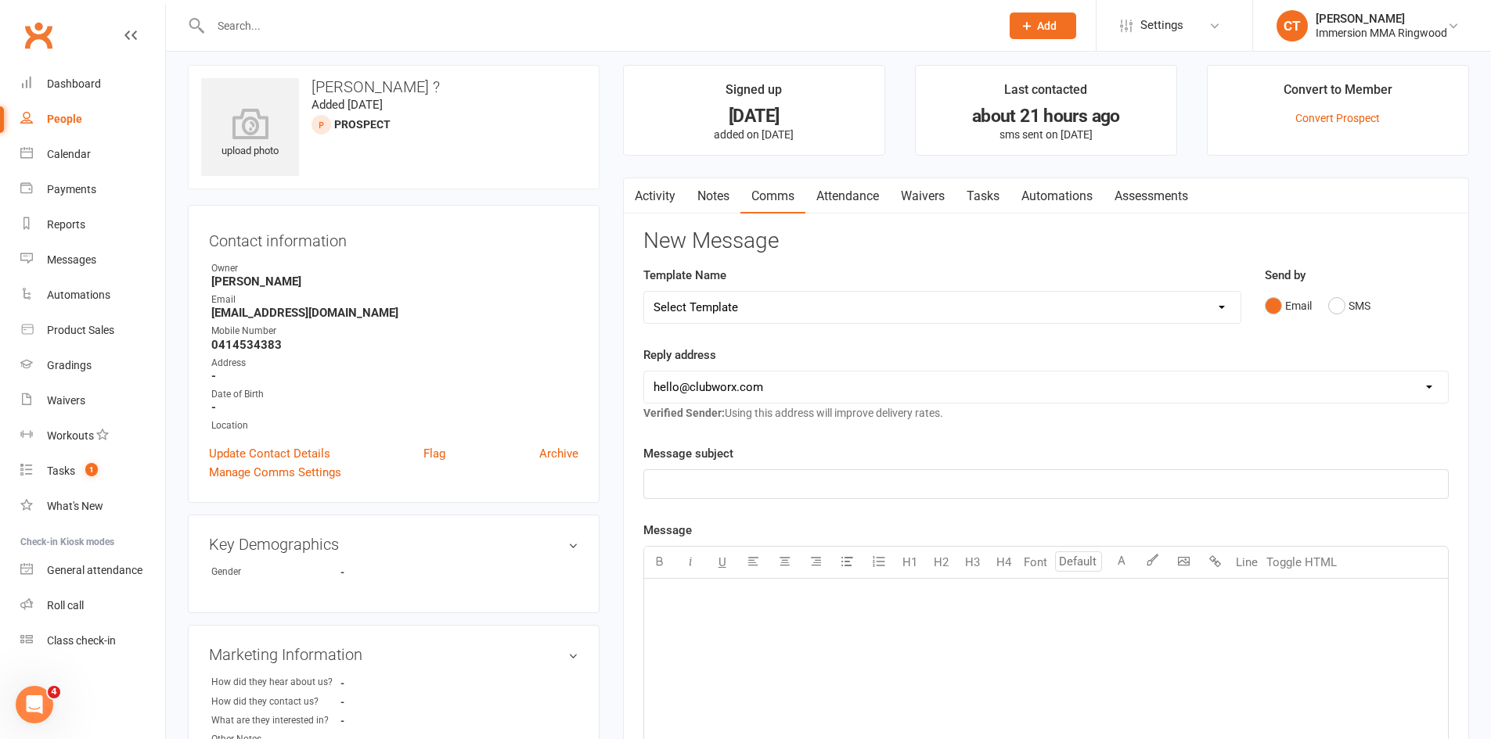
scroll to position [0, 0]
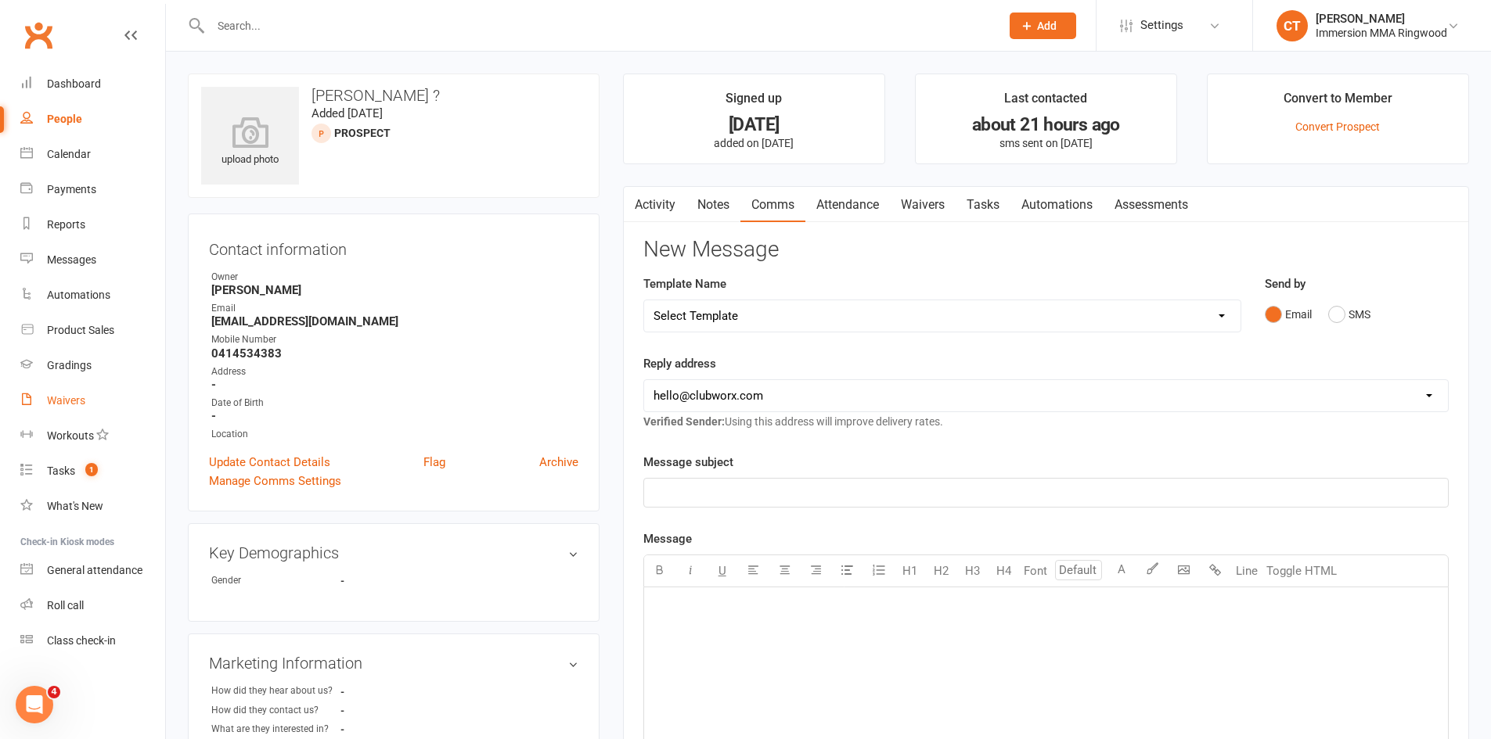
click at [74, 408] on link "Waivers" at bounding box center [92, 400] width 145 height 35
select select "25"
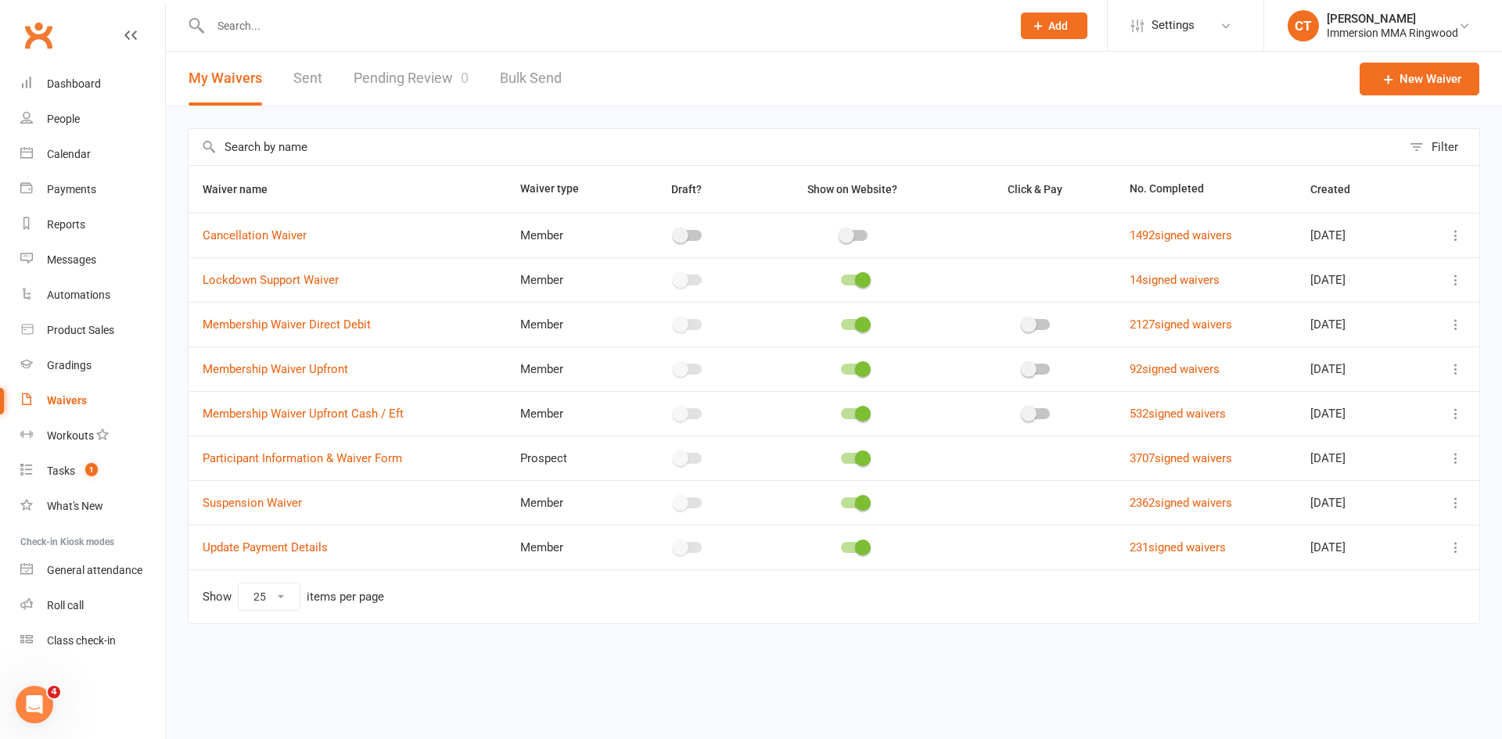
click at [375, 87] on link "Pending Review 0" at bounding box center [411, 79] width 115 height 54
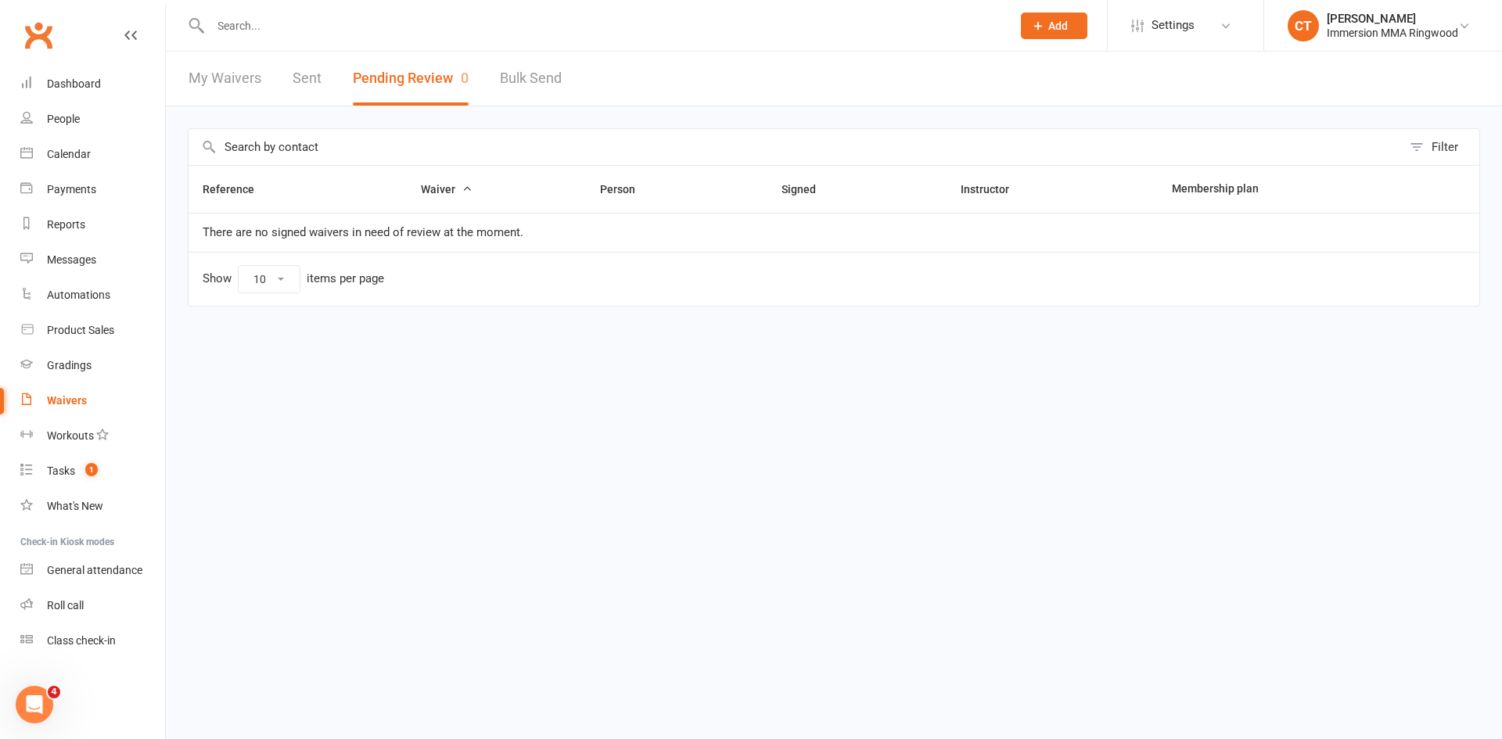
click at [239, 78] on link "My Waivers" at bounding box center [225, 79] width 73 height 54
select select "25"
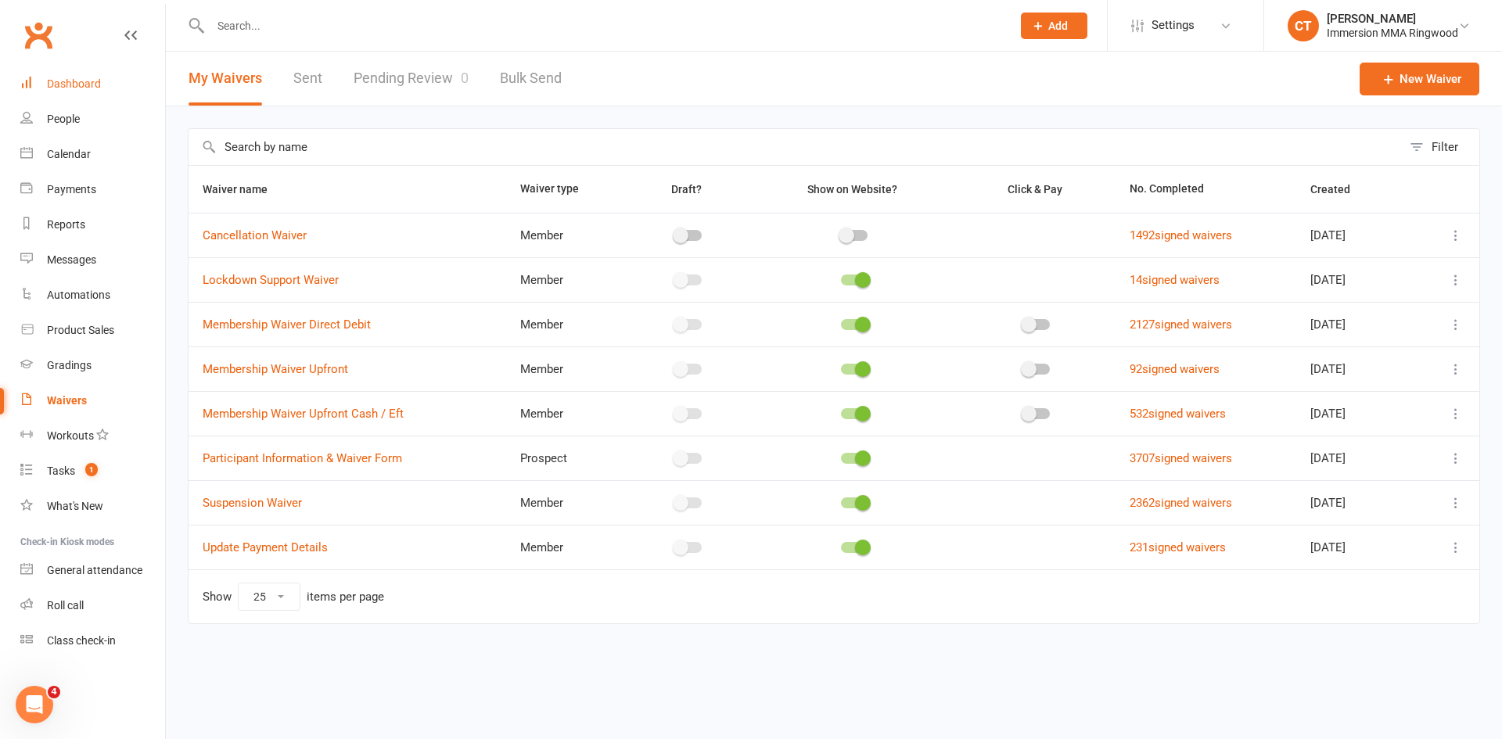
click at [61, 75] on link "Dashboard" at bounding box center [92, 84] width 145 height 35
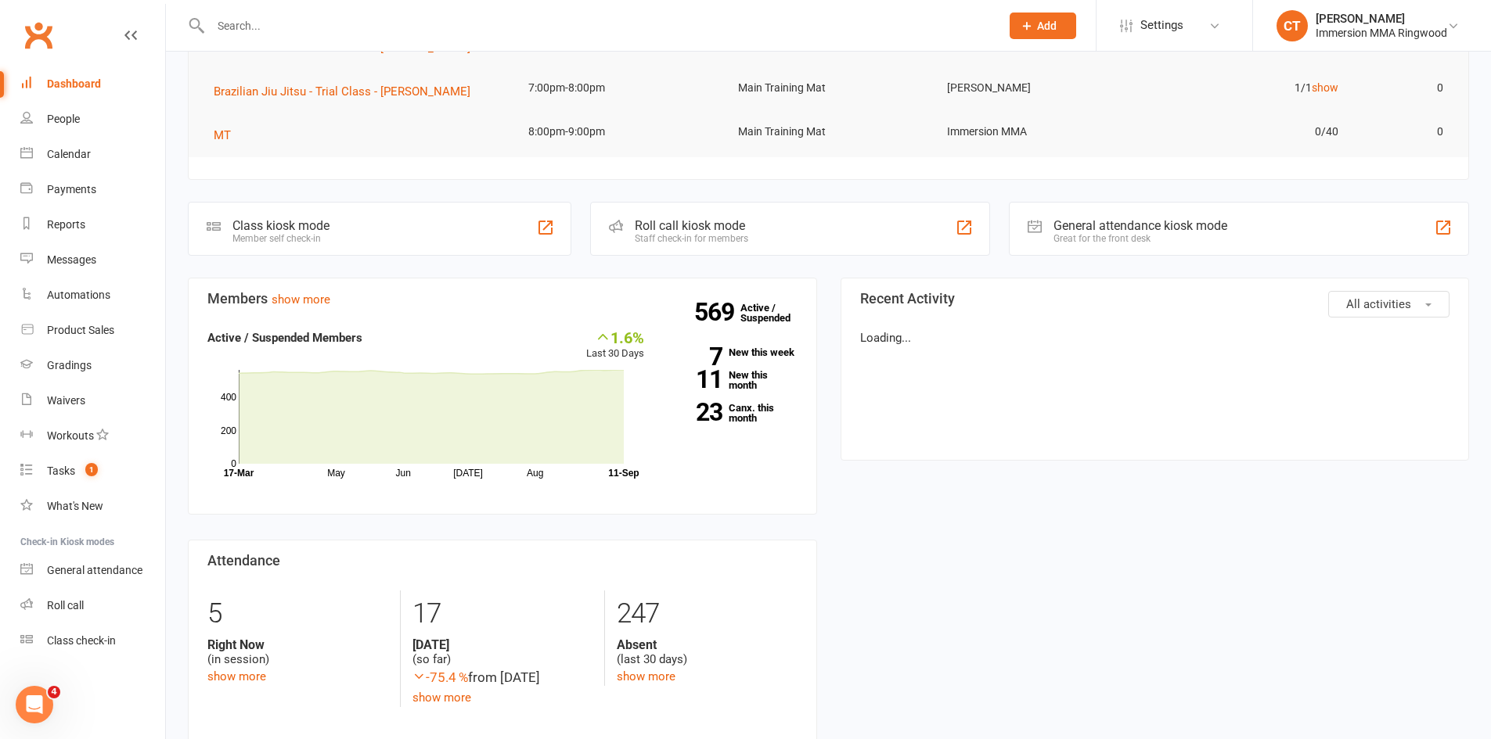
scroll to position [261, 0]
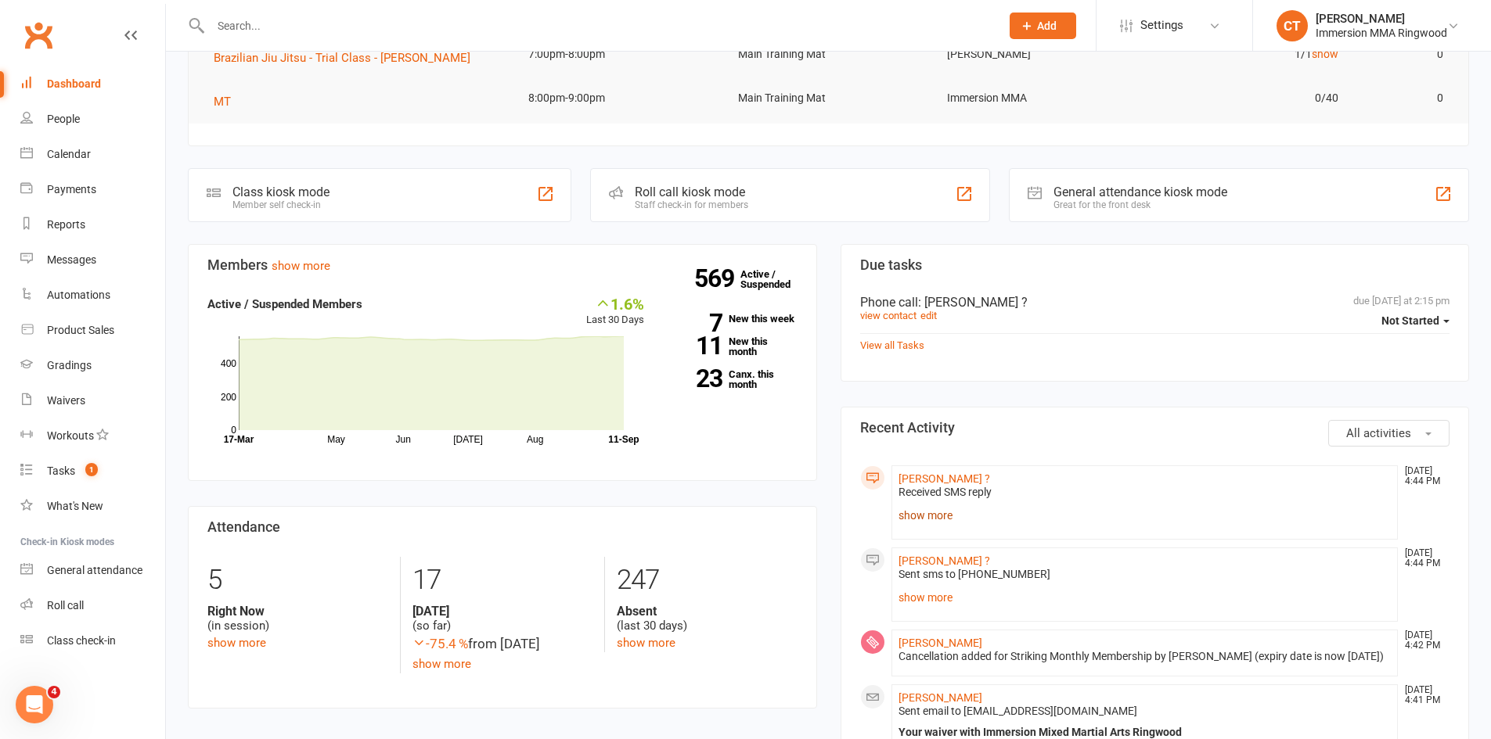
click at [917, 516] on link "show more" at bounding box center [1144, 516] width 493 height 22
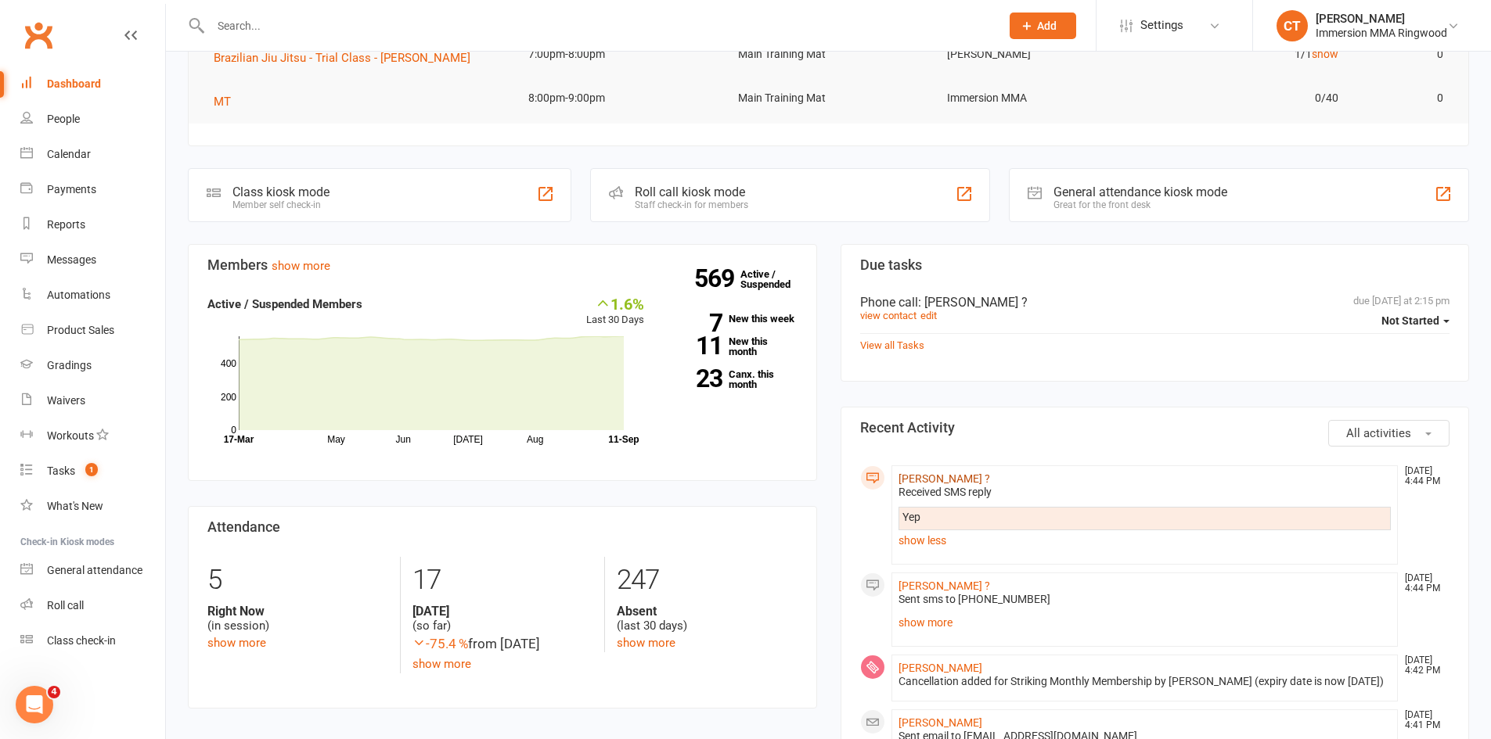
click at [913, 480] on link "[PERSON_NAME] ?" at bounding box center [944, 479] width 92 height 13
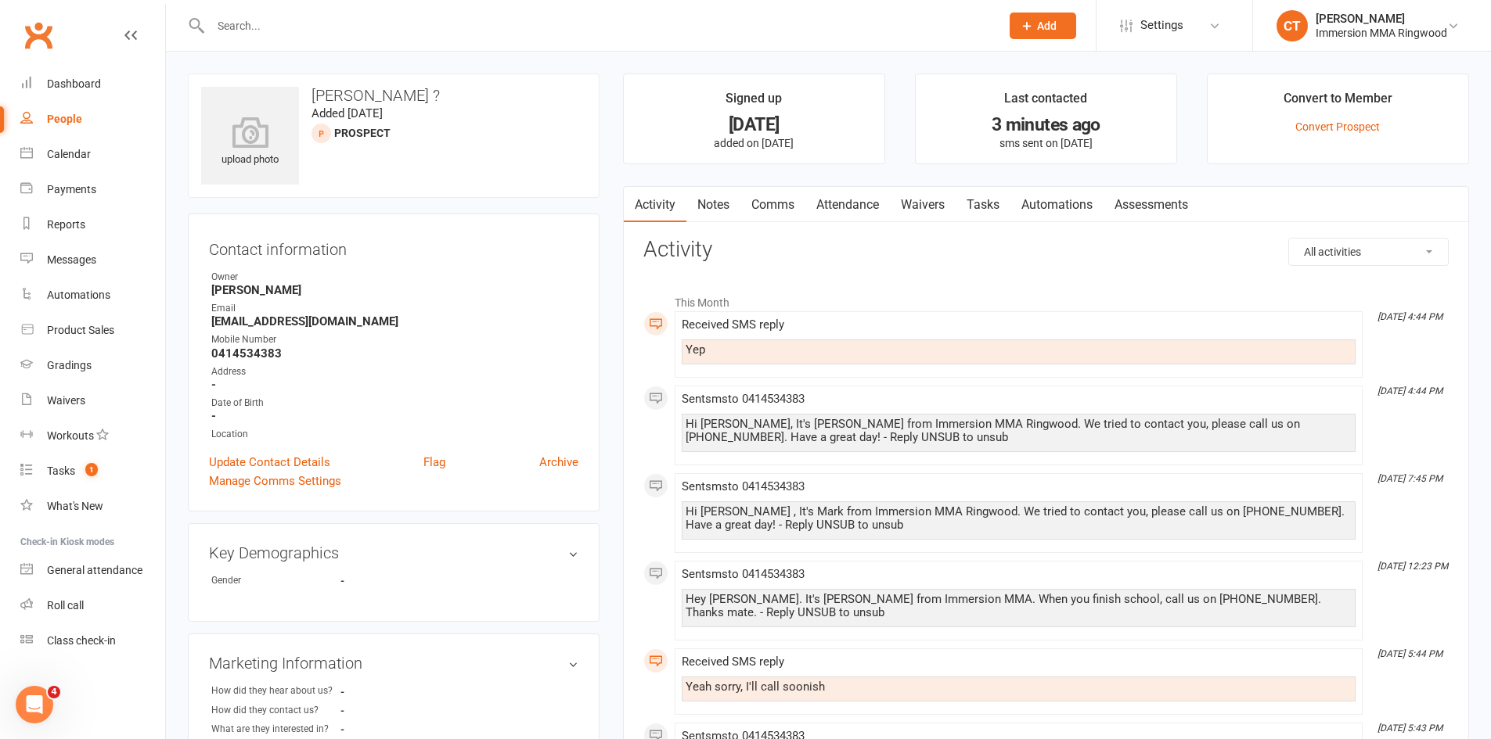
click at [785, 206] on link "Comms" at bounding box center [772, 205] width 65 height 36
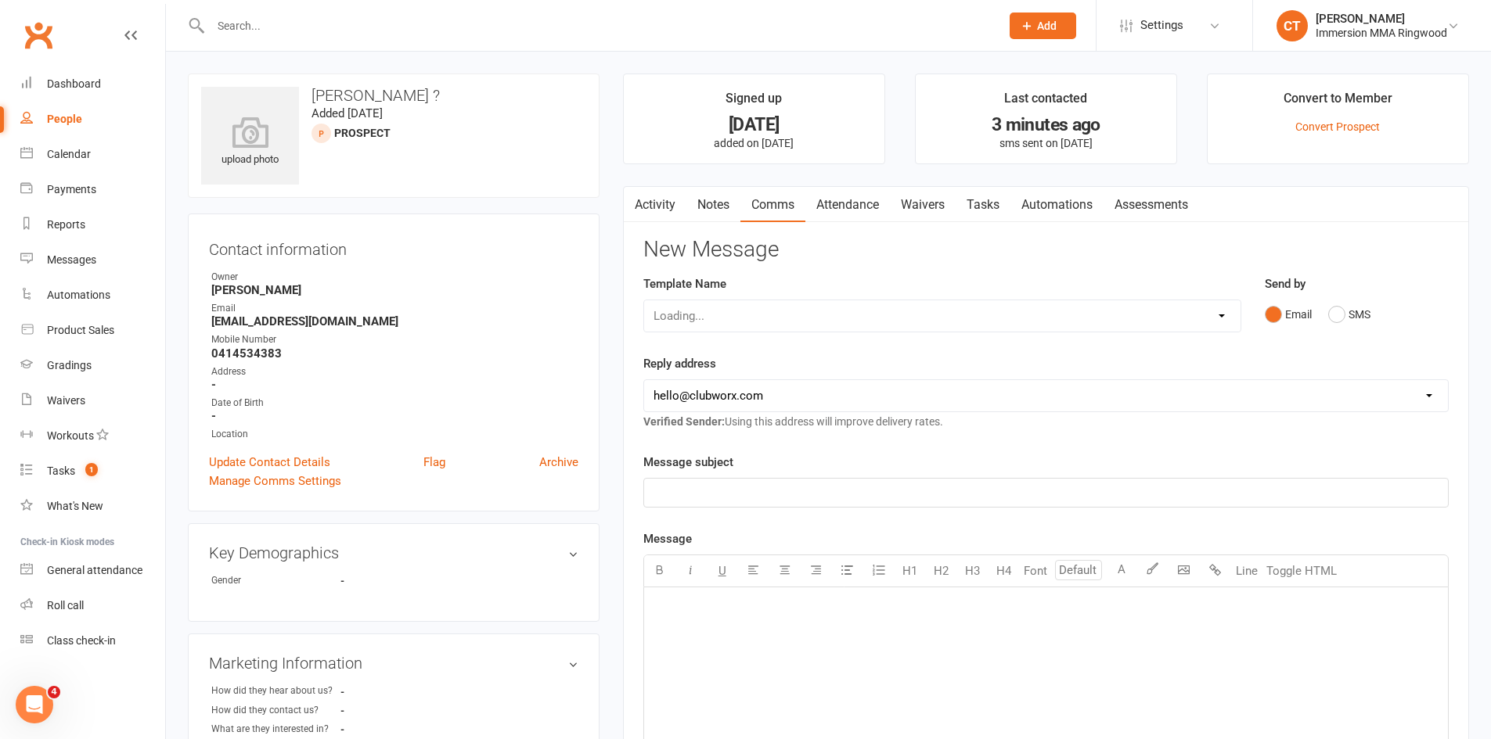
click at [638, 201] on icon "button" at bounding box center [632, 201] width 9 height 16
click at [661, 200] on link "Activity" at bounding box center [655, 205] width 63 height 36
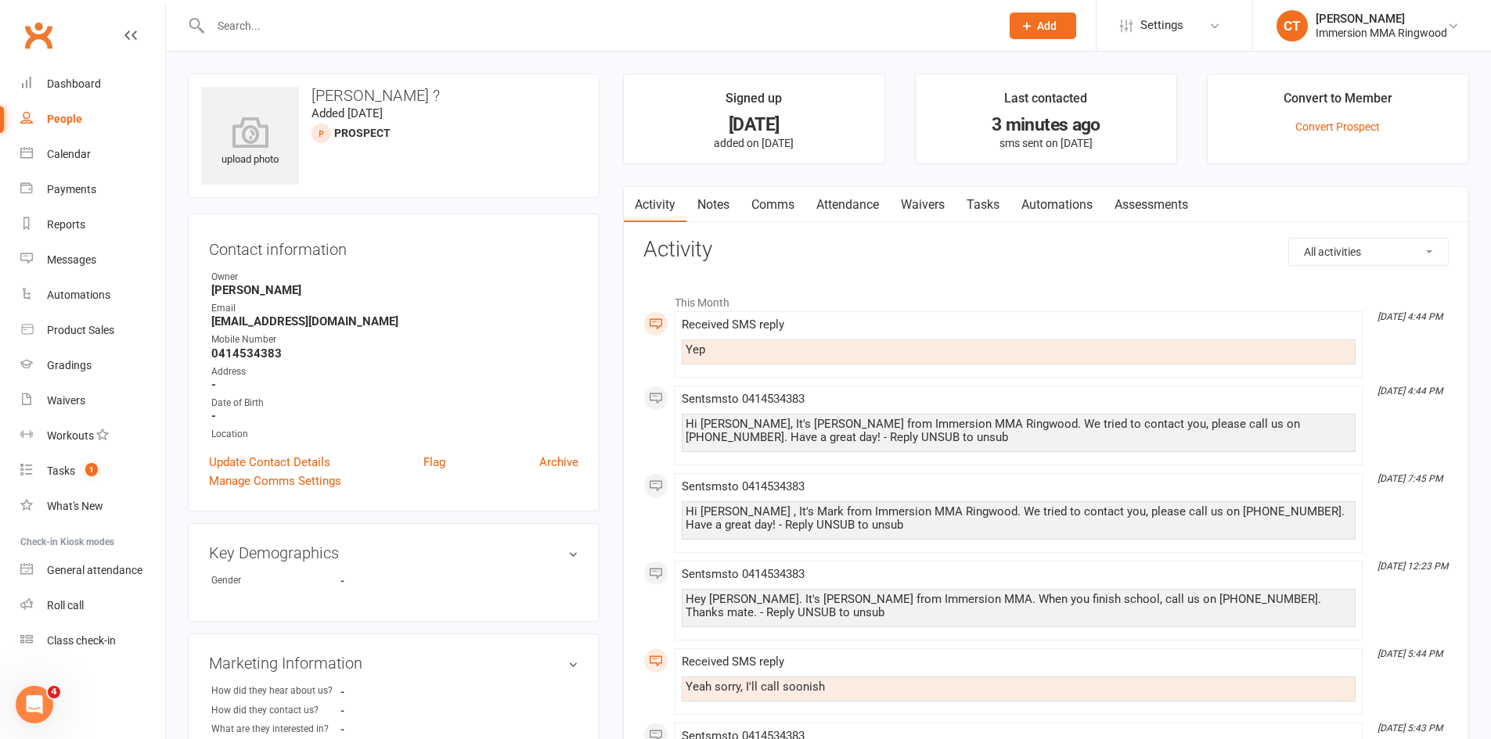
click at [699, 198] on link "Notes" at bounding box center [713, 205] width 54 height 36
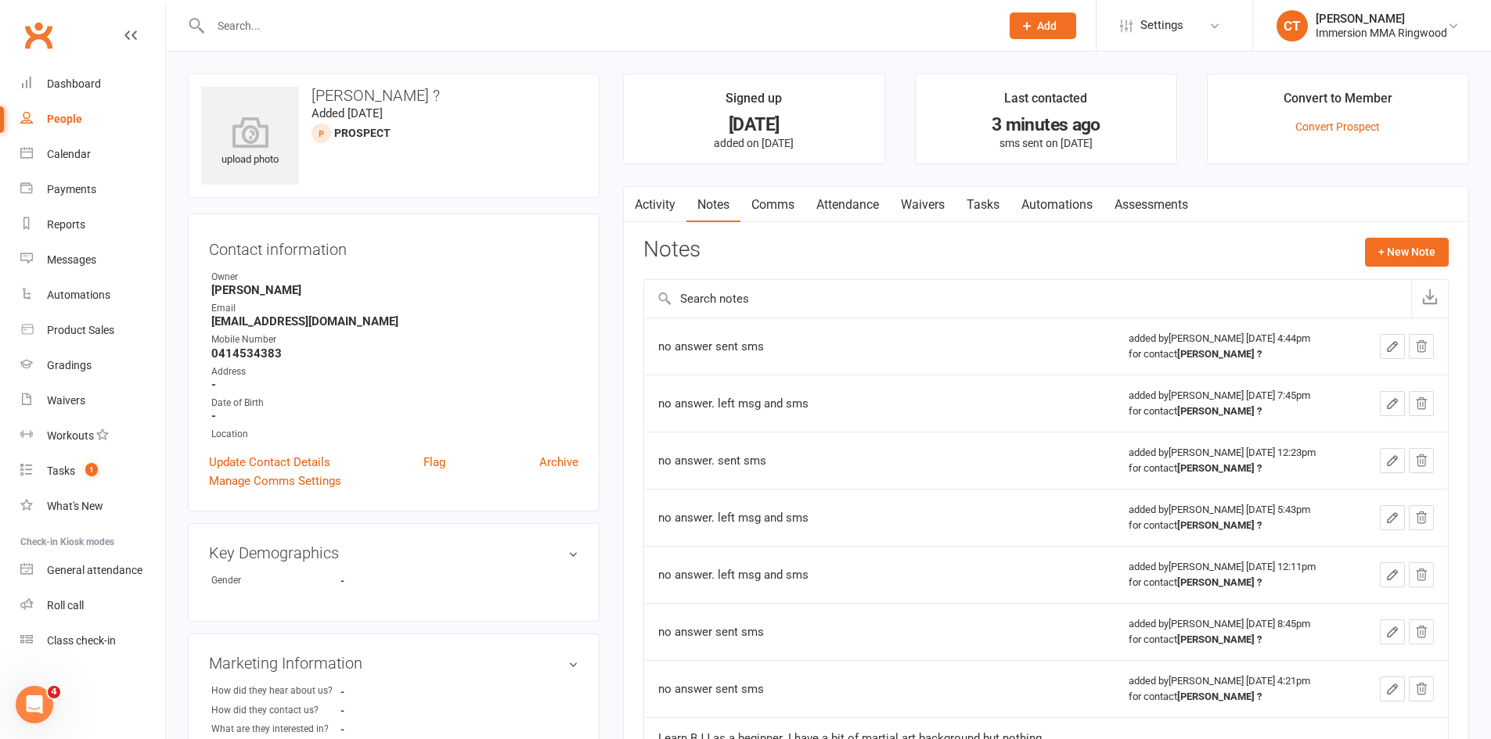
click at [663, 203] on link "Activity" at bounding box center [655, 205] width 63 height 36
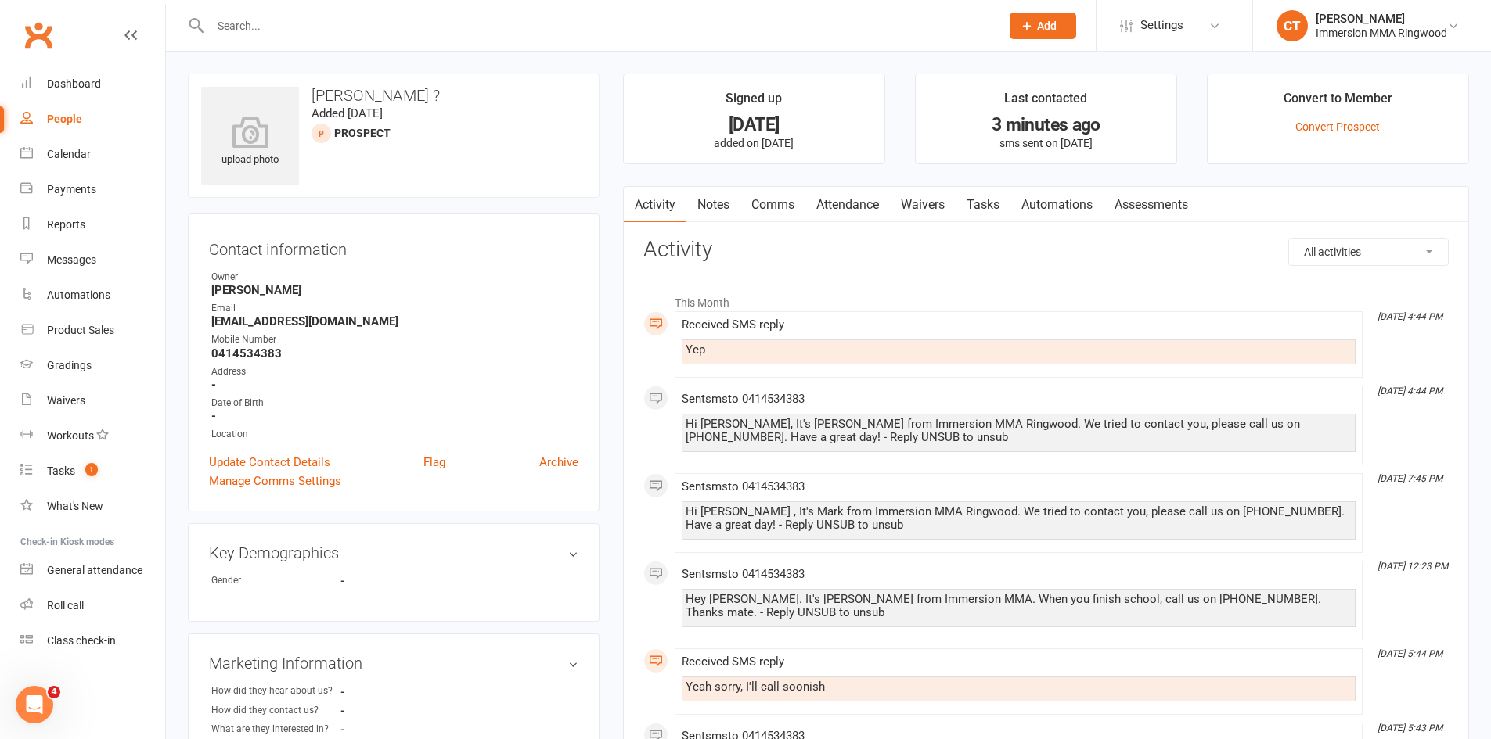
click at [723, 202] on link "Notes" at bounding box center [713, 205] width 54 height 36
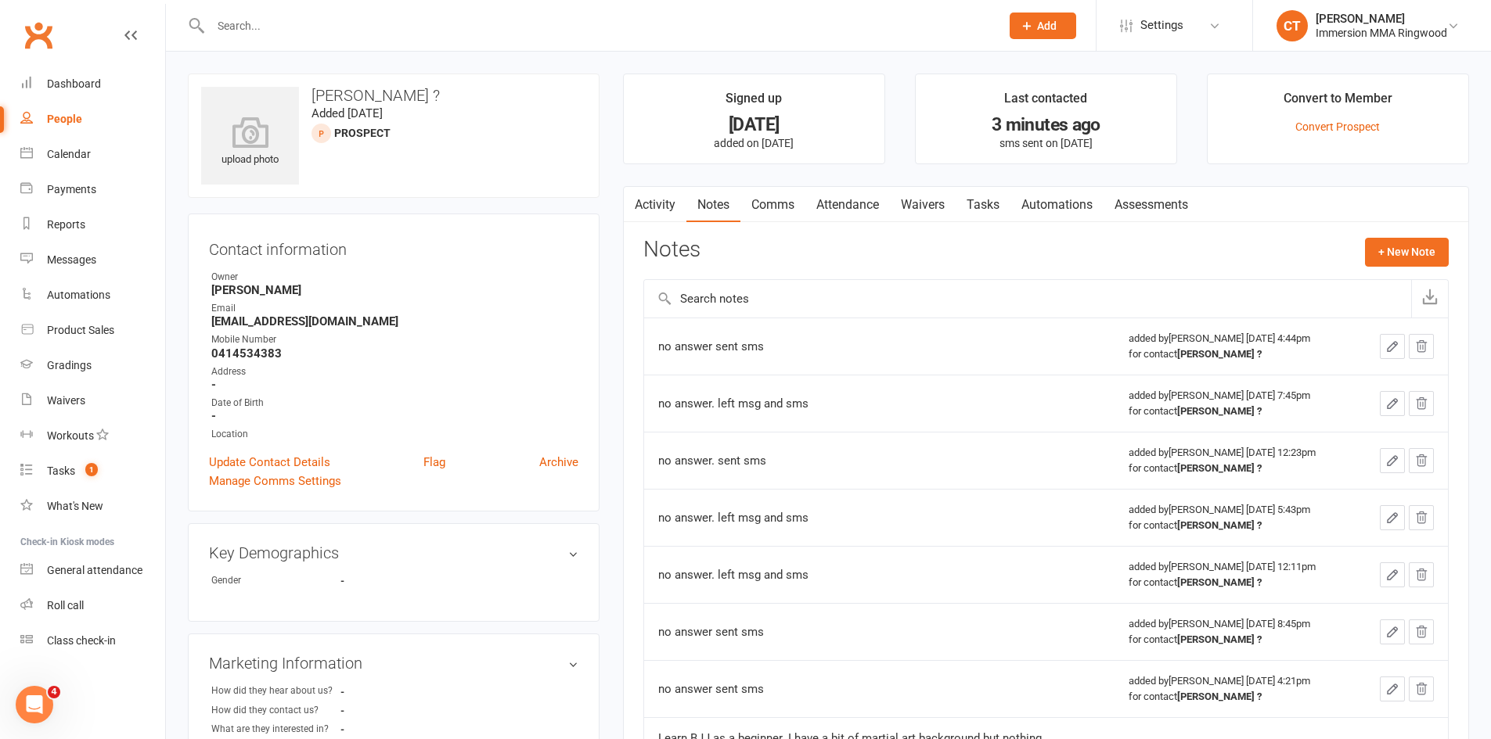
click at [651, 189] on link "Activity" at bounding box center [655, 205] width 63 height 36
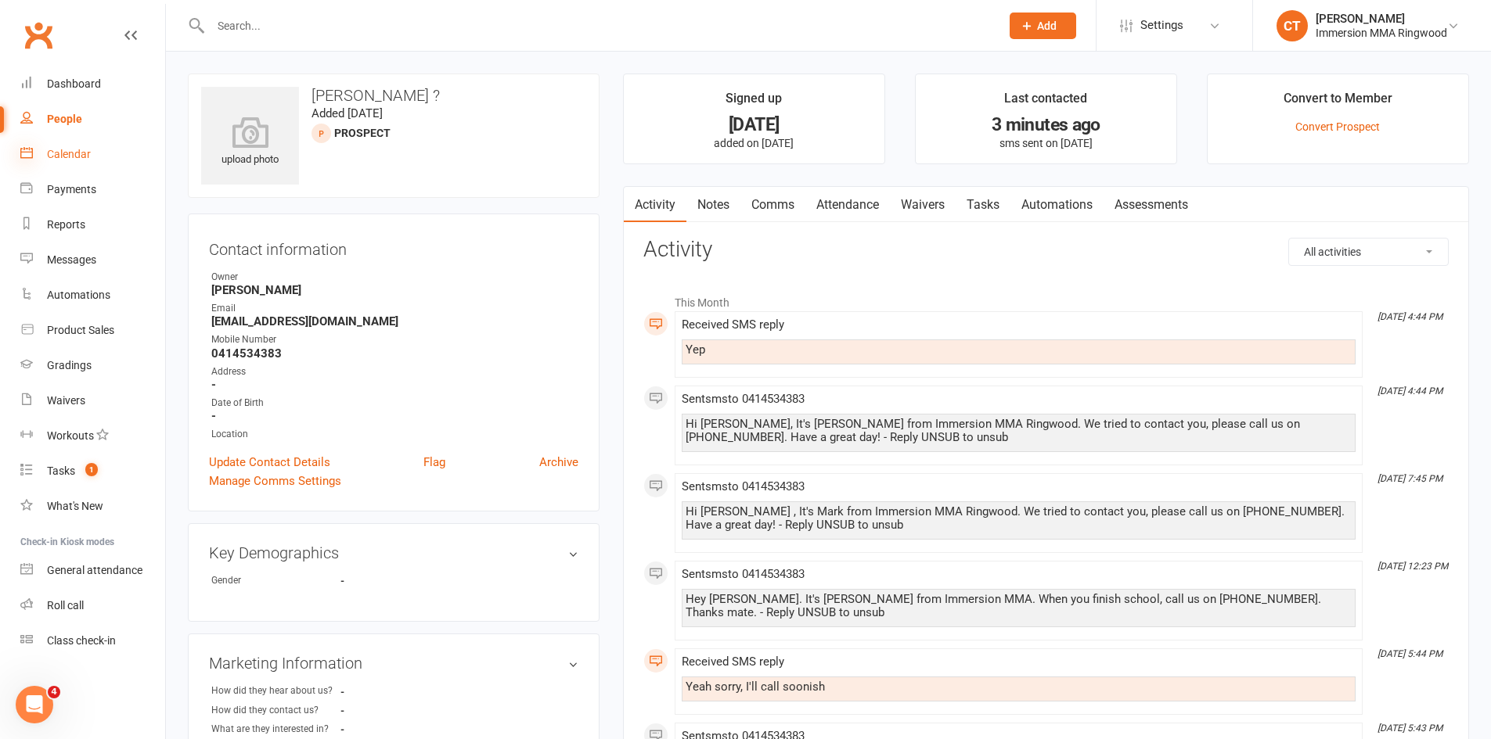
click at [30, 156] on icon at bounding box center [26, 152] width 13 height 13
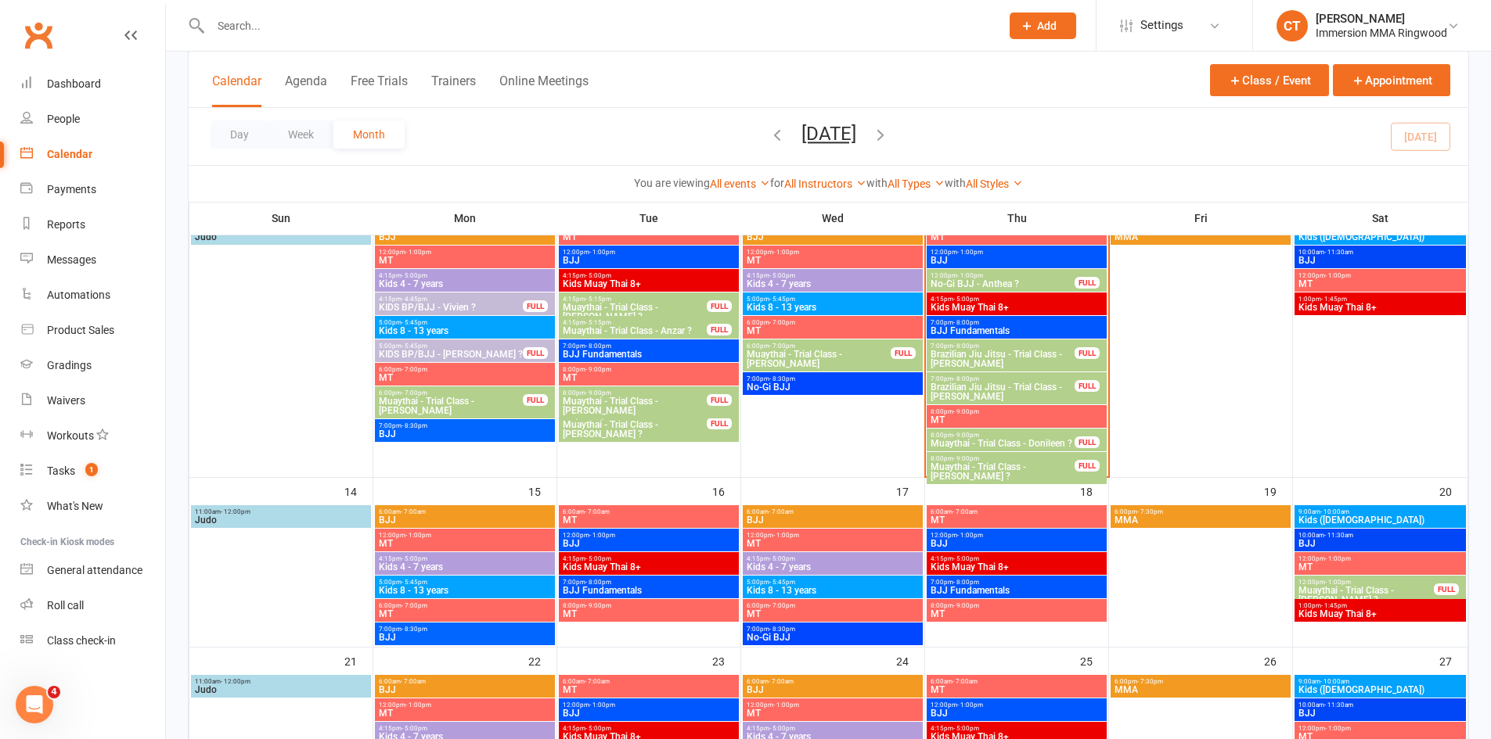
scroll to position [353, 0]
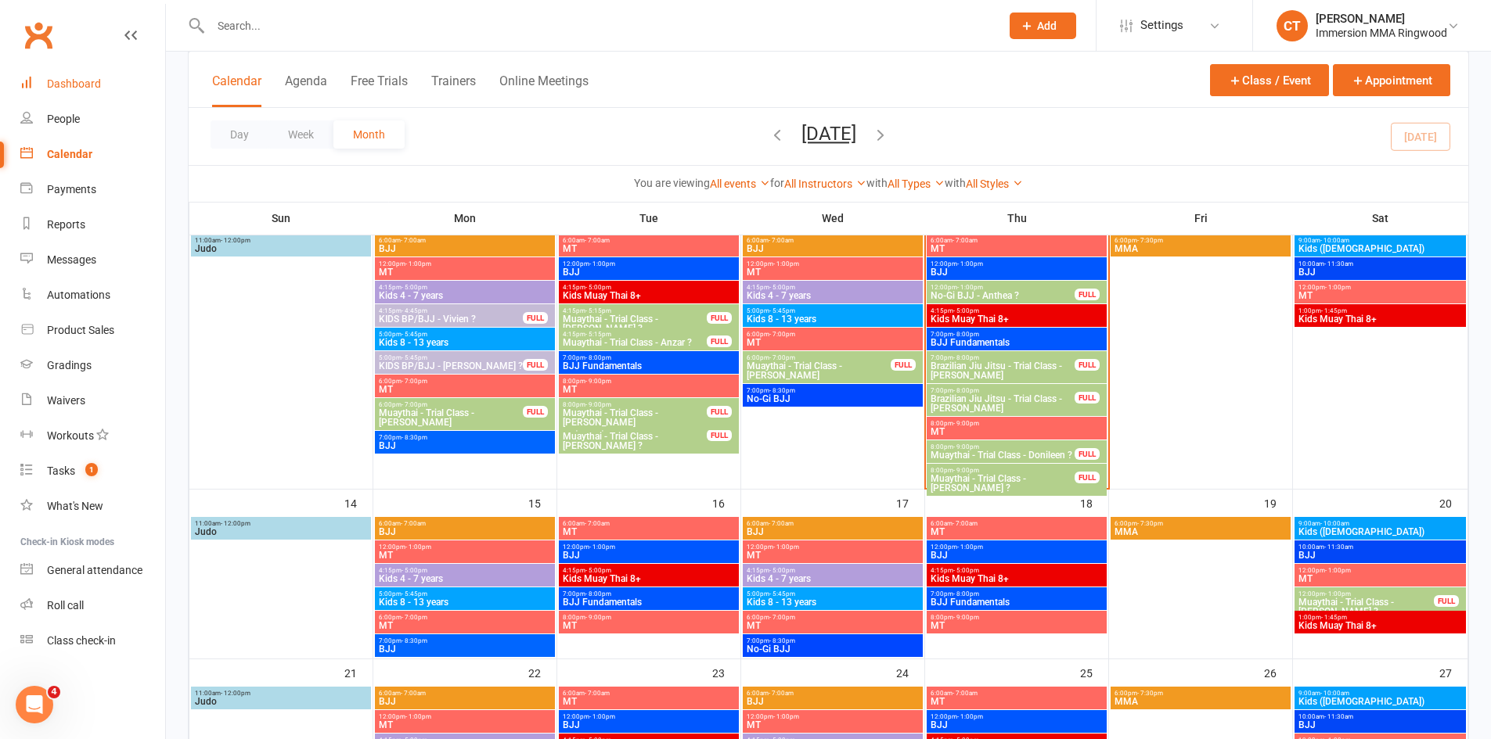
click at [70, 95] on link "Dashboard" at bounding box center [92, 84] width 145 height 35
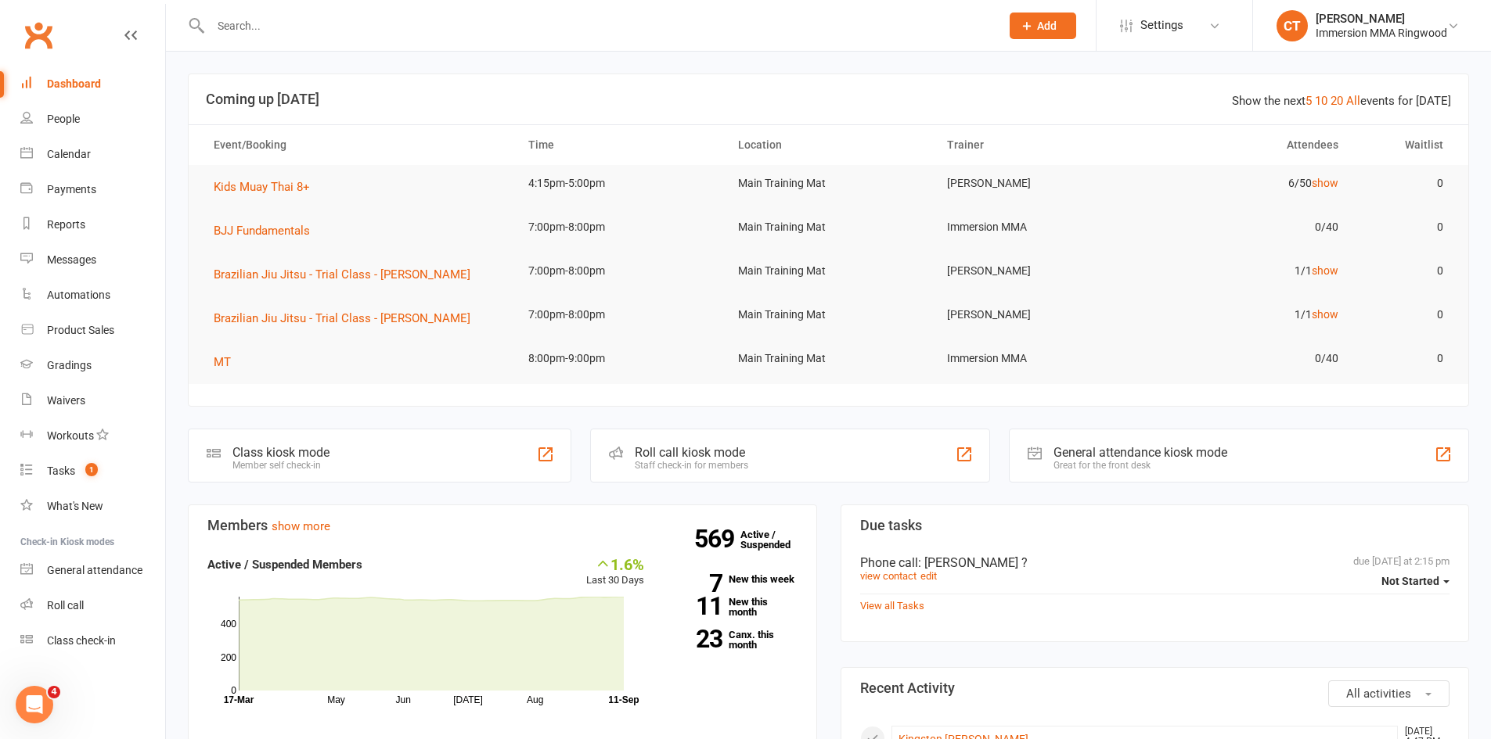
scroll to position [261, 0]
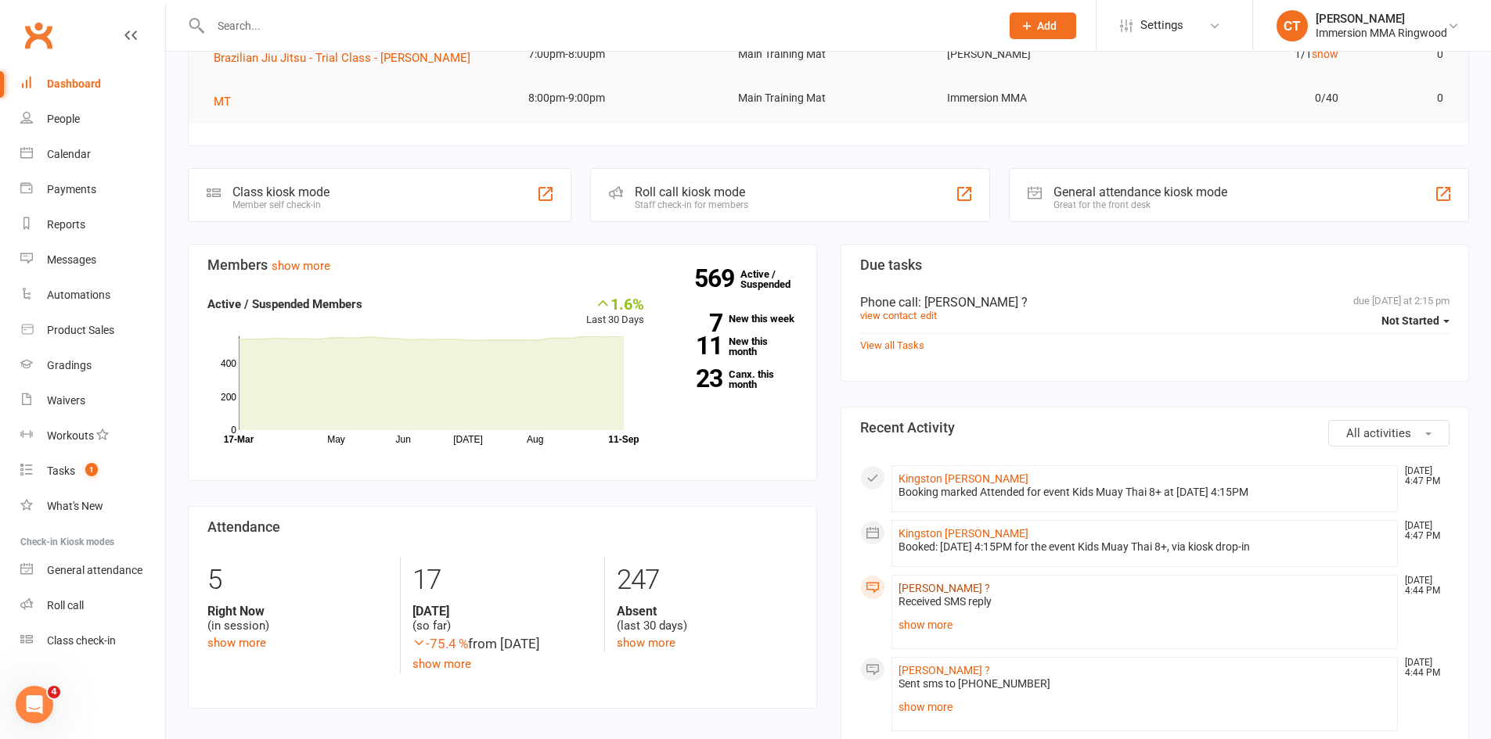
click at [913, 588] on link "[PERSON_NAME] ?" at bounding box center [944, 588] width 92 height 13
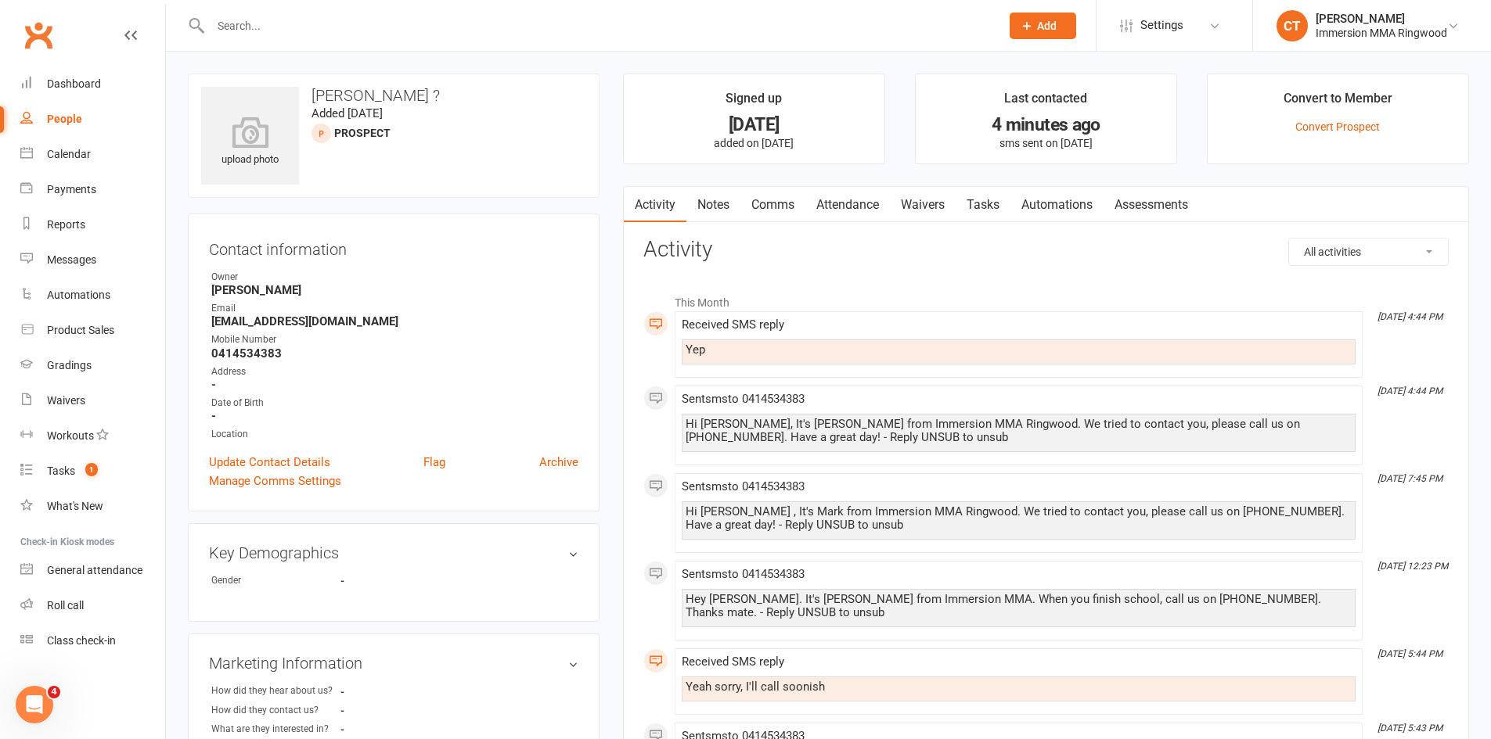
click at [827, 202] on link "Attendance" at bounding box center [847, 205] width 85 height 36
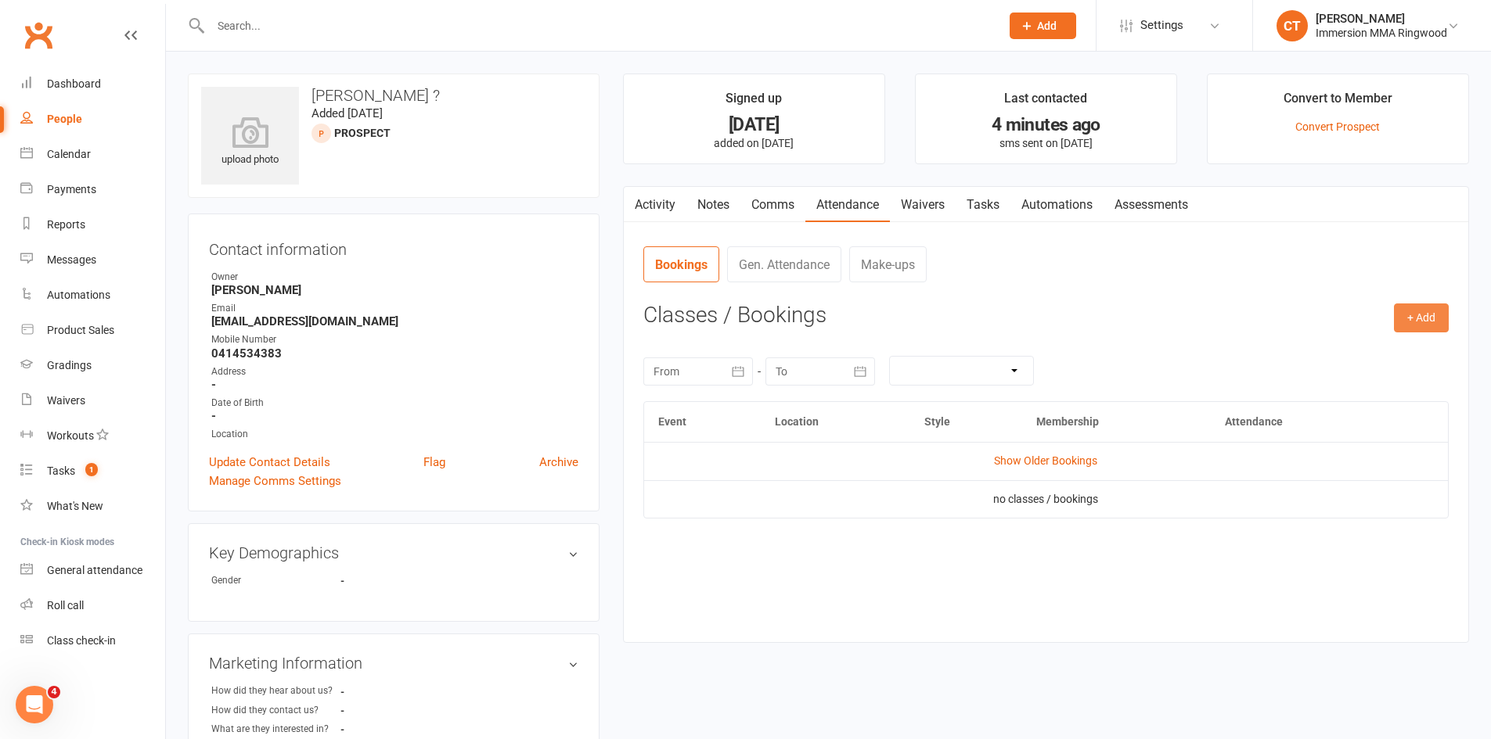
click at [1413, 319] on button "+ Add" at bounding box center [1421, 318] width 55 height 28
click at [1341, 383] on link "Add Appointment" at bounding box center [1370, 384] width 155 height 31
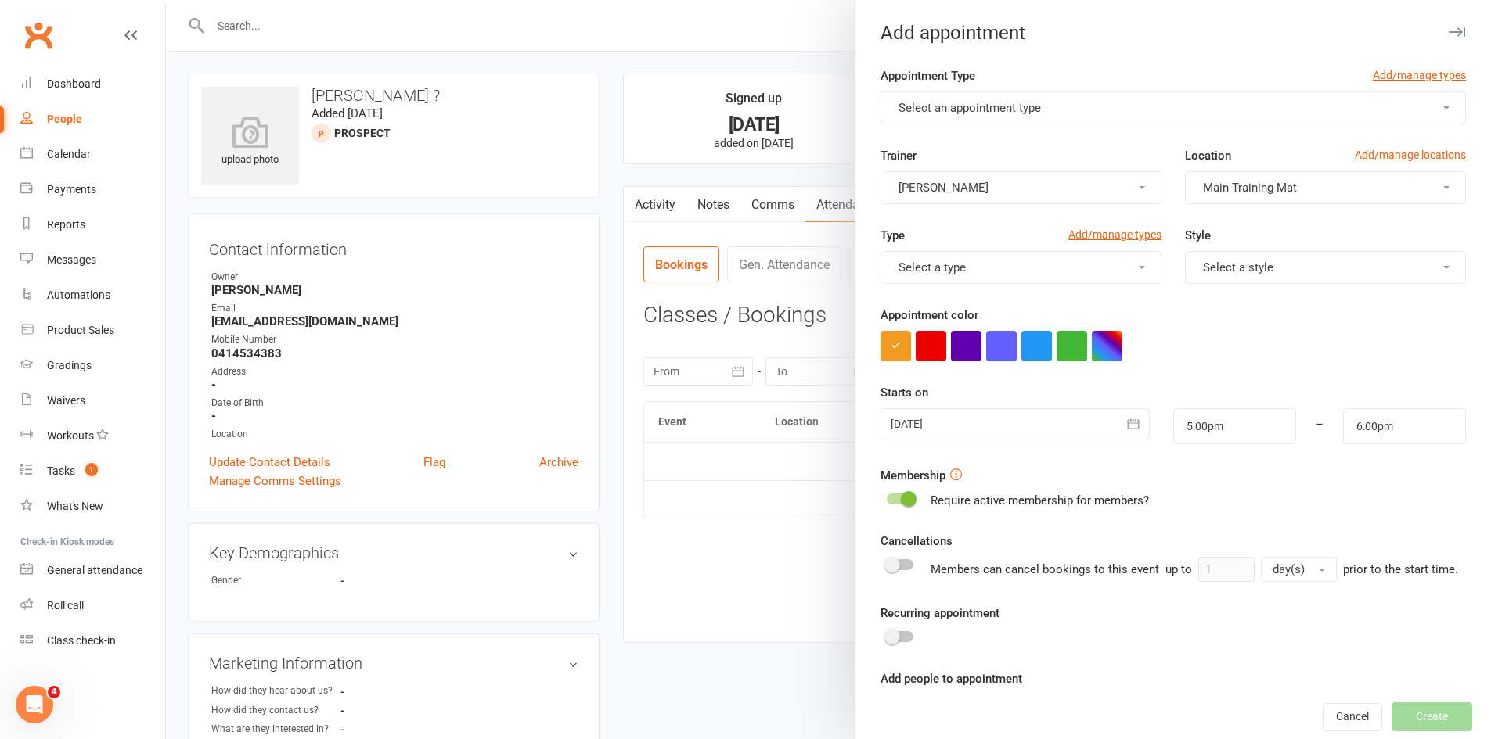
click at [991, 104] on span "Select an appointment type" at bounding box center [969, 108] width 142 height 14
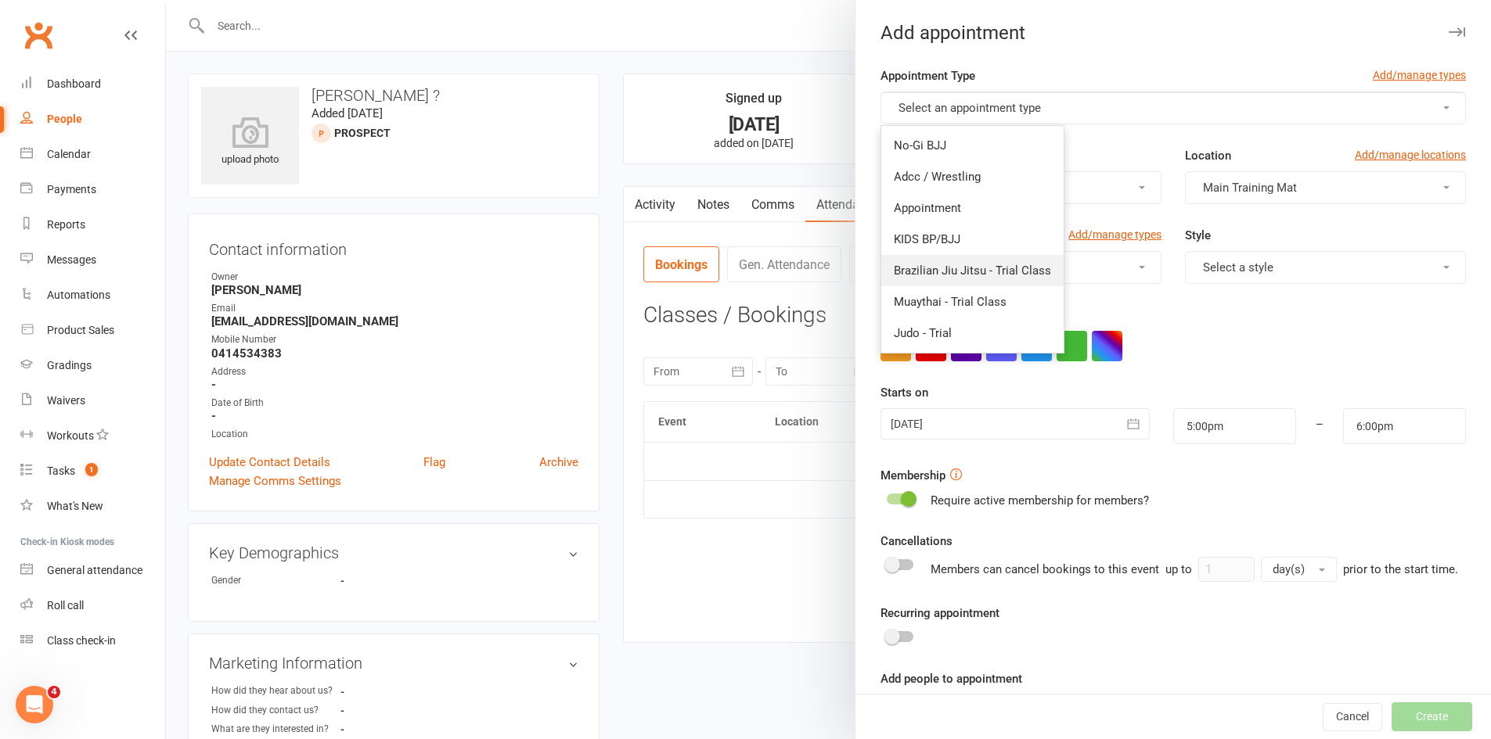
click at [898, 267] on span "Brazilian Jiu Jitsu - Trial Class" at bounding box center [972, 271] width 157 height 14
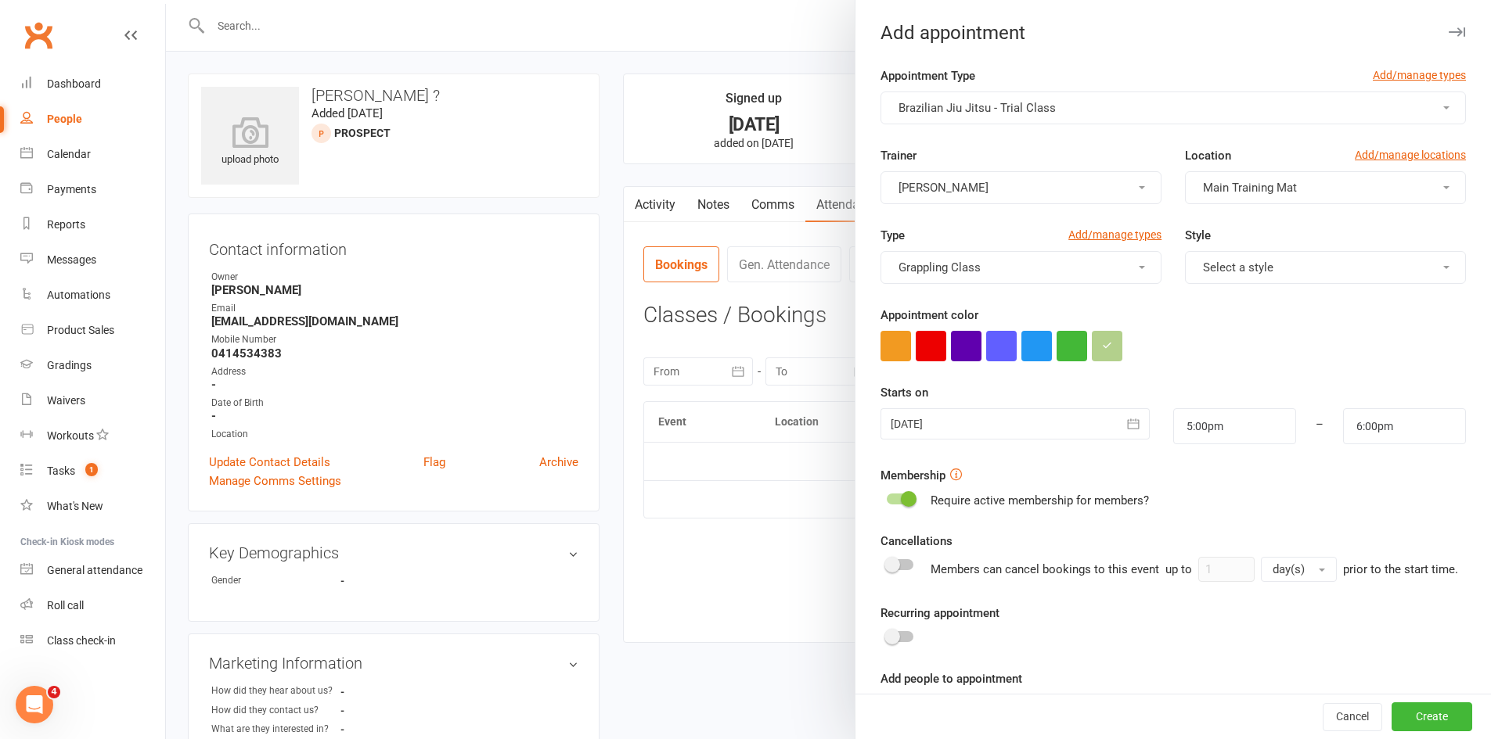
click at [993, 427] on div at bounding box center [1014, 423] width 268 height 31
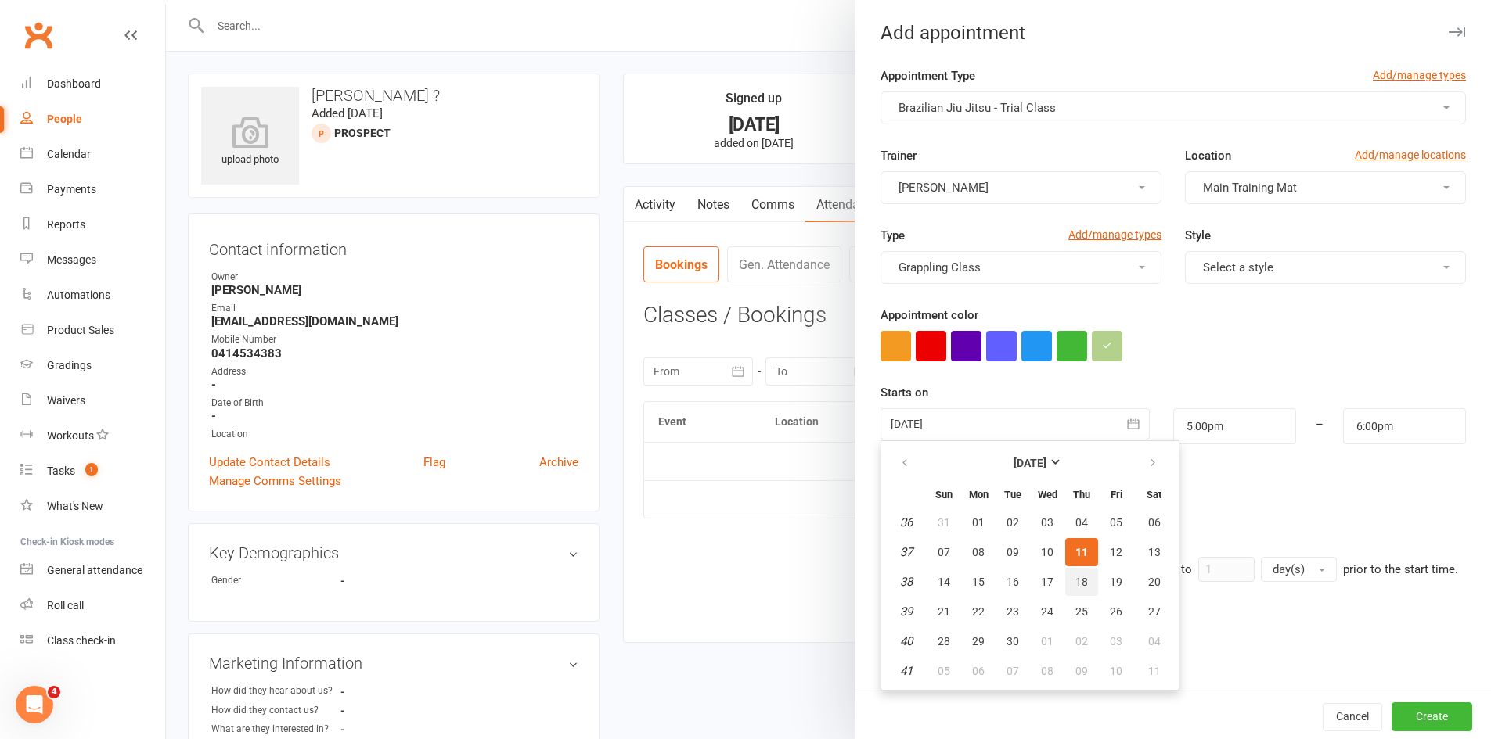
click at [1065, 585] on button "18" at bounding box center [1081, 582] width 33 height 28
type input "[DATE]"
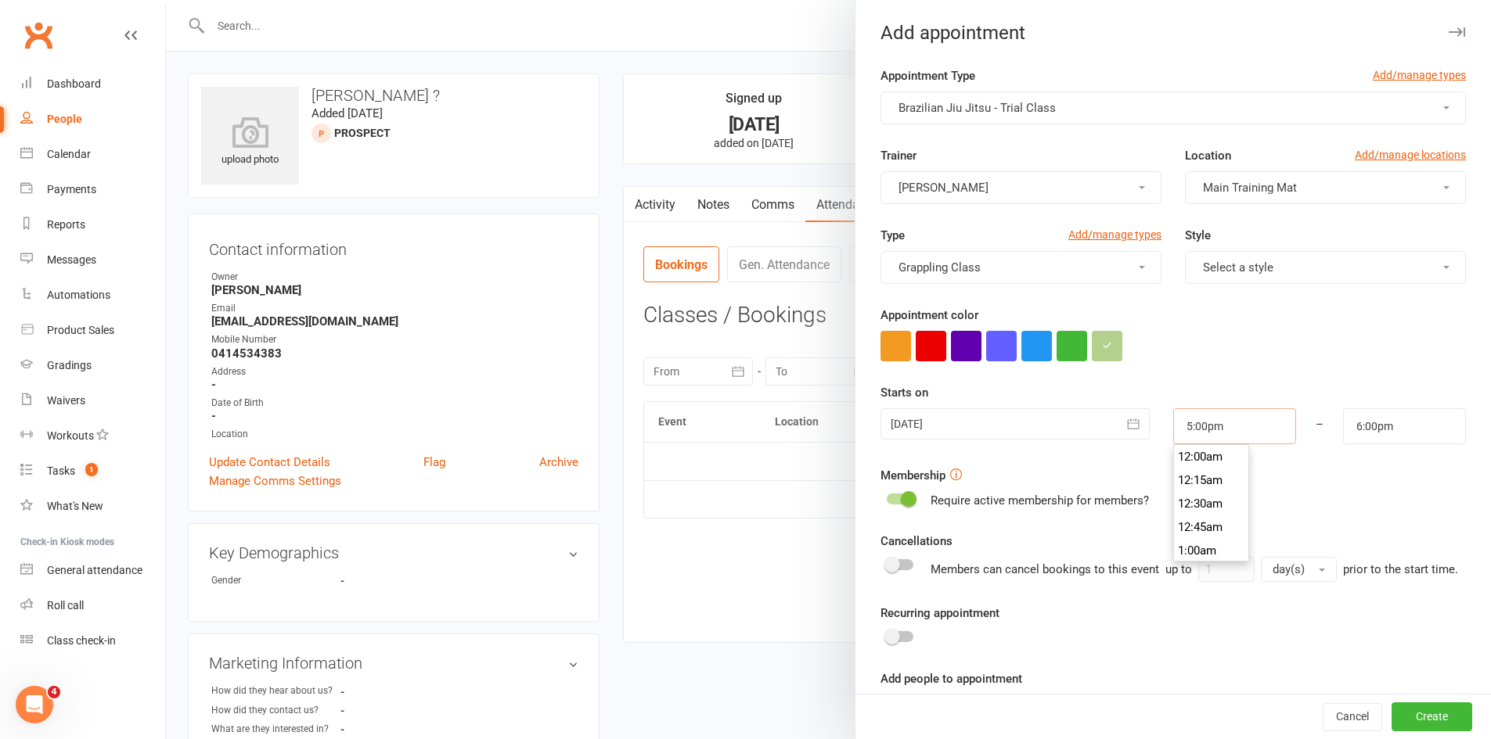
click at [1205, 426] on input "5:00pm" at bounding box center [1234, 426] width 123 height 36
type input "7:00pm"
type input "8:00pm"
click at [1185, 535] on li "7:00pm" at bounding box center [1211, 532] width 75 height 23
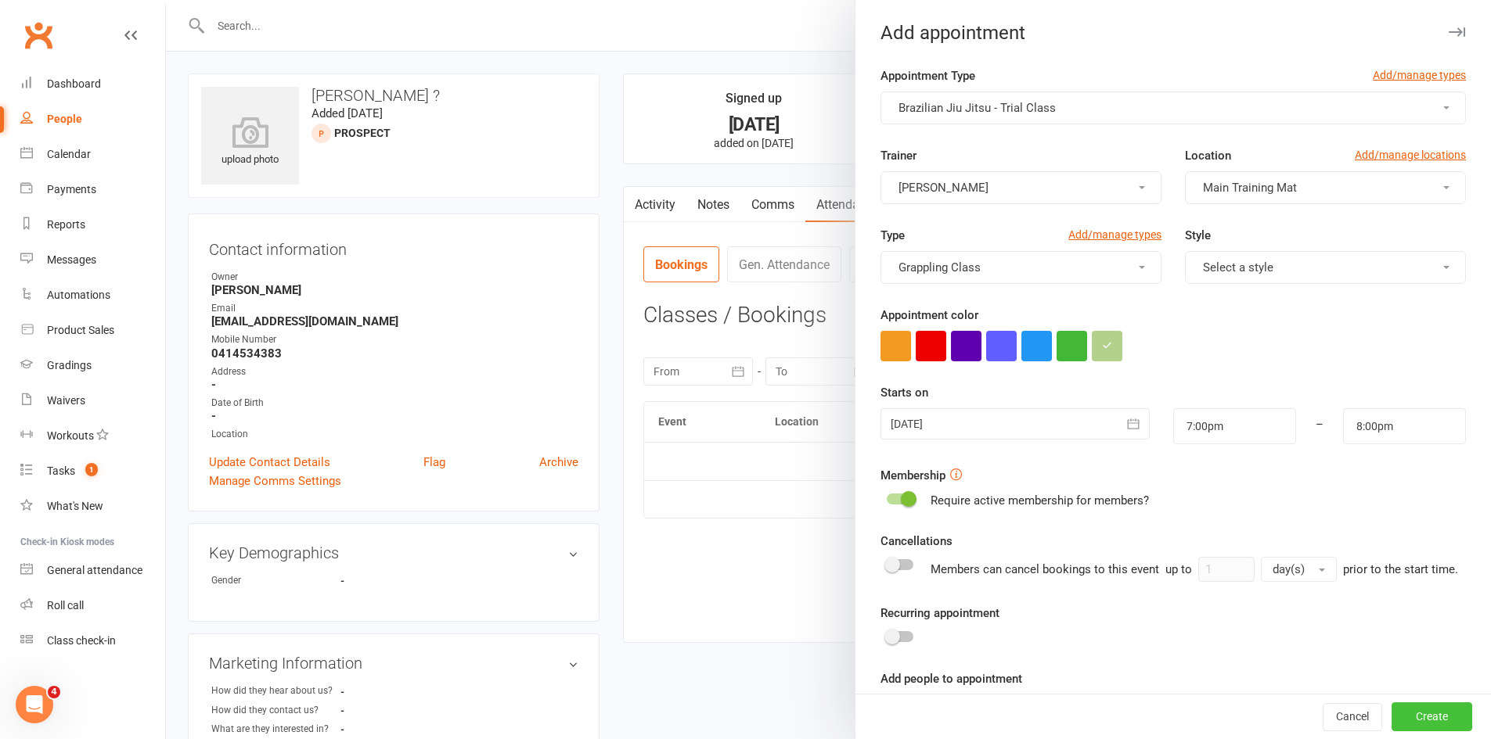
click at [1408, 713] on button "Create" at bounding box center [1431, 717] width 81 height 28
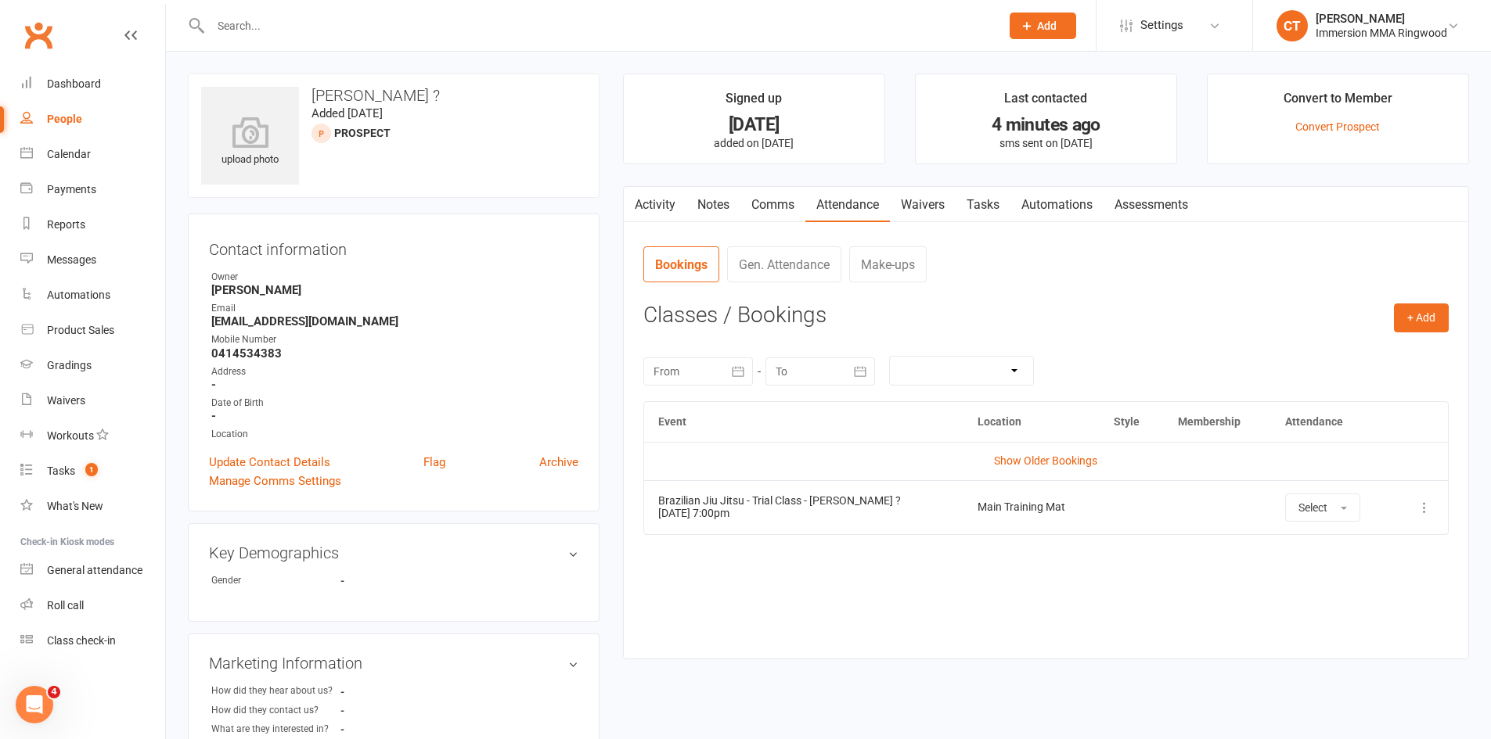
click at [779, 201] on link "Comms" at bounding box center [772, 205] width 65 height 36
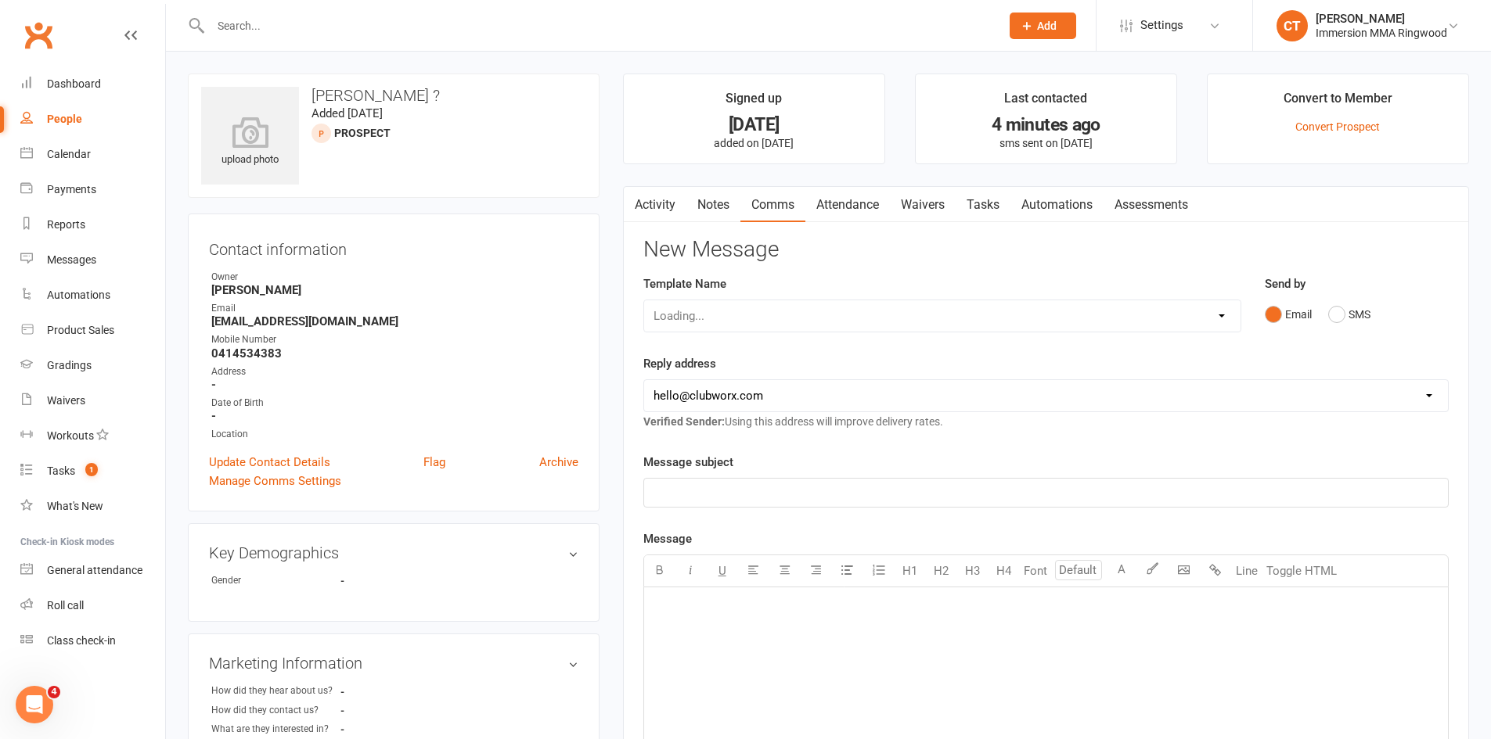
click at [775, 317] on div "Loading..." at bounding box center [942, 316] width 598 height 33
click at [775, 315] on div "Loading..." at bounding box center [942, 316] width 598 height 33
click at [716, 202] on link "Notes" at bounding box center [713, 205] width 54 height 36
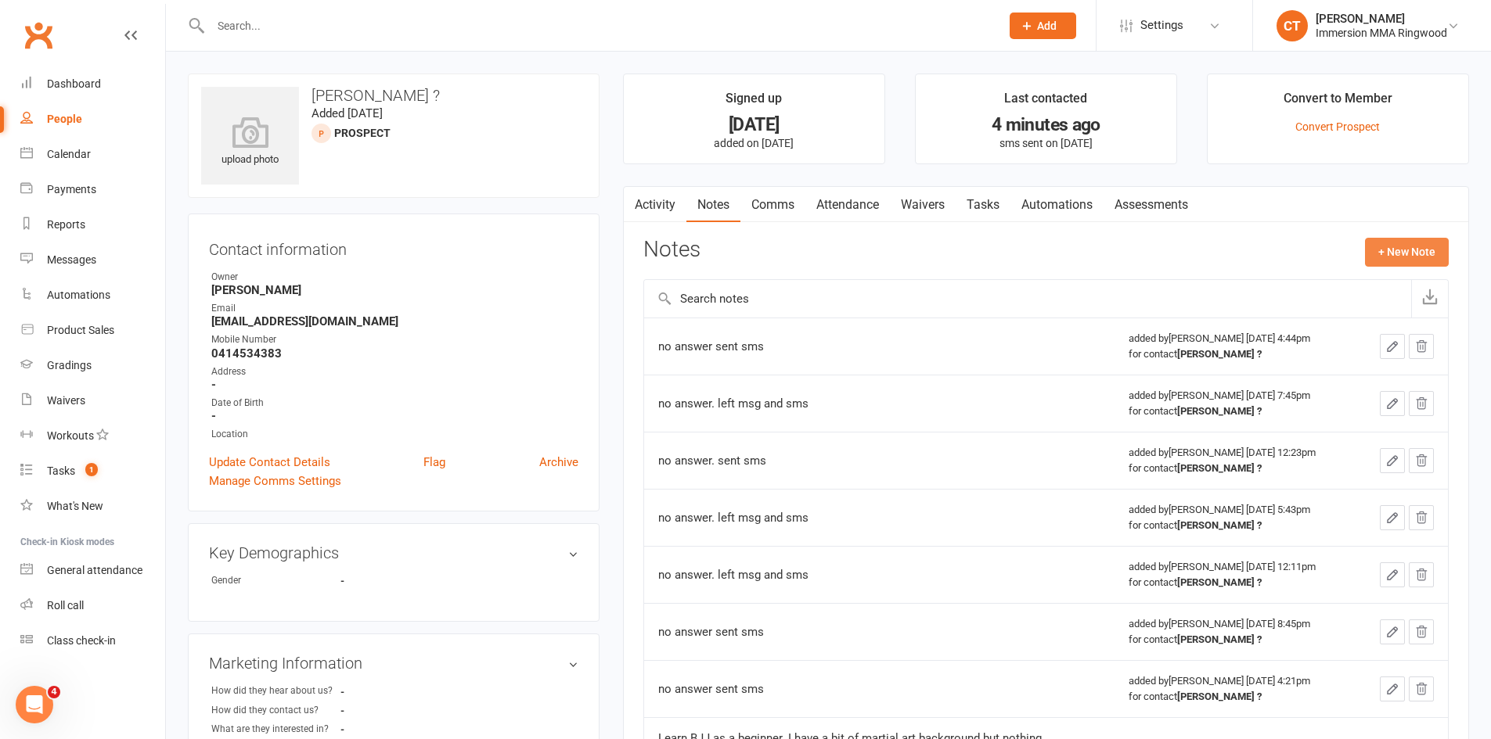
click at [1387, 238] on button "+ New Note" at bounding box center [1407, 252] width 84 height 28
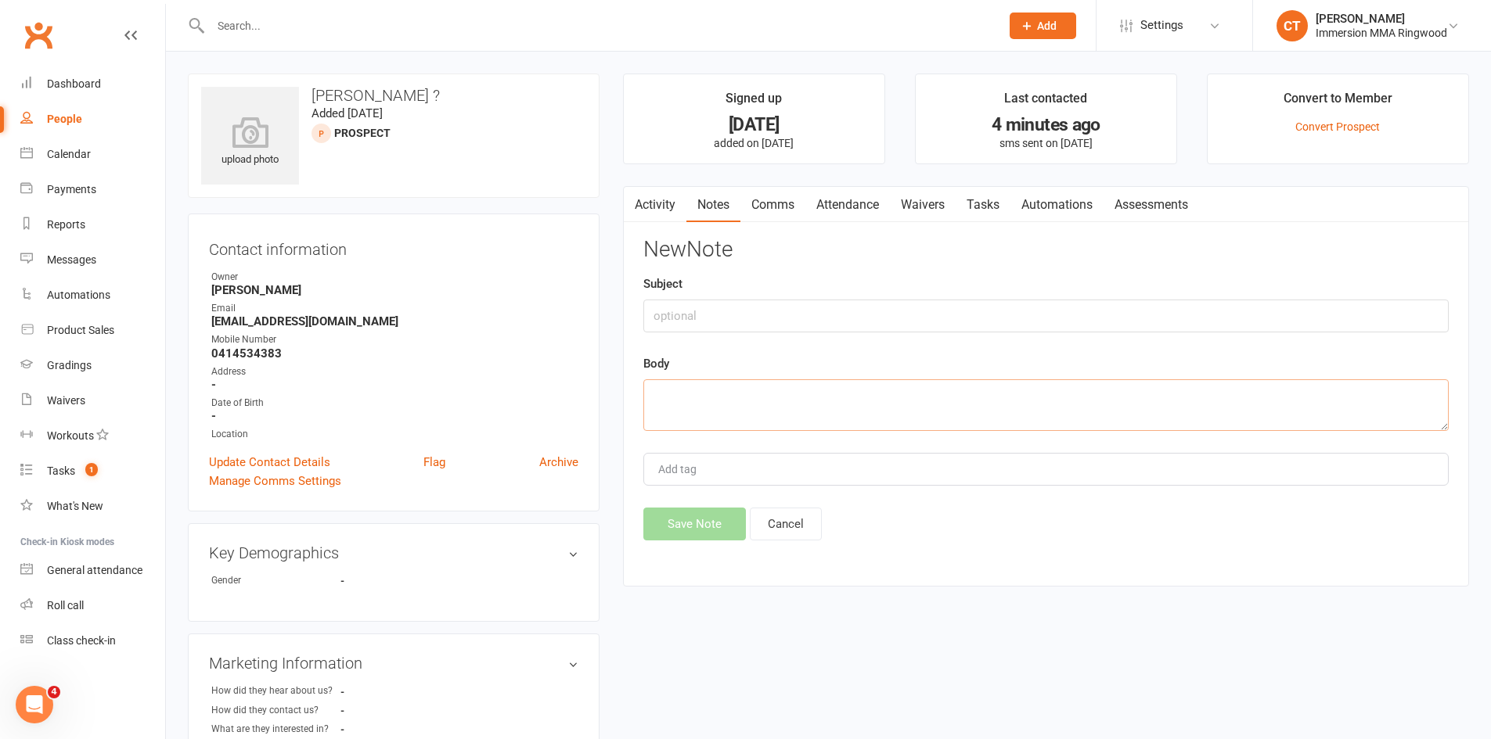
click at [1159, 384] on textarea at bounding box center [1045, 405] width 805 height 52
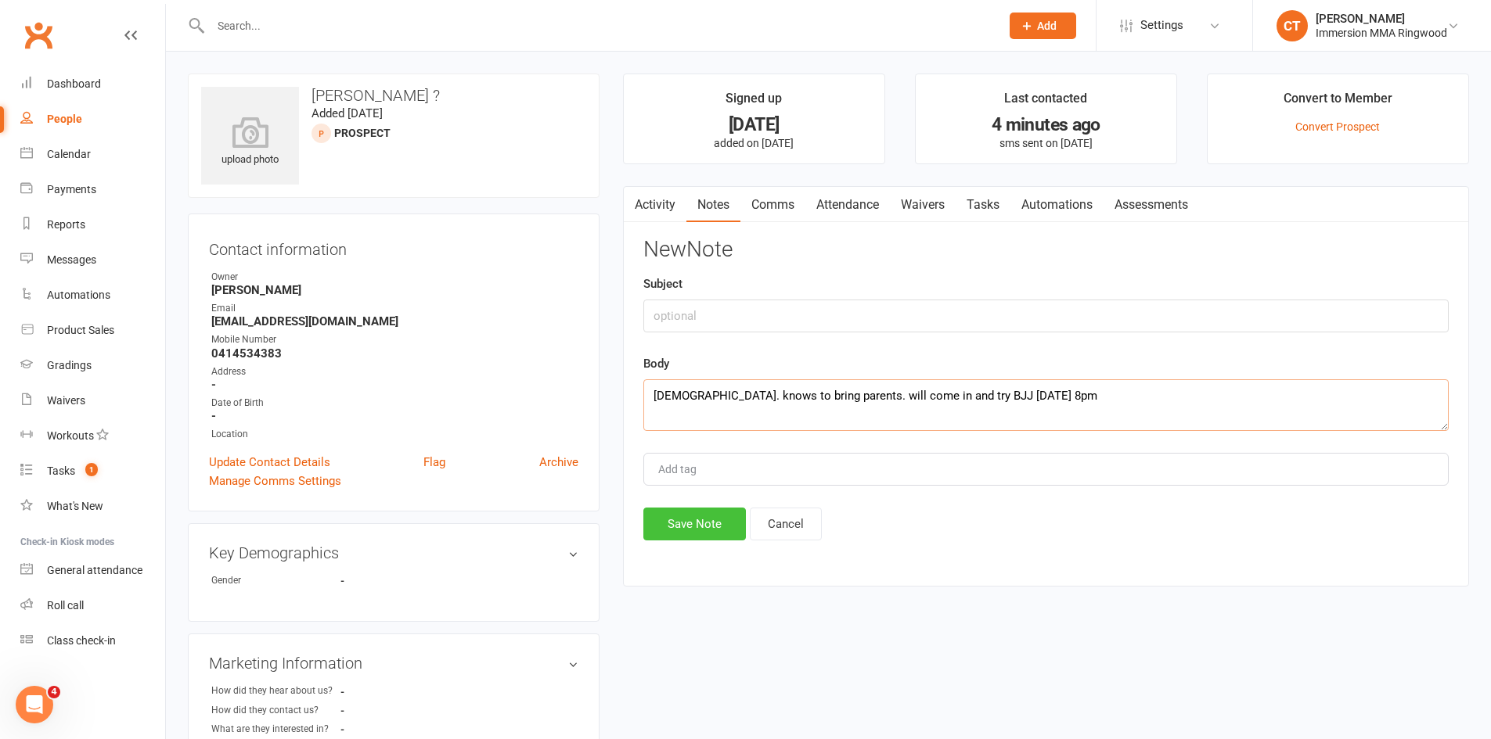
type textarea "[DEMOGRAPHIC_DATA]. knows to bring parents. will come in and try BJJ [DATE] 8pm"
click at [703, 512] on button "Save Note" at bounding box center [694, 524] width 103 height 33
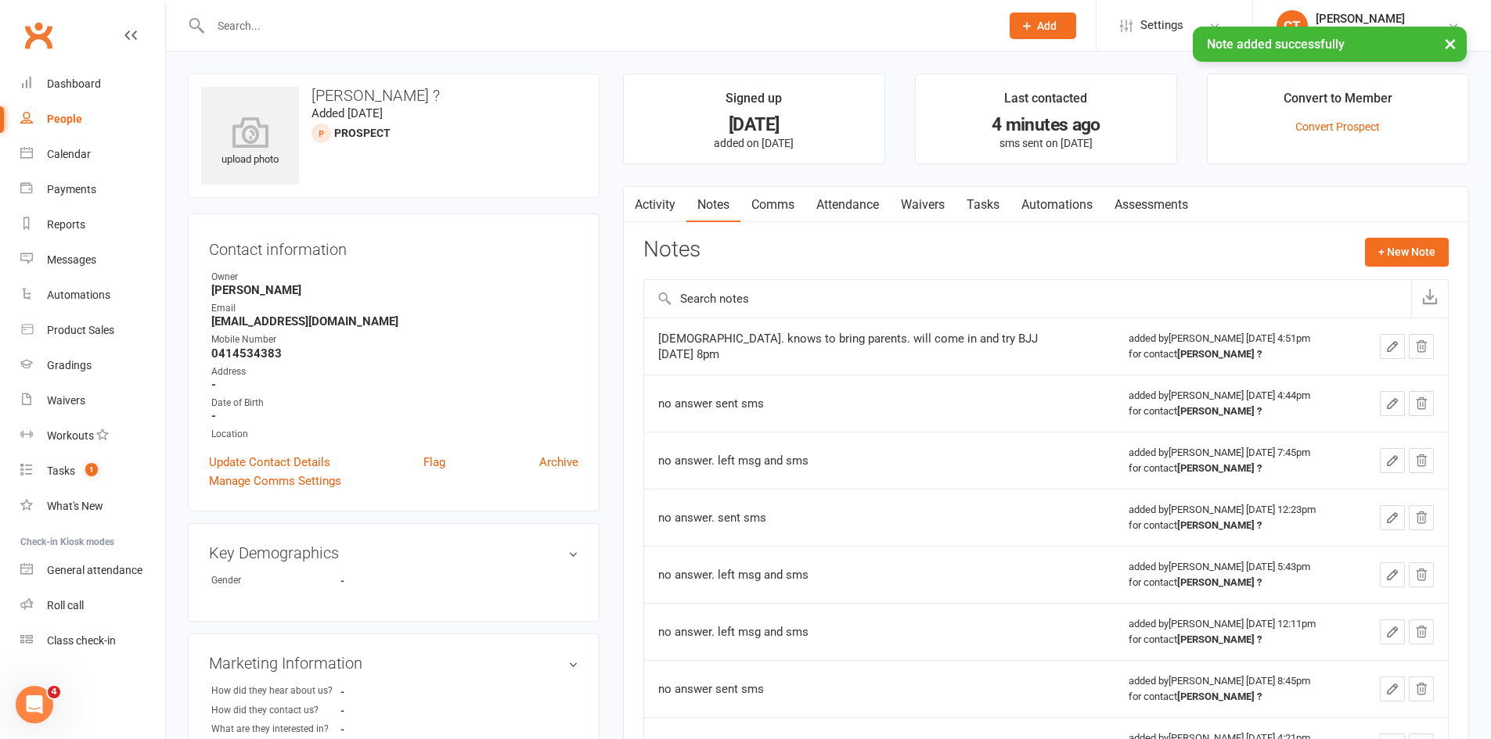
click at [855, 200] on link "Attendance" at bounding box center [847, 205] width 85 height 36
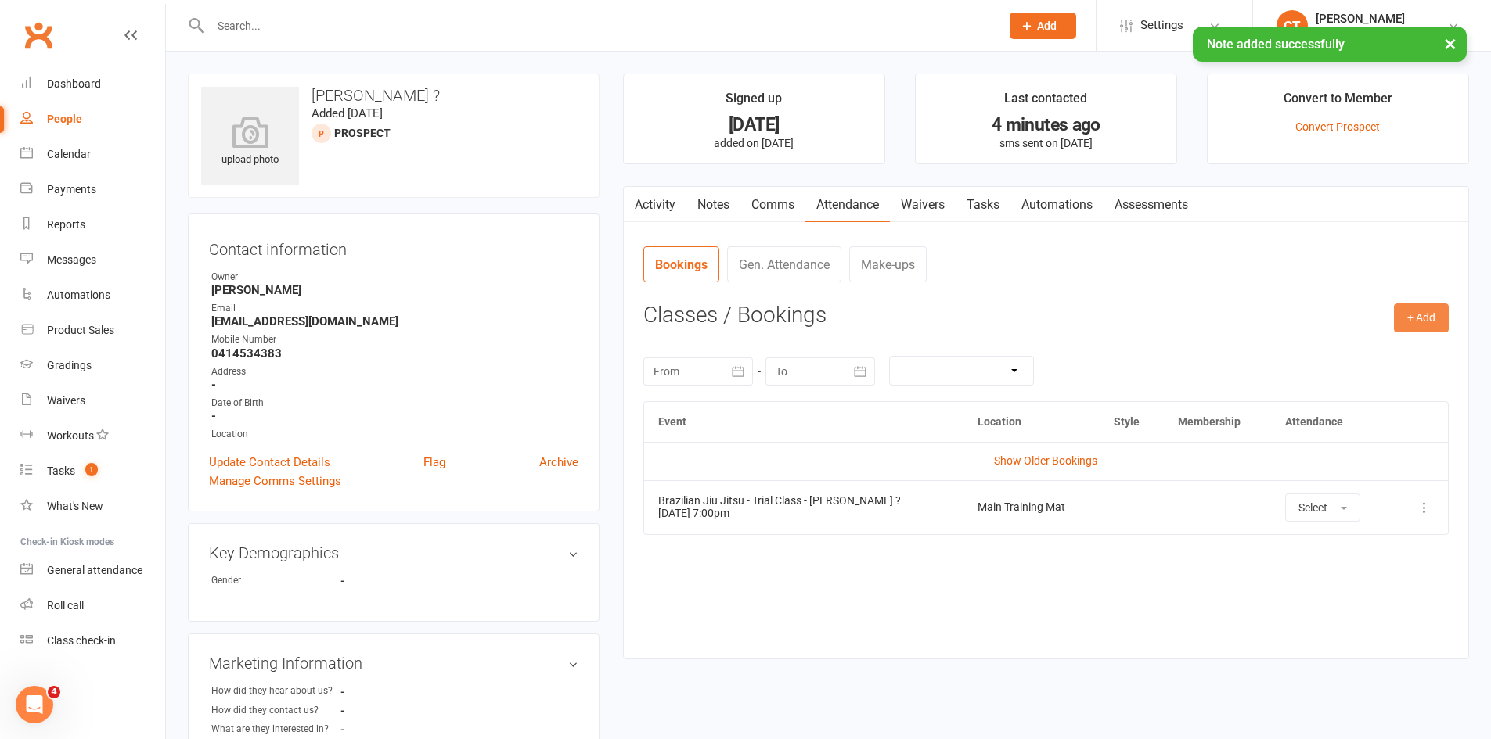
click at [1424, 314] on button "+ Add" at bounding box center [1421, 318] width 55 height 28
click at [1335, 392] on link "Add Appointment" at bounding box center [1370, 384] width 155 height 31
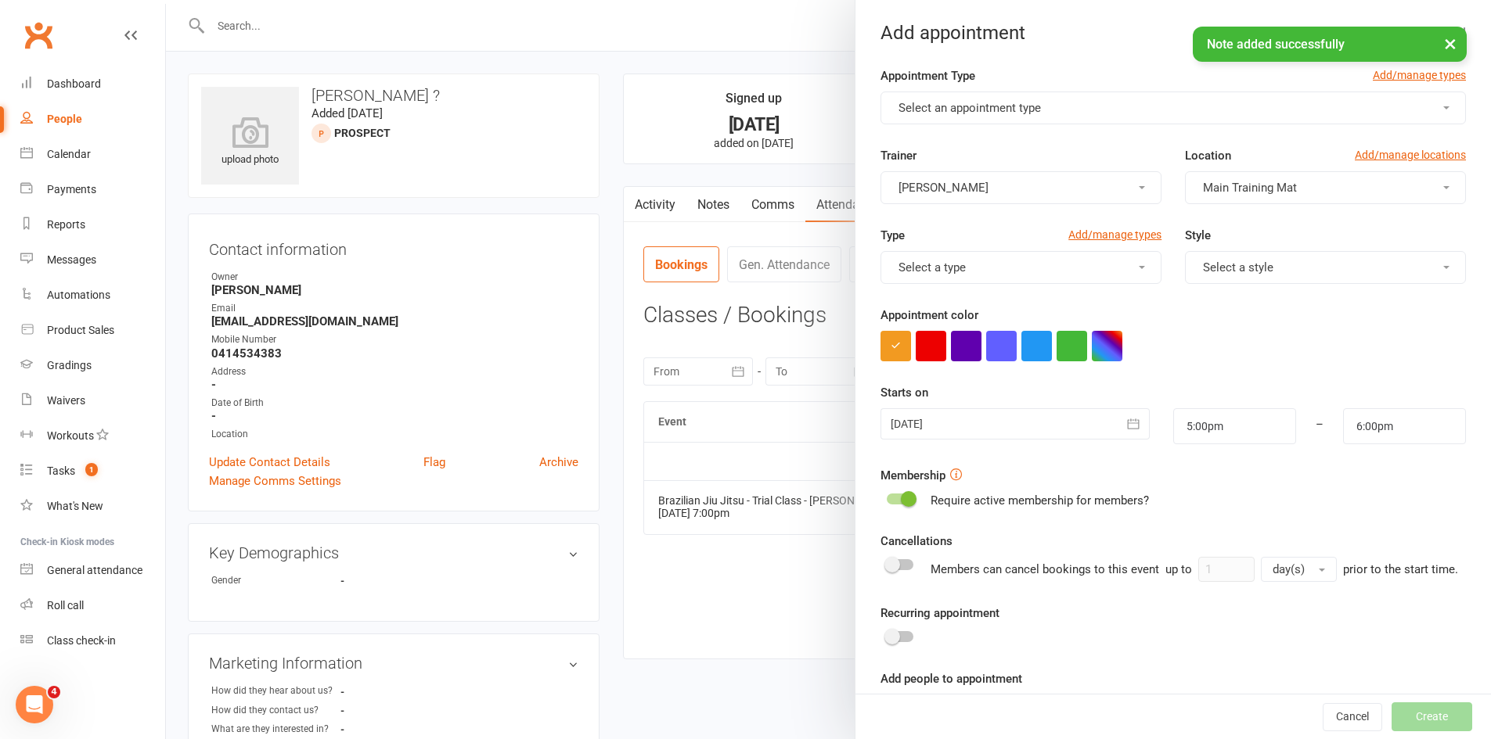
click at [992, 105] on span "Select an appointment type" at bounding box center [969, 108] width 142 height 14
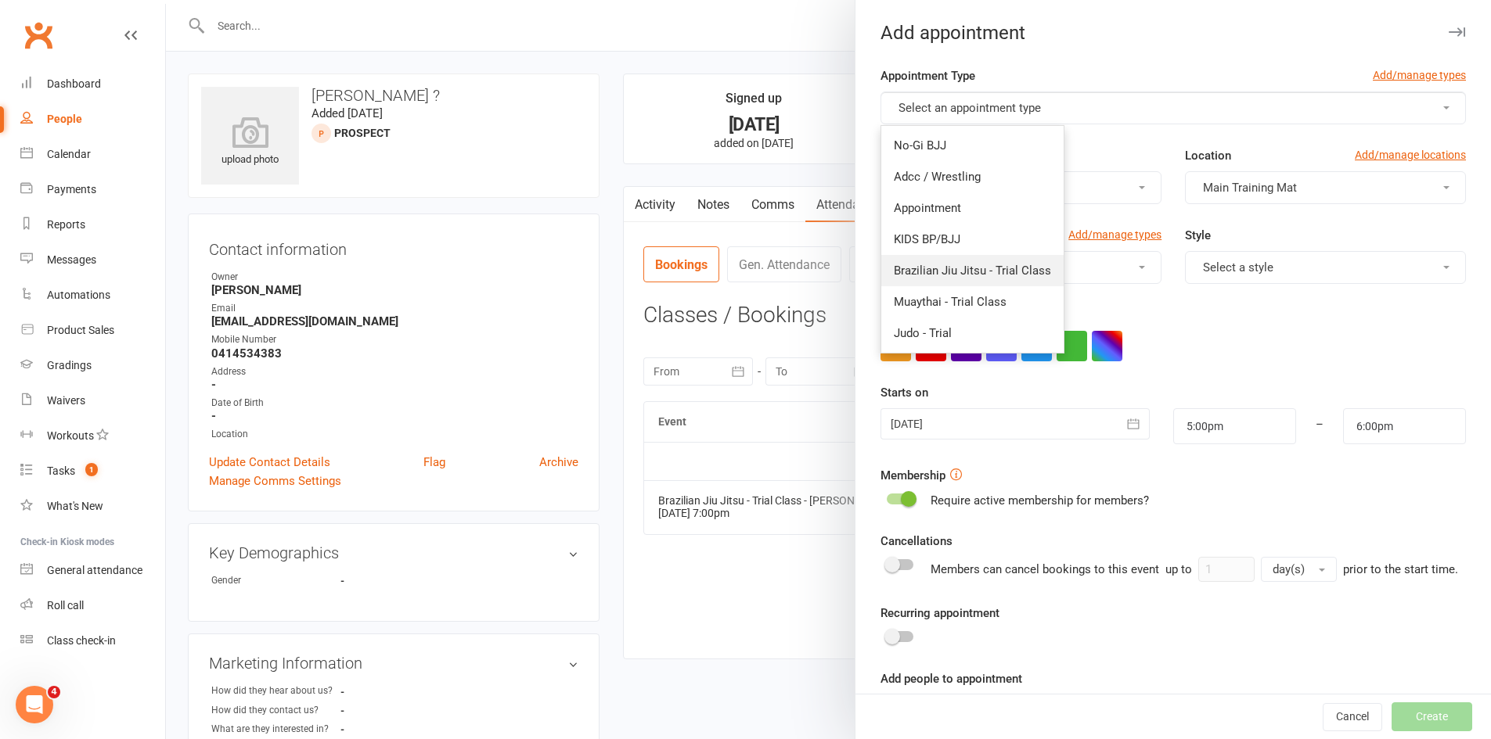
click at [991, 273] on span "Brazilian Jiu Jitsu - Trial Class" at bounding box center [972, 271] width 157 height 14
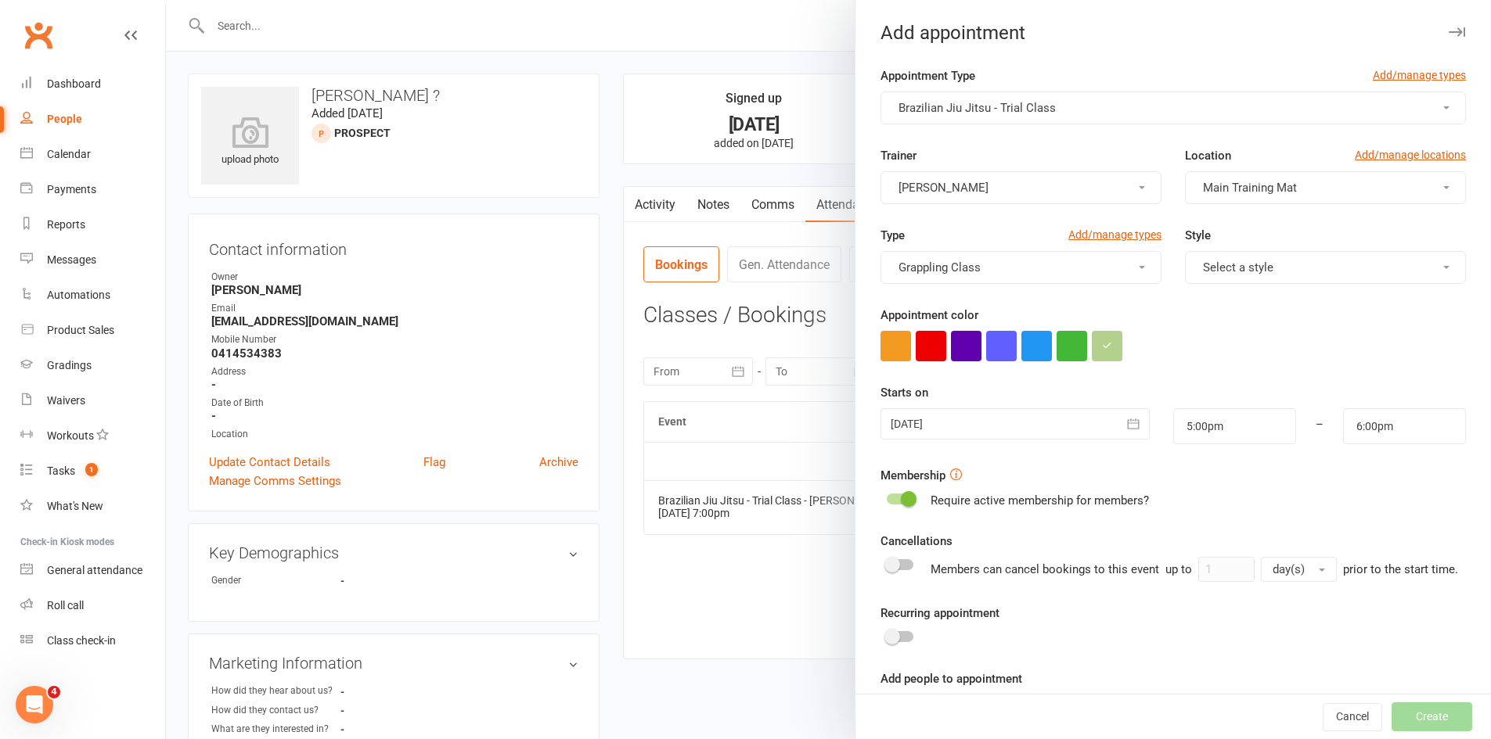
click at [949, 424] on div at bounding box center [1014, 423] width 268 height 31
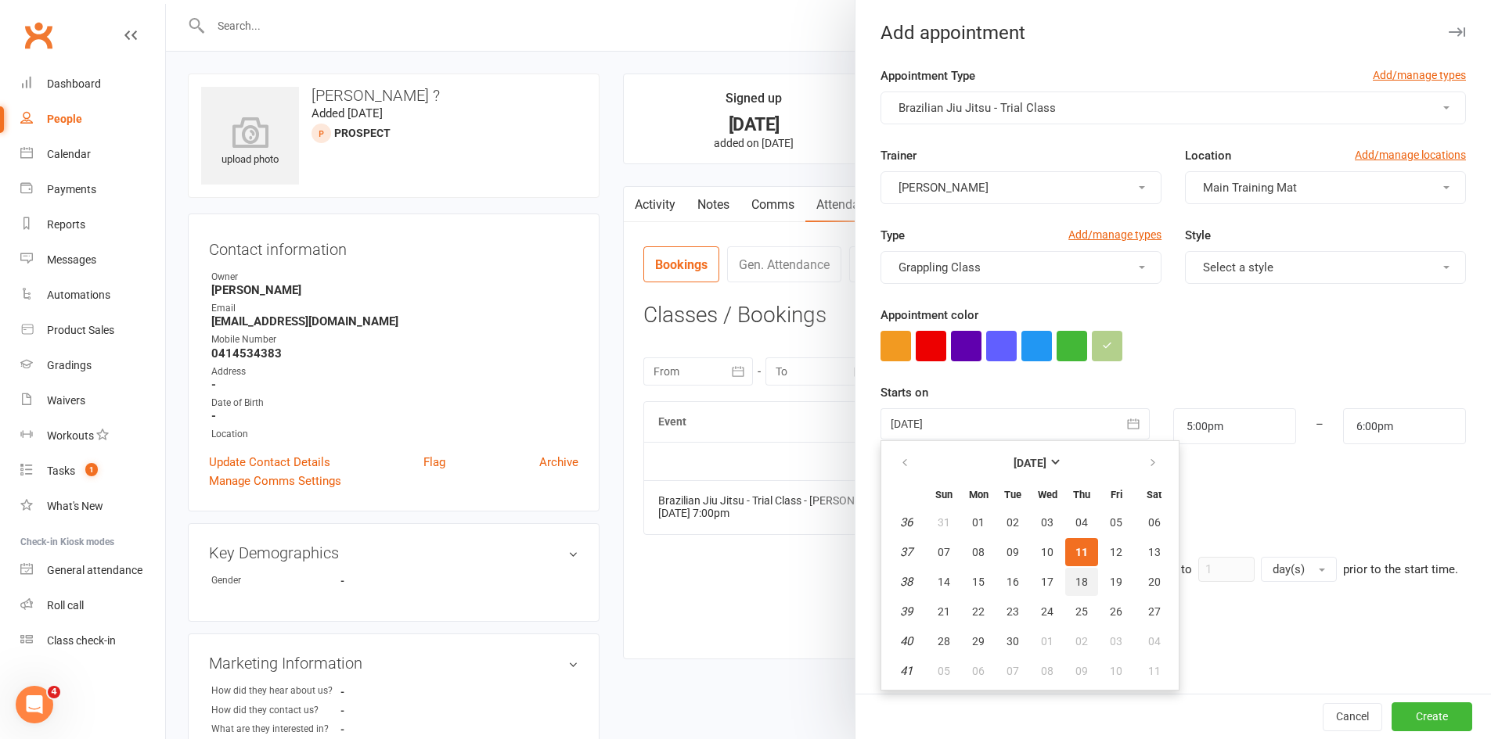
click at [1075, 585] on span "18" at bounding box center [1081, 582] width 13 height 13
type input "[DATE]"
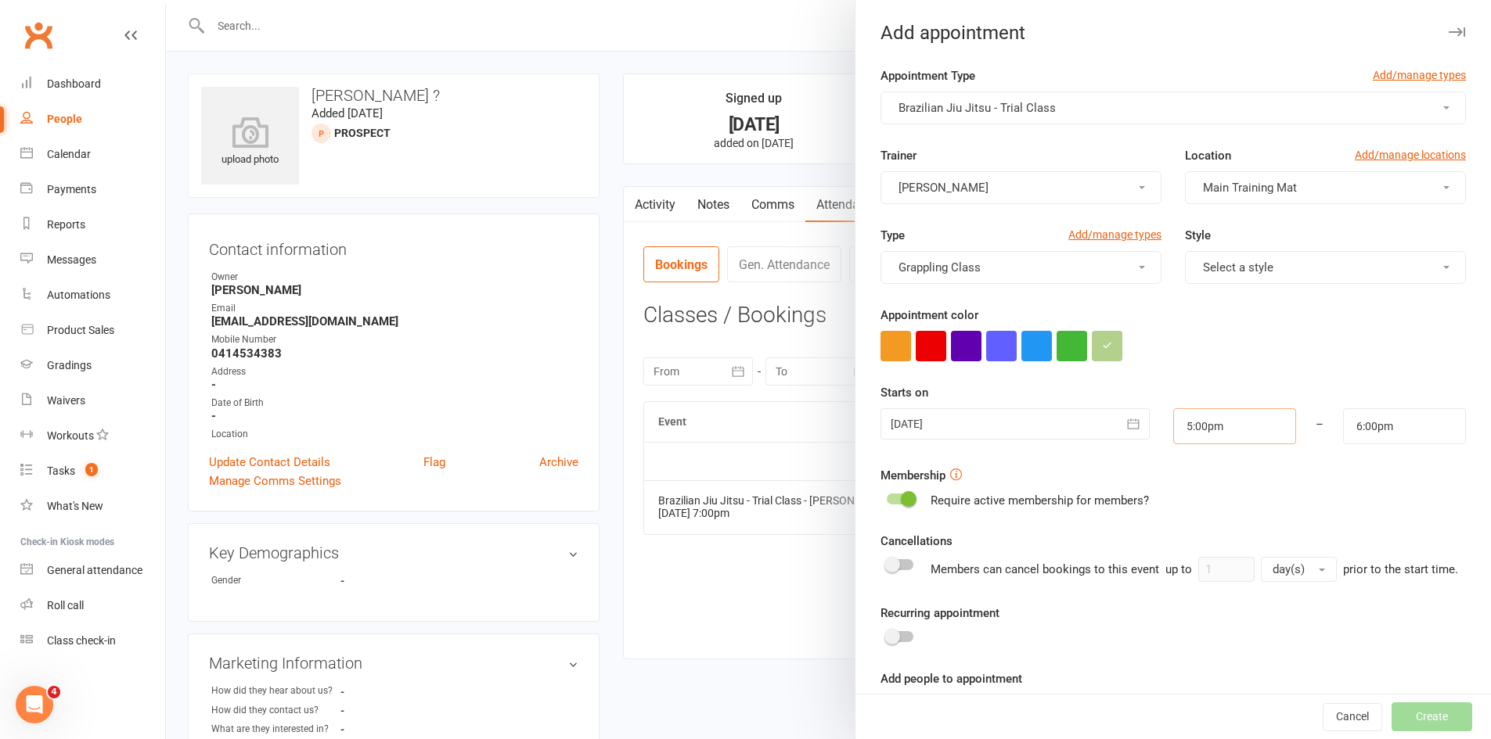
click at [1184, 424] on input "5:00pm" at bounding box center [1234, 426] width 123 height 36
type input "7:00pm"
type input "8:00pm"
click at [1192, 504] on li "7:00pm" at bounding box center [1211, 501] width 75 height 23
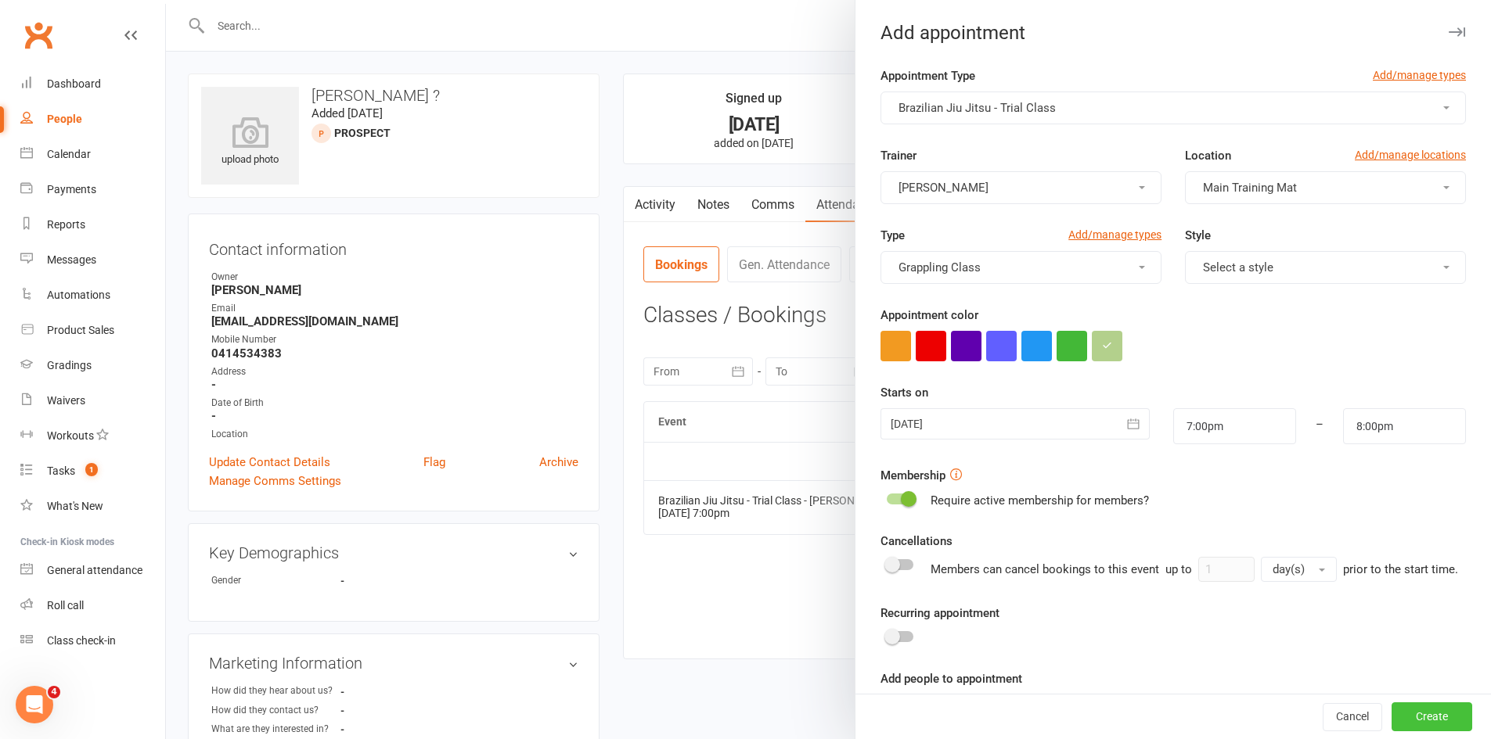
click at [1393, 721] on button "Create" at bounding box center [1431, 717] width 81 height 28
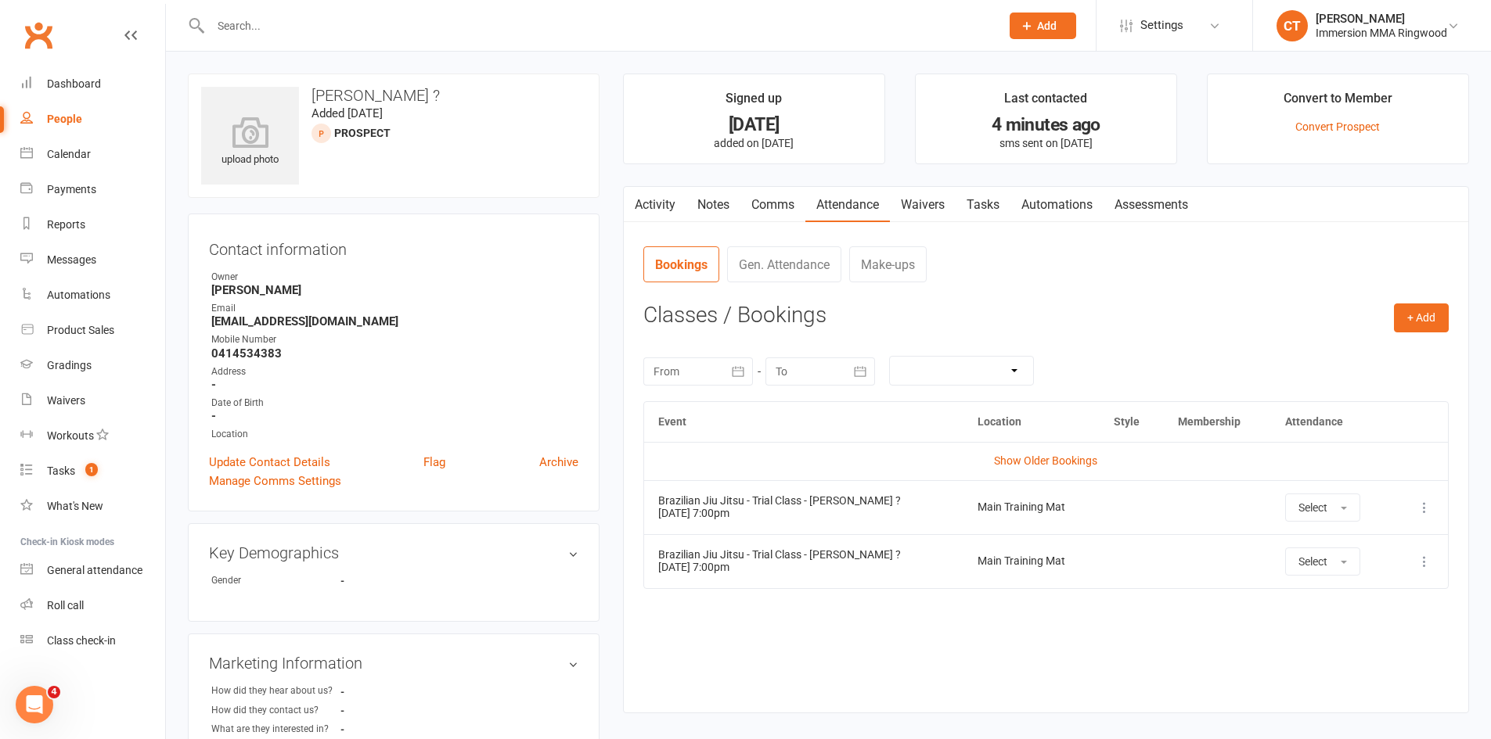
click at [1424, 510] on icon at bounding box center [1424, 508] width 16 height 16
click at [1340, 607] on link "Remove booking" at bounding box center [1355, 600] width 155 height 31
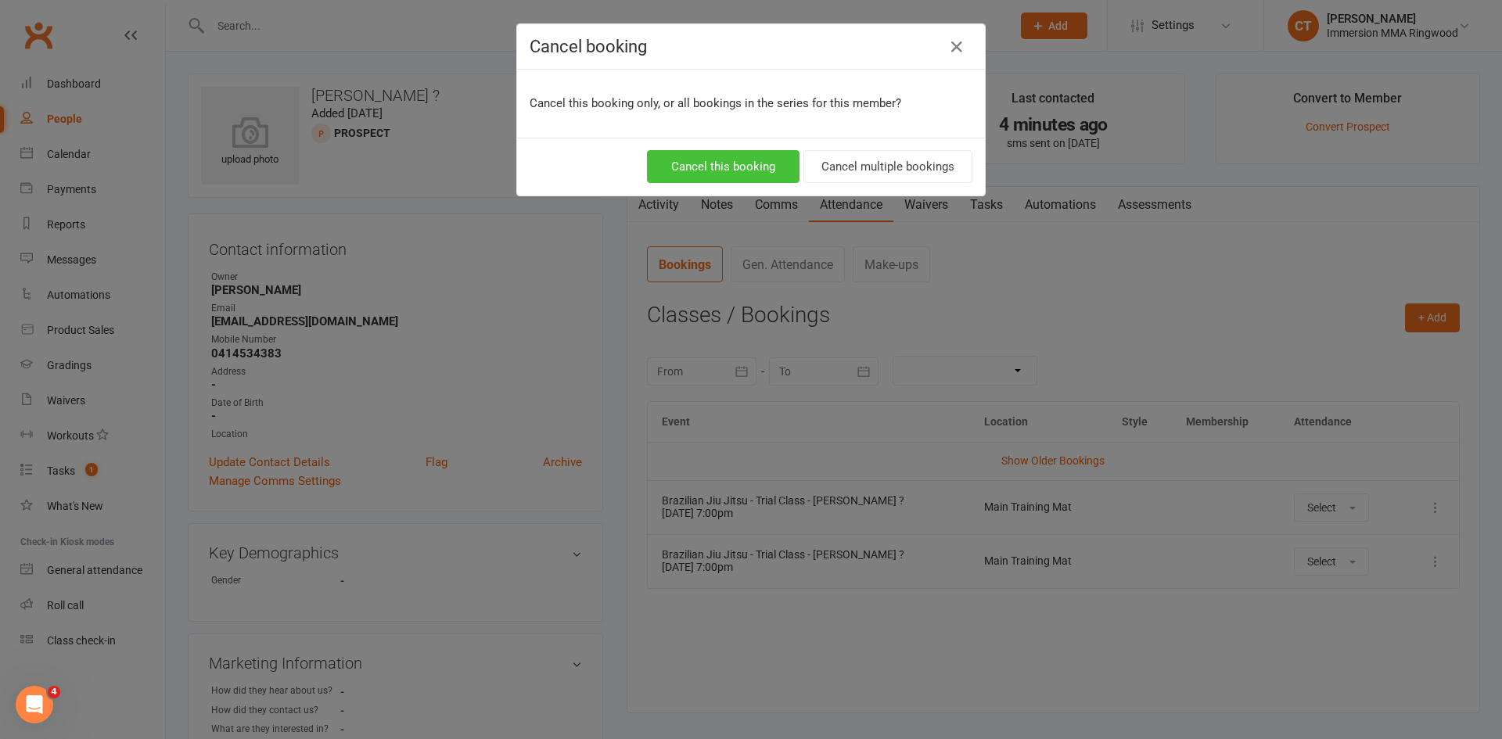
click at [710, 169] on button "Cancel this booking" at bounding box center [723, 166] width 153 height 33
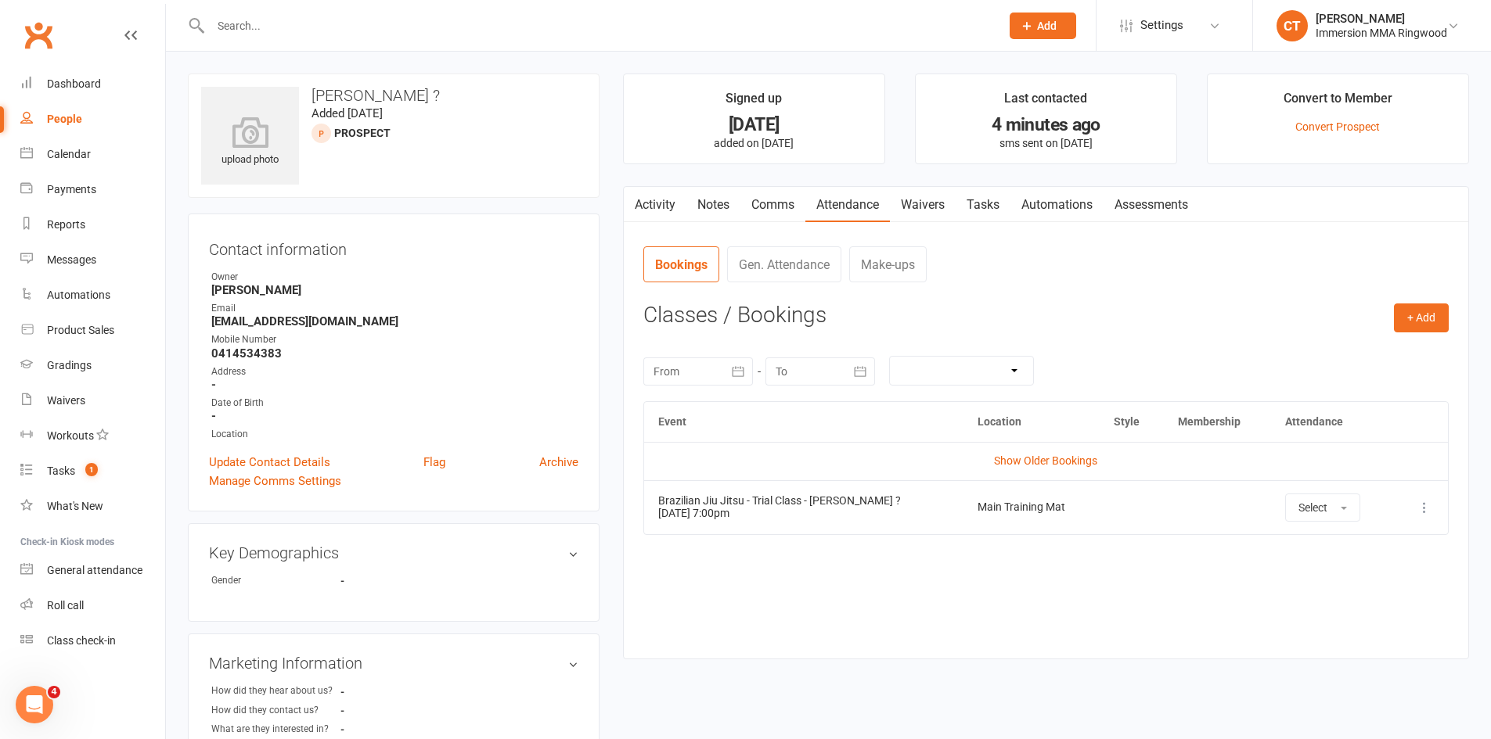
click at [653, 199] on link "Activity" at bounding box center [655, 205] width 63 height 36
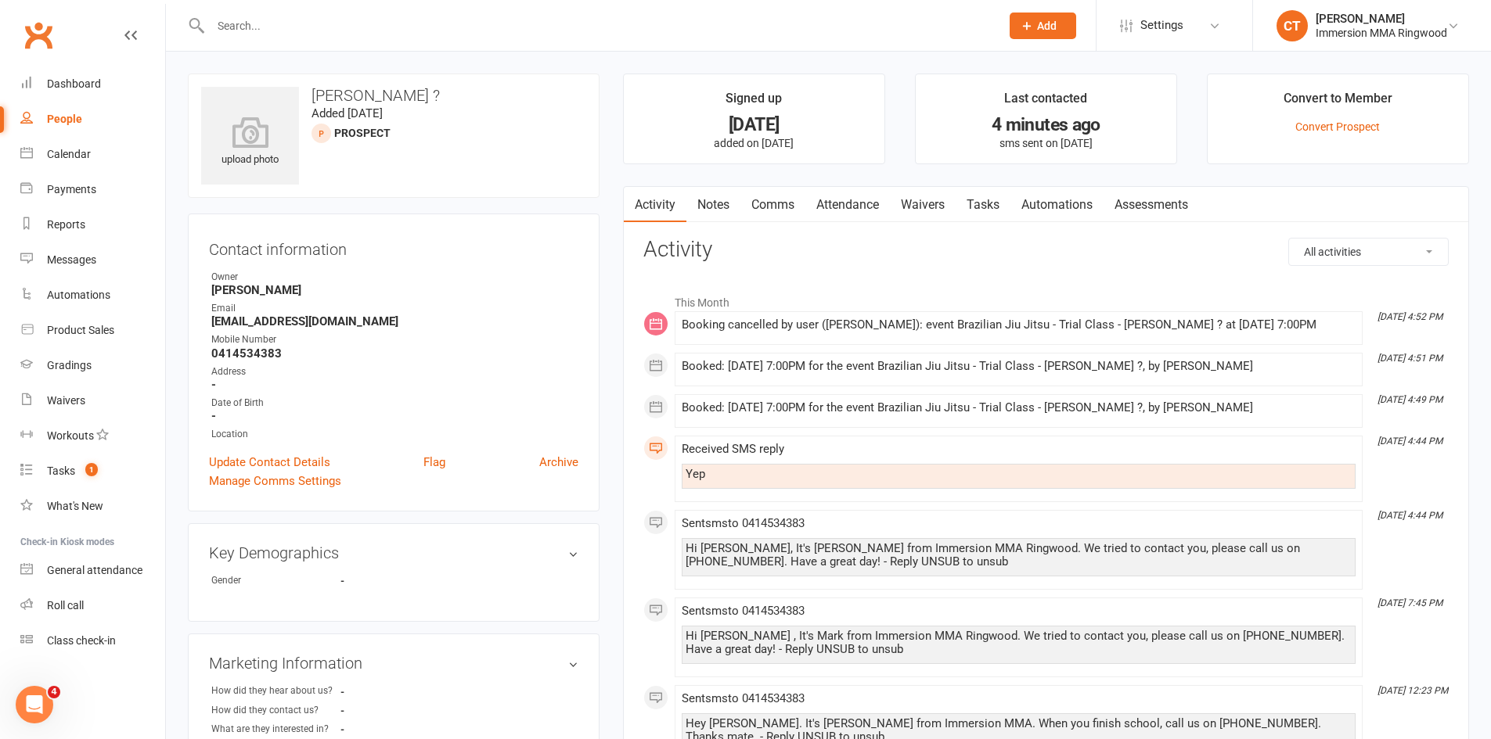
click at [872, 208] on link "Attendance" at bounding box center [847, 205] width 85 height 36
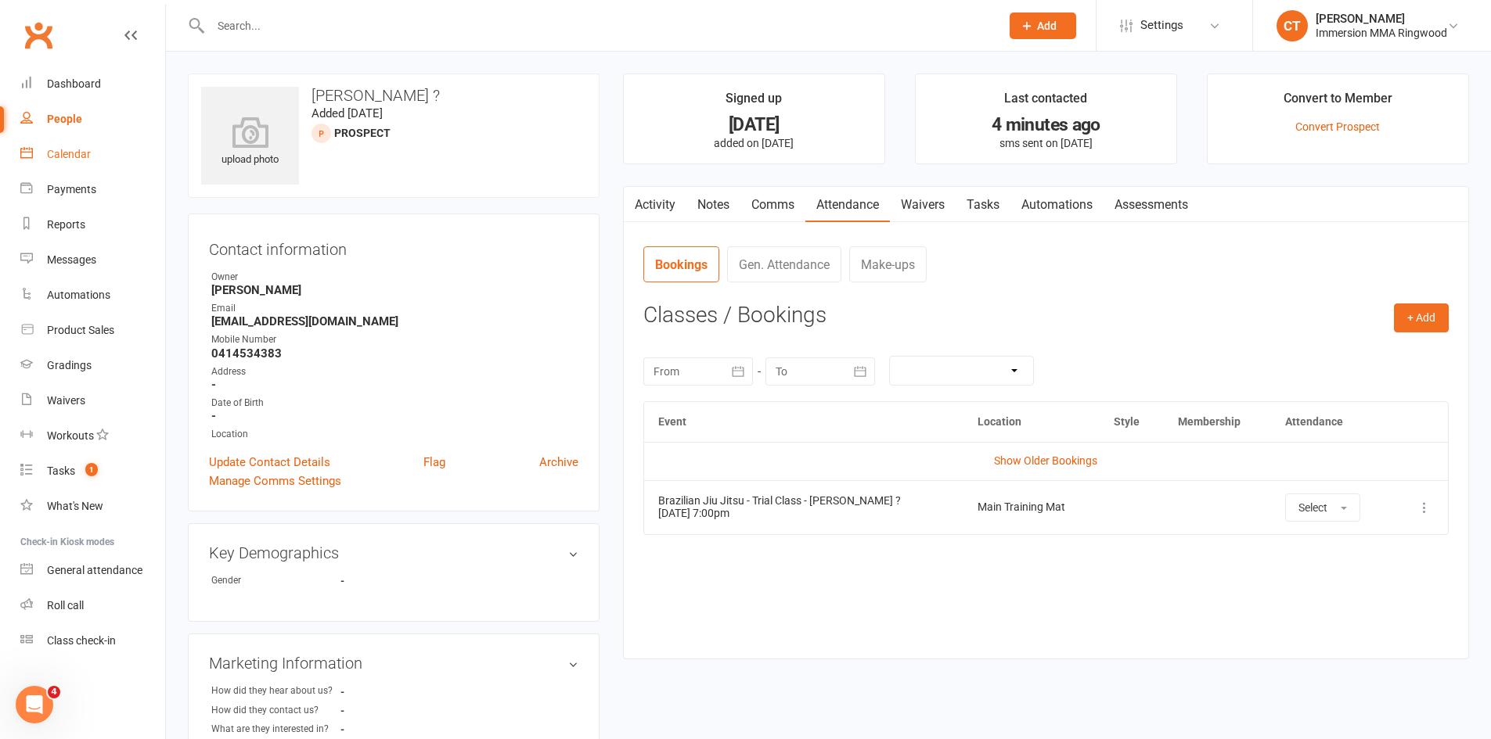
click at [104, 164] on link "Calendar" at bounding box center [92, 154] width 145 height 35
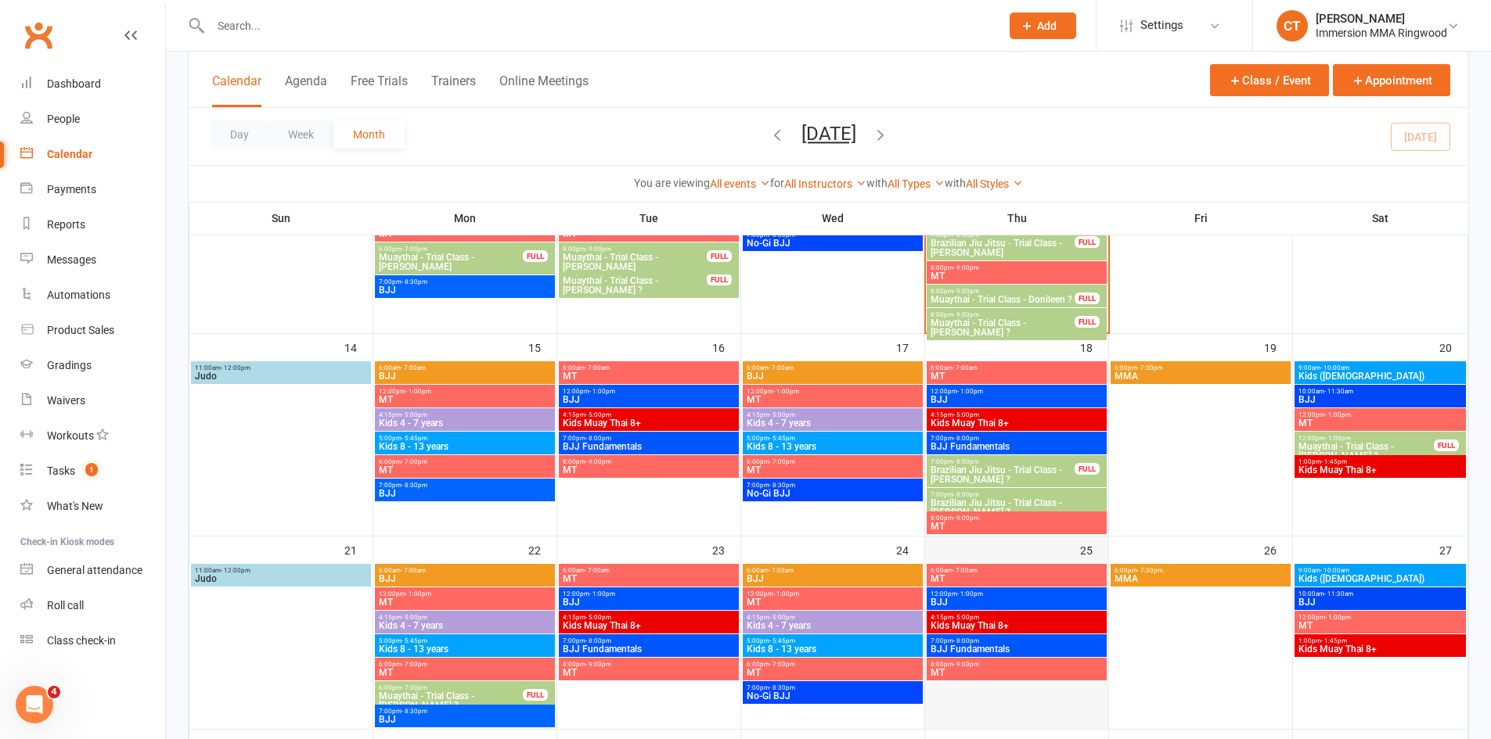
scroll to position [522, 0]
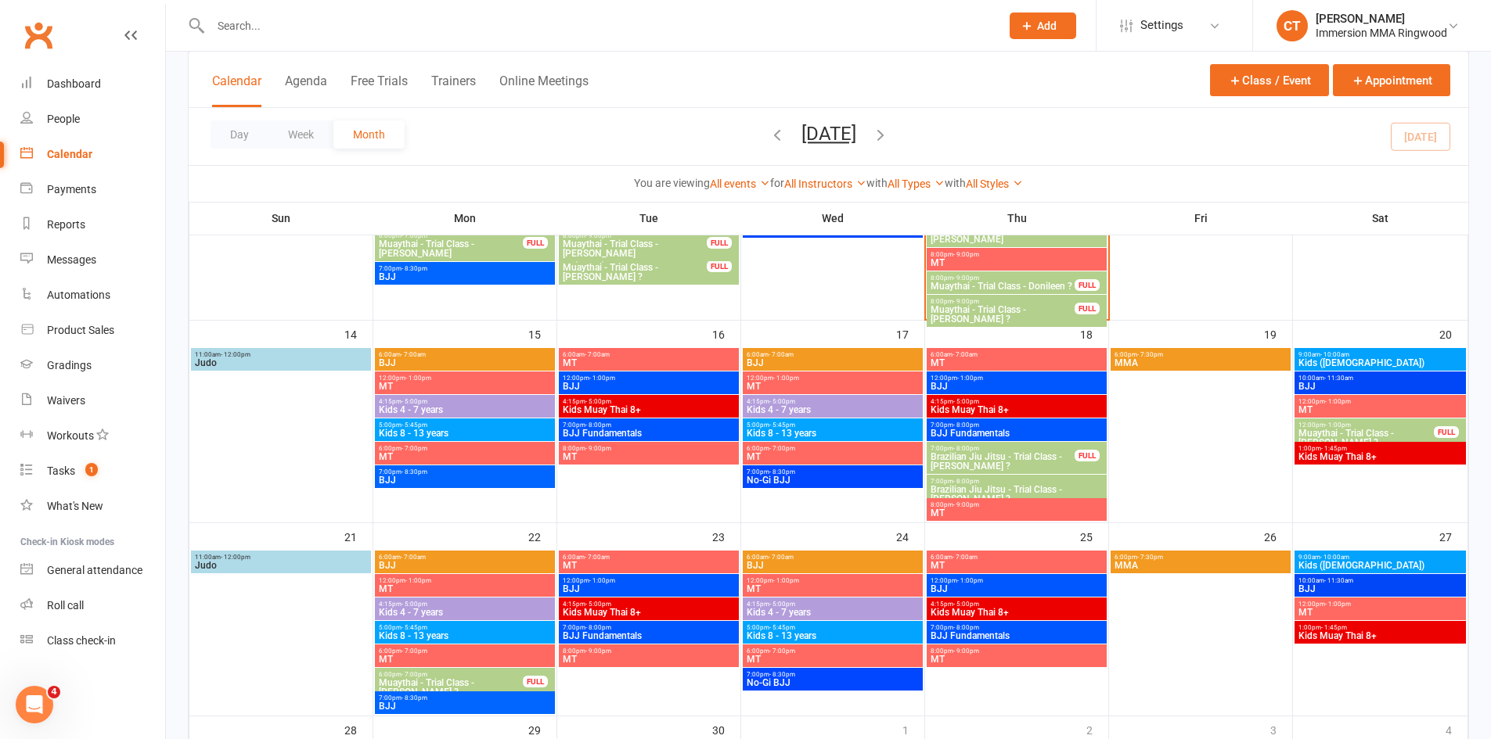
click at [1028, 490] on span "Brazilian Jiu Jitsu - Trial Class - [PERSON_NAME] ?" at bounding box center [1017, 494] width 174 height 19
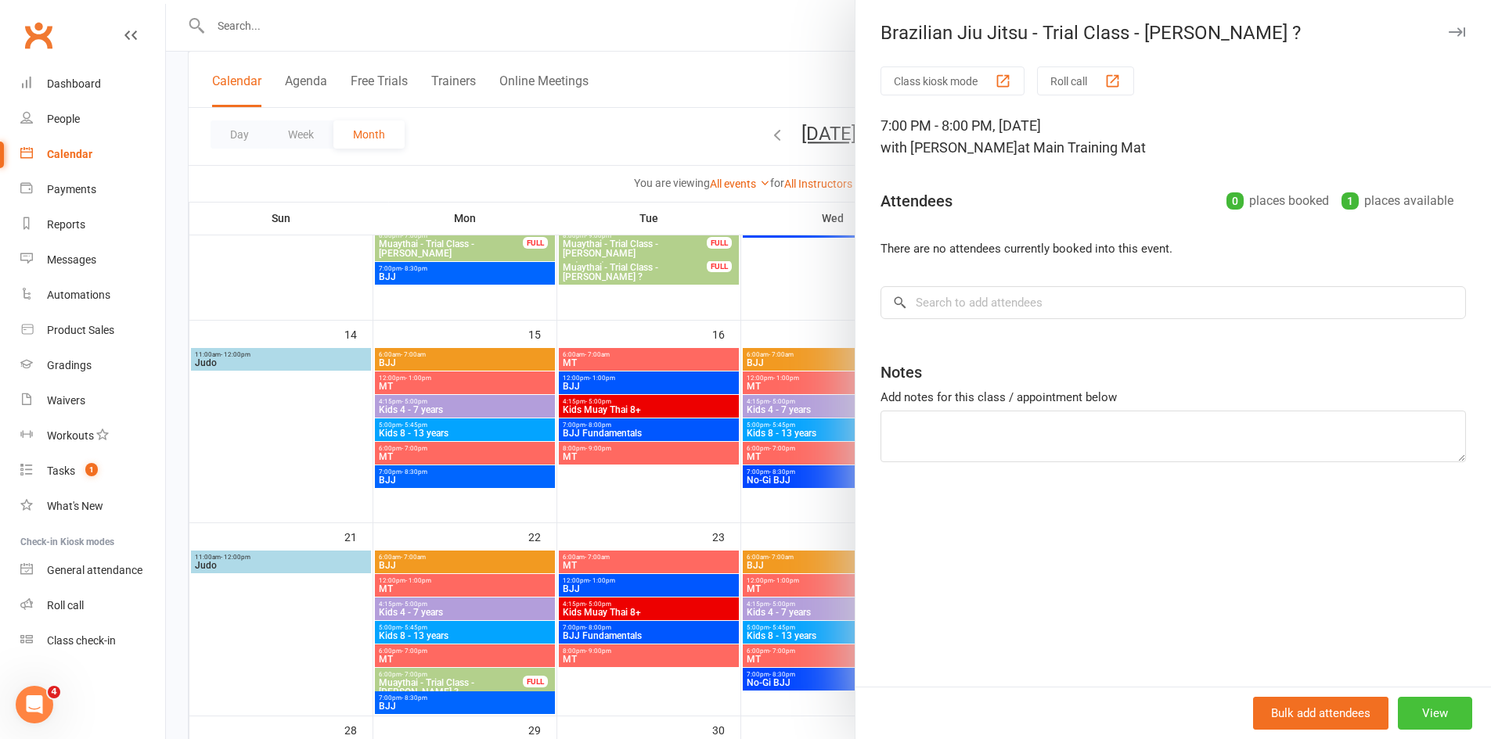
click at [1404, 710] on button "View" at bounding box center [1434, 713] width 74 height 33
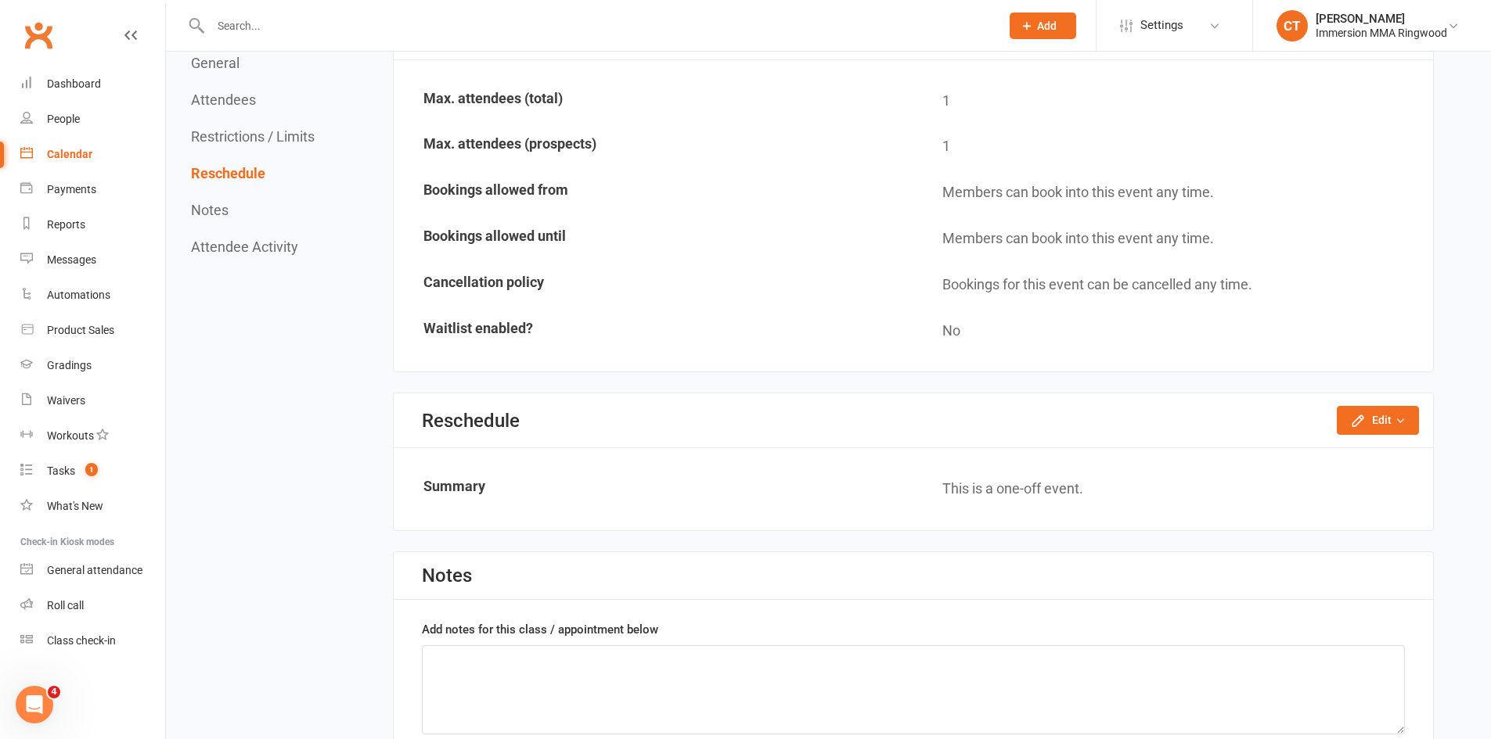
scroll to position [1304, 0]
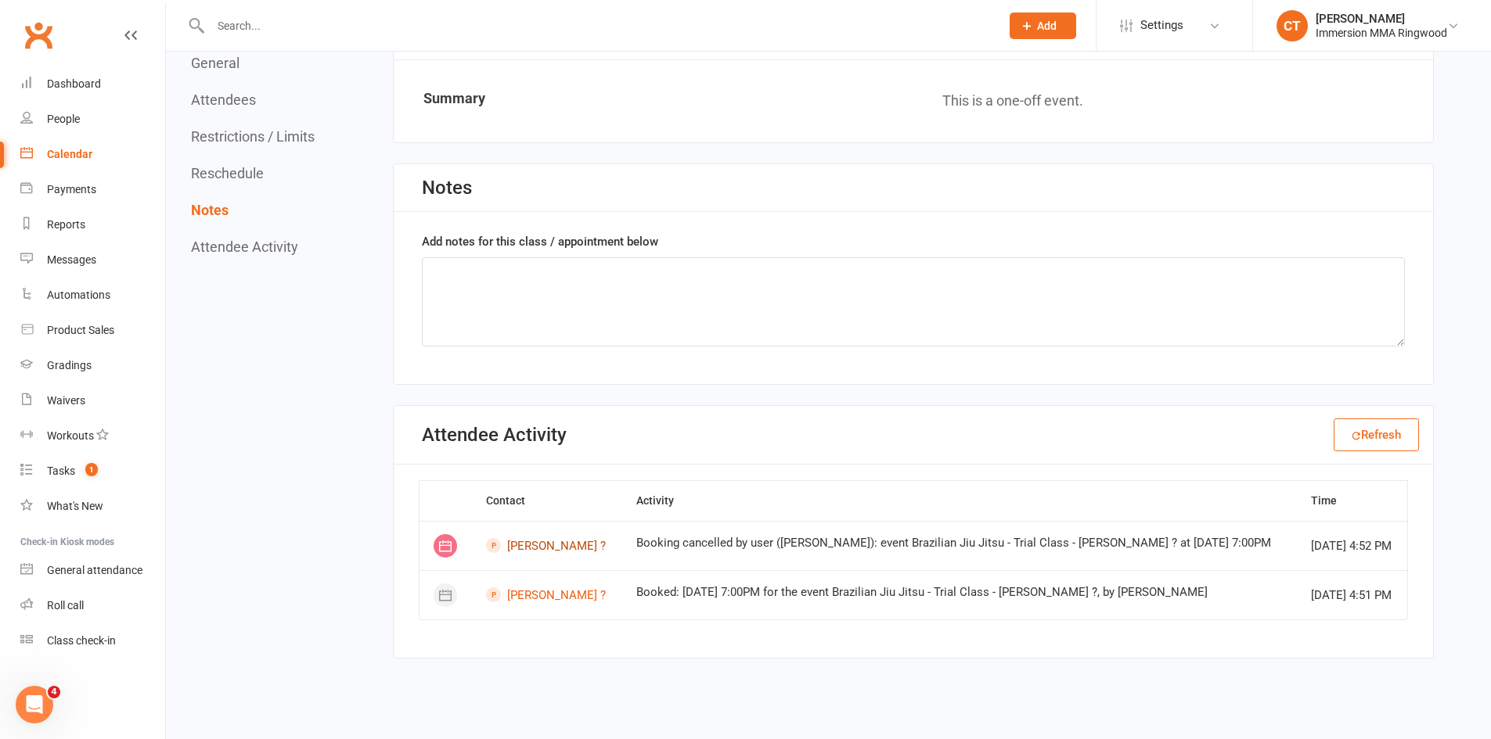
click at [528, 547] on link "[PERSON_NAME] ?" at bounding box center [547, 545] width 122 height 15
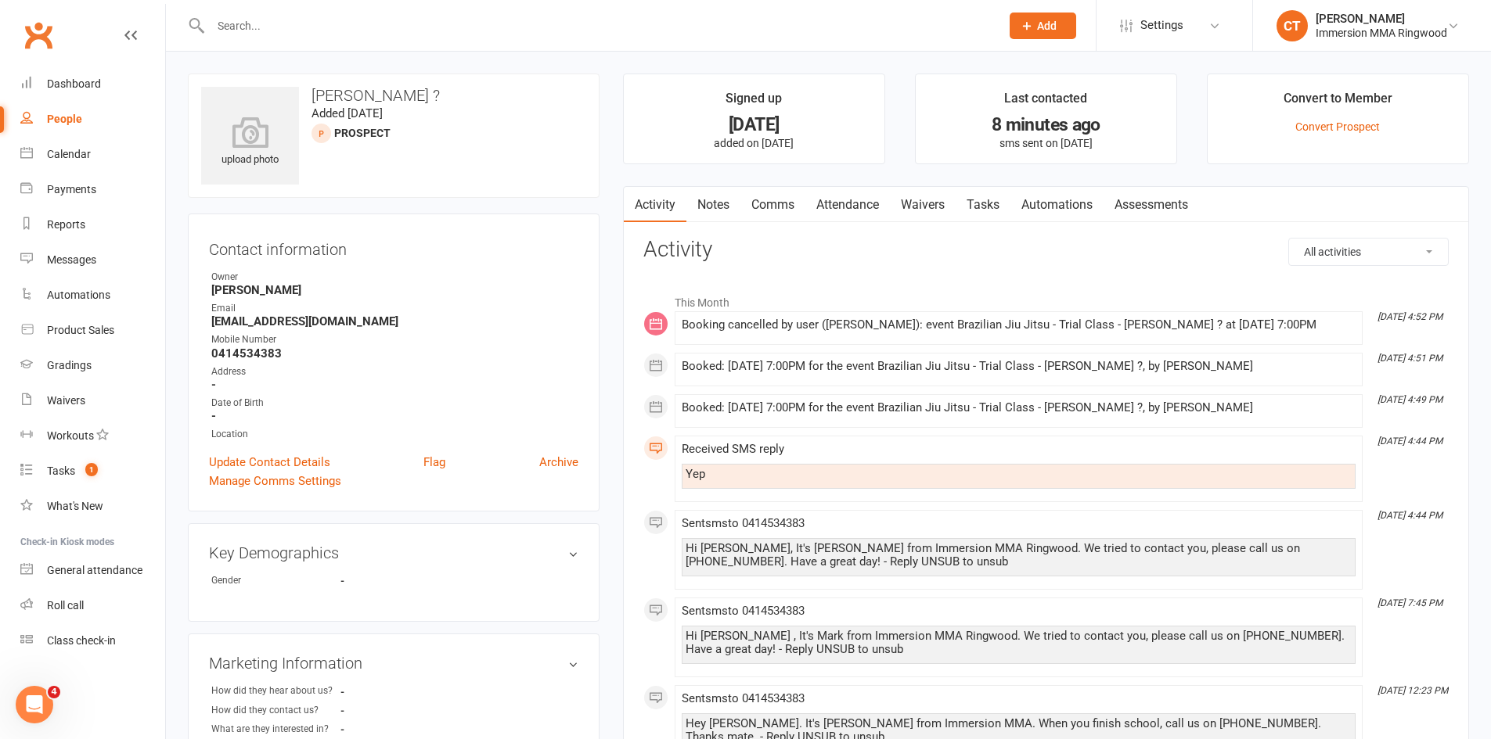
click at [849, 208] on link "Attendance" at bounding box center [847, 205] width 85 height 36
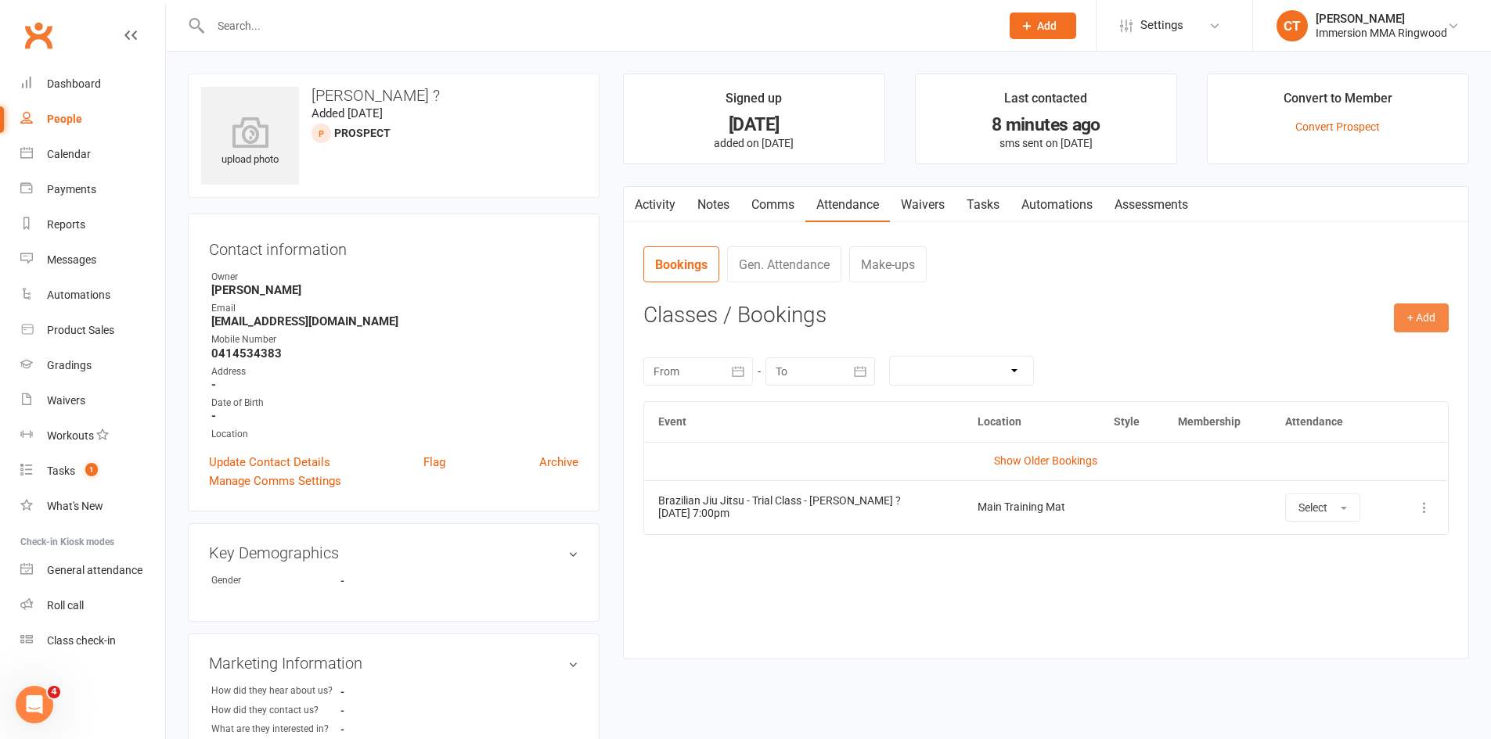
click at [1421, 321] on button "+ Add" at bounding box center [1421, 318] width 55 height 28
click at [1325, 385] on link "Add Appointment" at bounding box center [1370, 384] width 155 height 31
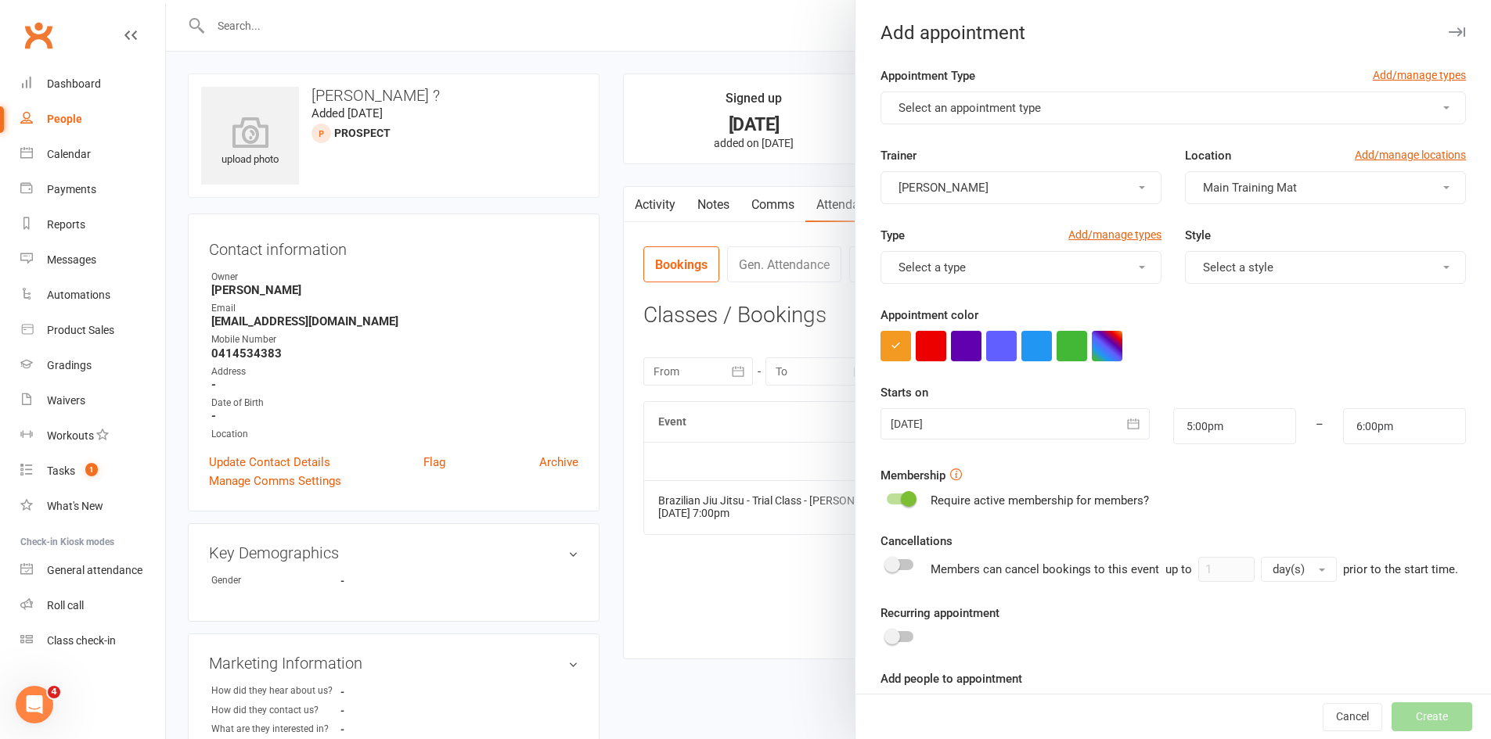
click at [706, 595] on div at bounding box center [828, 369] width 1325 height 739
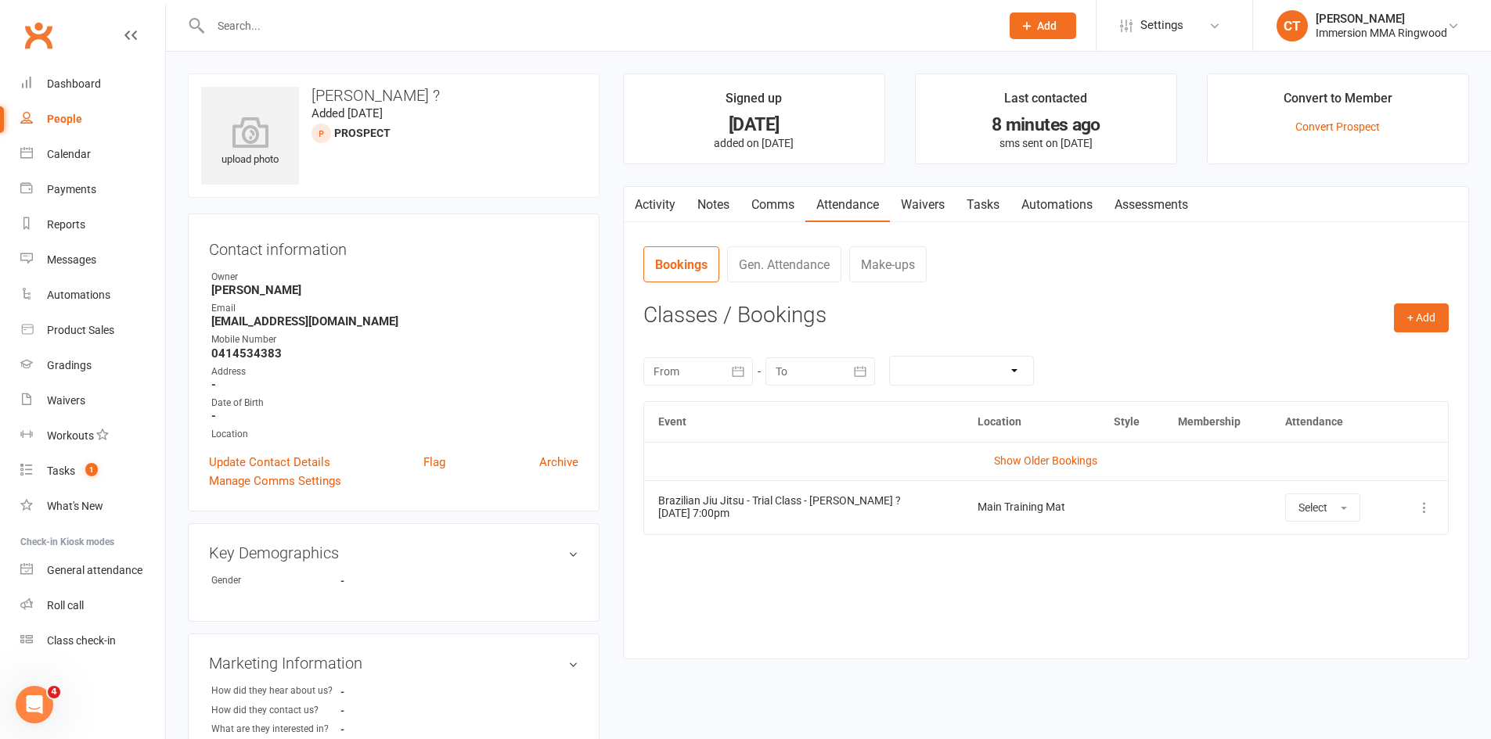
click at [1420, 509] on icon at bounding box center [1424, 508] width 16 height 16
click at [1330, 566] on link "View event" at bounding box center [1355, 569] width 155 height 31
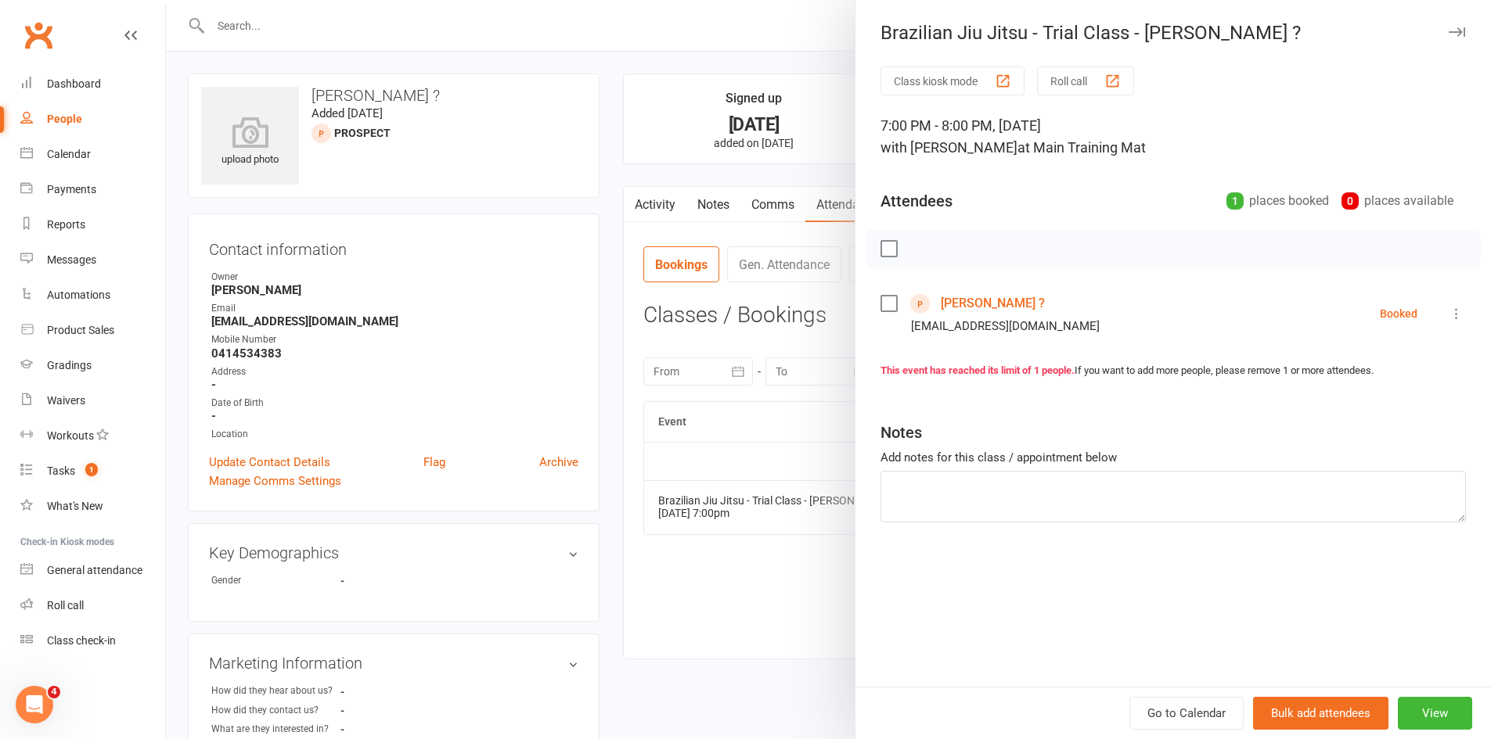
click at [679, 555] on div at bounding box center [828, 369] width 1325 height 739
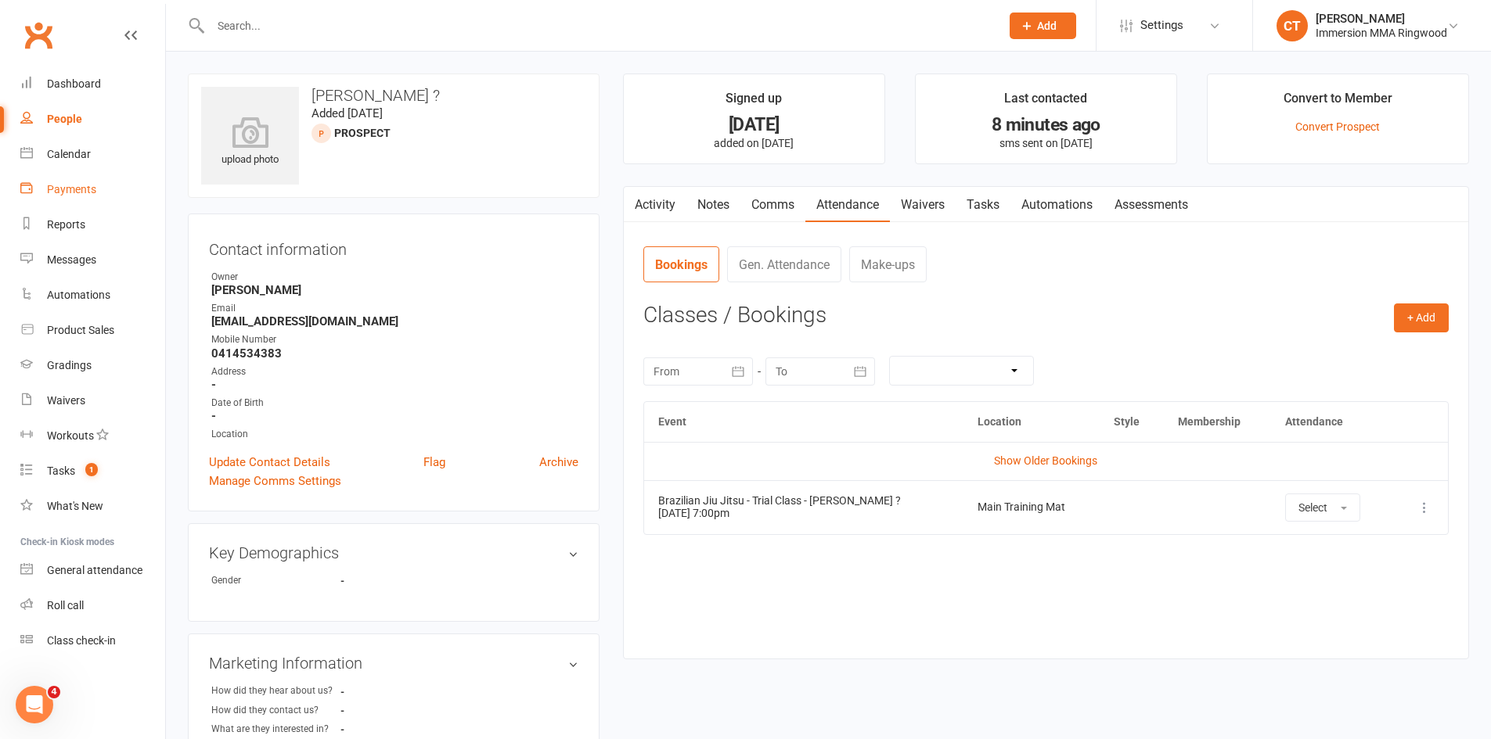
click at [103, 178] on link "Payments" at bounding box center [92, 189] width 145 height 35
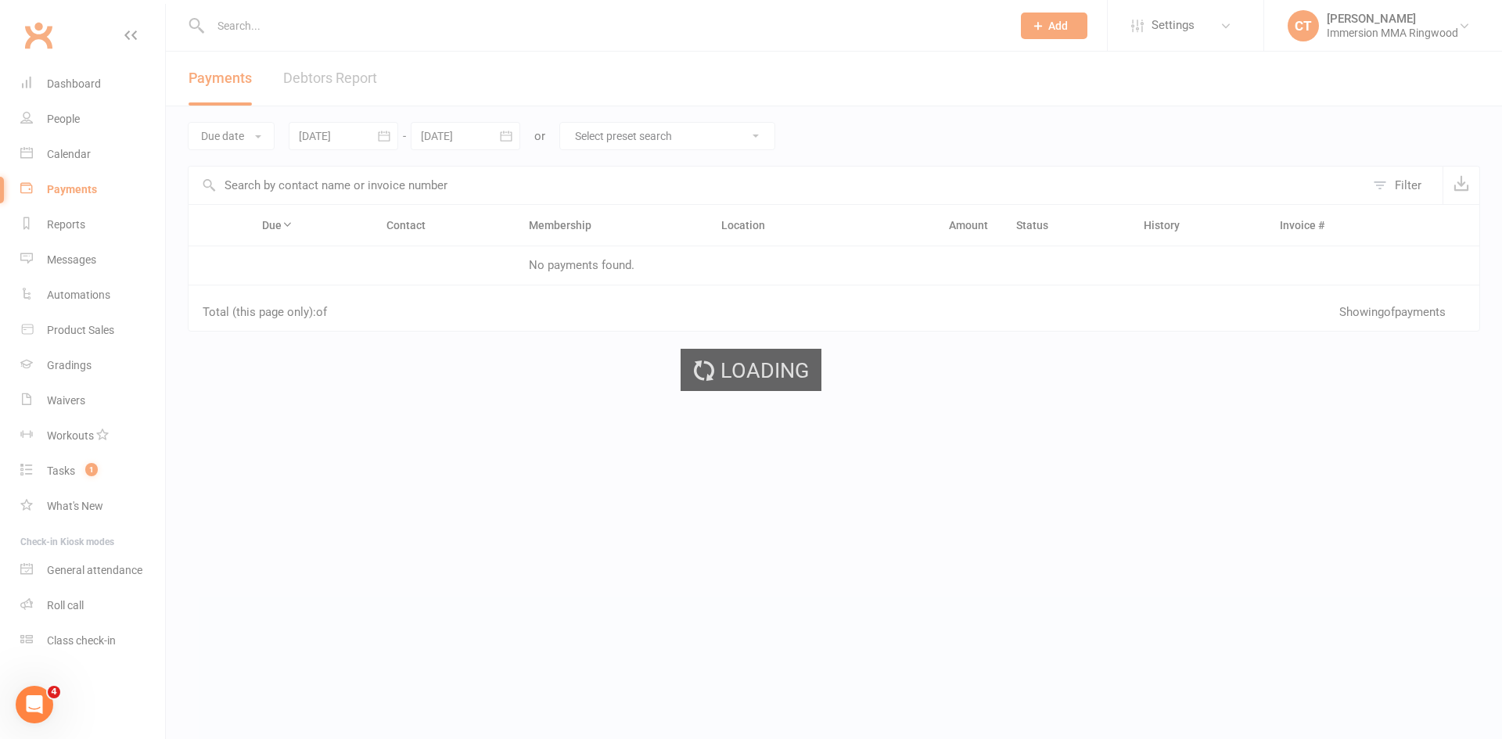
click at [57, 158] on div "Loading" at bounding box center [751, 369] width 1502 height 739
click at [57, 155] on div "Loading" at bounding box center [751, 369] width 1502 height 739
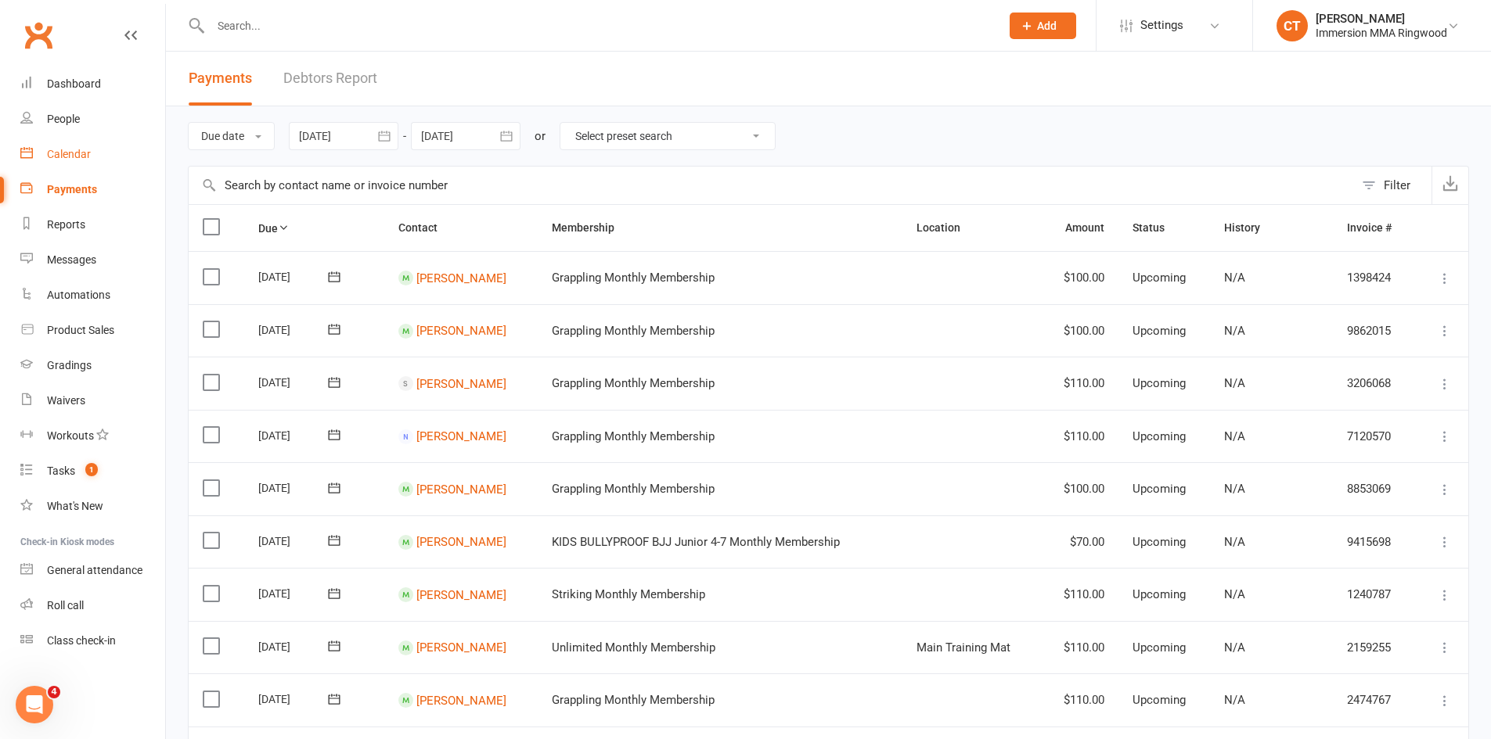
click at [80, 156] on div "Calendar" at bounding box center [69, 154] width 44 height 13
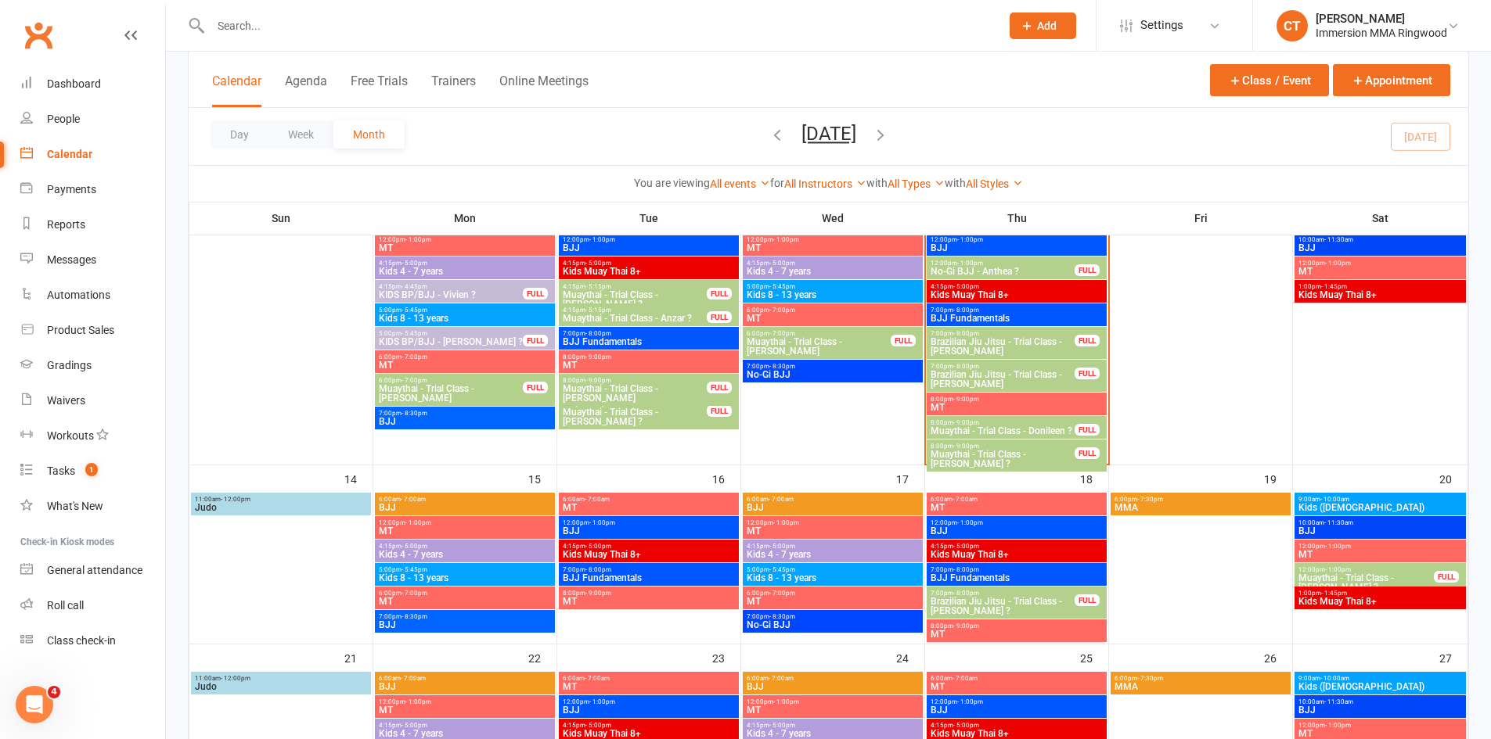
scroll to position [362, 0]
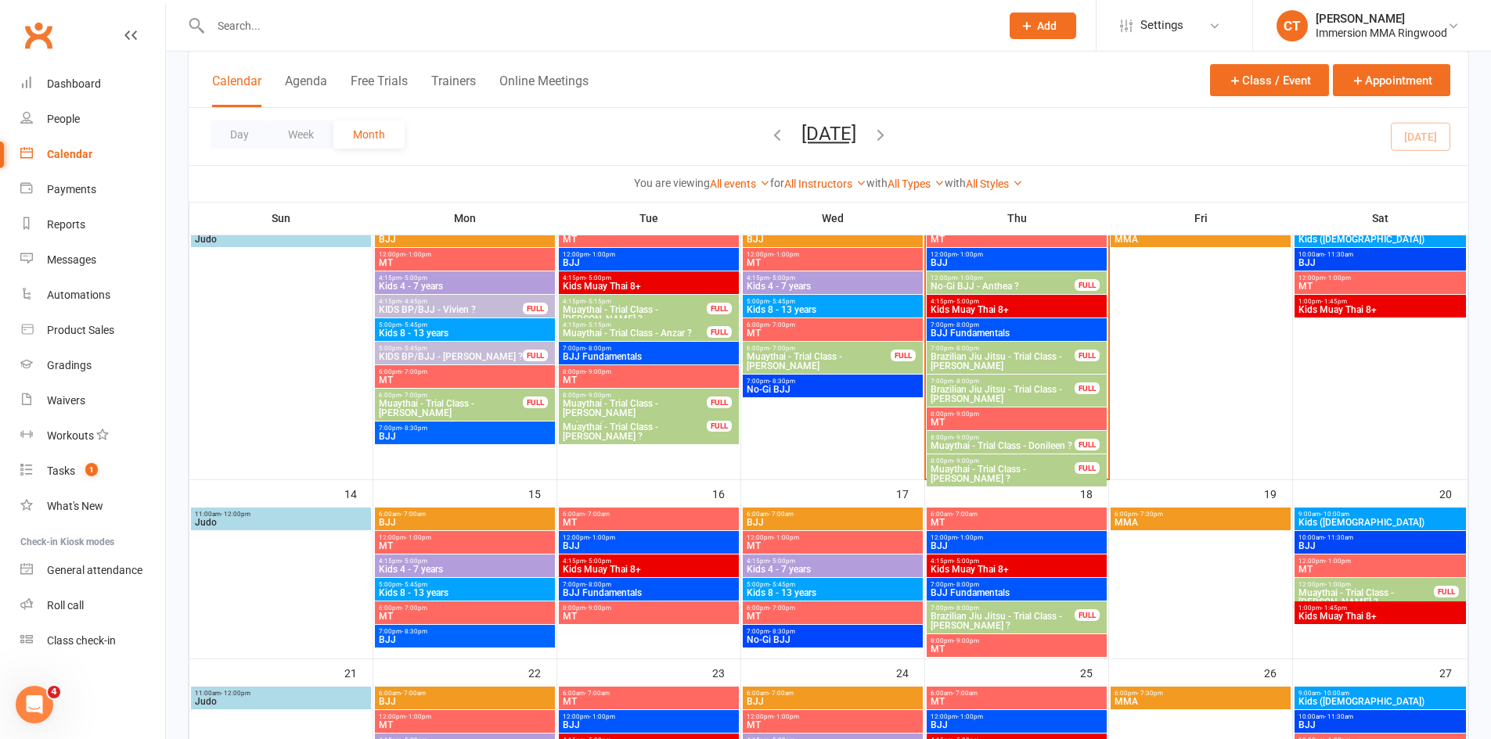
click at [1012, 614] on span "Brazilian Jiu Jitsu - Trial Class - [PERSON_NAME] ?" at bounding box center [1003, 621] width 146 height 19
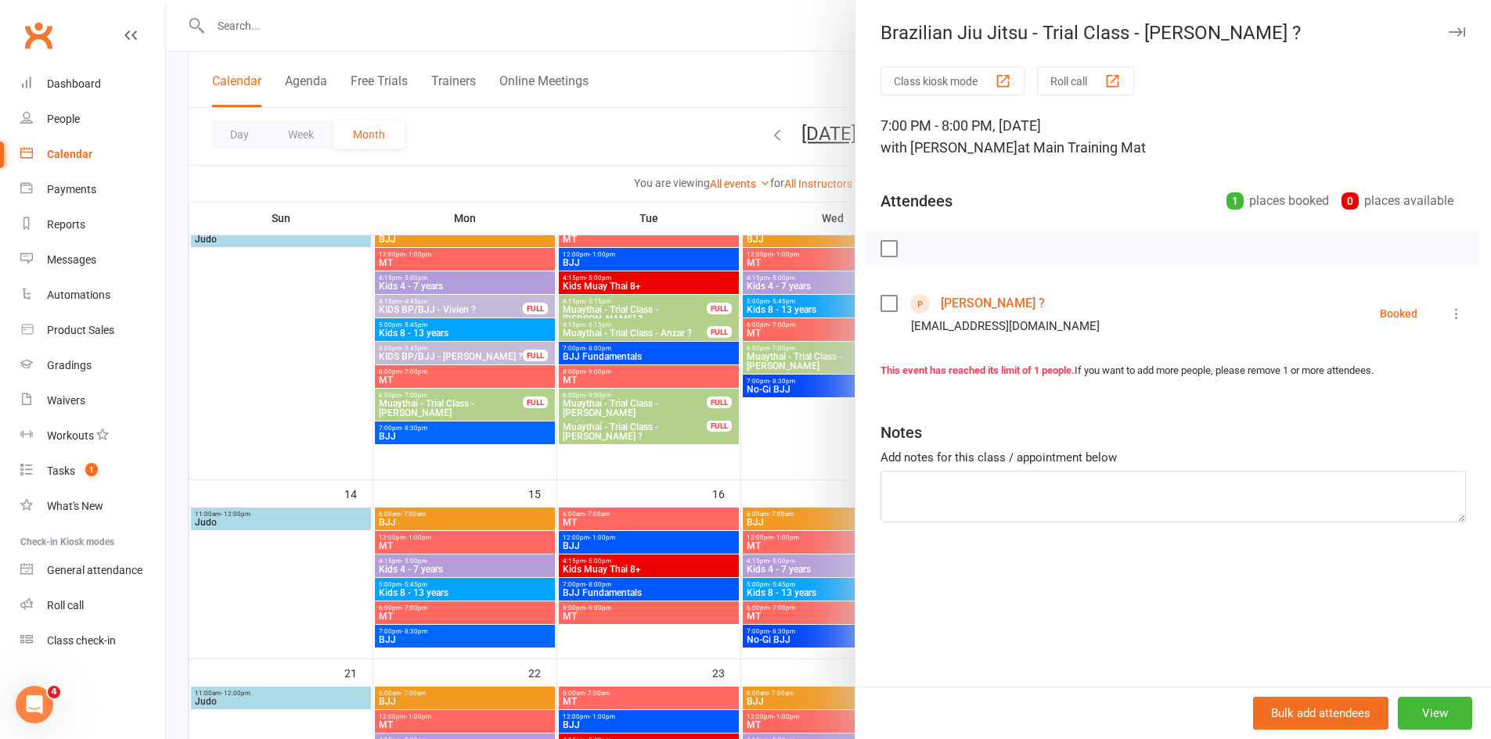
click at [1448, 315] on icon at bounding box center [1456, 314] width 16 height 16
click at [1365, 462] on link "Send message" at bounding box center [1387, 469] width 155 height 31
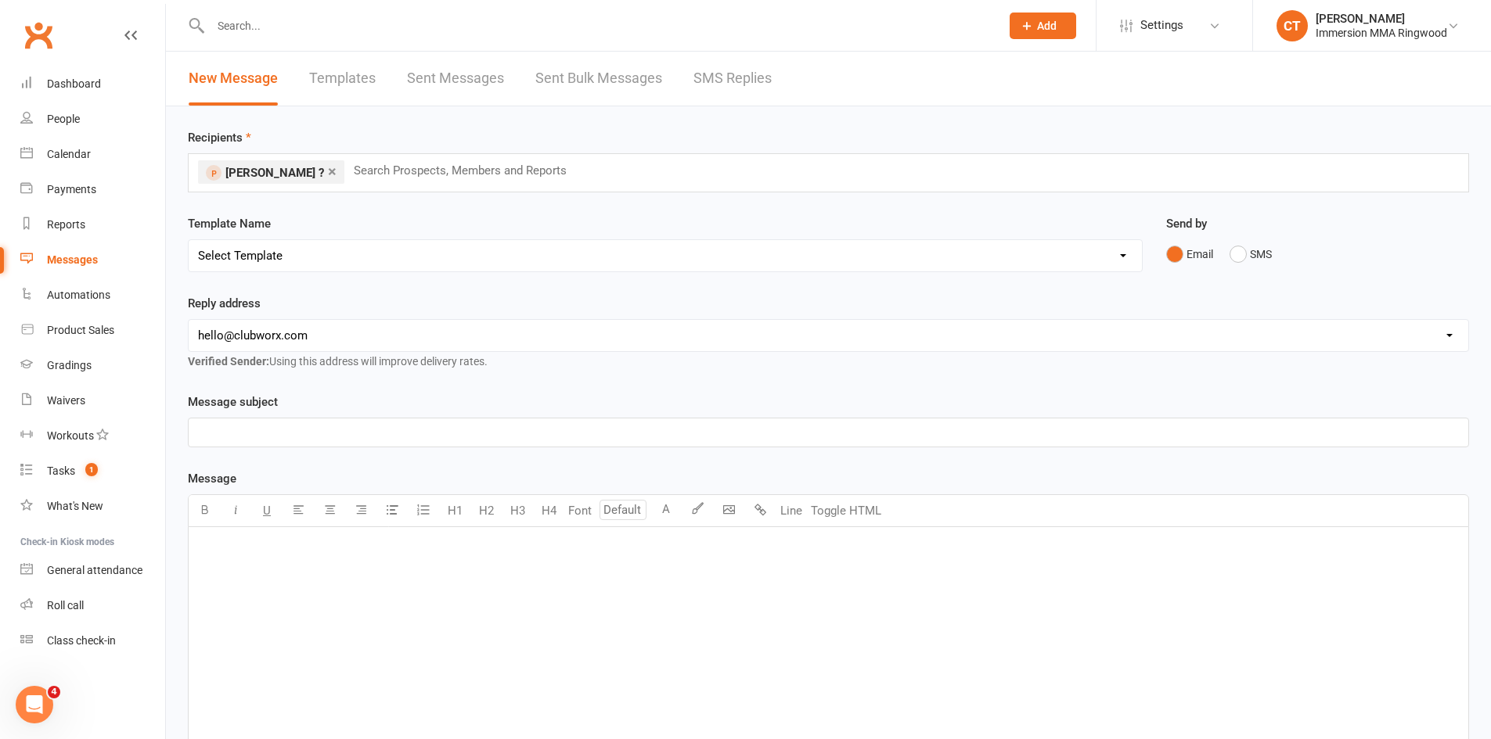
click at [270, 251] on select "Select Template [SMS] [PERSON_NAME] - Call back message [SMS] Mark- Call back m…" at bounding box center [665, 255] width 953 height 31
select select "3"
click at [189, 240] on select "Select Template [SMS] [PERSON_NAME] - Call back message [SMS] Mark- Call back m…" at bounding box center [665, 255] width 953 height 31
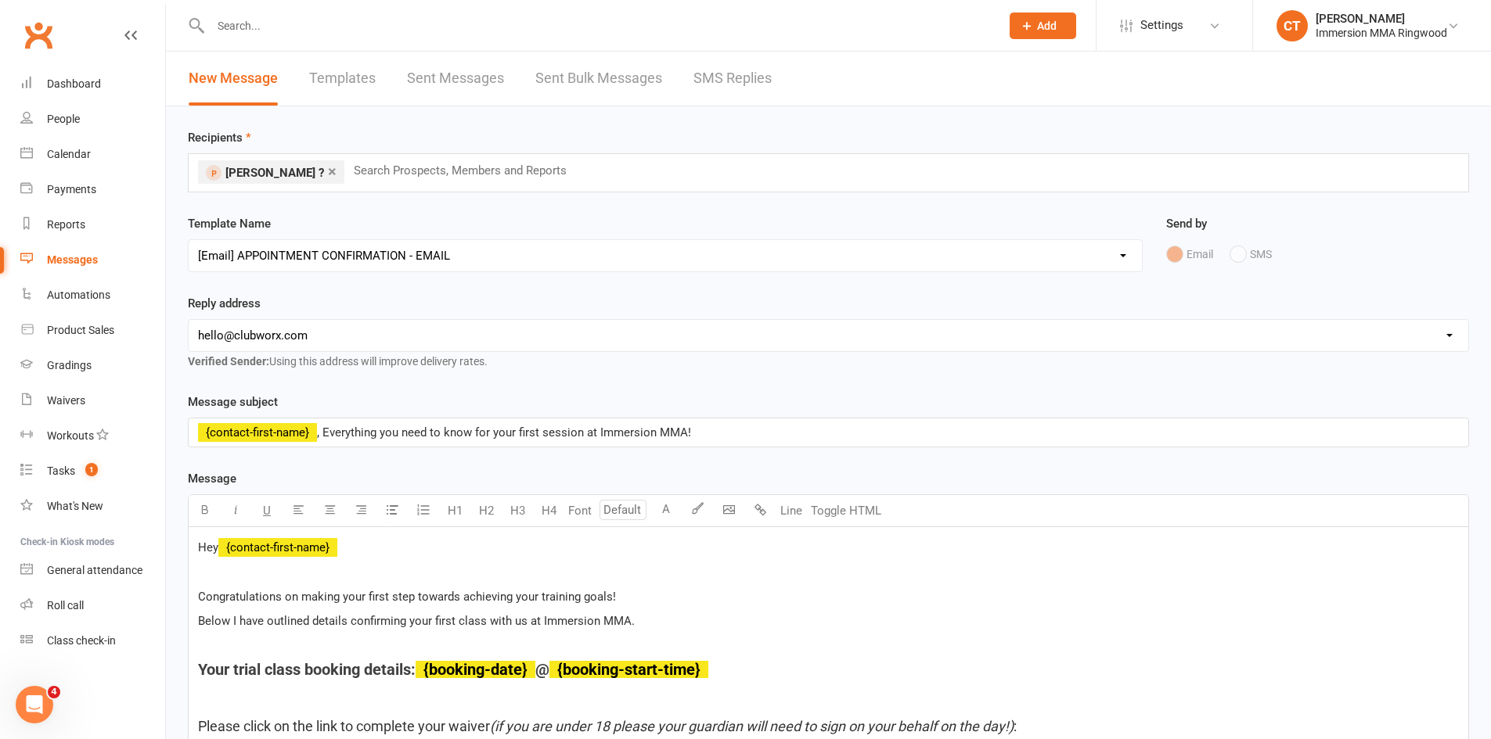
drag, startPoint x: 229, startPoint y: 322, endPoint x: 233, endPoint y: 351, distance: 28.4
click at [229, 324] on select "[EMAIL_ADDRESS][DOMAIN_NAME] [EMAIL_ADDRESS][DOMAIN_NAME] [PERSON_NAME][EMAIL_A…" at bounding box center [828, 335] width 1279 height 31
select select "1"
click at [189, 320] on select "[EMAIL_ADDRESS][DOMAIN_NAME] [EMAIL_ADDRESS][DOMAIN_NAME] [PERSON_NAME][EMAIL_A…" at bounding box center [828, 335] width 1279 height 31
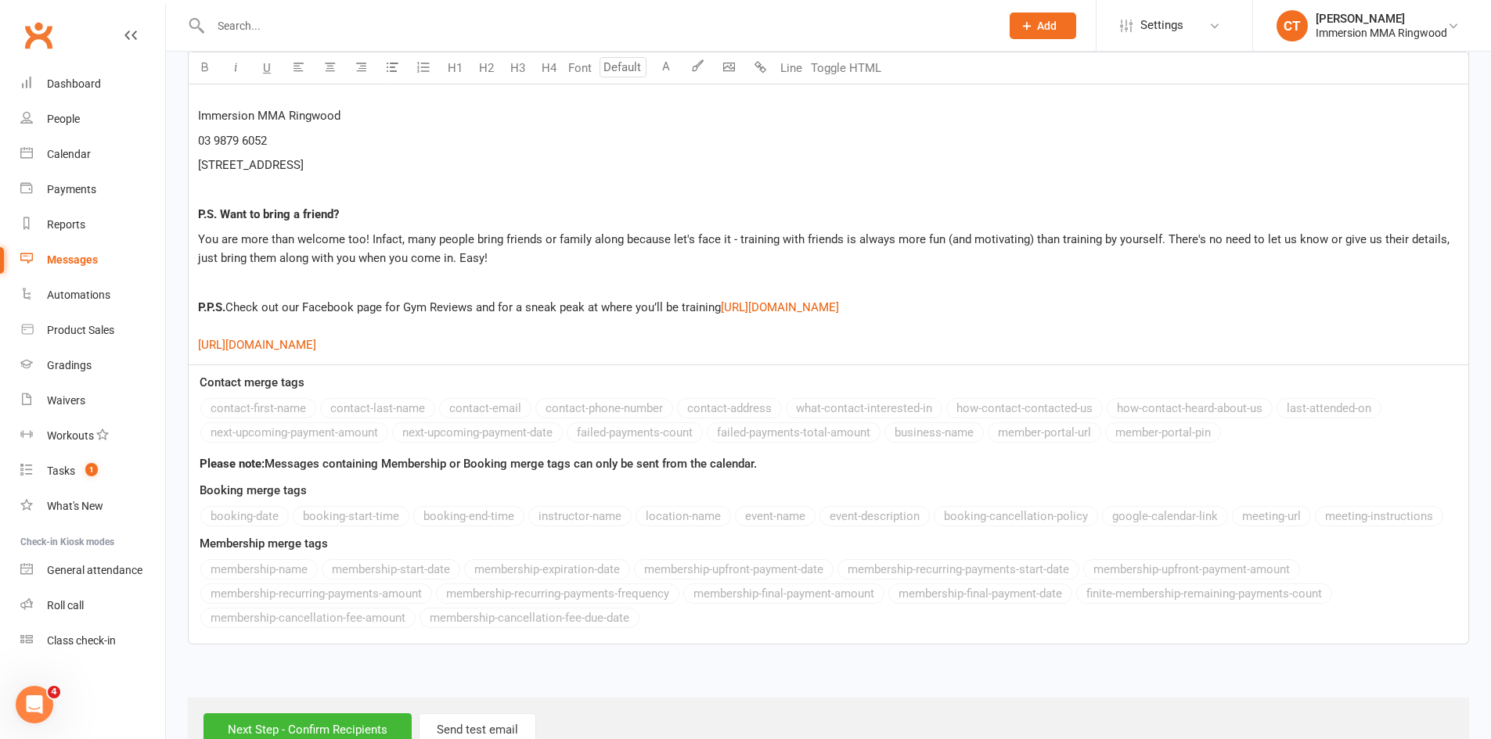
scroll to position [2843, 0]
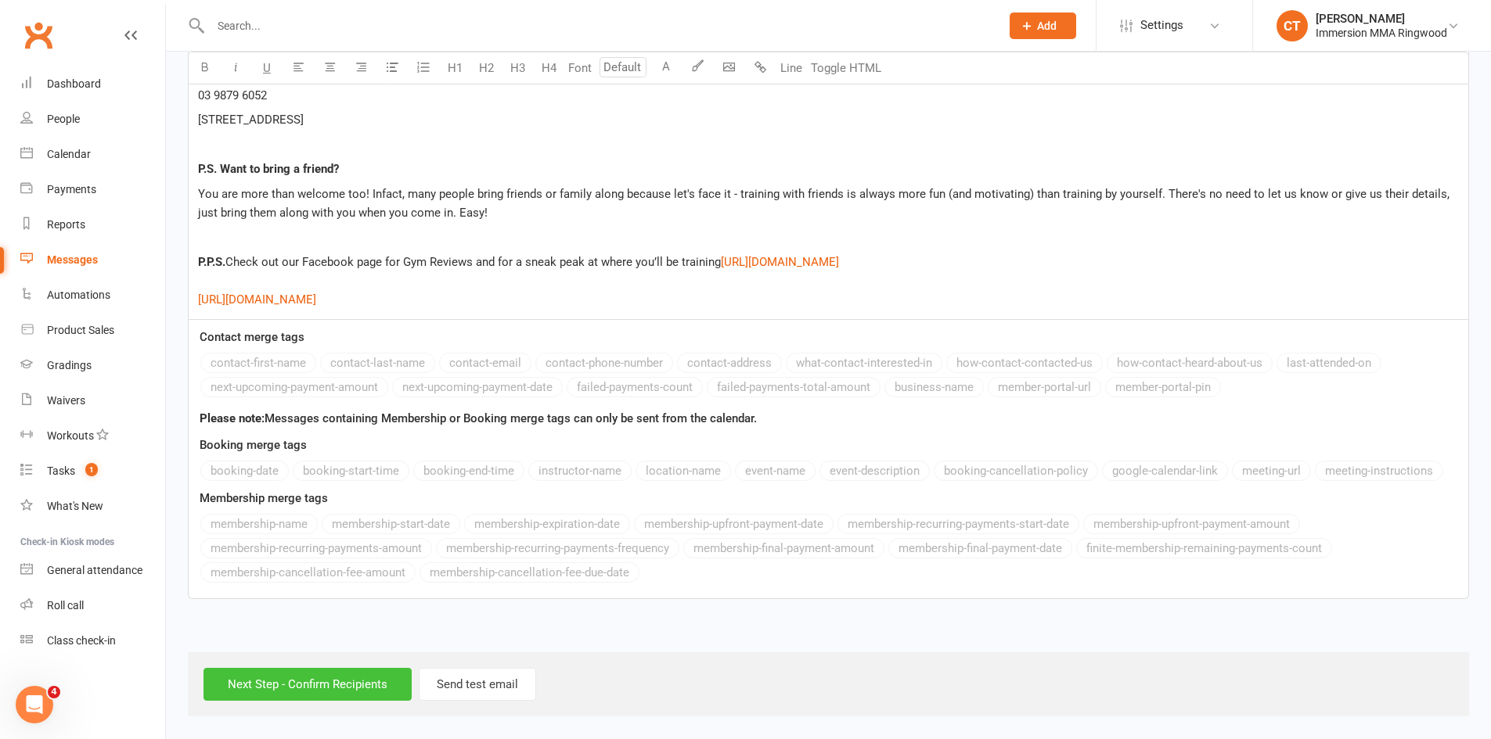
click at [255, 690] on input "Next Step - Confirm Recipients" at bounding box center [307, 684] width 208 height 33
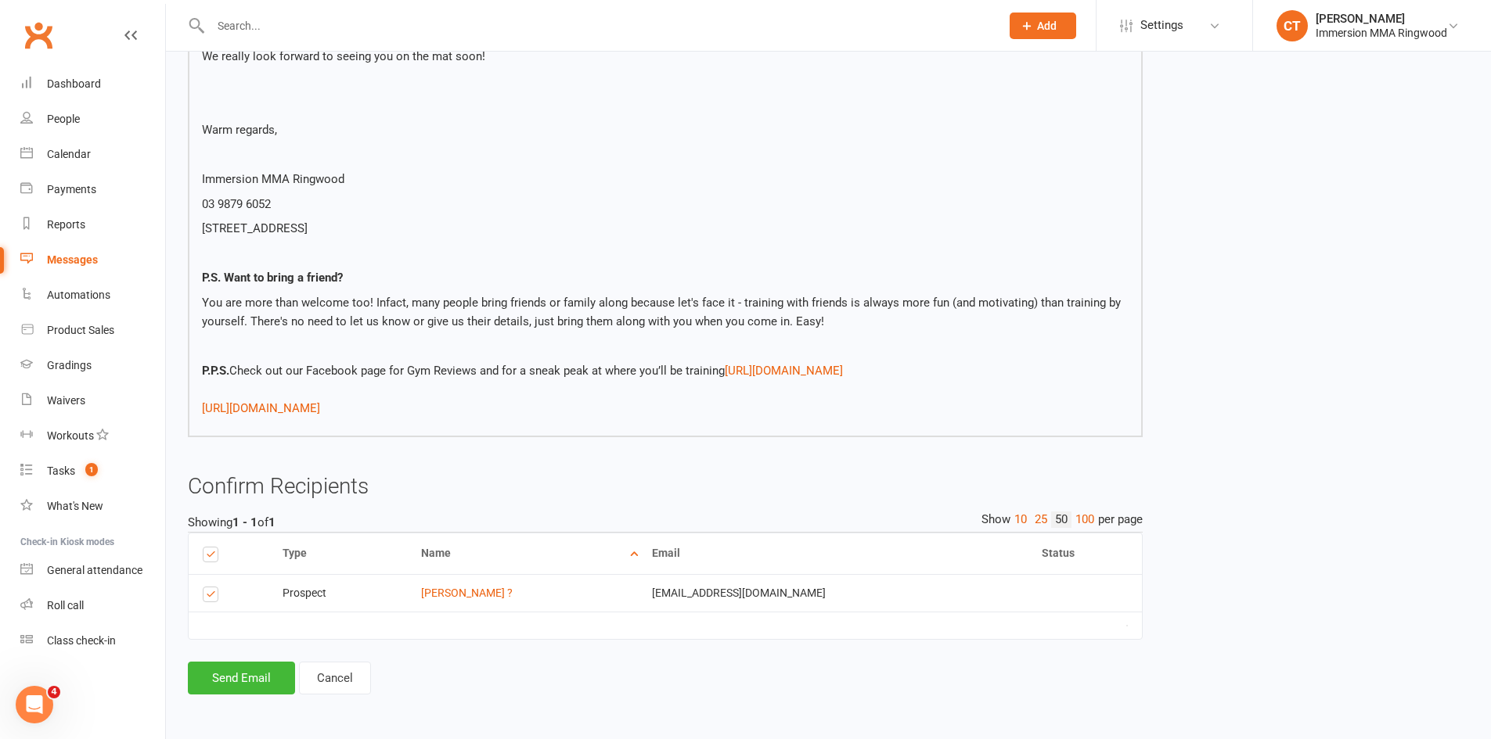
scroll to position [2603, 0]
click at [250, 681] on button "Send Email" at bounding box center [241, 678] width 107 height 33
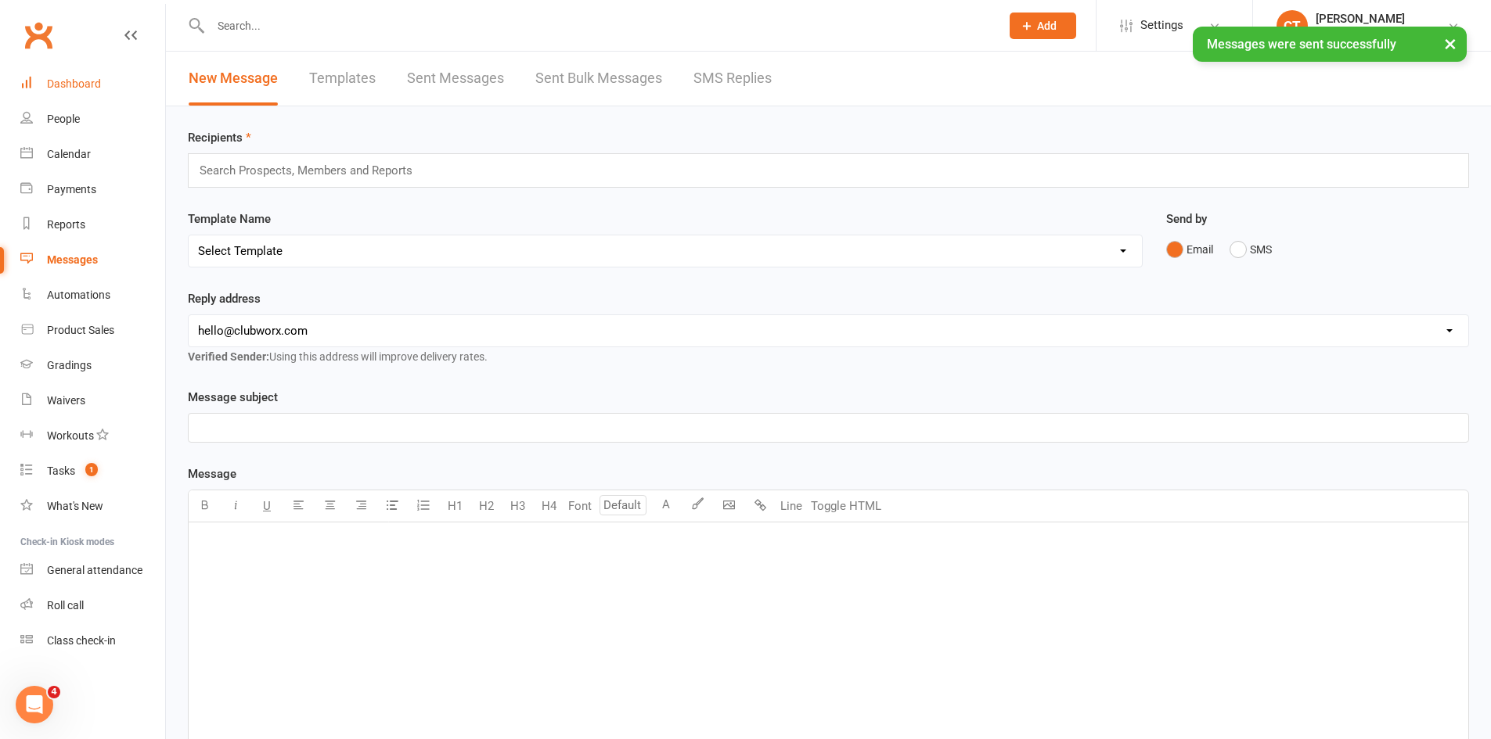
click at [45, 83] on link "Dashboard" at bounding box center [92, 84] width 145 height 35
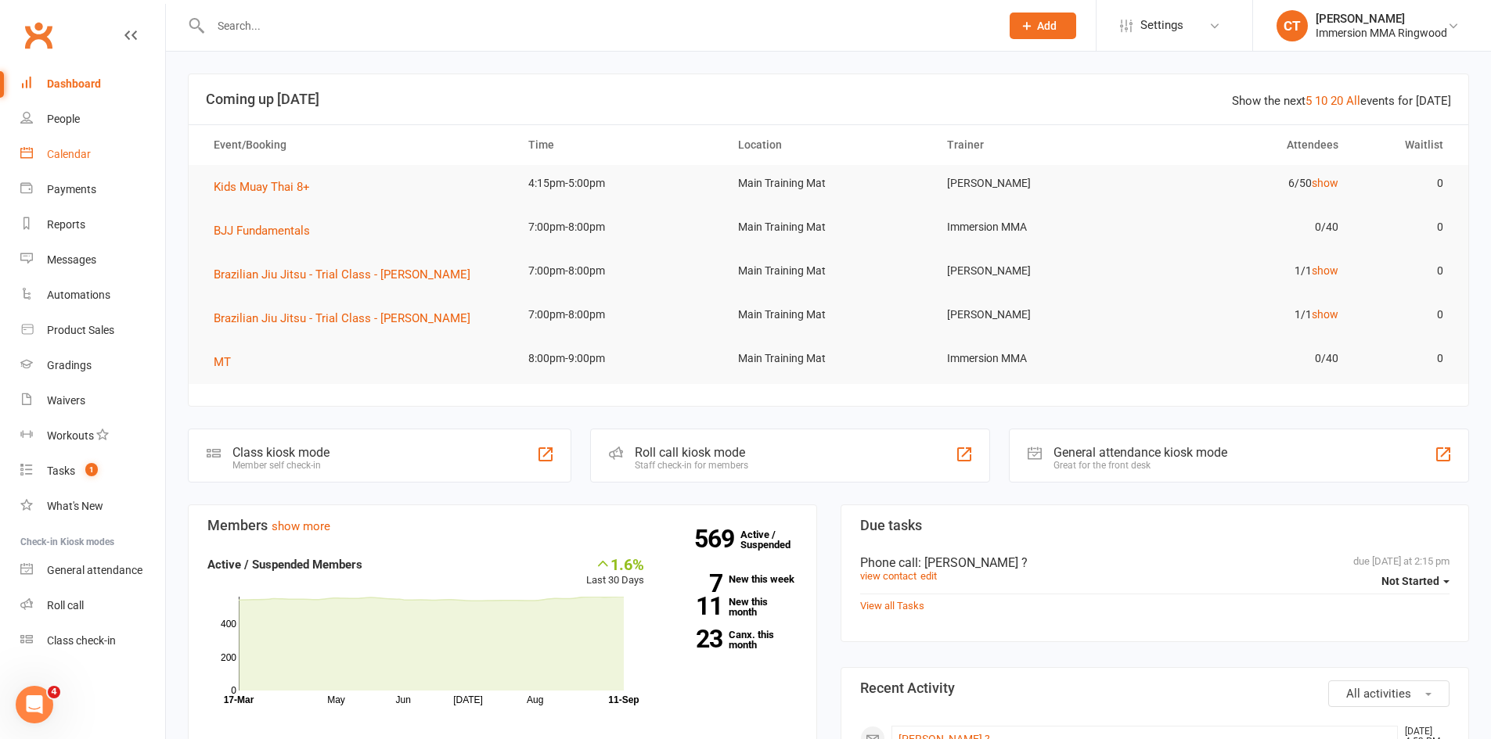
click at [87, 157] on div "Calendar" at bounding box center [69, 154] width 44 height 13
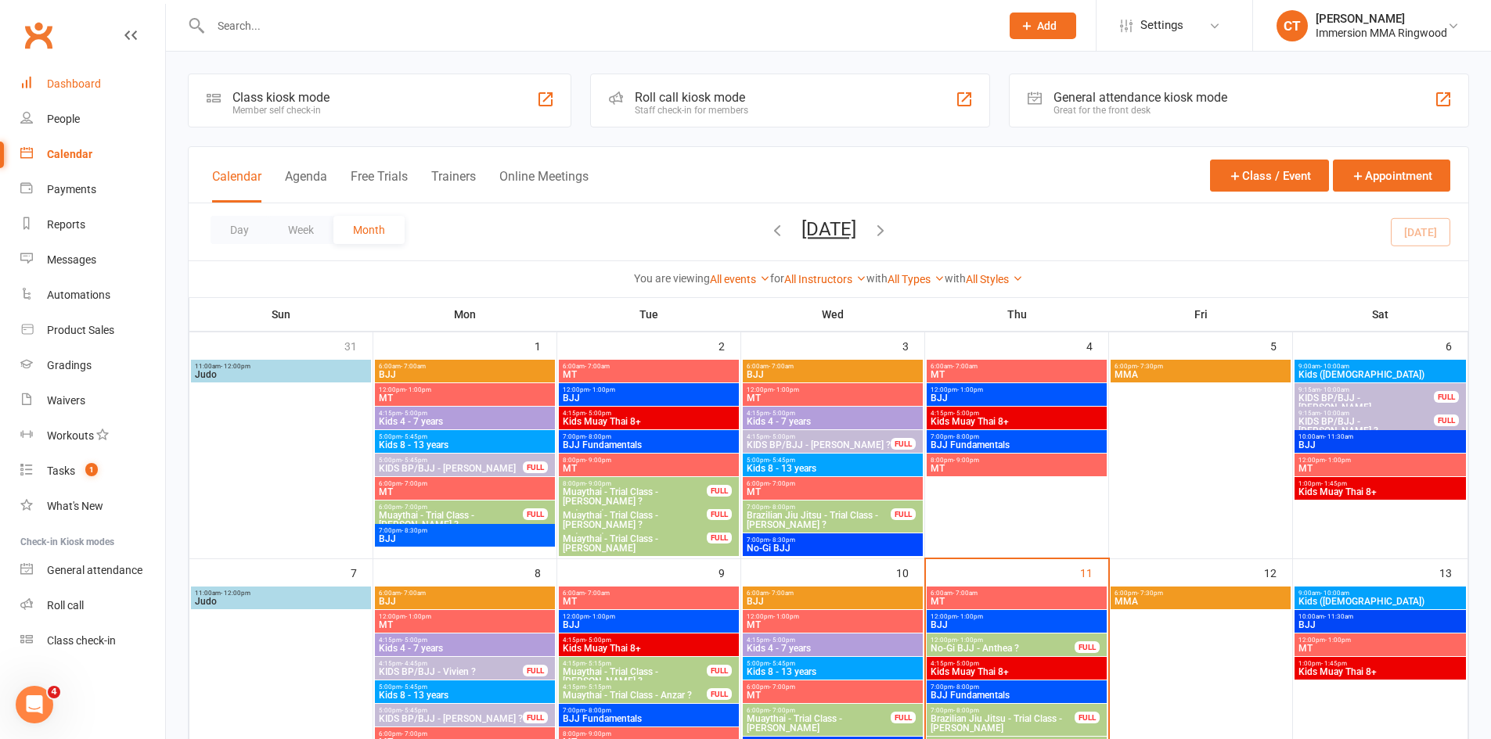
click at [113, 81] on link "Dashboard" at bounding box center [92, 84] width 145 height 35
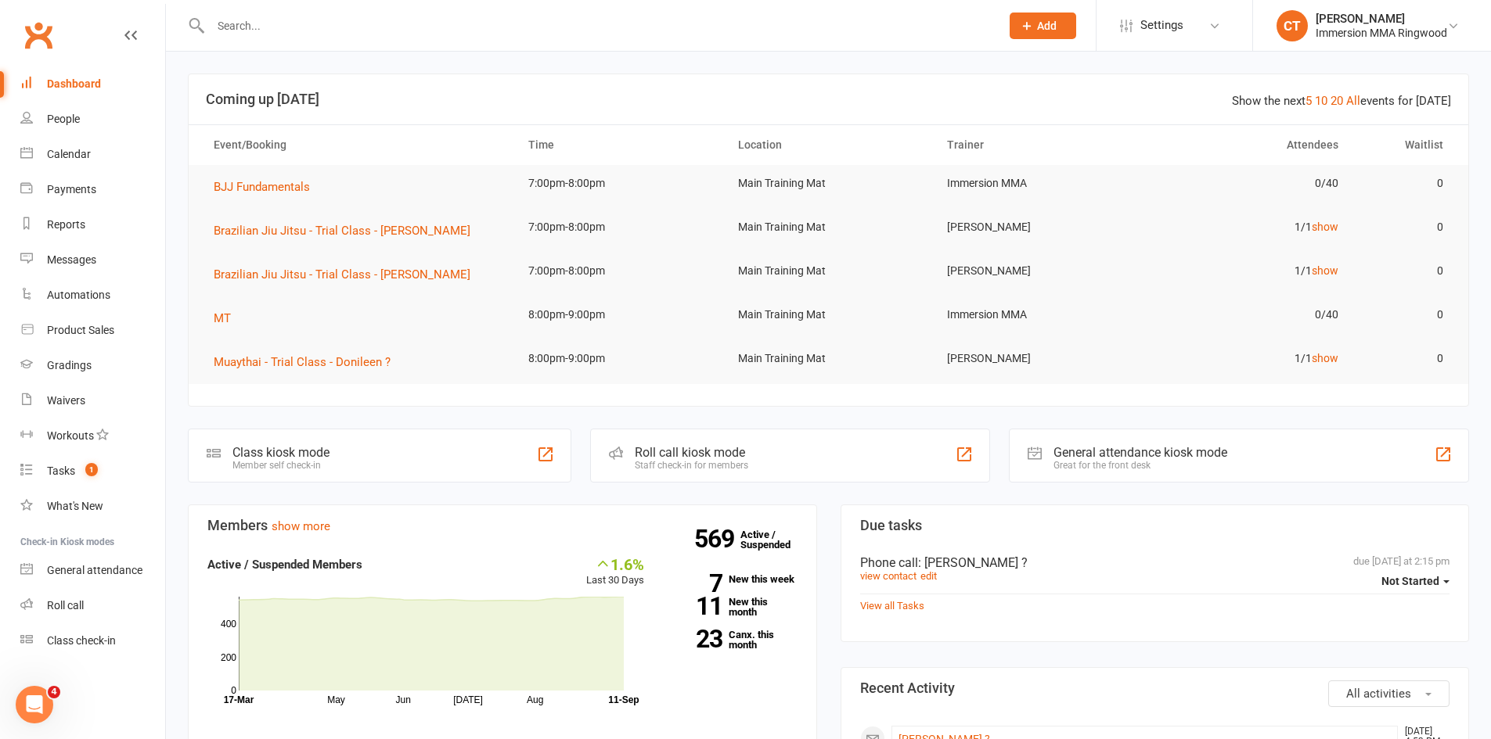
scroll to position [522, 0]
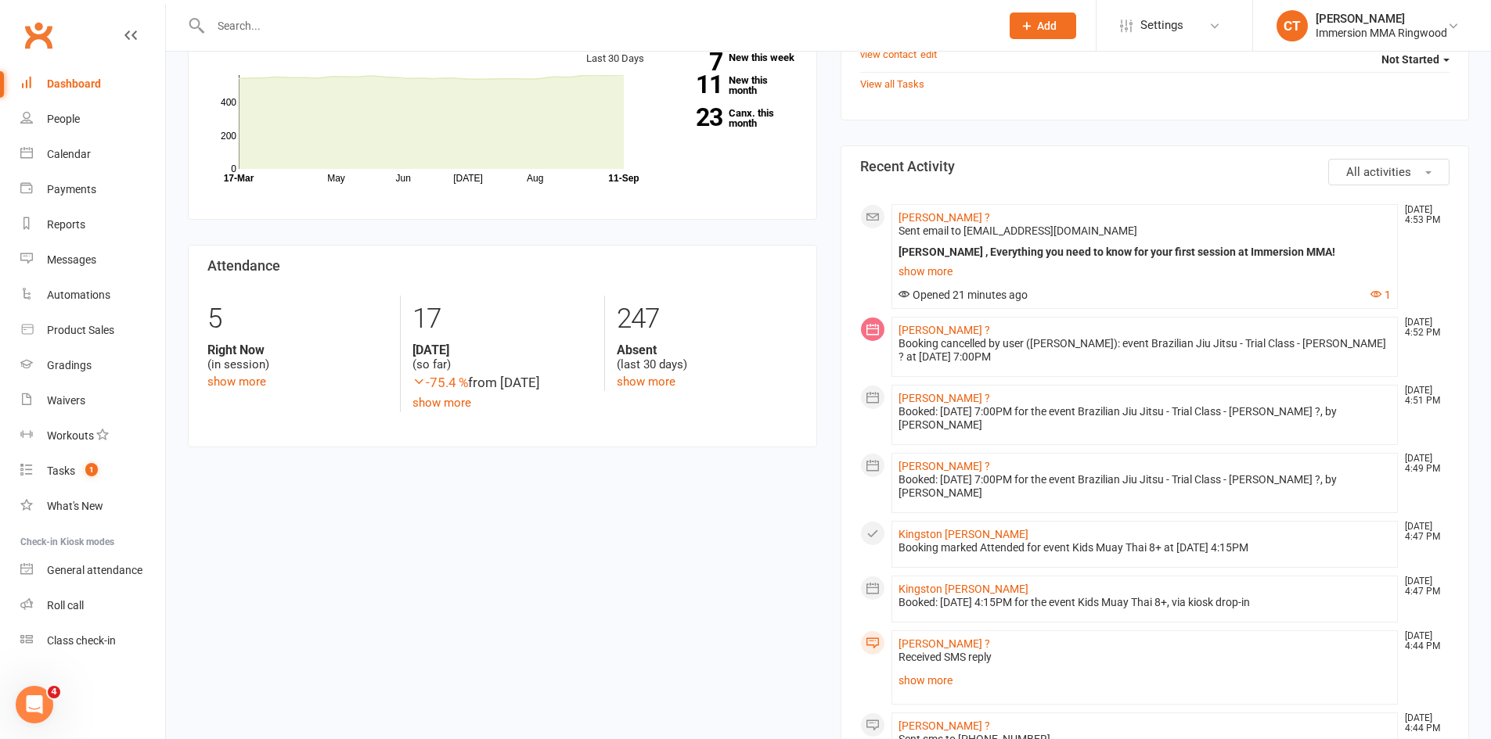
click at [912, 209] on li "[PERSON_NAME] ? [DATE] 4:53 PM Sent email to [EMAIL_ADDRESS][DOMAIN_NAME] [PERS…" at bounding box center [1144, 256] width 507 height 105
click at [905, 214] on link "[PERSON_NAME] ?" at bounding box center [944, 217] width 92 height 13
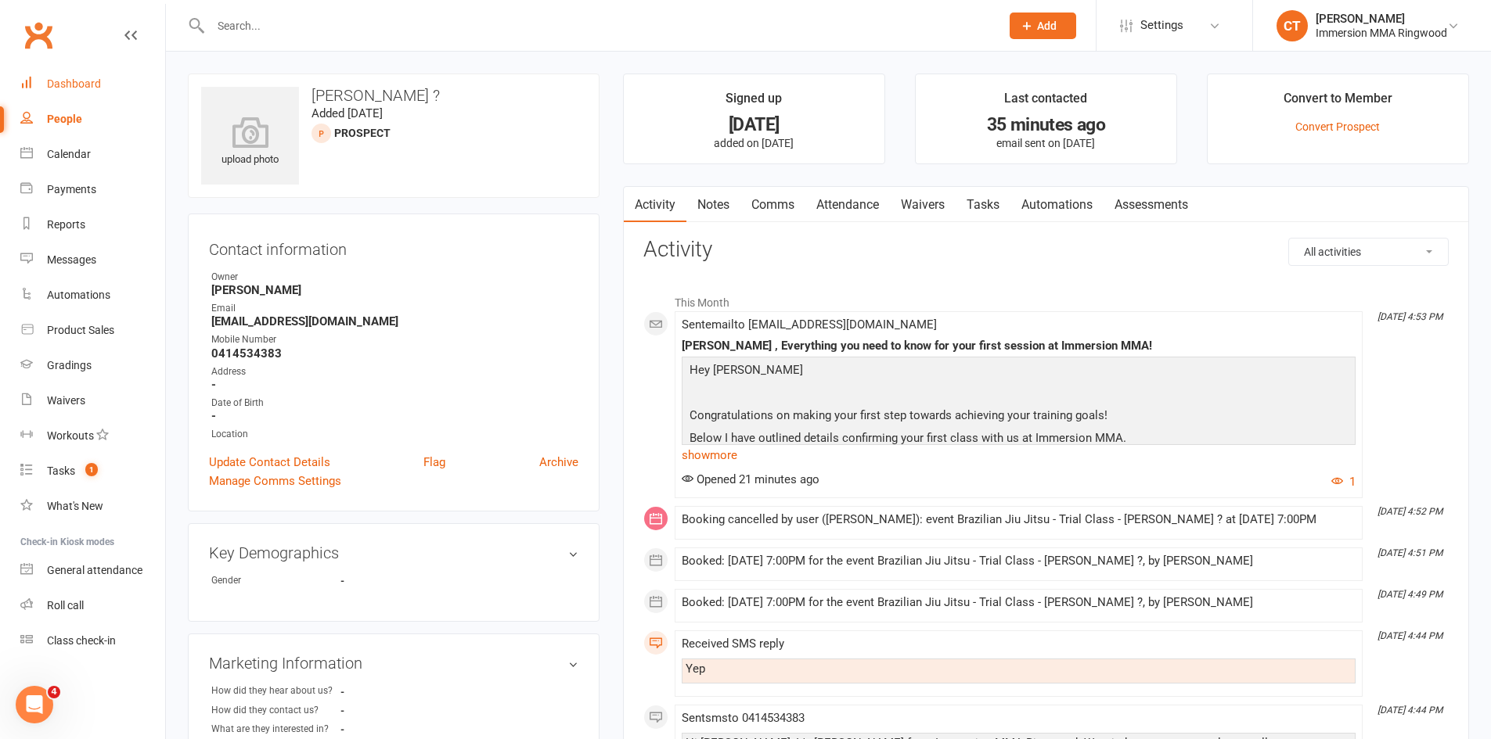
click at [67, 85] on div "Dashboard" at bounding box center [74, 83] width 54 height 13
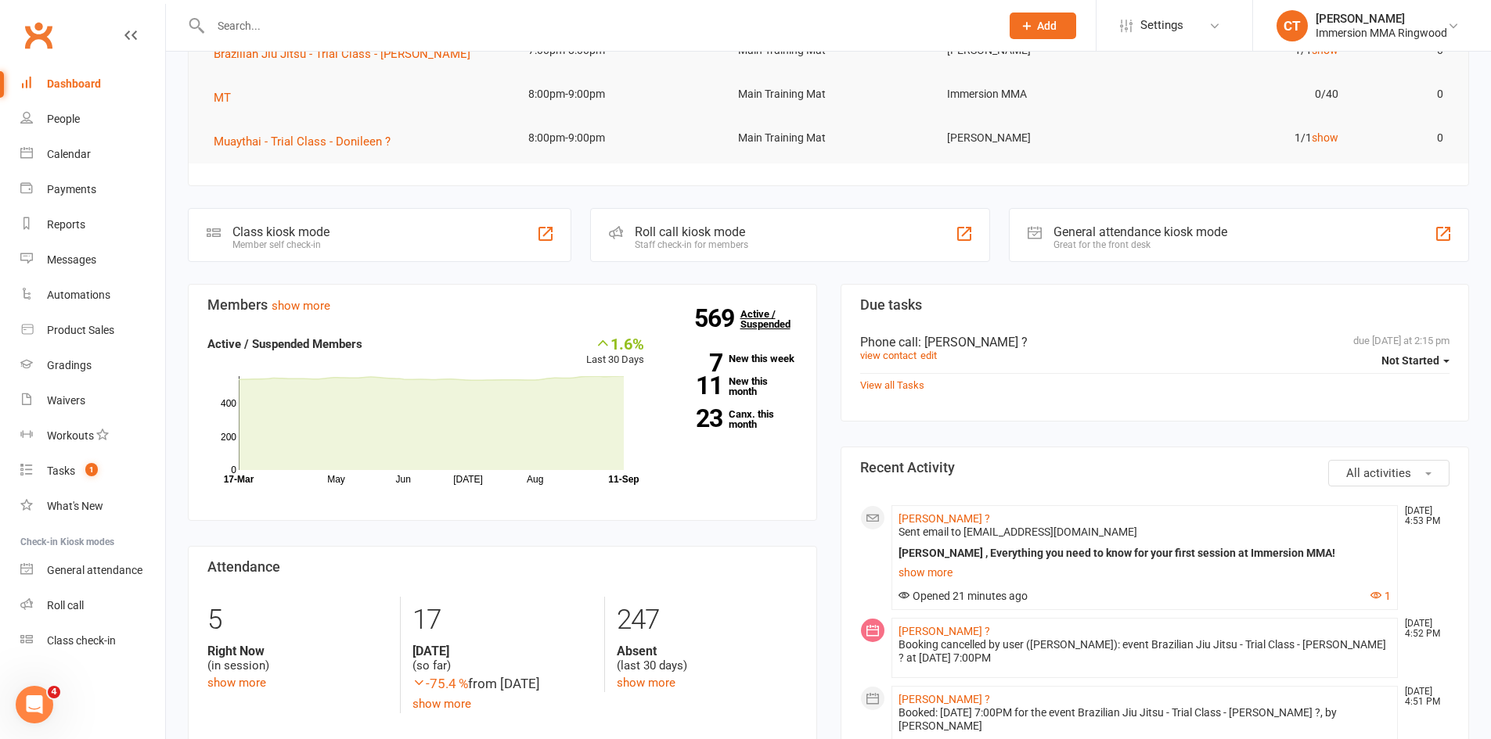
scroll to position [261, 0]
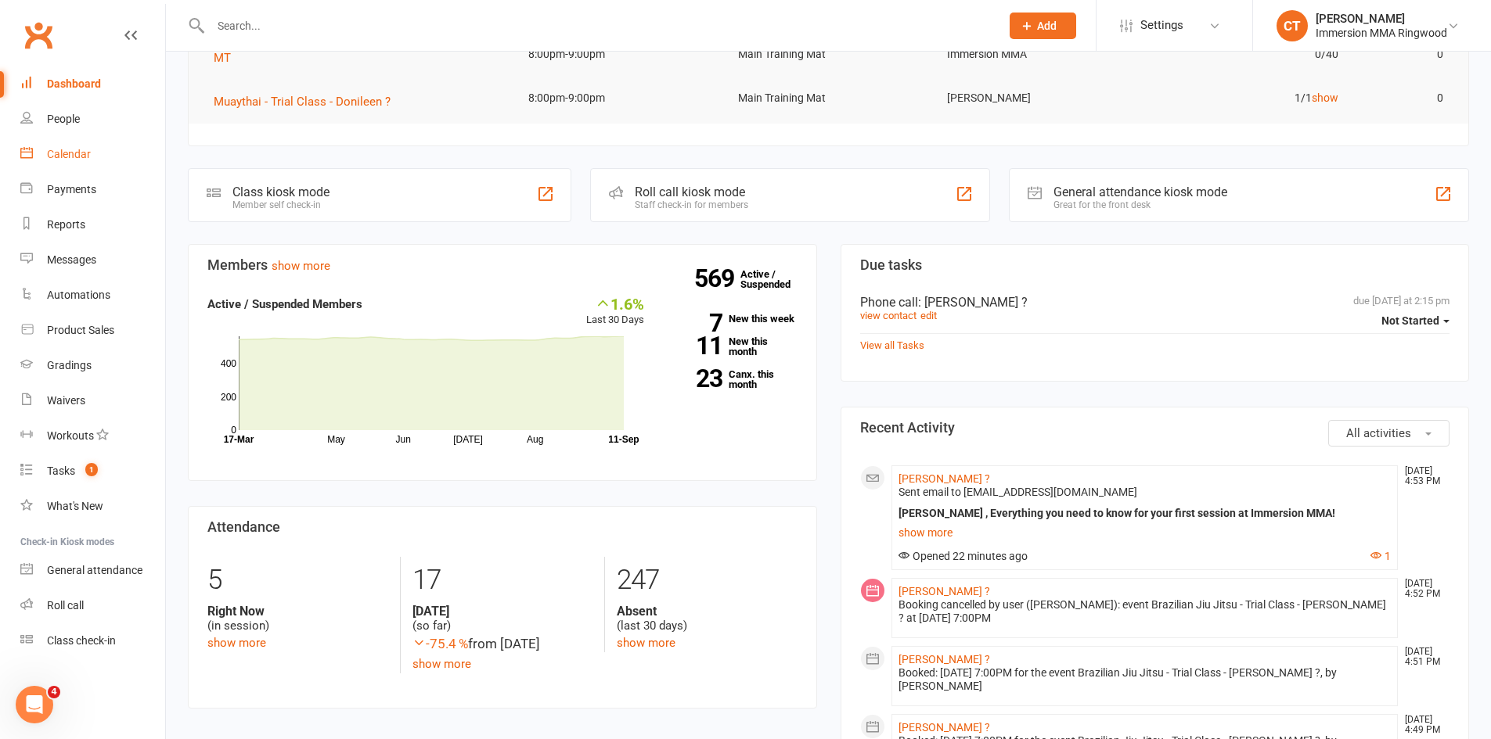
click at [66, 146] on link "Calendar" at bounding box center [92, 154] width 145 height 35
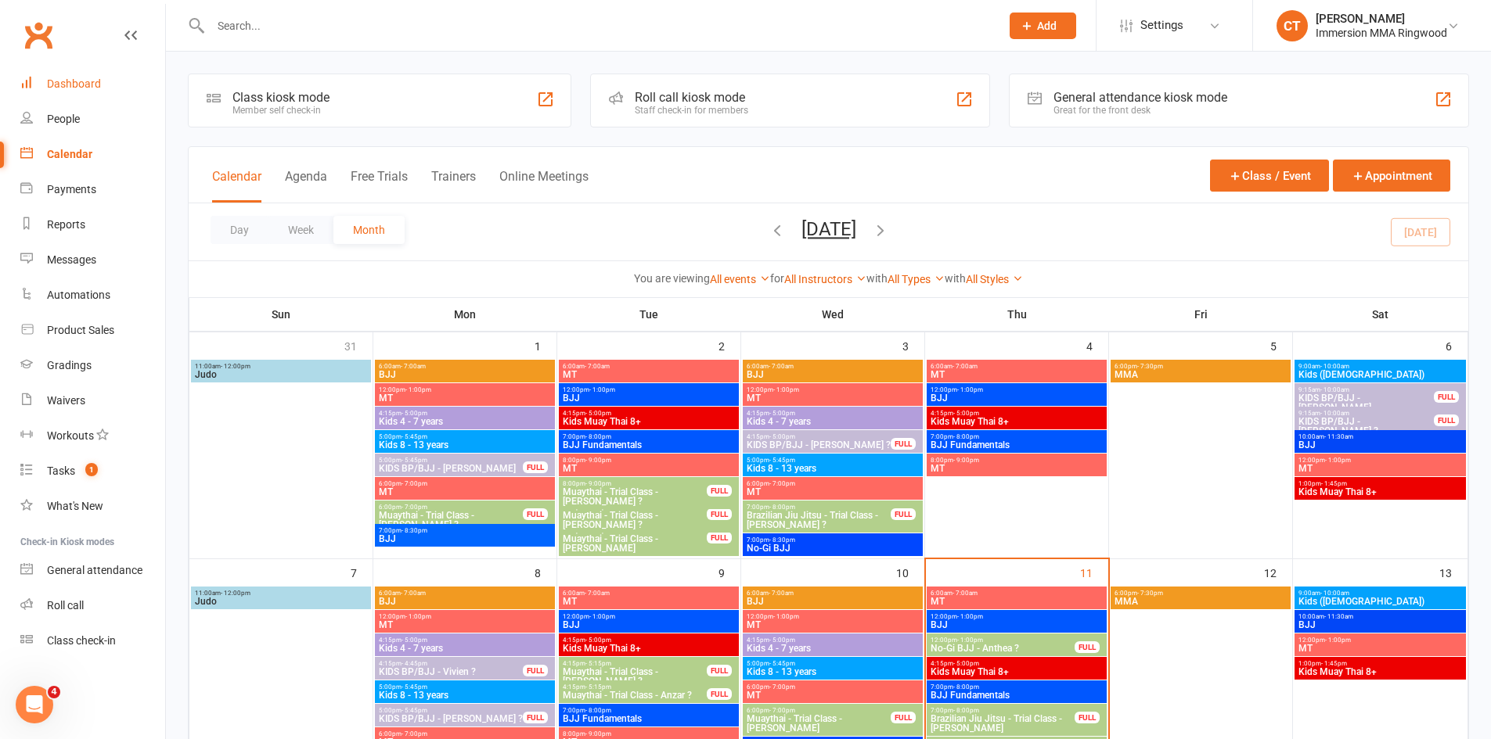
click at [78, 88] on div "Dashboard" at bounding box center [74, 83] width 54 height 13
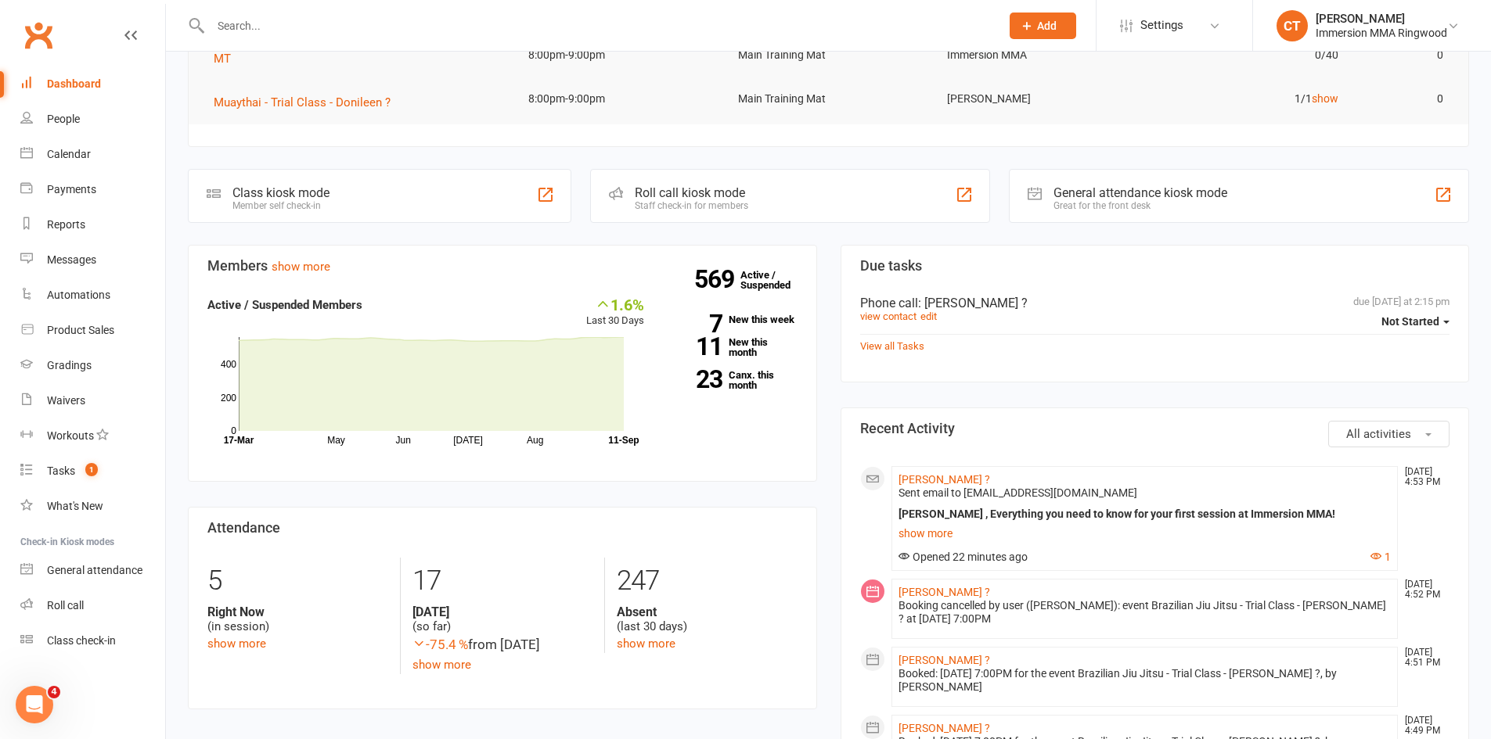
scroll to position [261, 0]
click at [75, 155] on div "Calendar" at bounding box center [69, 154] width 44 height 13
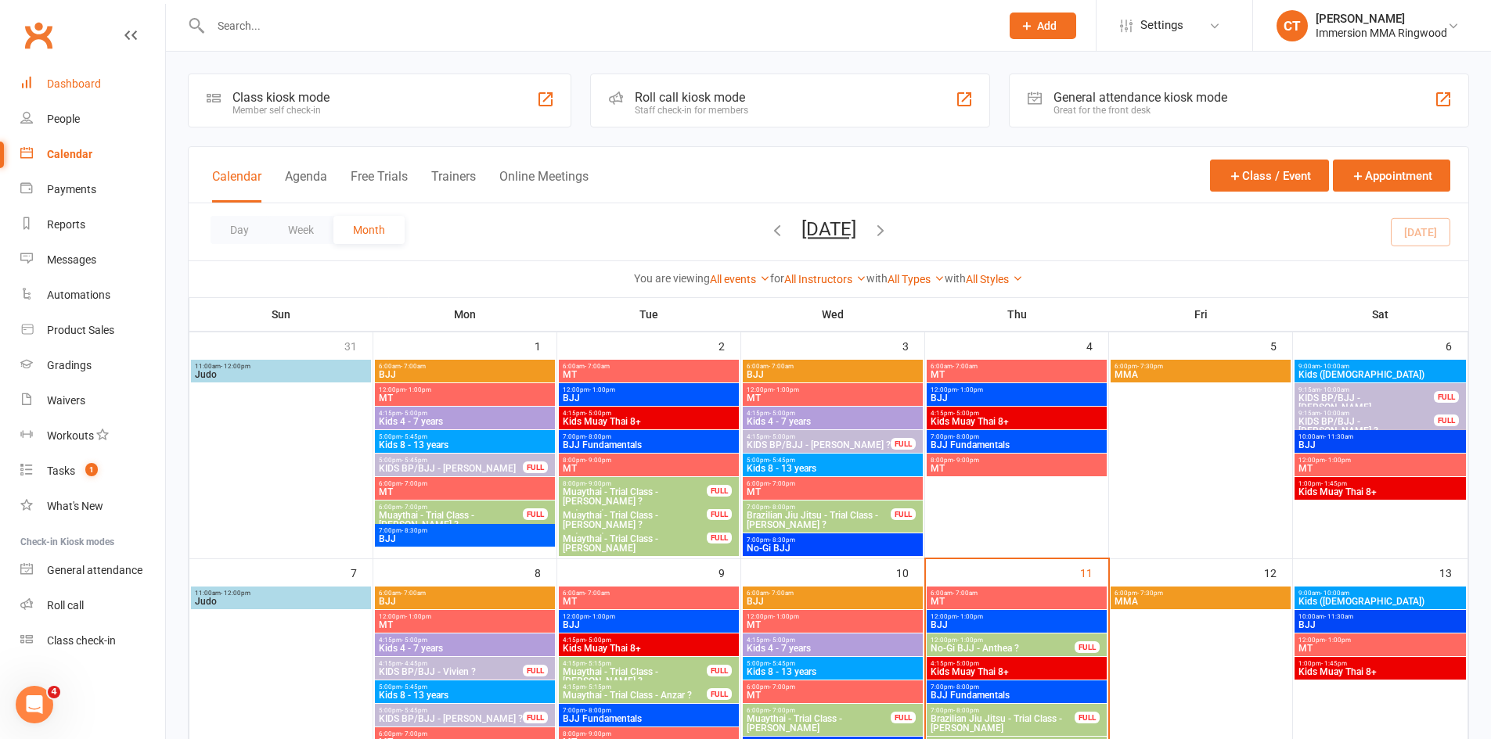
click at [70, 83] on div "Dashboard" at bounding box center [74, 83] width 54 height 13
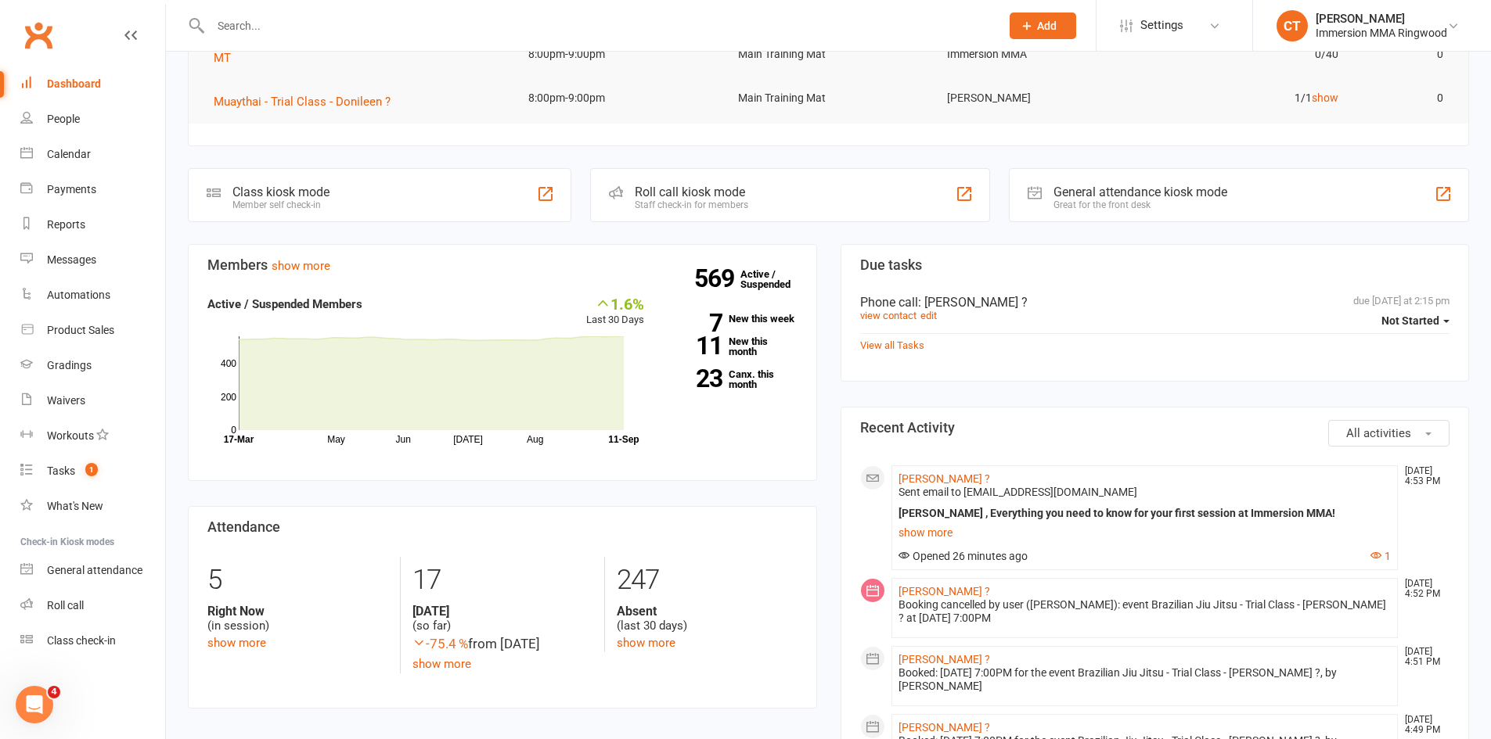
scroll to position [522, 0]
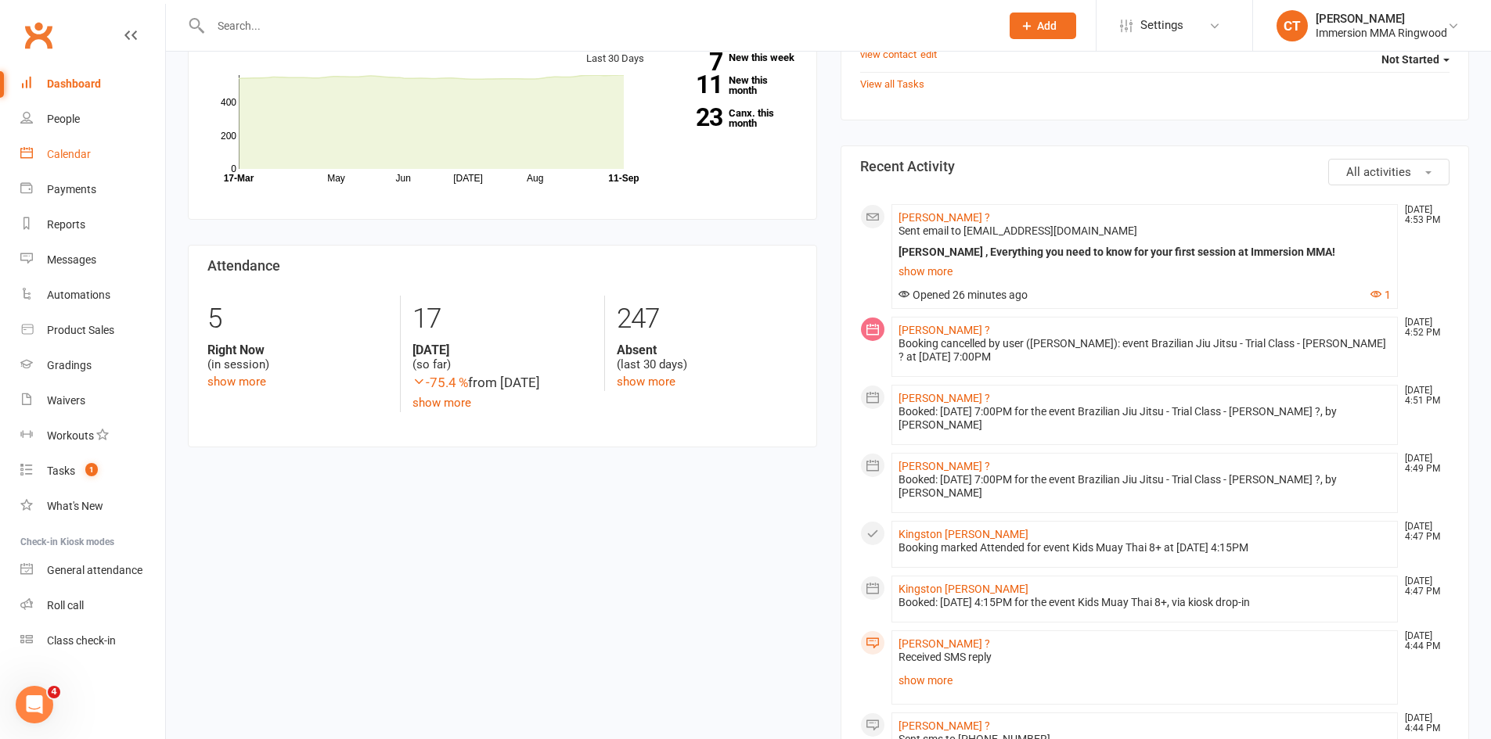
click at [66, 147] on link "Calendar" at bounding box center [92, 154] width 145 height 35
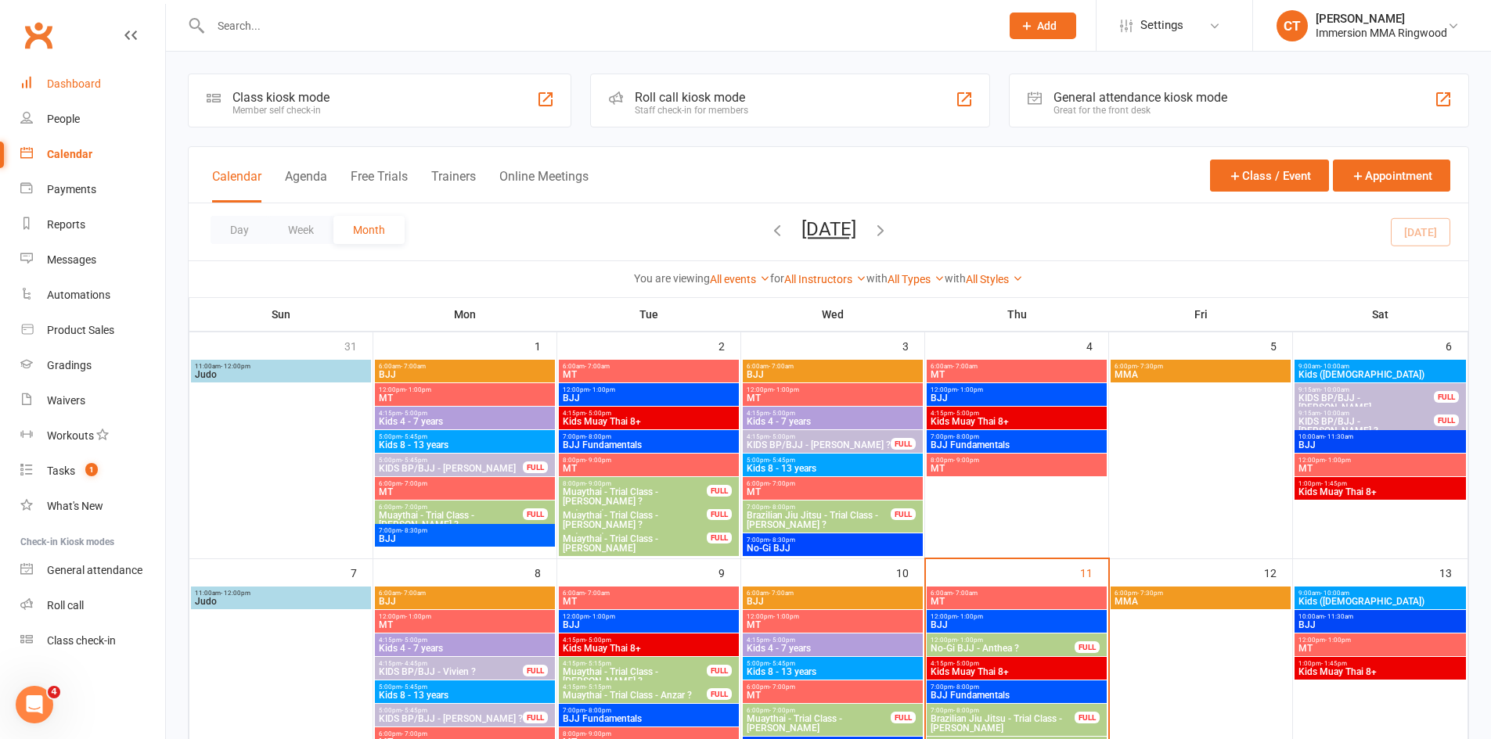
click at [65, 79] on div "Dashboard" at bounding box center [74, 83] width 54 height 13
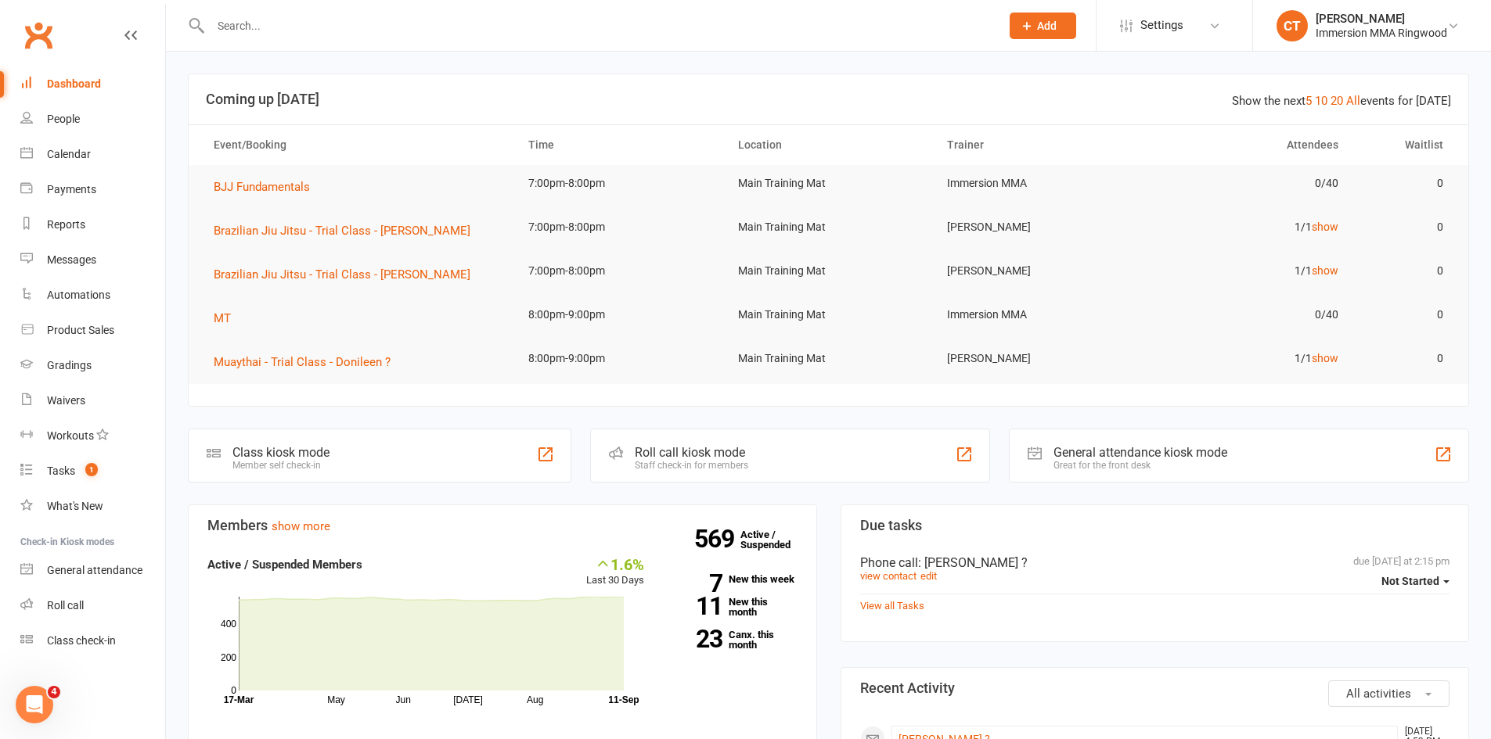
click at [79, 161] on link "Calendar" at bounding box center [92, 154] width 145 height 35
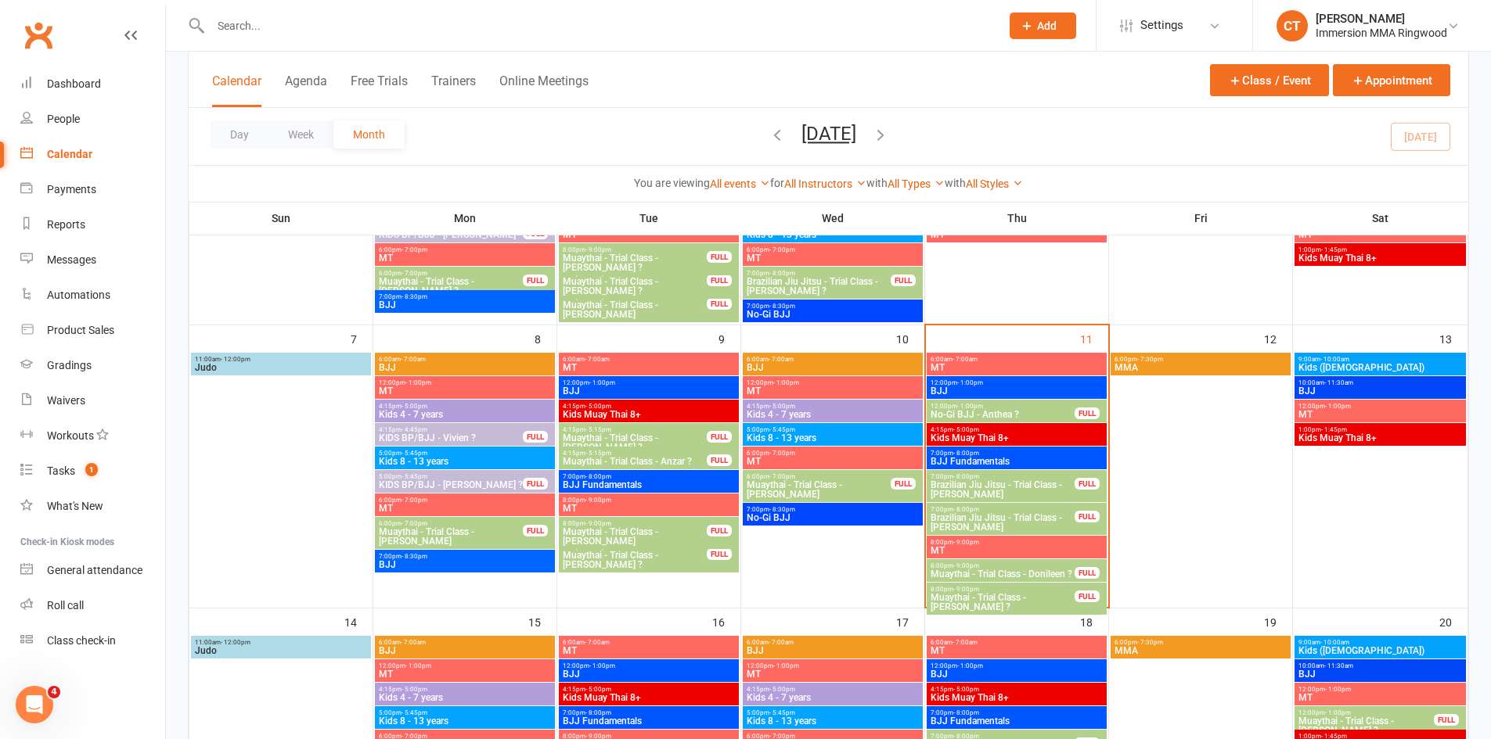
scroll to position [261, 0]
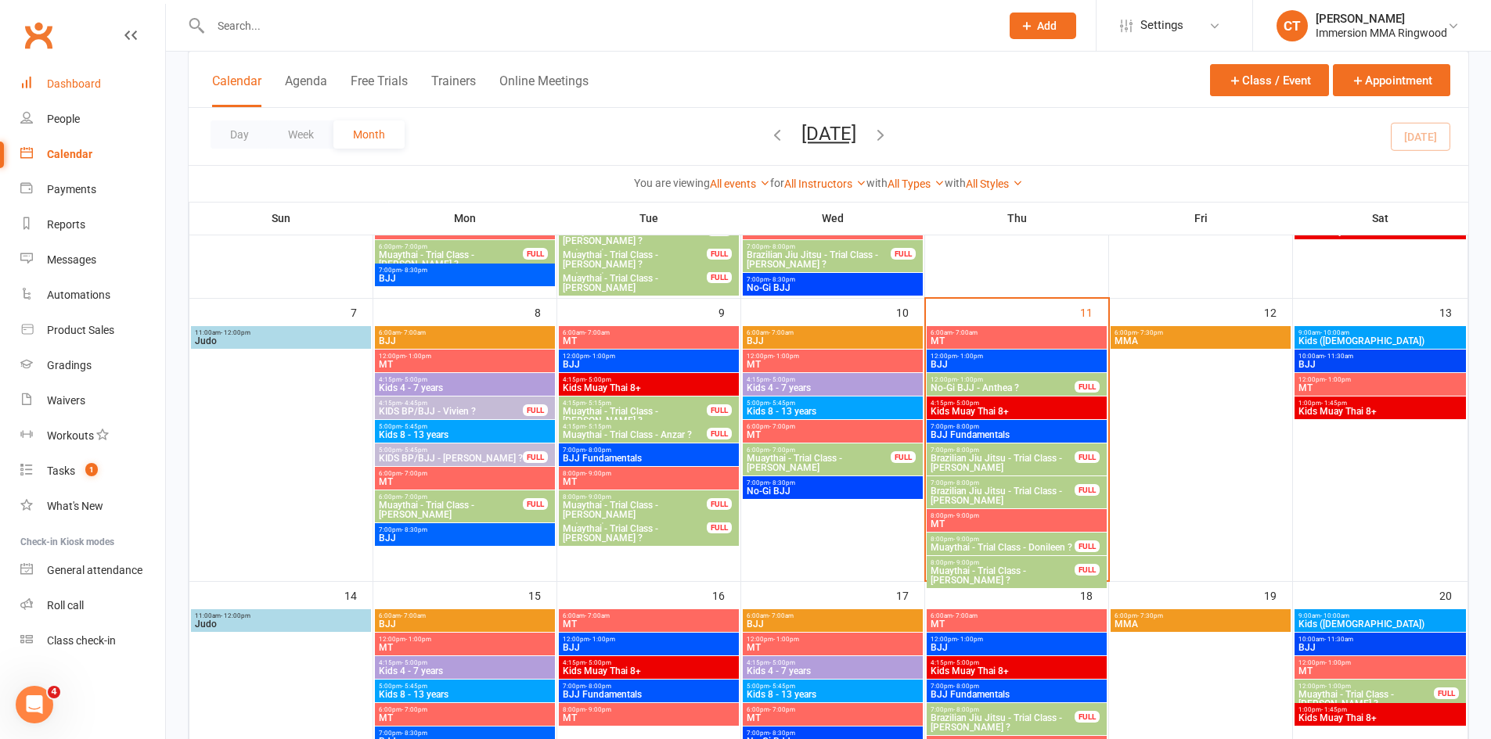
click at [38, 95] on link "Dashboard" at bounding box center [92, 84] width 145 height 35
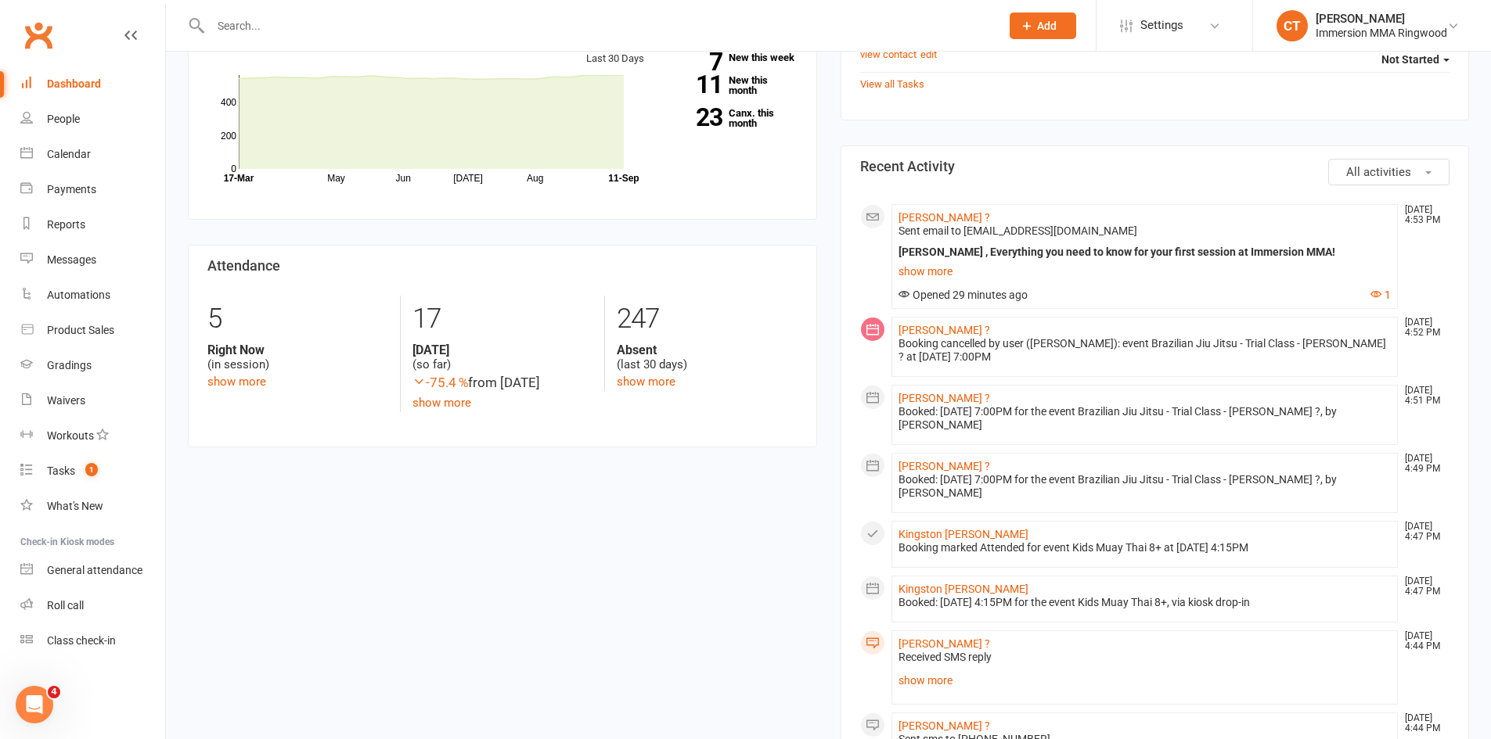
scroll to position [261, 0]
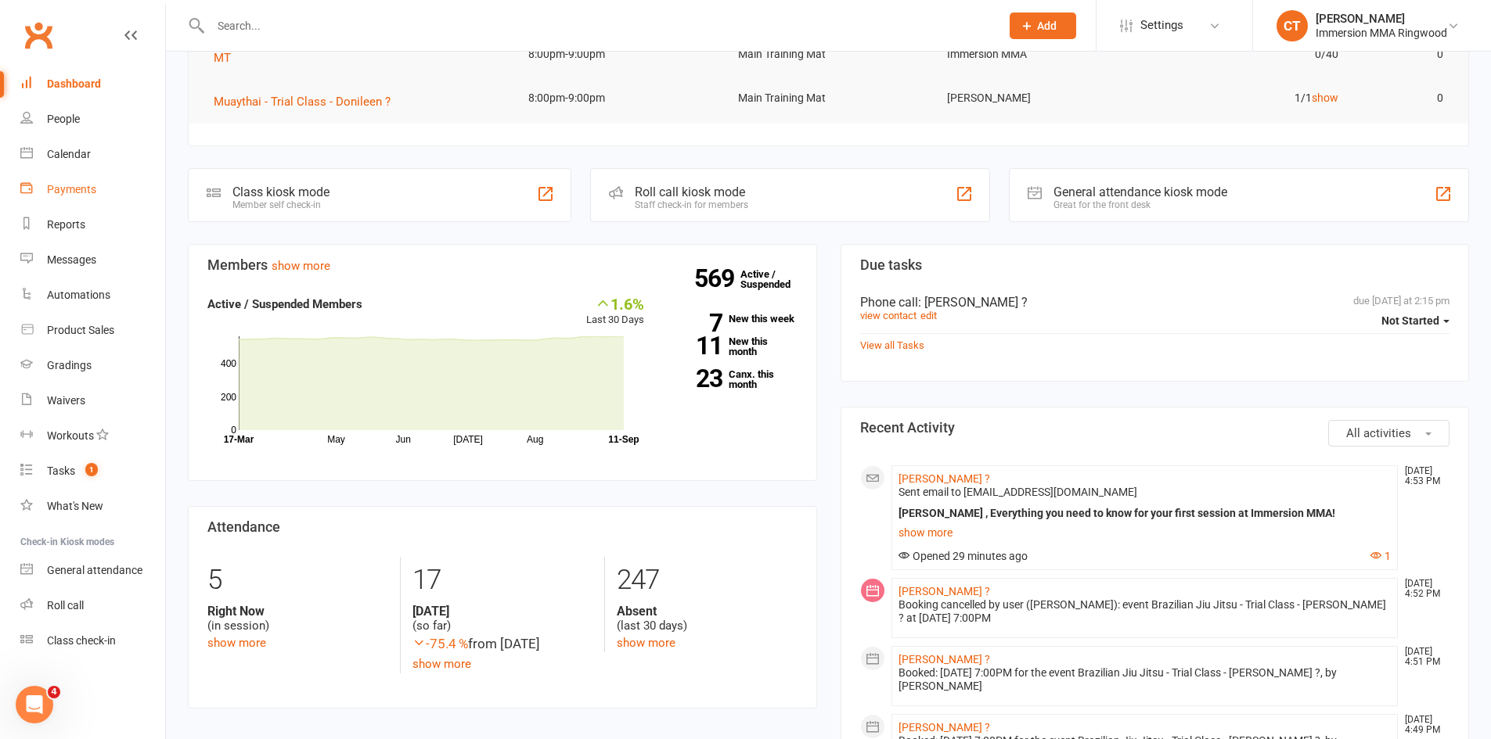
click at [87, 188] on div "Payments" at bounding box center [71, 189] width 49 height 13
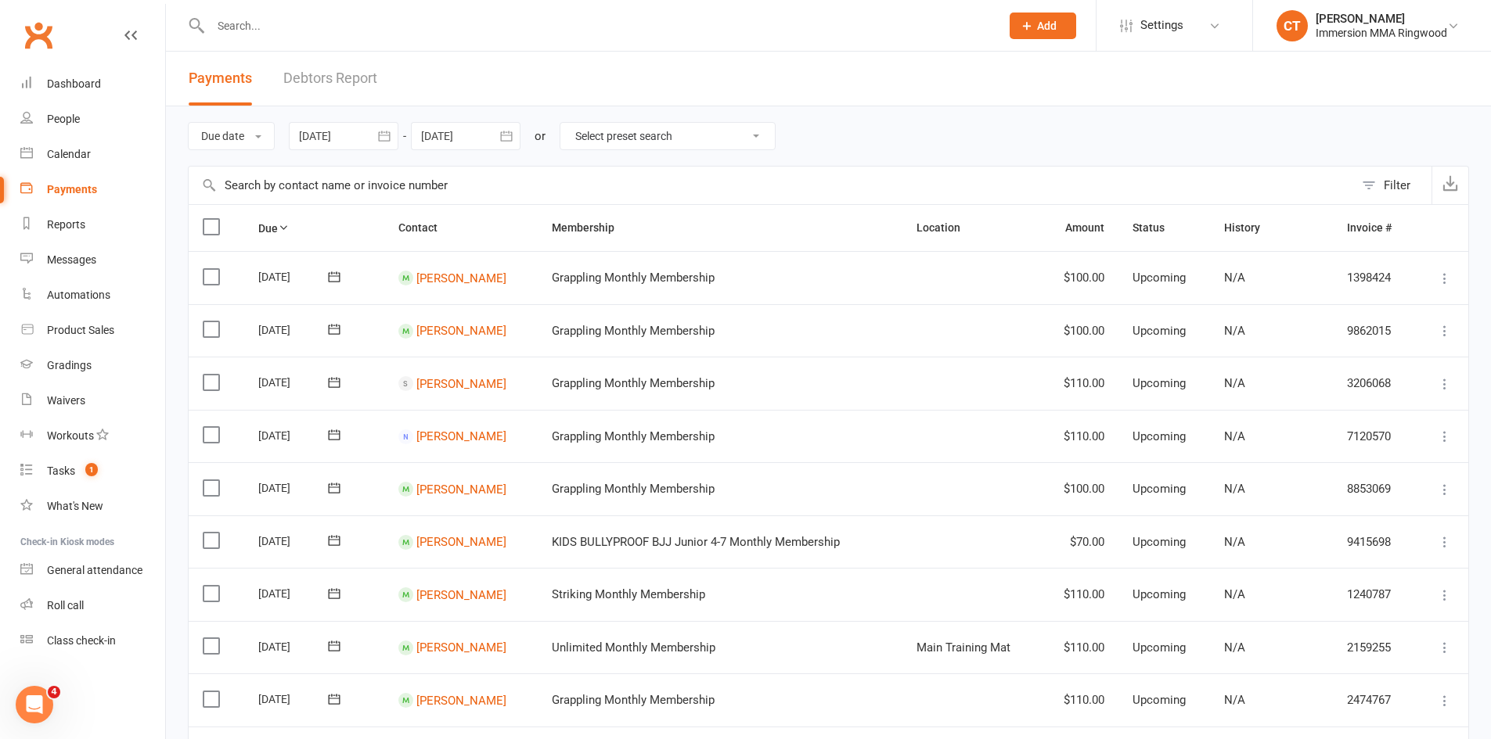
click at [1378, 184] on button "Filter" at bounding box center [1392, 186] width 77 height 38
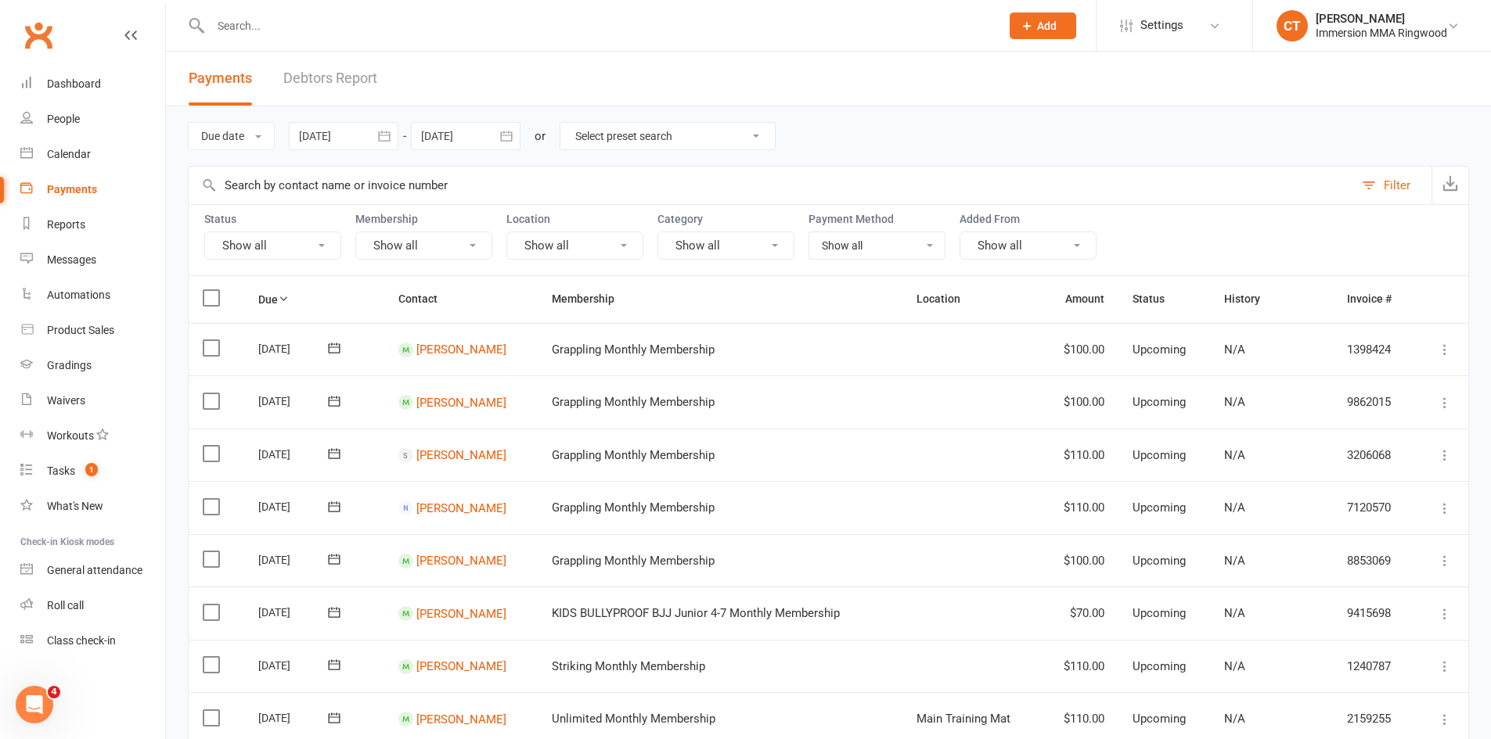
click at [198, 252] on div "Status Show all Membership Show all Location Show all Category Show all Payment…" at bounding box center [828, 239] width 1281 height 71
click at [231, 243] on button "Show all" at bounding box center [272, 246] width 137 height 28
click at [266, 406] on link "Failed" at bounding box center [291, 405] width 173 height 31
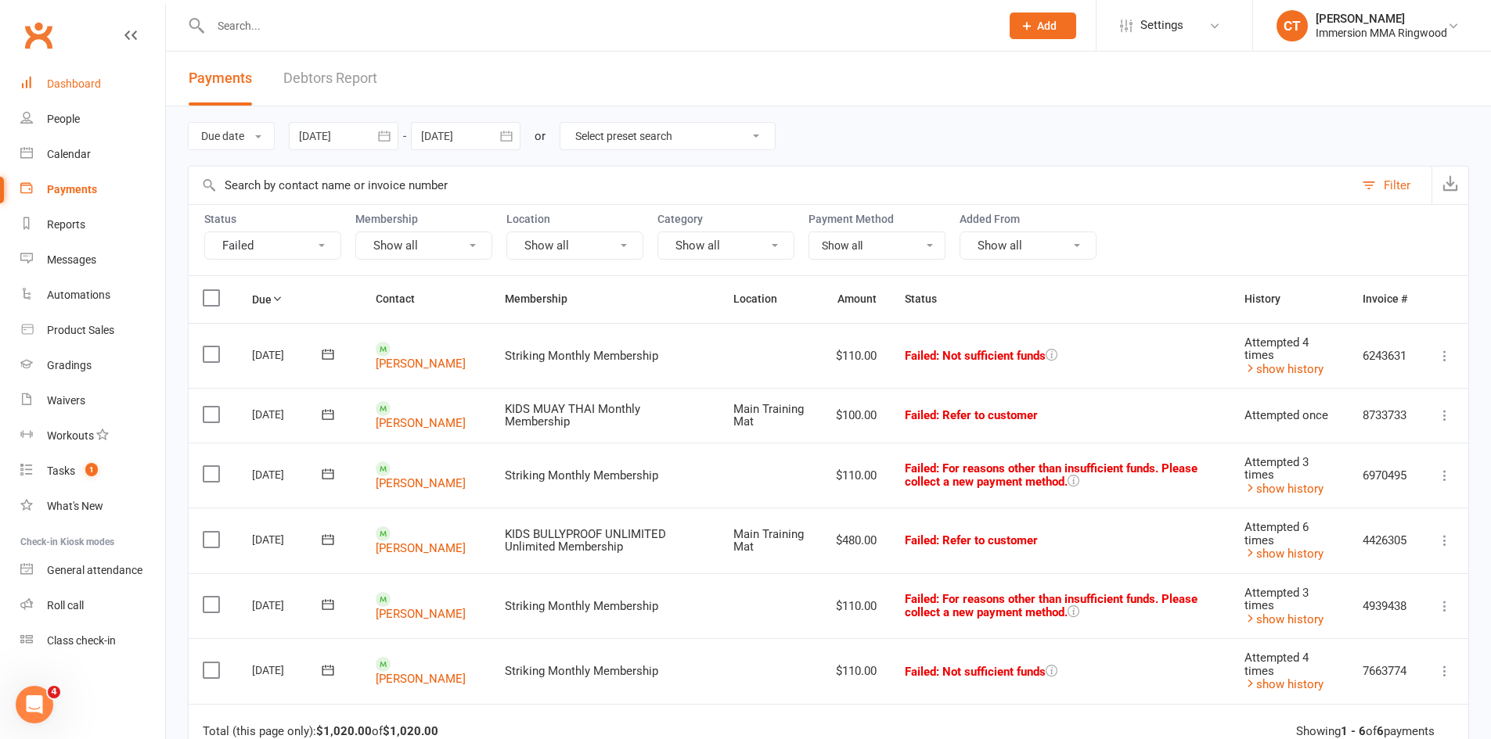
click at [46, 88] on link "Dashboard" at bounding box center [92, 84] width 145 height 35
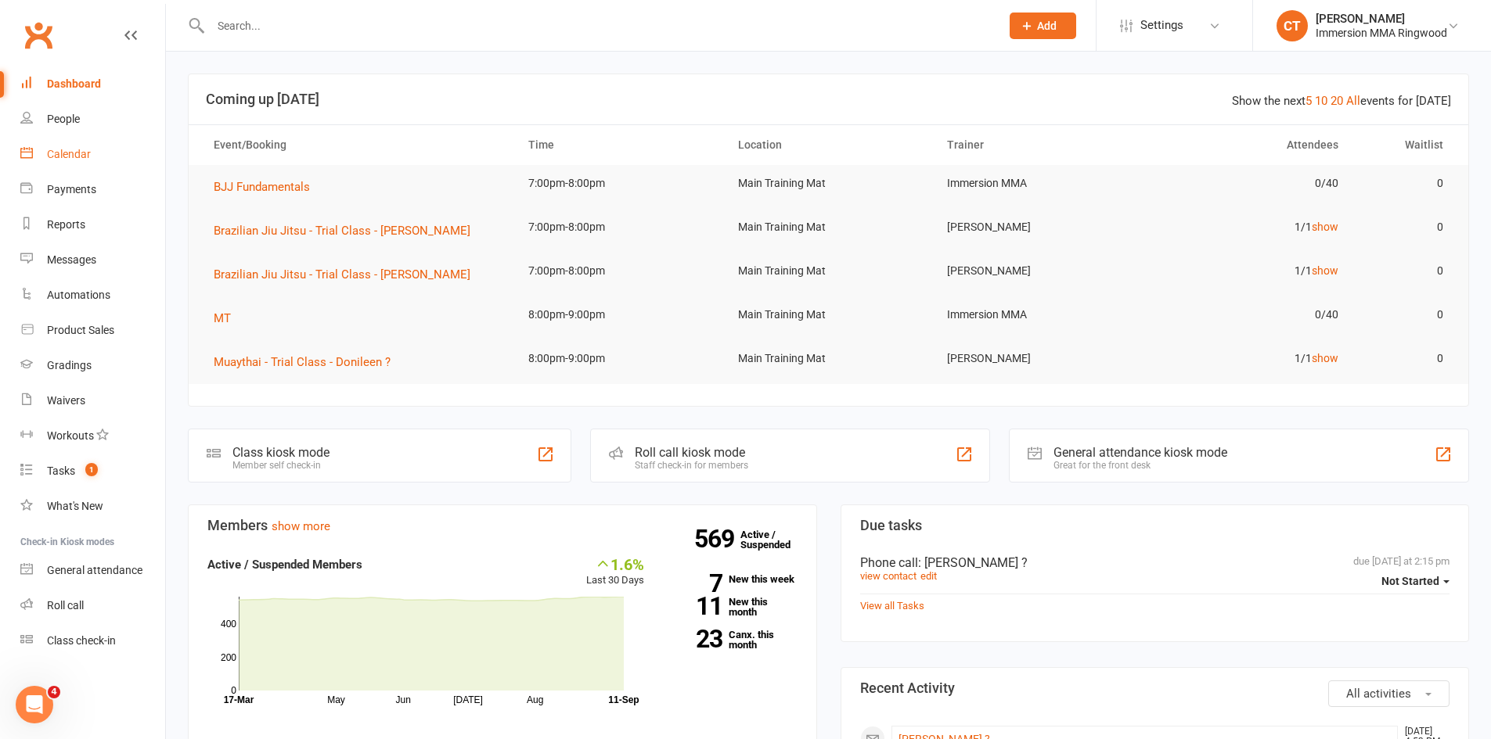
click at [103, 147] on link "Calendar" at bounding box center [92, 154] width 145 height 35
